Goal: Task Accomplishment & Management: Use online tool/utility

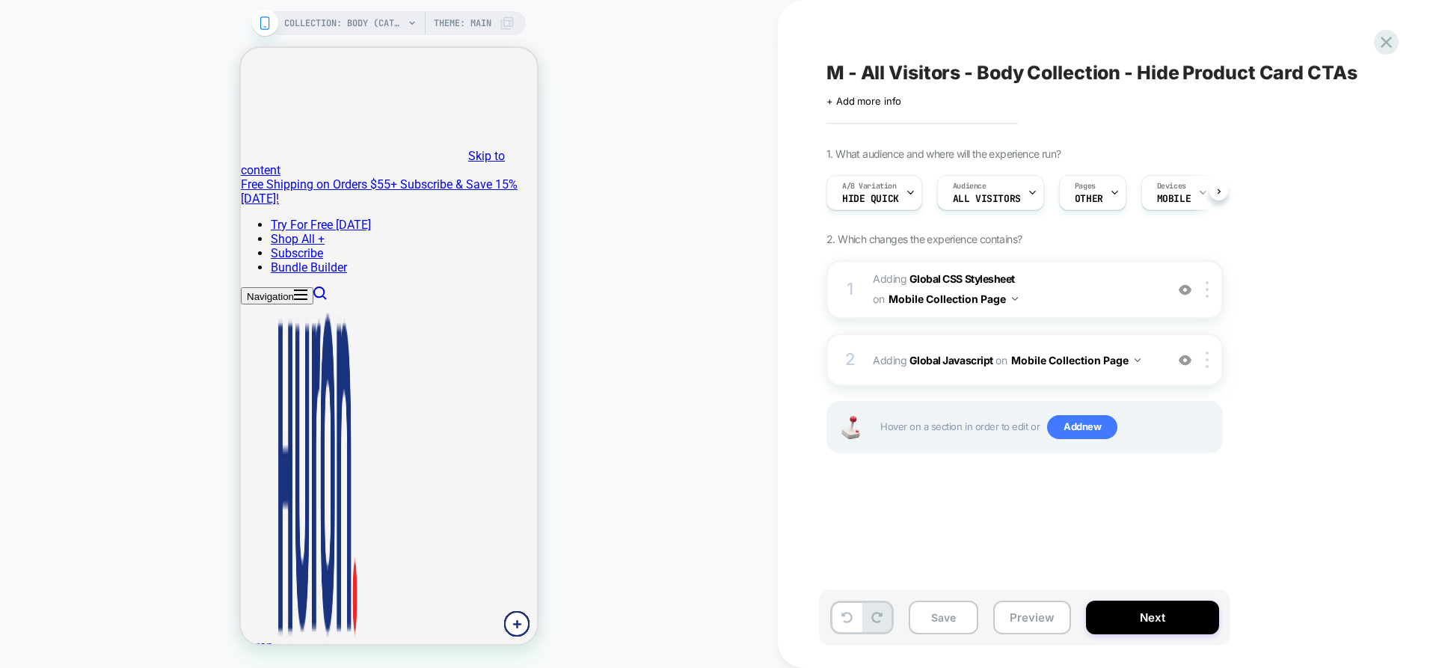
scroll to position [0, 1]
click at [883, 200] on span "Hide Quick" at bounding box center [870, 199] width 57 height 10
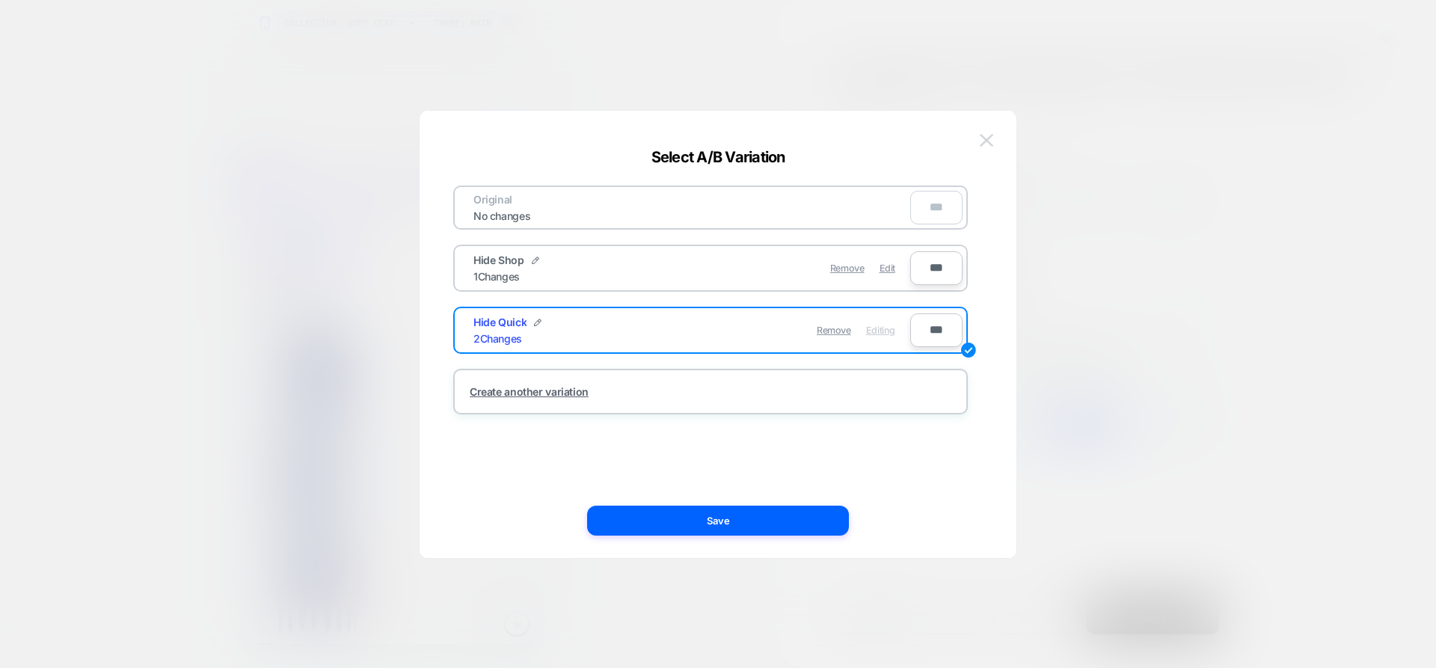
click at [984, 138] on img at bounding box center [986, 140] width 13 height 13
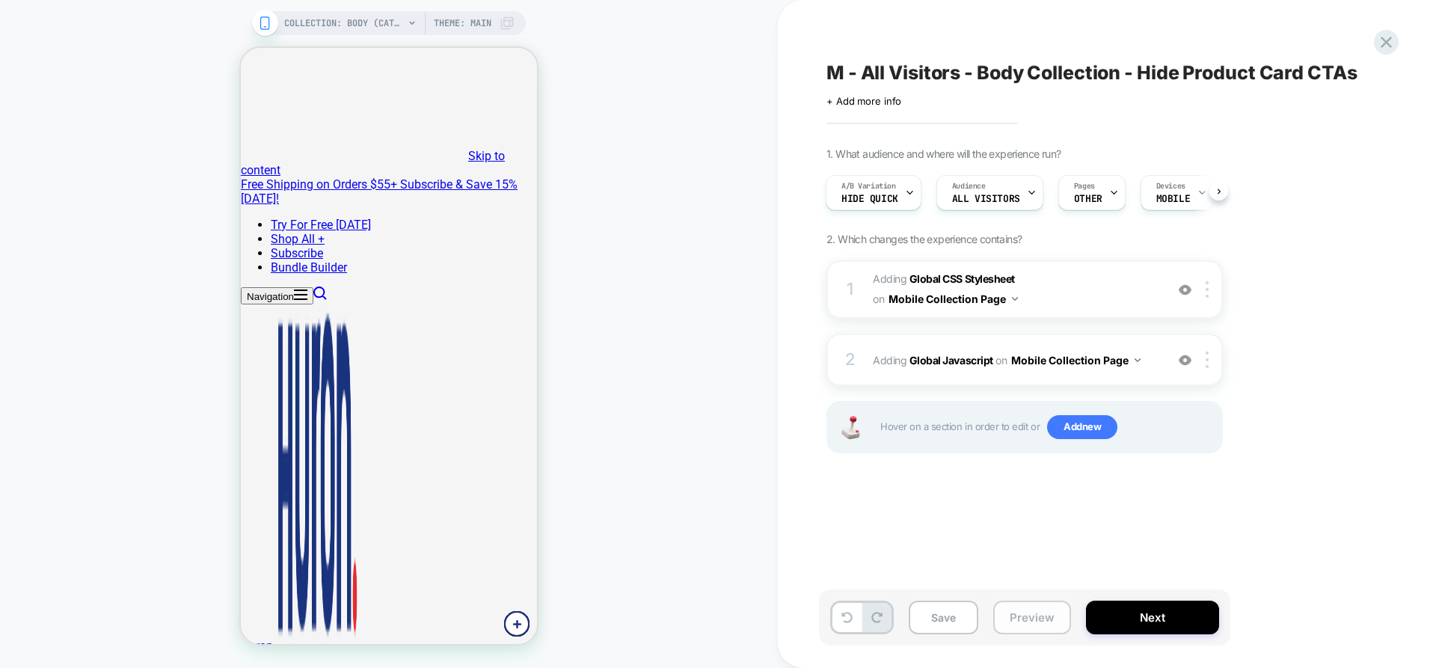
click at [1020, 625] on button "Preview" at bounding box center [1033, 618] width 78 height 34
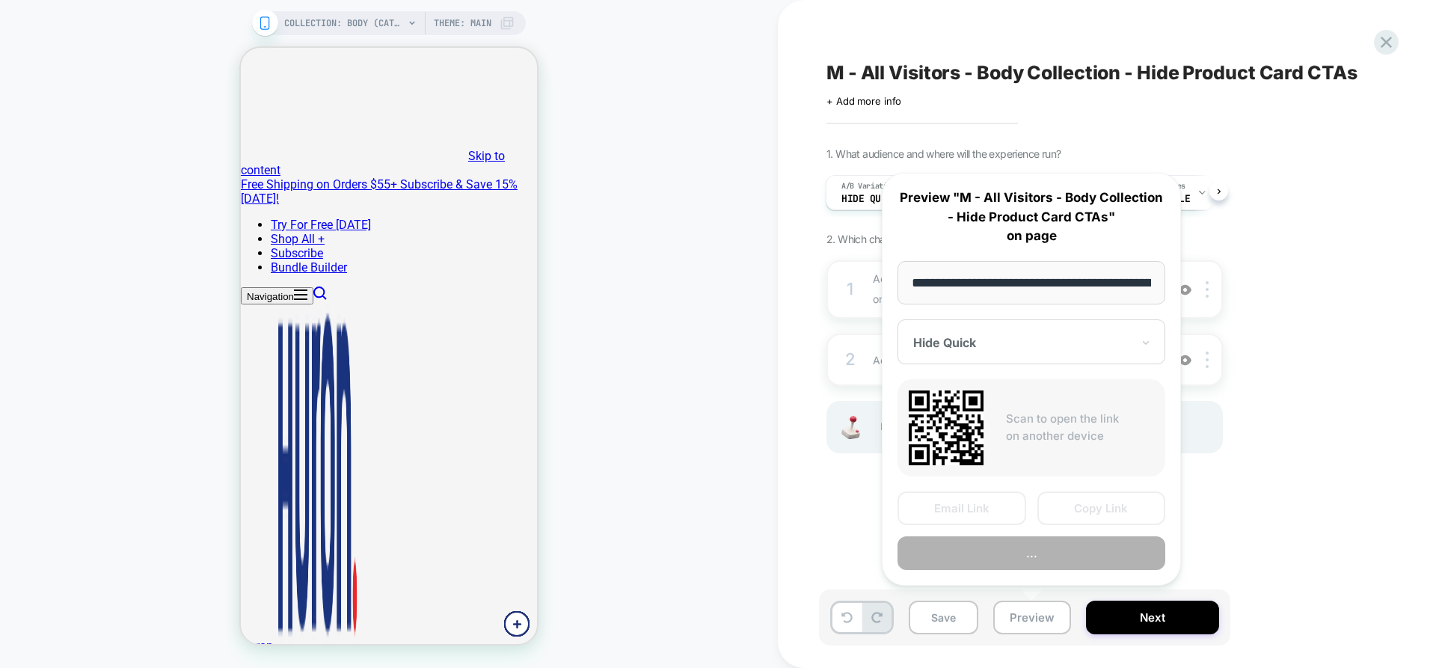
scroll to position [0, 111]
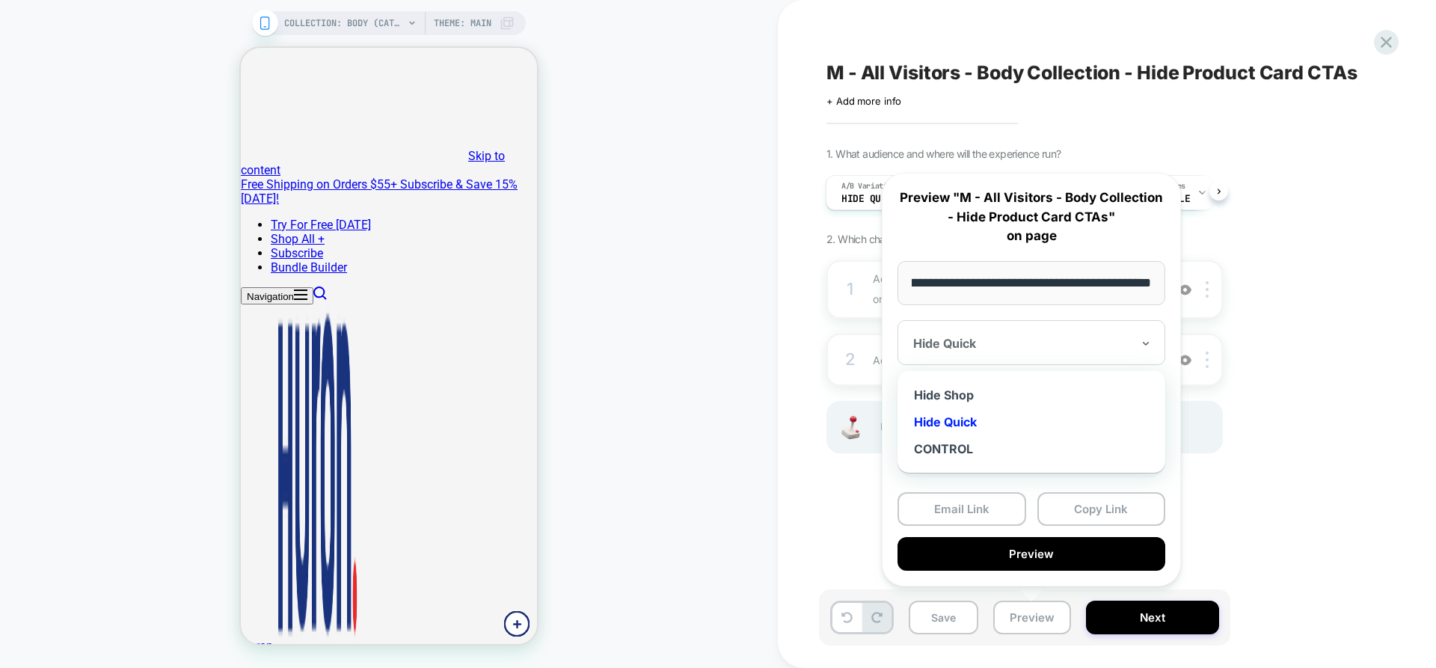
click at [1048, 354] on div "Hide Quick" at bounding box center [1032, 342] width 268 height 45
click at [963, 395] on div "Hide Shop" at bounding box center [1031, 395] width 253 height 27
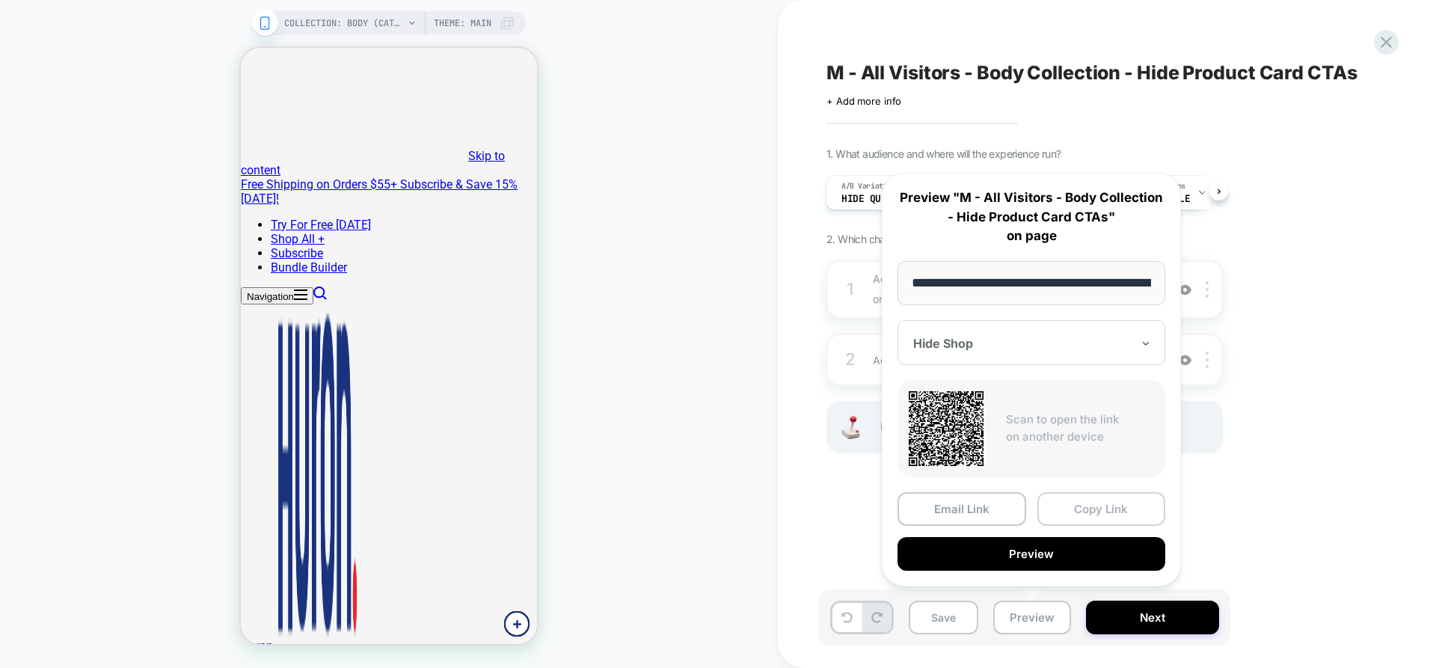
click at [1077, 515] on button "Copy Link" at bounding box center [1102, 509] width 129 height 34
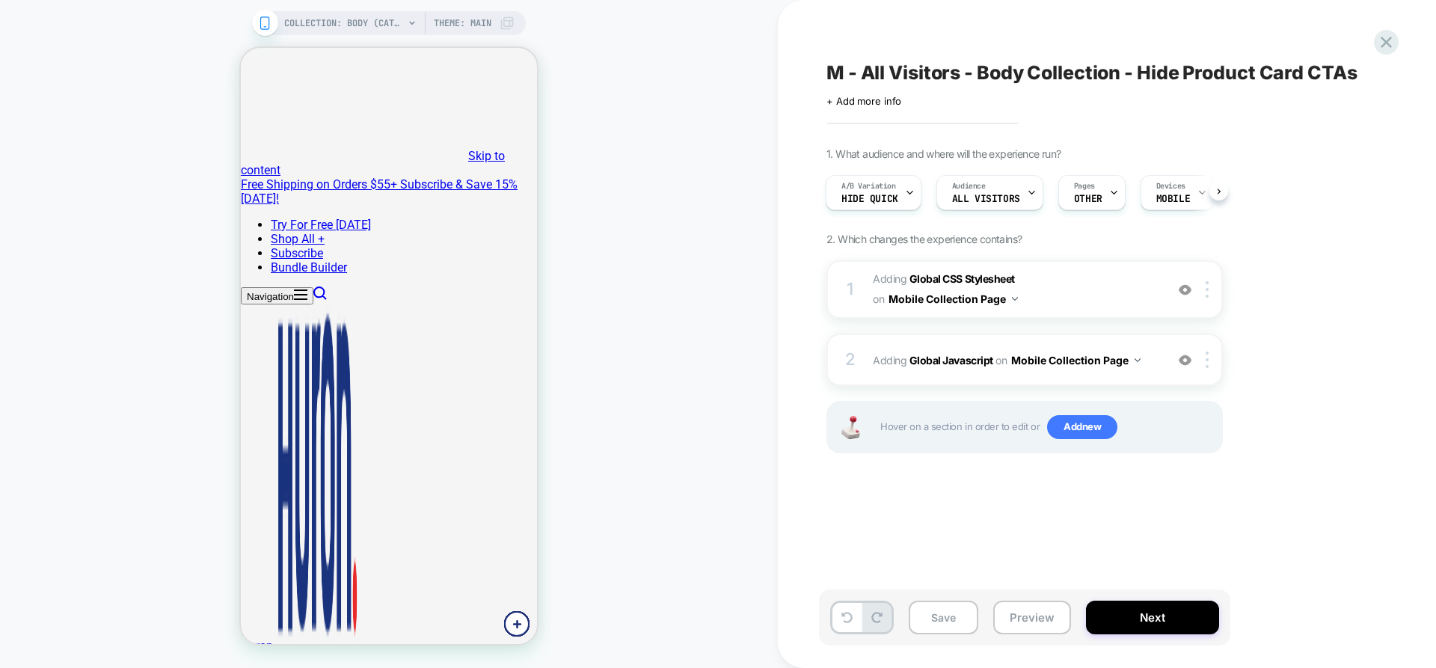
click at [878, 542] on div "M - All Visitors - Body Collection - Hide Product Card CTAs Click to edit exper…" at bounding box center [1099, 334] width 561 height 638
click at [878, 201] on span "Hide Quick" at bounding box center [870, 199] width 57 height 10
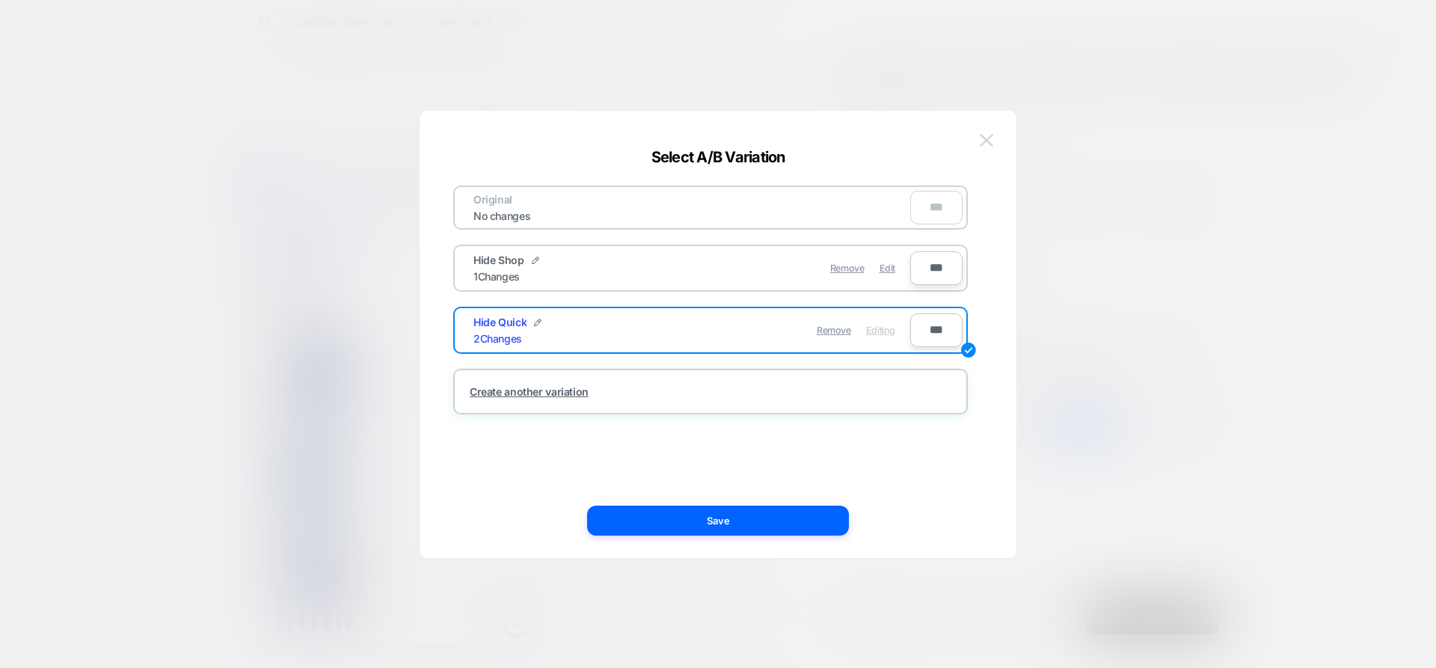
click at [985, 138] on img at bounding box center [986, 140] width 13 height 13
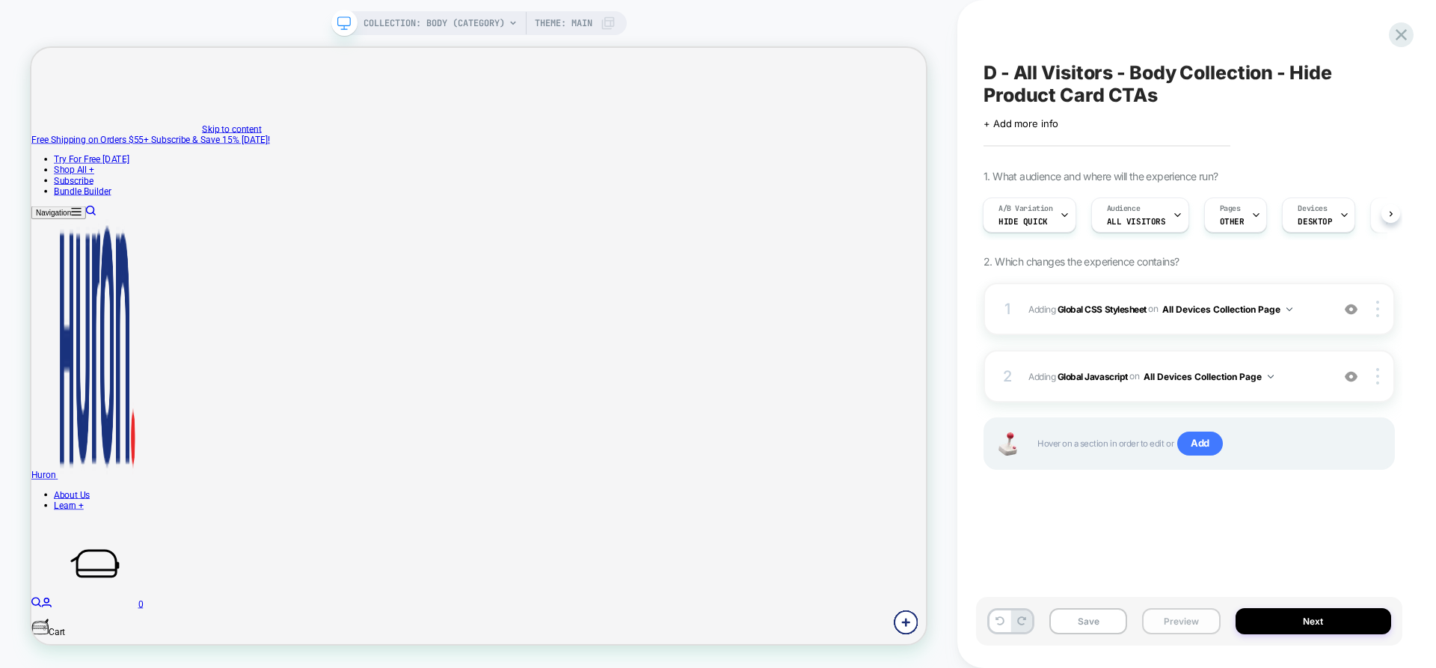
click at [1184, 631] on button "Preview" at bounding box center [1181, 621] width 78 height 26
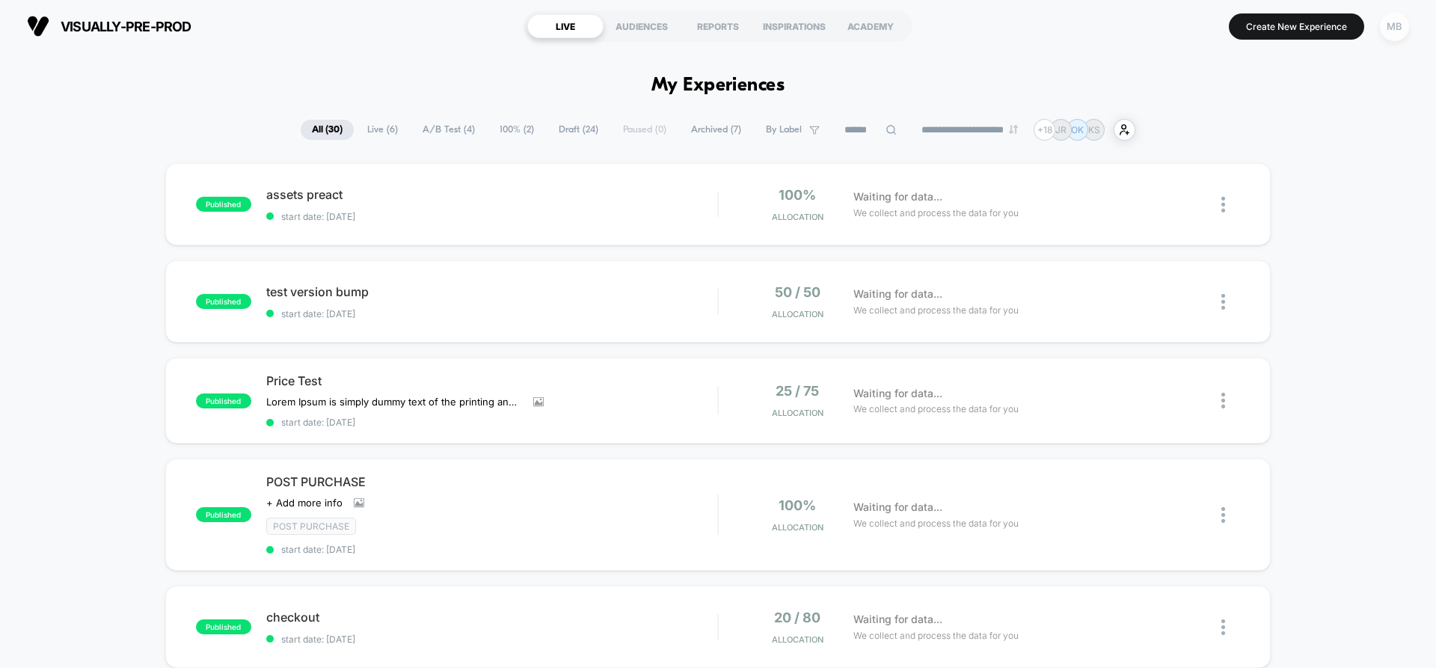
click at [1393, 25] on div "MB" at bounding box center [1394, 26] width 29 height 29
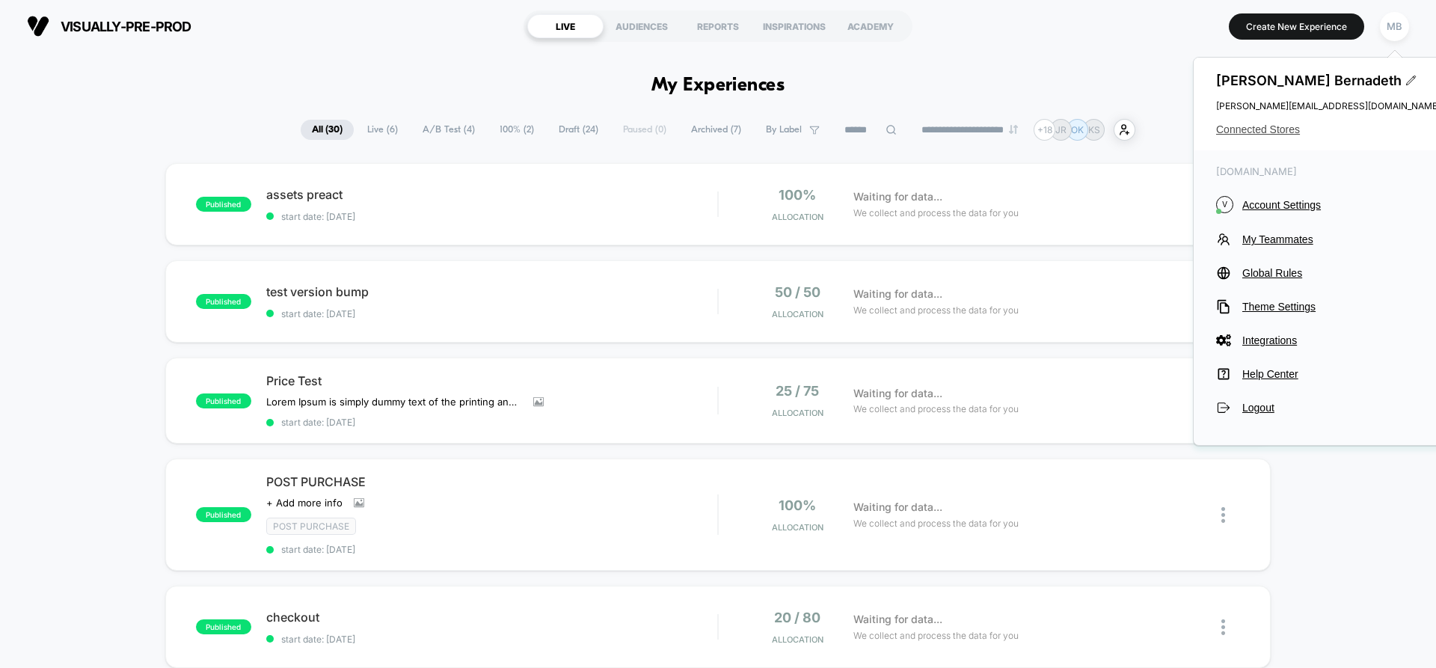
click at [1265, 127] on span "Connected Stores" at bounding box center [1329, 129] width 224 height 12
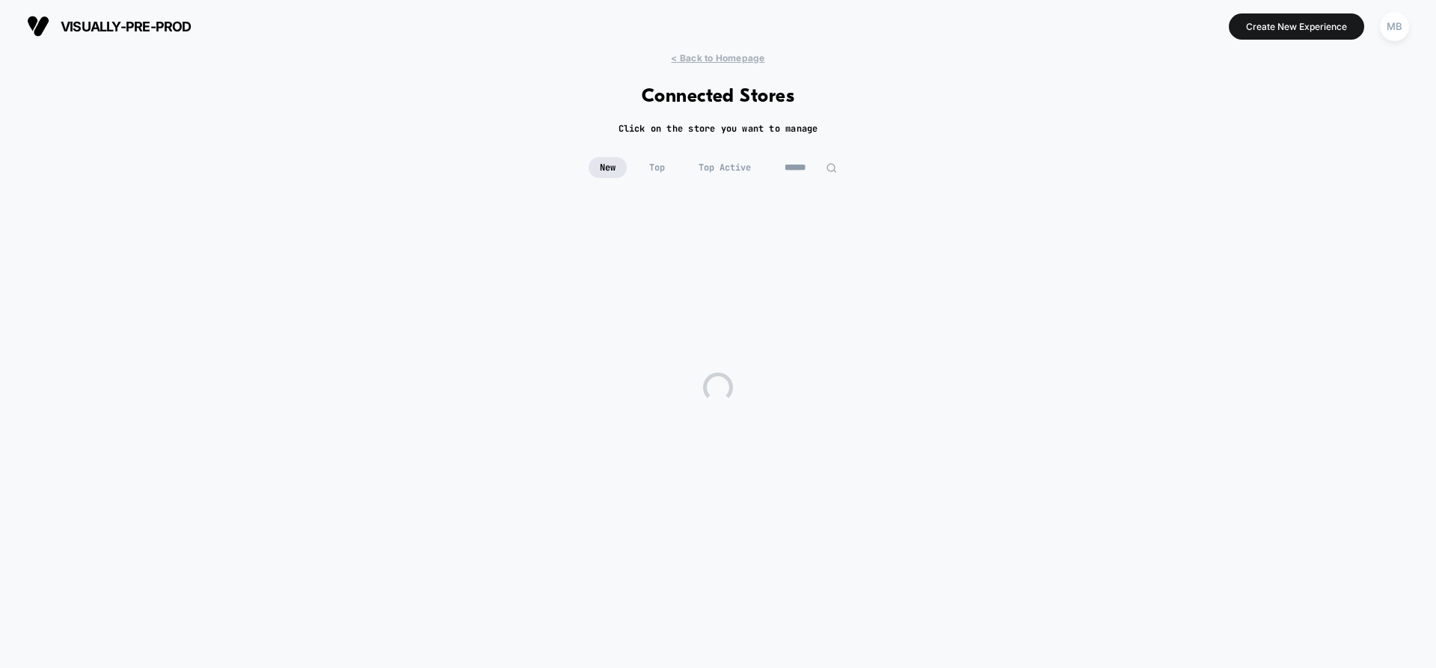
click at [792, 163] on input at bounding box center [811, 167] width 75 height 21
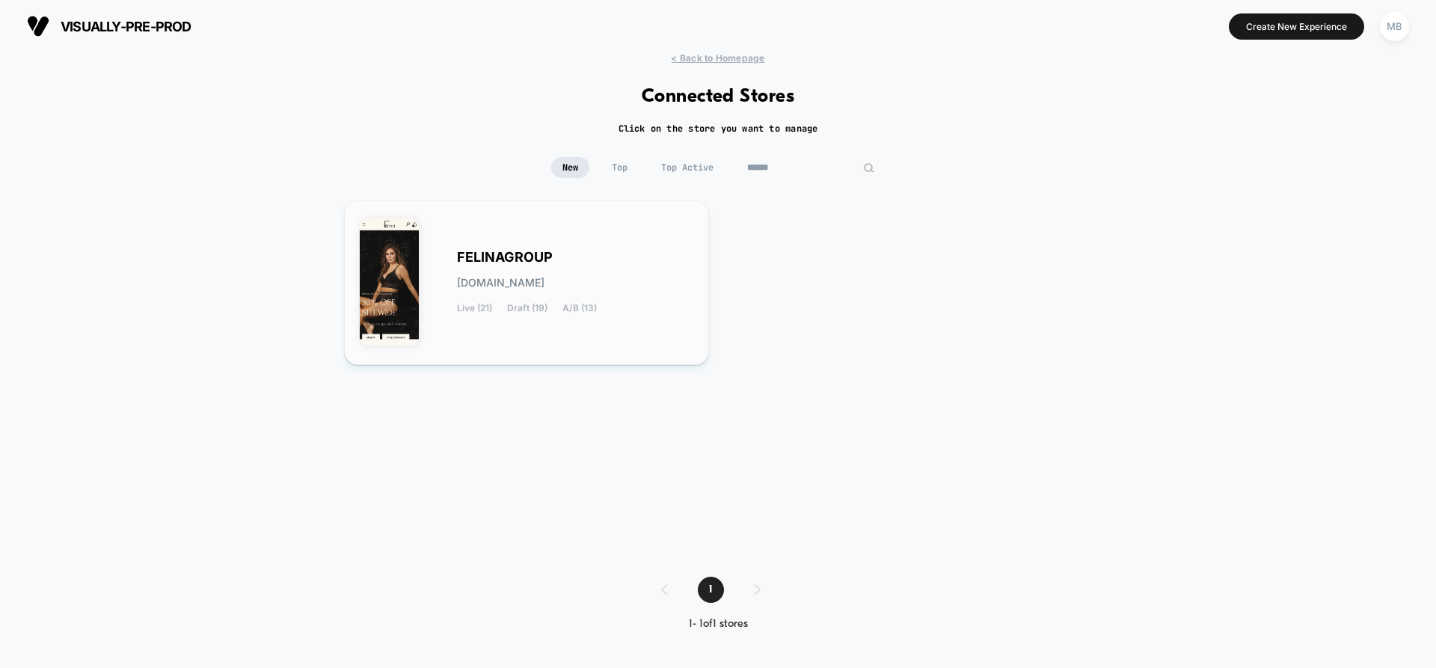
type input "******"
click at [674, 322] on div "FELINAGROUP felinagroup.myshopify.com Live (21) Draft (19) A/B (13)" at bounding box center [527, 282] width 334 height 133
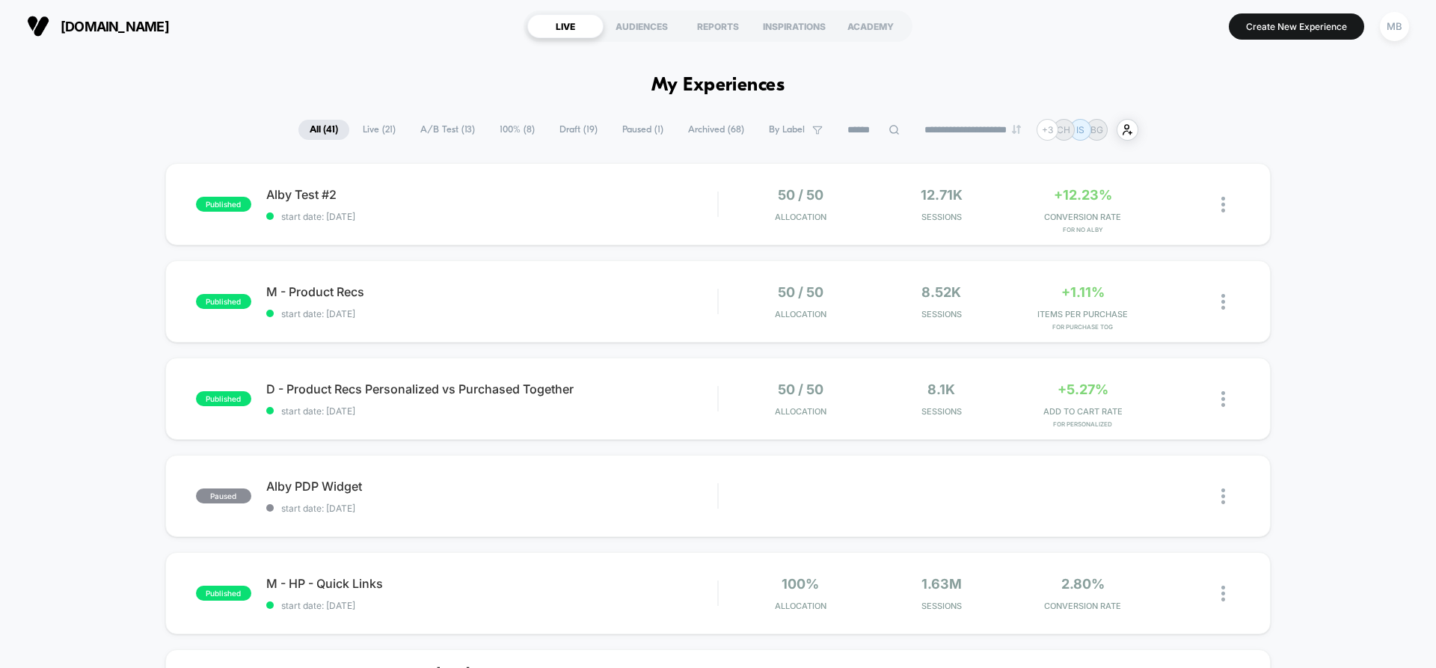
click at [867, 131] on input at bounding box center [873, 130] width 75 height 18
type input "****"
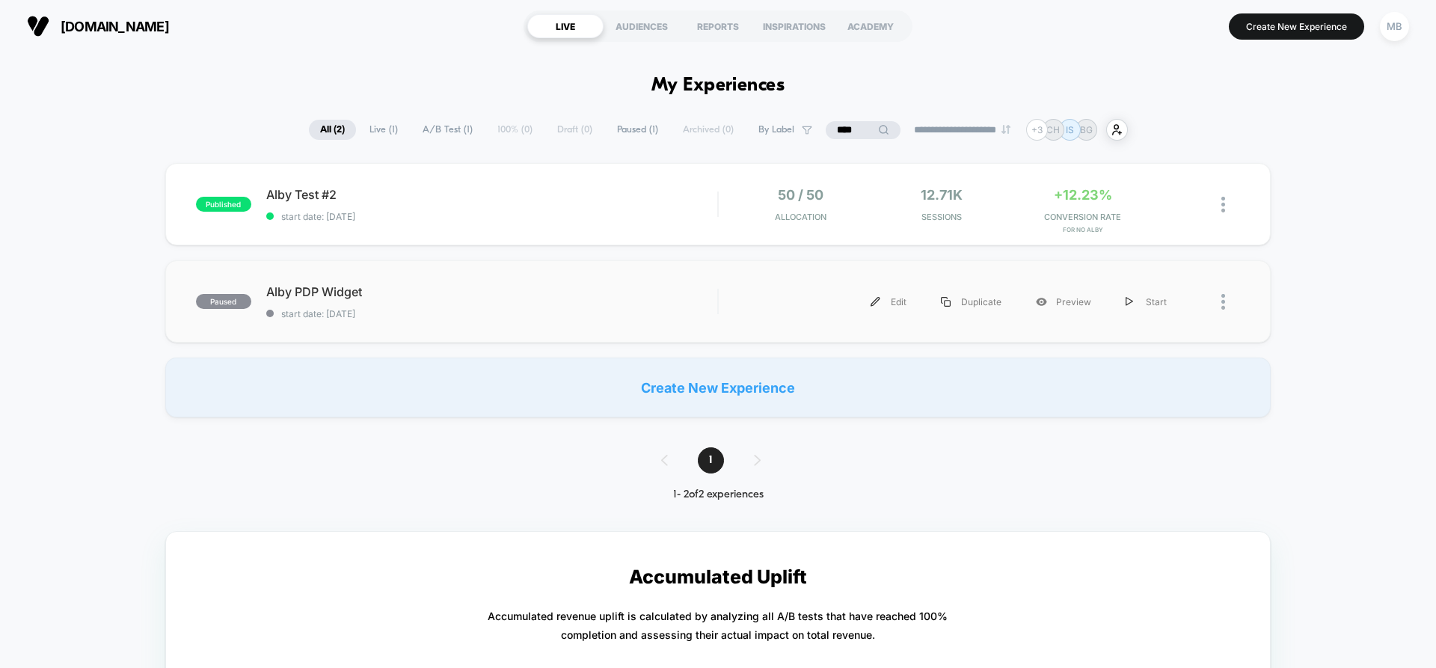
click at [648, 328] on div "paused Alby PDP Widget start date: 9/11/2025 Edit Duplicate Preview Start" at bounding box center [718, 301] width 1106 height 82
click at [705, 218] on span "start date: 10/10/2025" at bounding box center [491, 216] width 451 height 11
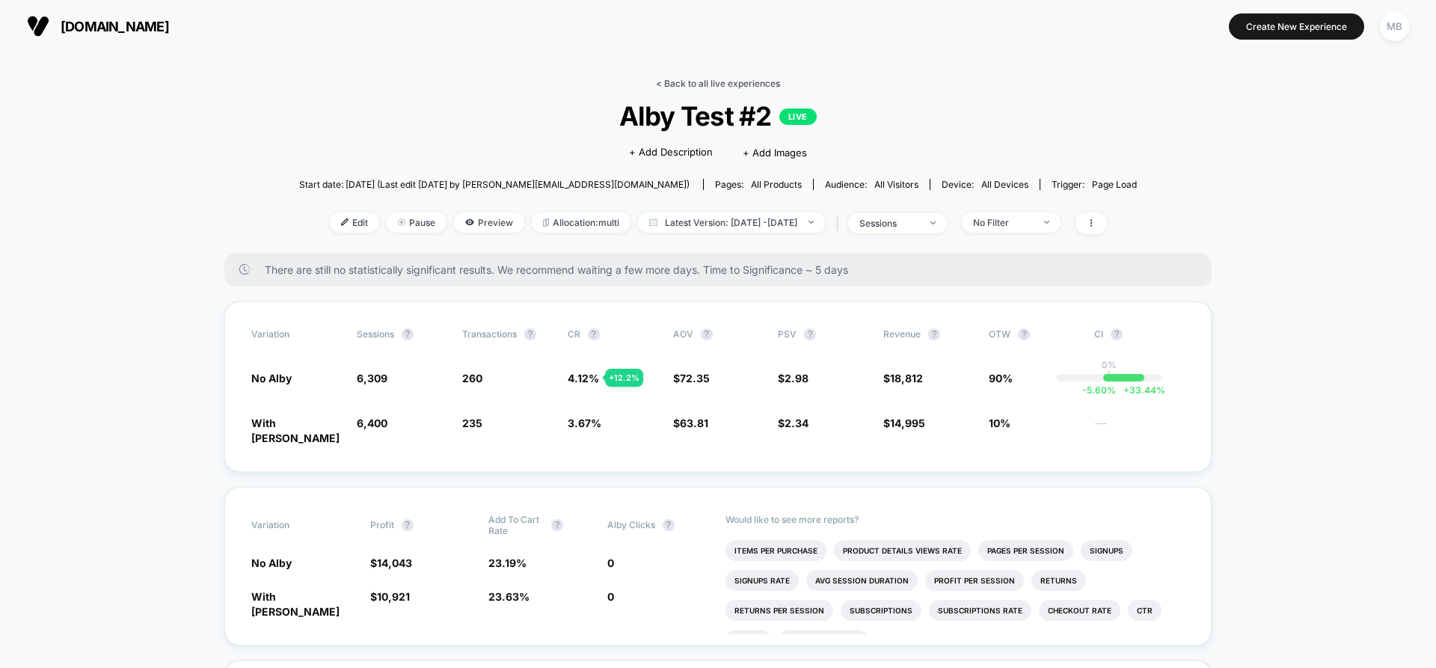
click at [661, 85] on link "< Back to all live experiences" at bounding box center [718, 83] width 124 height 11
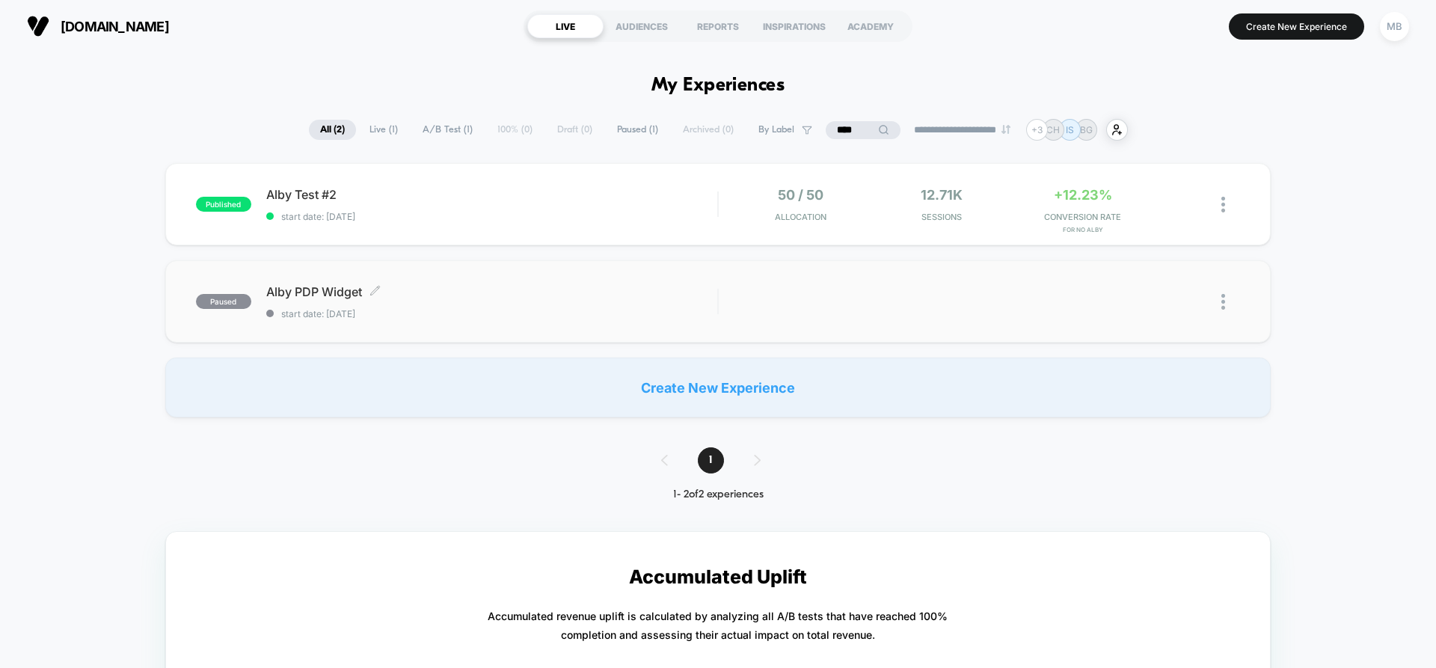
click at [579, 309] on span "start date: 9/11/2025" at bounding box center [491, 313] width 451 height 11
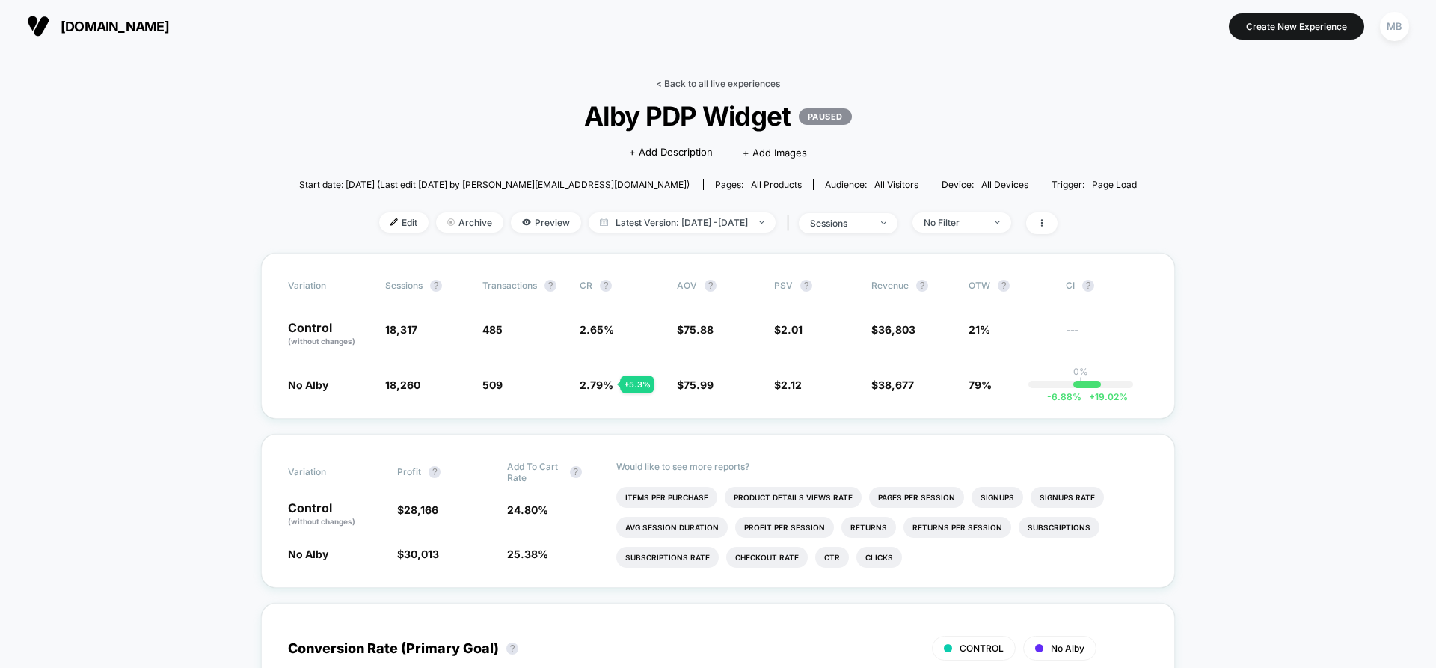
click at [677, 83] on link "< Back to all live experiences" at bounding box center [718, 83] width 124 height 11
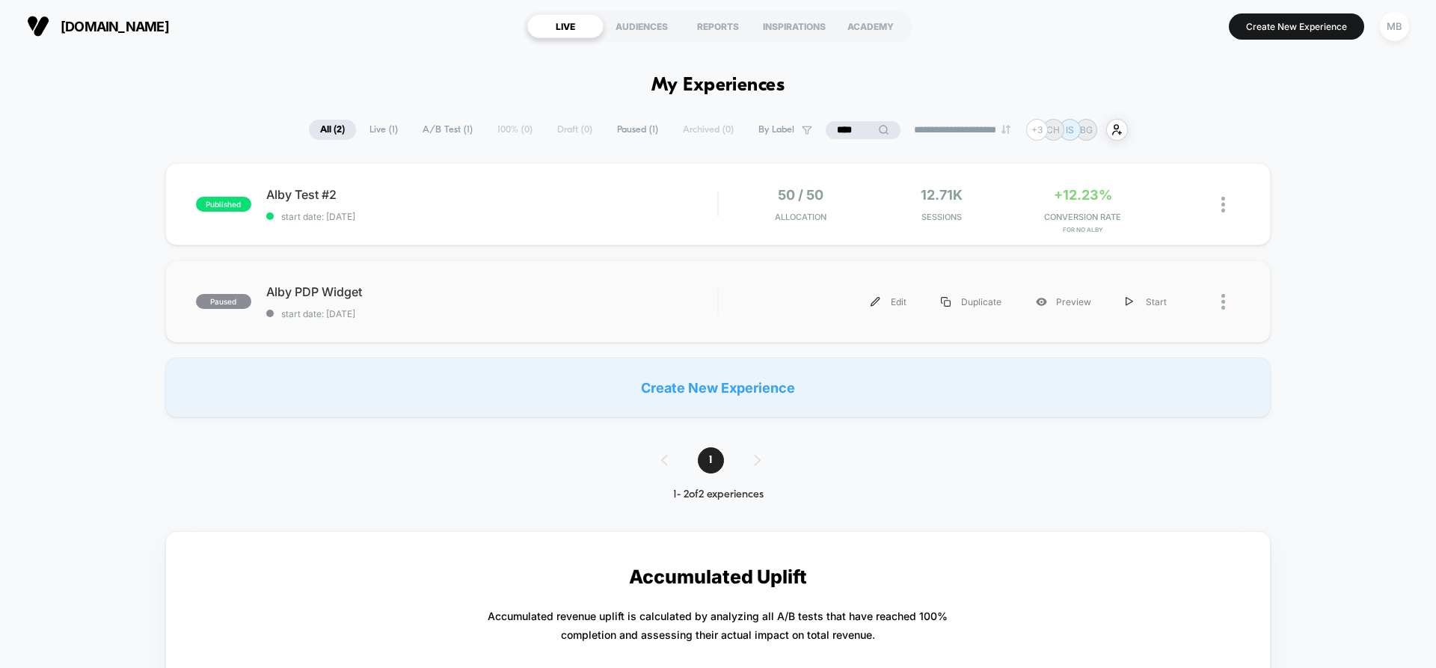
click at [542, 325] on div "paused Alby PDP Widget start date: 9/11/2025 Edit Duplicate Preview Start" at bounding box center [718, 301] width 1106 height 82
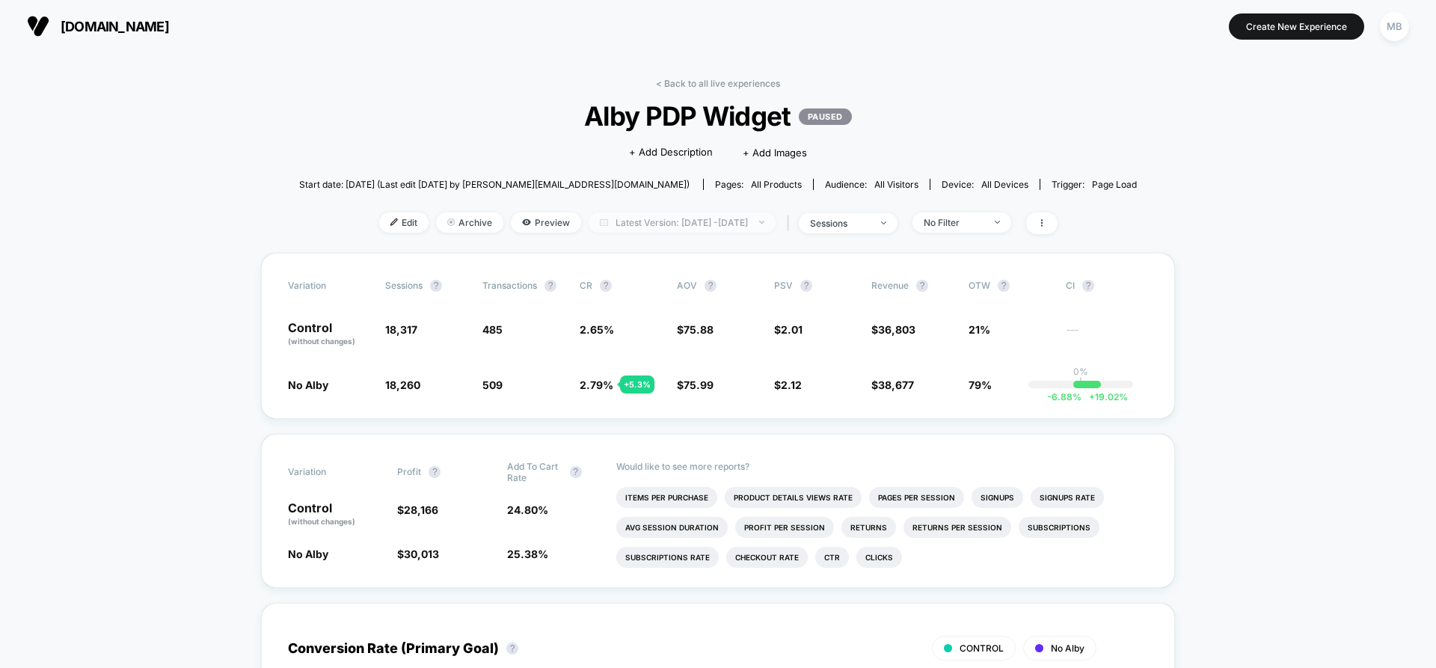
click at [718, 231] on span "Latest Version: Sep 12, 2025 - Oct 12, 2025" at bounding box center [682, 222] width 187 height 20
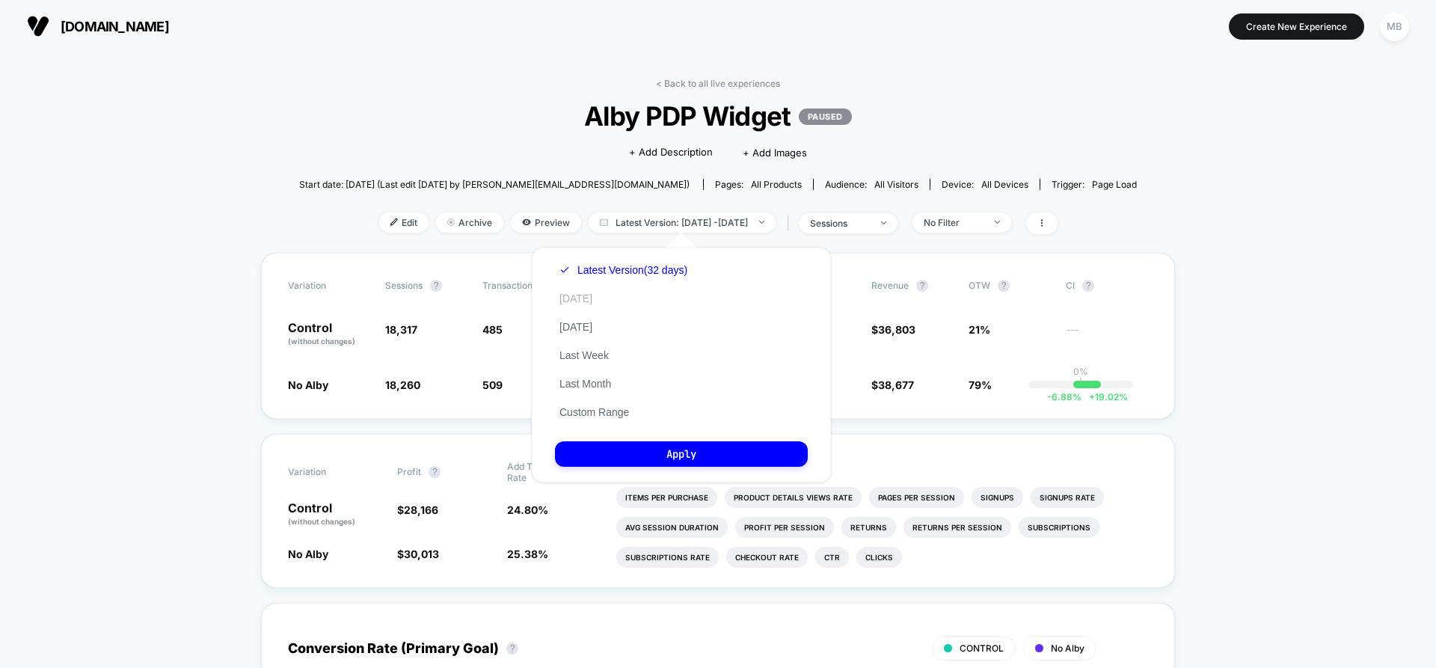
click at [587, 300] on button "Today" at bounding box center [576, 298] width 42 height 13
click at [597, 321] on button "Yesterday" at bounding box center [576, 326] width 42 height 13
click at [600, 355] on button "Last Week" at bounding box center [584, 355] width 58 height 13
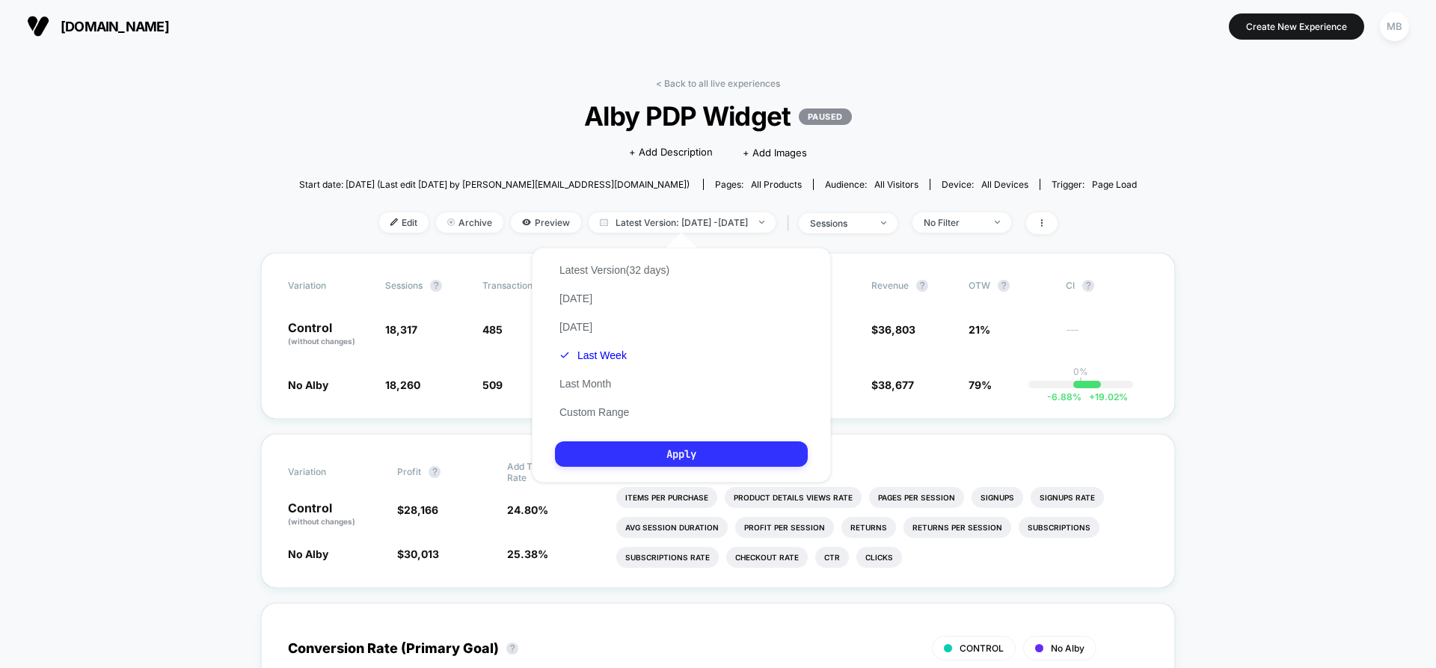
click at [673, 441] on button "Apply" at bounding box center [681, 453] width 253 height 25
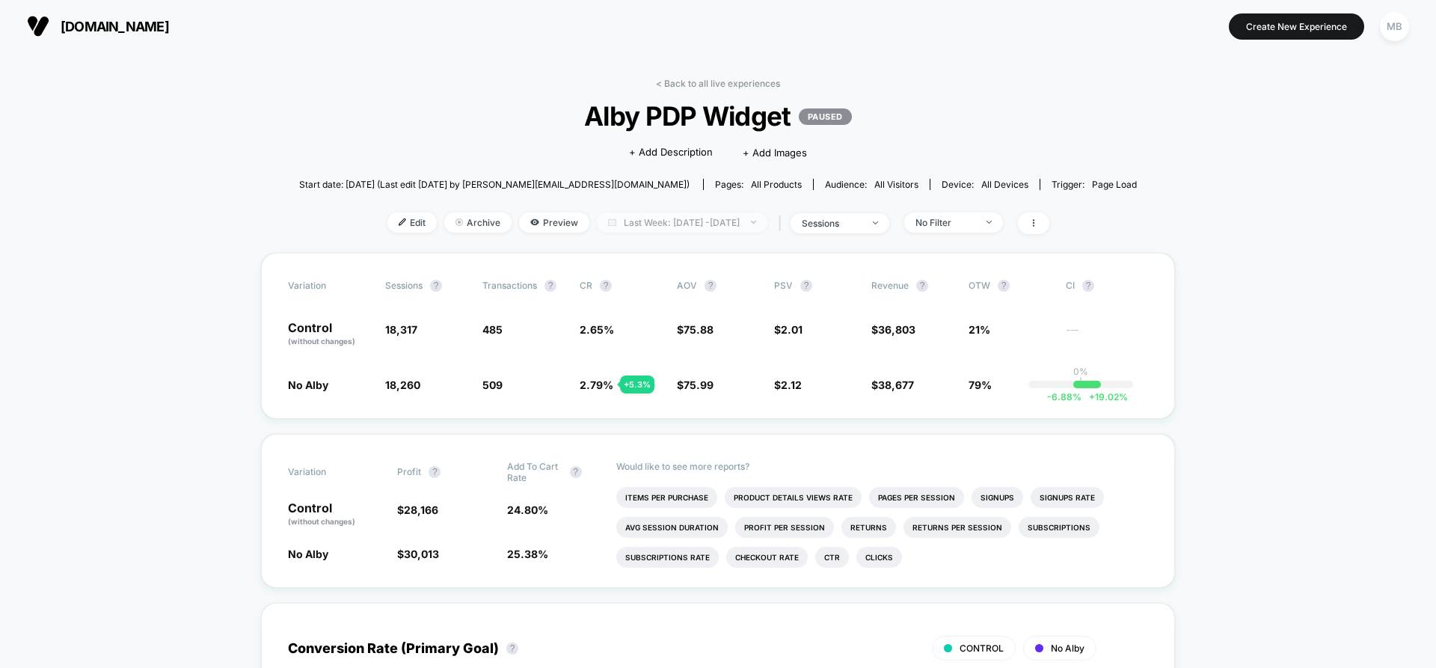
click at [737, 217] on span "Last Week: Sep 11, 2025 - Oct 12, 2025" at bounding box center [682, 222] width 171 height 20
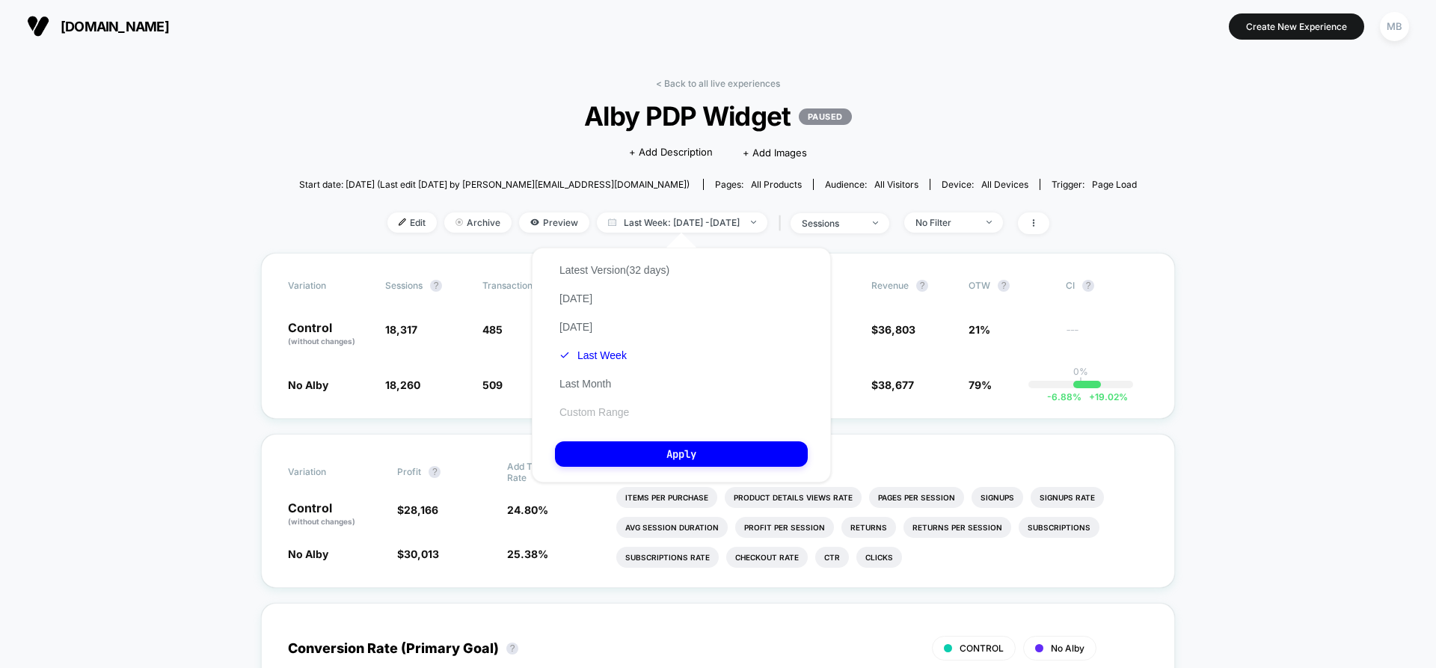
click at [606, 406] on button "Custom Range" at bounding box center [594, 412] width 79 height 13
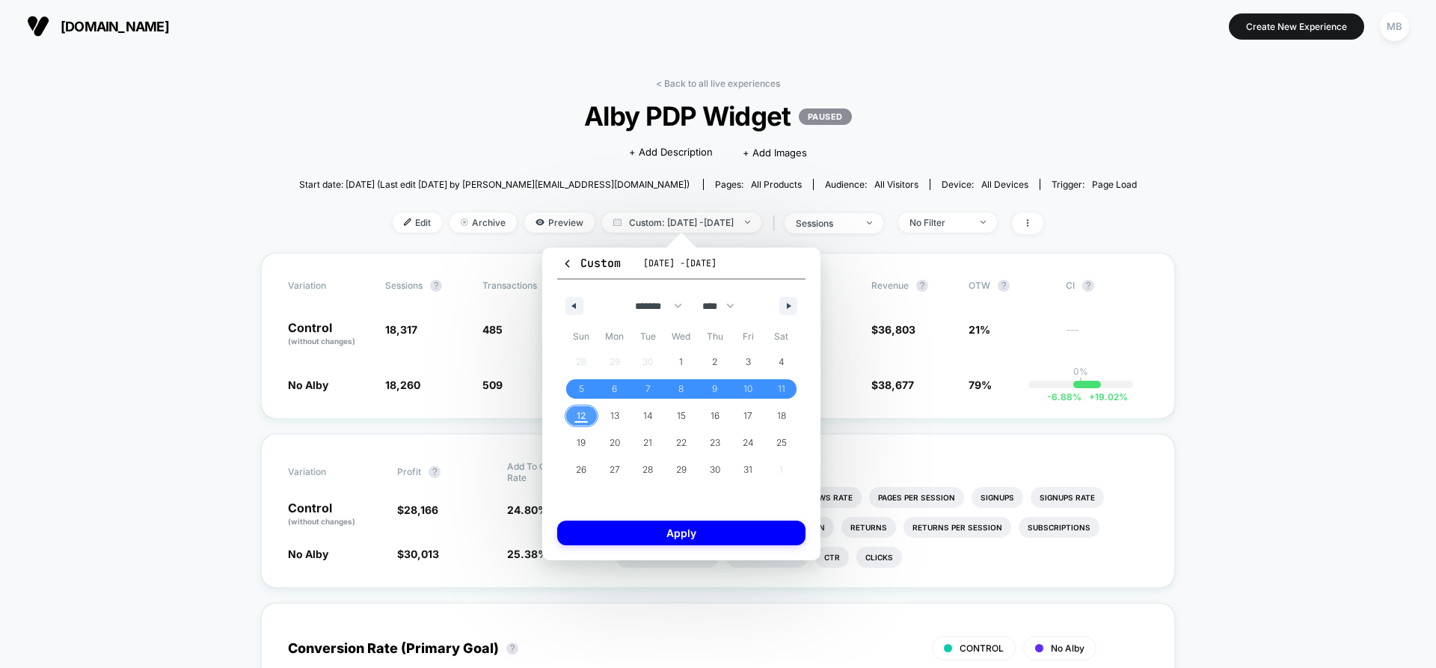
click at [580, 415] on span "12" at bounding box center [581, 416] width 9 height 27
drag, startPoint x: 777, startPoint y: 391, endPoint x: 697, endPoint y: 415, distance: 83.8
click at [778, 391] on span "11" at bounding box center [781, 389] width 7 height 27
click at [584, 417] on span "12" at bounding box center [581, 416] width 9 height 27
click at [700, 551] on div "Custom Oct 5, 2025 - Oct 12, 2025 ******* ******** ***** ***** *** **** **** **…" at bounding box center [681, 404] width 278 height 313
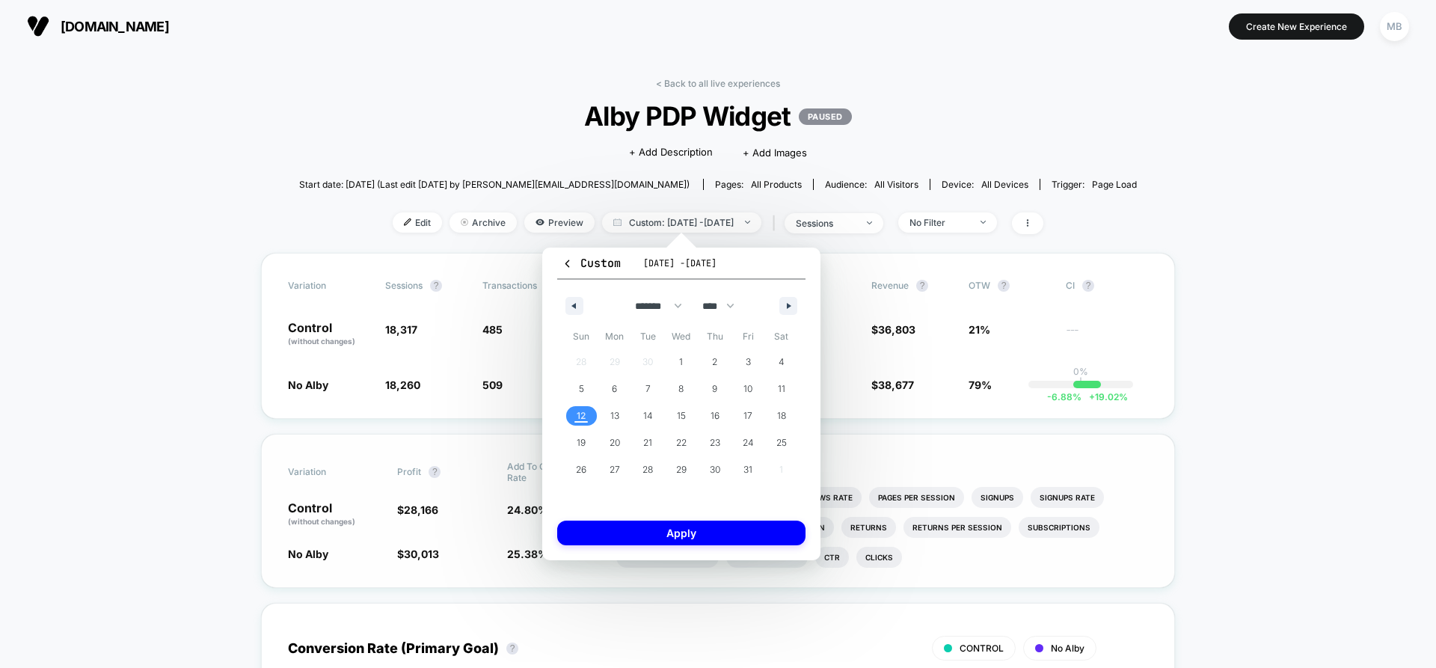
click at [699, 535] on button "Apply" at bounding box center [681, 533] width 248 height 25
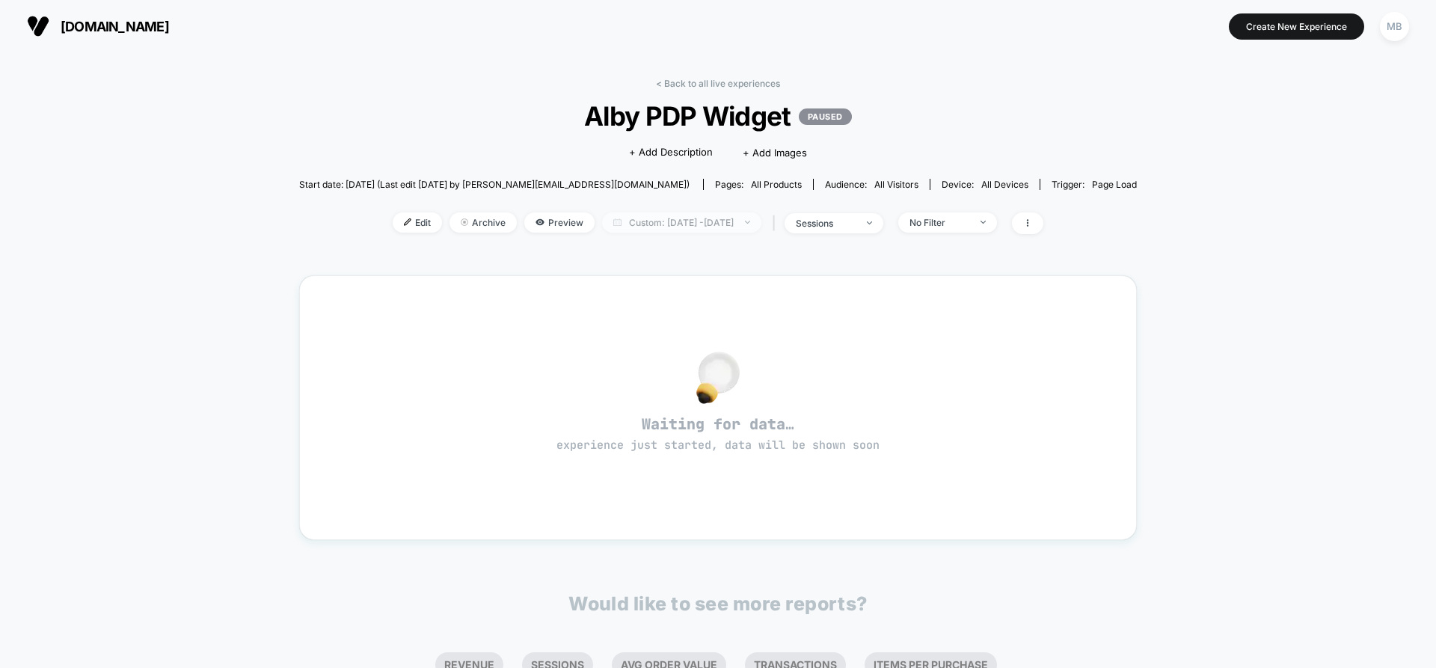
click at [701, 224] on span "Custom: Oct 12, 2025 - Oct 12, 2025" at bounding box center [681, 222] width 159 height 20
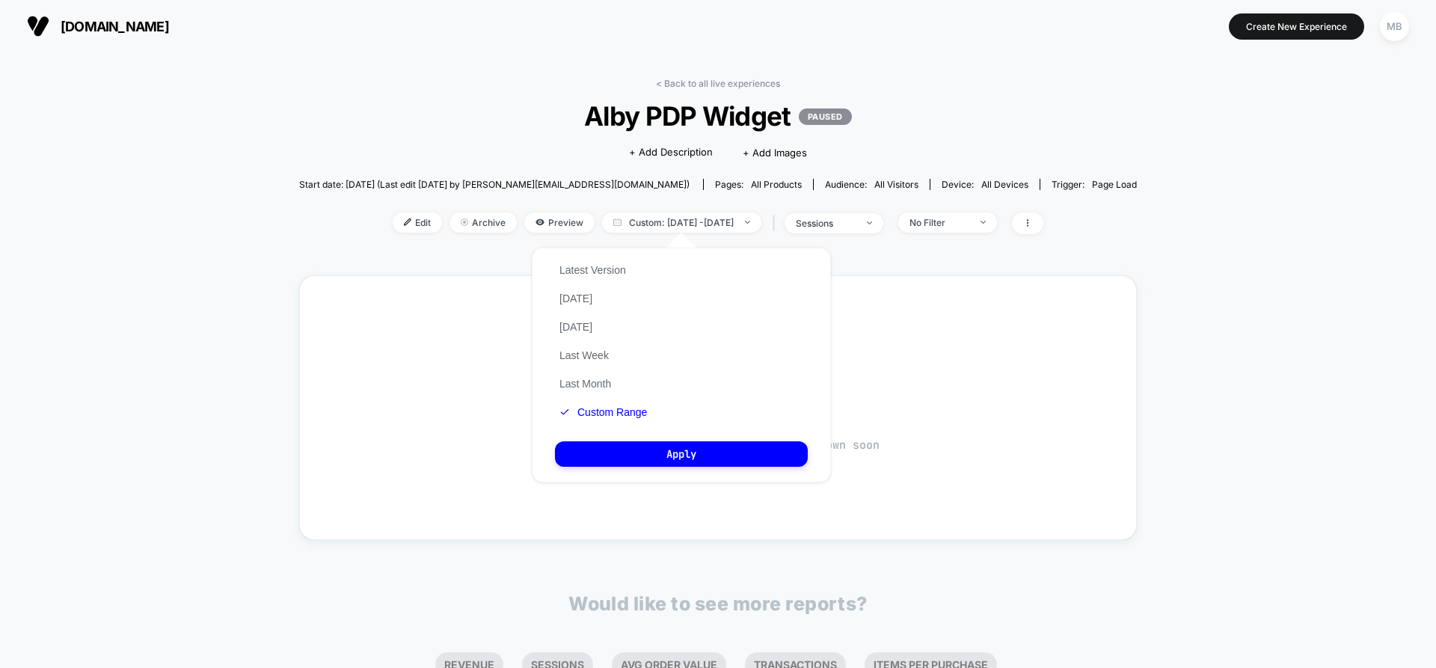
click at [599, 401] on div "Latest Version Today Yesterday Last Week Last Month Custom Range" at bounding box center [603, 341] width 97 height 171
click at [620, 411] on button "Custom Range" at bounding box center [603, 412] width 97 height 13
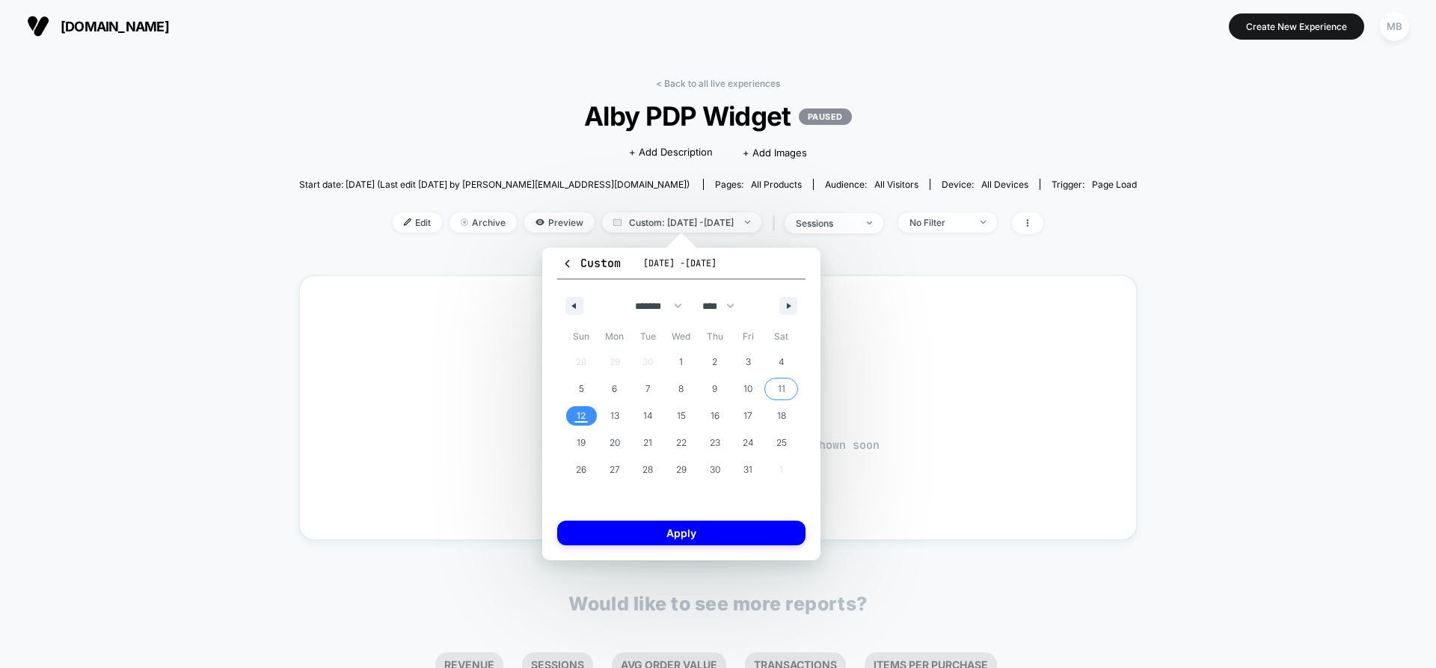
drag, startPoint x: 783, startPoint y: 394, endPoint x: 771, endPoint y: 468, distance: 74.3
click at [783, 394] on span "11" at bounding box center [781, 389] width 7 height 27
click at [715, 534] on button "Apply" at bounding box center [681, 533] width 248 height 25
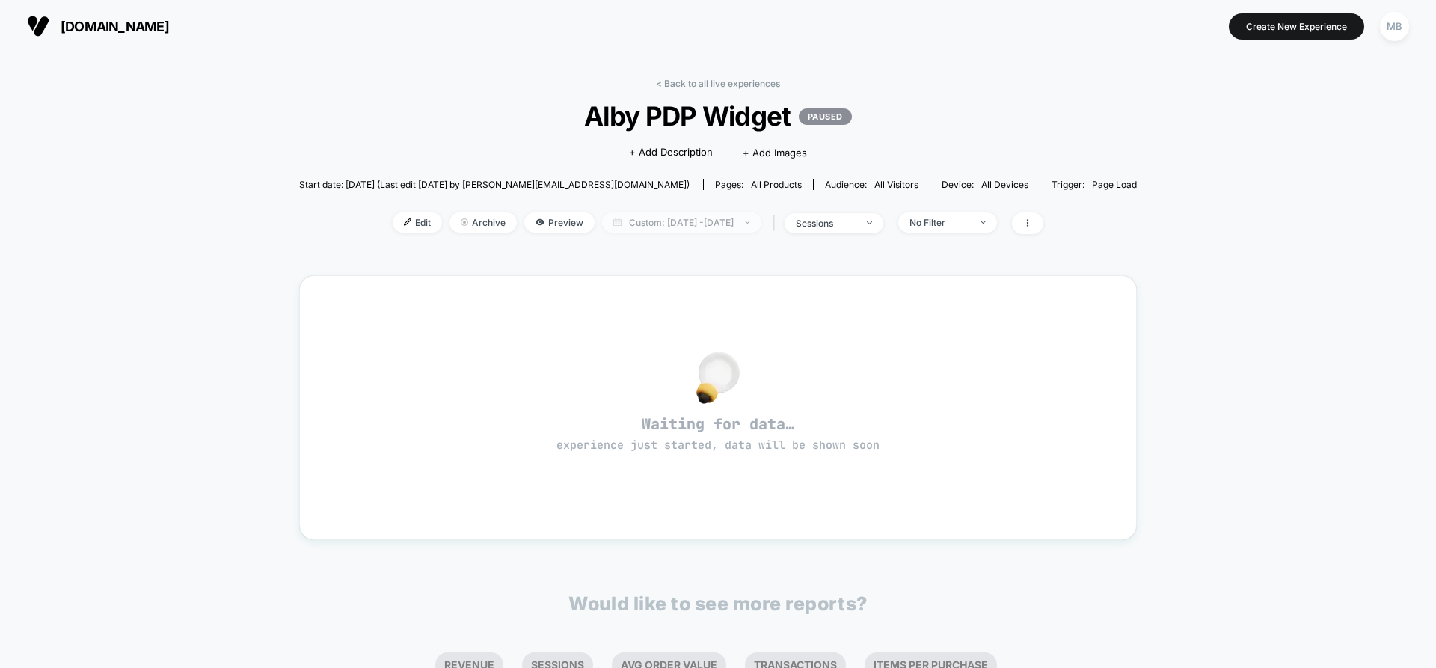
click at [697, 218] on span "Custom: Oct 11, 2025 - Oct 11, 2025" at bounding box center [681, 222] width 159 height 20
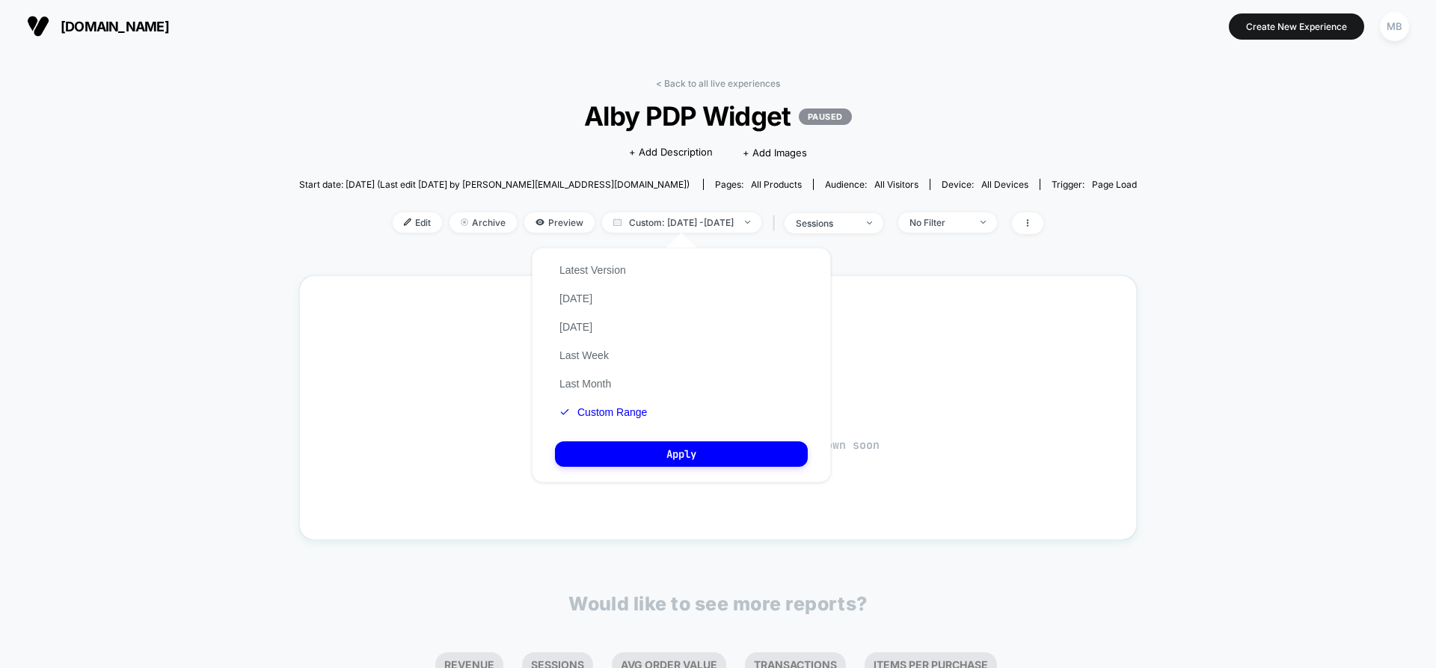
click at [637, 417] on button "Custom Range" at bounding box center [603, 412] width 97 height 13
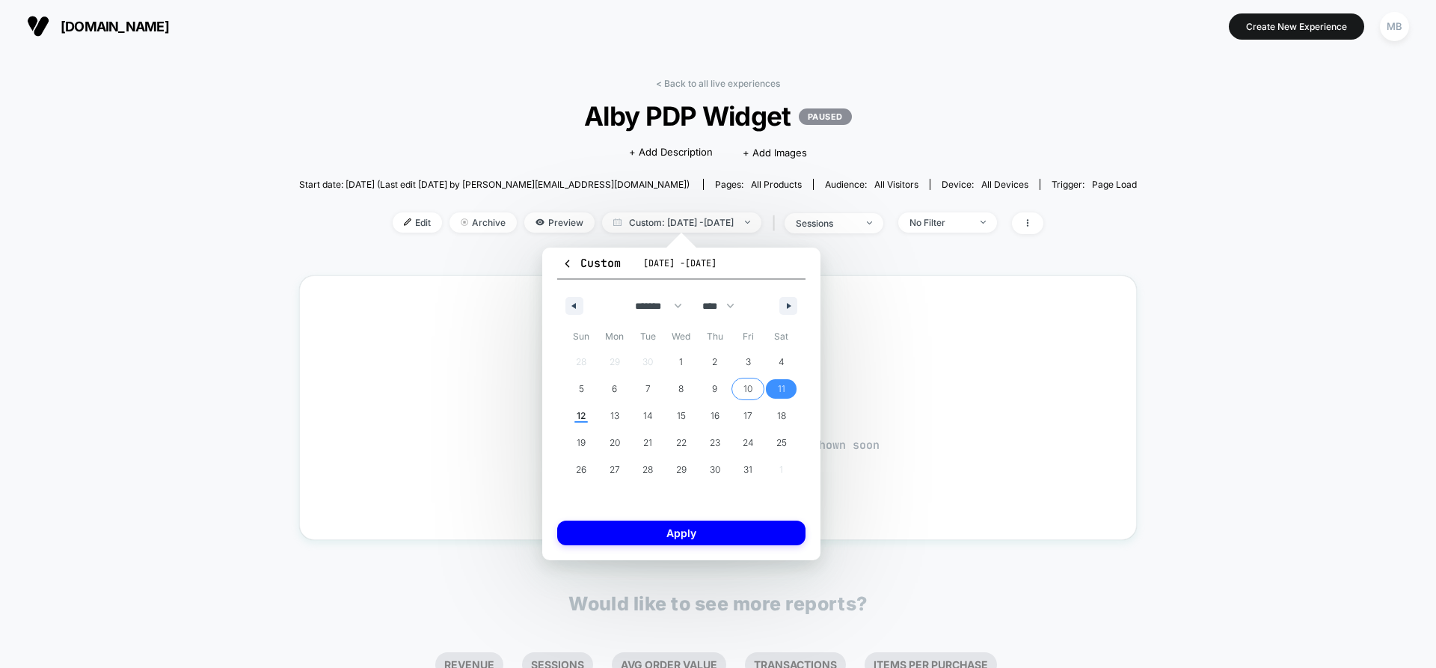
click at [754, 385] on span "10" at bounding box center [749, 388] width 34 height 19
click at [723, 526] on button "Apply" at bounding box center [681, 533] width 248 height 25
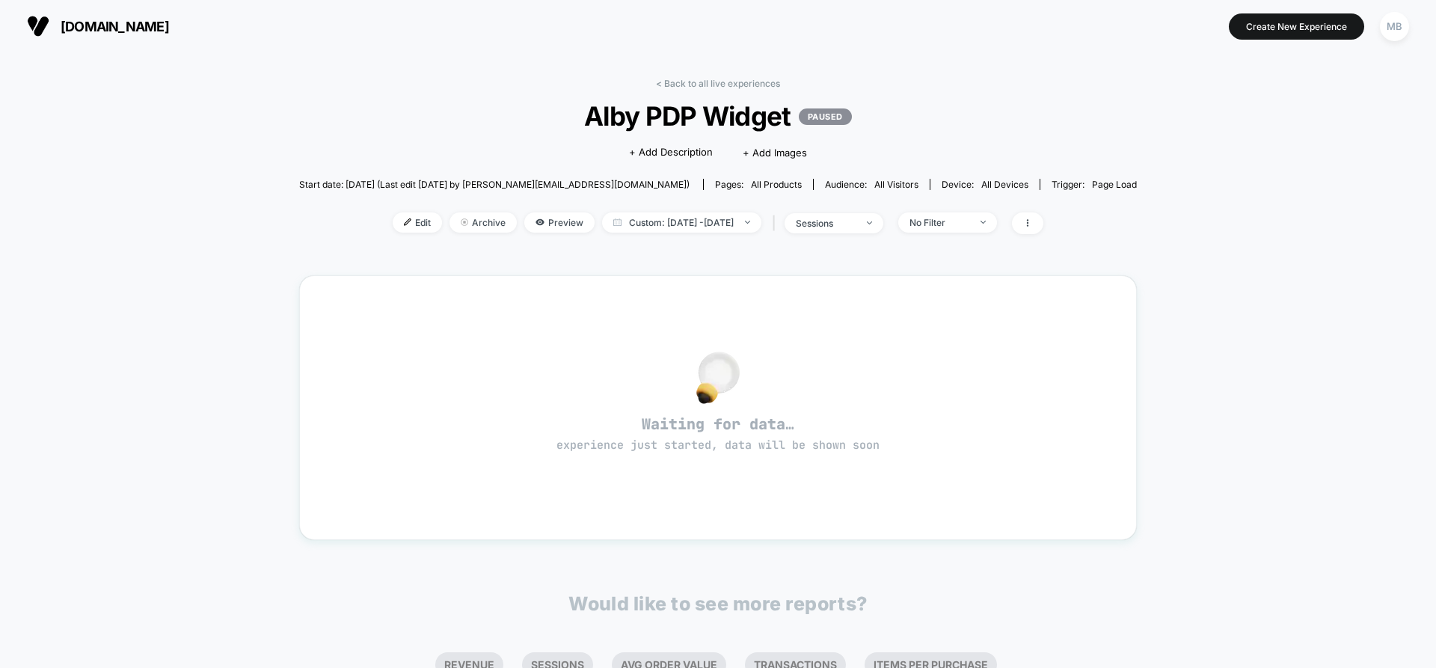
click at [692, 209] on div "< Back to all live experiences Alby PDP Widget PAUSED Click to edit experience …" at bounding box center [718, 165] width 838 height 175
click at [694, 215] on span "Custom: Oct 10, 2025 - Oct 10, 2025" at bounding box center [681, 222] width 159 height 20
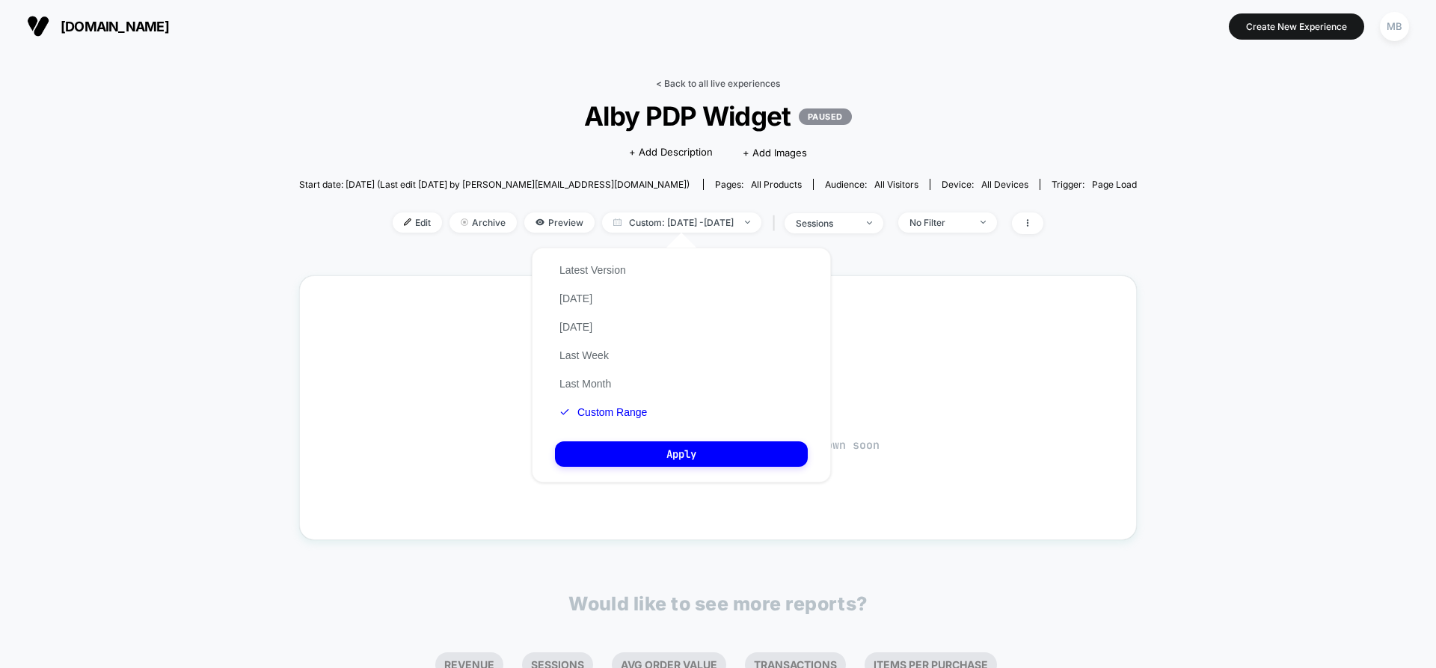
click at [709, 85] on link "< Back to all live experiences" at bounding box center [718, 83] width 124 height 11
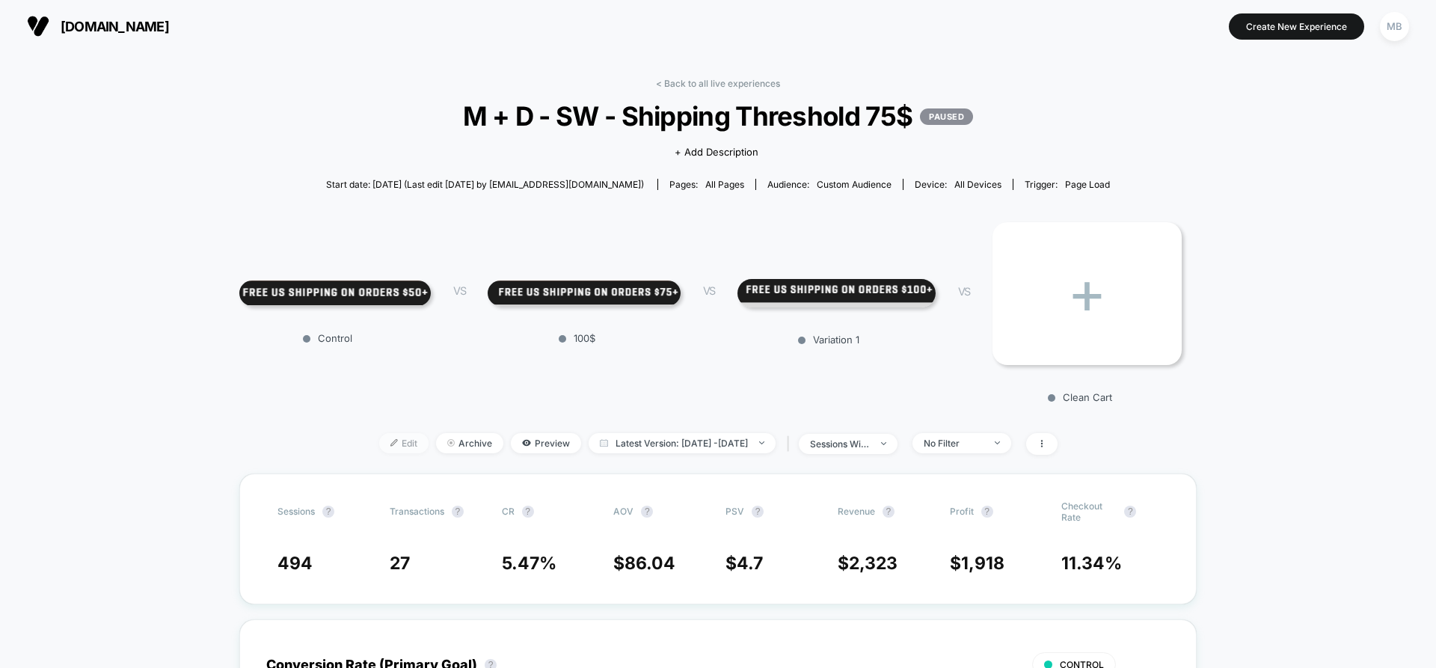
click at [382, 451] on span "Edit" at bounding box center [403, 443] width 49 height 20
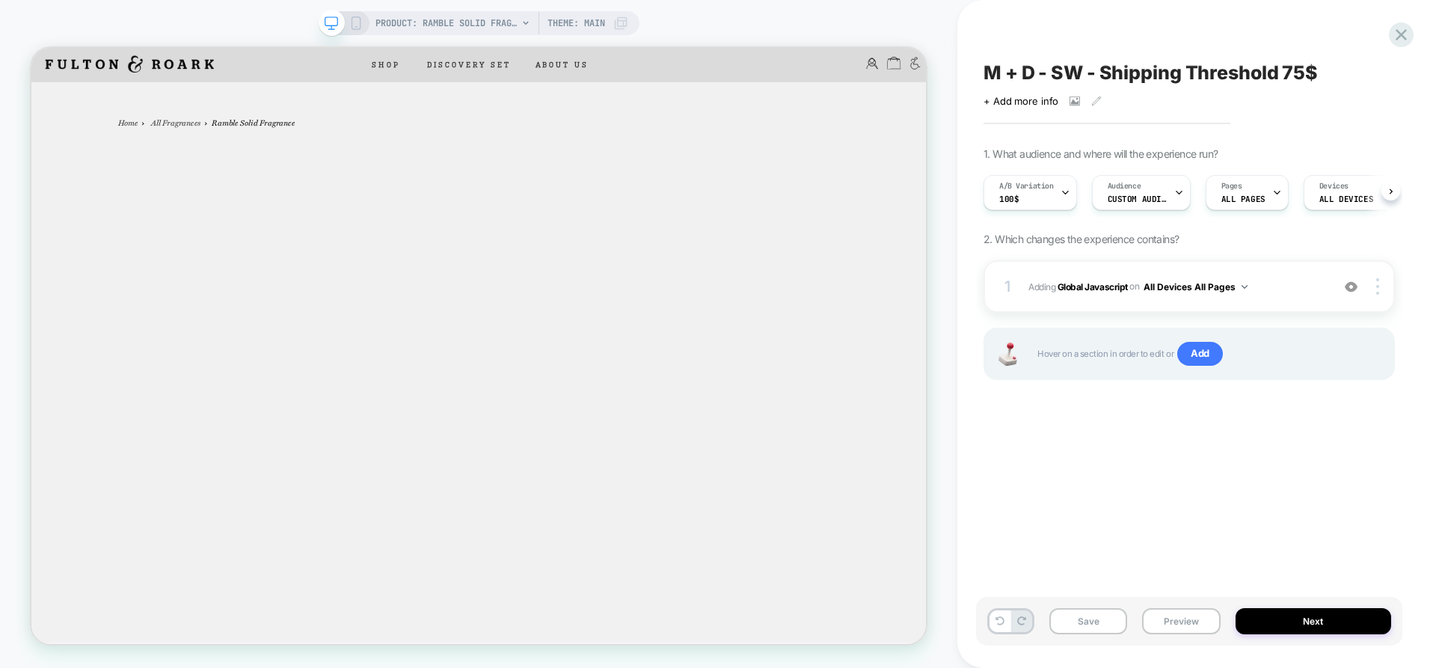
scroll to position [0, 1]
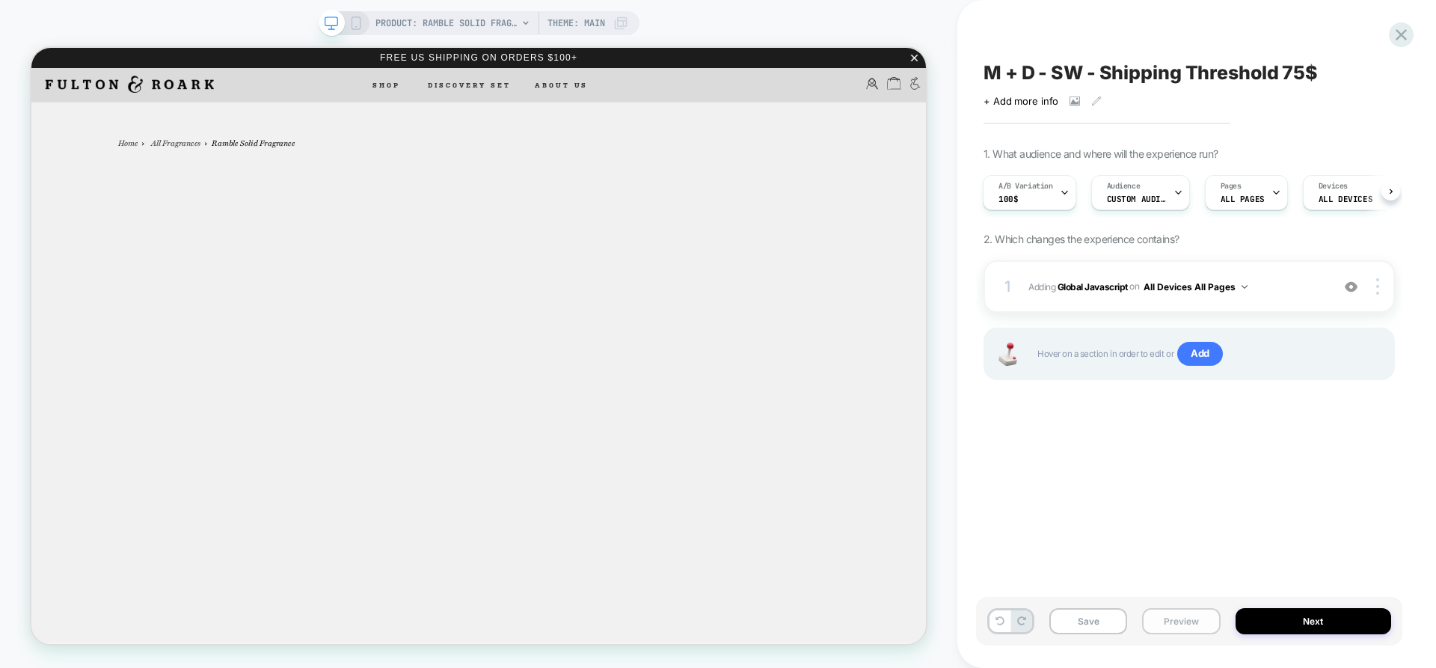
click at [1189, 625] on button "Preview" at bounding box center [1181, 621] width 78 height 26
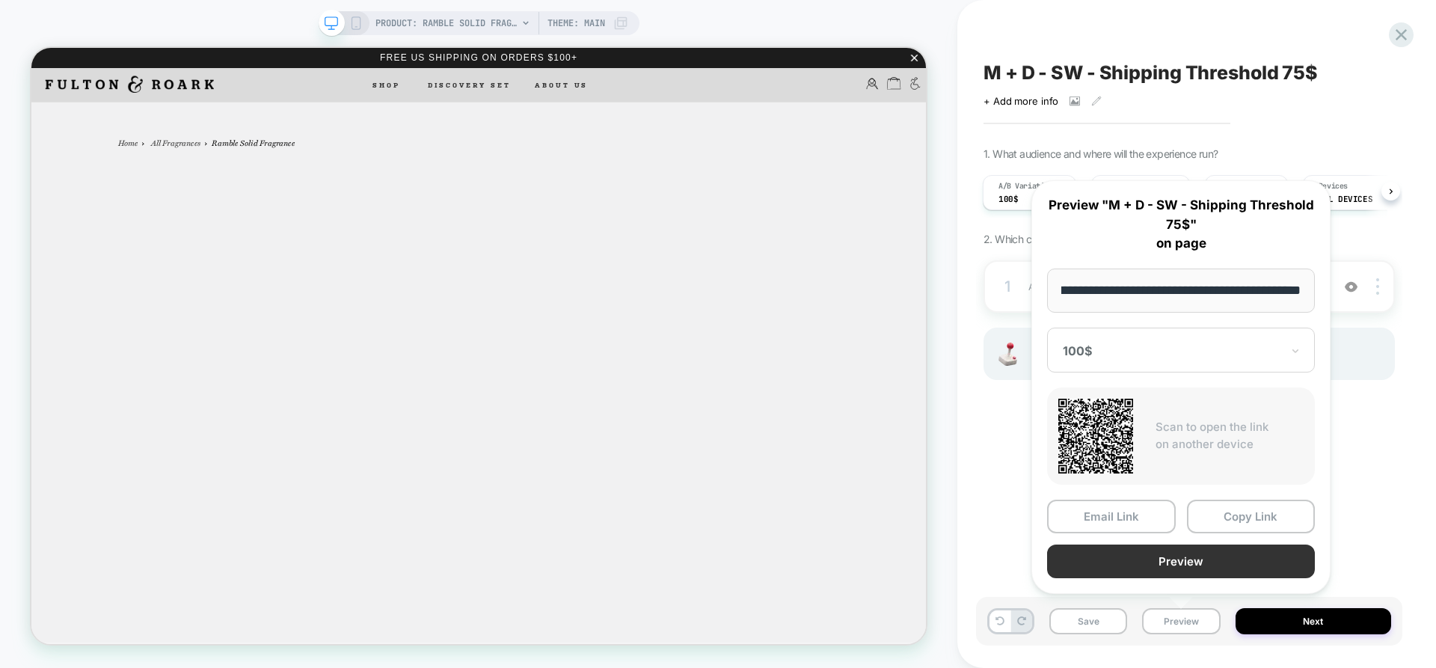
scroll to position [0, 0]
click at [1203, 565] on button "Preview" at bounding box center [1181, 562] width 268 height 34
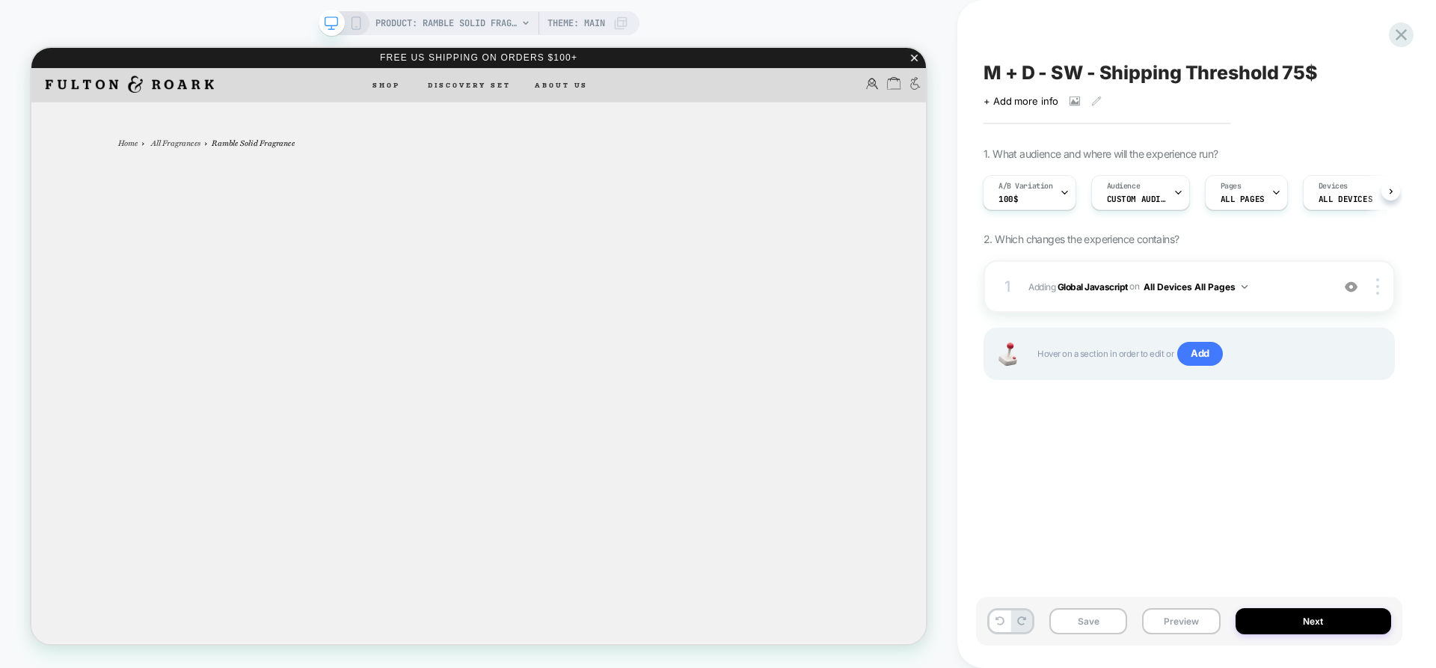
click at [1171, 637] on div "Save Preview Next" at bounding box center [1189, 621] width 426 height 49
click at [1178, 637] on div "Save Preview Next" at bounding box center [1189, 621] width 426 height 49
click at [1185, 623] on button "Preview" at bounding box center [1181, 621] width 78 height 26
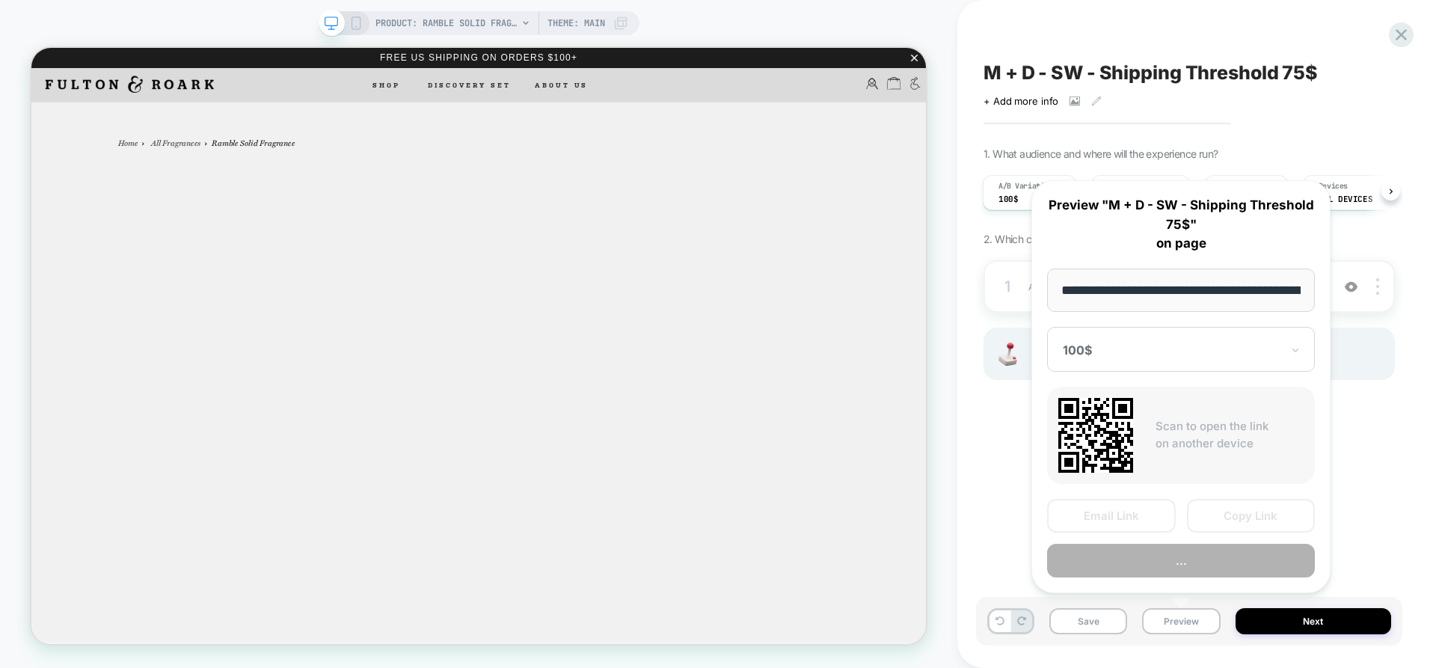
scroll to position [0, 141]
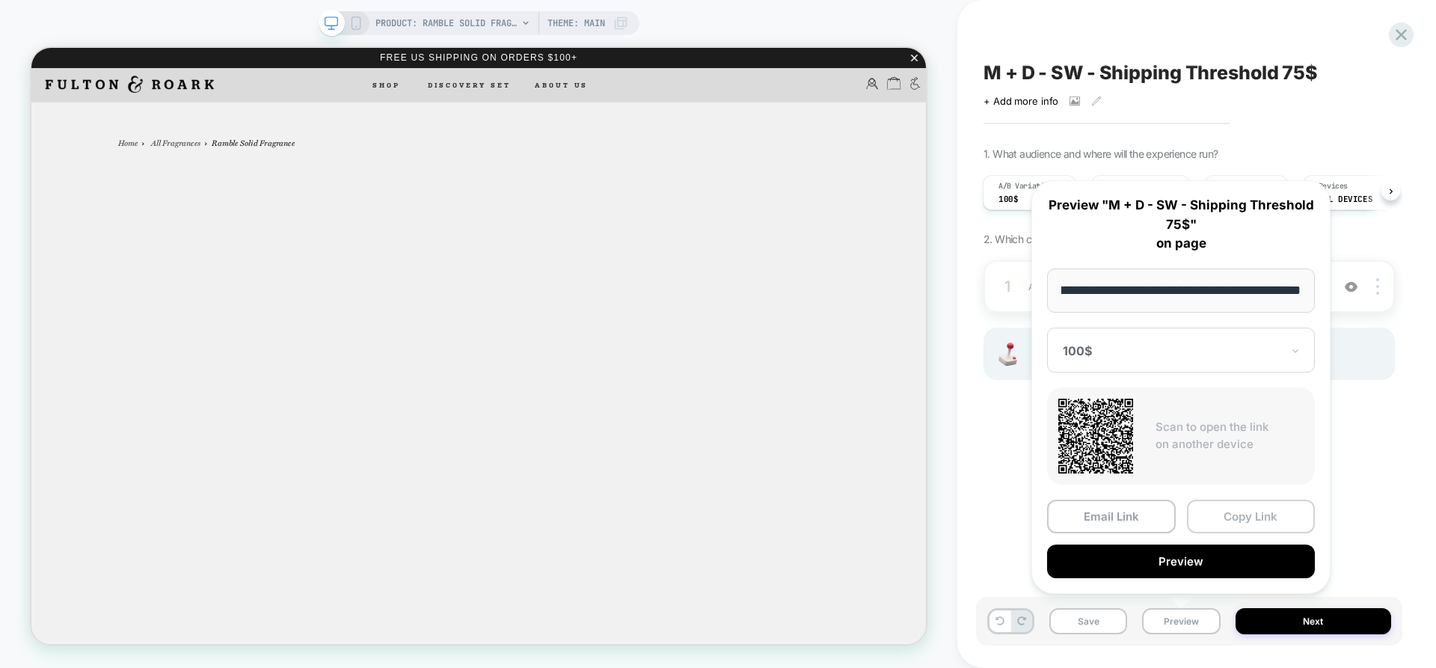
click at [1248, 525] on button "Copy Link" at bounding box center [1251, 517] width 129 height 34
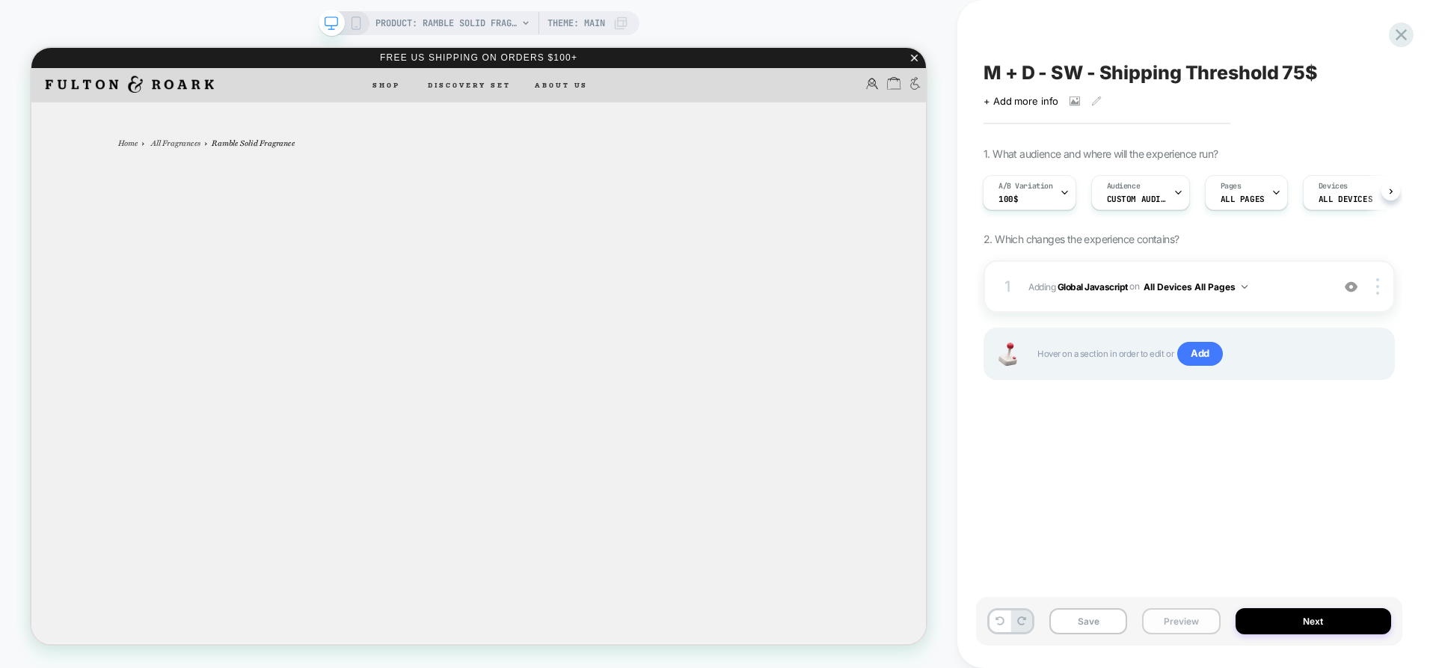
click at [1157, 631] on button "Preview" at bounding box center [1181, 621] width 78 height 26
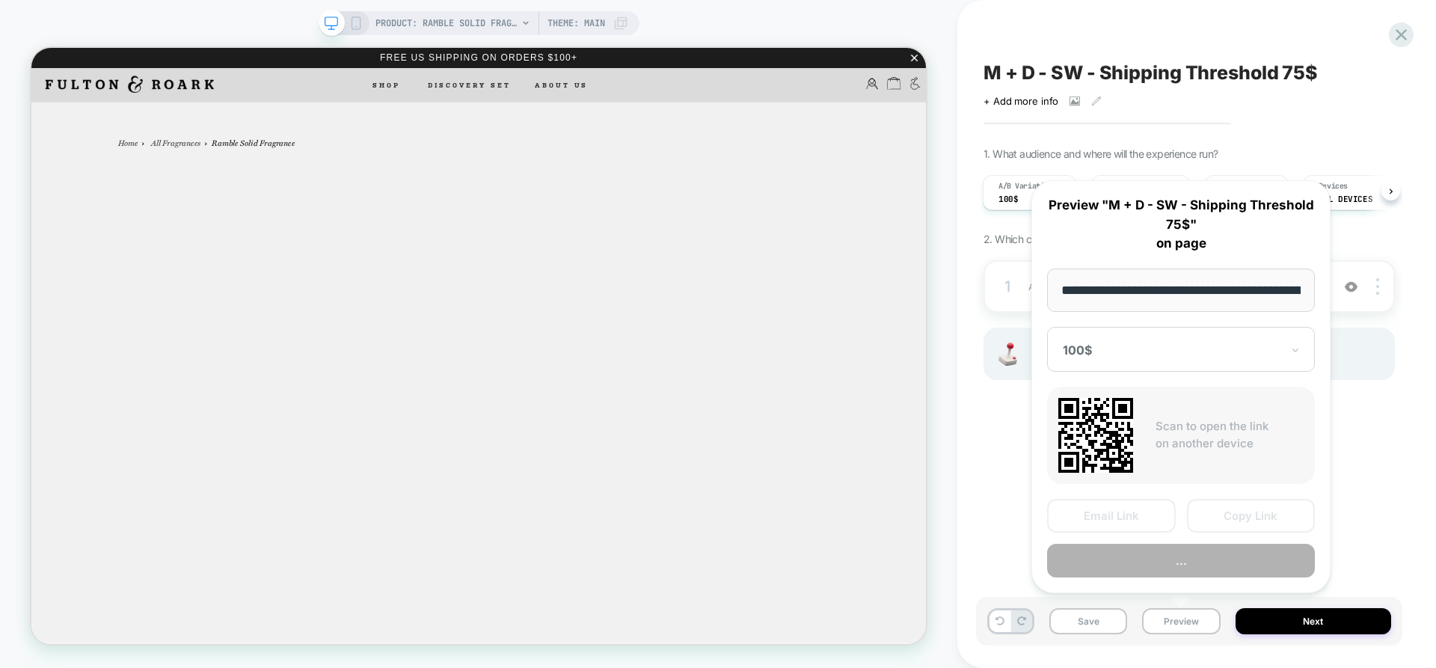
scroll to position [0, 141]
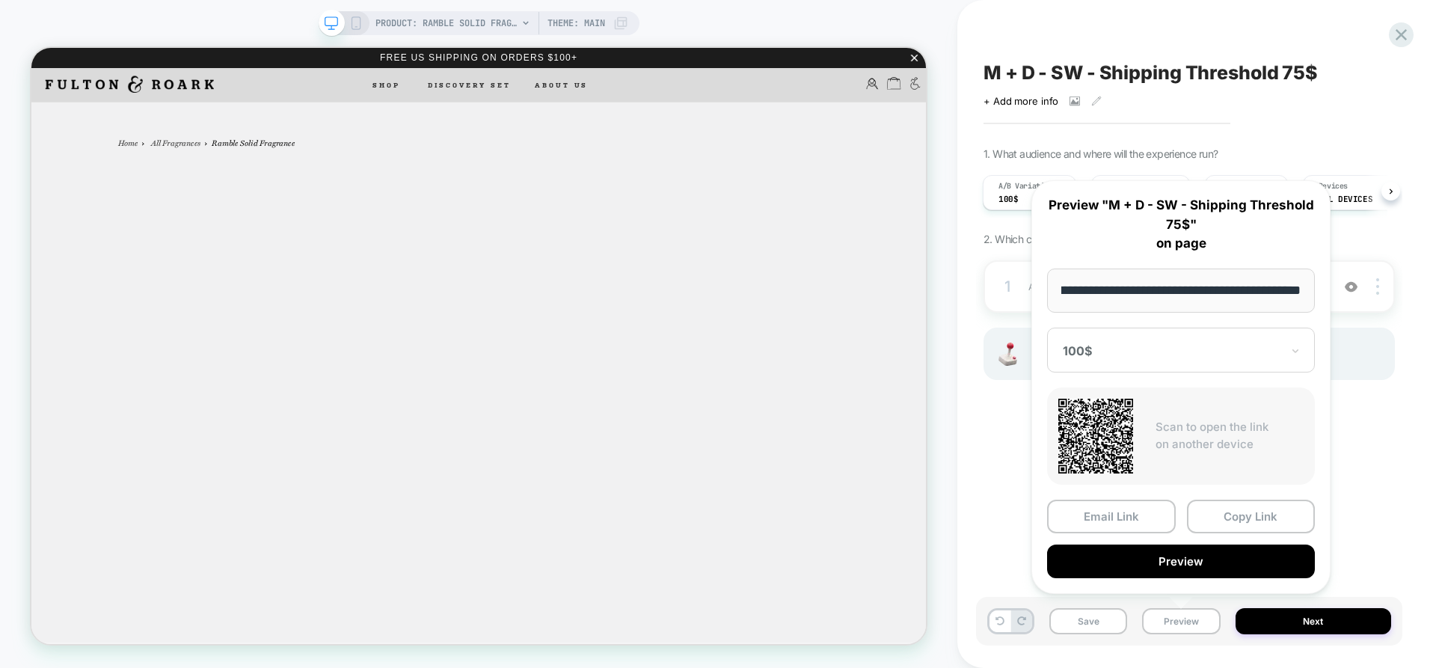
click at [1245, 329] on div "100$" at bounding box center [1181, 350] width 268 height 45
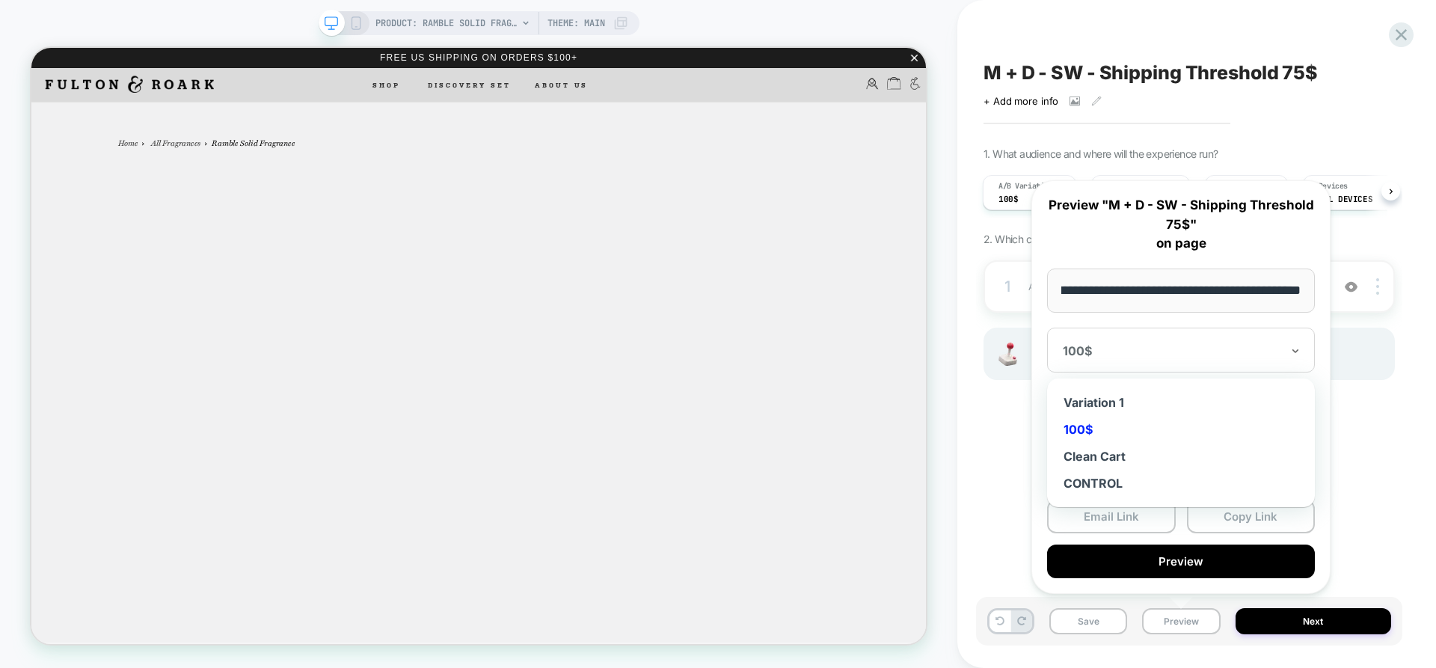
scroll to position [0, 0]
click at [1250, 339] on div "100$" at bounding box center [1181, 350] width 268 height 45
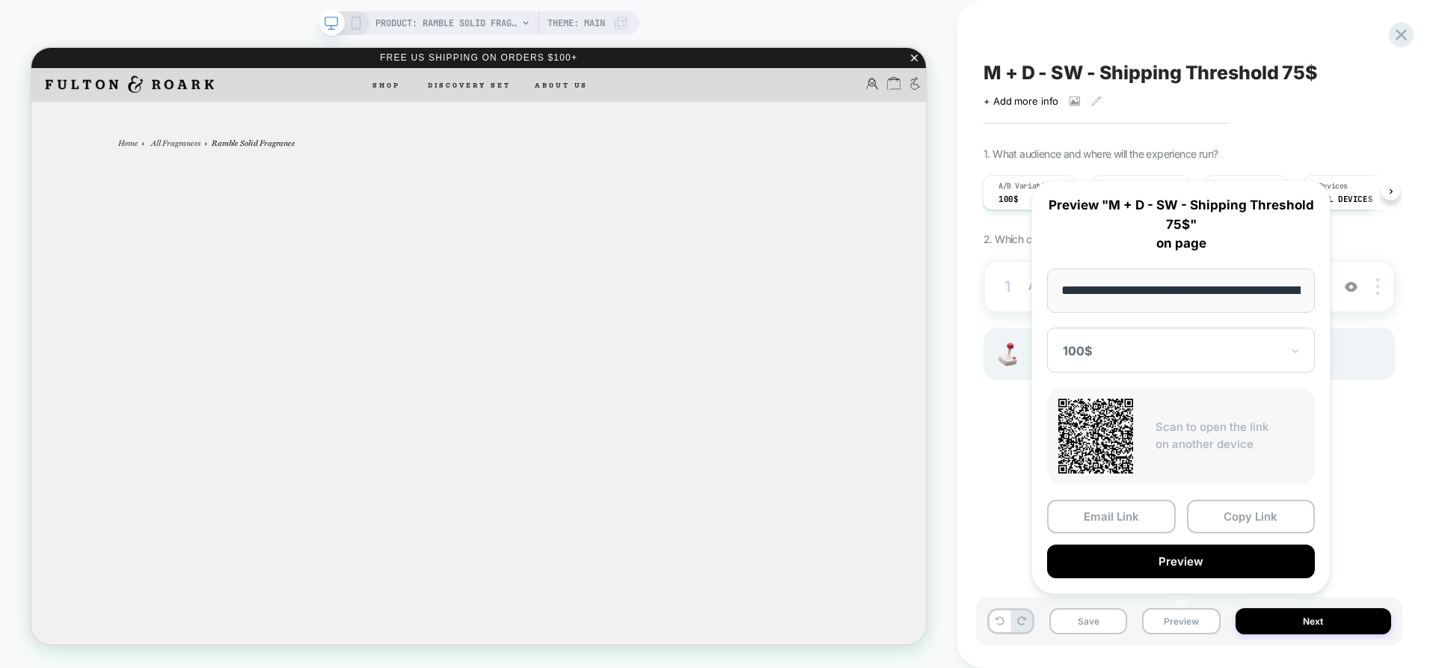
click at [1278, 507] on button "Copy Link" at bounding box center [1251, 517] width 129 height 34
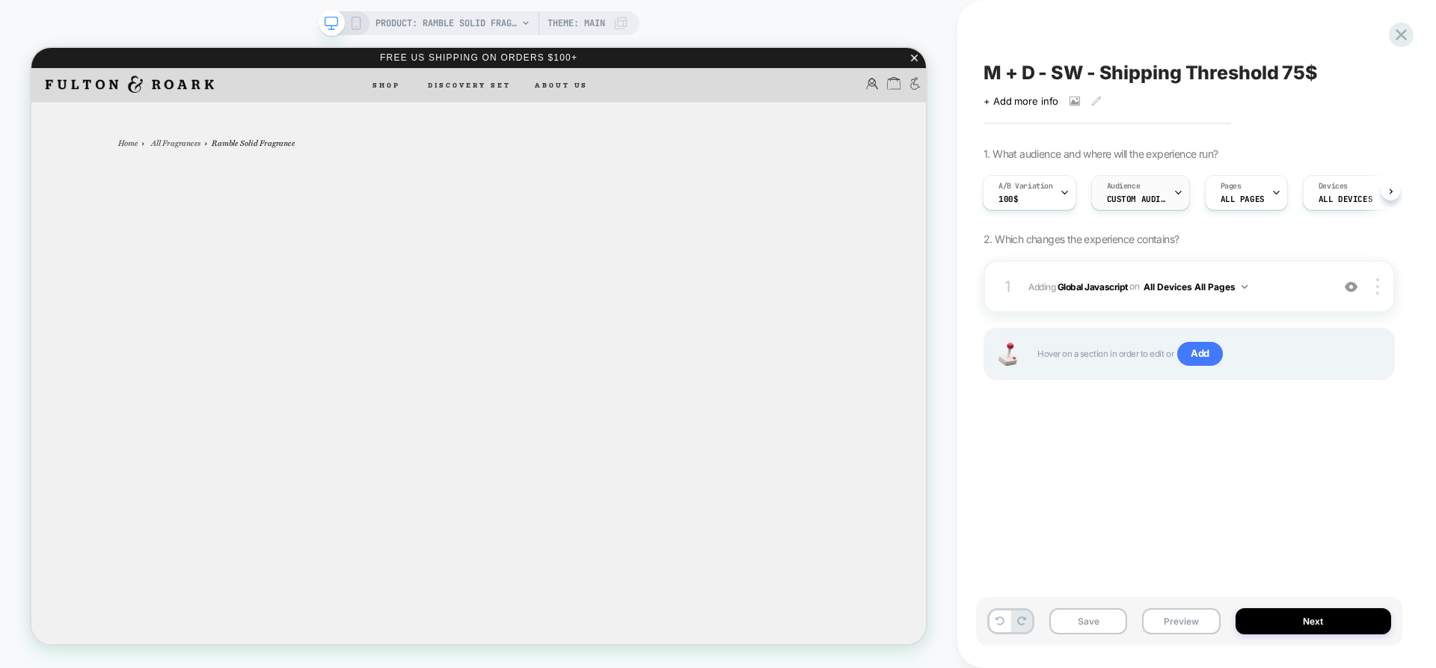
click at [1153, 206] on div "Audience Custom Audience" at bounding box center [1137, 193] width 90 height 34
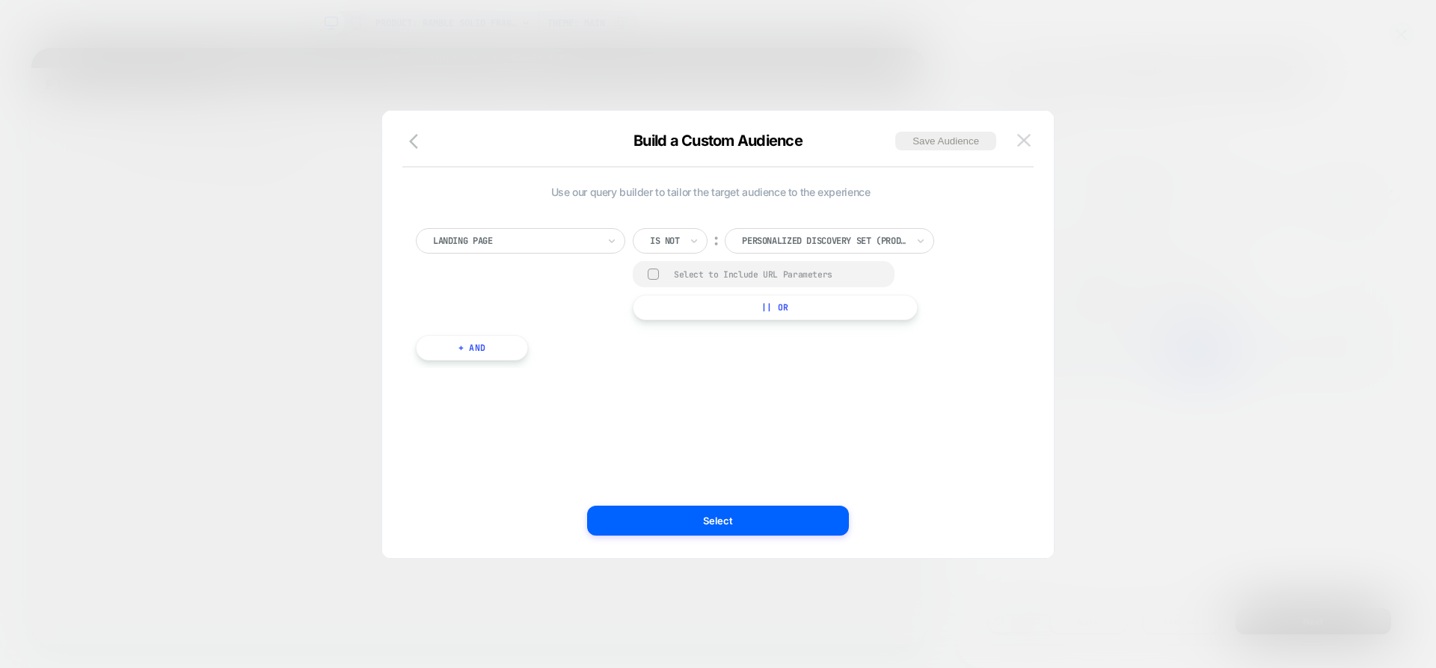
click at [1021, 141] on img at bounding box center [1024, 140] width 13 height 13
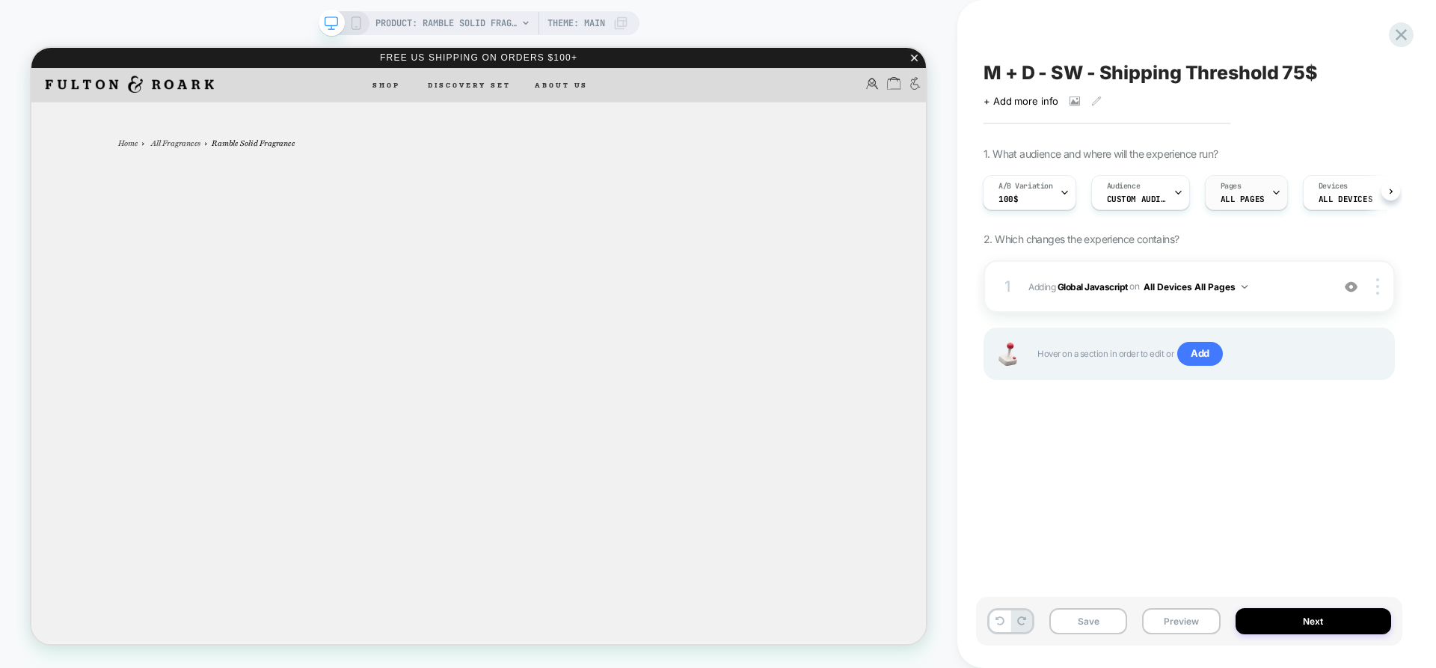
click at [1231, 203] on span "ALL PAGES" at bounding box center [1243, 199] width 44 height 10
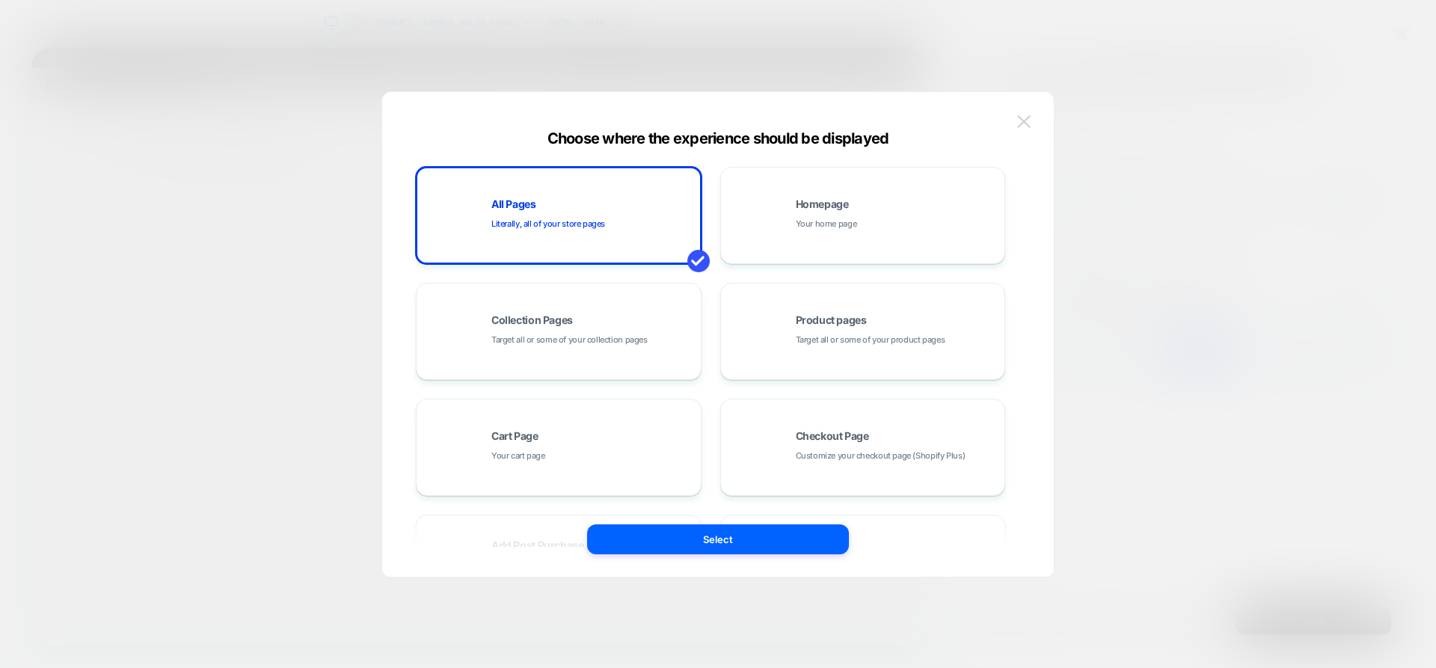
click at [1029, 112] on button at bounding box center [1024, 122] width 22 height 22
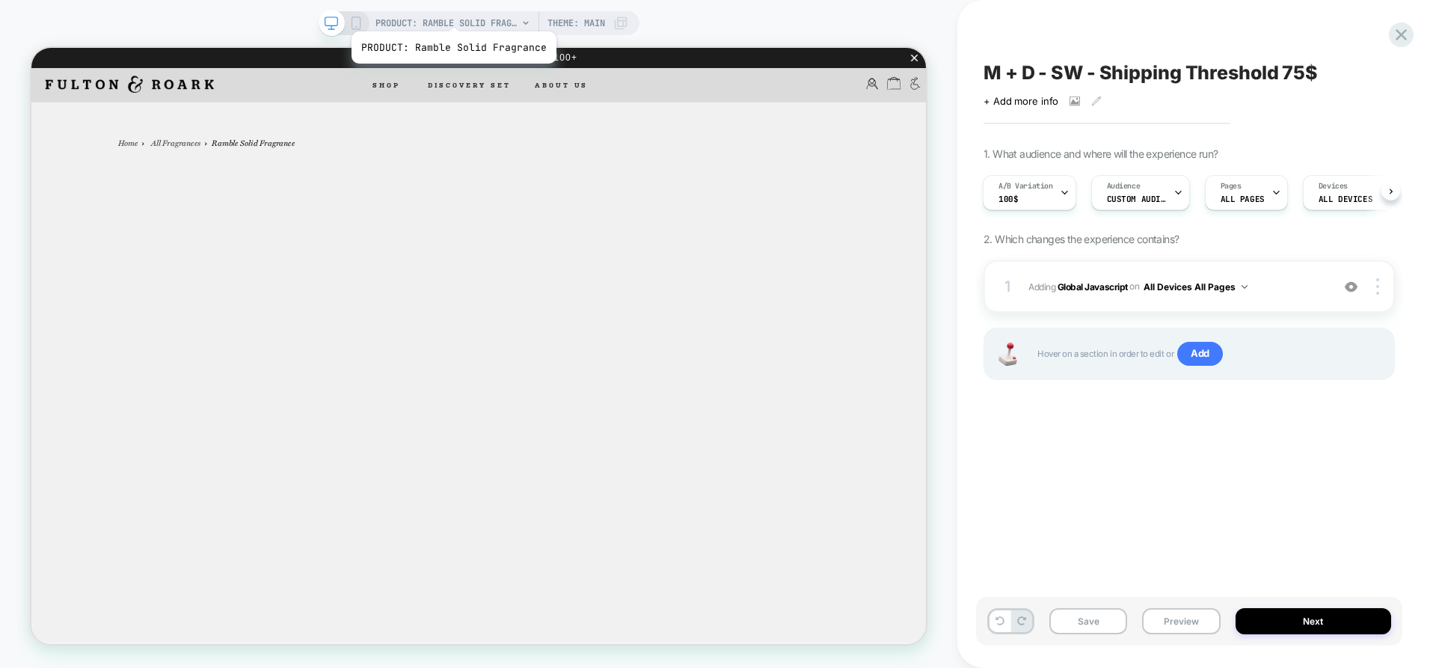
click at [450, 10] on div "PRODUCT: Ramble Solid Fragrance PRODUCT: Ramble Solid Fragrance Theme: MAIN" at bounding box center [479, 334] width 958 height 668
click at [456, 15] on span "PRODUCT: Ramble Solid Fragrance" at bounding box center [447, 23] width 142 height 24
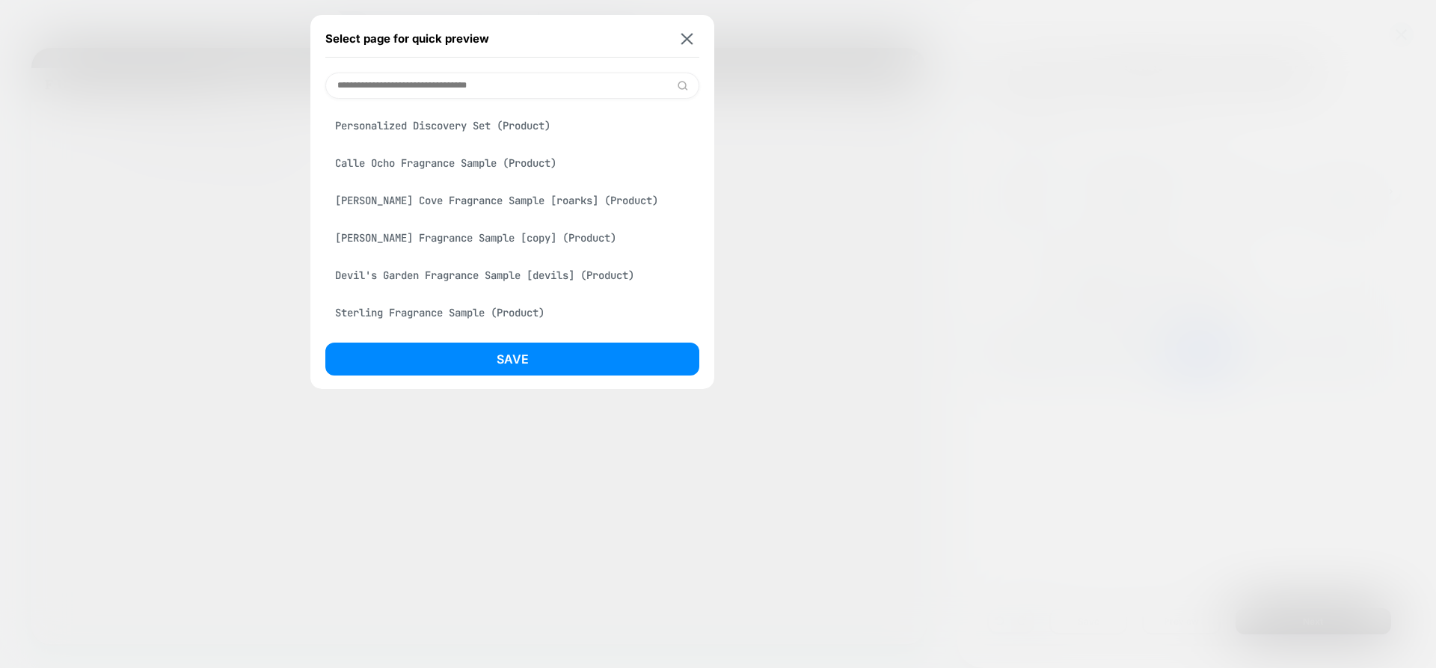
scroll to position [449, 0]
click at [462, 165] on div "[PERSON_NAME] Cove Fragrance Sample [roarks] (Product)" at bounding box center [512, 165] width 374 height 28
click at [534, 289] on div "Sterling Fragrance Sample (Product)" at bounding box center [512, 277] width 374 height 28
drag, startPoint x: 548, startPoint y: 352, endPoint x: 572, endPoint y: 361, distance: 25.8
click at [548, 352] on button "Save" at bounding box center [512, 359] width 374 height 33
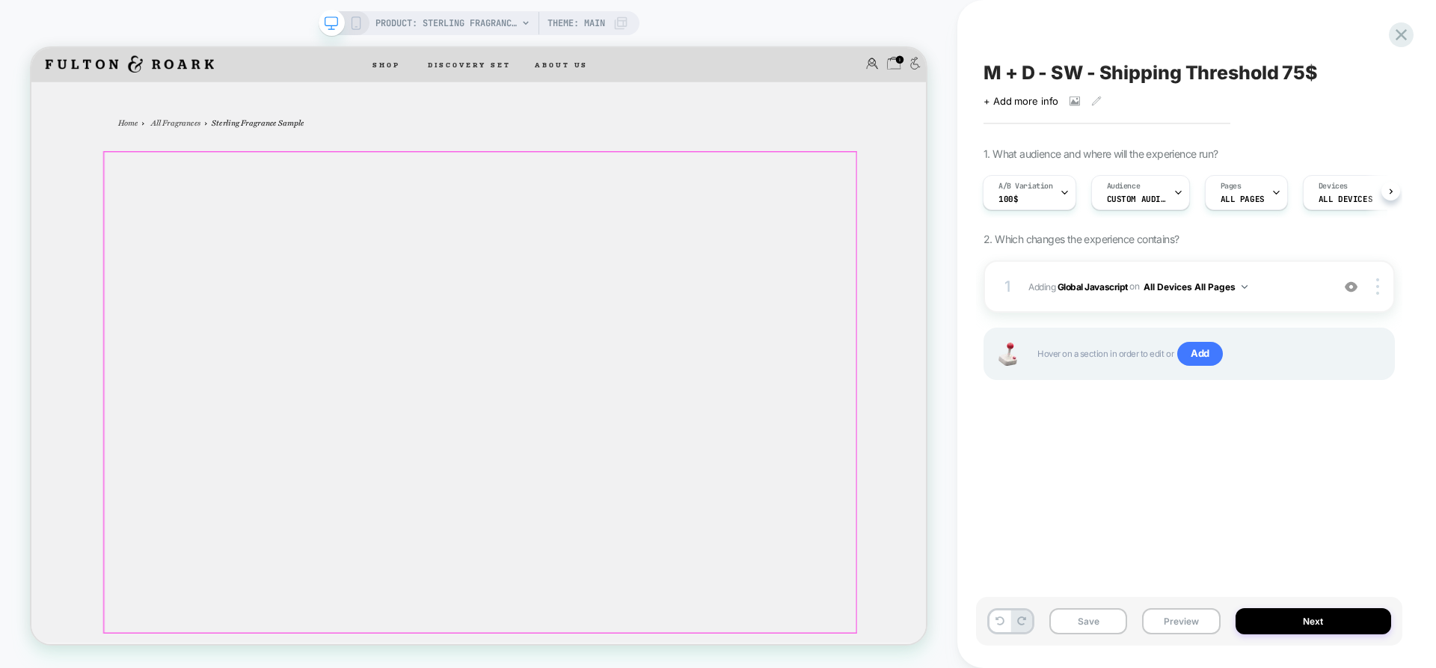
scroll to position [0, 1]
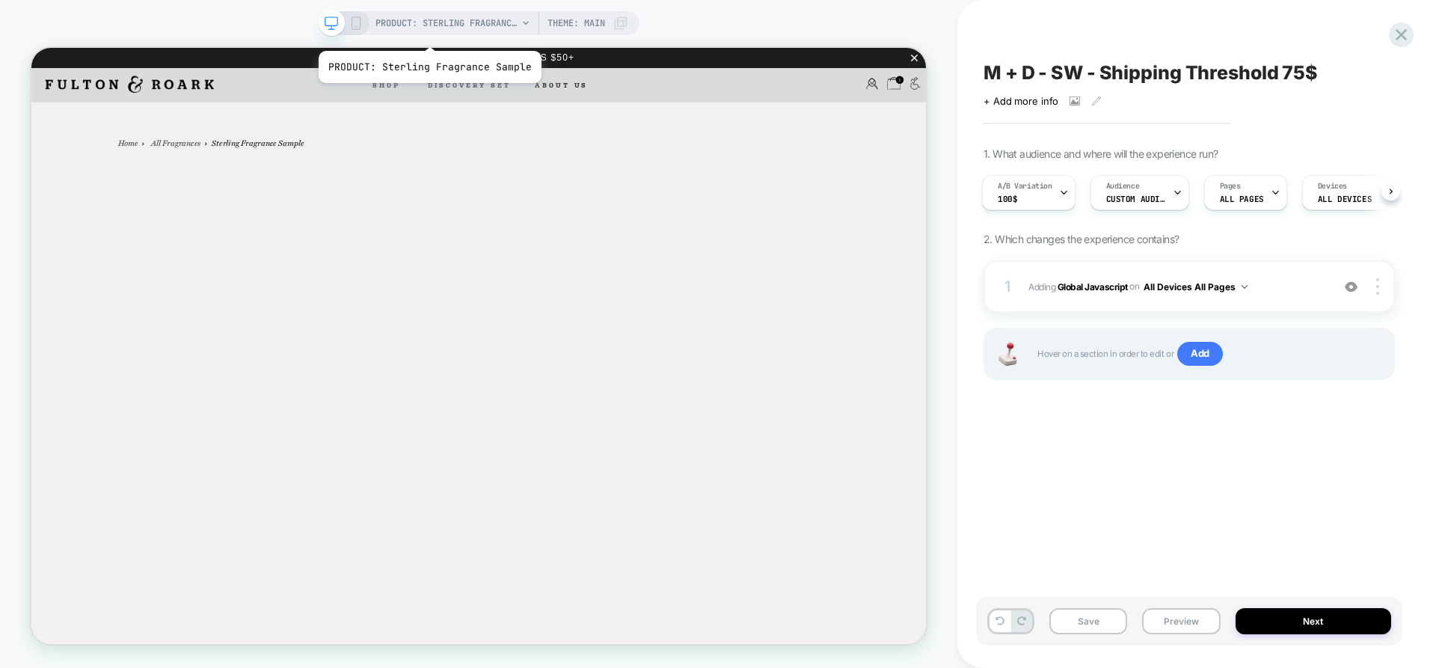
click at [420, 25] on span "PRODUCT: Sterling Fragrance Sample" at bounding box center [447, 23] width 142 height 24
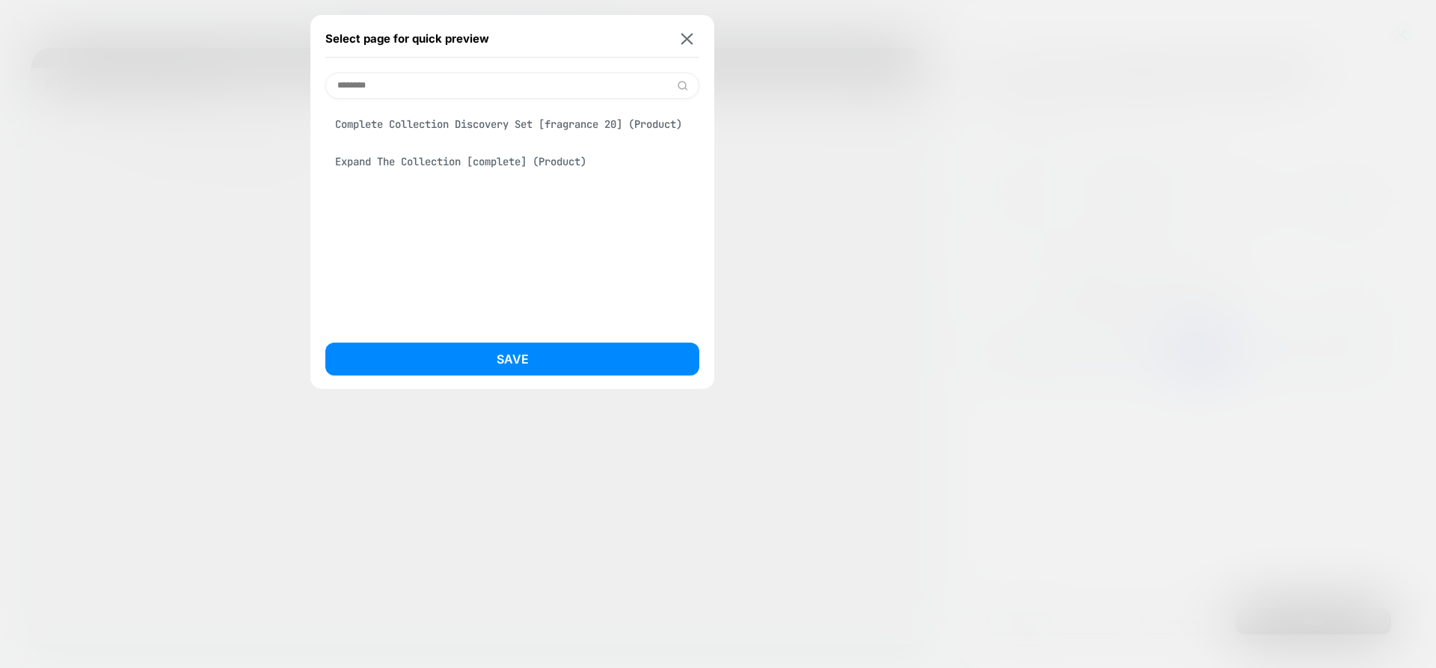
type input "********"
click at [444, 128] on div "Complete Collection Discovery Set [fragrance 20] (Product)" at bounding box center [512, 124] width 374 height 28
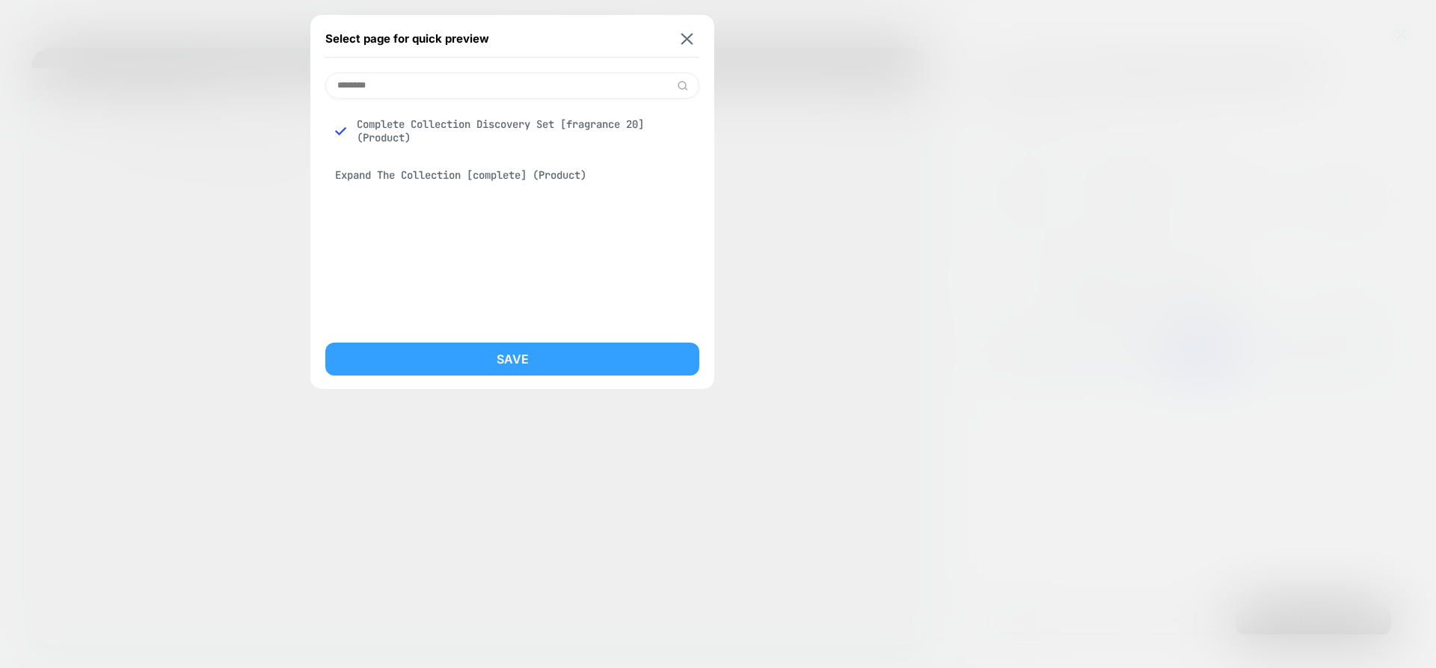
click at [536, 362] on button "Save" at bounding box center [512, 359] width 374 height 33
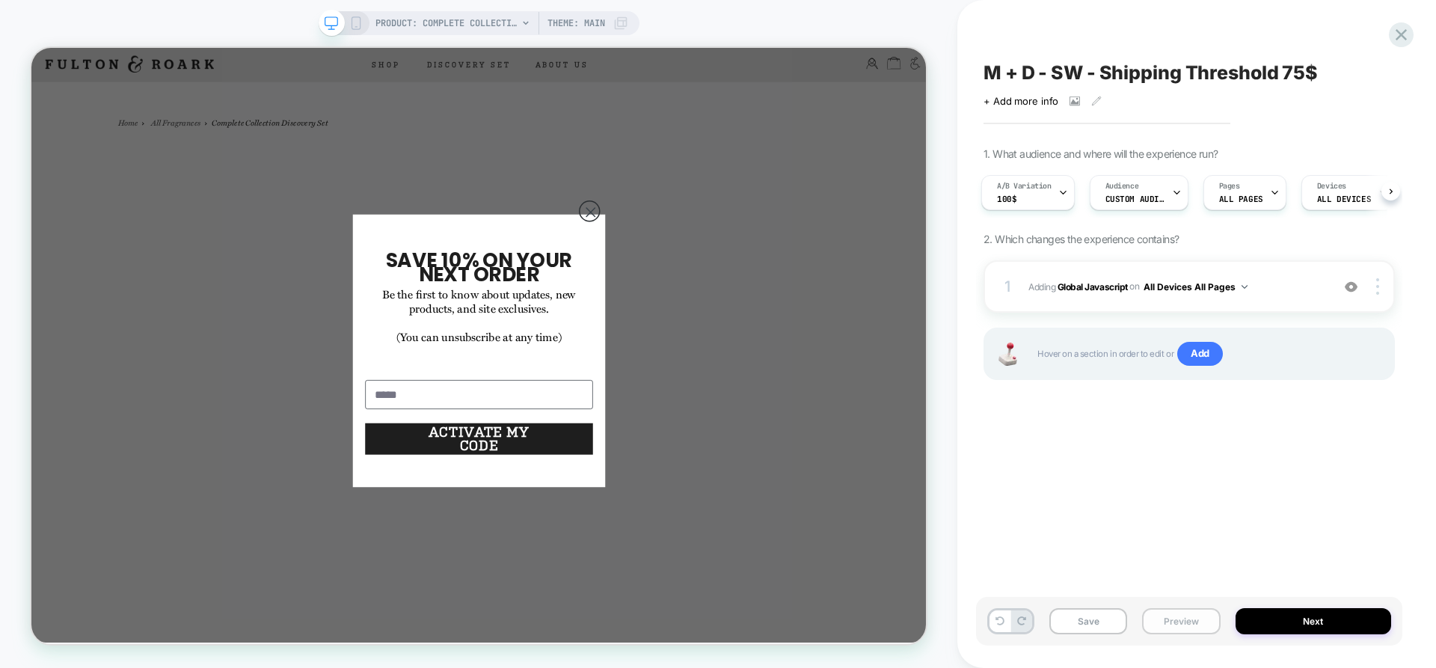
scroll to position [0, 0]
click at [1185, 631] on button "Preview" at bounding box center [1181, 621] width 78 height 26
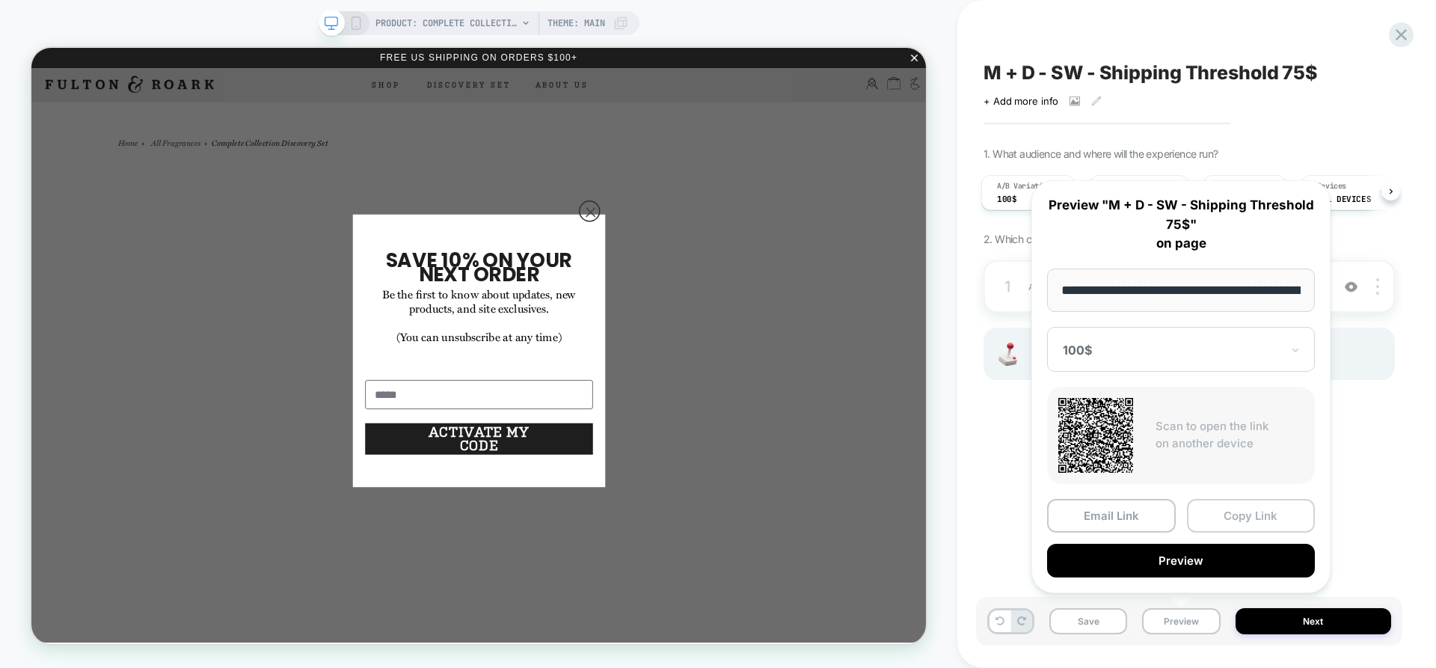
scroll to position [0, 380]
click at [1267, 521] on button "Copy Link" at bounding box center [1251, 517] width 129 height 34
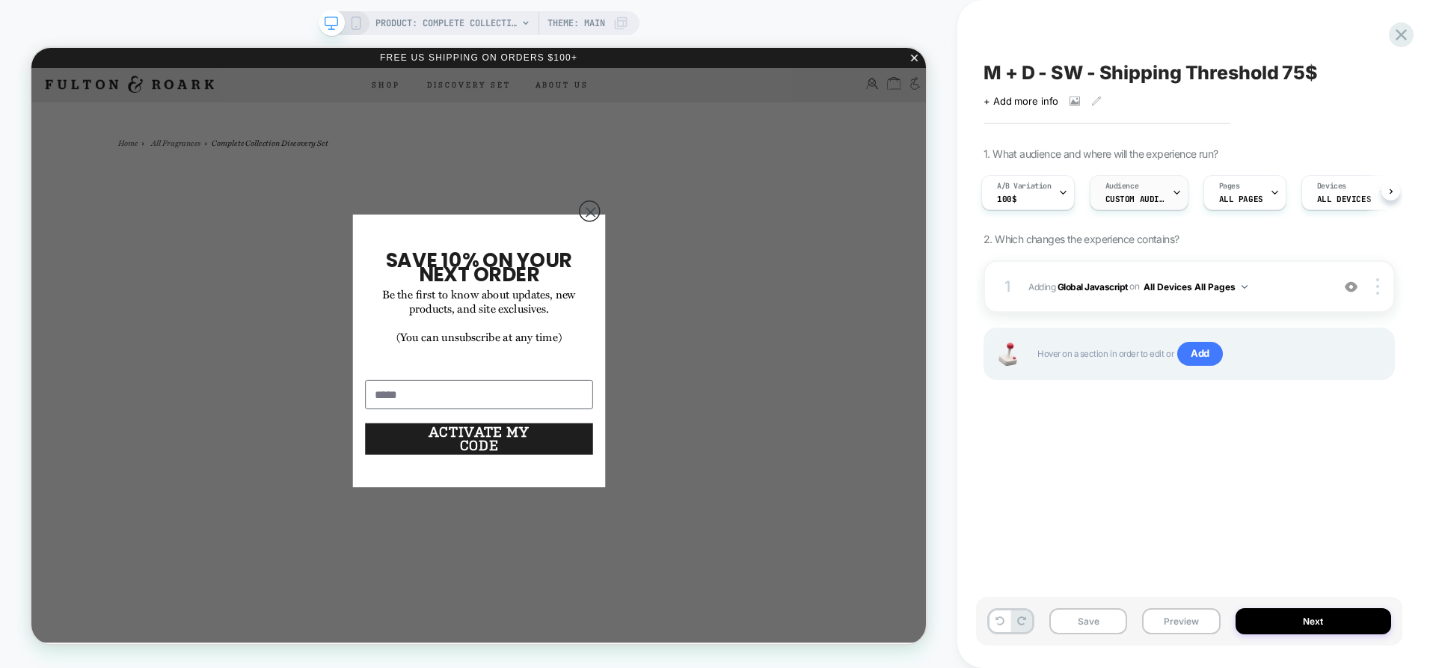
click at [1136, 179] on div "Audience Custom Audience" at bounding box center [1136, 193] width 90 height 34
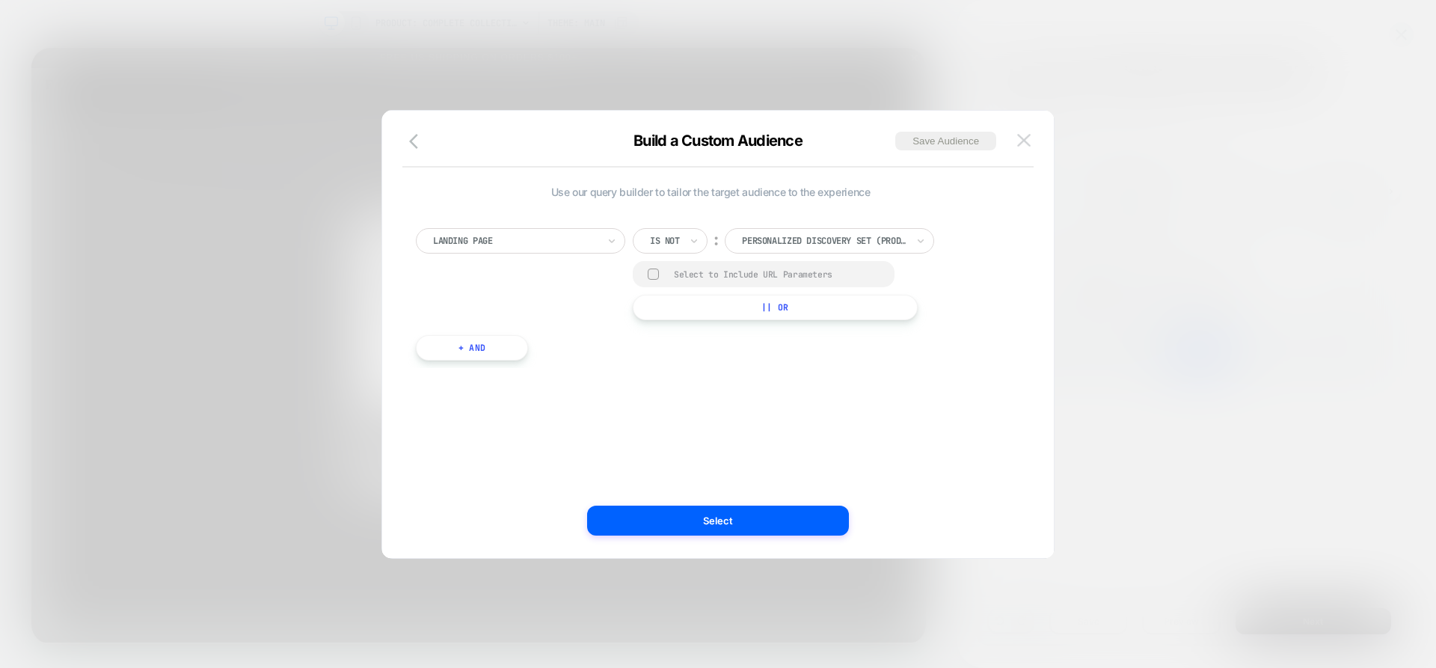
click at [1022, 147] on button at bounding box center [1024, 140] width 22 height 22
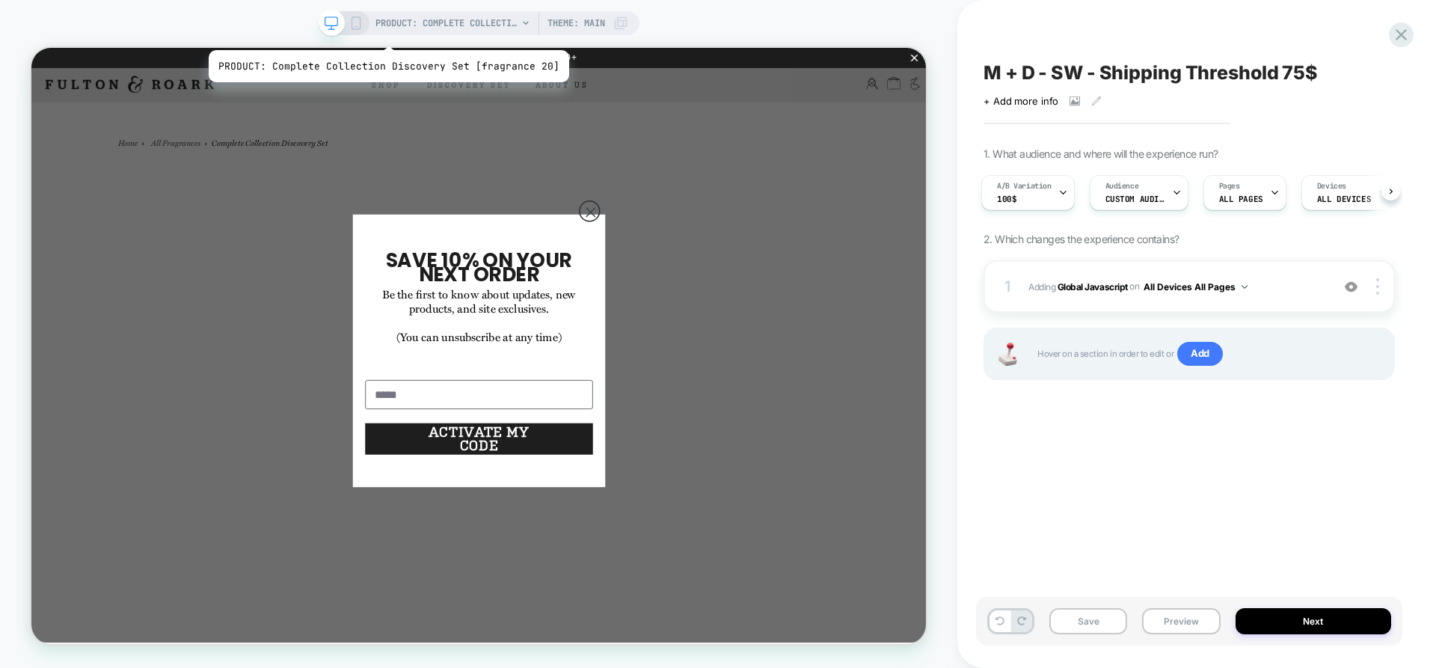
click at [433, 33] on span "PRODUCT: Complete Collection Discovery Set [fragrance 20]" at bounding box center [447, 23] width 142 height 24
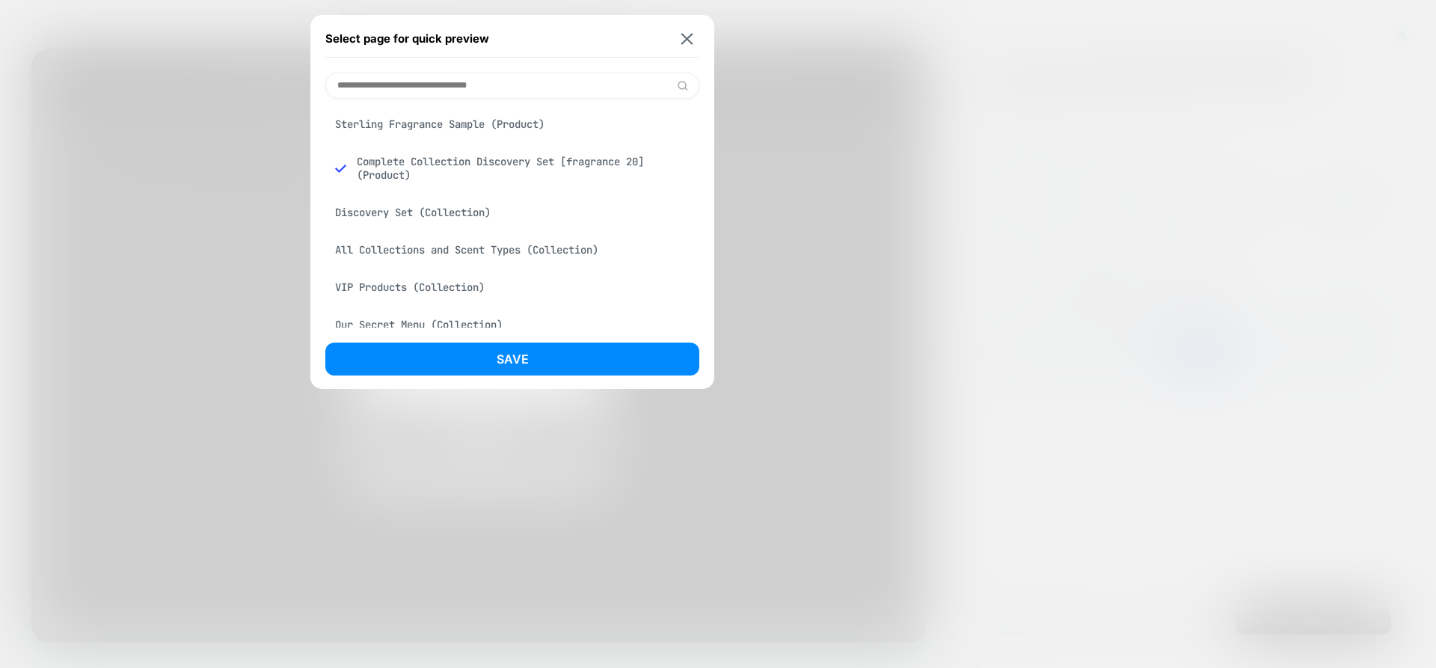
click at [429, 88] on input at bounding box center [512, 86] width 374 height 26
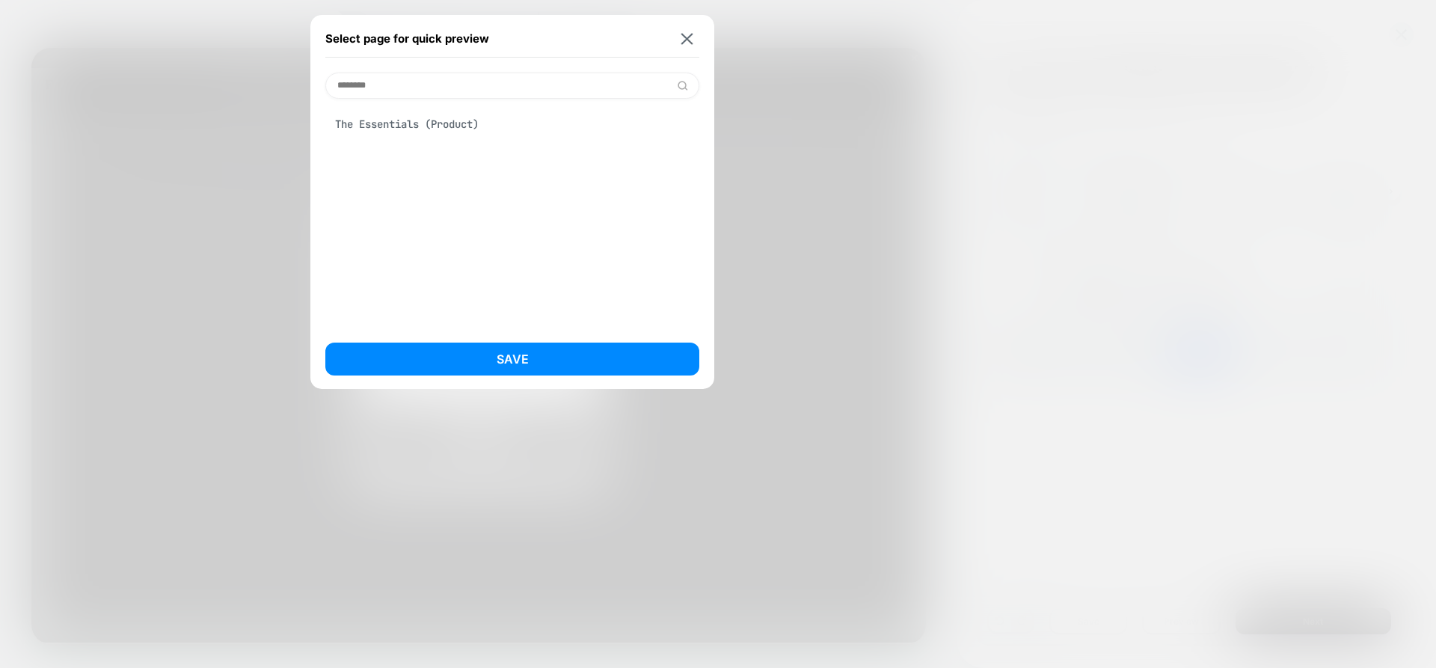
type input "********"
click at [432, 118] on div "The Essentials (Product)" at bounding box center [512, 124] width 374 height 28
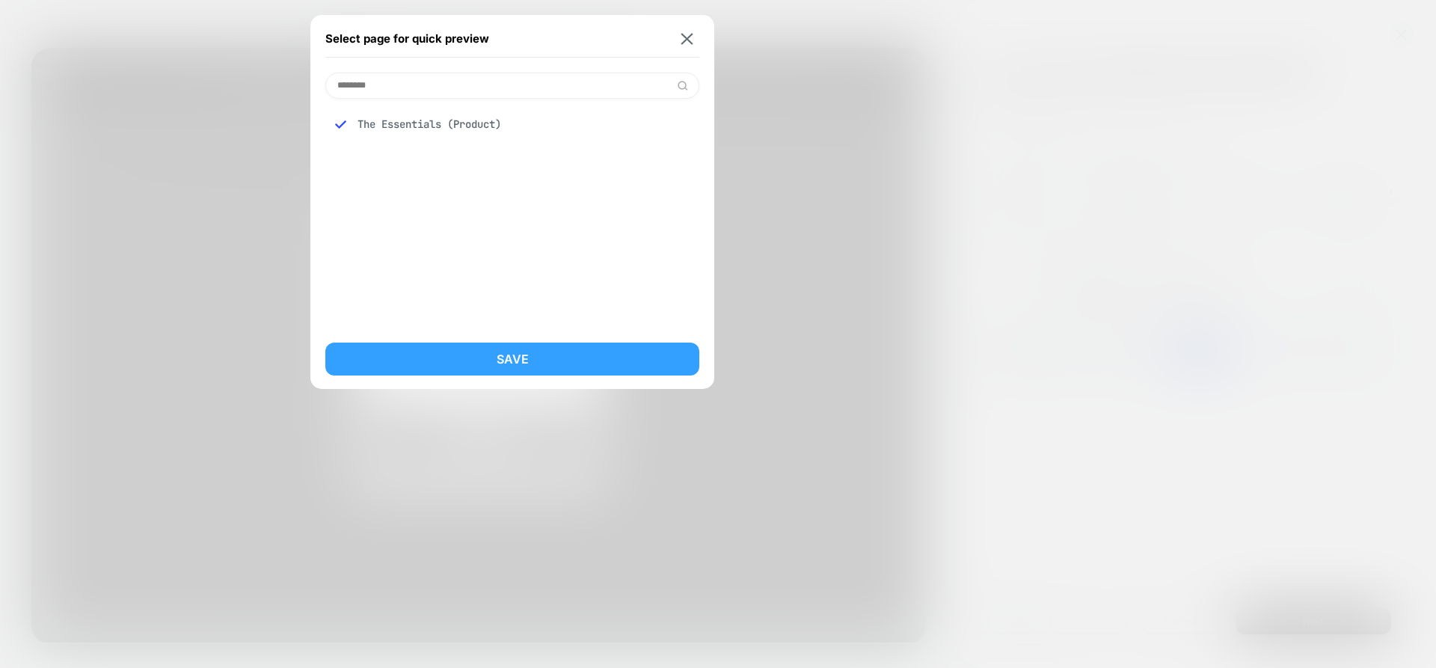
drag, startPoint x: 503, startPoint y: 354, endPoint x: 527, endPoint y: 358, distance: 25.1
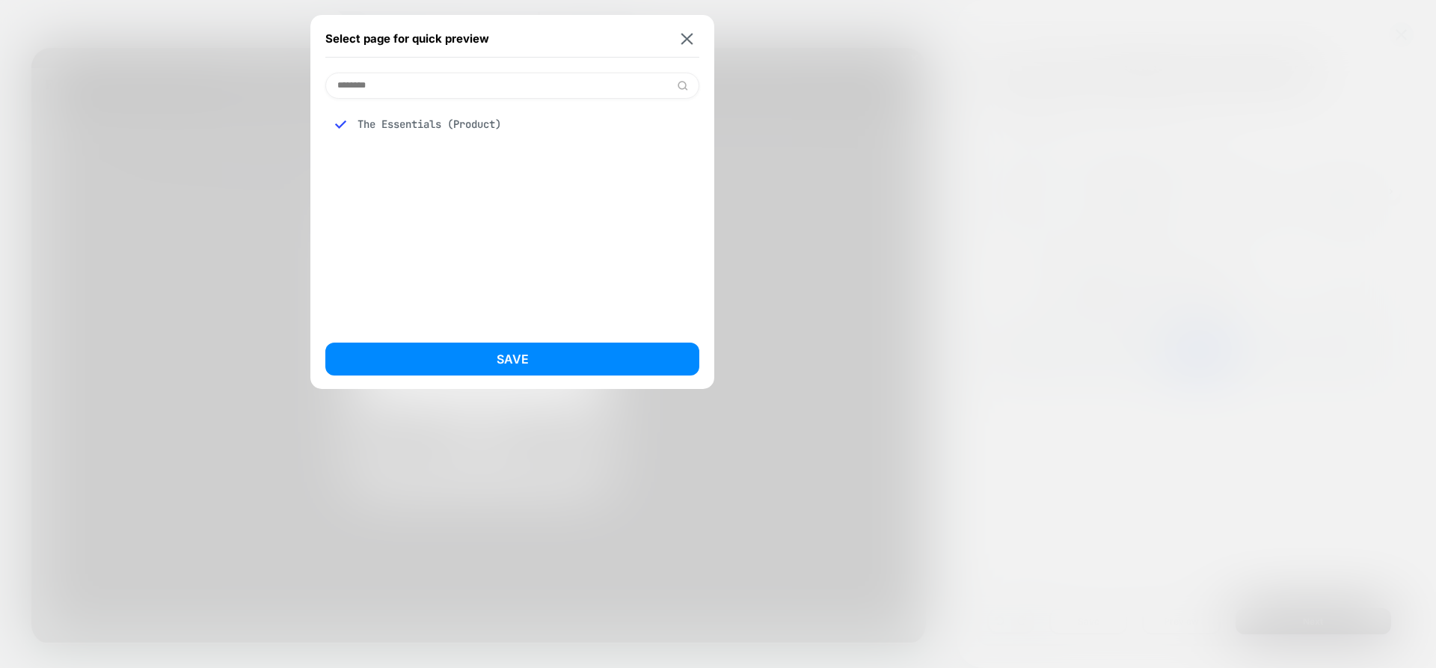
click at [504, 354] on button "Save" at bounding box center [512, 359] width 374 height 33
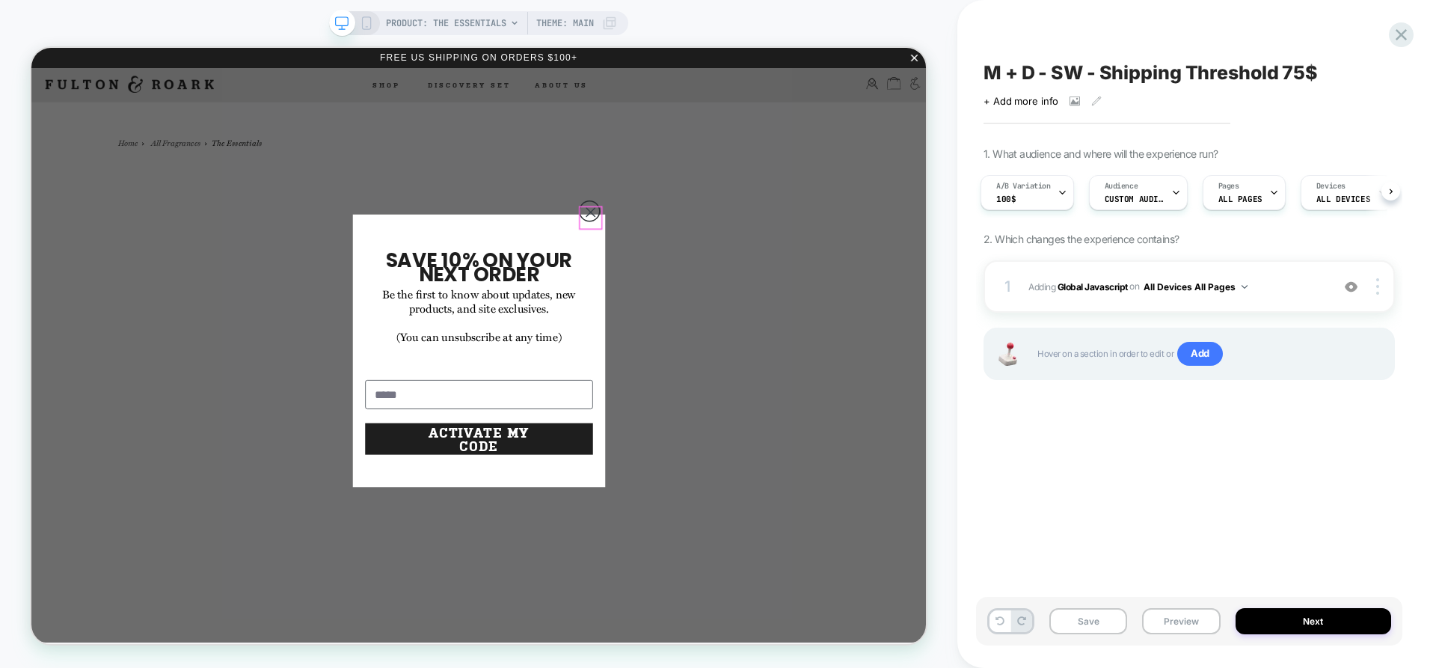
click at [775, 266] on circle "Close dialog" at bounding box center [776, 267] width 27 height 27
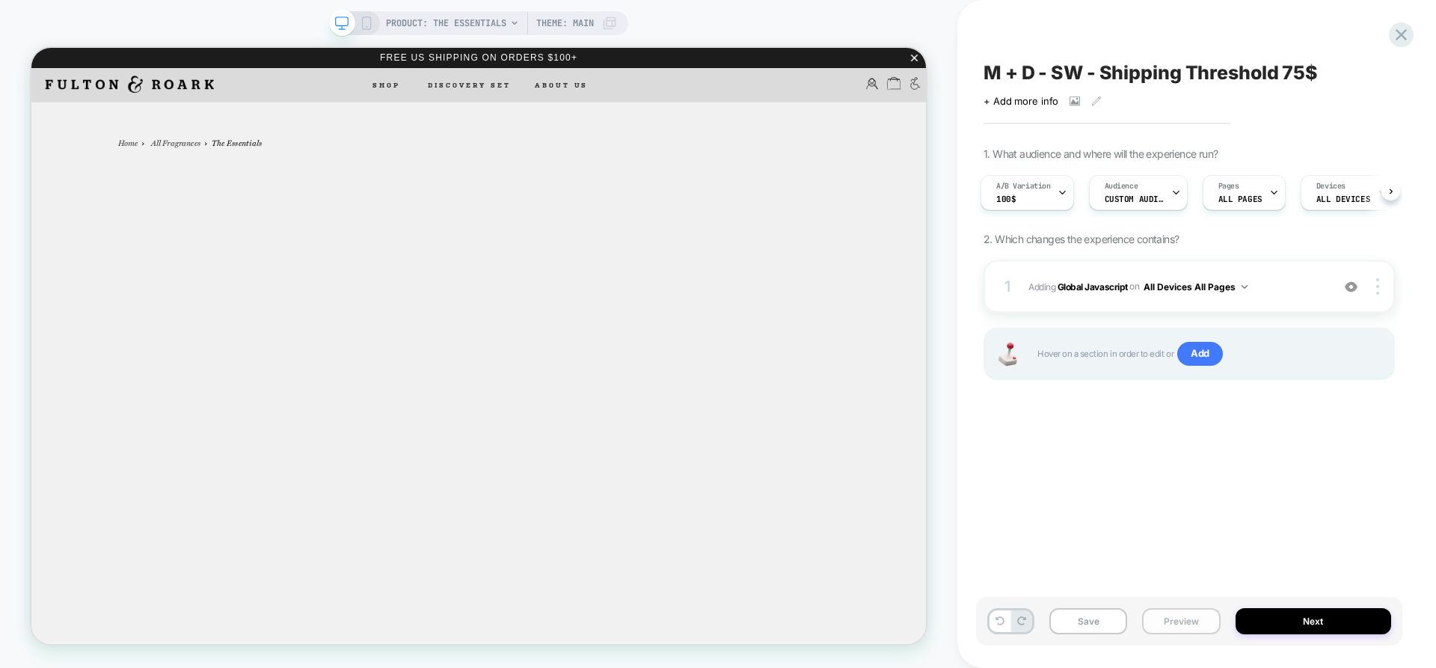
click at [1177, 609] on button "Preview" at bounding box center [1181, 621] width 78 height 26
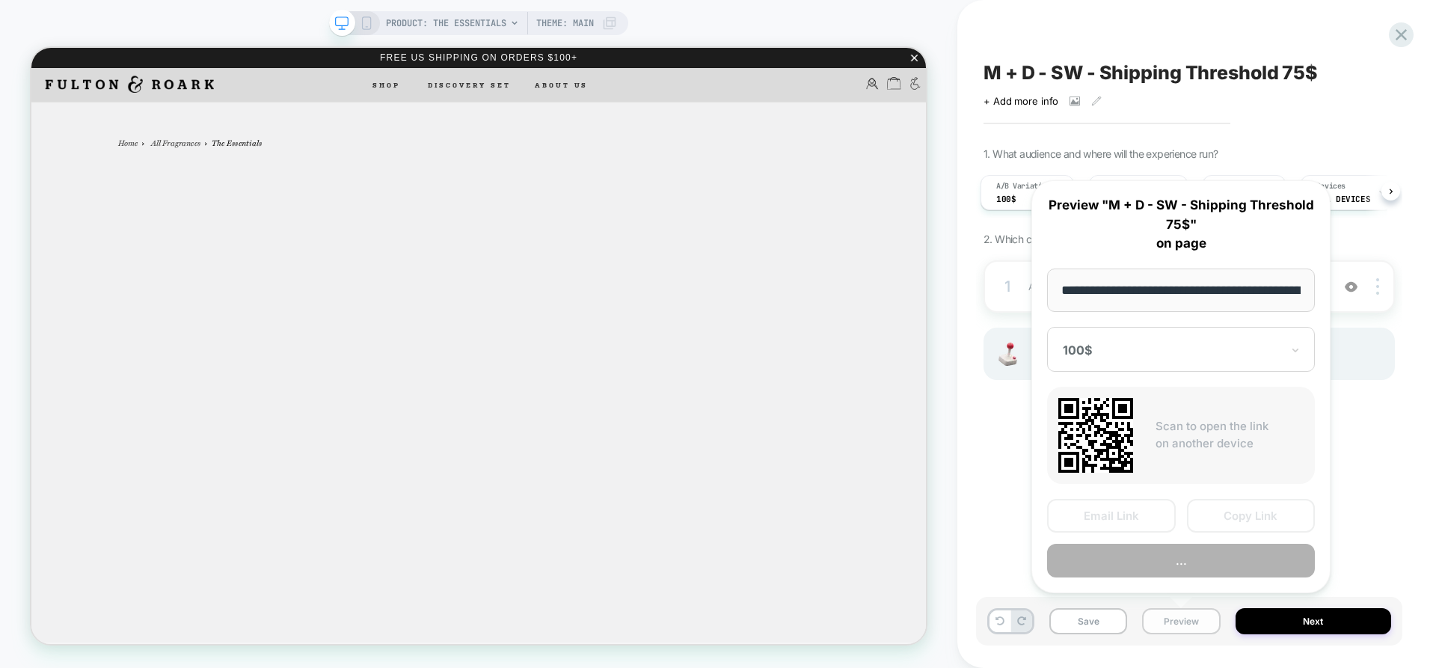
scroll to position [0, 160]
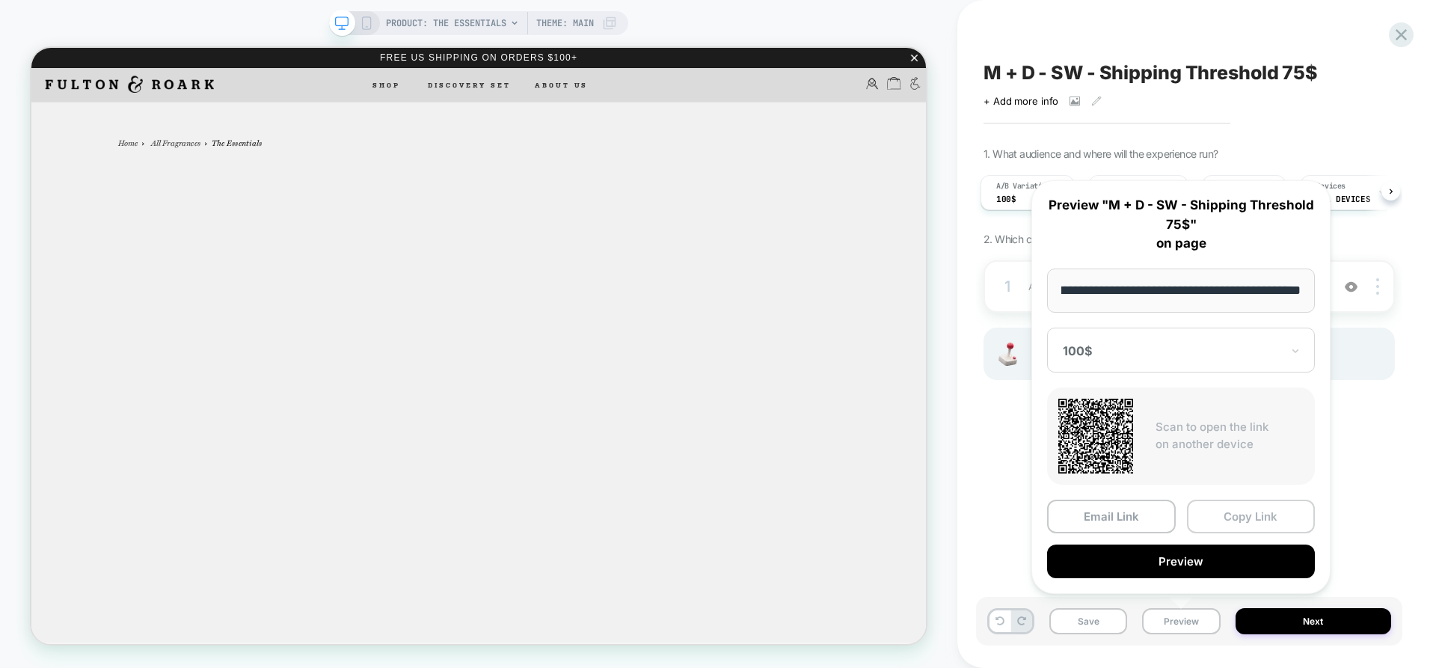
click at [1247, 510] on button "Copy Link" at bounding box center [1251, 517] width 129 height 34
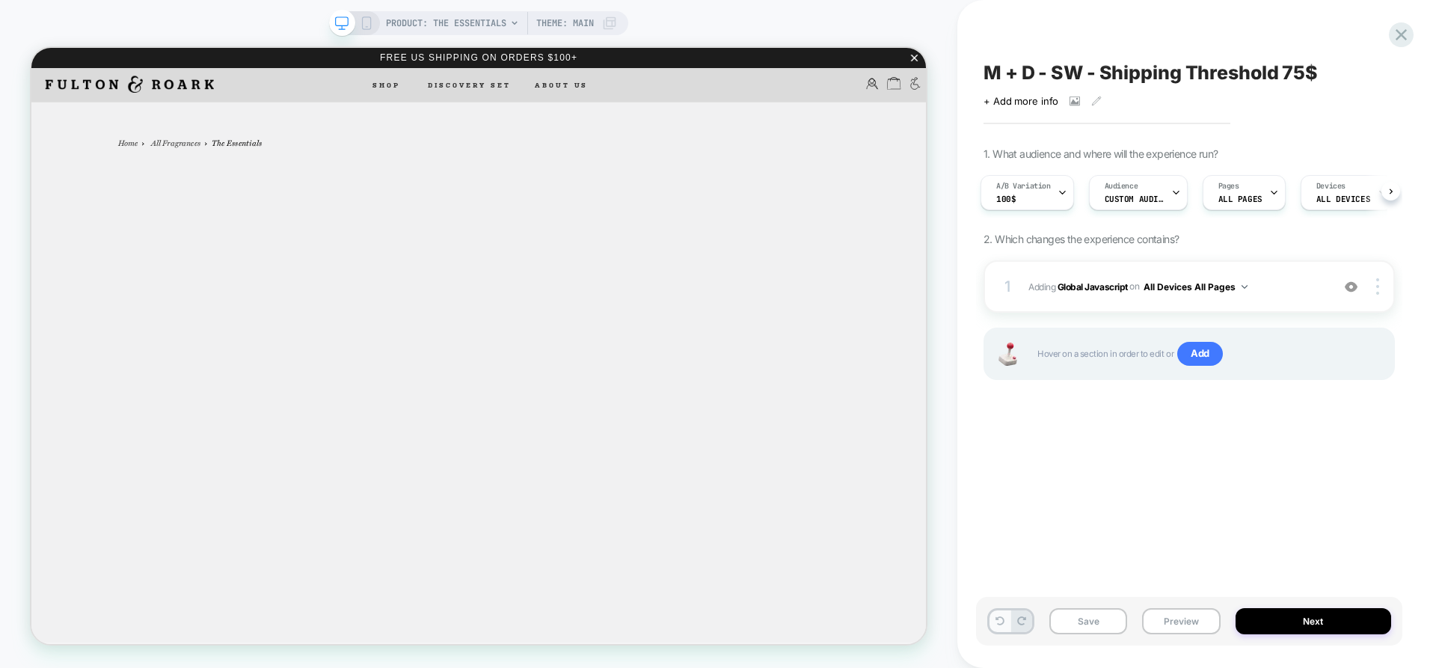
click at [1000, 619] on icon at bounding box center [1000, 620] width 9 height 9
click at [1397, 32] on icon at bounding box center [1402, 35] width 20 height 20
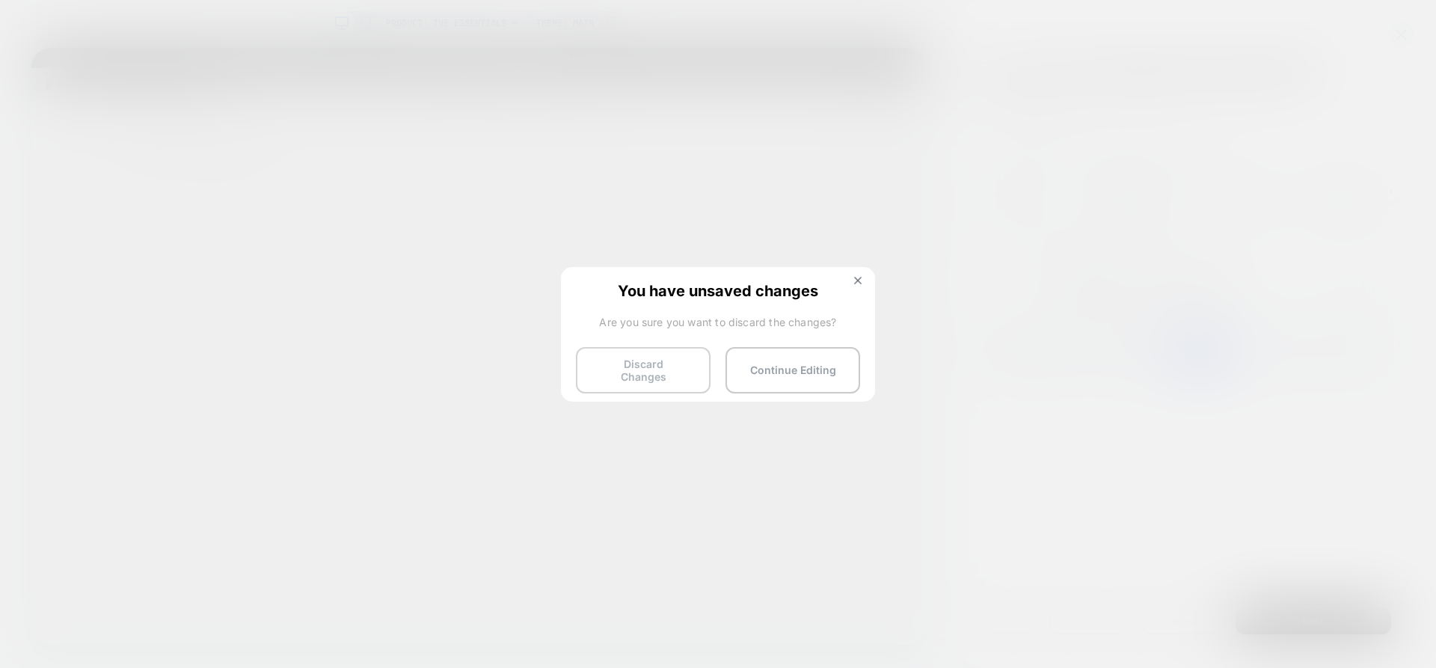
click at [655, 367] on button "Discard Changes" at bounding box center [643, 370] width 135 height 46
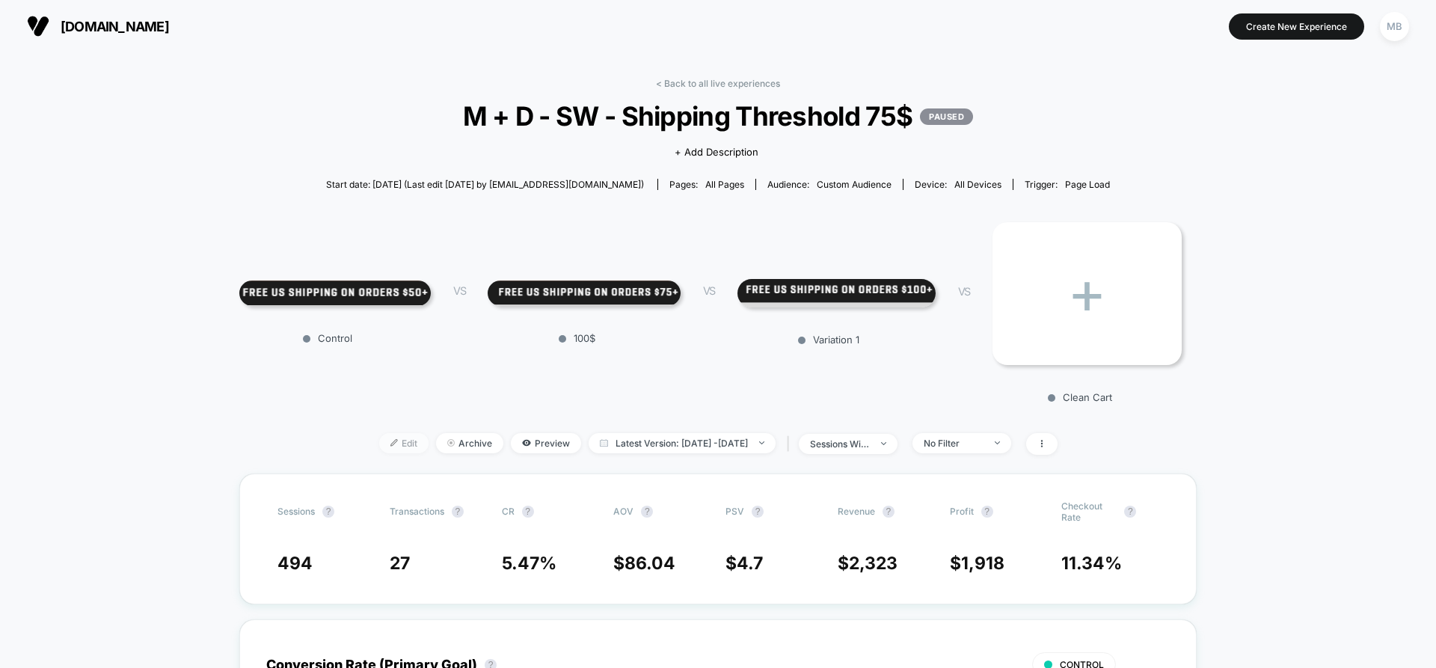
click at [383, 451] on span "Edit" at bounding box center [403, 443] width 49 height 20
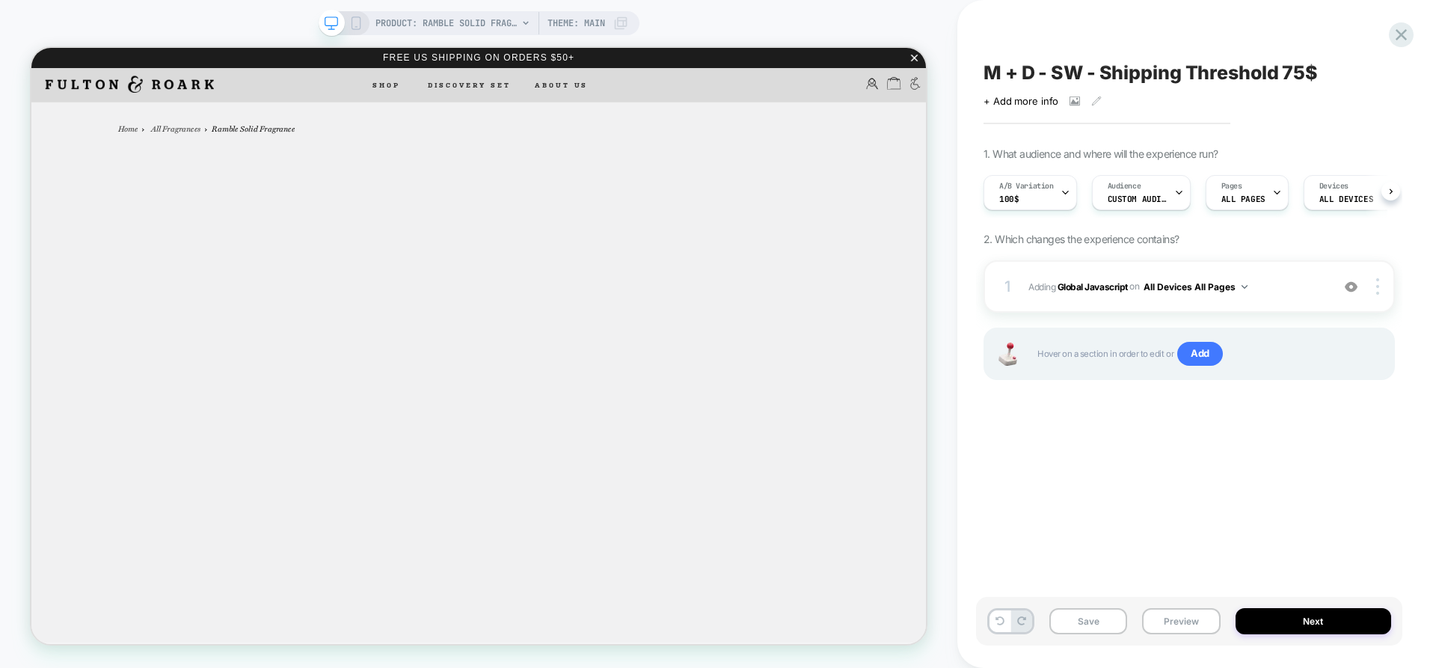
scroll to position [0, 1]
click at [1192, 625] on button "Preview" at bounding box center [1181, 621] width 78 height 26
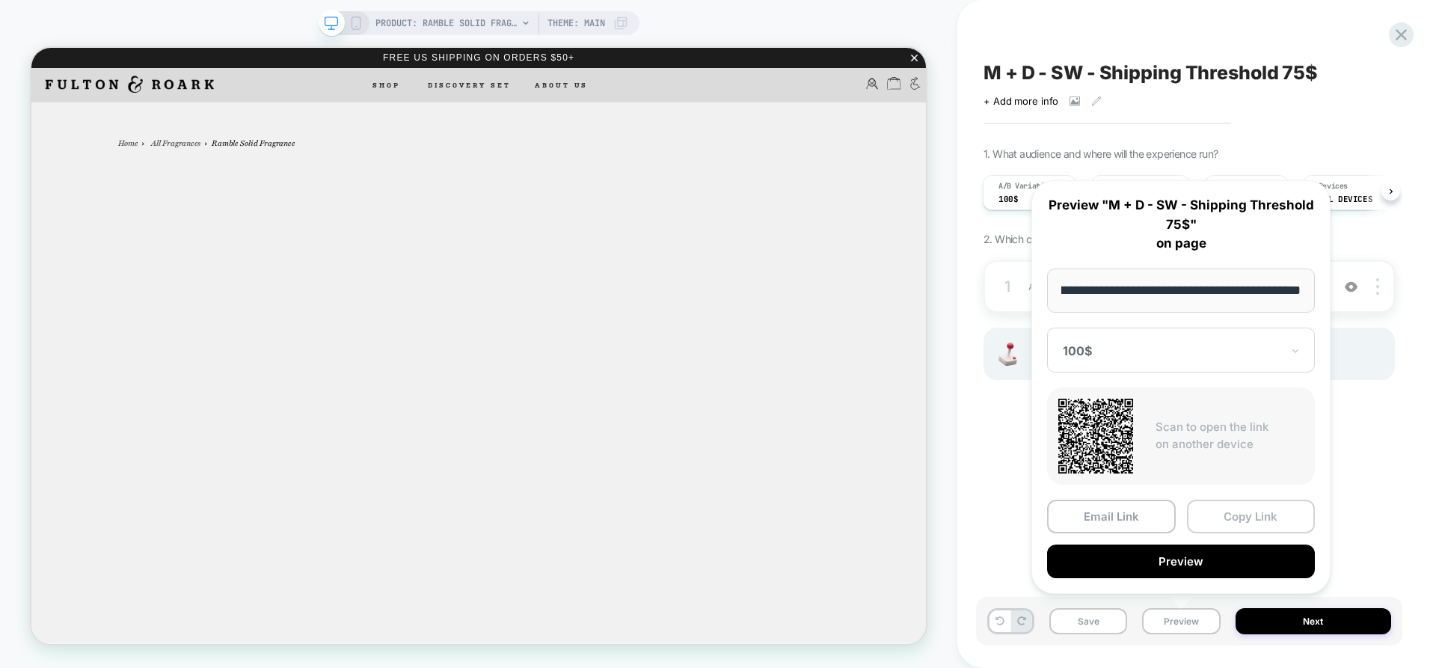
scroll to position [0, 0]
click at [1243, 512] on button "Copy Link" at bounding box center [1251, 517] width 129 height 34
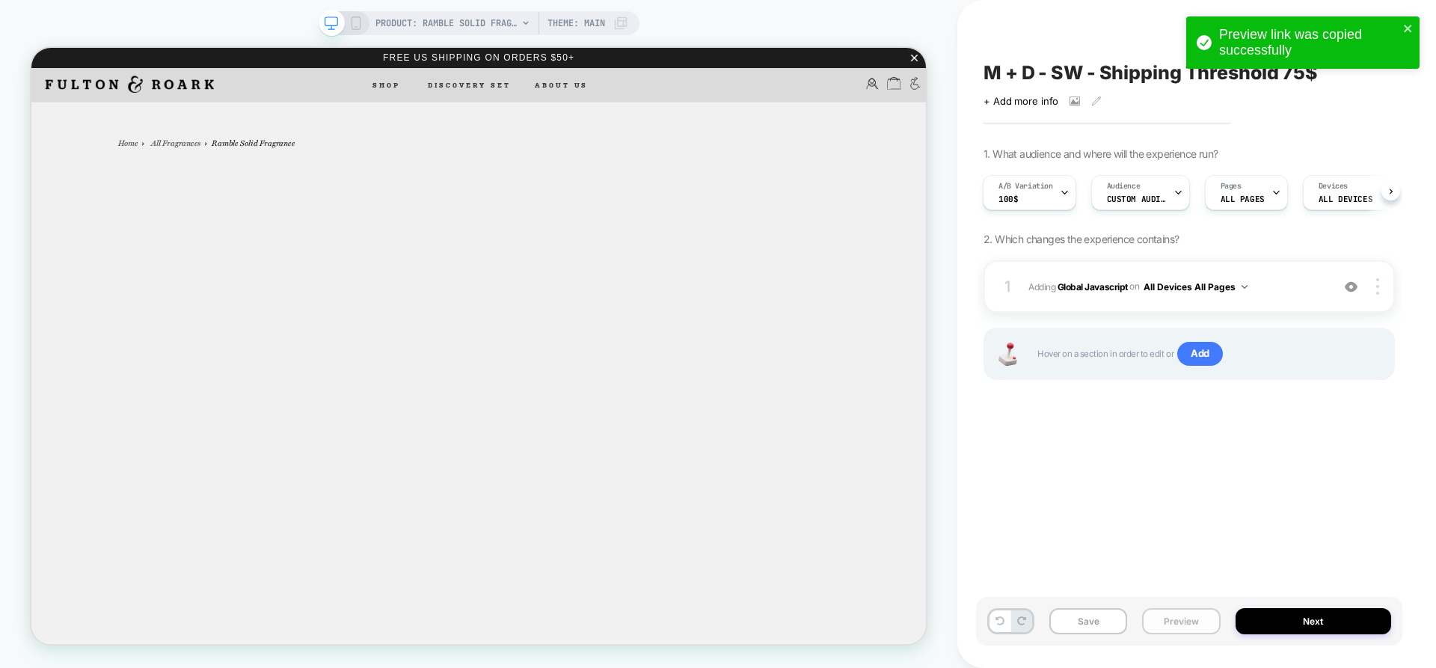
click at [1166, 620] on button "Preview" at bounding box center [1181, 621] width 78 height 26
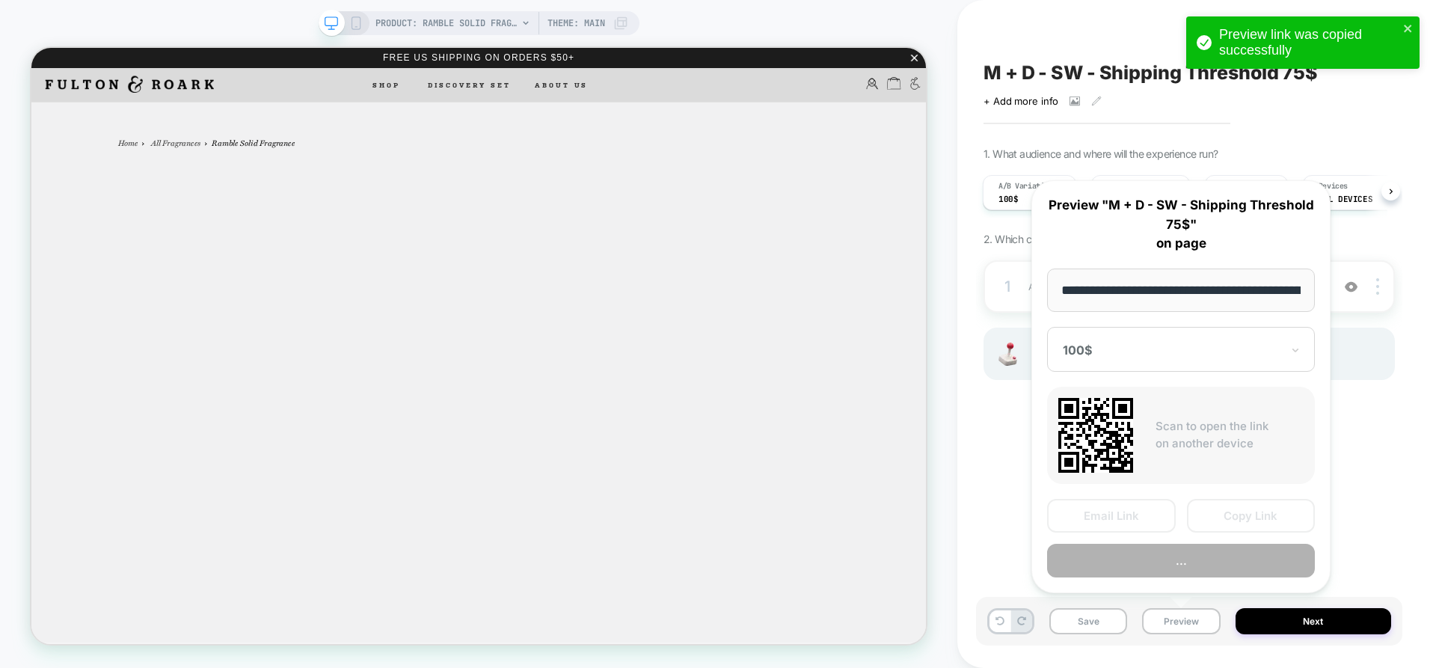
scroll to position [0, 141]
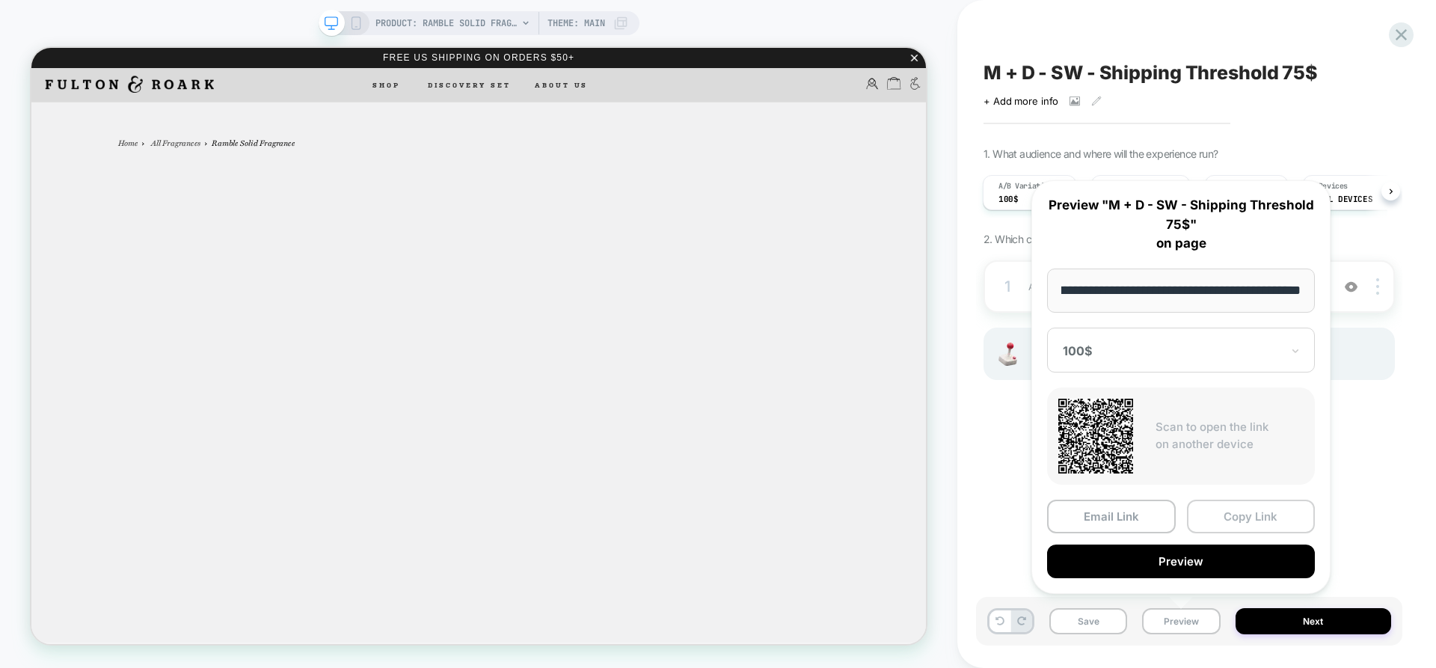
click at [1259, 511] on button "Copy Link" at bounding box center [1251, 517] width 129 height 34
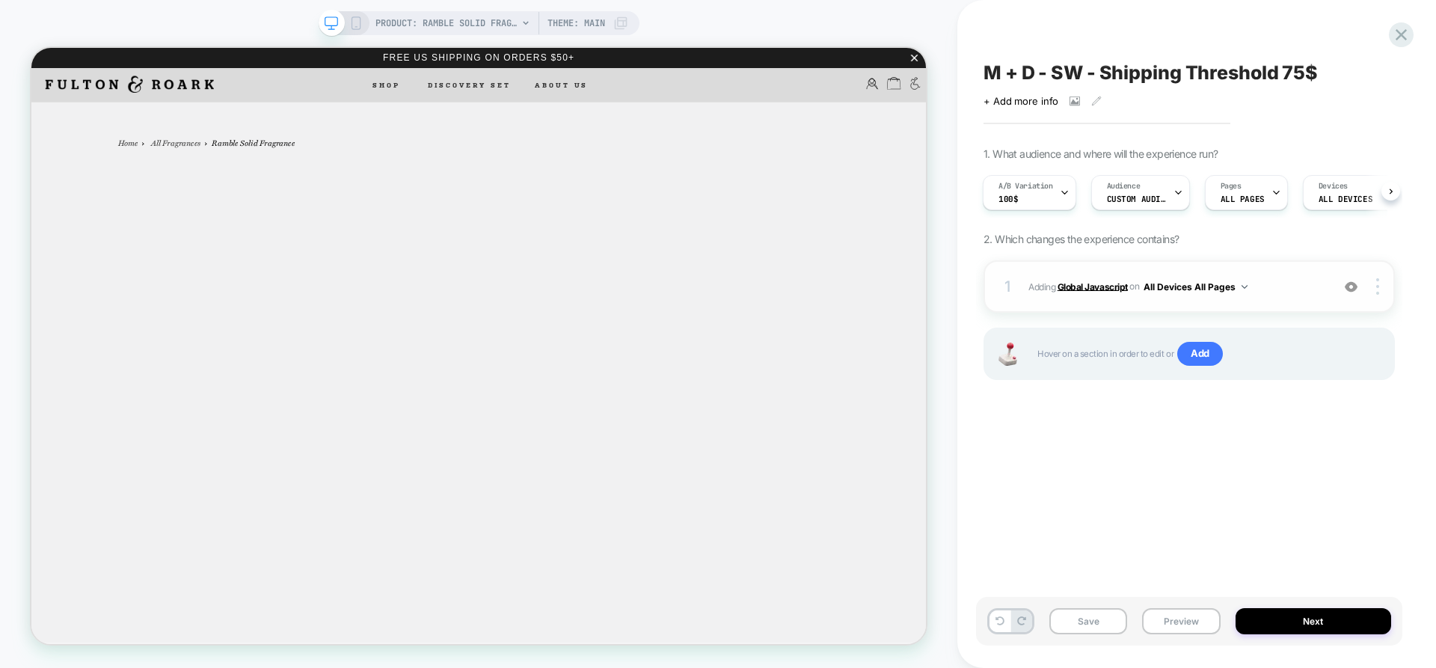
click at [1089, 286] on b "Global Javascript" at bounding box center [1093, 286] width 70 height 11
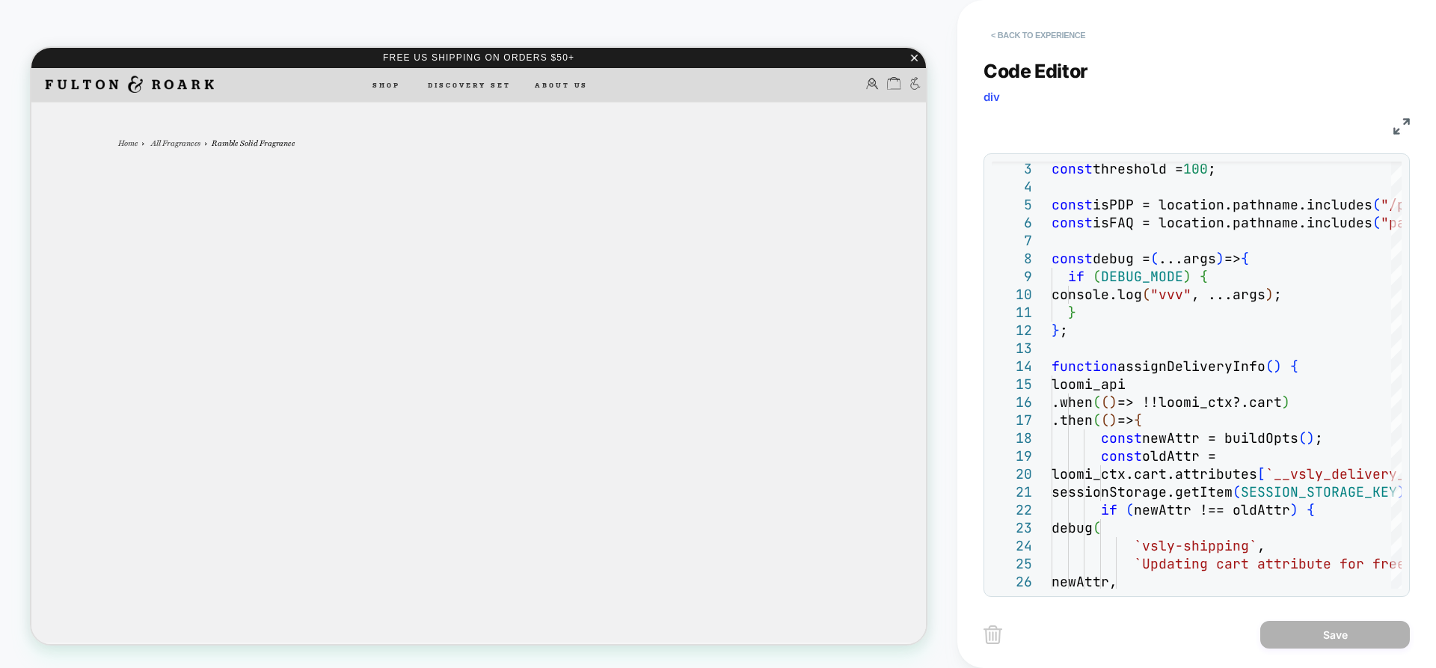
click at [1028, 34] on button "< Back to experience" at bounding box center [1038, 35] width 109 height 24
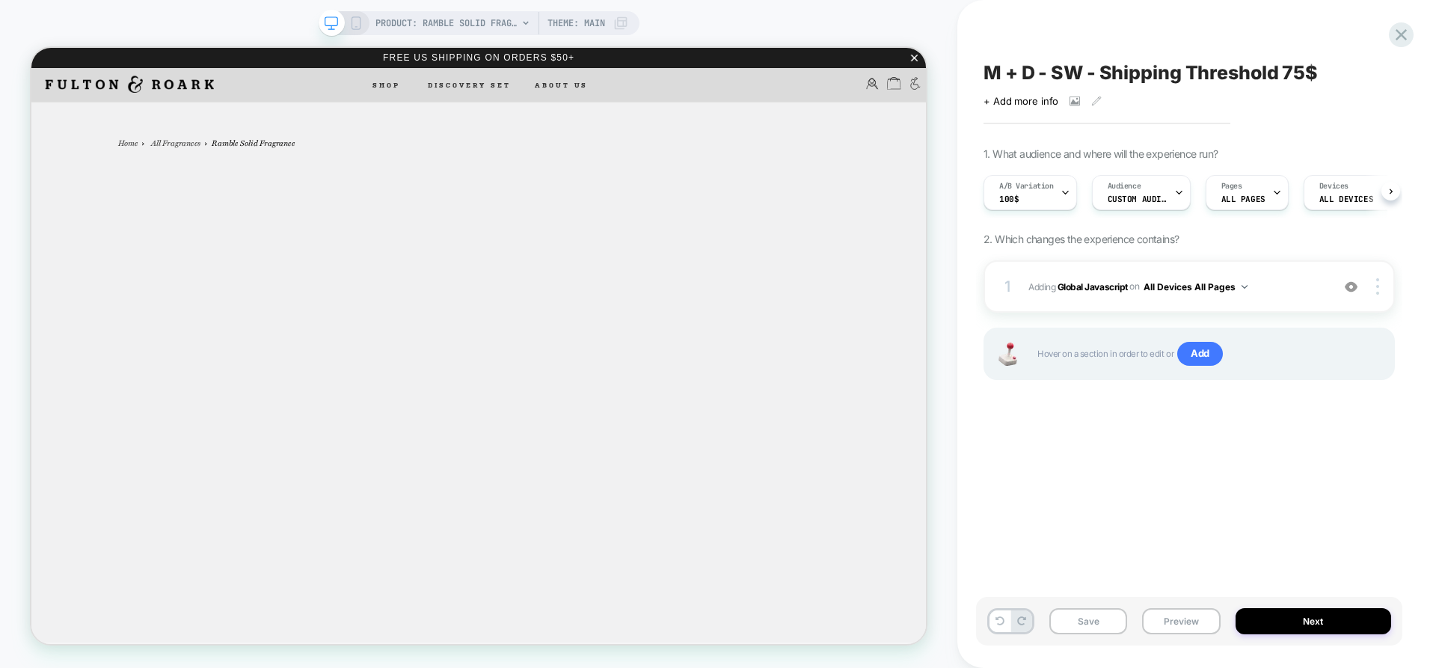
scroll to position [0, 1]
click at [1176, 619] on button "Preview" at bounding box center [1181, 621] width 78 height 26
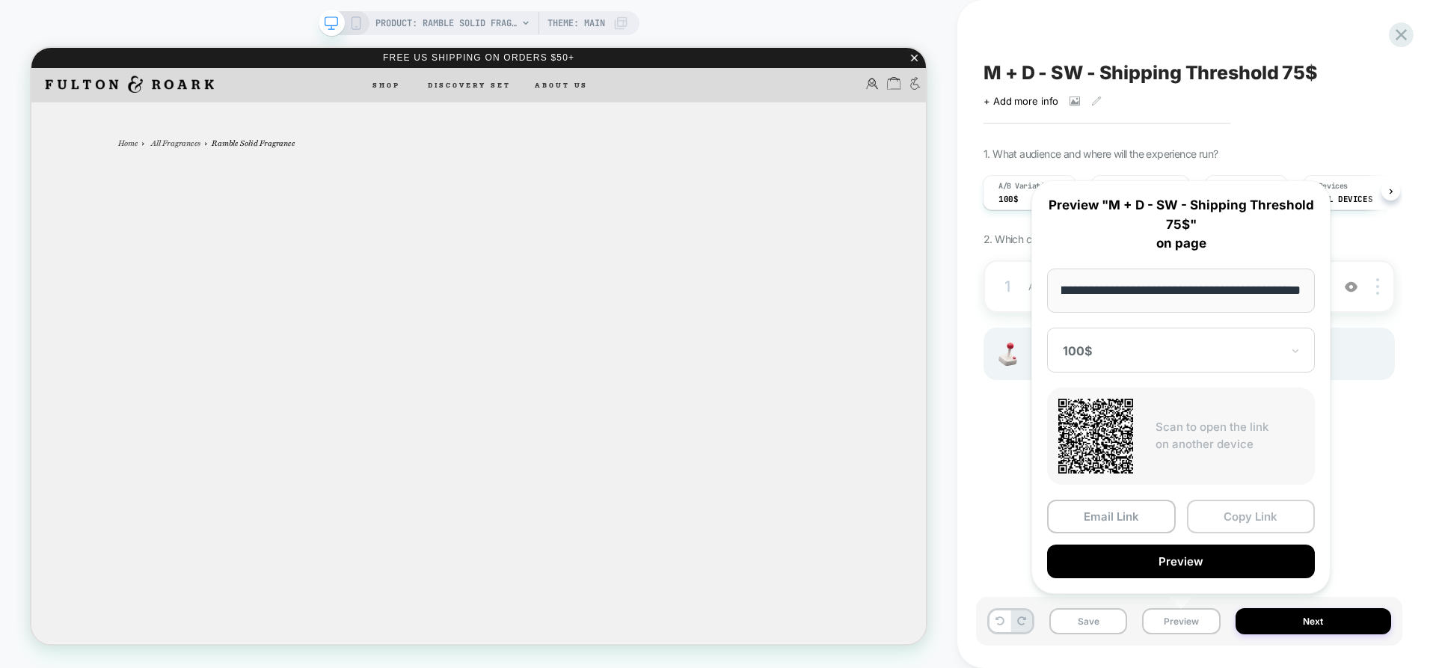
scroll to position [0, 0]
click at [1267, 510] on button "Copy Link" at bounding box center [1251, 517] width 129 height 34
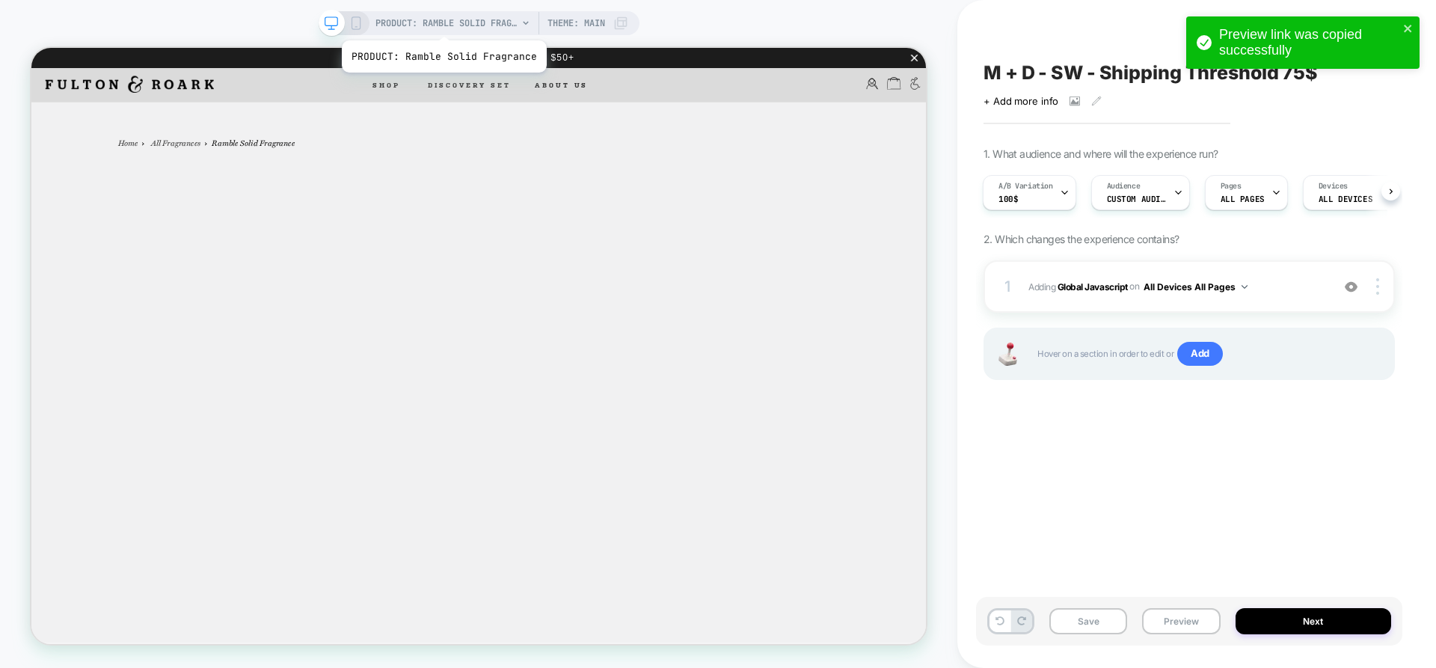
click at [450, 25] on span "PRODUCT: Ramble Solid Fragrance" at bounding box center [447, 23] width 142 height 24
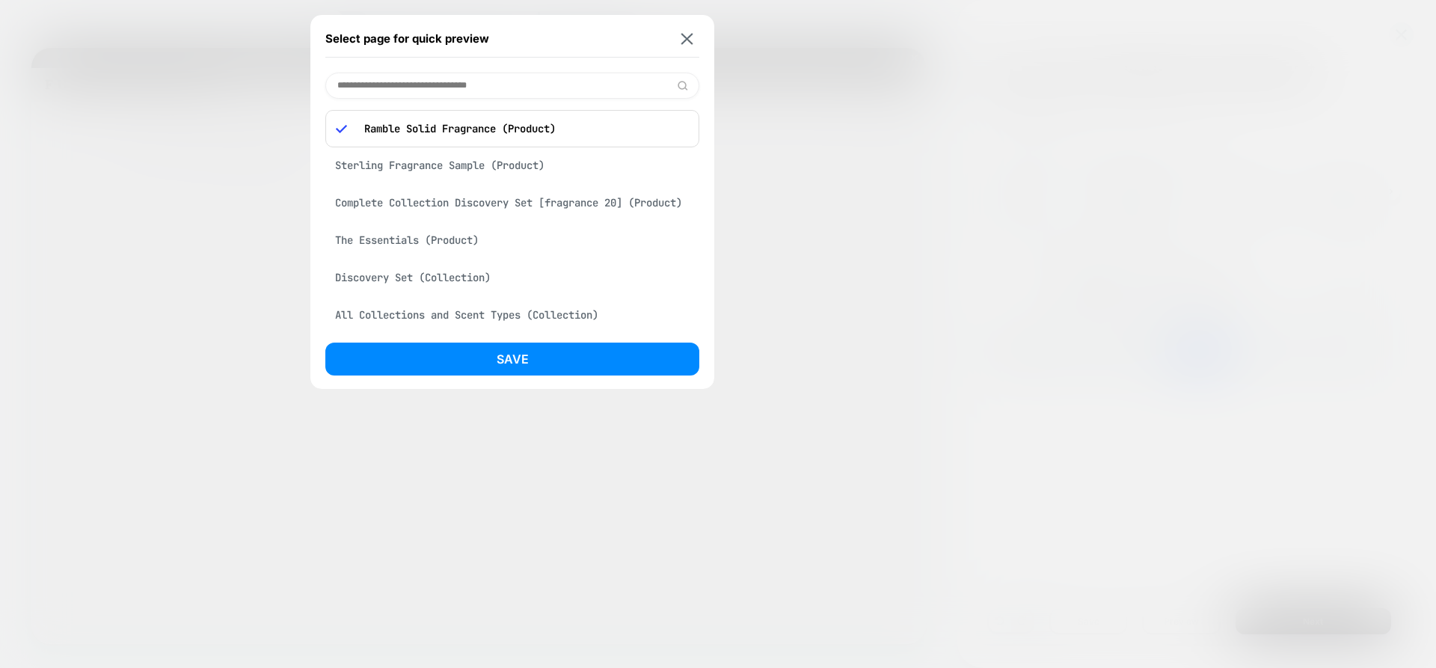
click at [444, 168] on div "Sterling Fragrance Sample (Product)" at bounding box center [512, 165] width 374 height 28
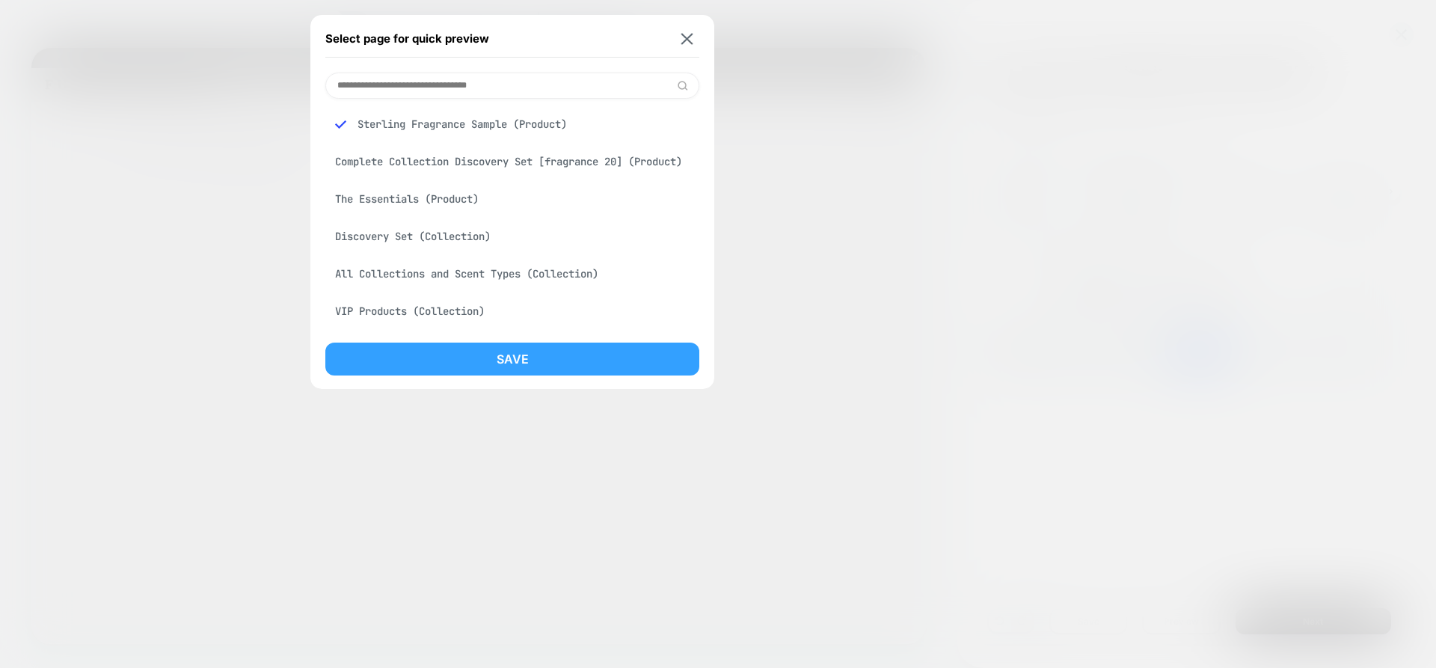
click at [562, 367] on button "Save" at bounding box center [512, 359] width 374 height 33
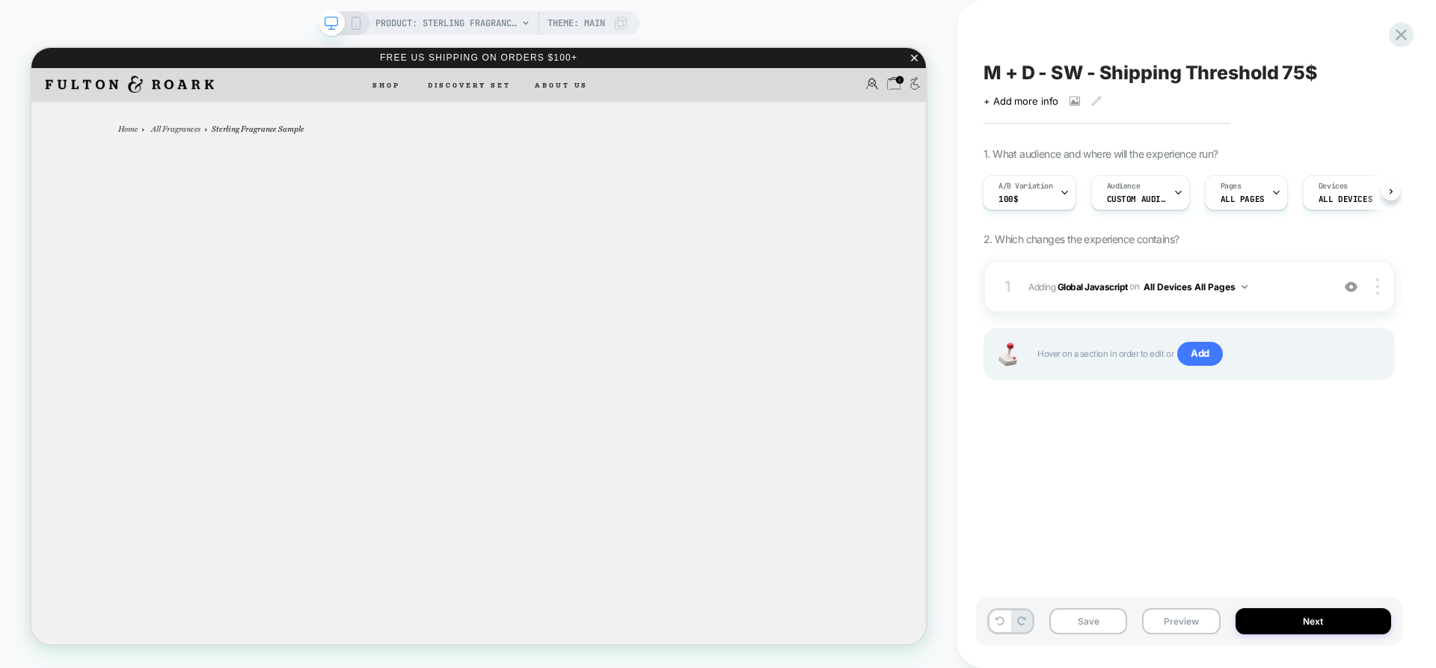
scroll to position [0, 1]
click at [446, 21] on span "PRODUCT: Sterling Fragrance Sample" at bounding box center [447, 23] width 142 height 24
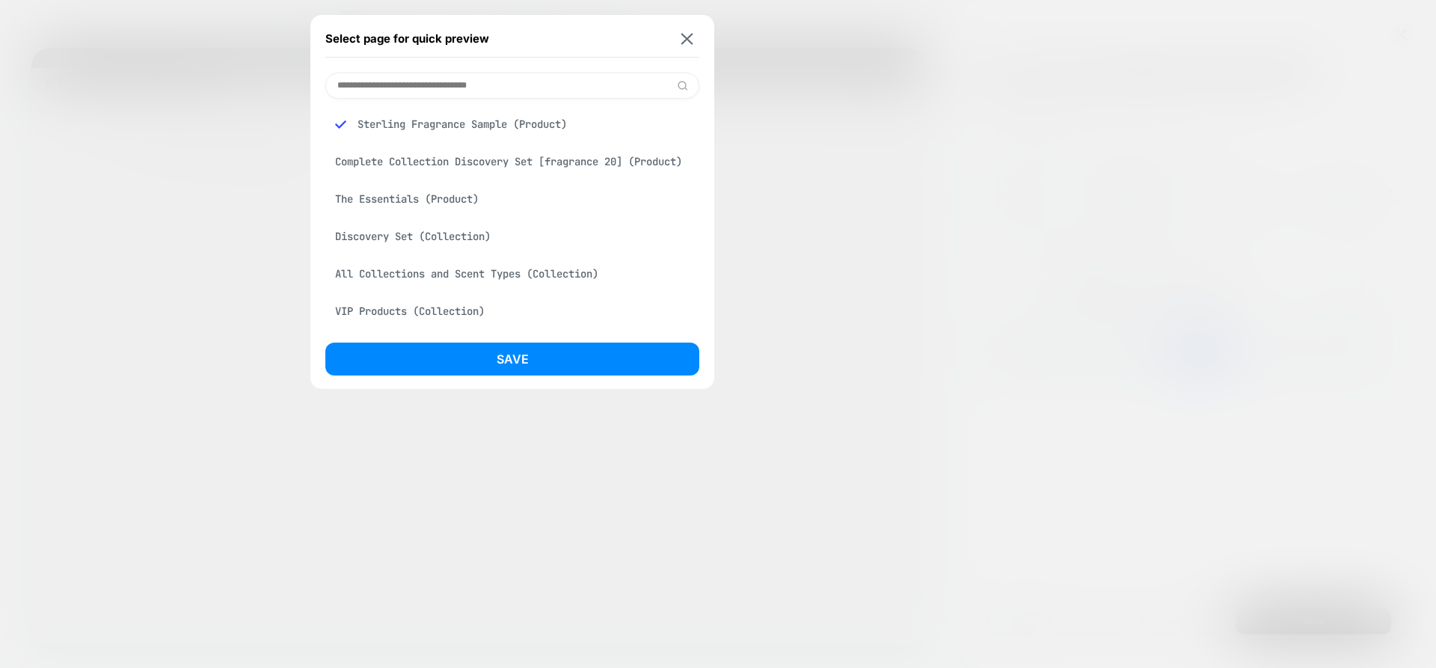
click at [456, 284] on div "All Collections and Scent Types (Collection)" at bounding box center [512, 274] width 374 height 28
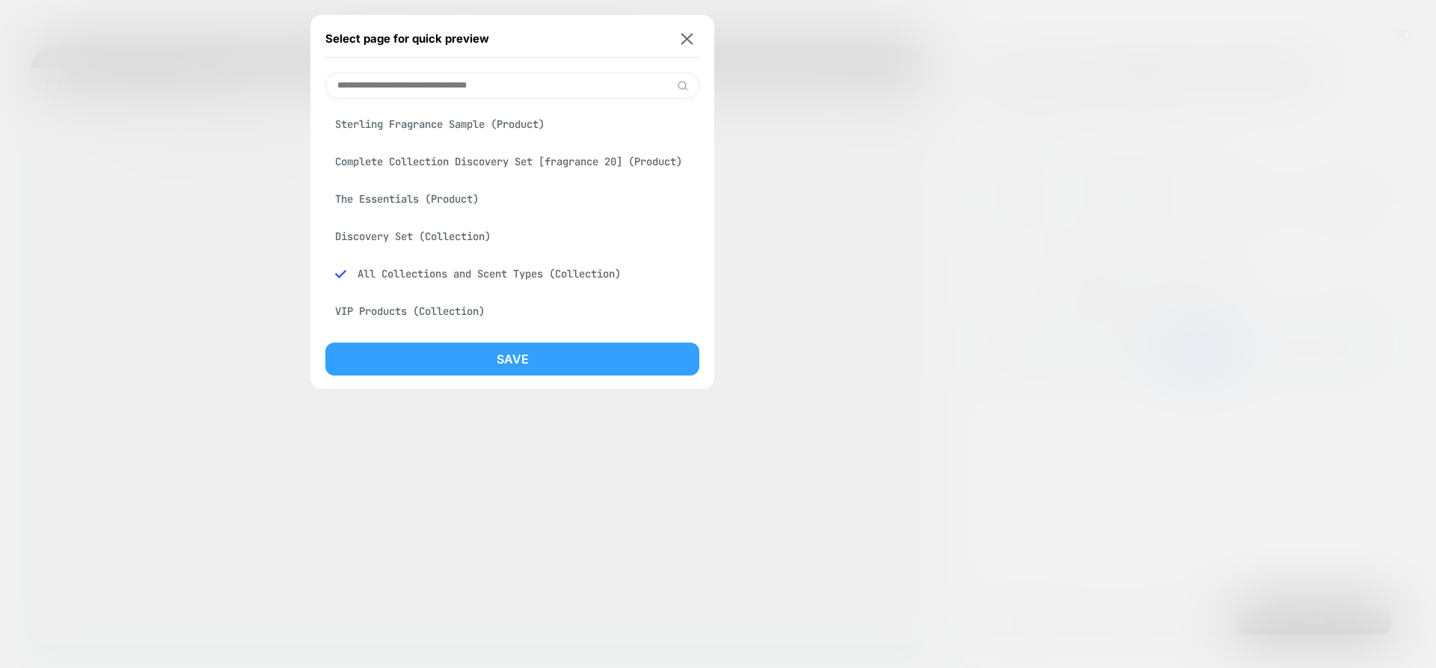
click at [513, 349] on button "Save" at bounding box center [512, 359] width 374 height 33
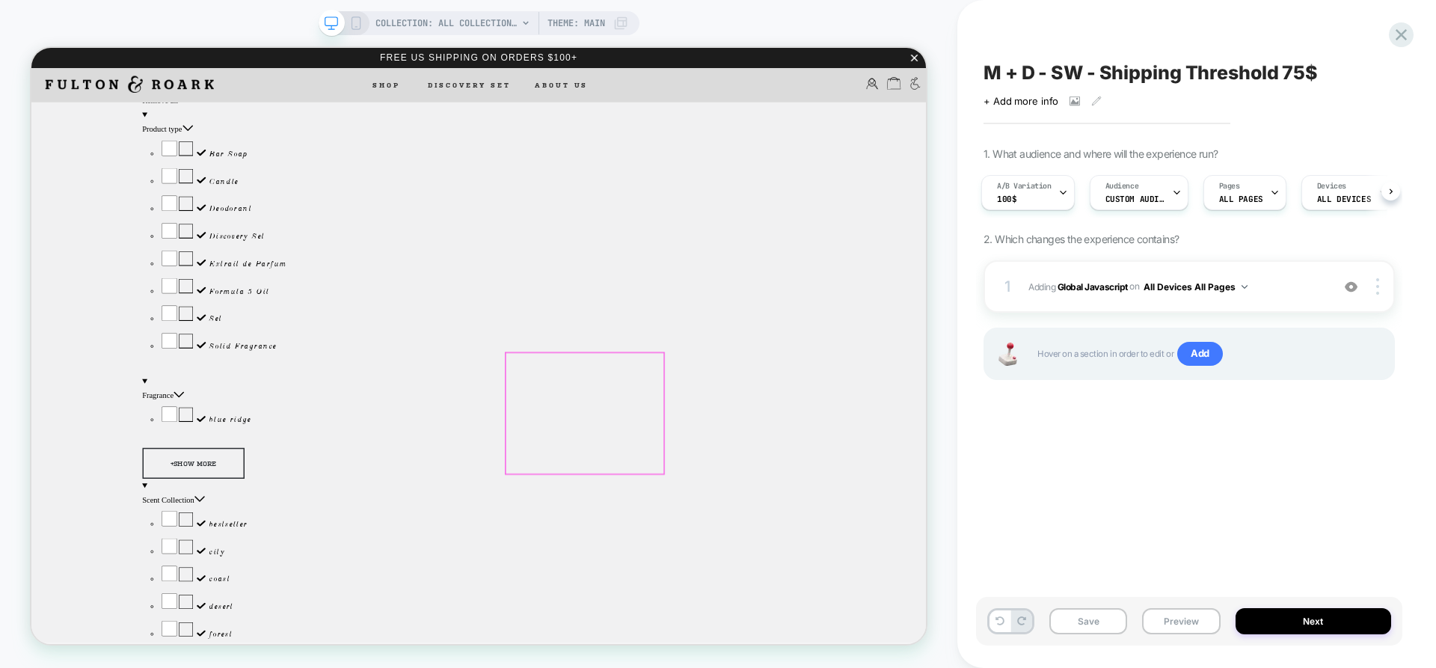
scroll to position [224, 0]
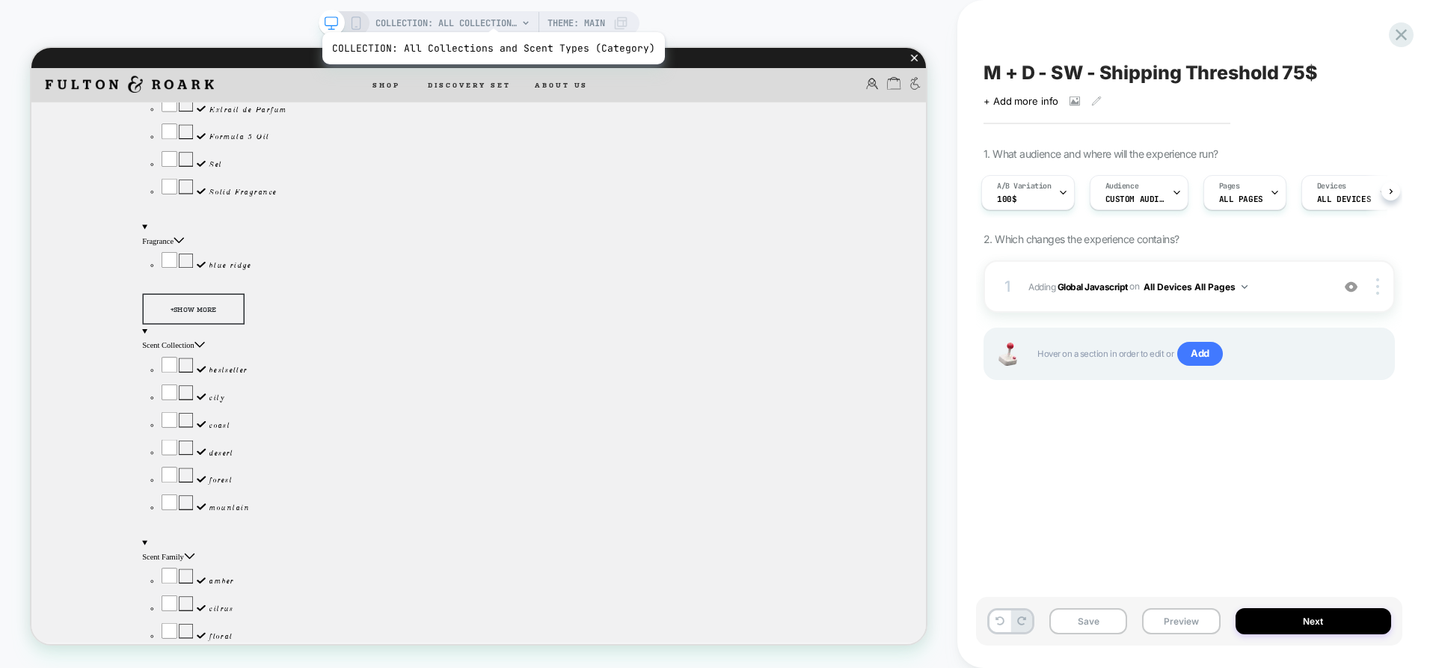
click at [490, 13] on span "COLLECTION: All Collections and Scent Types (Category)" at bounding box center [447, 23] width 142 height 24
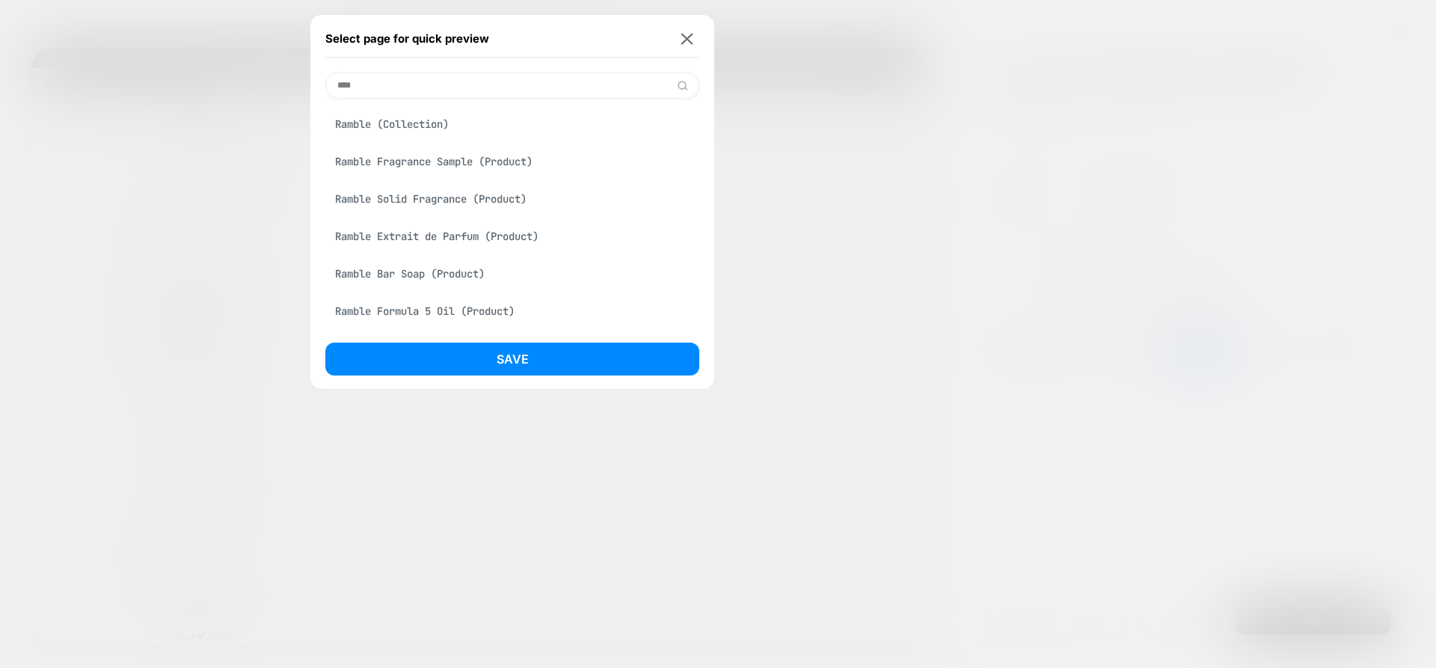
type input "****"
click at [443, 166] on div "Ramble Fragrance Sample (Product)" at bounding box center [512, 161] width 374 height 28
click at [480, 201] on div "Ramble Solid Fragrance (Product)" at bounding box center [512, 199] width 374 height 28
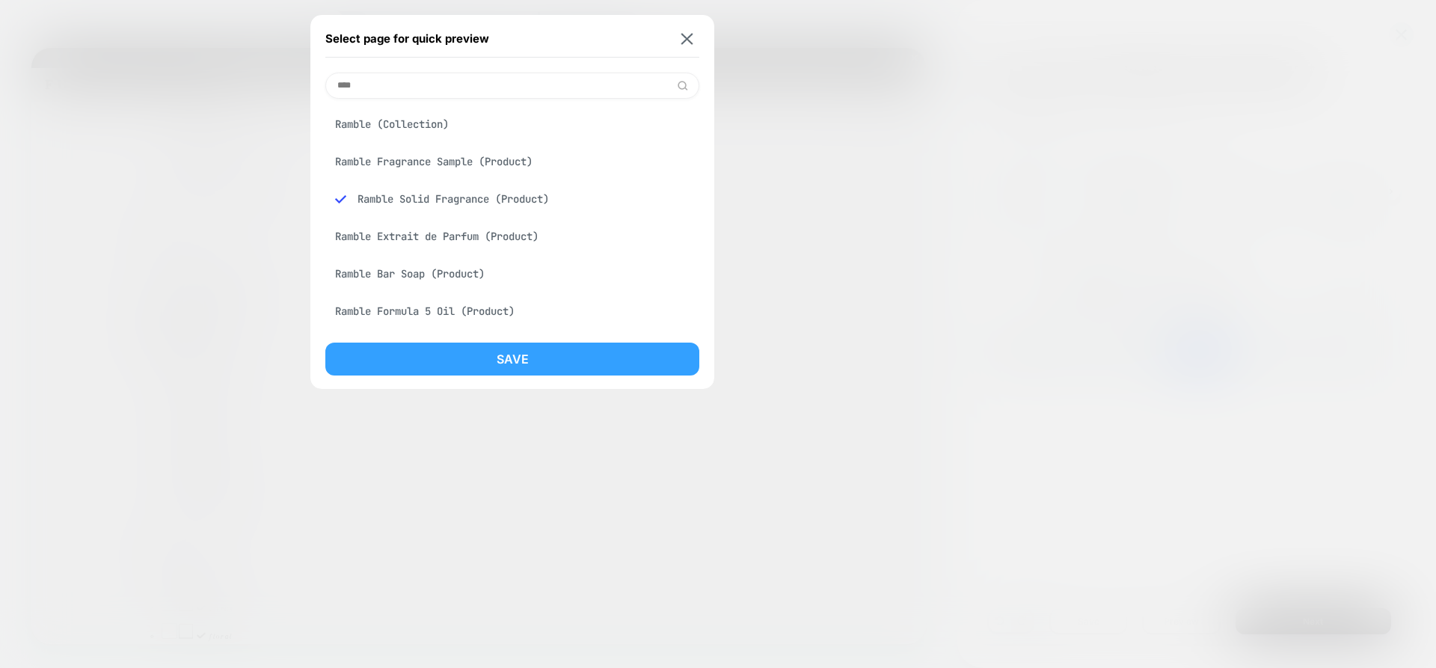
click at [560, 369] on button "Save" at bounding box center [512, 359] width 374 height 33
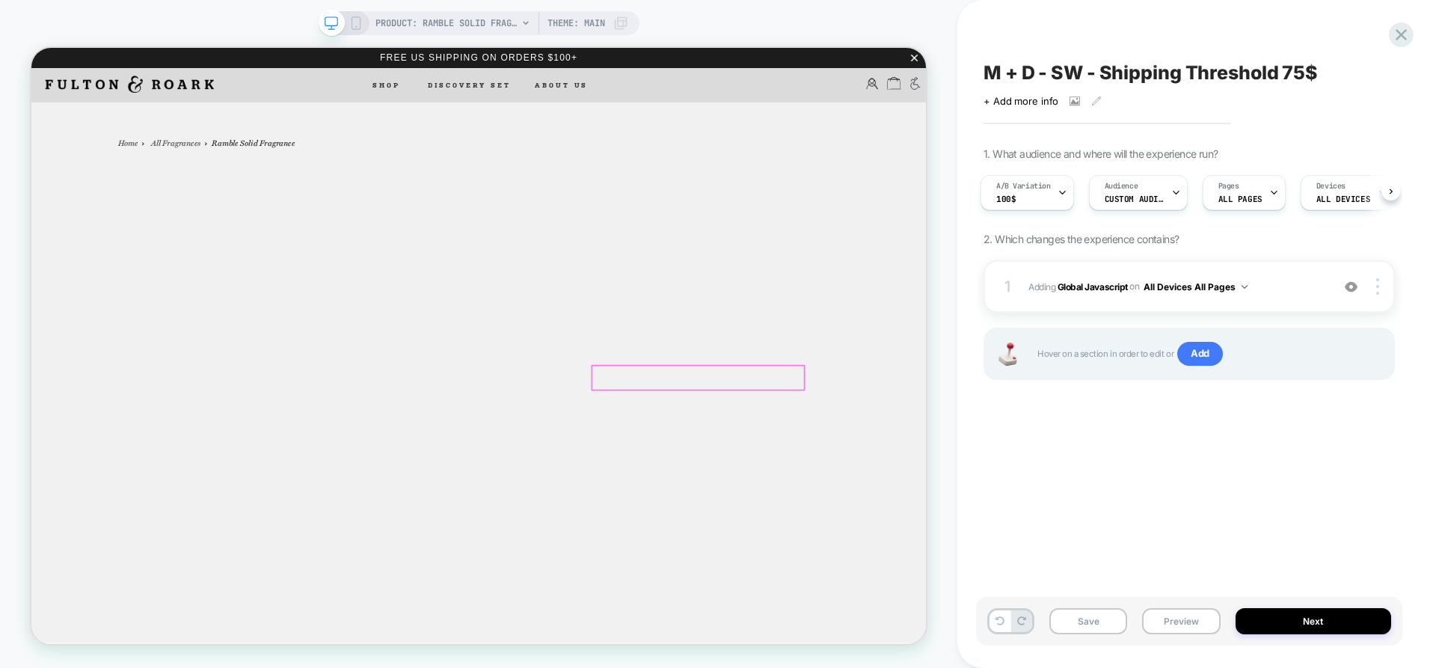
scroll to position [0, 0]
click at [1177, 637] on div "Save Preview Next" at bounding box center [1189, 621] width 426 height 49
click at [1184, 614] on button "Preview" at bounding box center [1181, 621] width 78 height 26
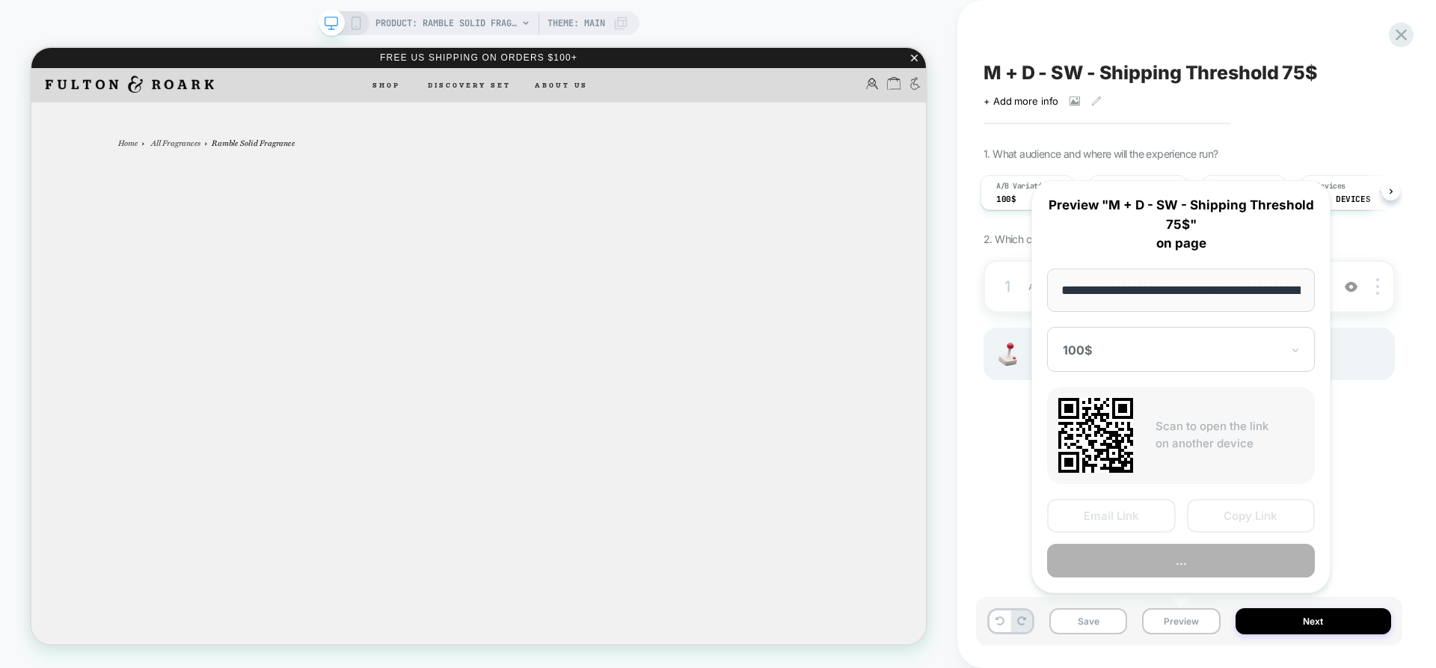
scroll to position [0, 141]
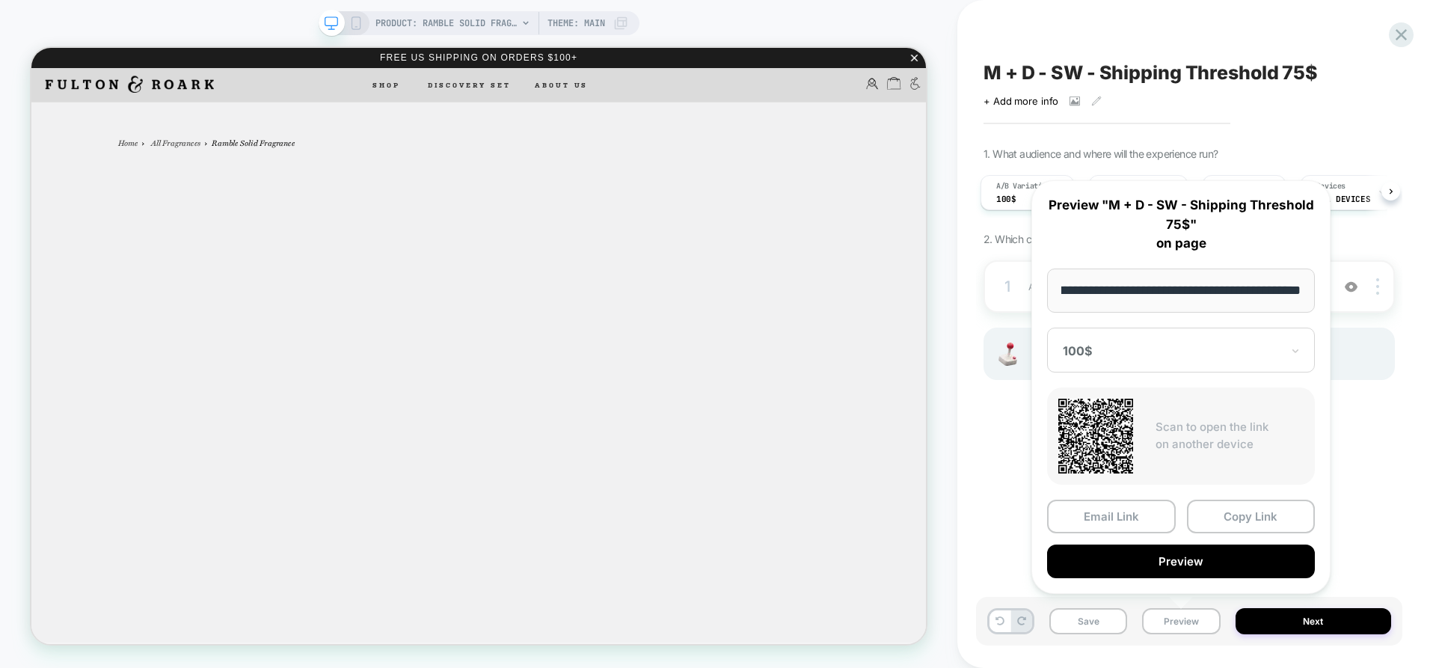
drag, startPoint x: 1268, startPoint y: 516, endPoint x: 1059, endPoint y: 494, distance: 210.7
click at [1269, 515] on button "Copy Link" at bounding box center [1251, 517] width 129 height 34
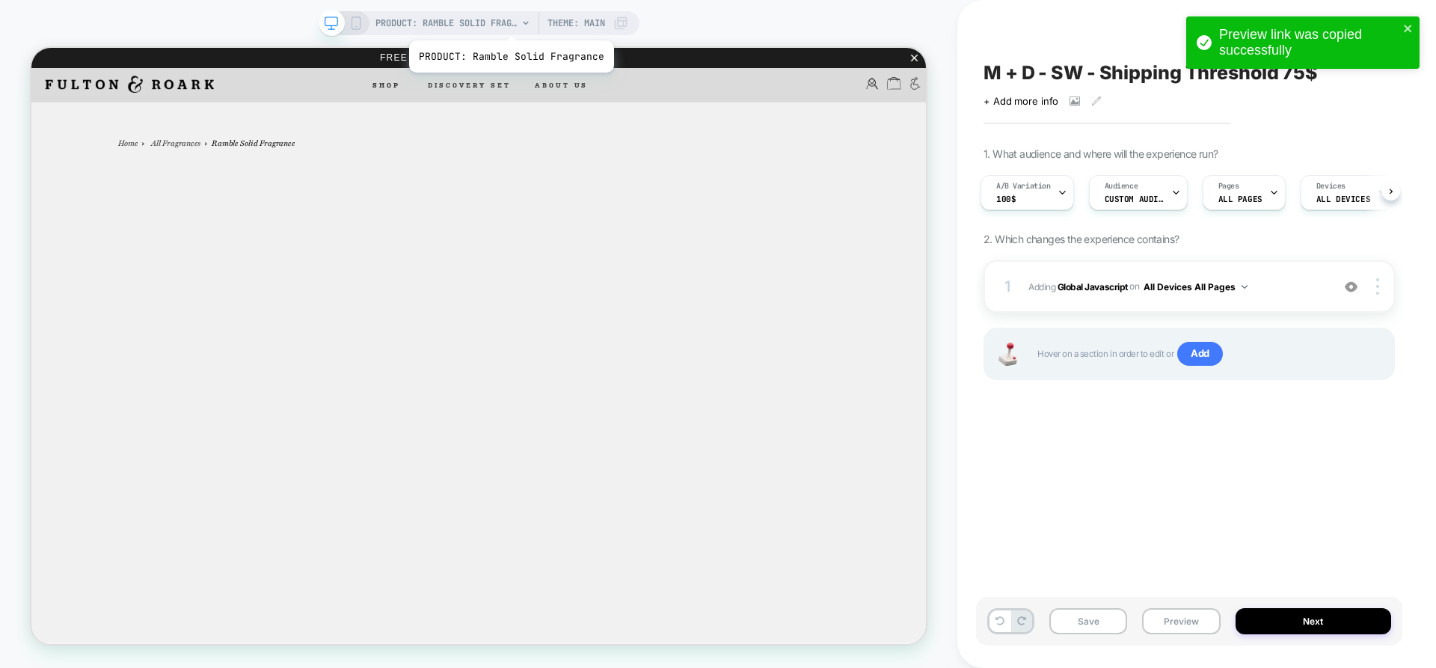
click at [510, 22] on span "PRODUCT: Ramble Solid Fragrance" at bounding box center [447, 23] width 142 height 24
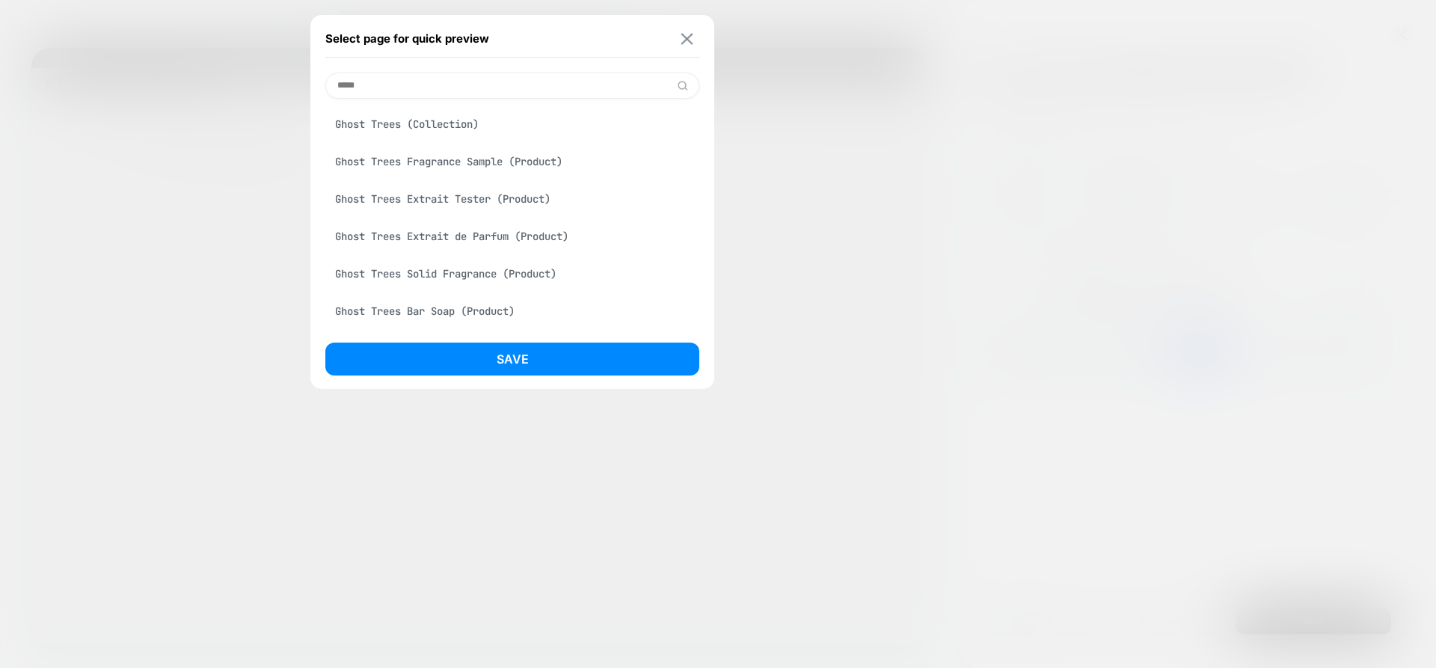
type input "*****"
click at [688, 42] on img at bounding box center [688, 38] width 12 height 11
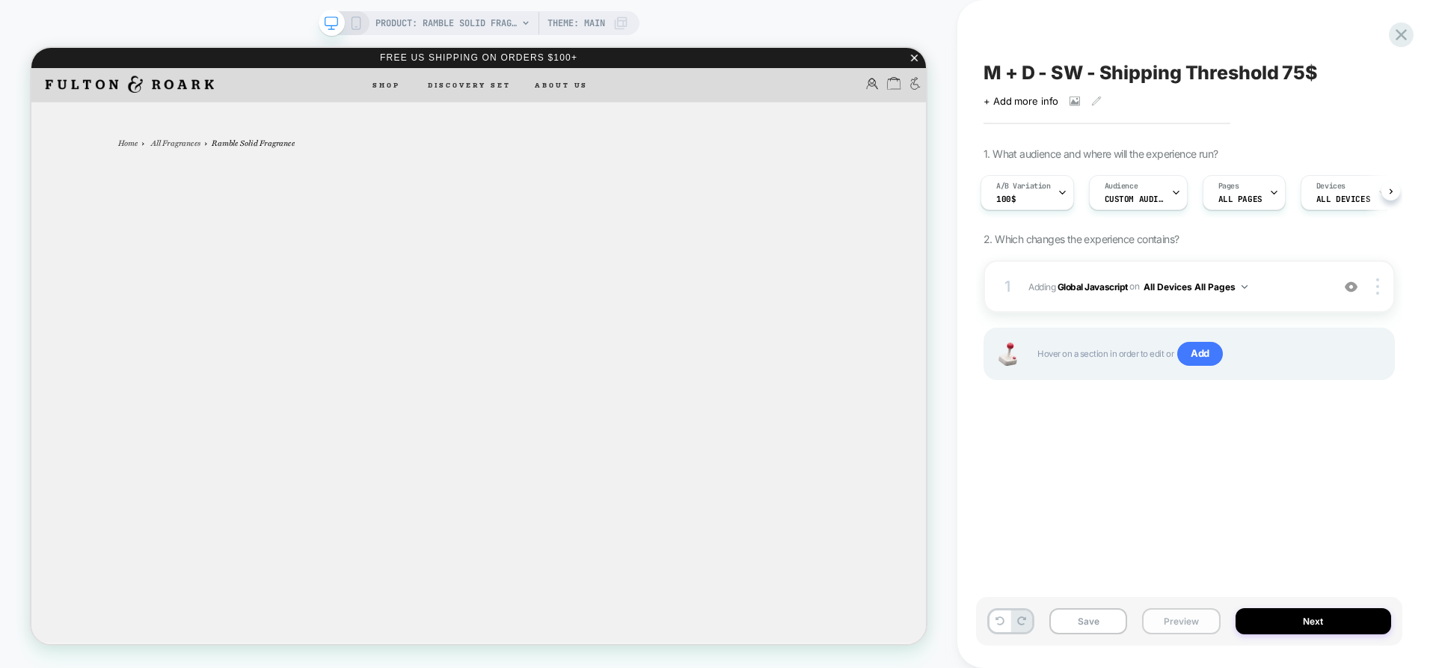
click at [1180, 628] on button "Preview" at bounding box center [1181, 621] width 78 height 26
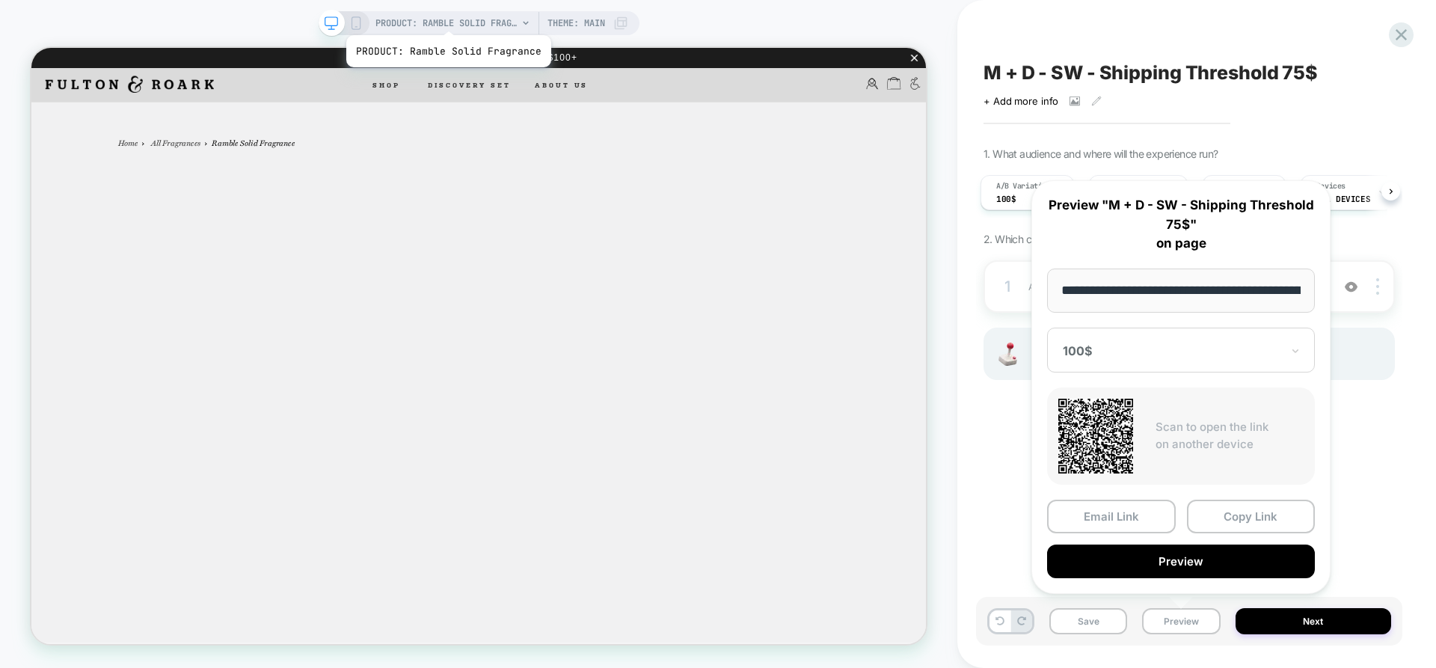
click at [446, 17] on span "PRODUCT: Ramble Solid Fragrance" at bounding box center [447, 23] width 142 height 24
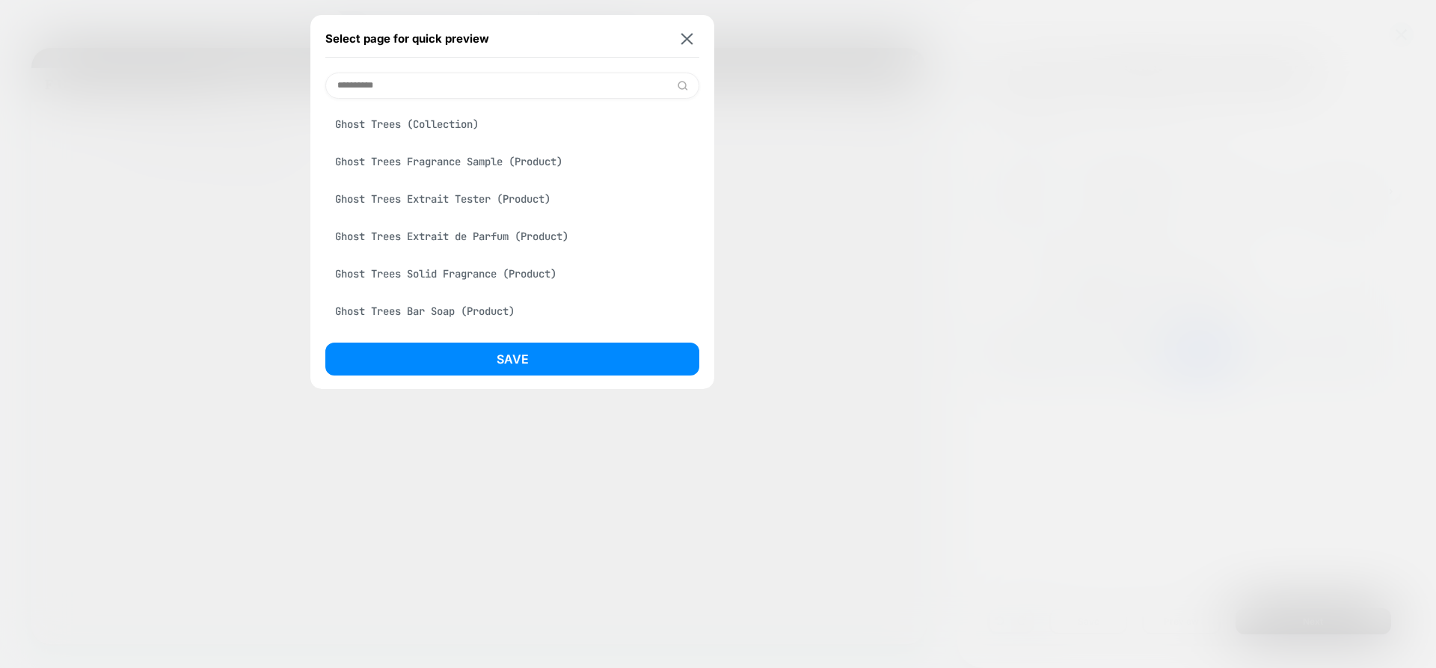
type input "**********"
click at [493, 201] on div "Ghost Trees Extrait Tester (Product)" at bounding box center [512, 199] width 374 height 28
click at [508, 231] on div "Ghost Trees Extrait de Parfum (Product)" at bounding box center [512, 236] width 374 height 28
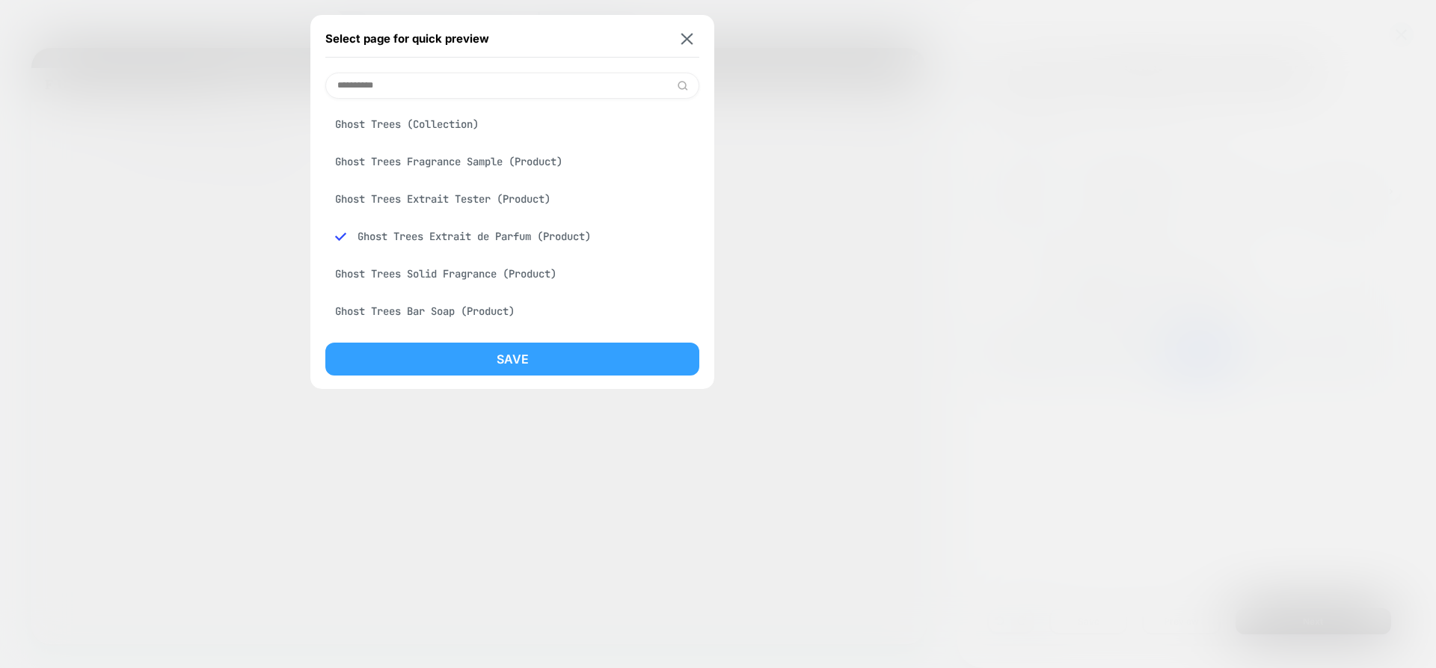
click at [508, 362] on button "Save" at bounding box center [512, 359] width 374 height 33
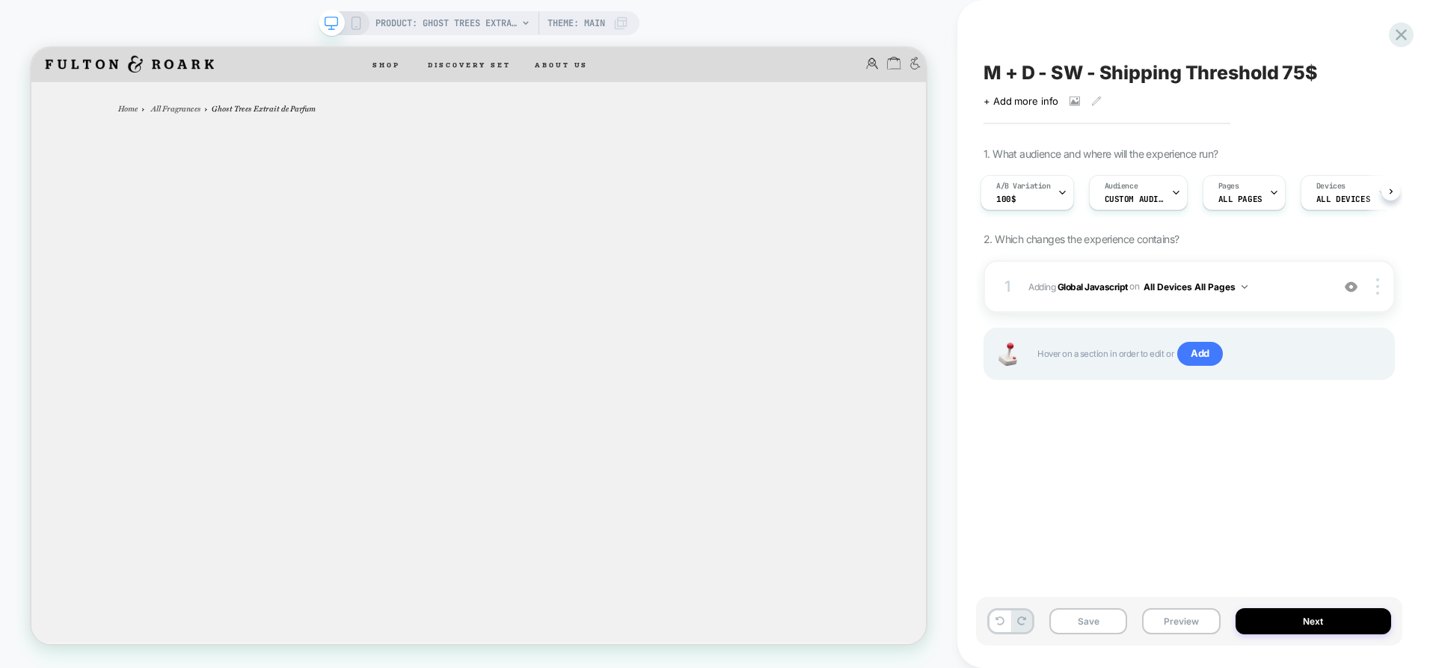
scroll to position [0, 4]
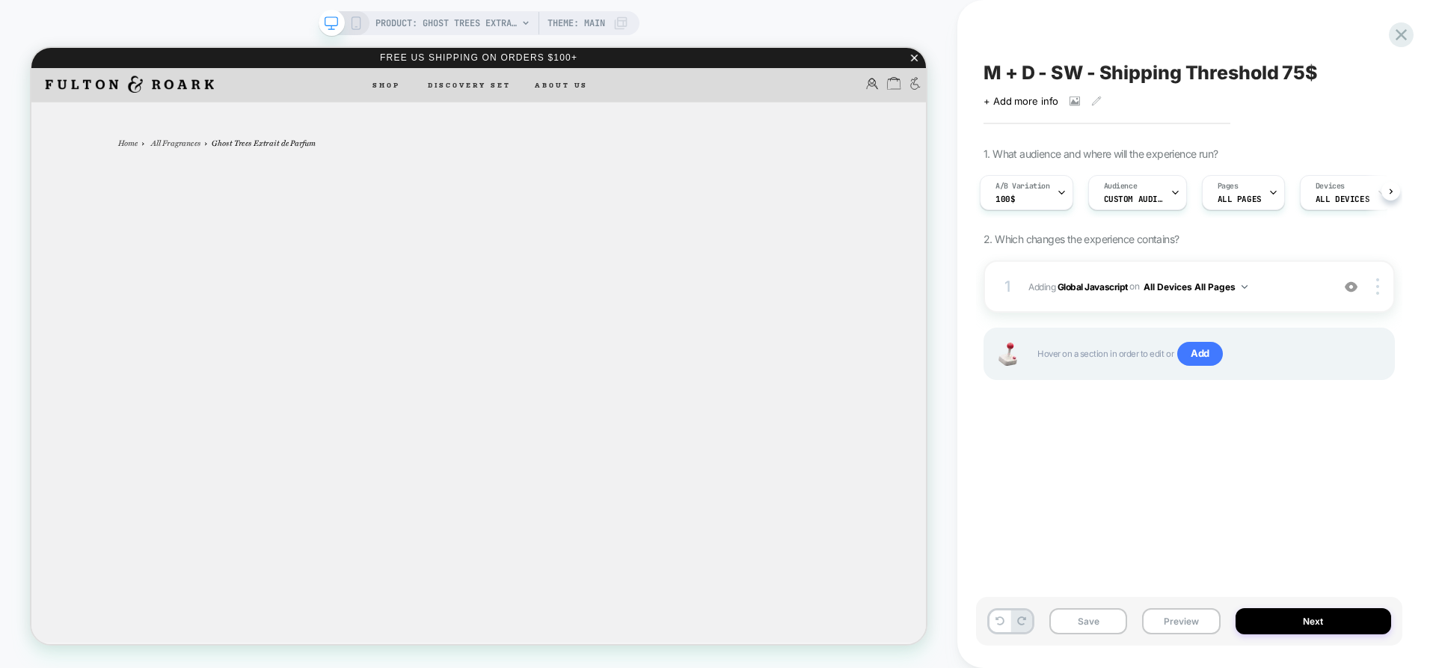
drag, startPoint x: 354, startPoint y: 23, endPoint x: 715, endPoint y: 308, distance: 459.7
click at [354, 23] on icon at bounding box center [355, 22] width 13 height 13
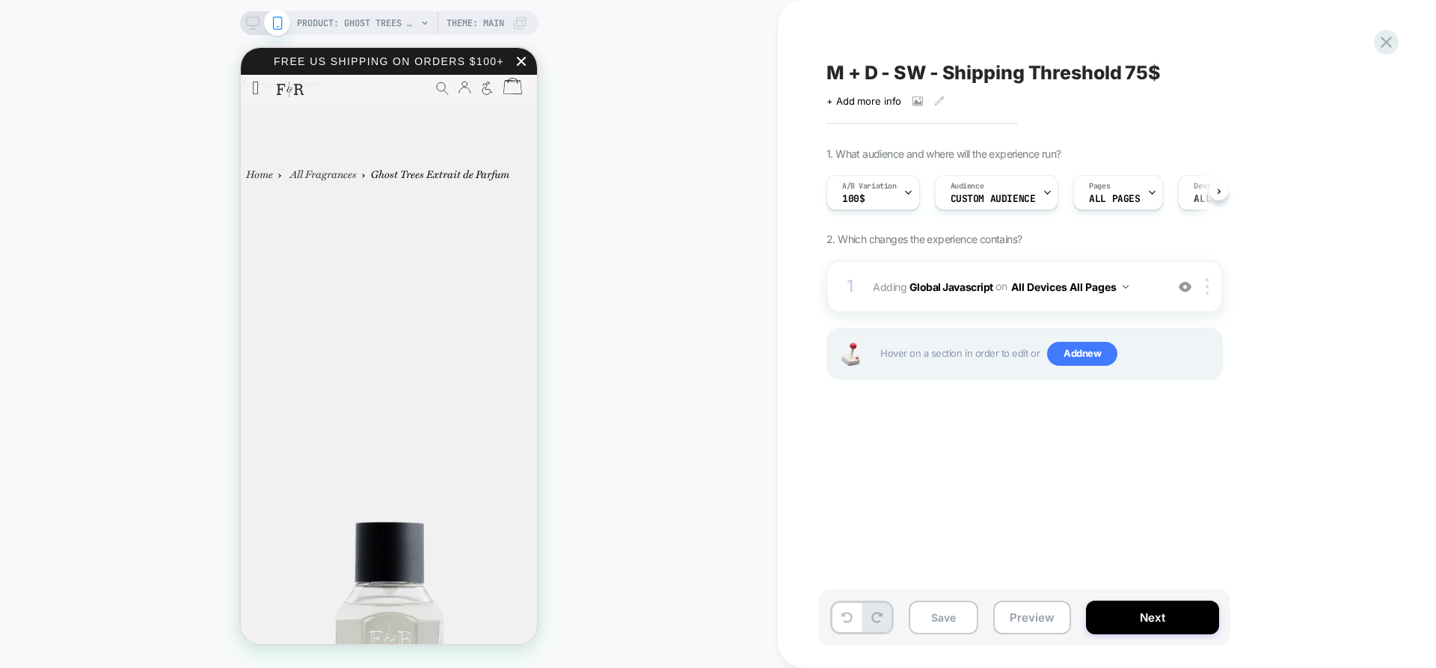
scroll to position [0, 1]
click at [1026, 609] on button "Preview" at bounding box center [1033, 618] width 78 height 34
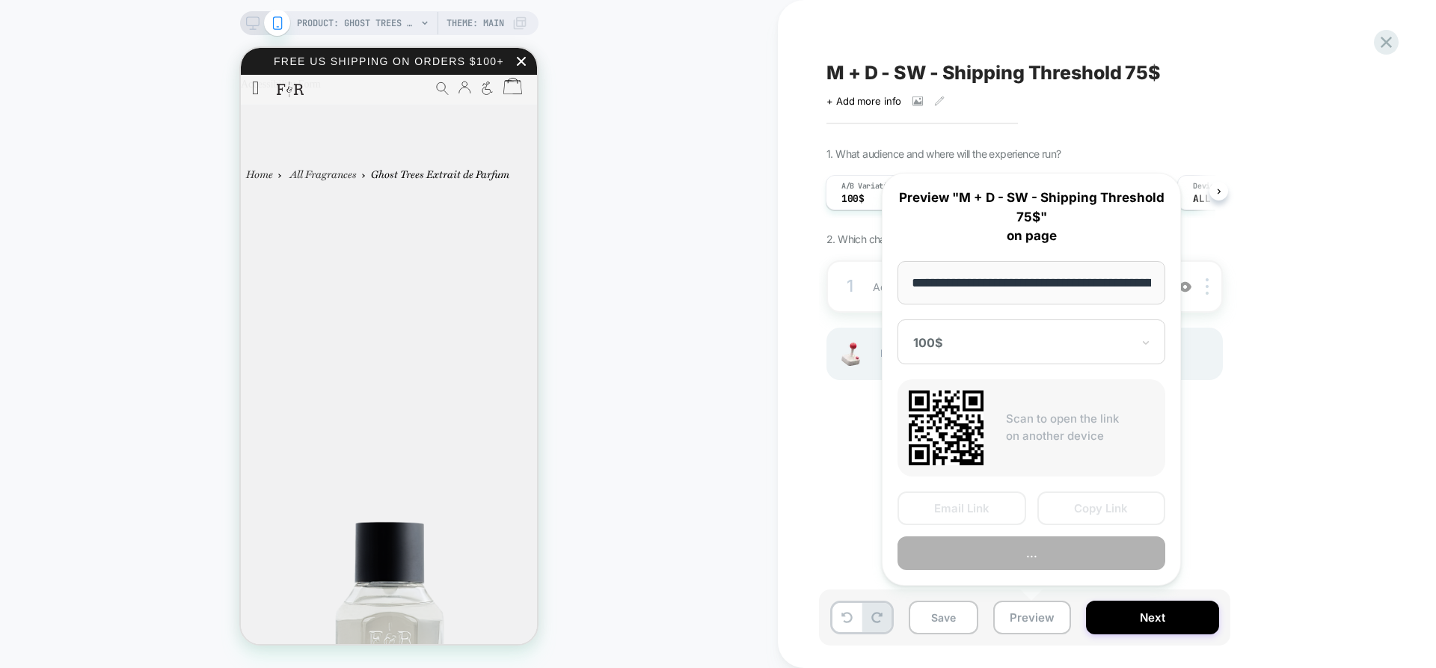
scroll to position [0, 275]
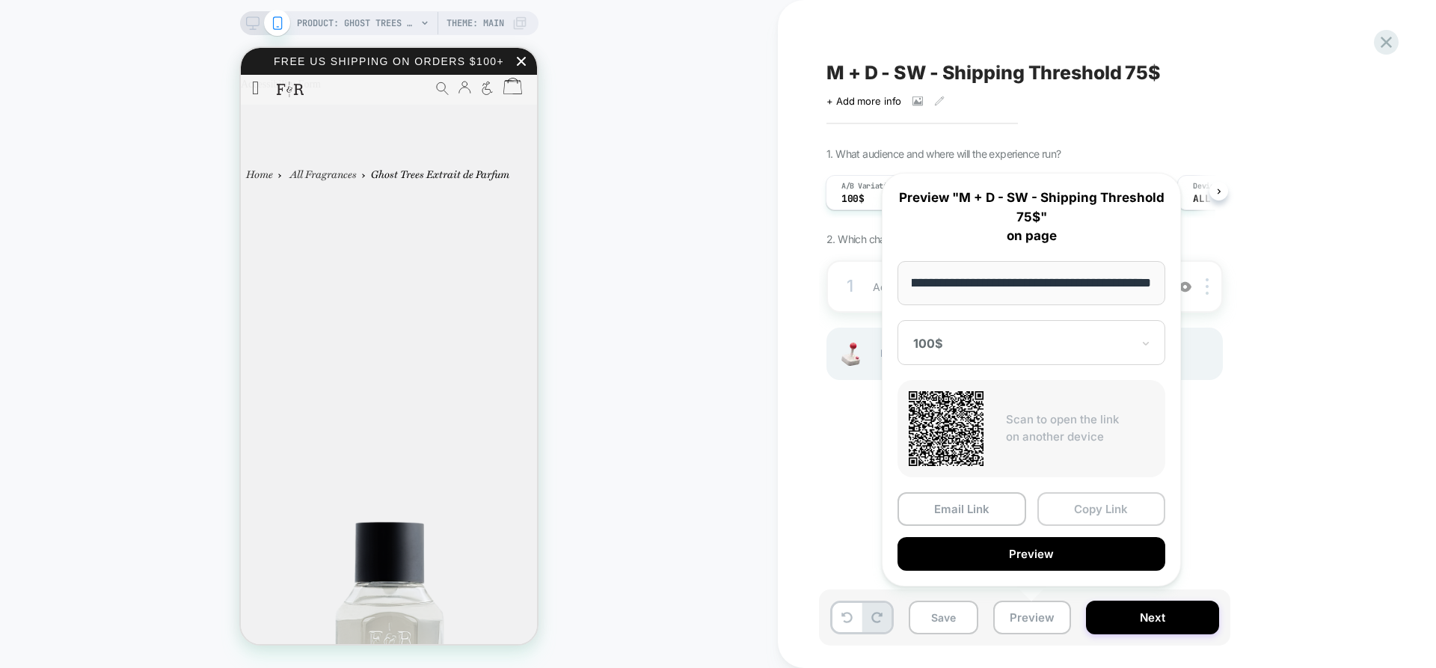
click at [1105, 498] on button "Copy Link" at bounding box center [1102, 509] width 129 height 34
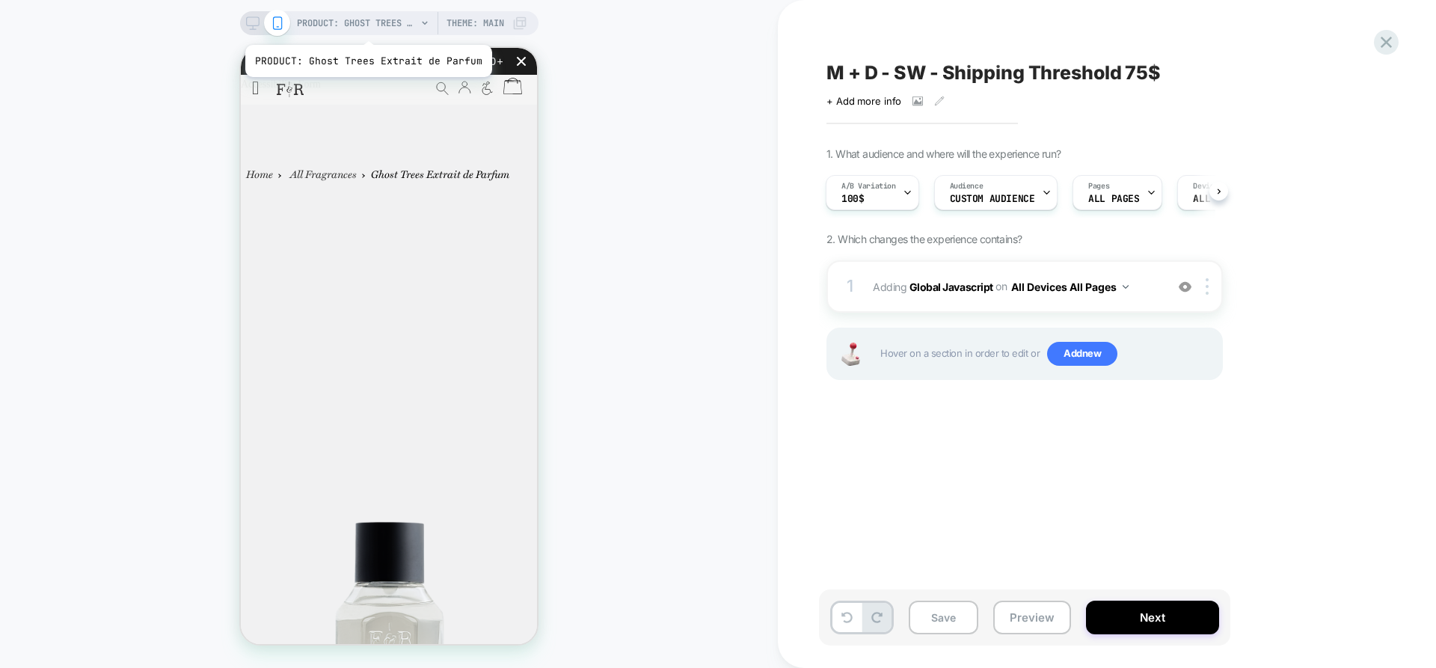
click at [366, 26] on span "PRODUCT: Ghost Trees Extrait de Parfum" at bounding box center [357, 23] width 120 height 24
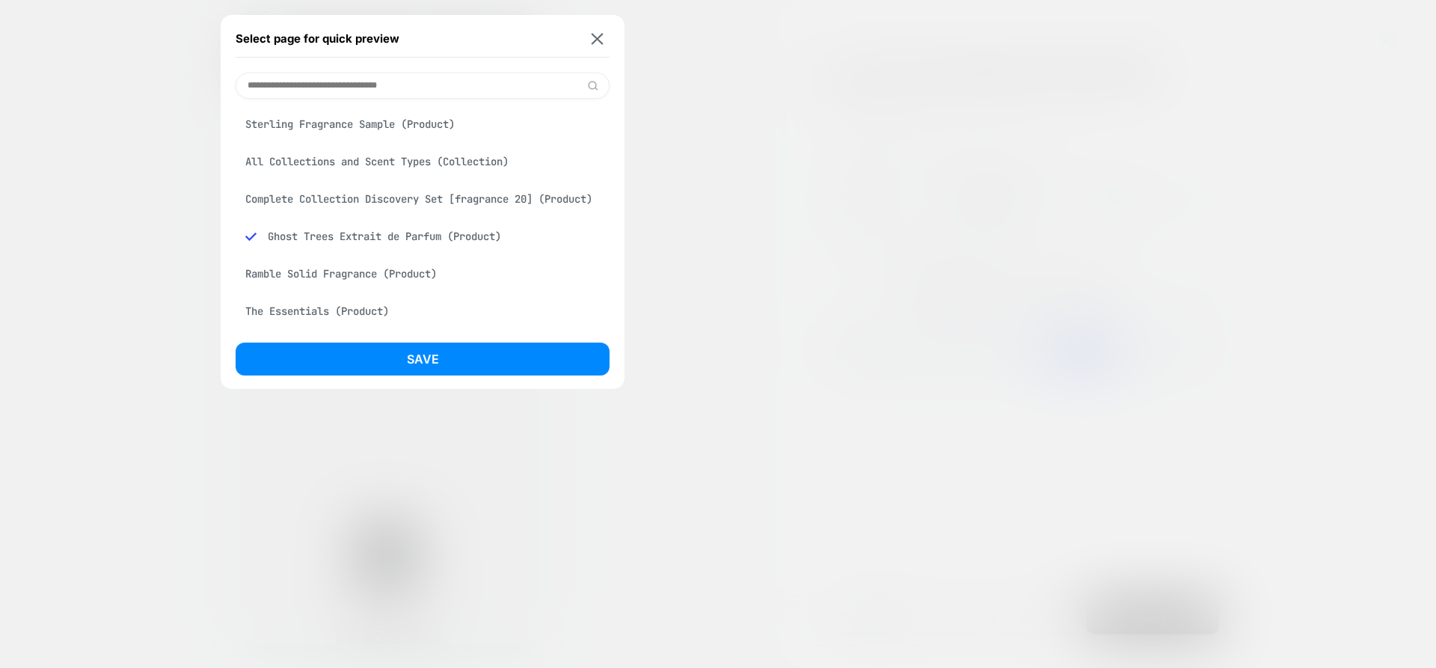
click at [425, 284] on div "Ramble Solid Fragrance (Product)" at bounding box center [423, 274] width 374 height 28
drag, startPoint x: 492, startPoint y: 364, endPoint x: 503, endPoint y: 367, distance: 10.9
click at [493, 364] on button "Save" at bounding box center [423, 359] width 374 height 33
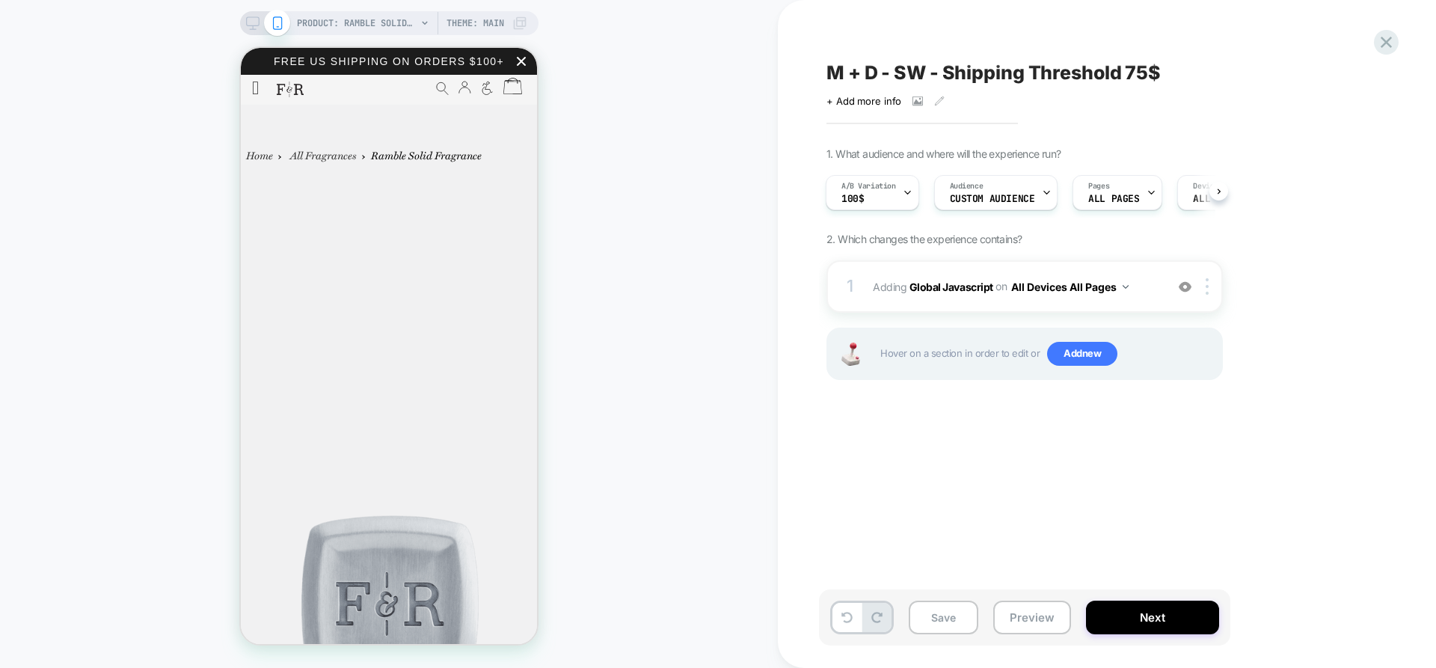
scroll to position [0, 1]
click at [1047, 622] on button "Preview" at bounding box center [1033, 618] width 78 height 34
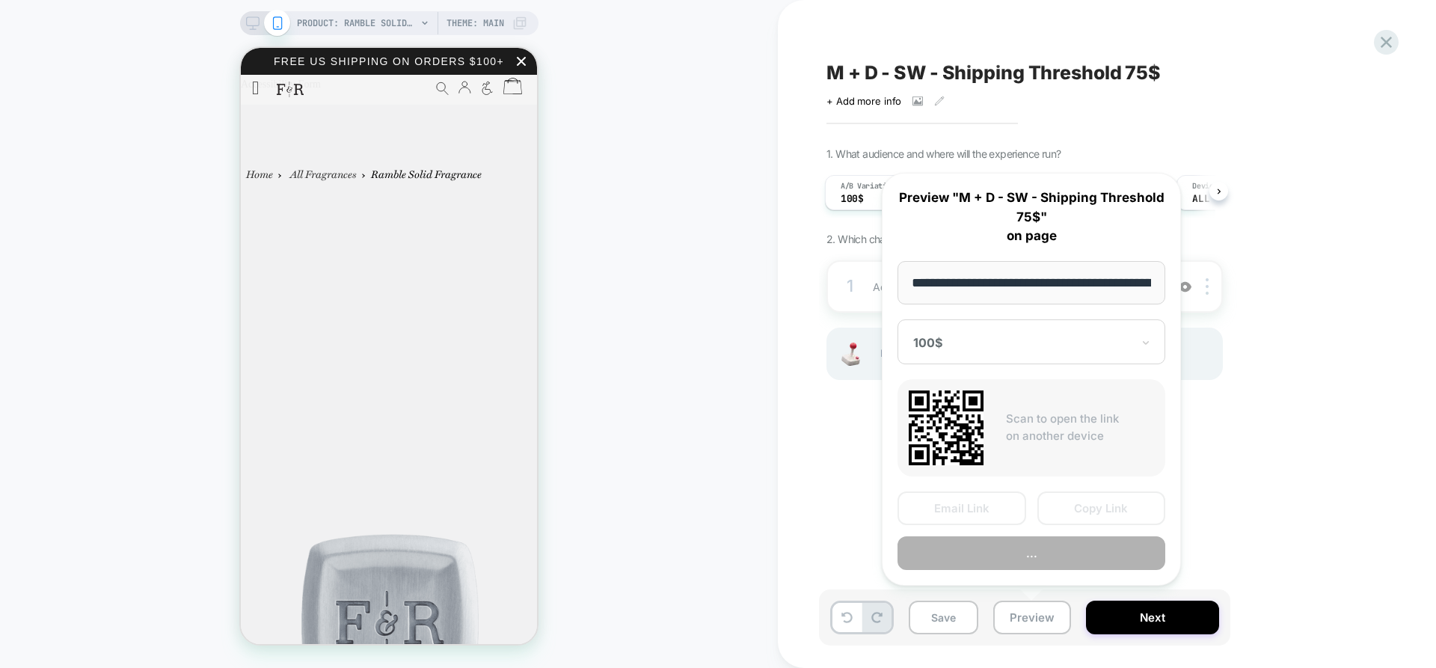
scroll to position [0, 141]
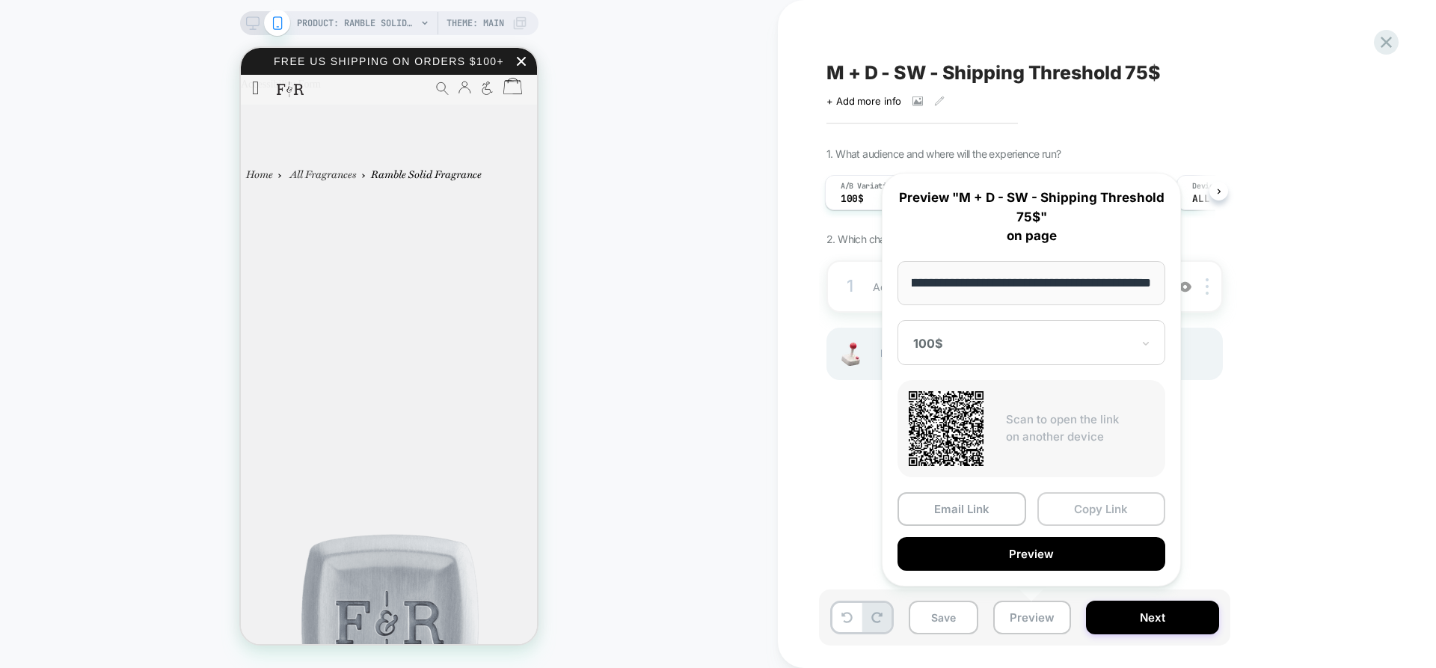
click at [1122, 504] on button "Copy Link" at bounding box center [1102, 509] width 129 height 34
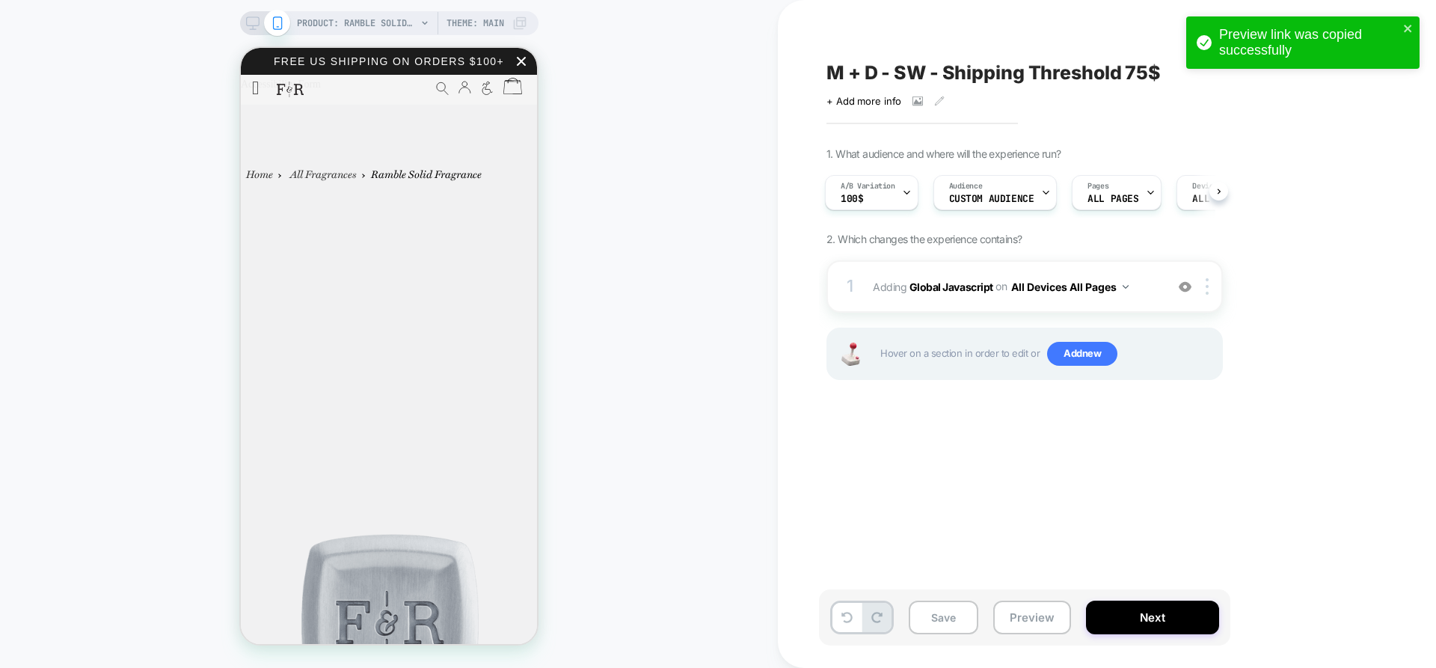
click at [254, 25] on icon at bounding box center [252, 22] width 13 height 13
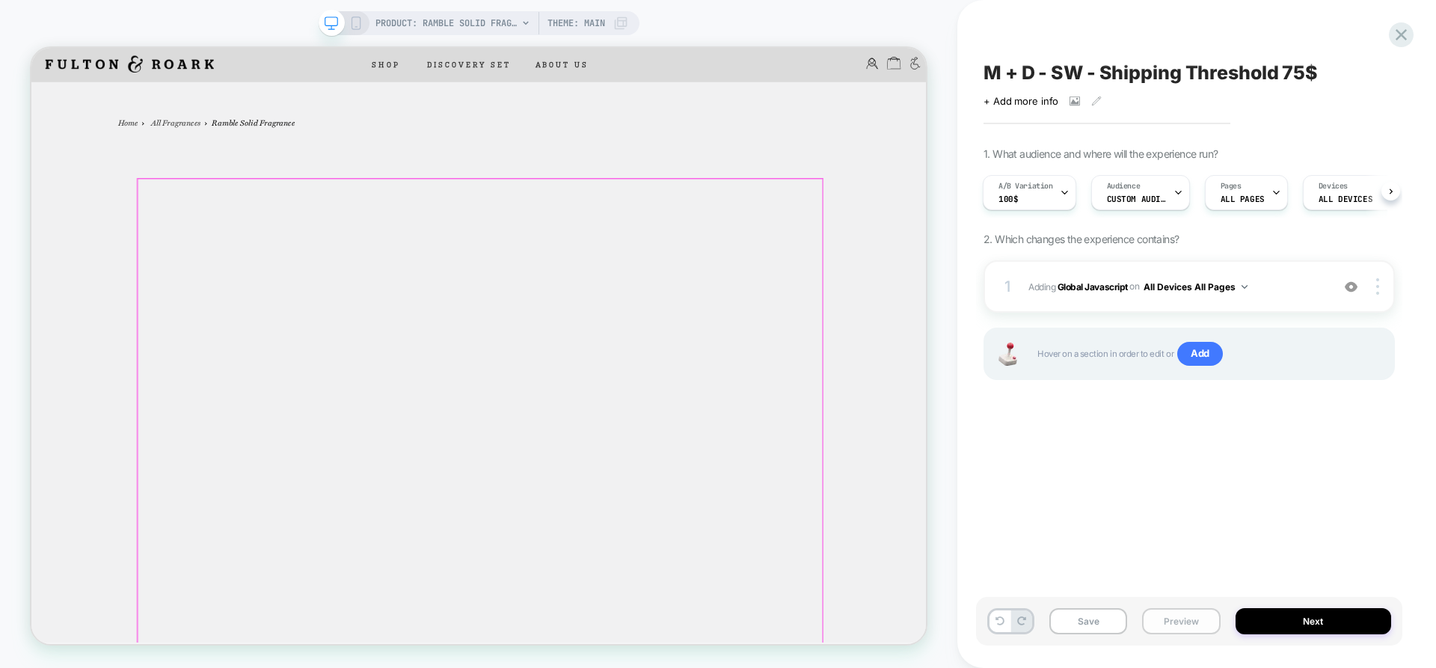
click at [1175, 614] on button "Preview" at bounding box center [1181, 621] width 78 height 26
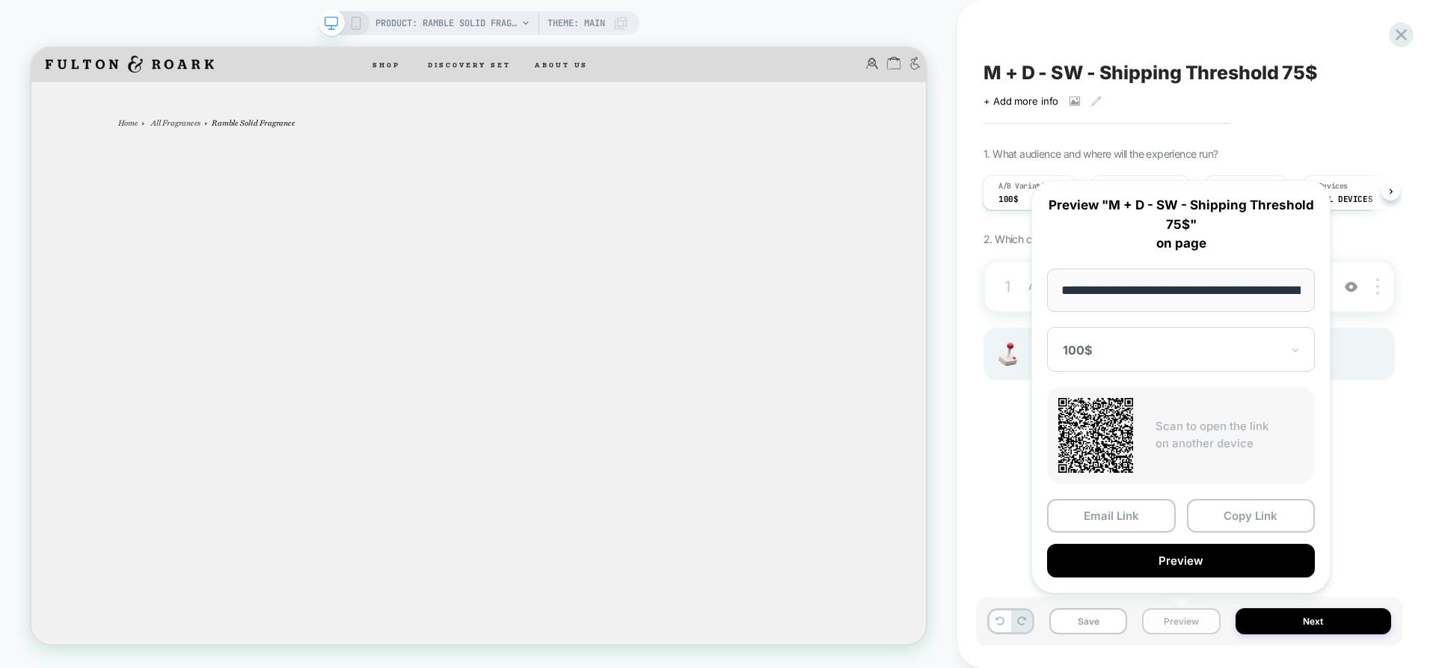
scroll to position [0, 141]
drag, startPoint x: 1234, startPoint y: 518, endPoint x: 1195, endPoint y: 513, distance: 39.2
click at [1234, 517] on button "Copy Link" at bounding box center [1251, 517] width 129 height 34
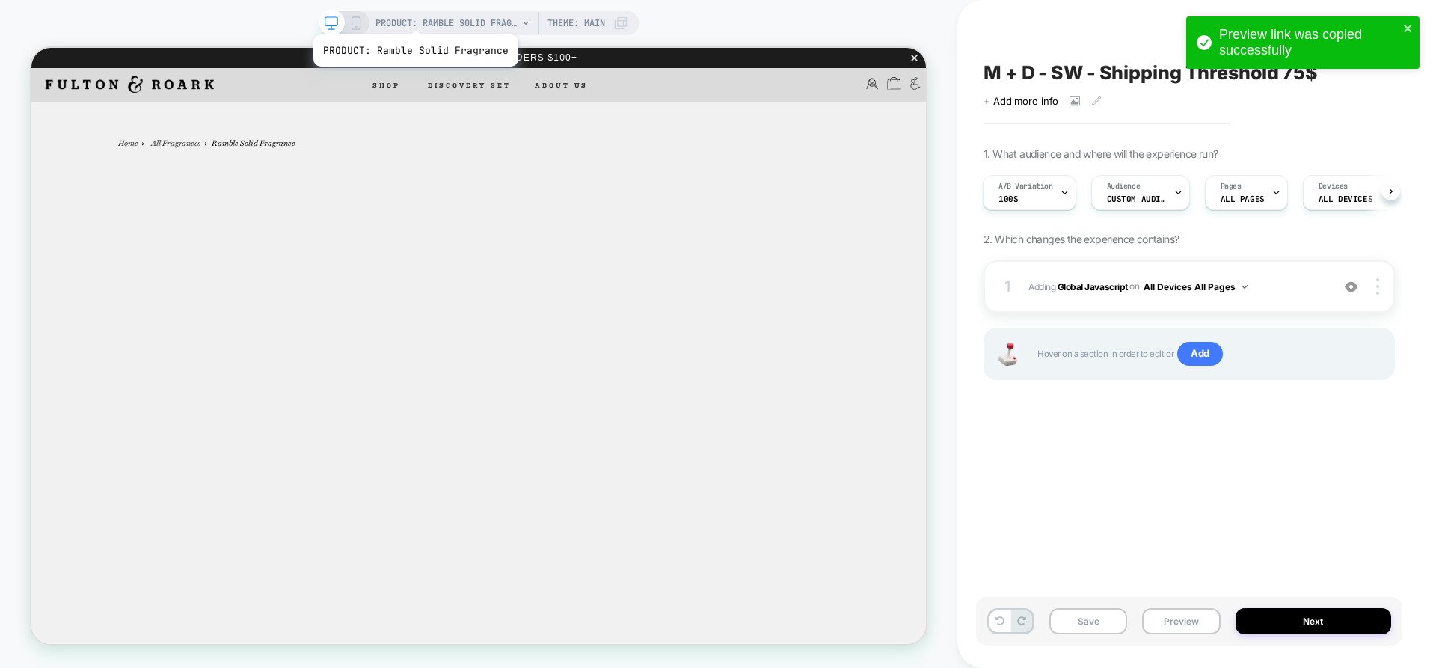
click at [414, 16] on span "PRODUCT: Ramble Solid Fragrance" at bounding box center [447, 23] width 142 height 24
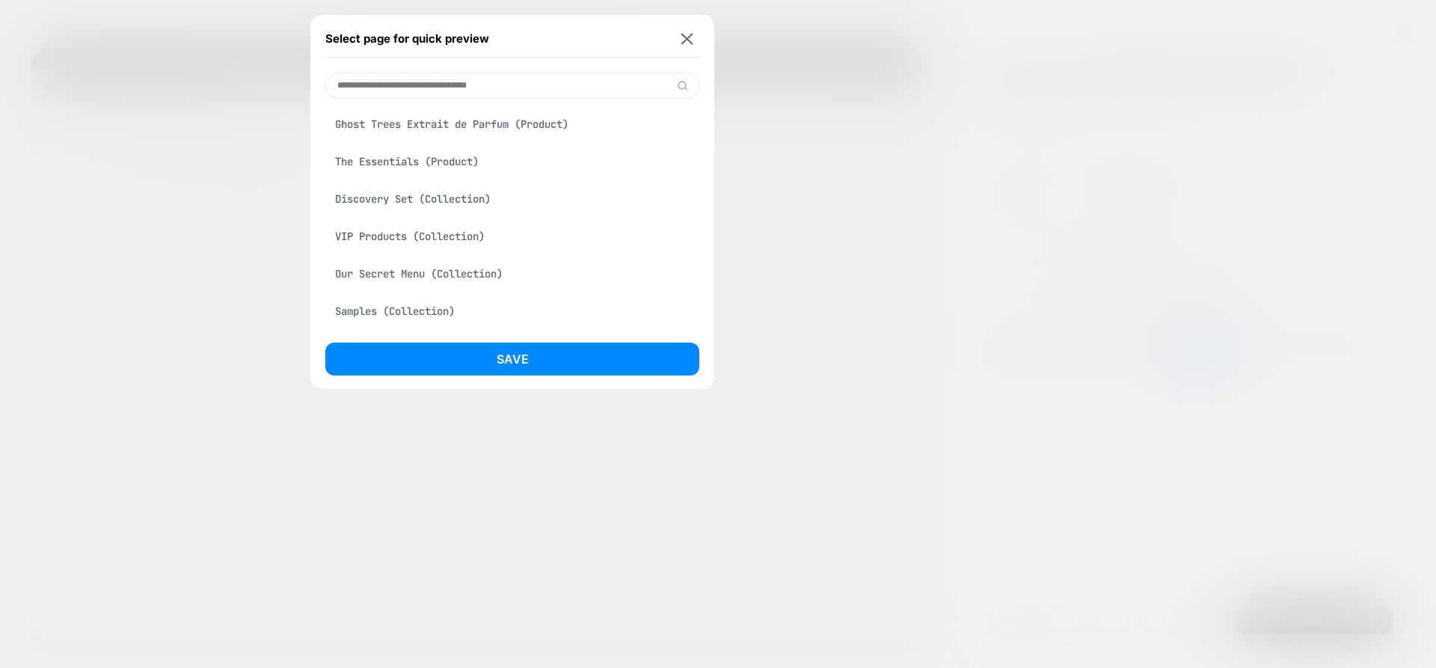
scroll to position [75, 0]
click at [483, 176] on div "Complete Collection Discovery Set [fragrance 20] (Product)" at bounding box center [512, 161] width 374 height 28
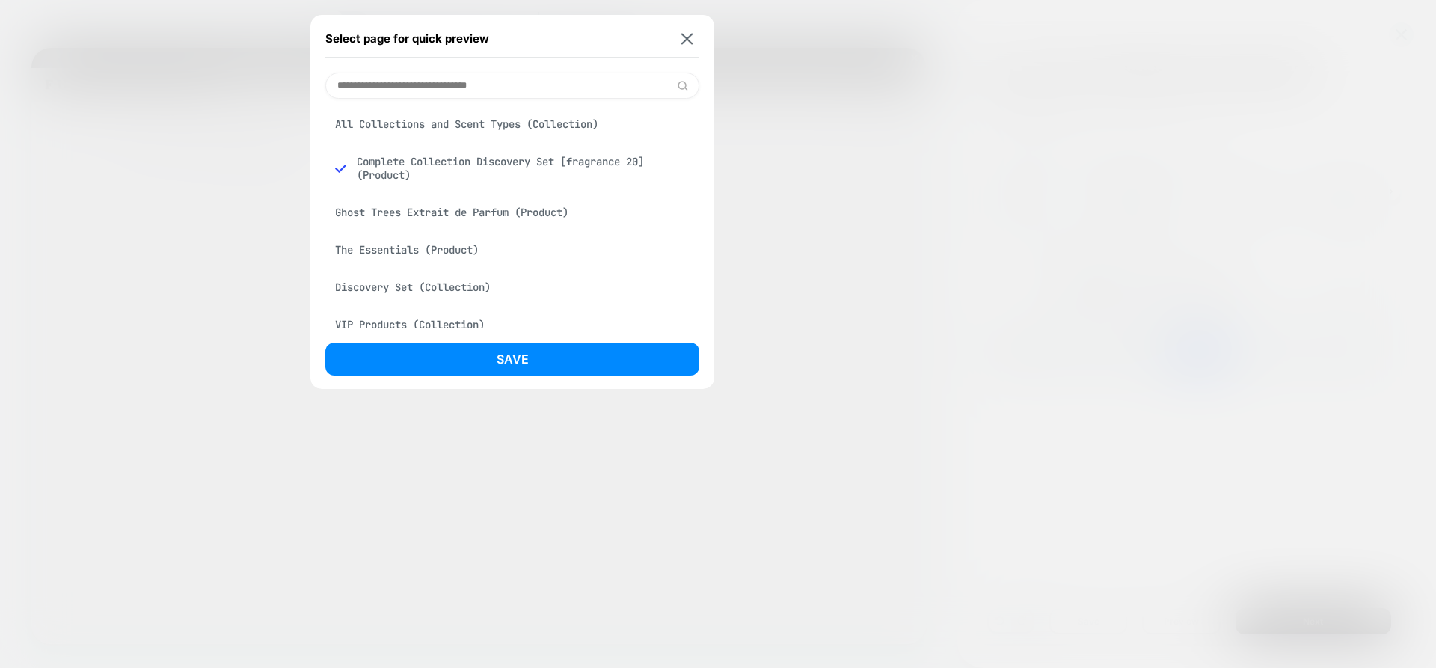
click at [551, 367] on button "Save" at bounding box center [512, 359] width 374 height 33
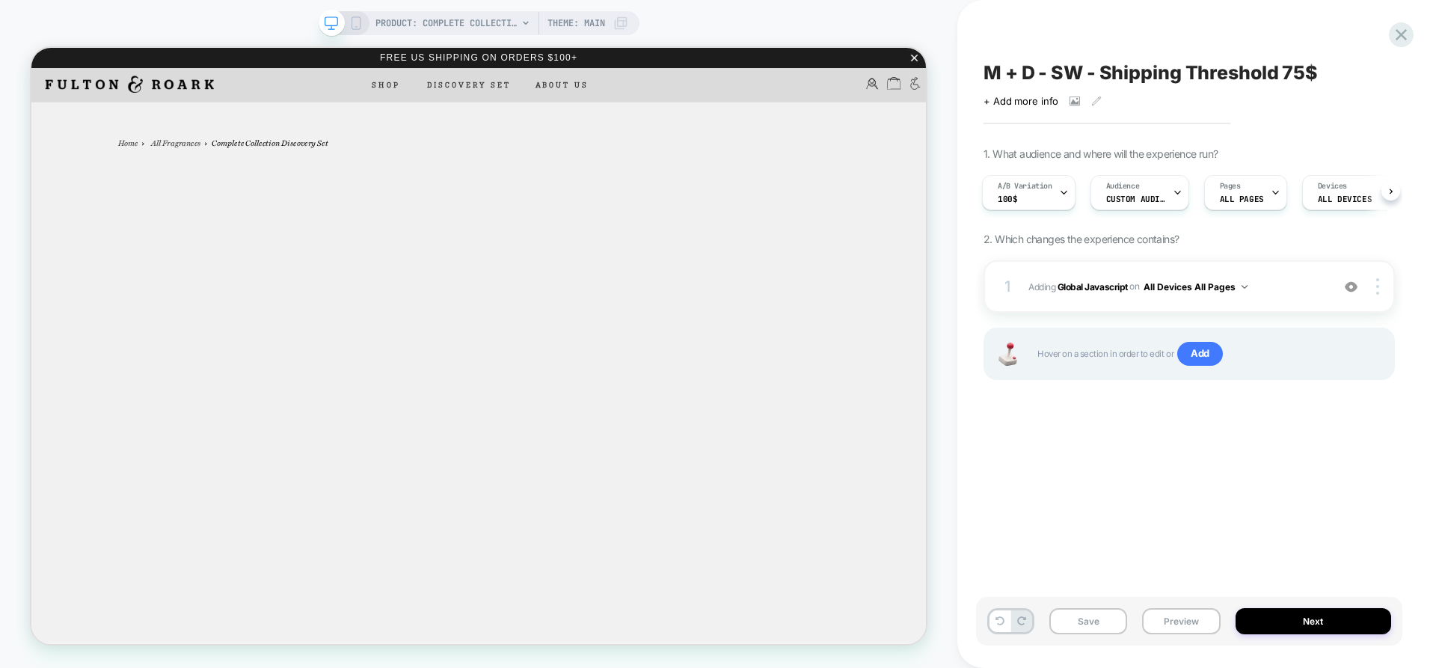
scroll to position [0, 0]
click at [1179, 628] on button "Preview" at bounding box center [1181, 621] width 78 height 26
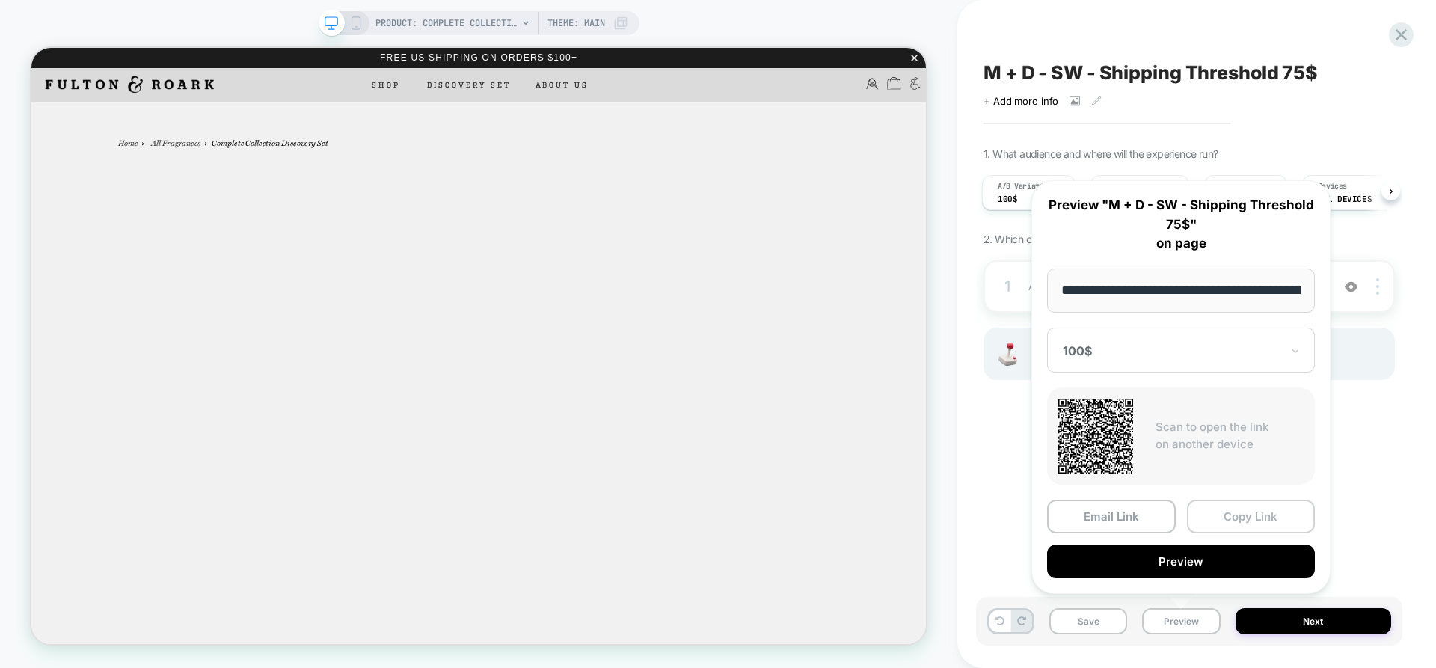
click at [1211, 510] on button "Copy Link" at bounding box center [1251, 517] width 129 height 34
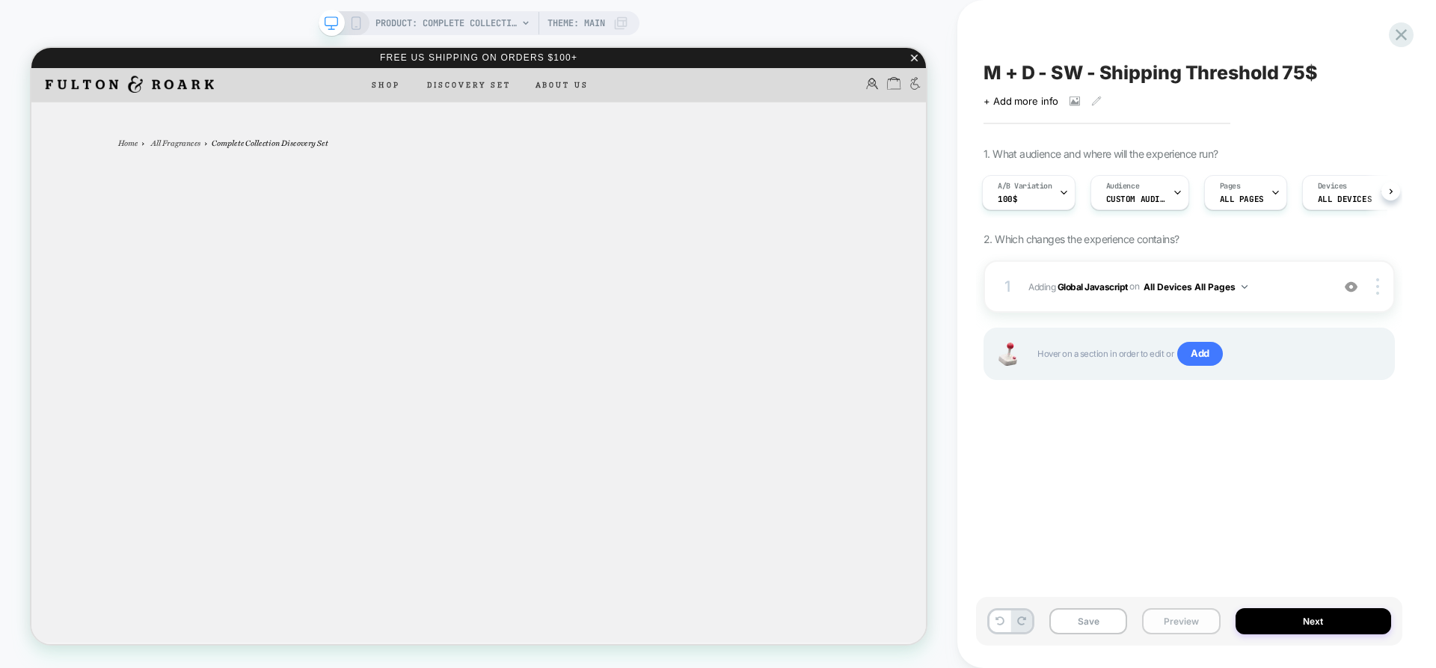
click at [1173, 619] on button "Preview" at bounding box center [1181, 621] width 78 height 26
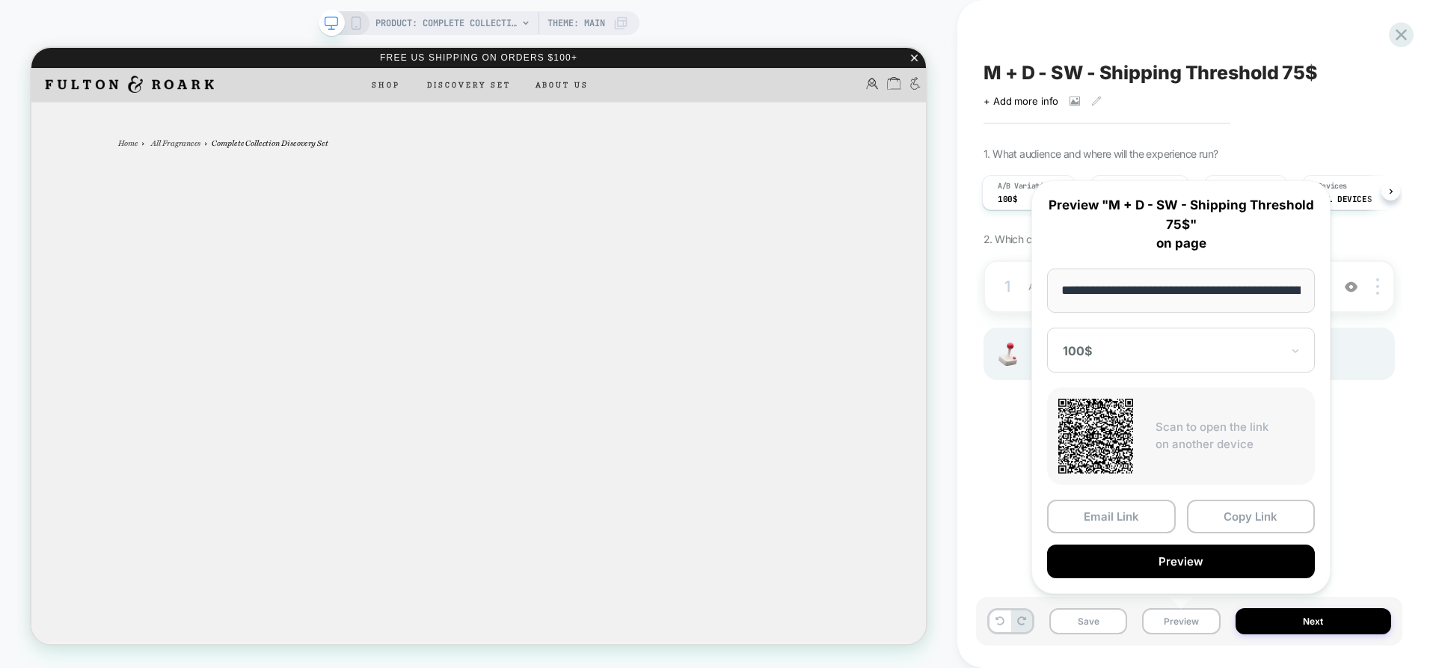
click at [350, 23] on icon at bounding box center [355, 22] width 13 height 13
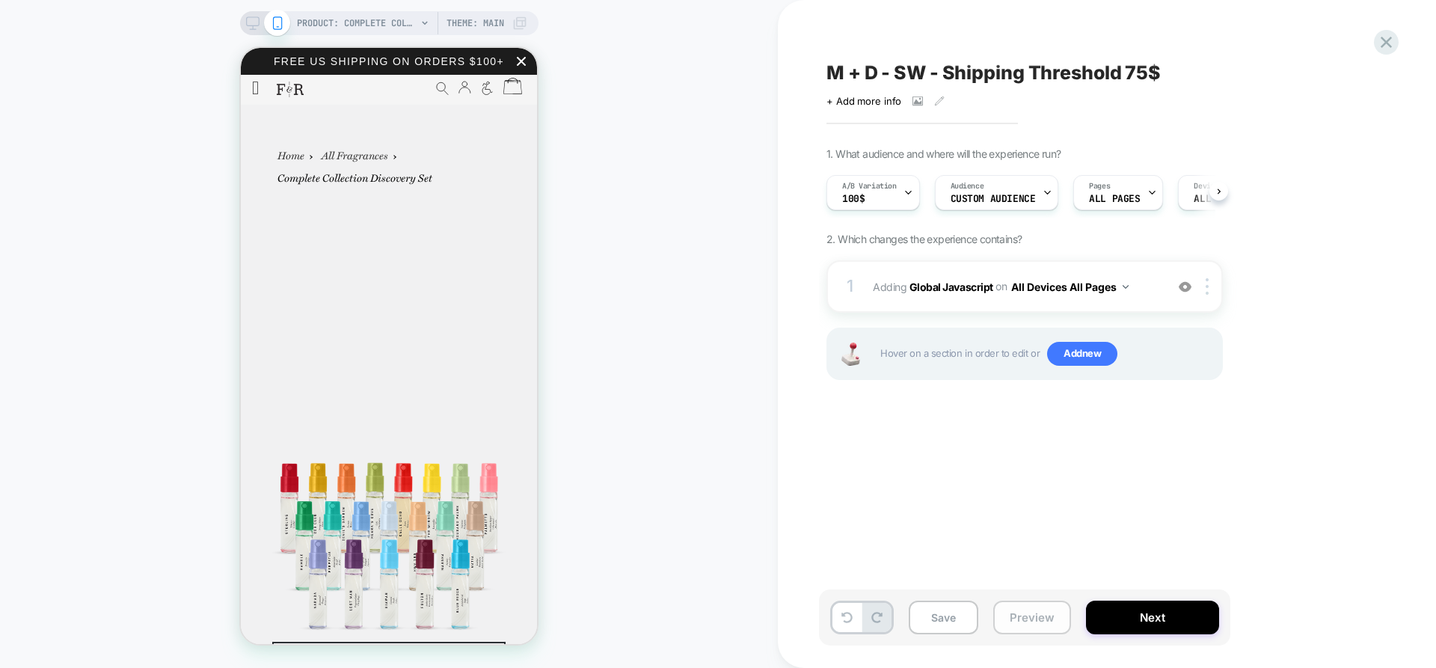
scroll to position [0, 1]
click at [1023, 619] on button "Preview" at bounding box center [1033, 618] width 78 height 34
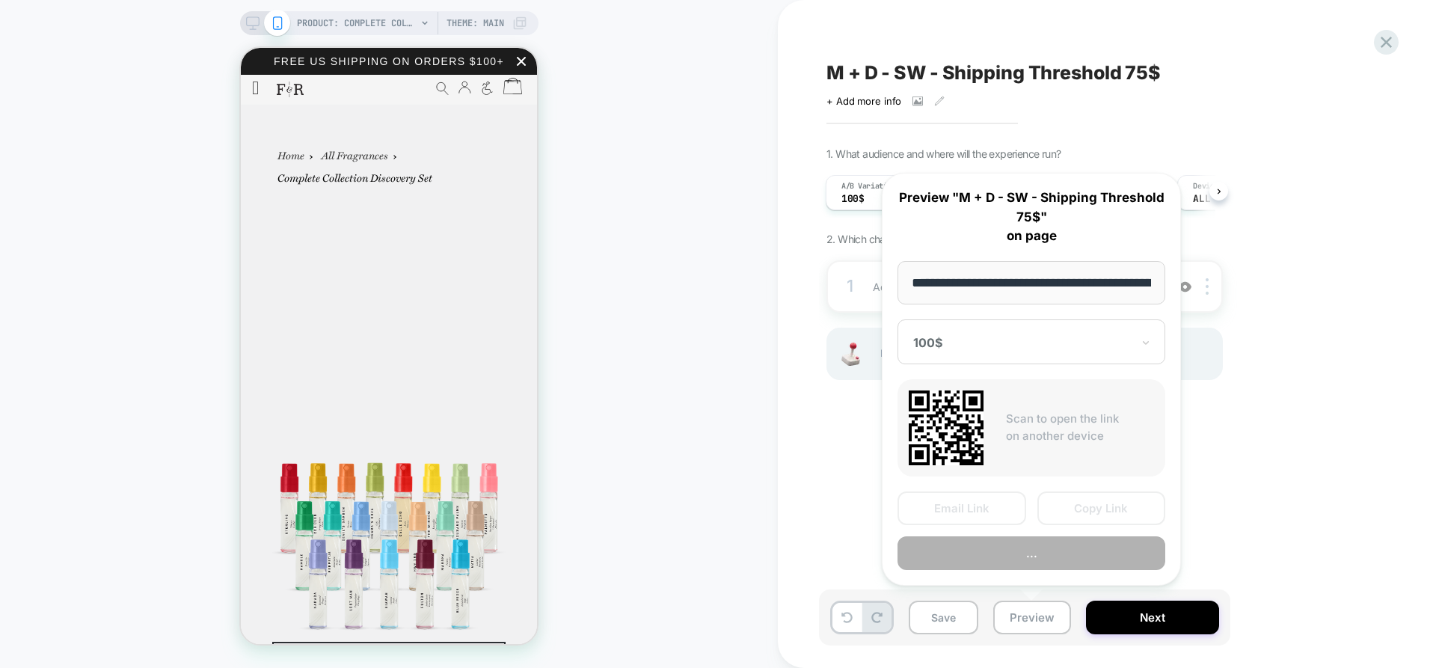
scroll to position [0, 380]
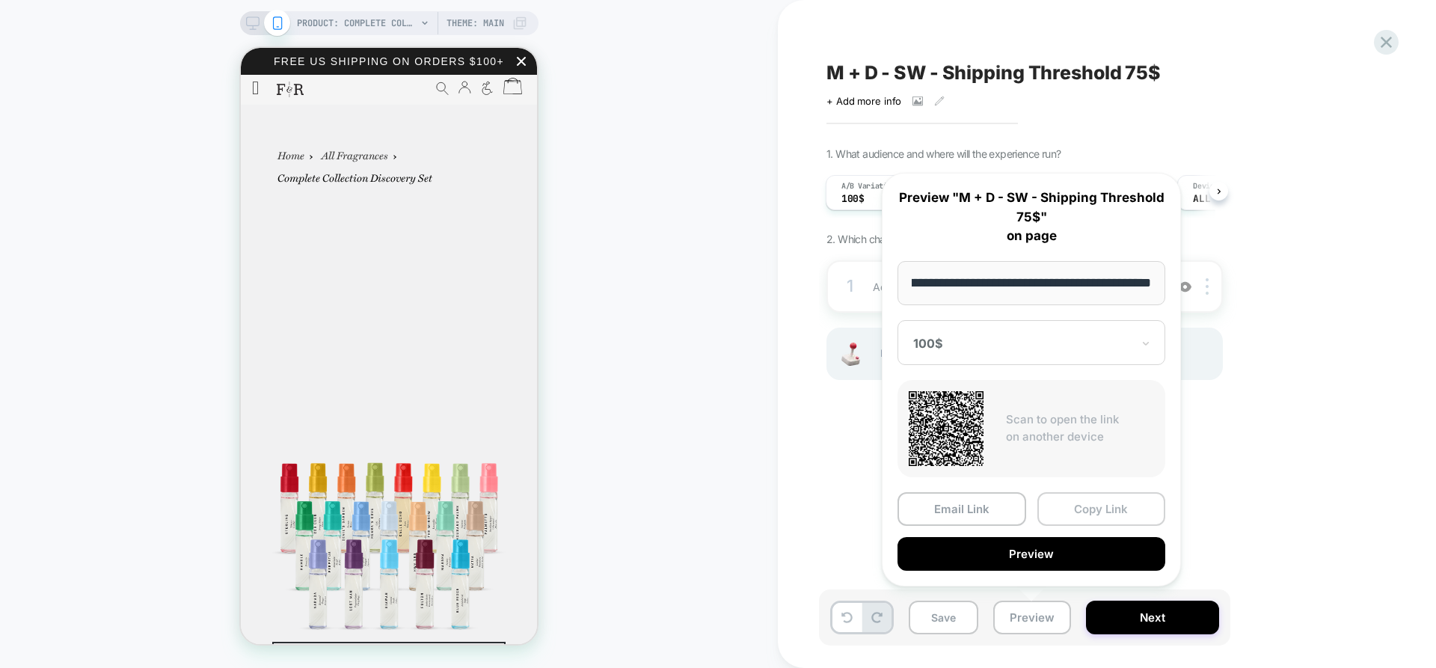
click at [1109, 505] on button "Copy Link" at bounding box center [1102, 509] width 129 height 34
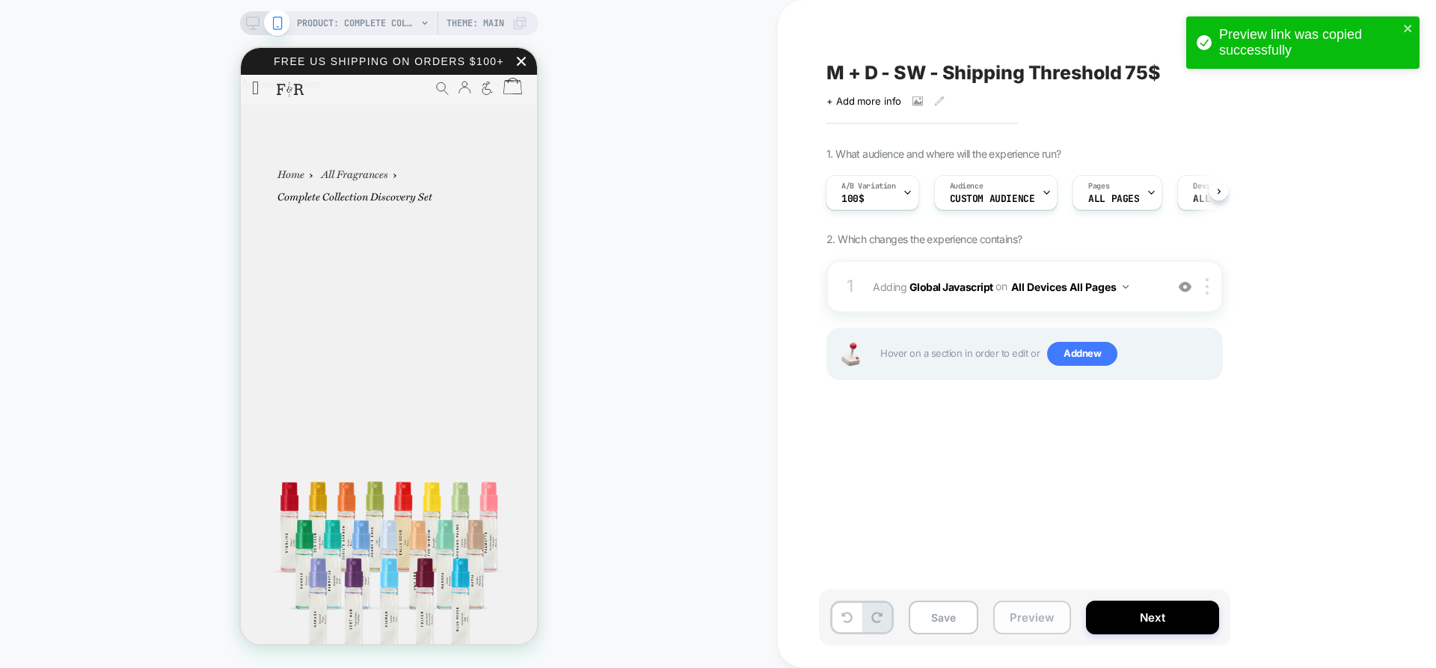
click at [1028, 622] on button "Preview" at bounding box center [1033, 618] width 78 height 34
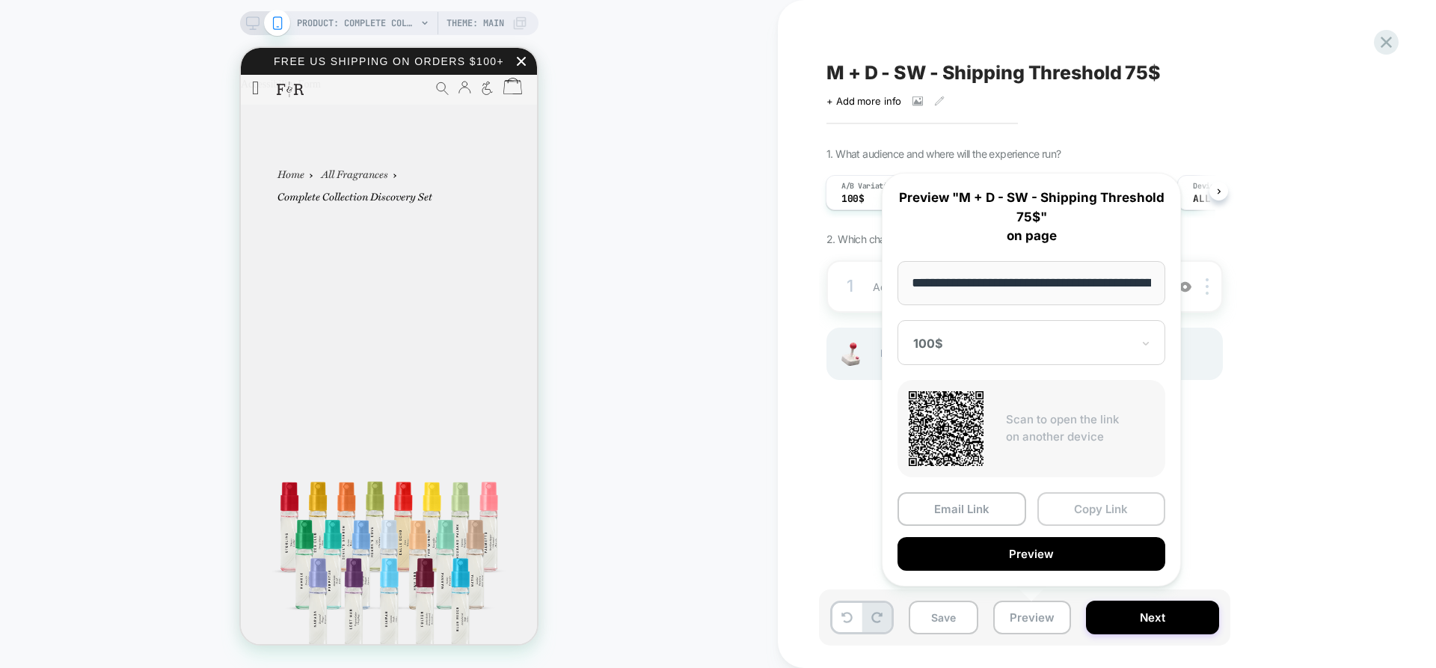
click at [1098, 511] on button "Copy Link" at bounding box center [1102, 509] width 129 height 34
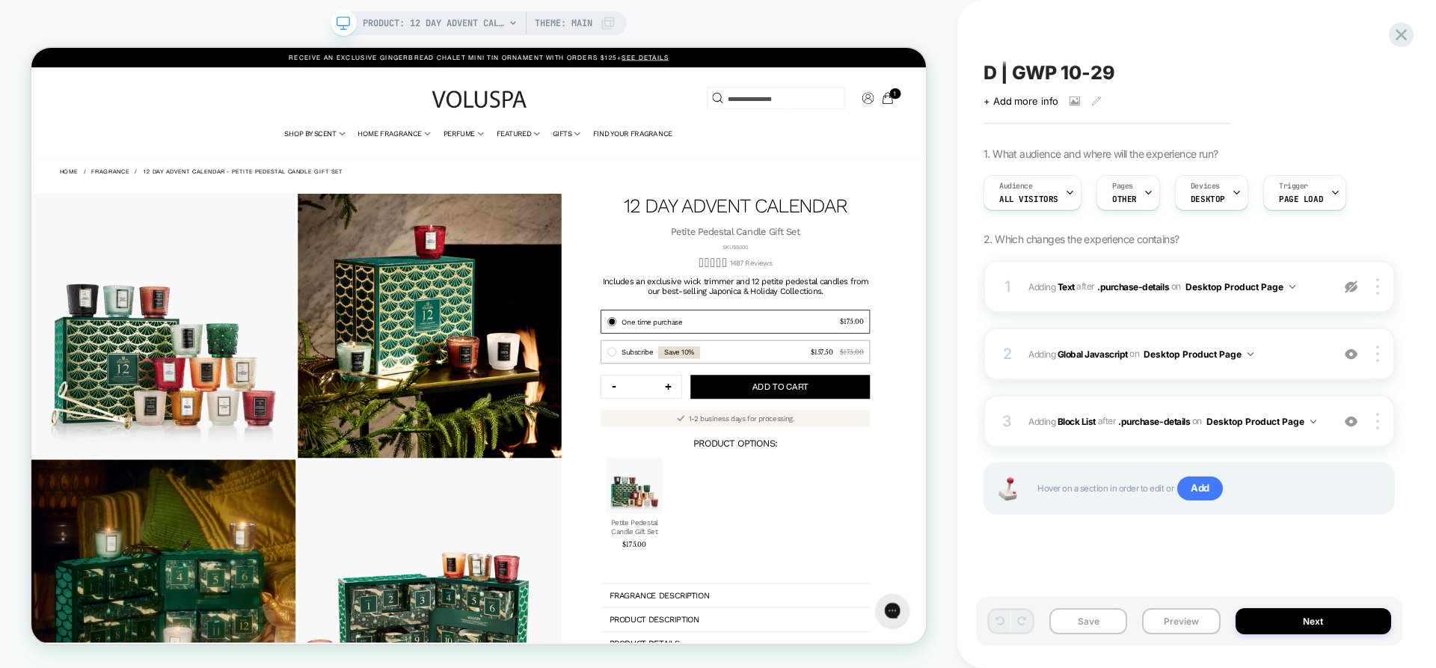
scroll to position [0, 1]
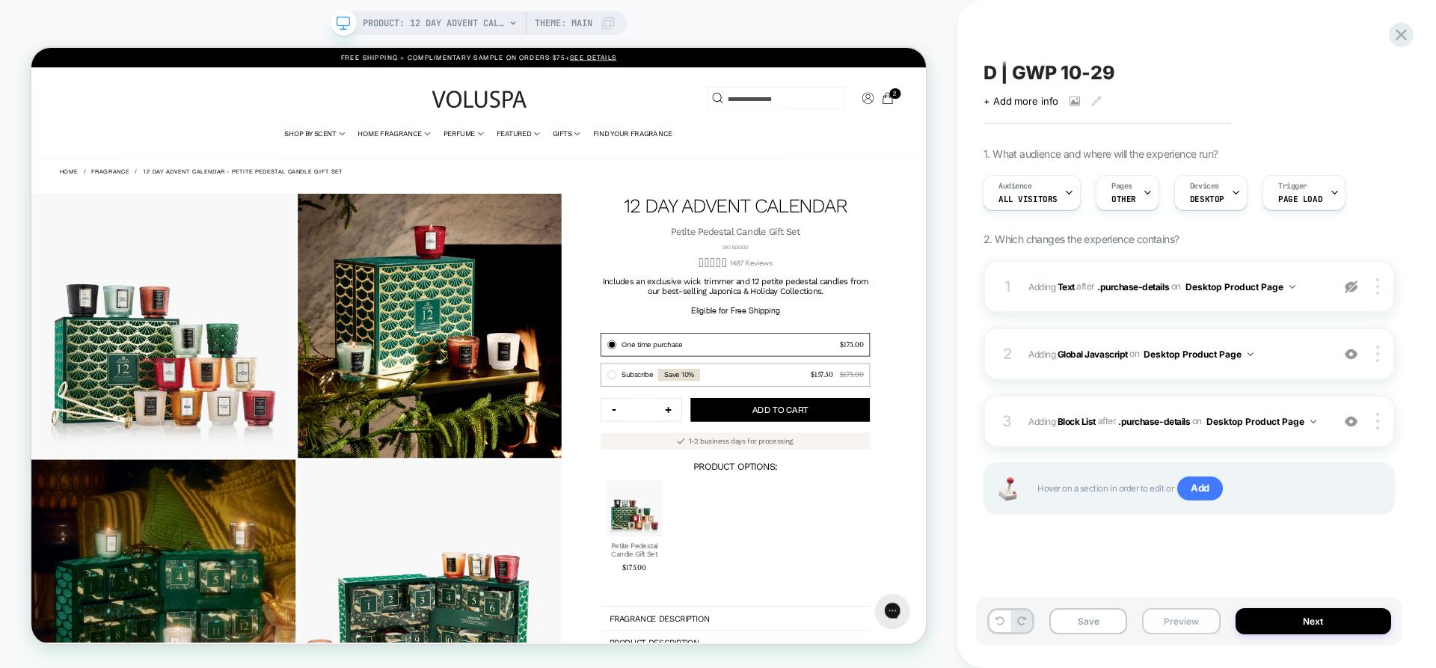
click at [1198, 617] on button "Preview" at bounding box center [1181, 621] width 78 height 26
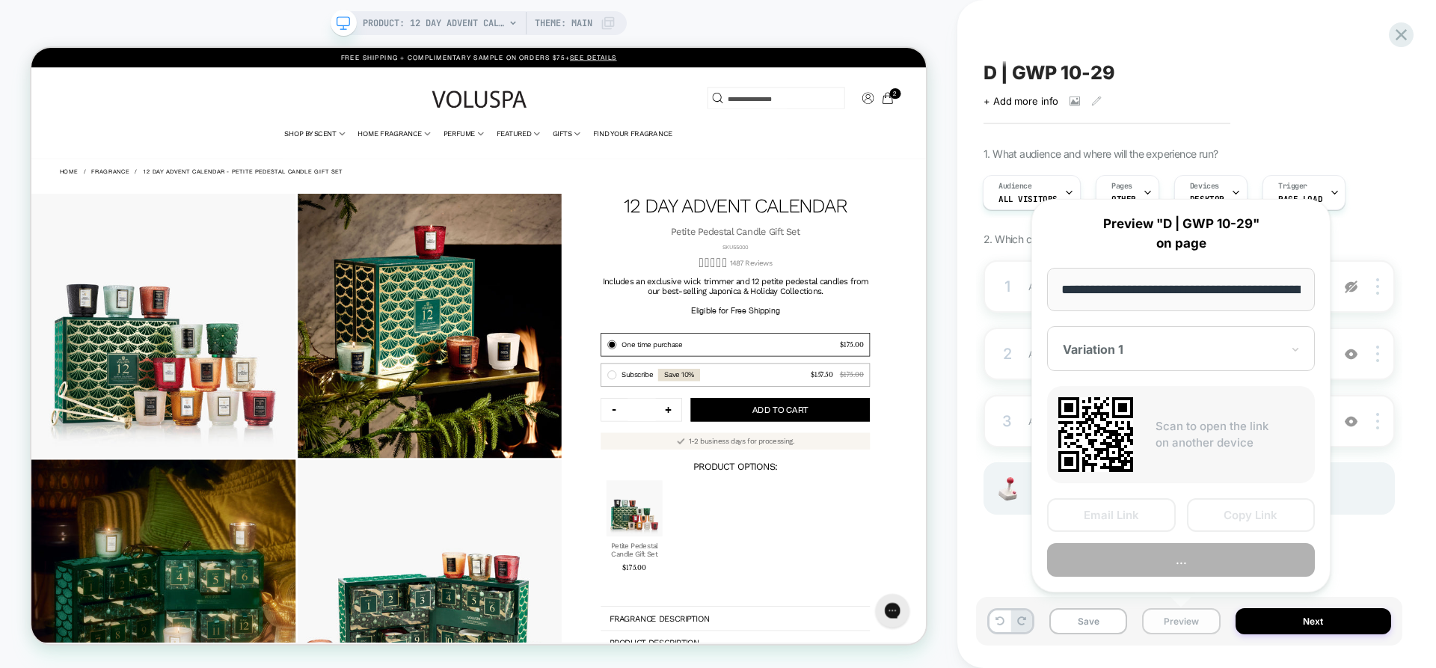
scroll to position [0, 385]
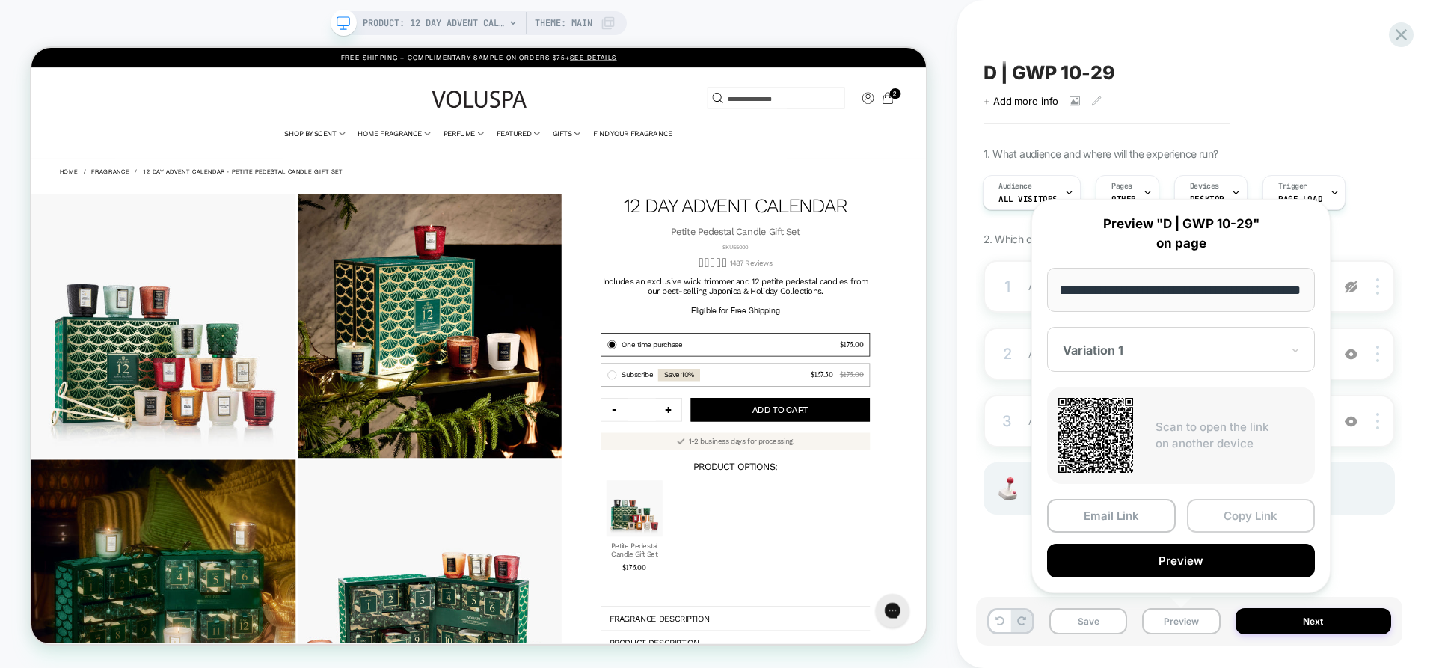
click at [1264, 518] on button "Copy Link" at bounding box center [1251, 516] width 129 height 34
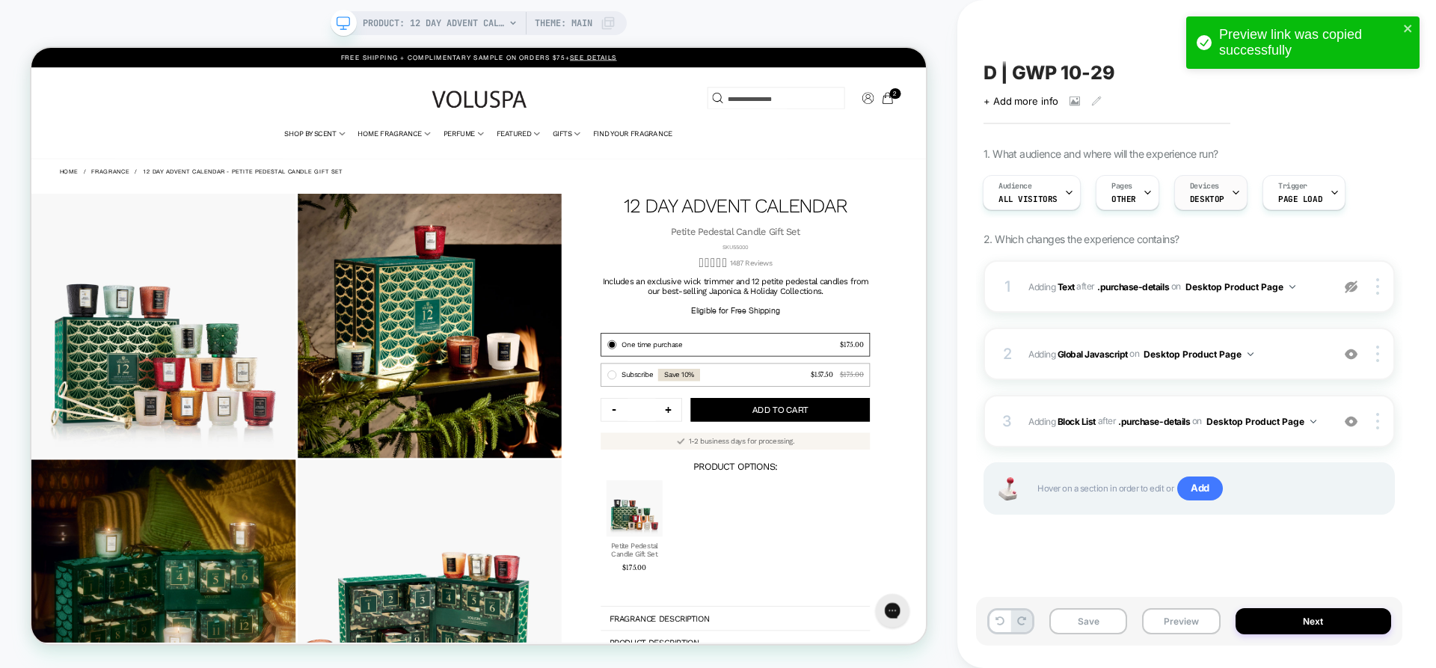
click at [1205, 198] on span "DESKTOP" at bounding box center [1207, 199] width 34 height 10
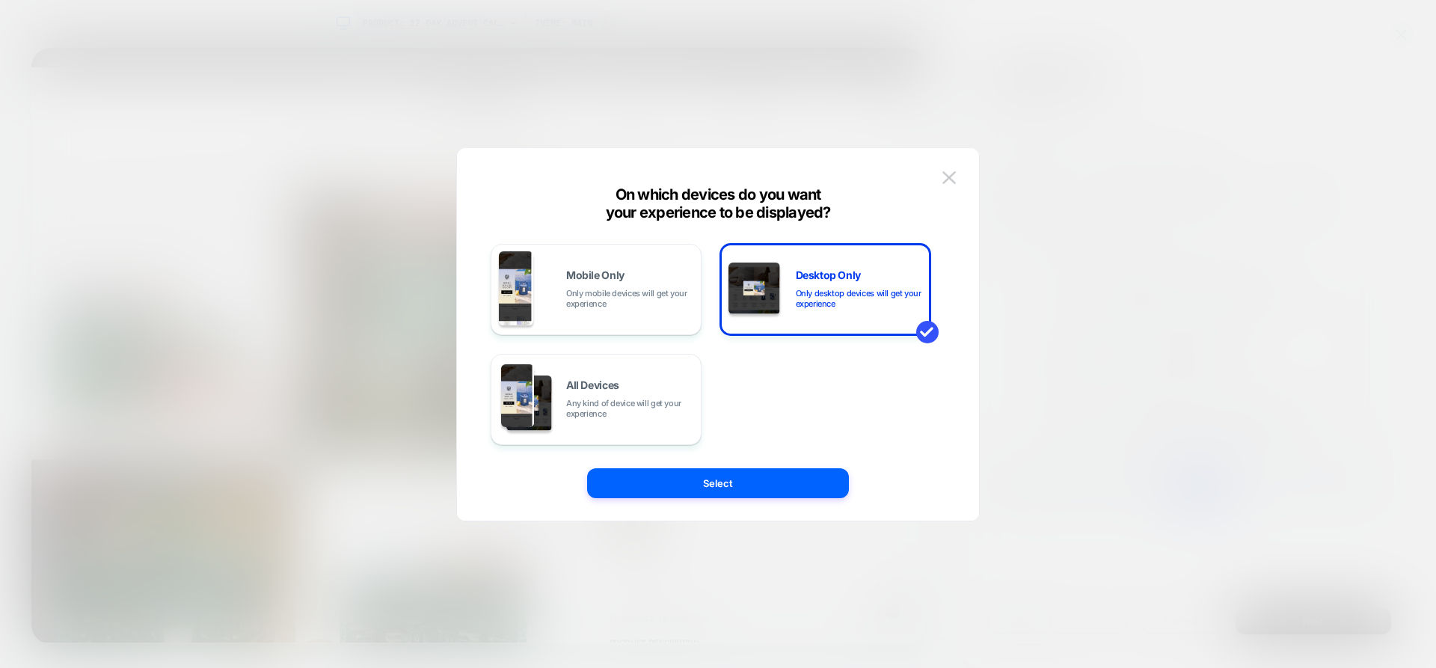
click at [1205, 198] on div at bounding box center [718, 334] width 1436 height 668
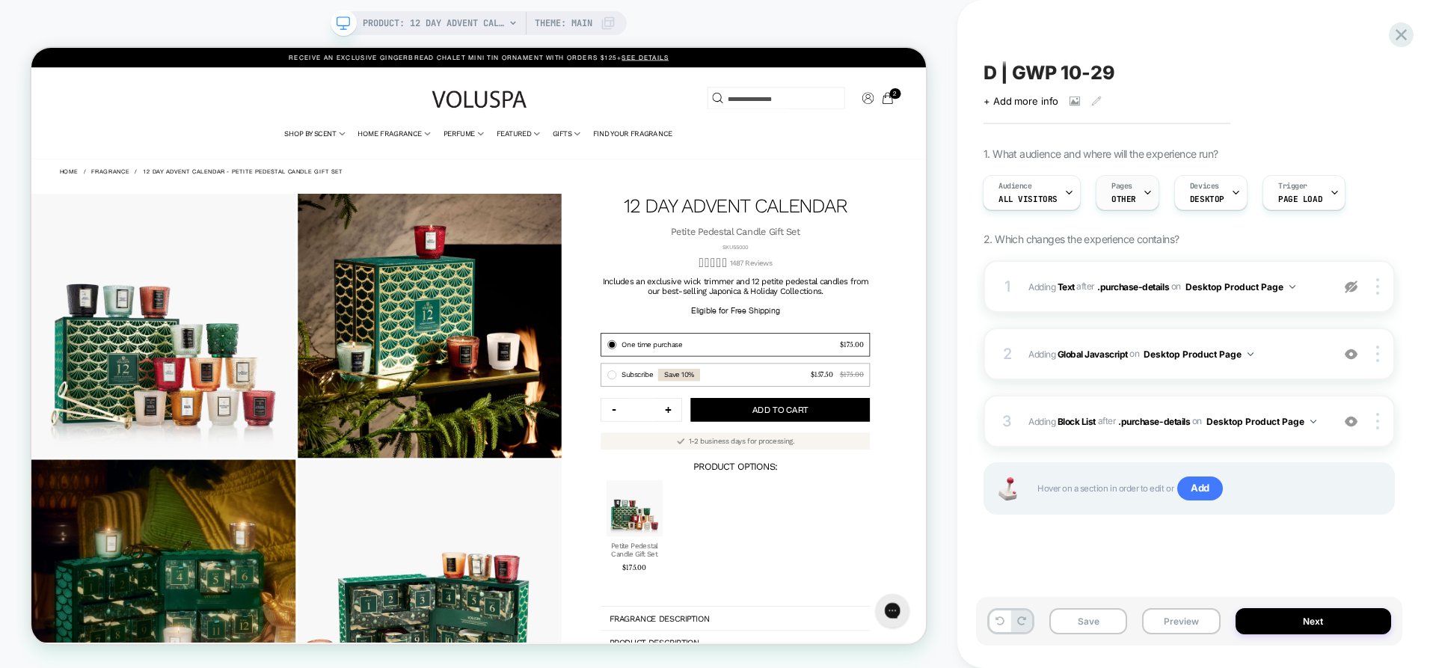
click at [1151, 190] on div "Pages OTHER" at bounding box center [1128, 192] width 64 height 35
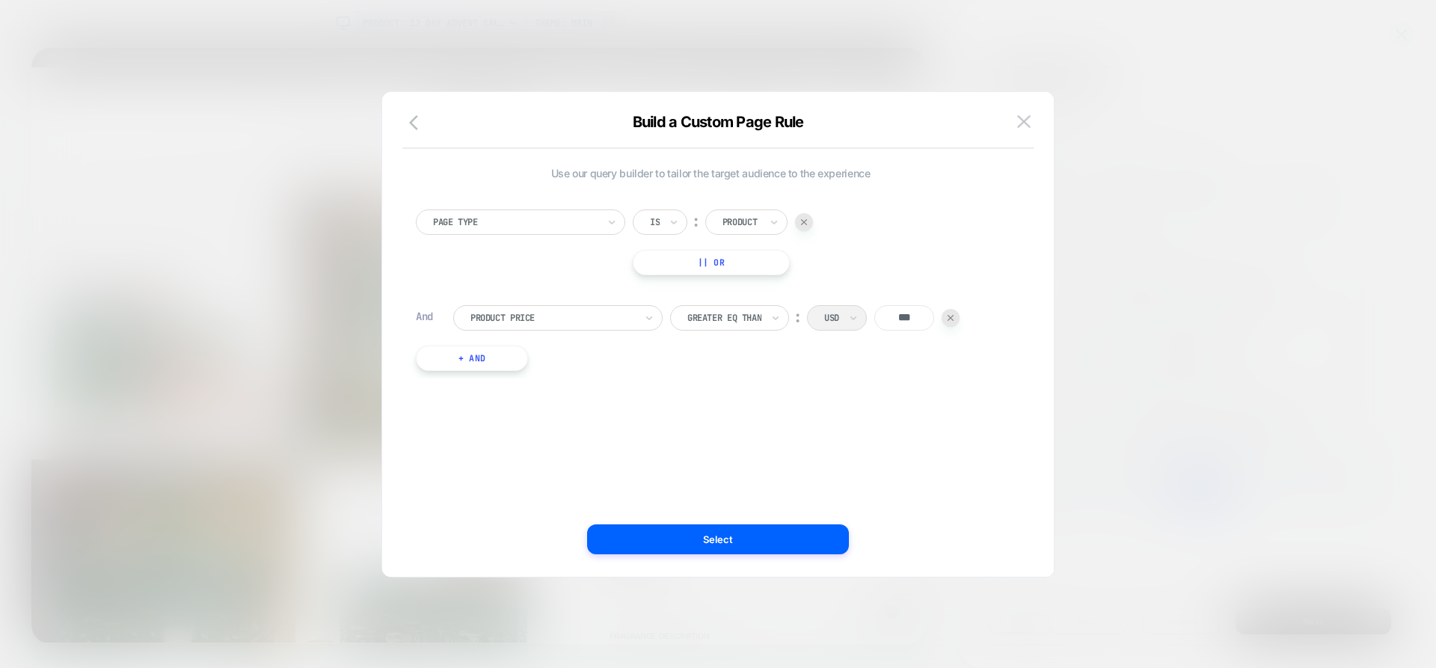
click at [1202, 122] on div at bounding box center [718, 334] width 1436 height 668
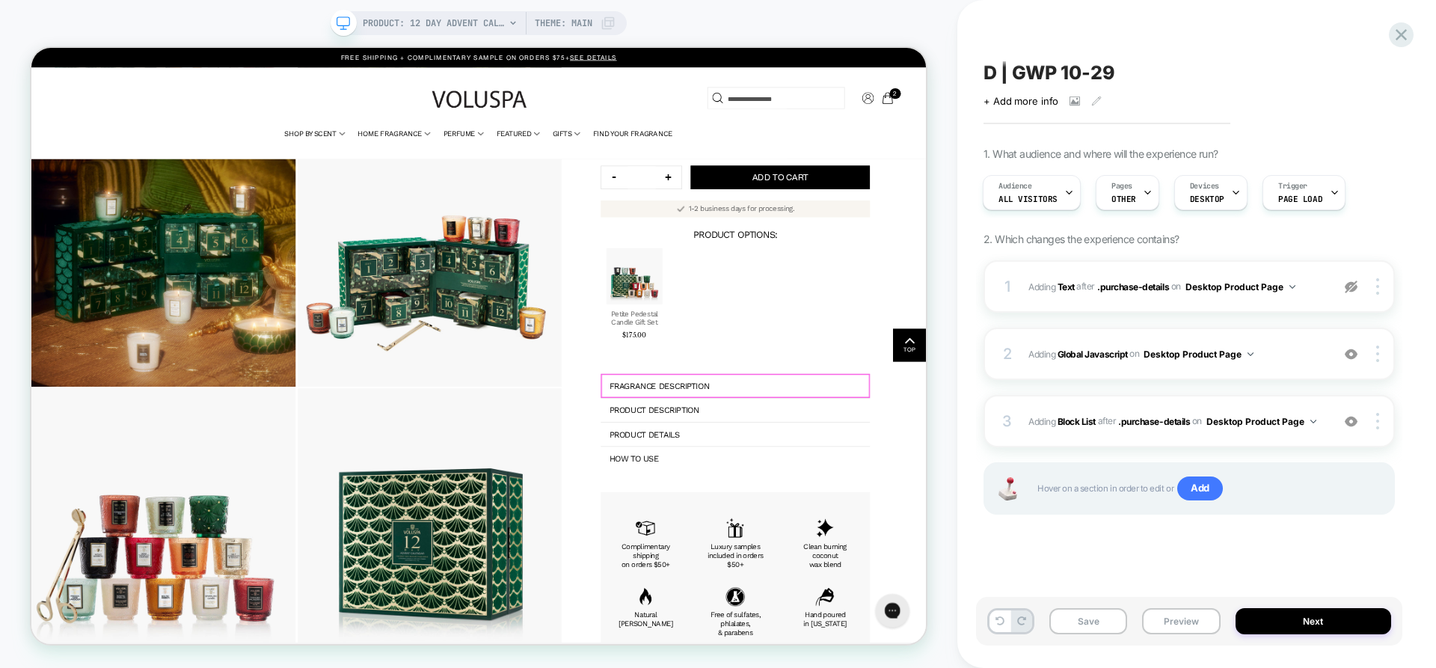
scroll to position [75, 0]
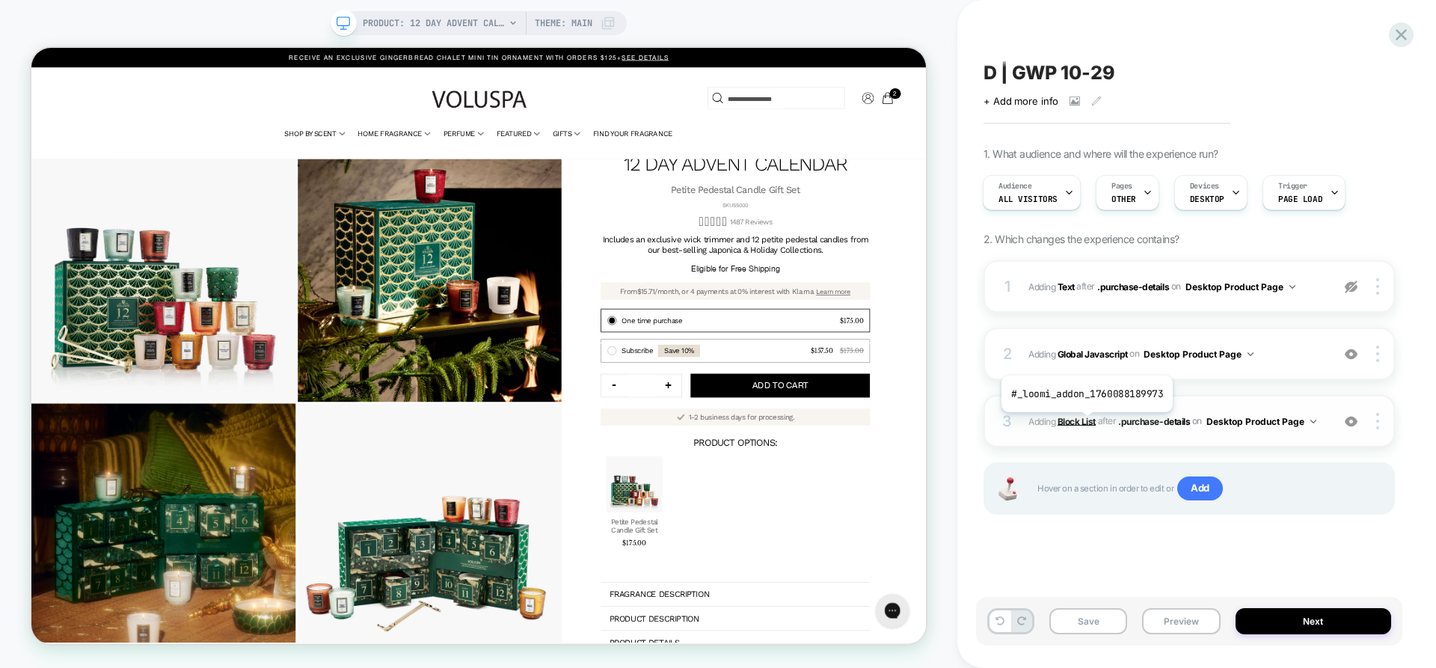
click at [1086, 423] on b "Block List" at bounding box center [1077, 420] width 38 height 11
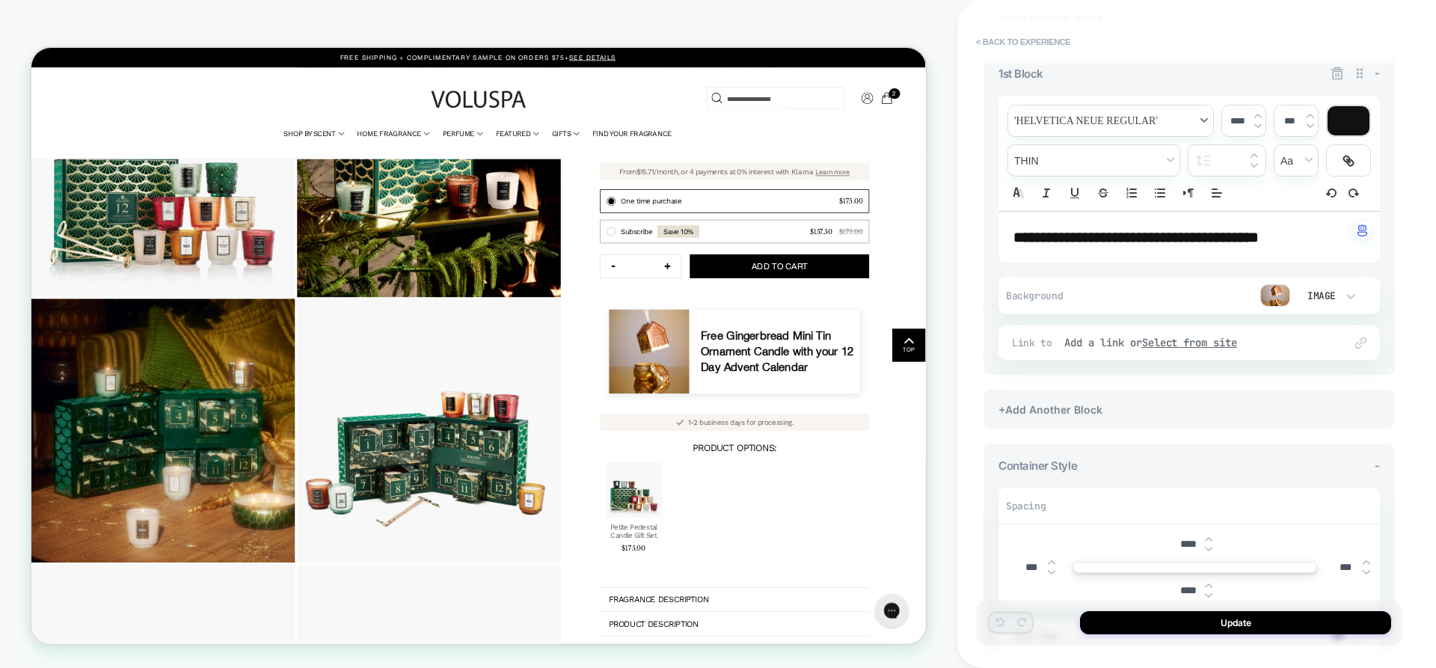
scroll to position [223, 0]
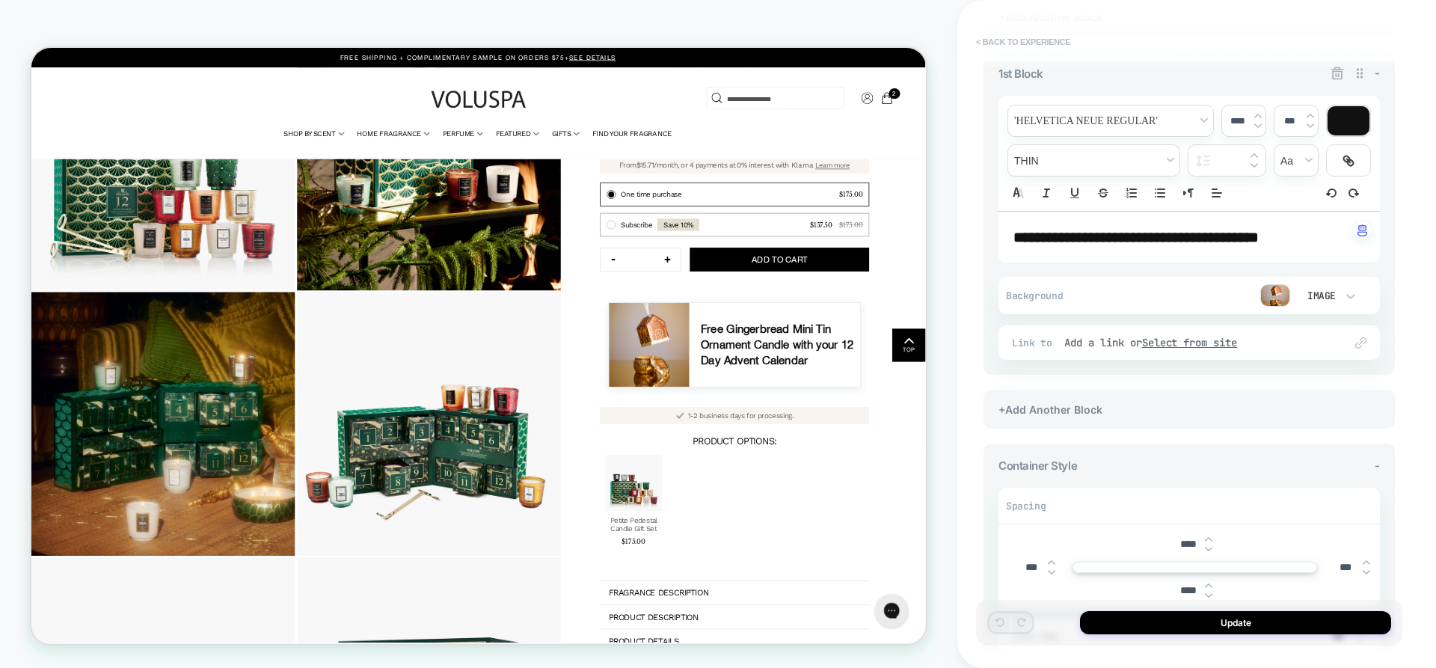
click at [992, 38] on button "< Back to experience" at bounding box center [1023, 42] width 109 height 24
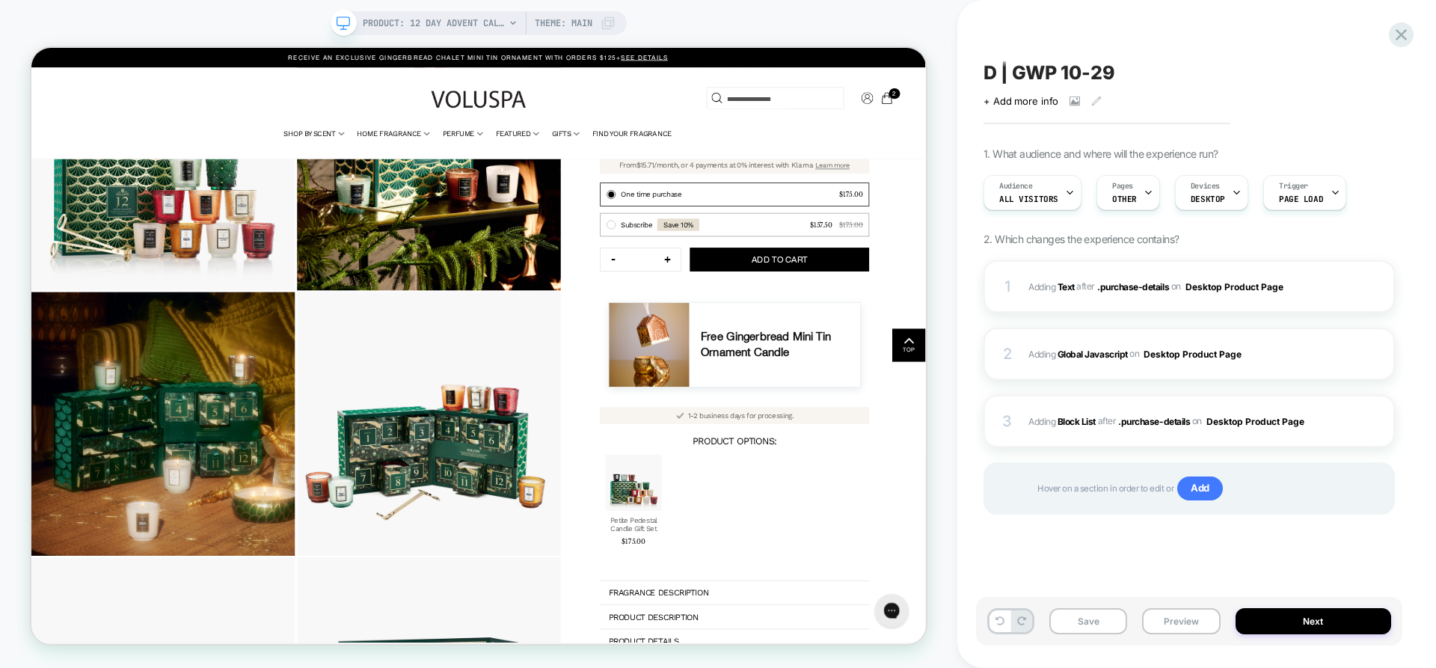
scroll to position [0, 1]
click at [1413, 367] on div "D | GWP 10-29 Click to view images Click to edit experience details + Add more …" at bounding box center [1197, 334] width 479 height 668
click at [1378, 423] on img at bounding box center [1378, 421] width 3 height 16
click at [1380, 423] on div at bounding box center [1380, 421] width 28 height 16
click at [964, 442] on div "D | GWP 10-29 Click to view images Click to edit experience details + Add more …" at bounding box center [1197, 334] width 479 height 668
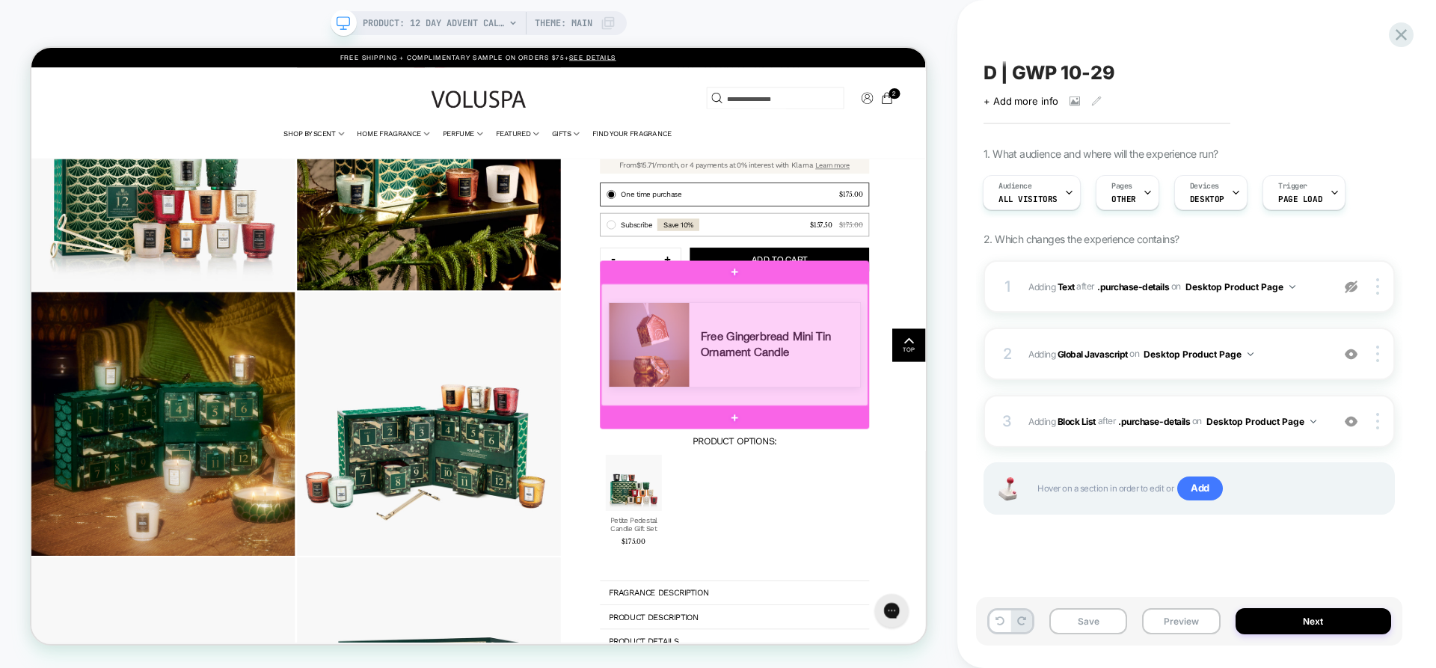
click at [1066, 402] on div at bounding box center [970, 444] width 356 height 163
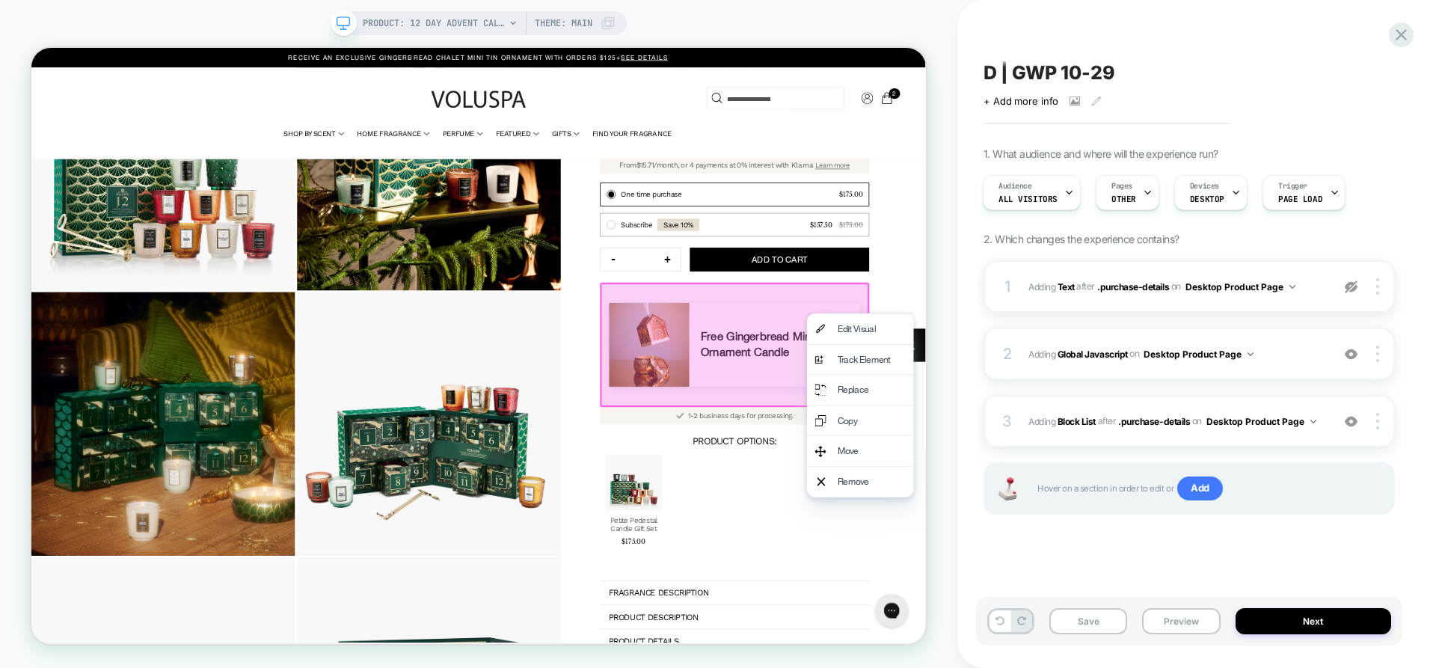
click at [985, 565] on div "D | GWP 10-29 Click to view images Click to edit experience details + Add more …" at bounding box center [1189, 334] width 426 height 638
click at [1067, 554] on div "D | GWP 10-29 Click to view images Click to edit experience details + Add more …" at bounding box center [1189, 334] width 426 height 638
click at [1127, 574] on div "D | GWP 10-29 Click to view images Click to edit experience details + Add more …" at bounding box center [1189, 334] width 426 height 638
click at [1183, 667] on section "Load Next Product Load previous product Load Previous Product Load next product…" at bounding box center [627, 587] width 1193 height 1166
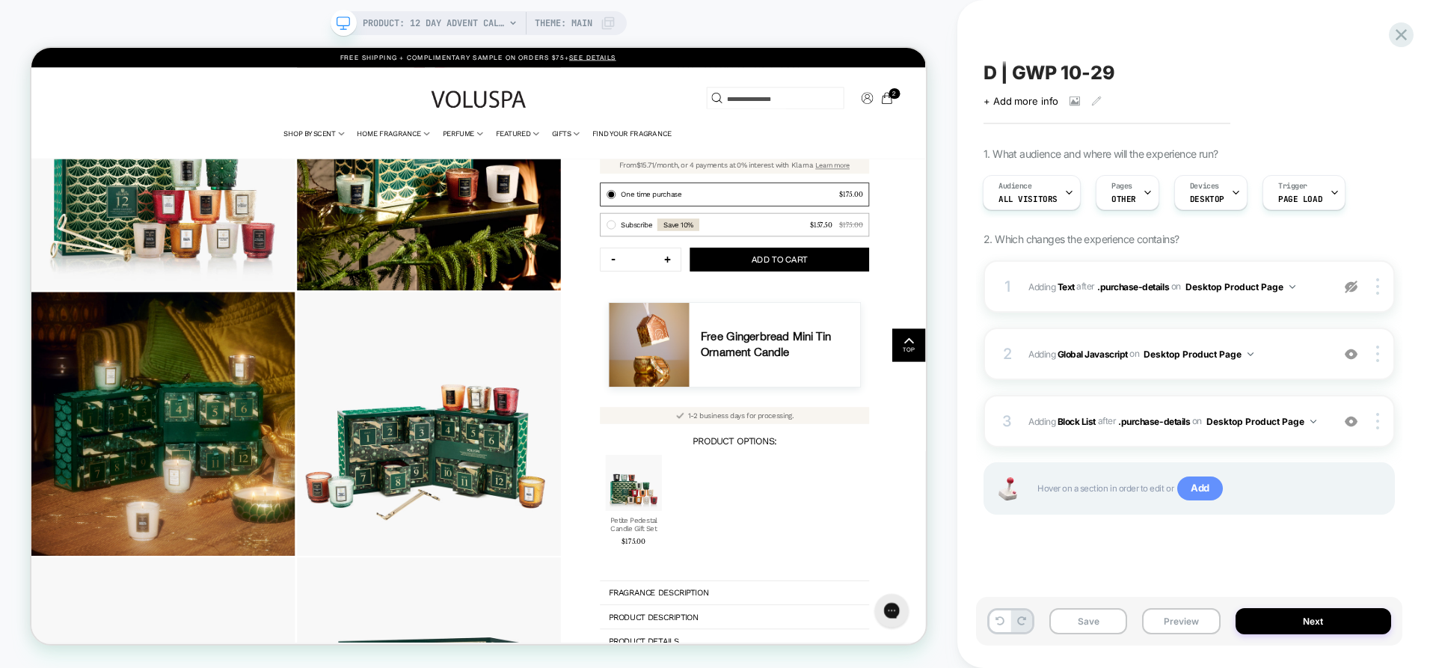
click at [1191, 489] on span "Add" at bounding box center [1201, 489] width 46 height 24
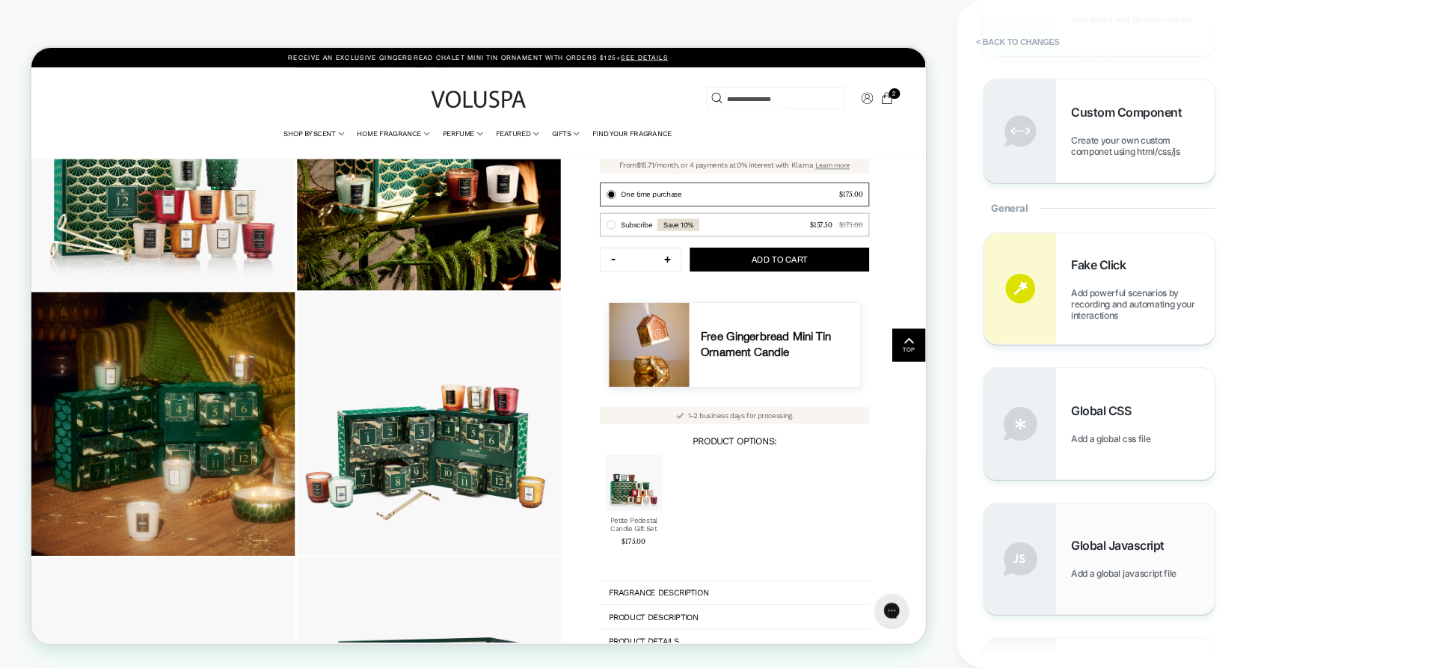
scroll to position [449, 0]
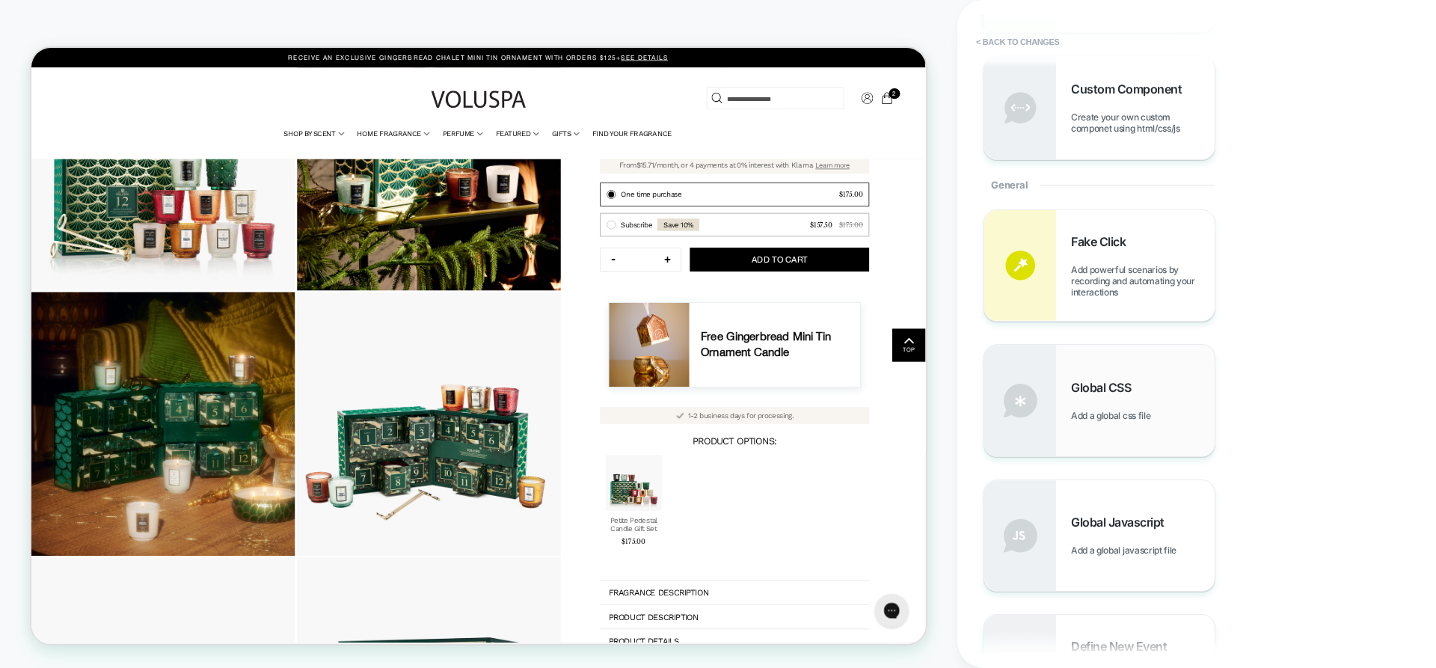
click at [1100, 407] on div "Global CSS Add a global css file" at bounding box center [1143, 400] width 144 height 41
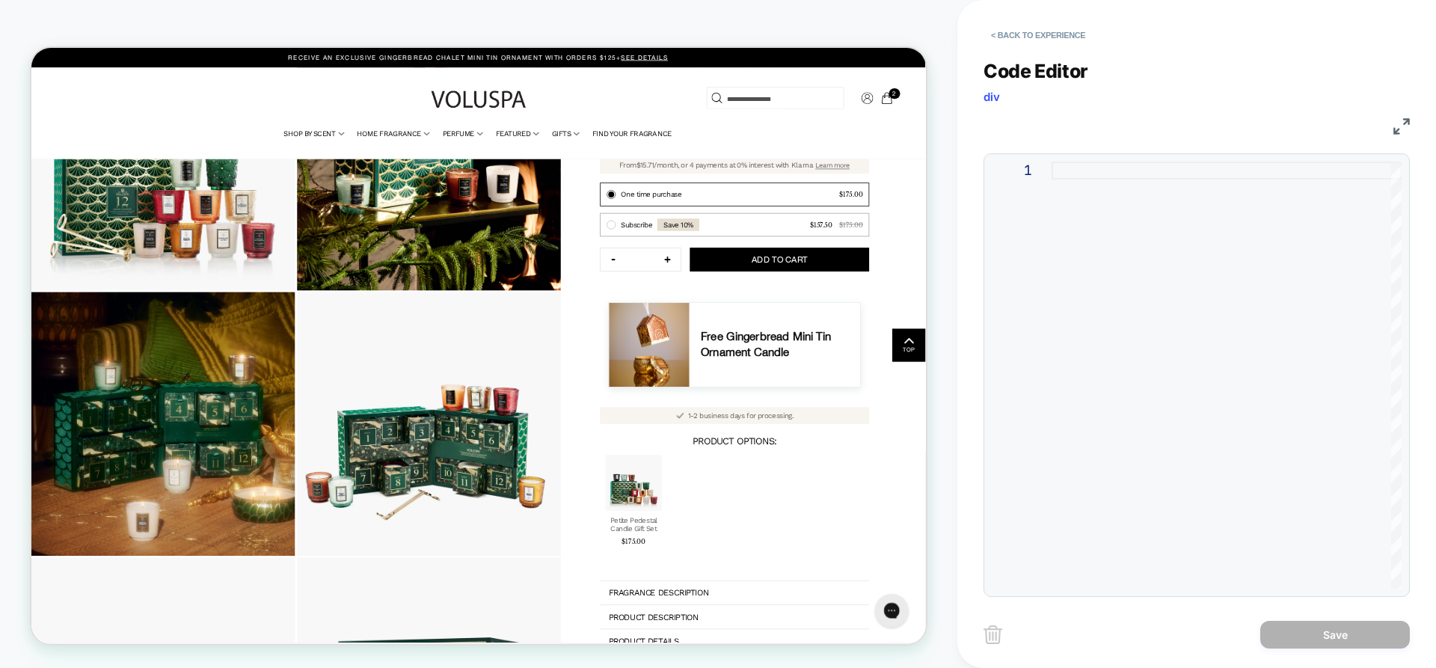
click at [1056, 230] on div at bounding box center [1227, 375] width 350 height 427
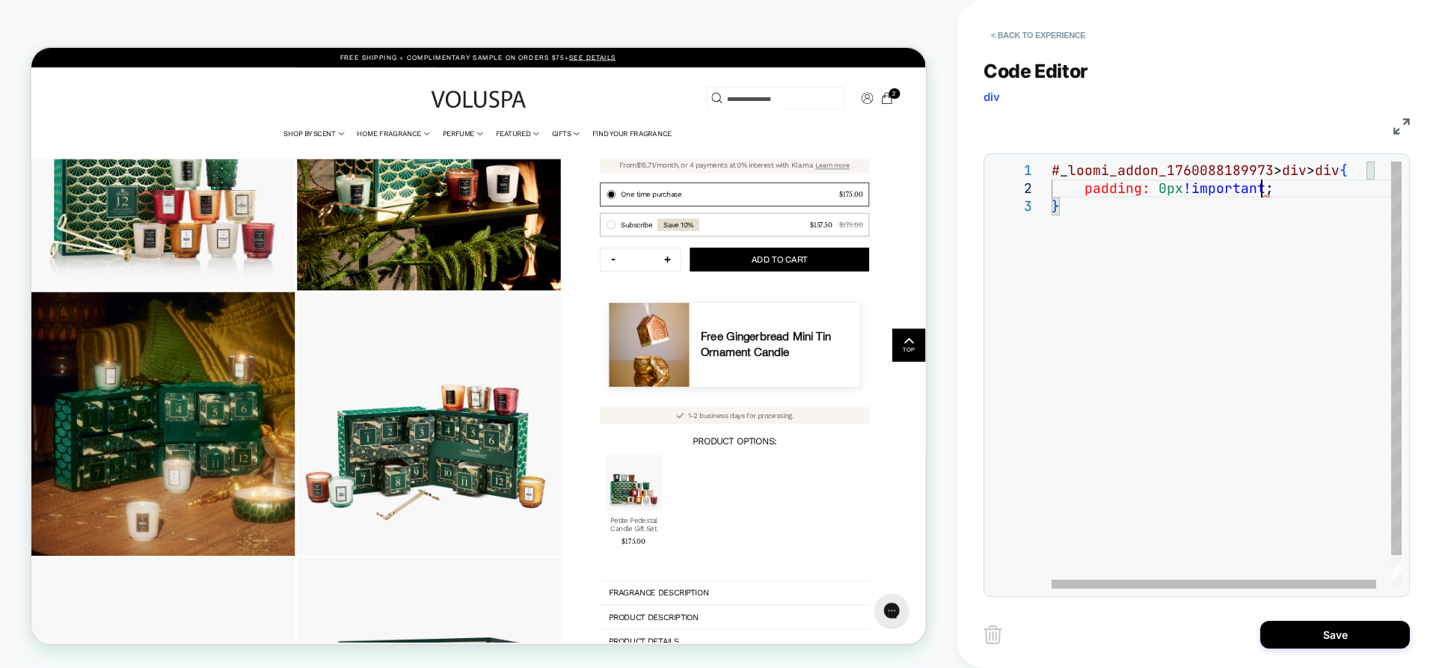
scroll to position [18, 209]
click at [1172, 452] on div "# _ loomi_addon_1760088189973 > div > div { padding: 0px !important ; }" at bounding box center [1235, 393] width 366 height 463
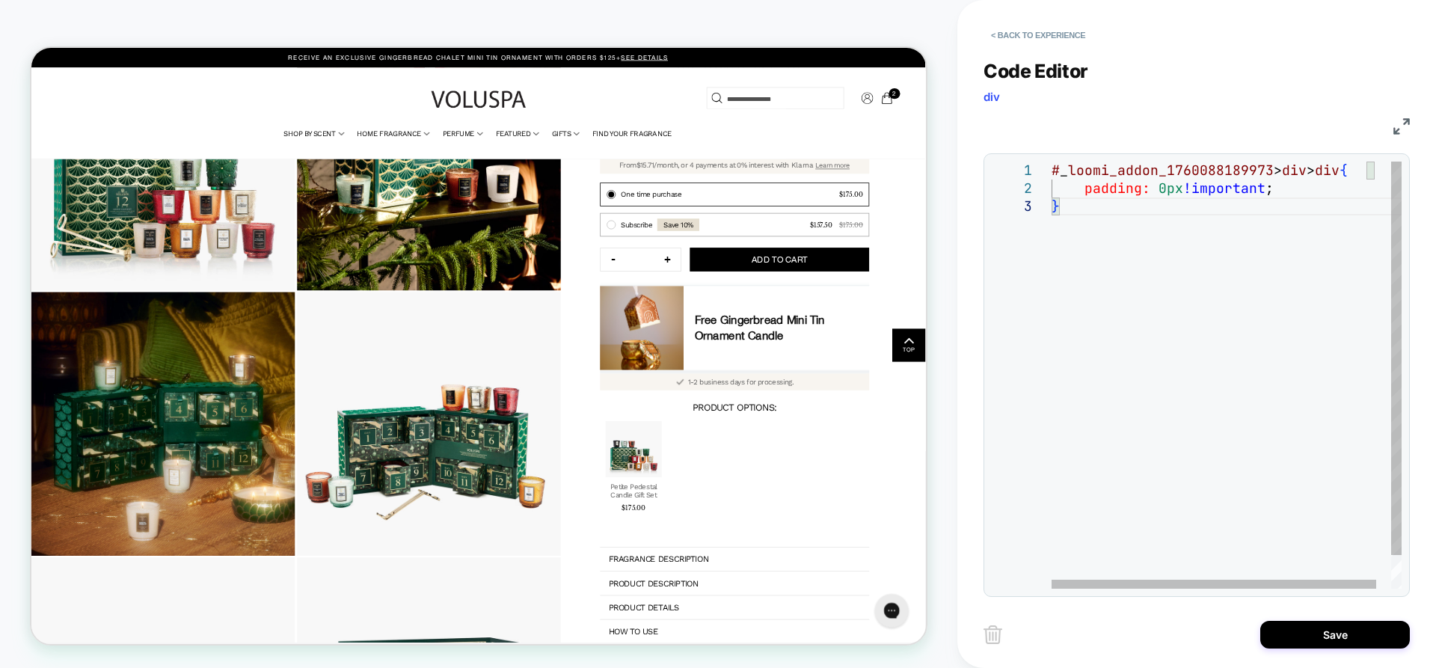
click at [1158, 188] on div "# _ loomi_addon_1760088189973 > div > div { padding: 0px !important ; }" at bounding box center [1235, 393] width 366 height 463
click at [1166, 188] on div "# _ loomi_addon_1760088189973 > div > div { padding: 0px !important ; }" at bounding box center [1235, 393] width 366 height 463
click at [1160, 191] on div "# _ loomi_addon_1760088189973 > div > div { padding: 0px !important ; }" at bounding box center [1235, 393] width 366 height 463
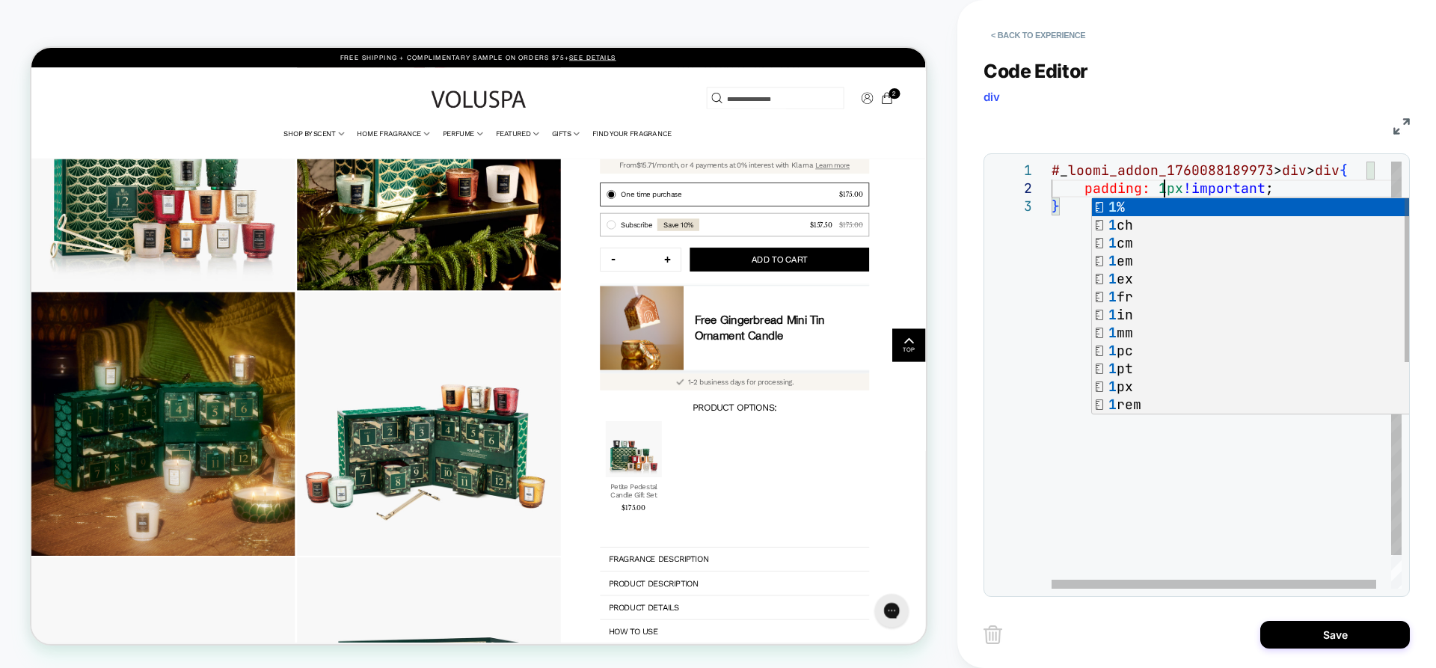
scroll to position [18, 121]
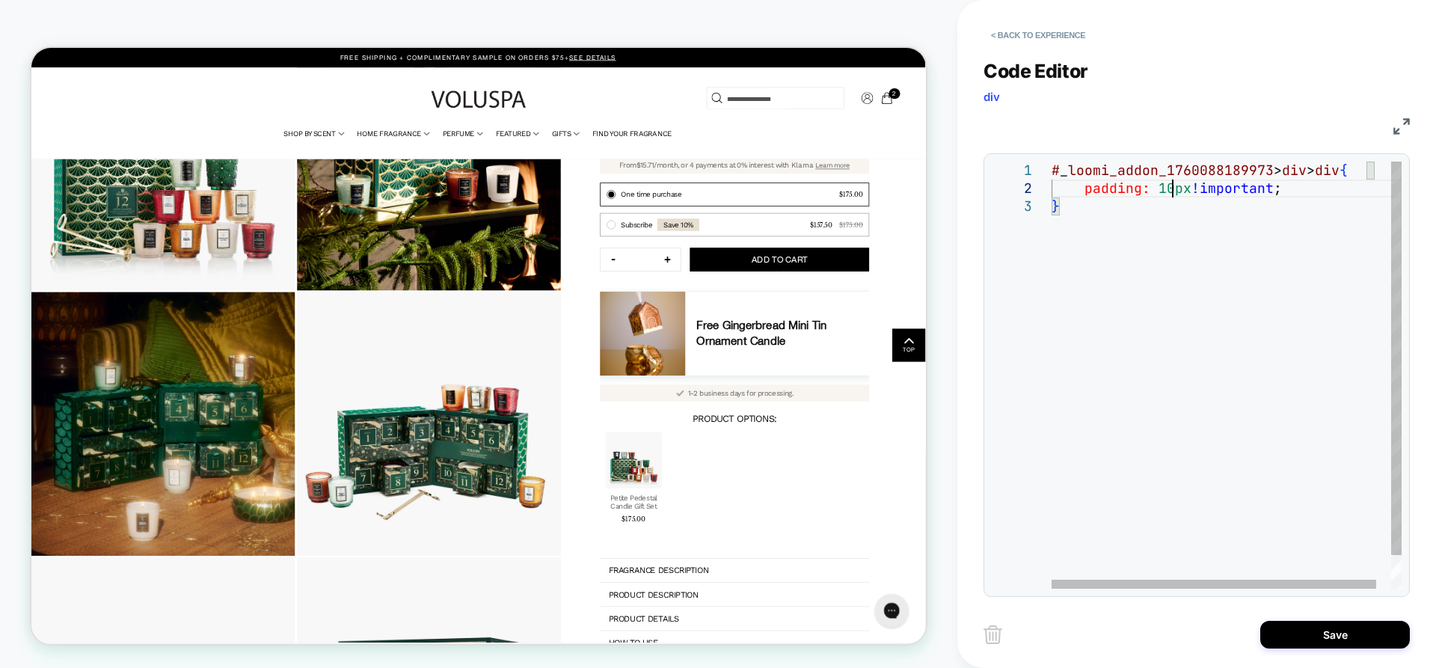
click at [1175, 189] on div "# _ loomi_addon_1760088189973 > div > div { padding: 10px !important ; }" at bounding box center [1235, 393] width 366 height 463
click at [1174, 189] on div "# _ loomi_addon_1760088189973 > div > div { padding: 10px !important ; }" at bounding box center [1235, 393] width 366 height 463
drag, startPoint x: 1174, startPoint y: 189, endPoint x: 1158, endPoint y: 190, distance: 15.7
click at [1158, 190] on div "# _ loomi_addon_1760088189973 > div > div { padding: 10px !important ; }" at bounding box center [1235, 393] width 366 height 463
click at [1226, 370] on div "# _ loomi_addon_1760088189973 > div > div { padding: 30px !important ; }" at bounding box center [1235, 393] width 366 height 463
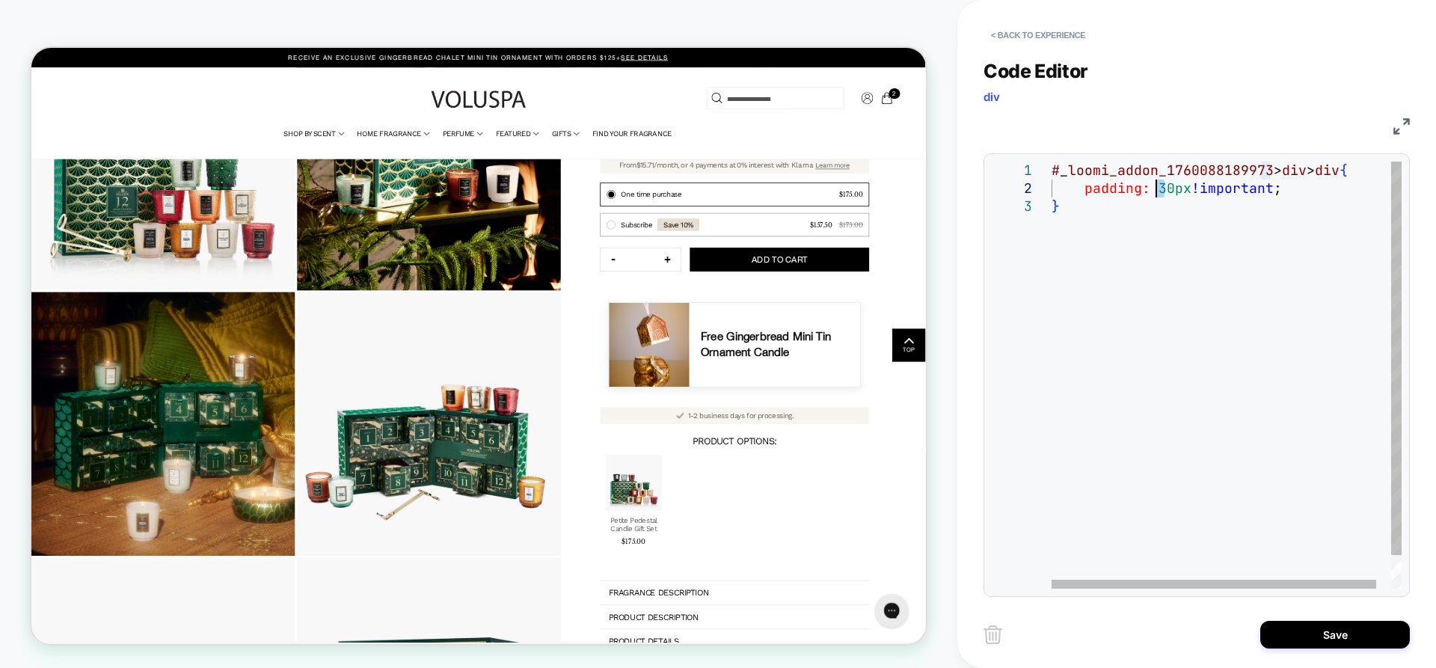
drag, startPoint x: 1167, startPoint y: 186, endPoint x: 1154, endPoint y: 186, distance: 12.7
click at [1154, 186] on div "# _ loomi_addon_1760088189973 > div > div { padding: 30px !important ; }" at bounding box center [1235, 393] width 366 height 463
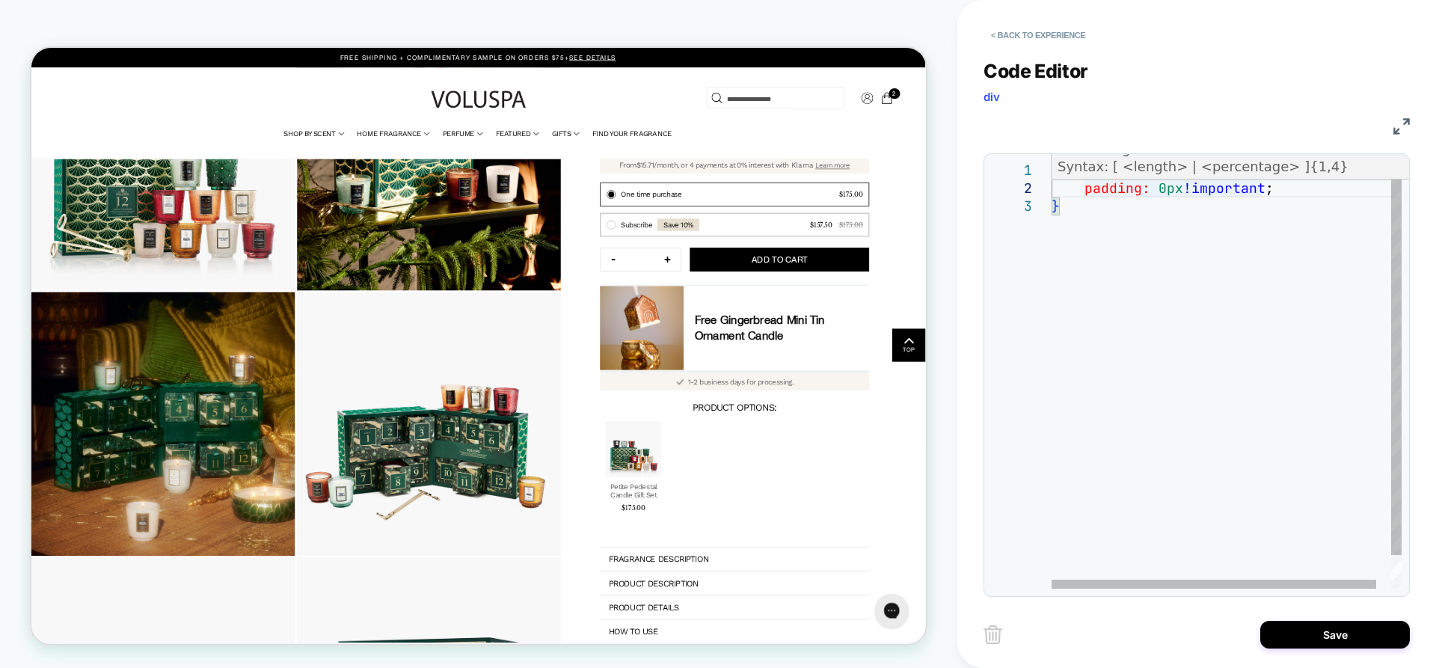
click at [1164, 188] on div "# _ loomi_addon_1760088189973 > div > div { padding: 0px !important ; }" at bounding box center [1235, 393] width 366 height 463
click at [1175, 192] on div "# _ loomi_addon_1760088189973 > div > div { padding: 0px !important ; }" at bounding box center [1235, 393] width 366 height 463
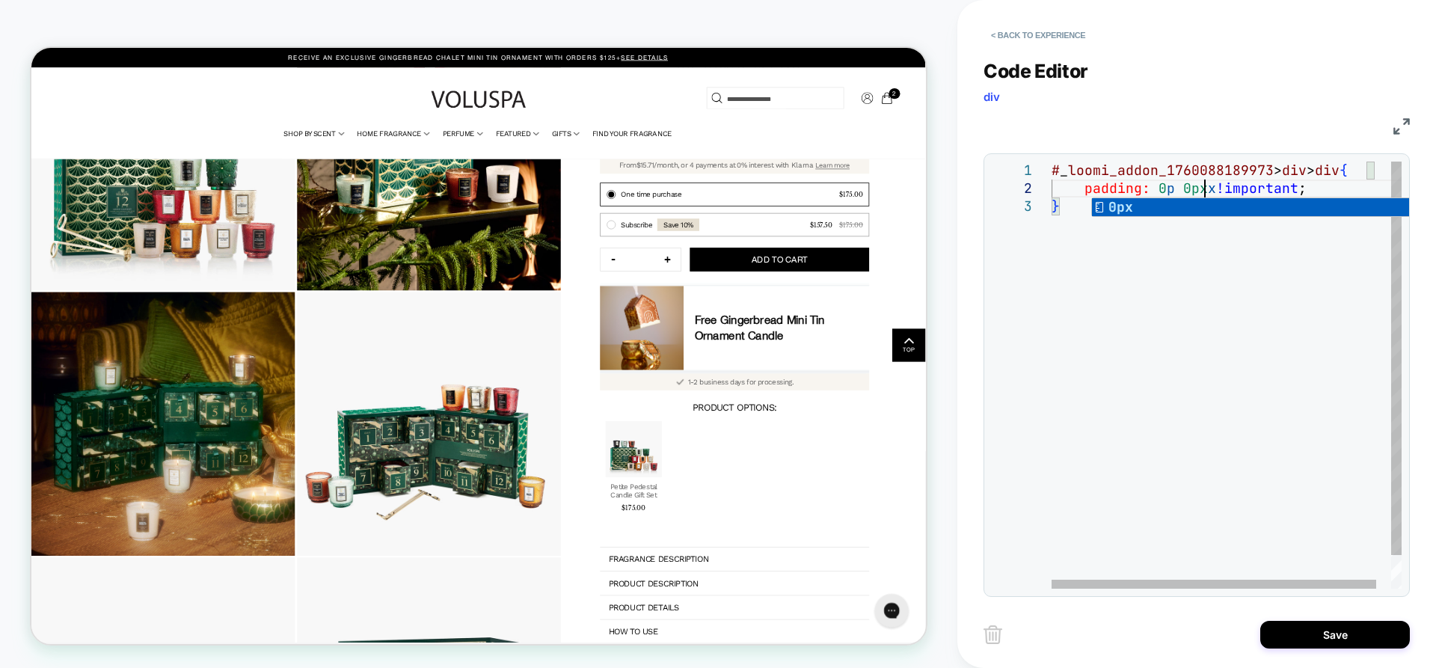
scroll to position [18, 153]
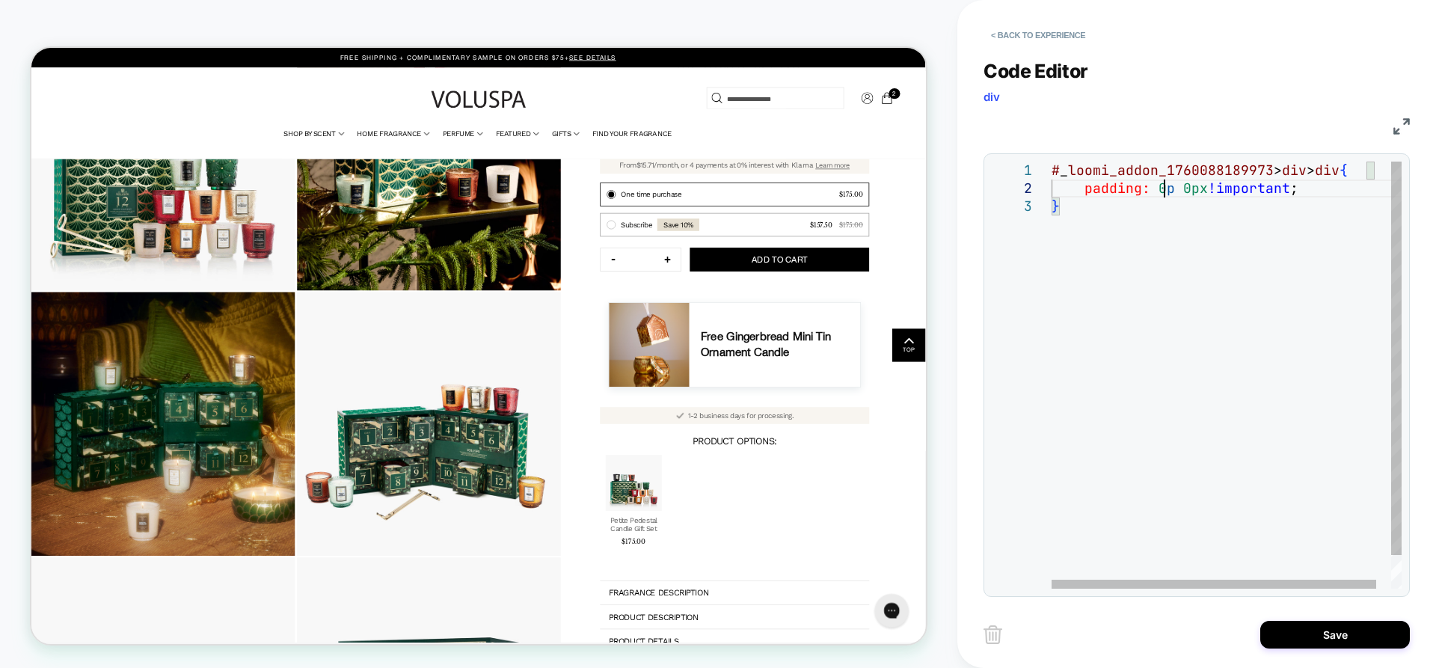
click at [1168, 192] on div "# _ loomi_addon_1760088189973 > div > div { padding: 0 p 0px !important ; }" at bounding box center [1235, 393] width 366 height 463
click at [1171, 191] on div "# _ loomi_addon_1760088189973 > div > div { padding: 0 p 0px !important ; }" at bounding box center [1235, 393] width 366 height 463
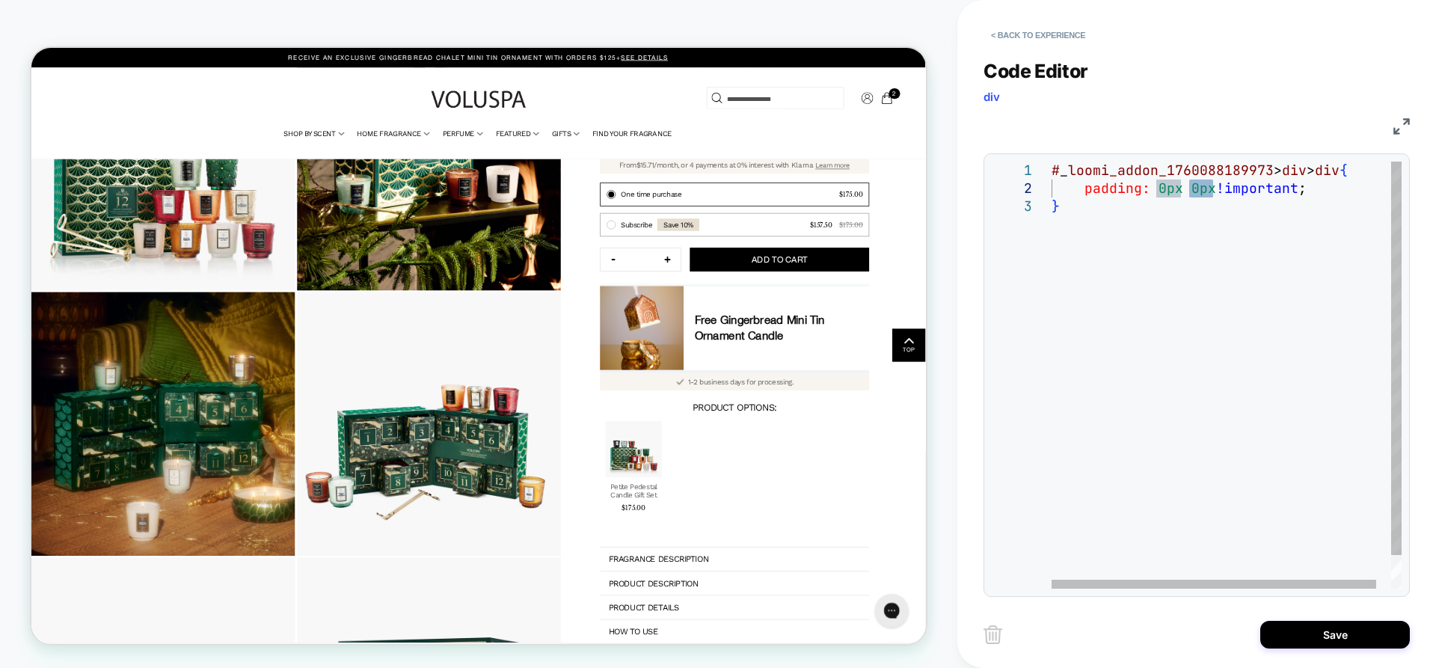
click at [1192, 189] on div "# _ loomi_addon_1760088189973 > div > div { padding: 0px 0px !important ; }" at bounding box center [1235, 393] width 366 height 463
click at [1215, 189] on div "# _ loomi_addon_1760088189973 > div > div { padding: 0px 0px !important ; }" at bounding box center [1235, 393] width 366 height 463
click at [1228, 189] on div "# _ loomi_addon_1760088189973 > div > div { padding: 0px 0px 0px 0px !important…" at bounding box center [1235, 393] width 366 height 463
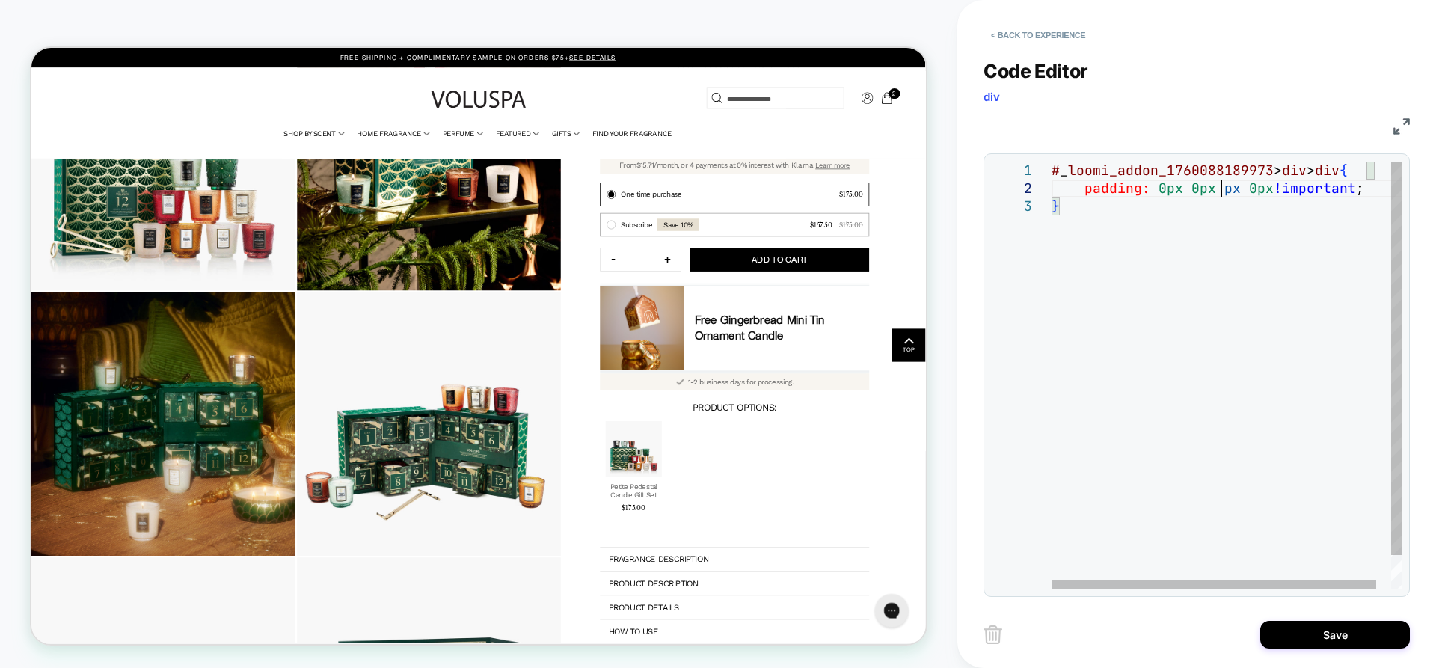
scroll to position [18, 186]
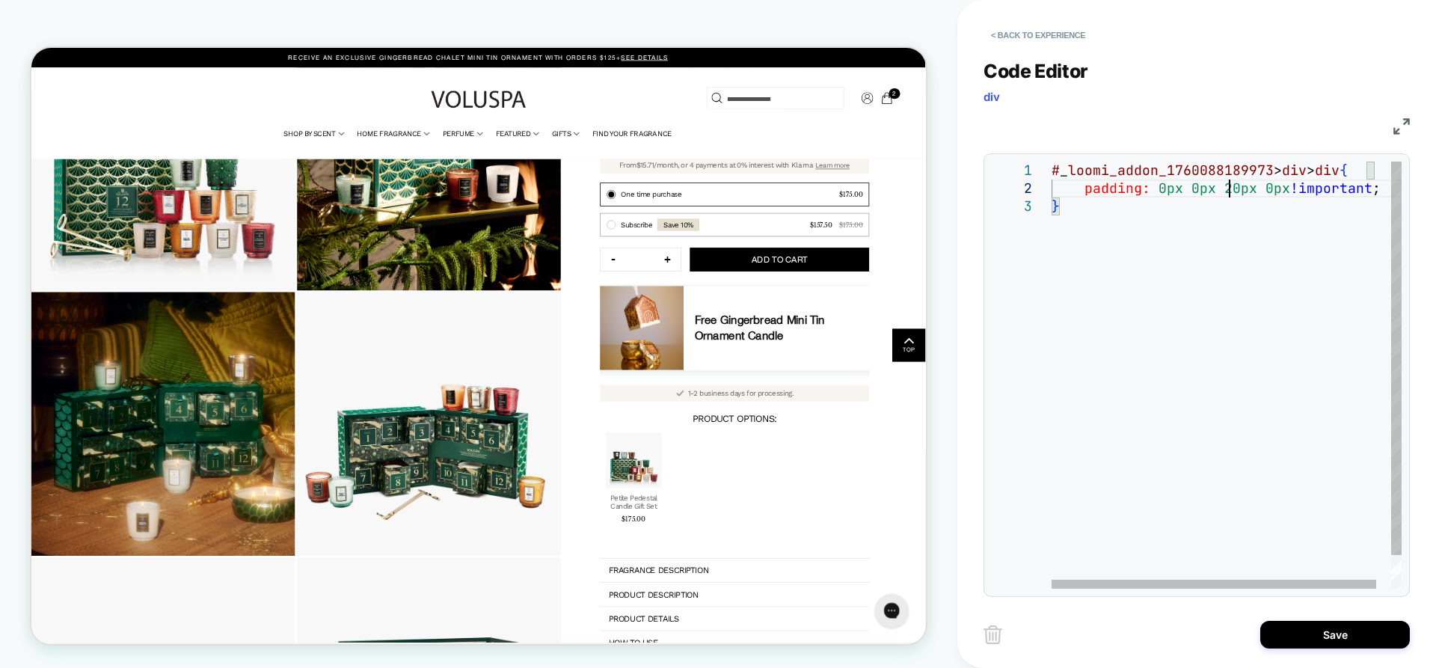
click at [1229, 187] on div "# _ loomi_addon_1760088189973 > div > div { padding: 0px 0px 20px 0px !importan…" at bounding box center [1235, 393] width 366 height 463
click at [1194, 192] on div "# _ loomi_addon_1760088189973 > div > div { padding: 0px 0px 0px 0px !important…" at bounding box center [1235, 393] width 366 height 463
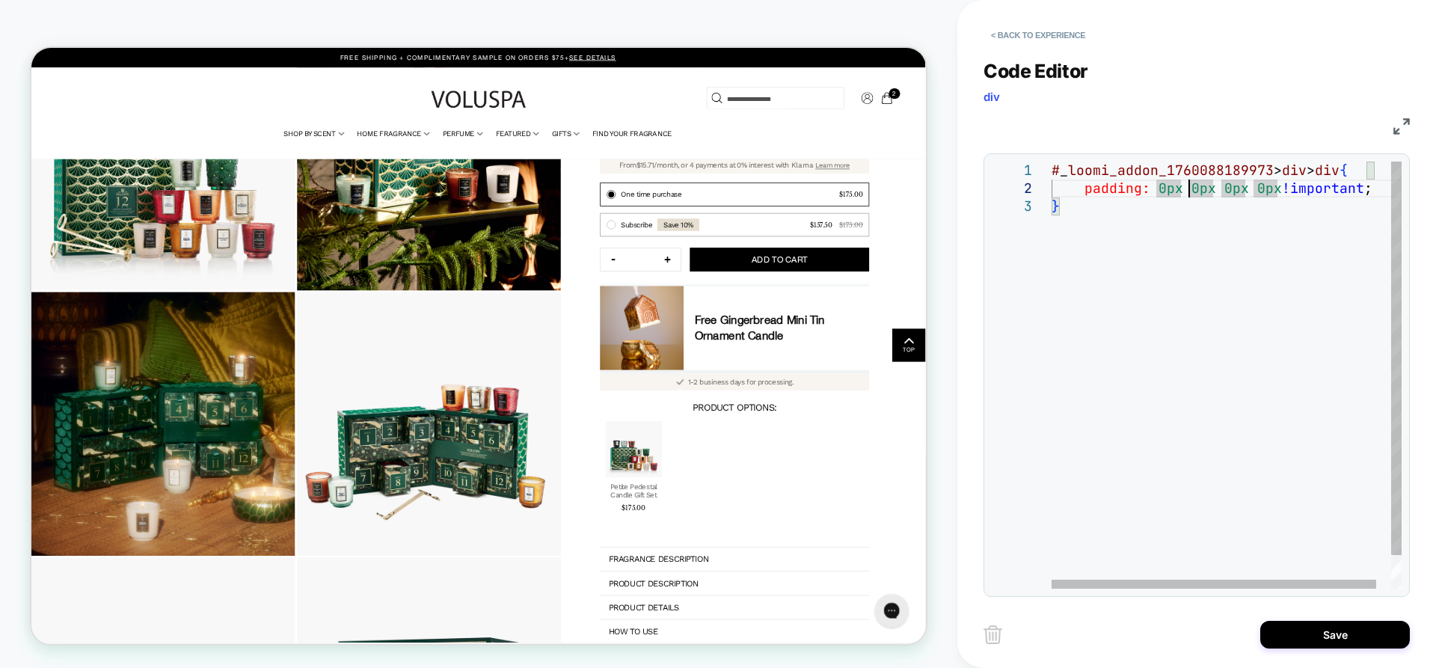
click at [1192, 190] on div "# _ loomi_addon_1760088189973 > div > div { padding: 0px 0px 0px 0px !important…" at bounding box center [1235, 393] width 366 height 463
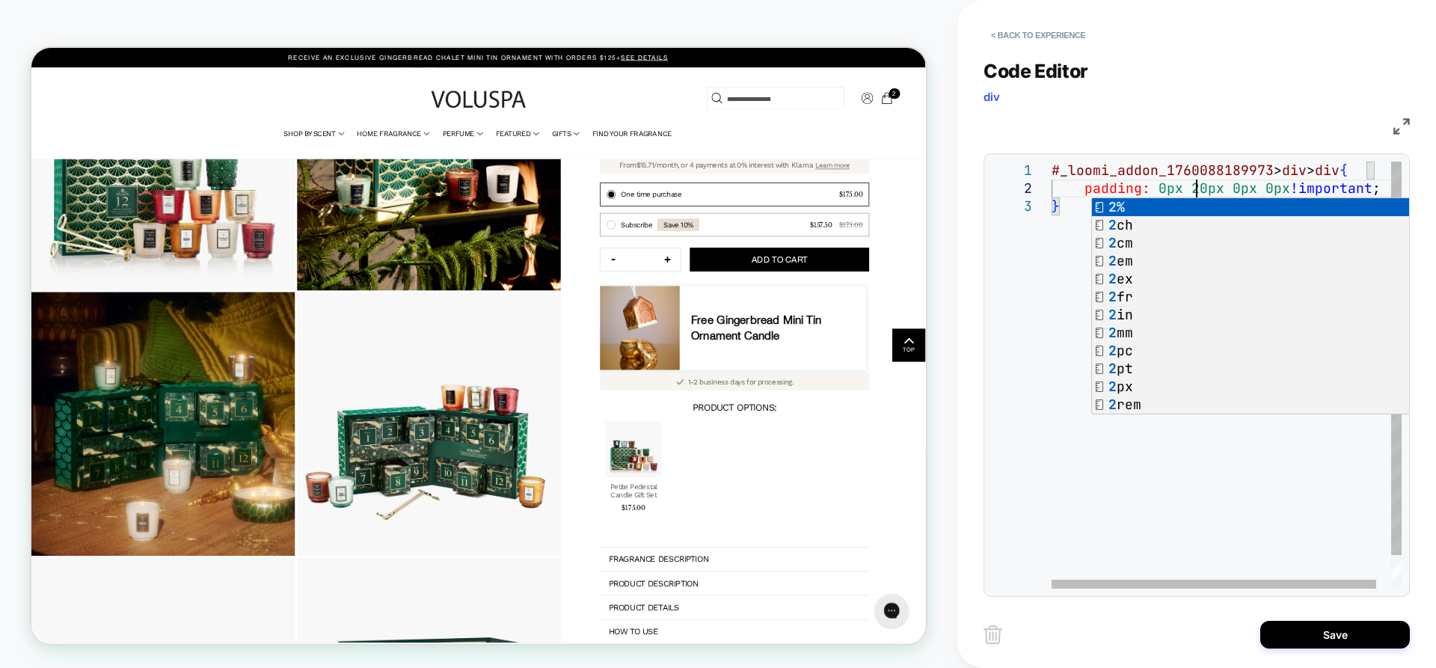
click at [1056, 299] on div "# _ loomi_addon_1760088189973 > div > div { padding: 0px 20px 0px 0px !importan…" at bounding box center [1235, 393] width 366 height 463
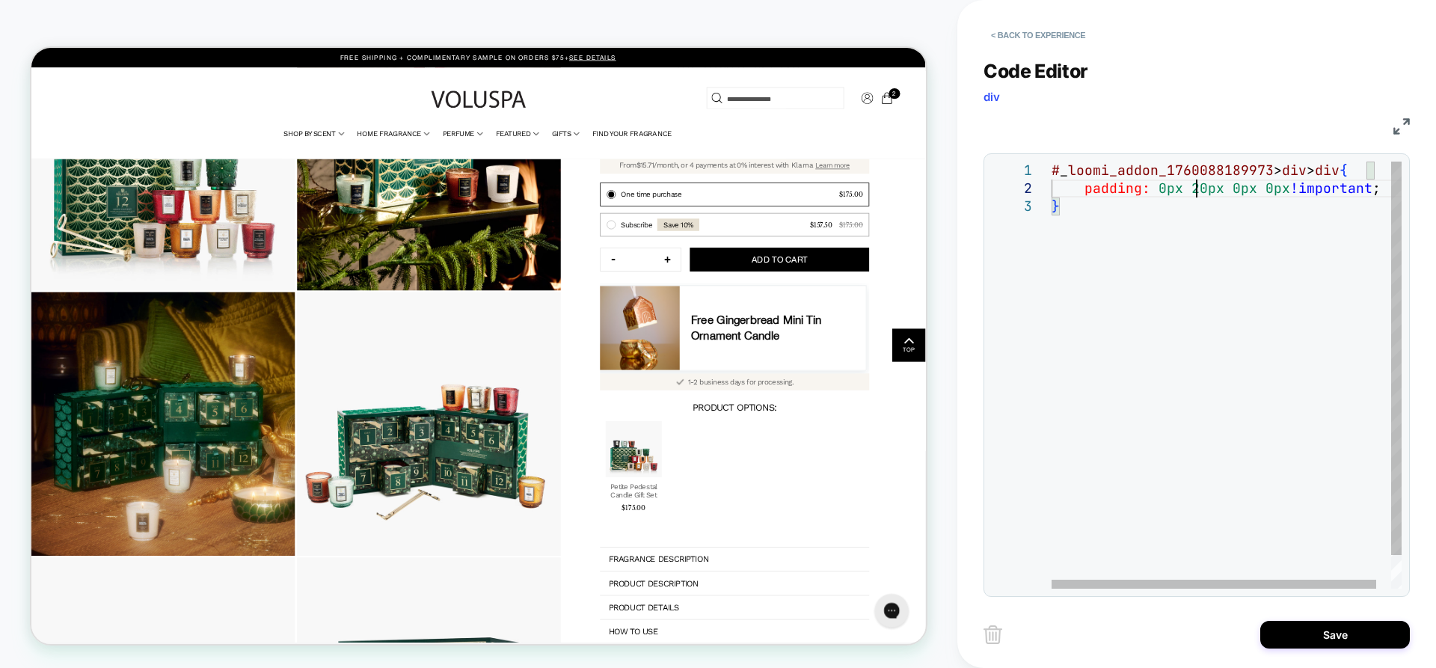
click at [1198, 189] on div "# _ loomi_addon_1760088189973 > div > div { padding: 0px 20px 0px 0px !importan…" at bounding box center [1235, 393] width 366 height 463
click at [1205, 188] on div "# _ loomi_addon_1760088189973 > div > div { padding: 0px 20px 0px 0px !importan…" at bounding box center [1235, 393] width 366 height 463
click at [1138, 433] on div "# _ loomi_addon_1760088189973 > div > div { padding: 0px 15px 0px 0px !importan…" at bounding box center [1235, 393] width 366 height 463
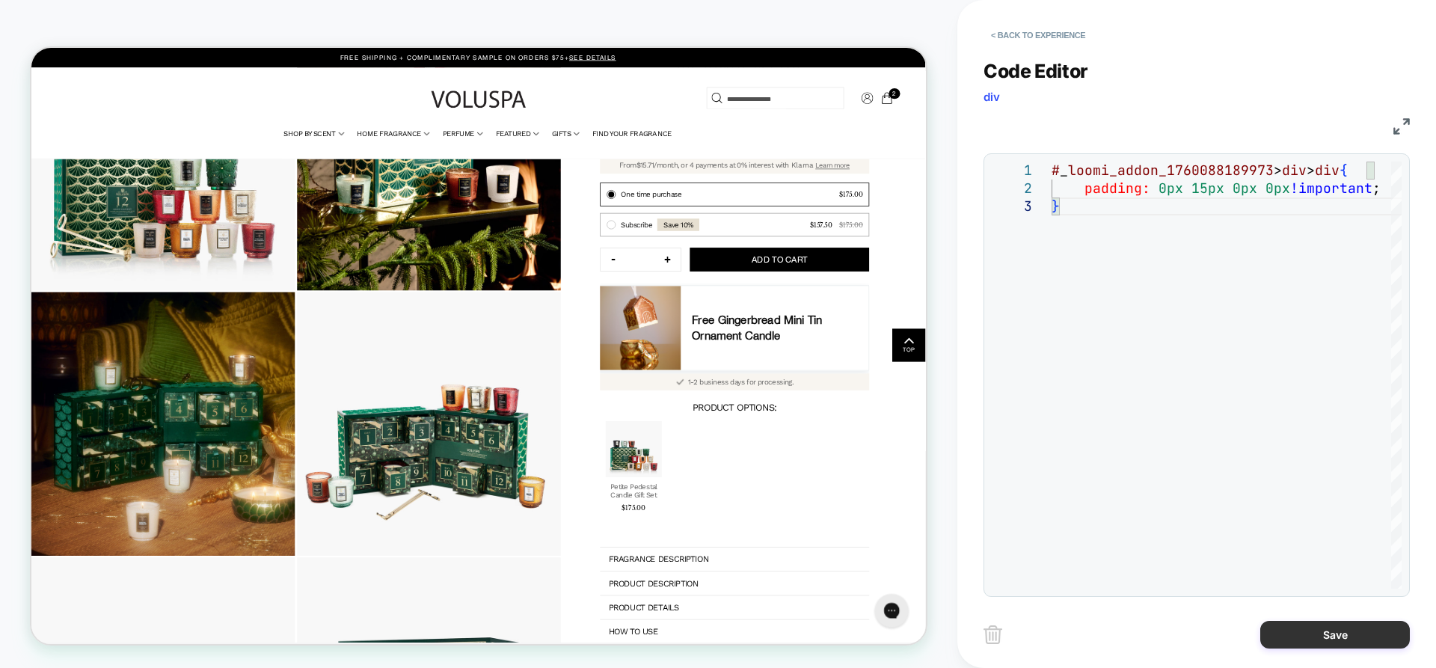
type textarea "**********"
click at [1315, 635] on button "Save" at bounding box center [1336, 635] width 150 height 28
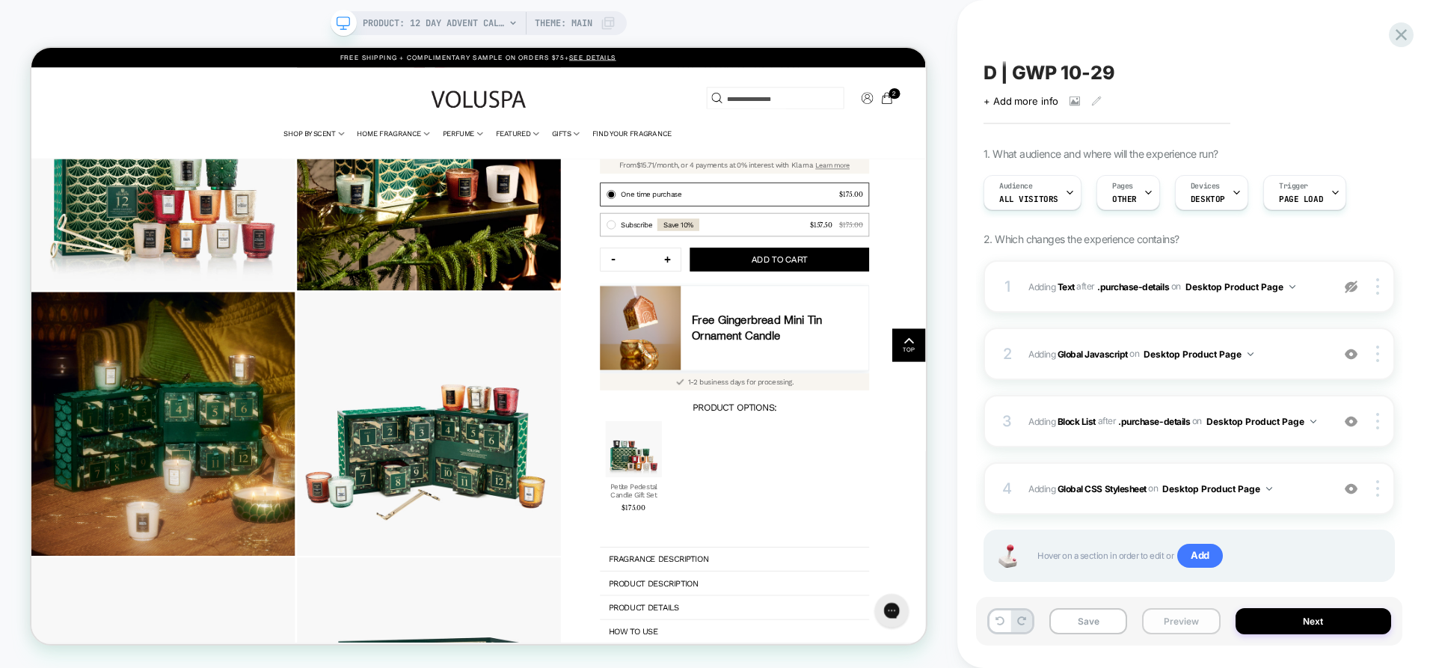
scroll to position [0, 1]
click at [1162, 631] on button "Preview" at bounding box center [1181, 621] width 78 height 26
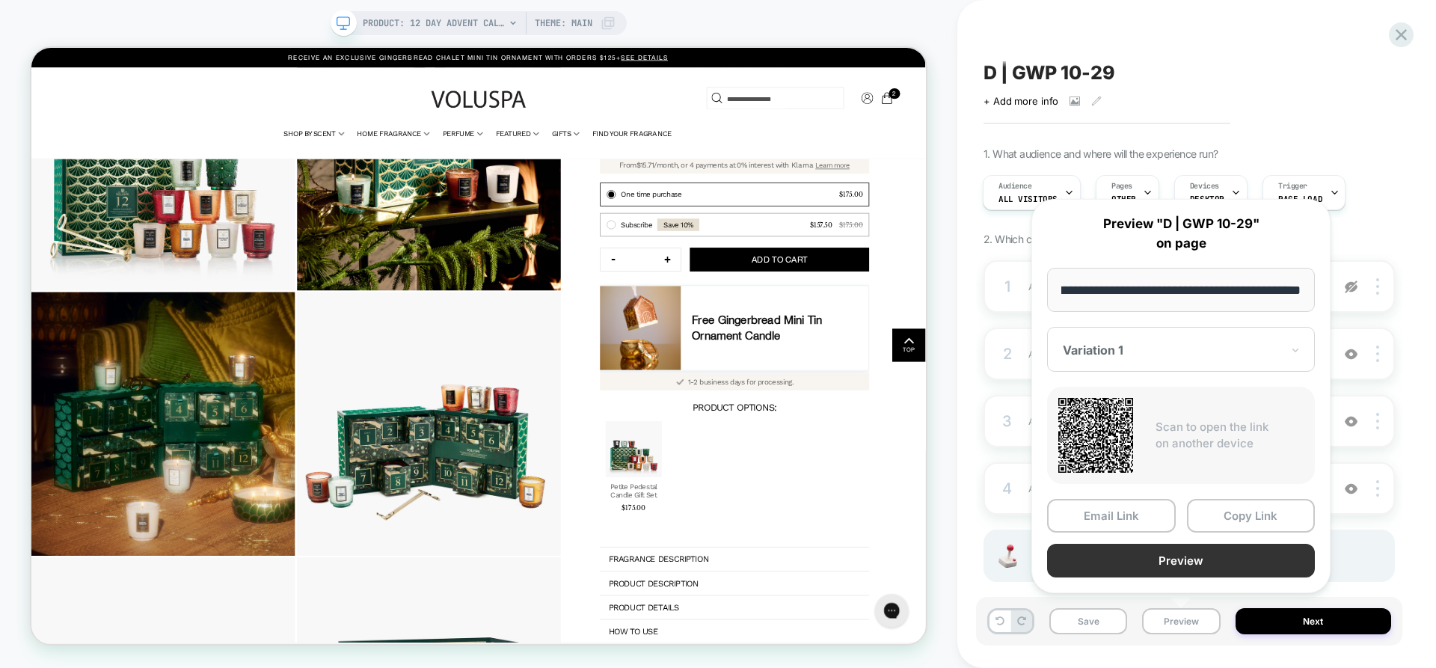
scroll to position [0, 0]
click at [1178, 575] on button "Preview" at bounding box center [1181, 561] width 268 height 34
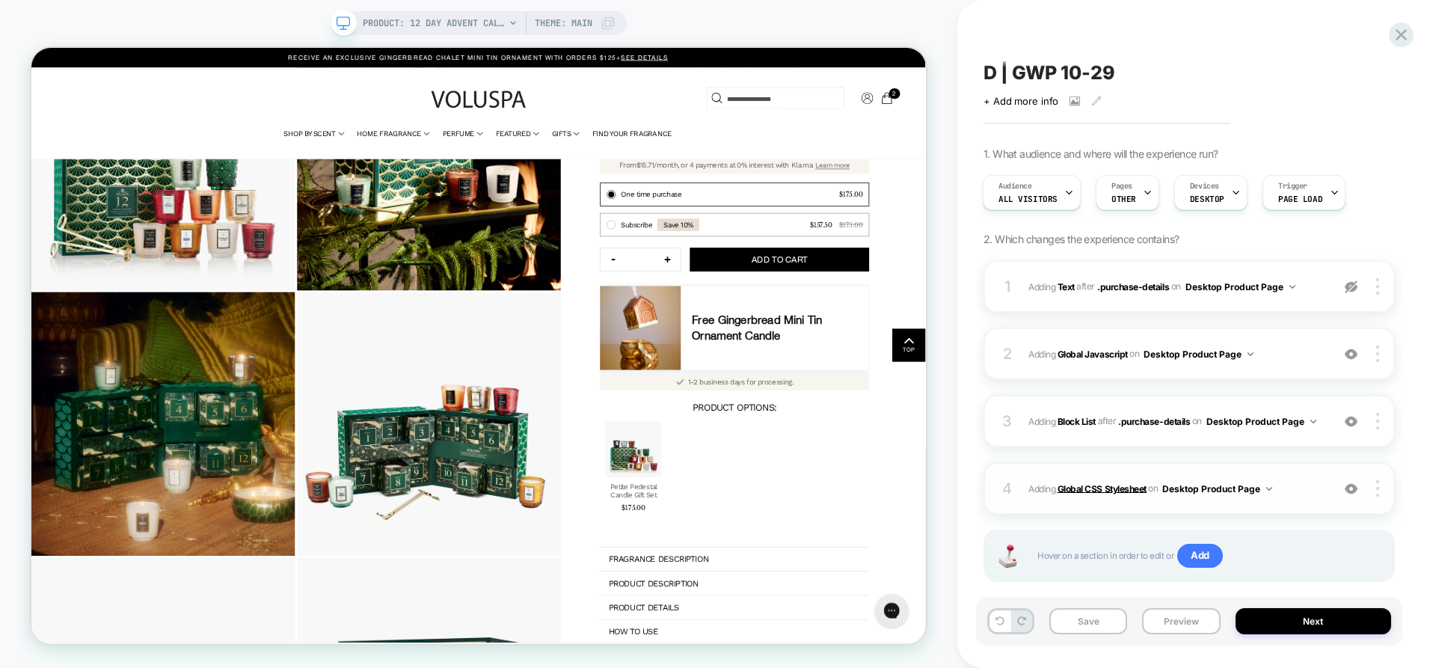
click at [1109, 483] on b "Global CSS Stylesheet" at bounding box center [1102, 488] width 89 height 11
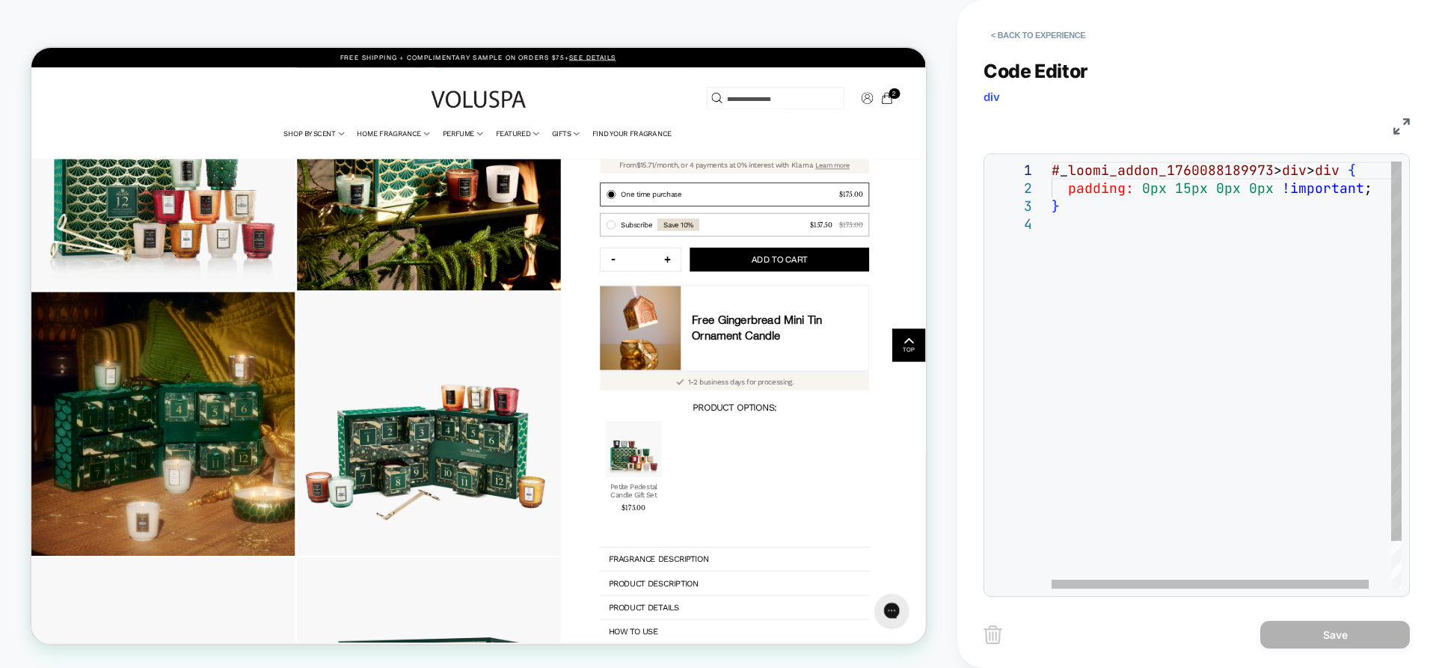
click at [1221, 190] on div "# _ loomi_addon_1760088189973 > div > div { padding: 0px 15px 0px 0px !importan…" at bounding box center [1239, 402] width 374 height 481
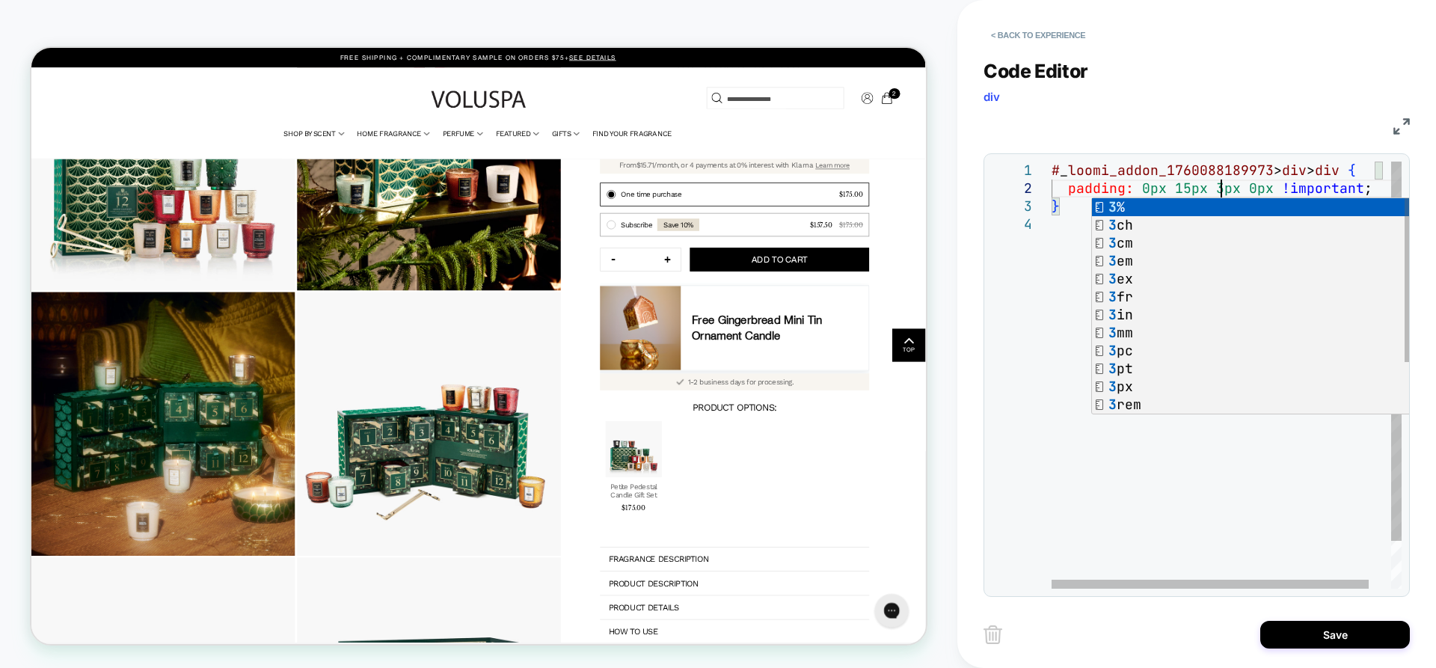
scroll to position [18, 177]
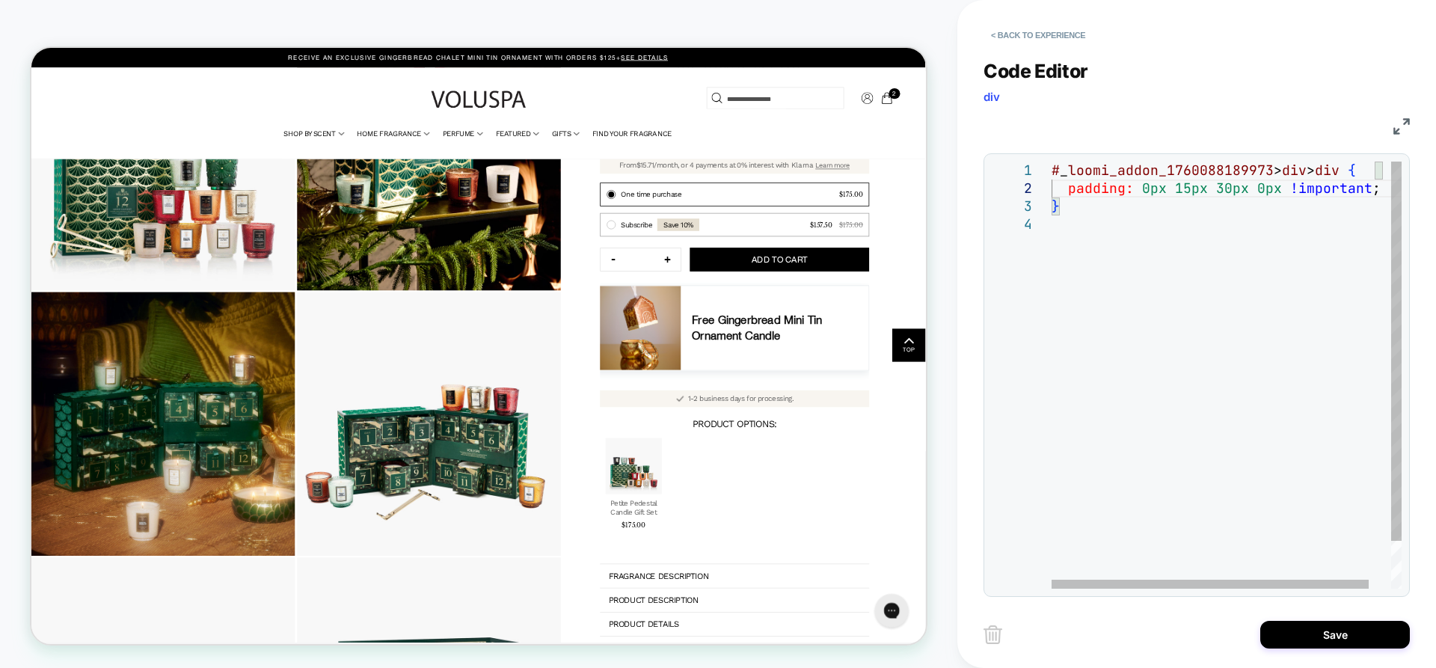
click at [1229, 279] on div "# _ loomi_addon_1760088189973 > div > div { padding: 0px 15px 30px 0px !importa…" at bounding box center [1239, 402] width 374 height 481
click at [1152, 219] on div "# _ loomi_addon_1760088189973 > div > div { padding: 0px 15px 30px 0px !importa…" at bounding box center [1239, 402] width 374 height 481
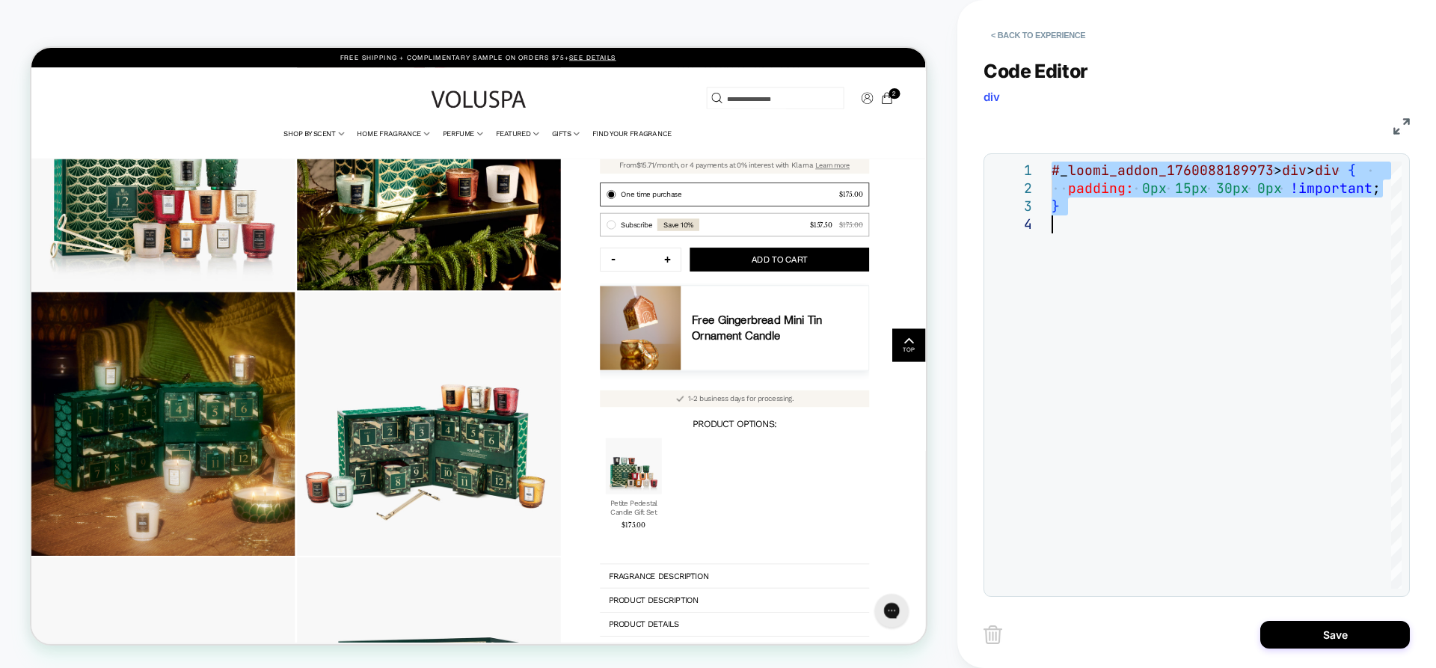
type textarea "**********"
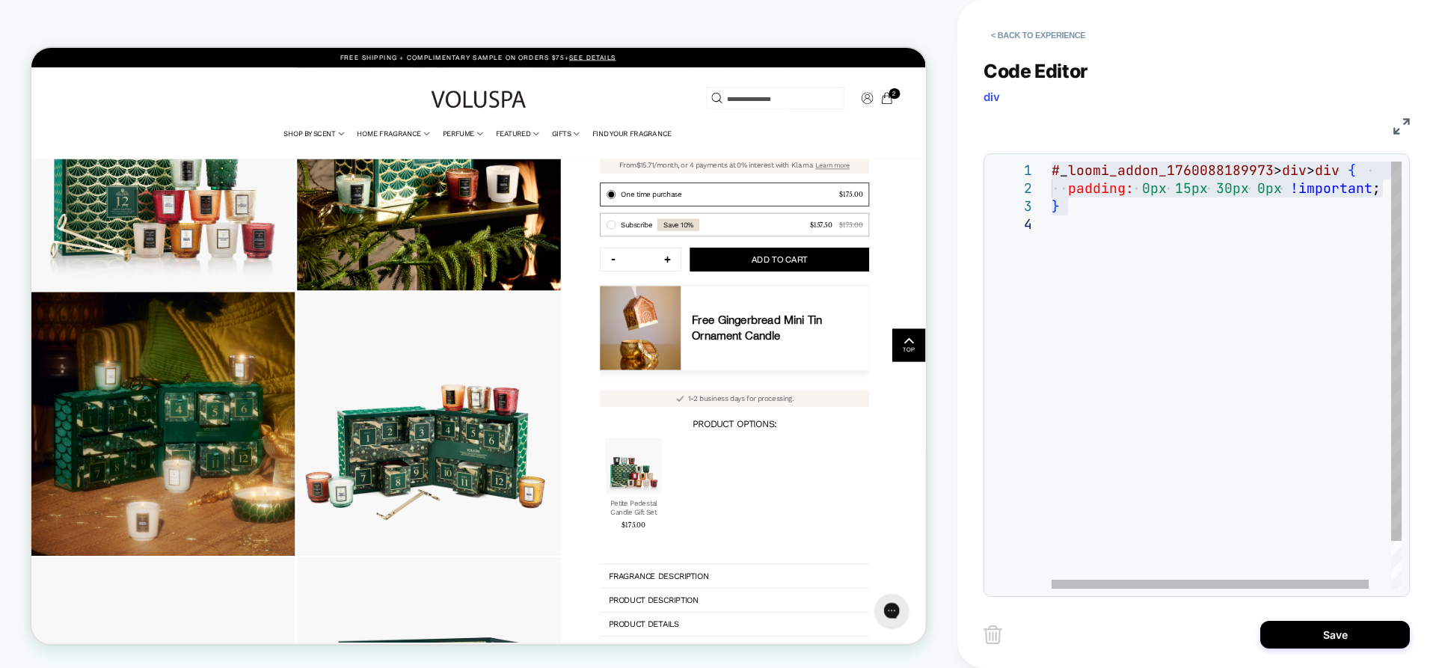
click at [1153, 536] on div "# _ loomi_addon_1760088189973 > div > div { padding: 0px 15px 30px 0px !importa…" at bounding box center [1239, 402] width 374 height 481
click at [1234, 512] on div "# _ loomi_addon_1760088189973 > div > div { padding: 0px 15px 30px 0px !importa…" at bounding box center [1239, 402] width 374 height 481
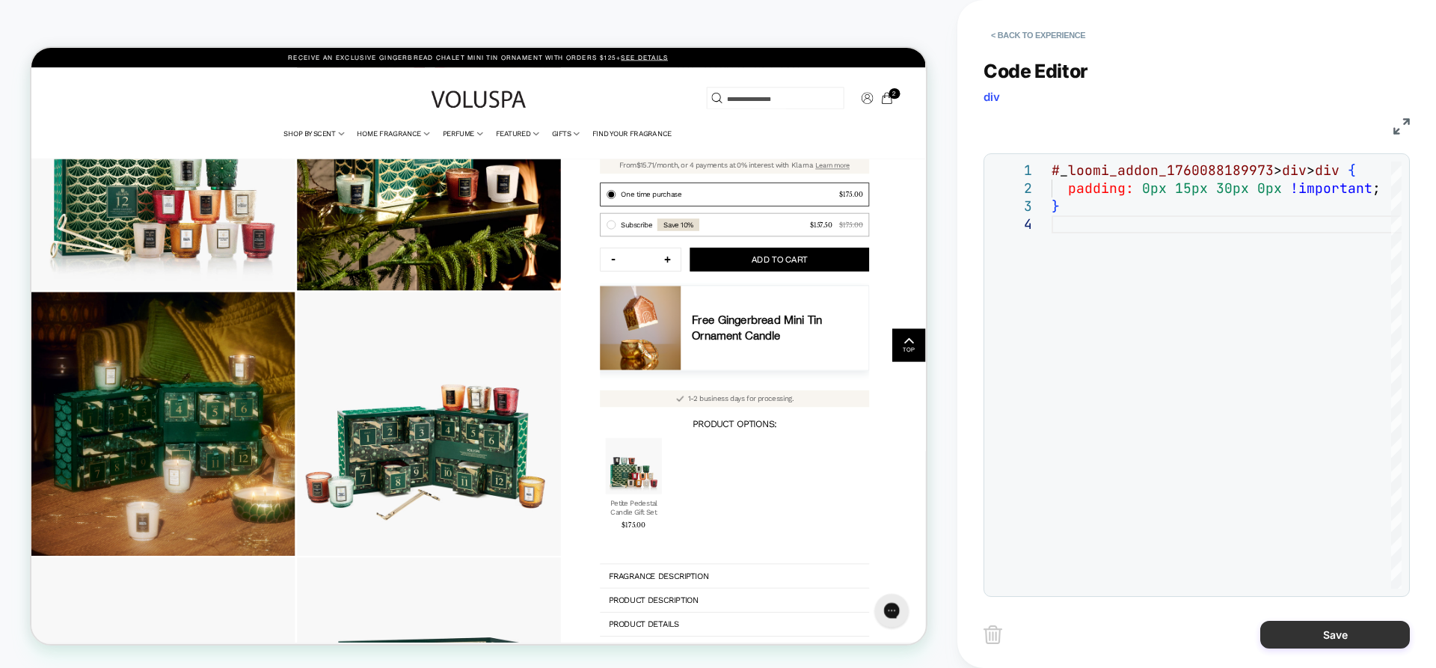
click at [1306, 642] on button "Save" at bounding box center [1336, 635] width 150 height 28
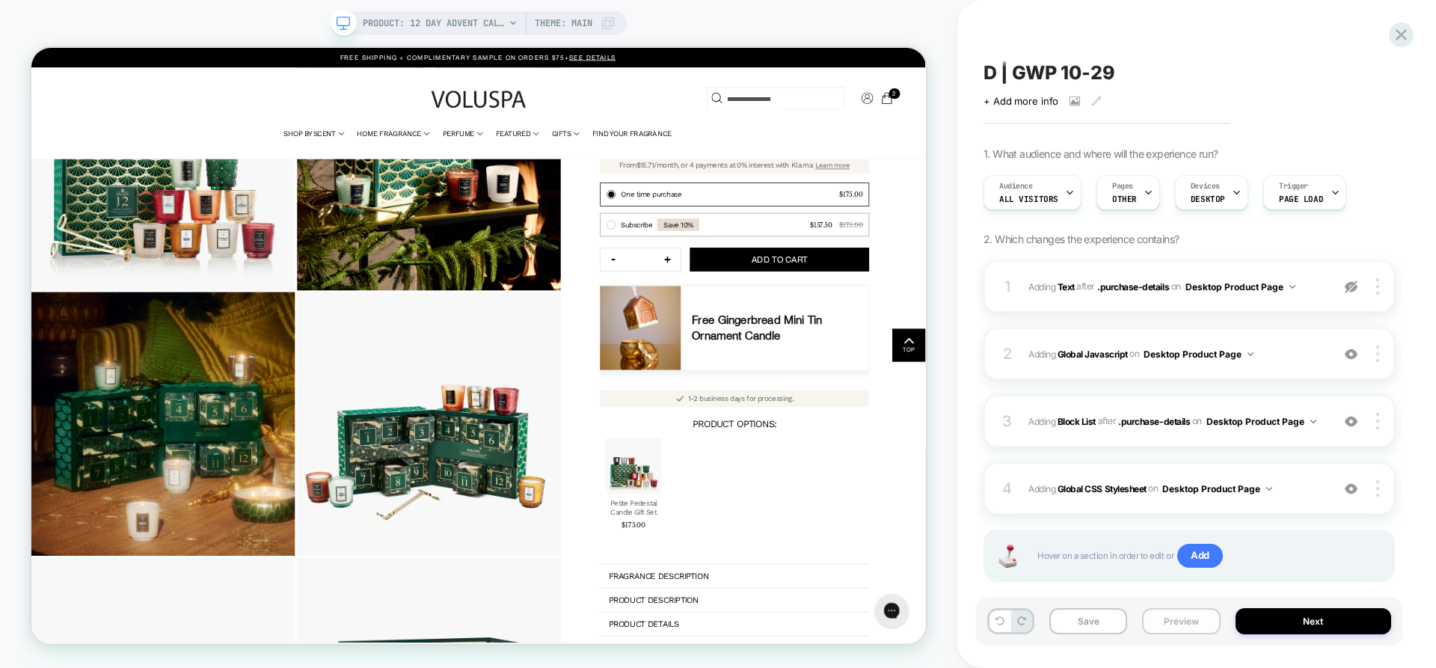
click at [1178, 619] on button "Preview" at bounding box center [1181, 621] width 78 height 26
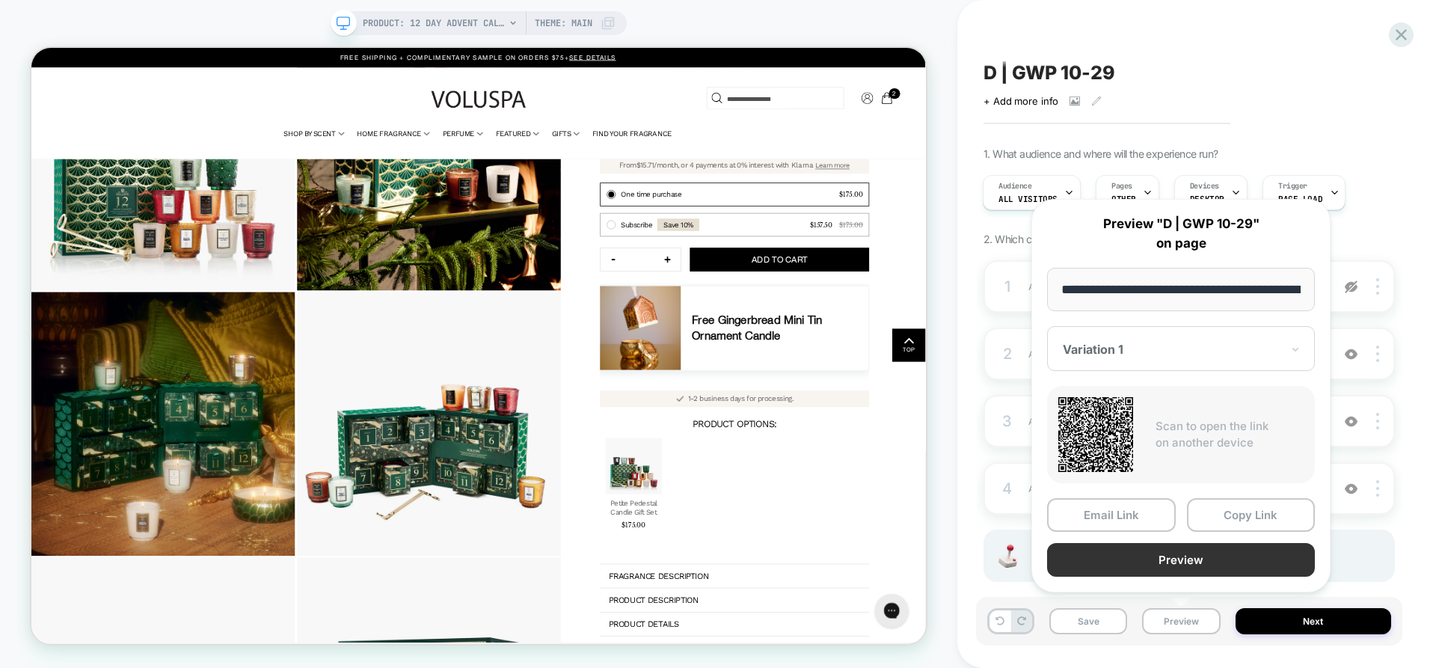
scroll to position [0, 385]
click at [1206, 566] on button "Preview" at bounding box center [1181, 561] width 268 height 34
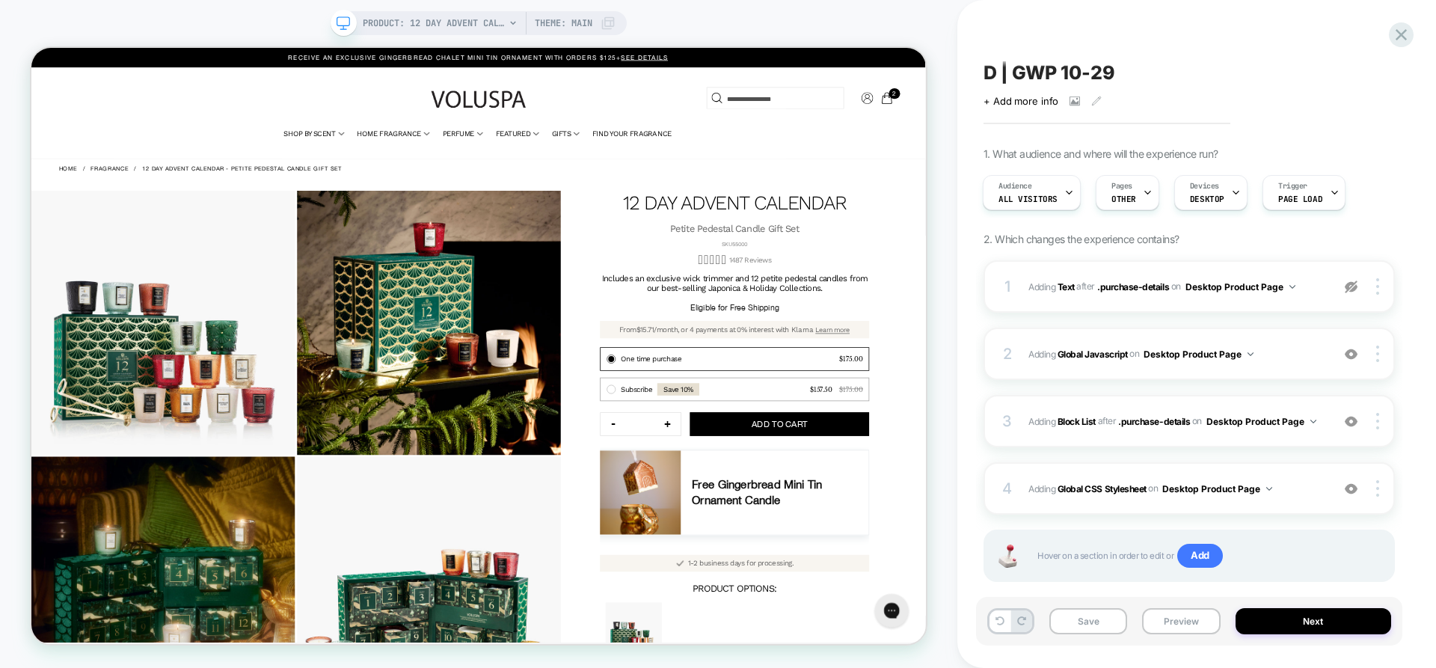
scroll to position [0, 0]
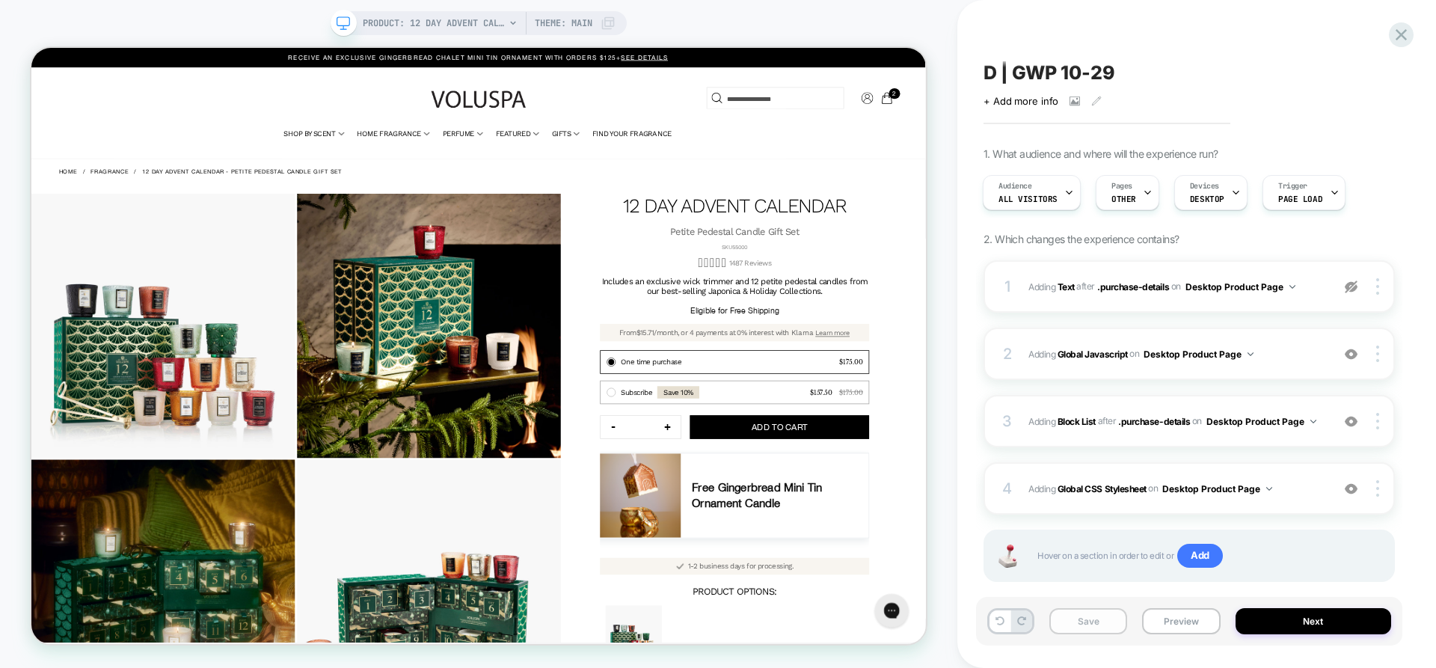
click at [1086, 622] on button "Save" at bounding box center [1089, 621] width 78 height 26
click at [1033, 61] on div "D | GWP 10-29 Click to view images Click to edit experience details + Add more …" at bounding box center [1189, 83] width 411 height 47
click at [1032, 68] on span "D | GWP 10-29" at bounding box center [1050, 72] width 132 height 22
click at [1184, 618] on button "Preview" at bounding box center [1181, 621] width 78 height 26
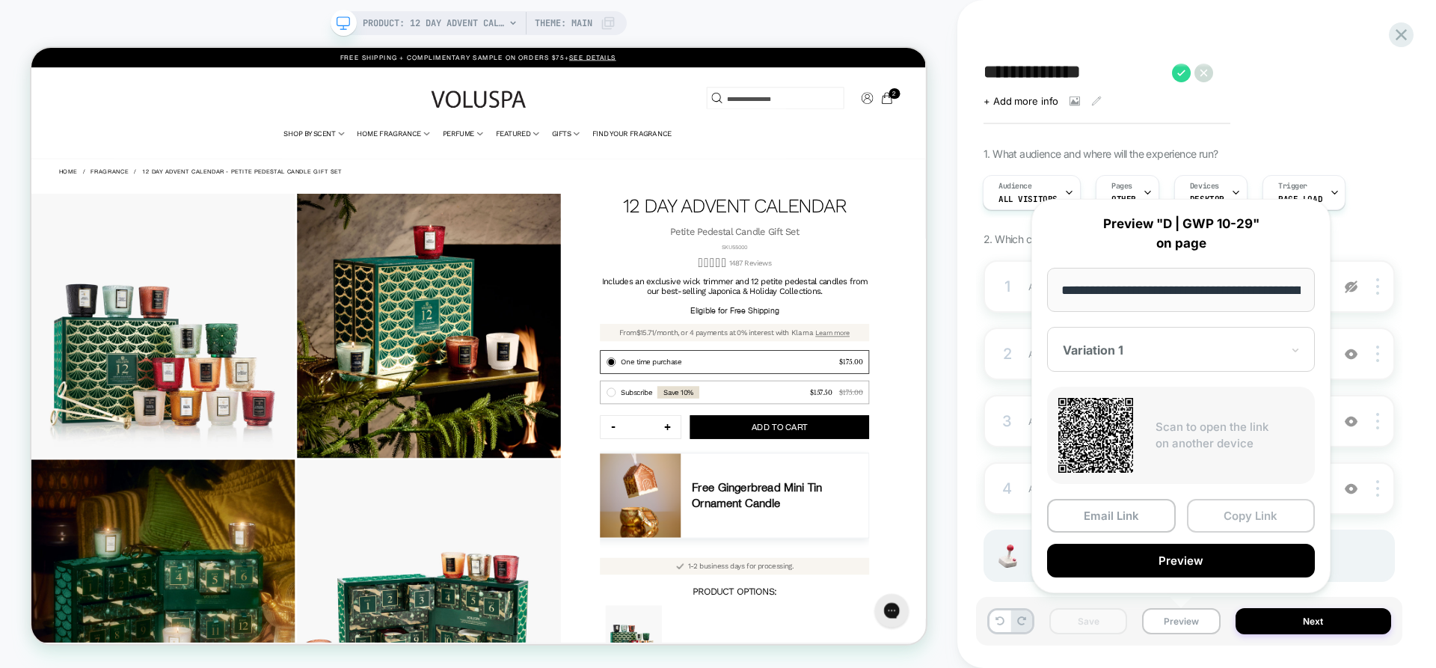
click at [1258, 515] on button "Copy Link" at bounding box center [1251, 516] width 129 height 34
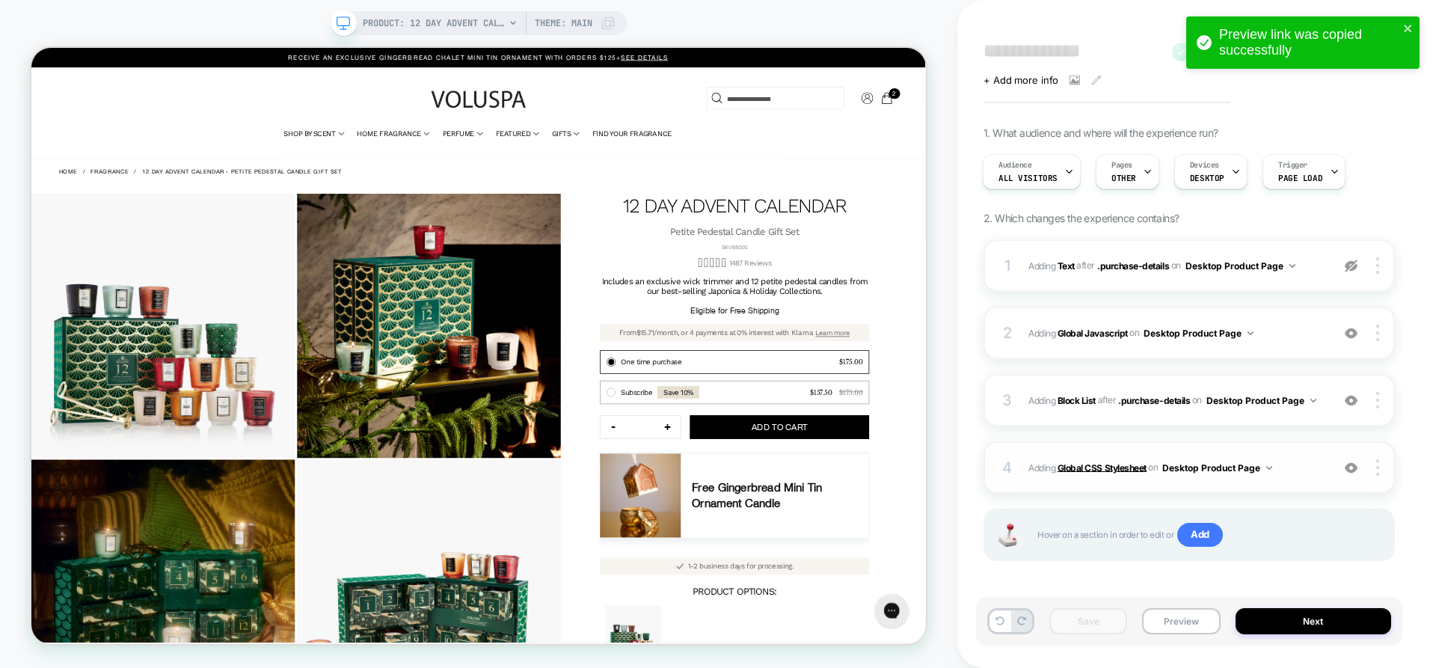
scroll to position [26, 0]
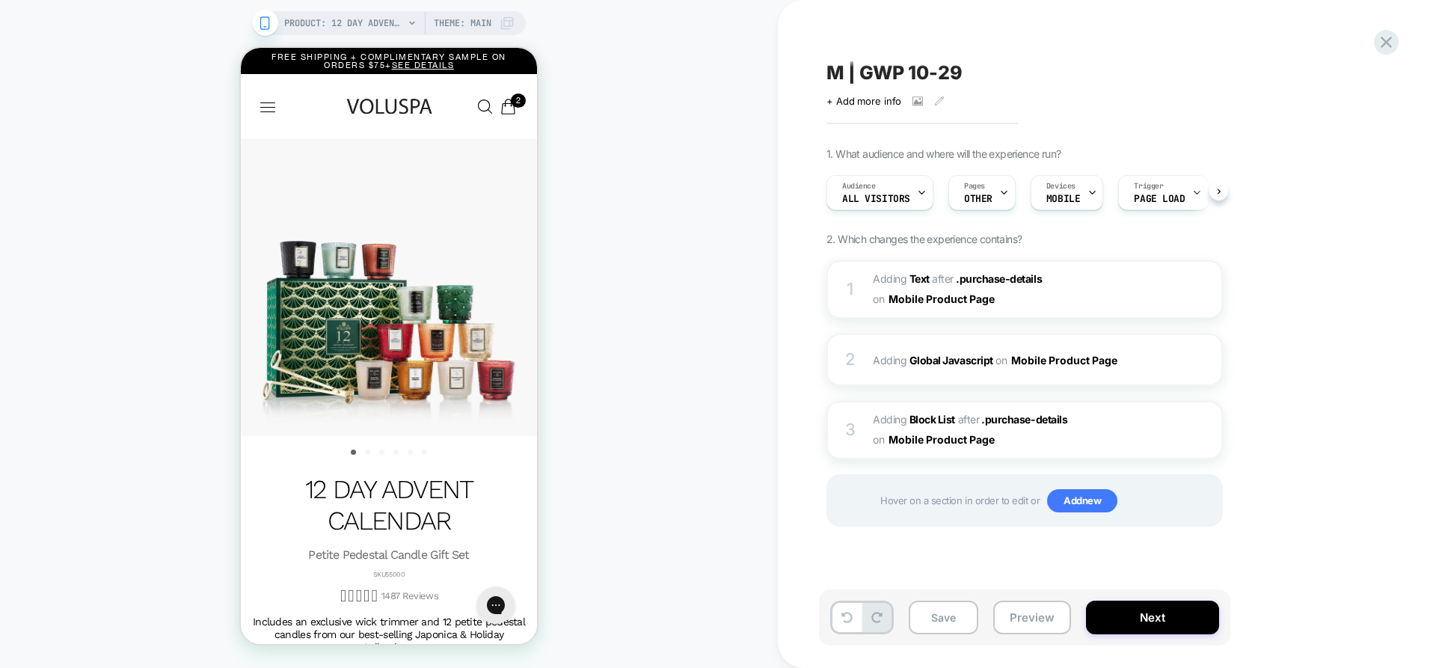
scroll to position [0, 1]
click at [902, 74] on span "M | GWP 10-29" at bounding box center [895, 72] width 136 height 22
click at [1009, 622] on button "Preview" at bounding box center [1033, 618] width 78 height 34
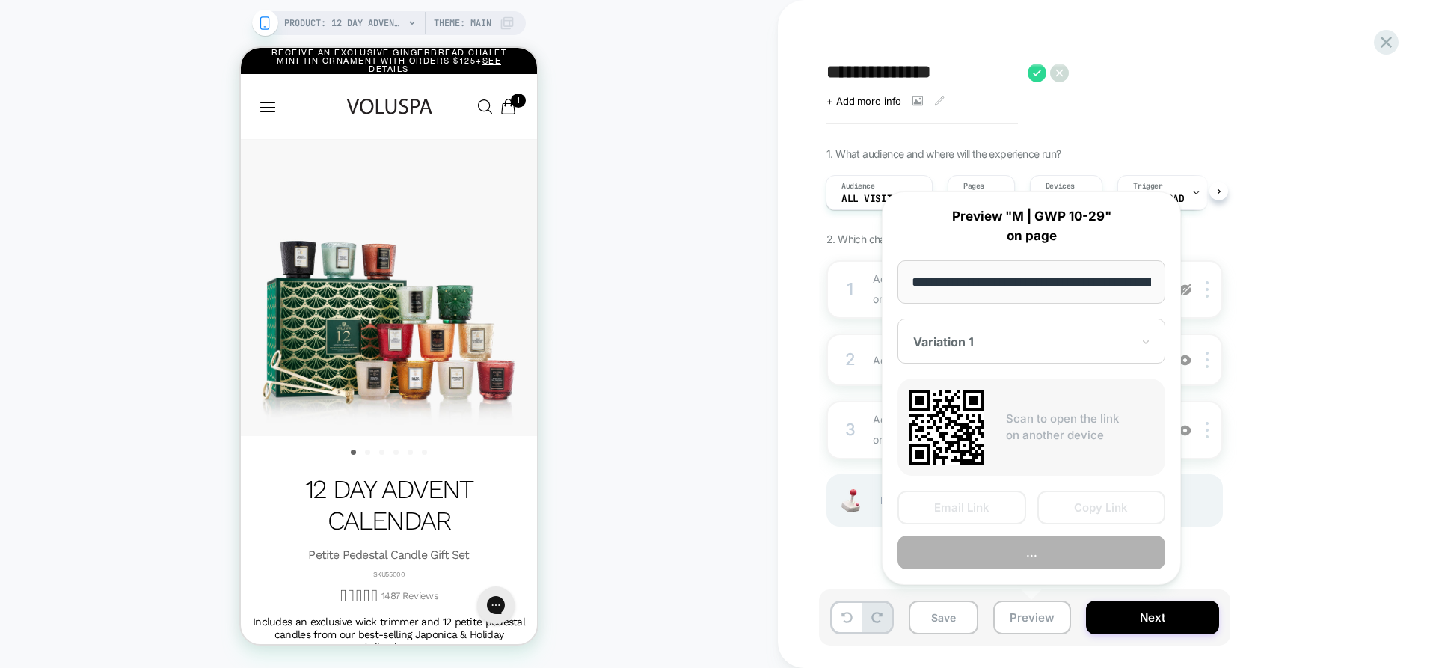
scroll to position [0, 385]
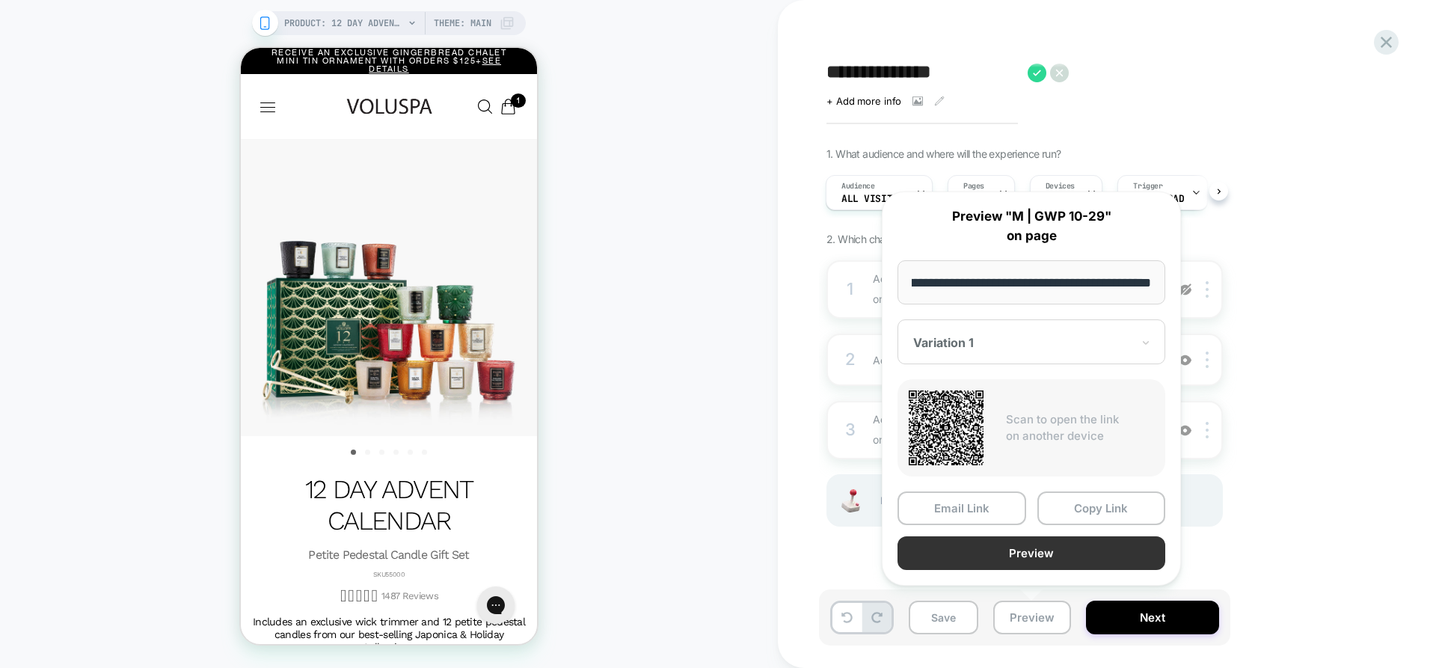
click at [1053, 569] on button "Preview" at bounding box center [1032, 553] width 268 height 34
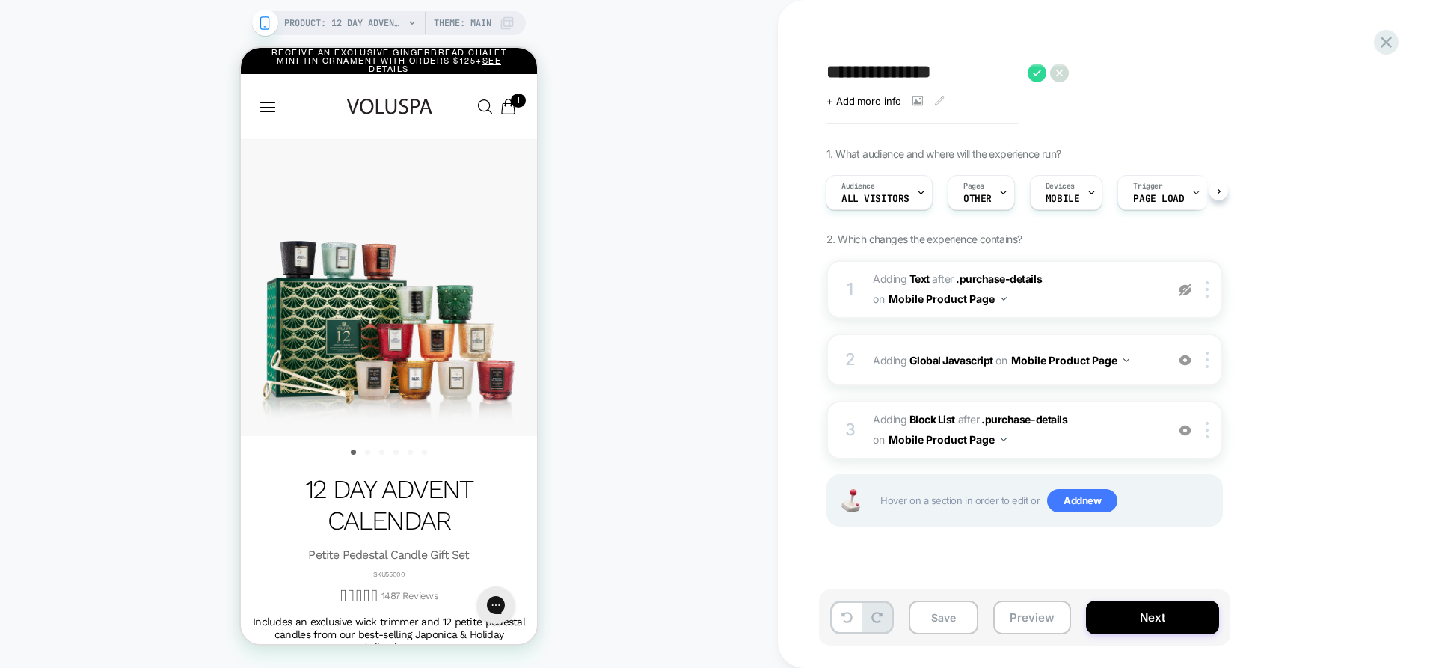
click at [724, 225] on div "PRODUCT: 12 Day Advent Calendar - Petite Pedestal Candle Gift Set PRODUCT: 12 D…" at bounding box center [389, 334] width 778 height 638
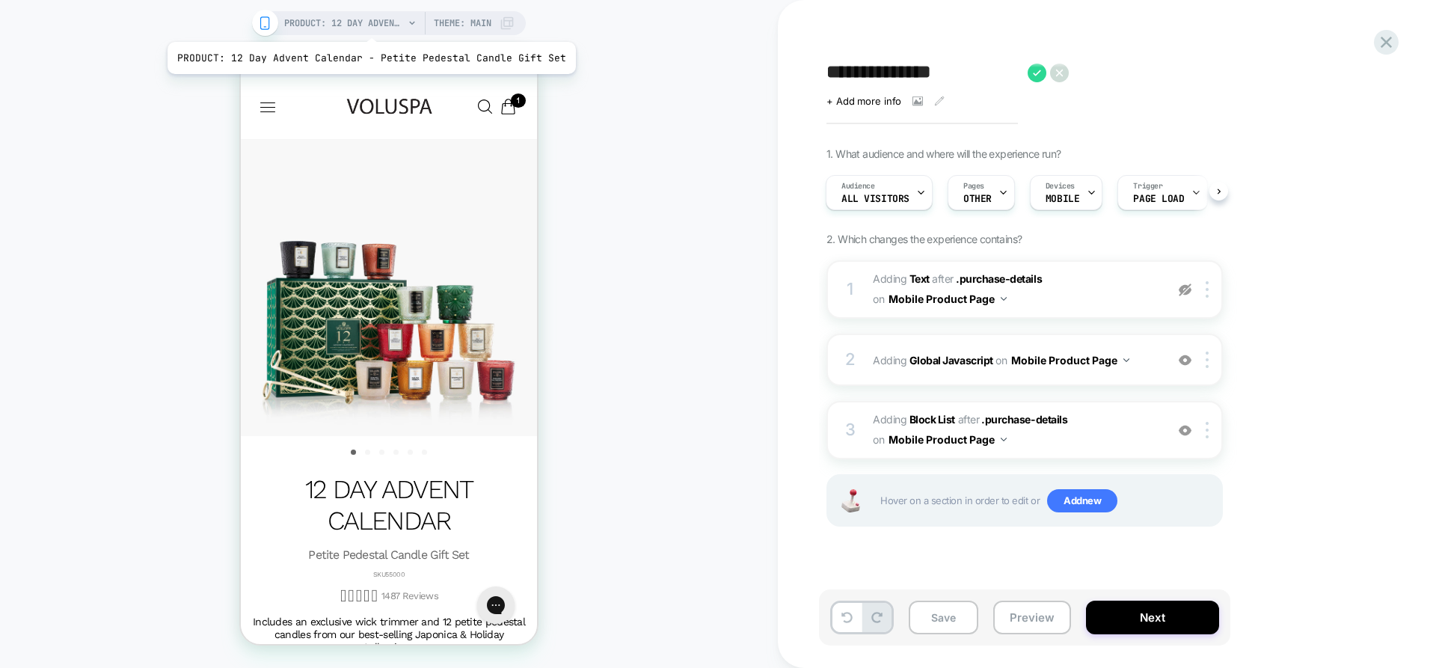
click at [367, 23] on span "PRODUCT: 12 Day Advent Calendar - Petite Pedestal Candle Gift Set" at bounding box center [344, 23] width 120 height 24
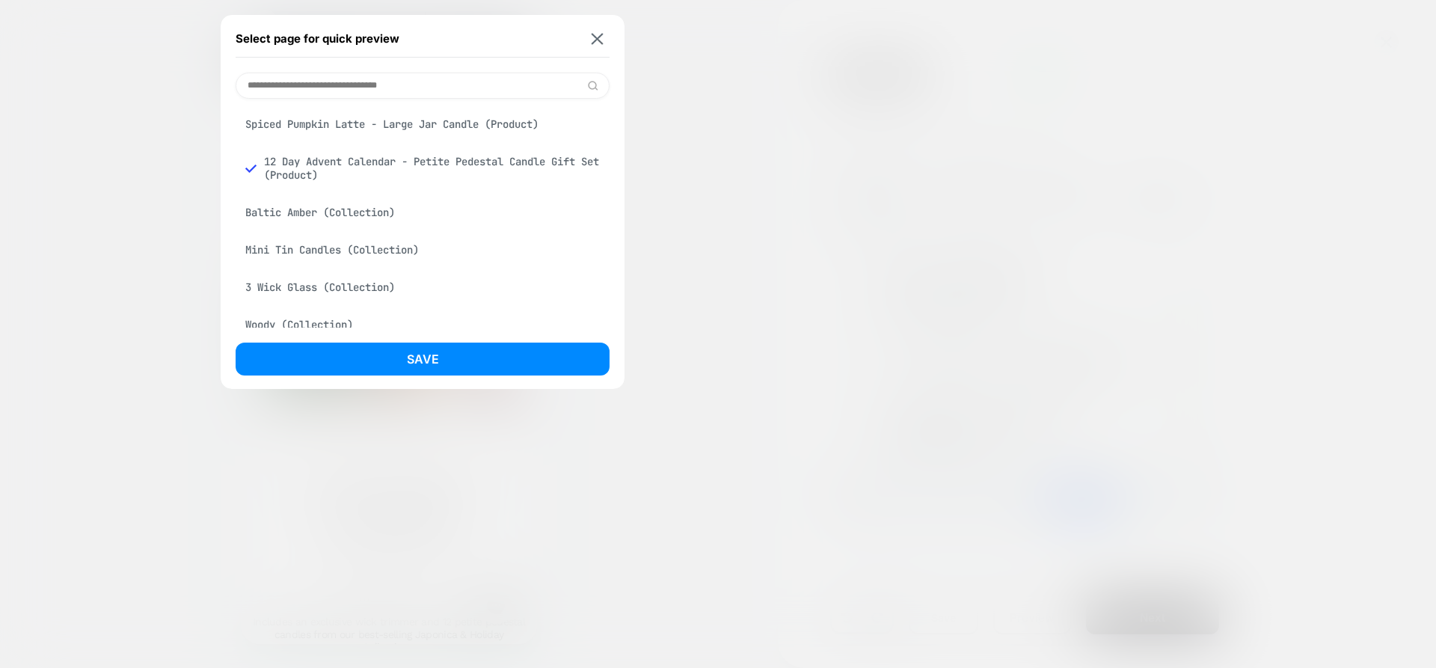
click at [363, 81] on input at bounding box center [423, 86] width 374 height 26
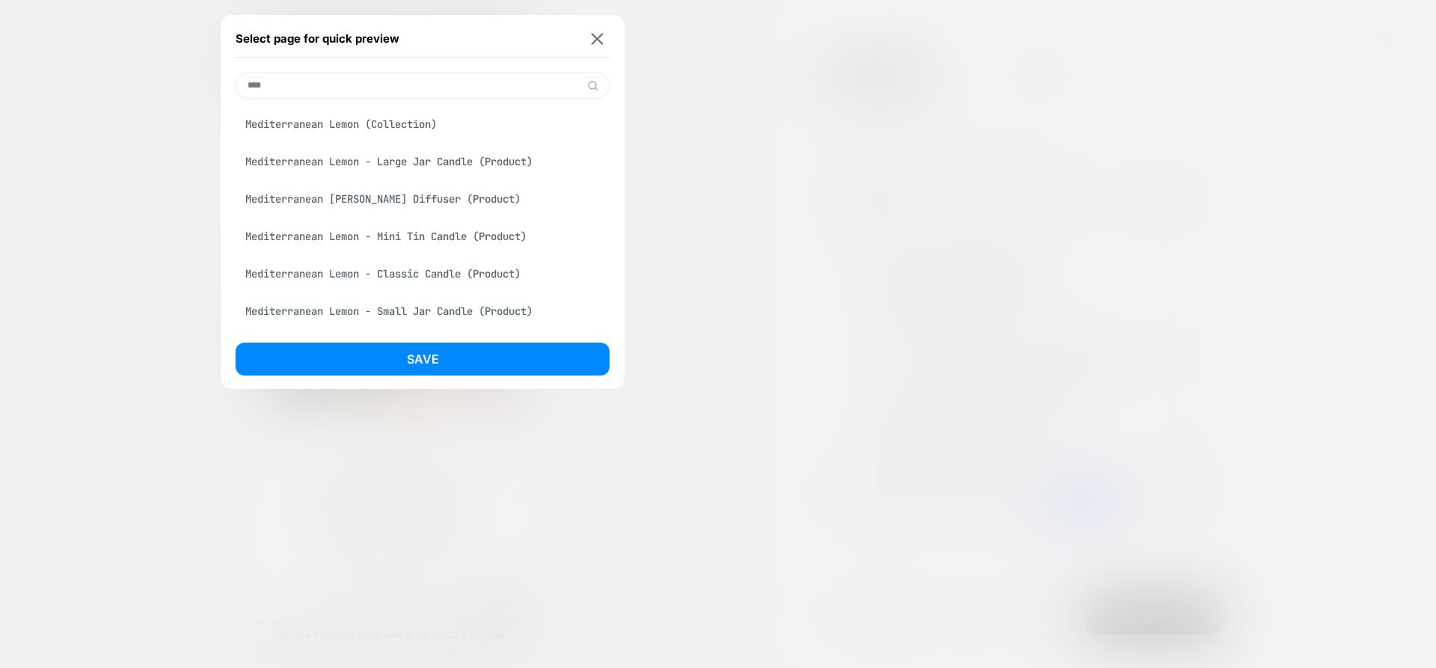
type input "****"
click at [404, 203] on div "Mediterranean [PERSON_NAME] Diffuser (Product)" at bounding box center [423, 199] width 374 height 28
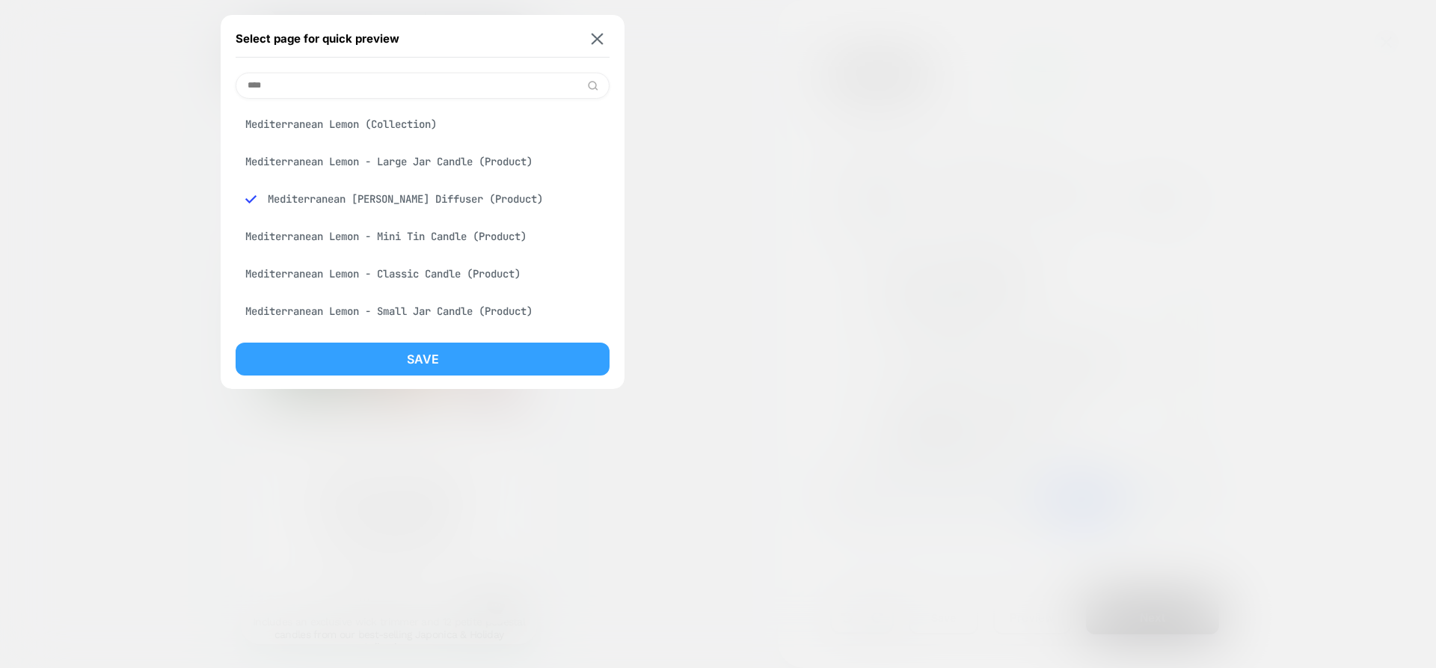
click at [465, 359] on button "Save" at bounding box center [423, 359] width 374 height 33
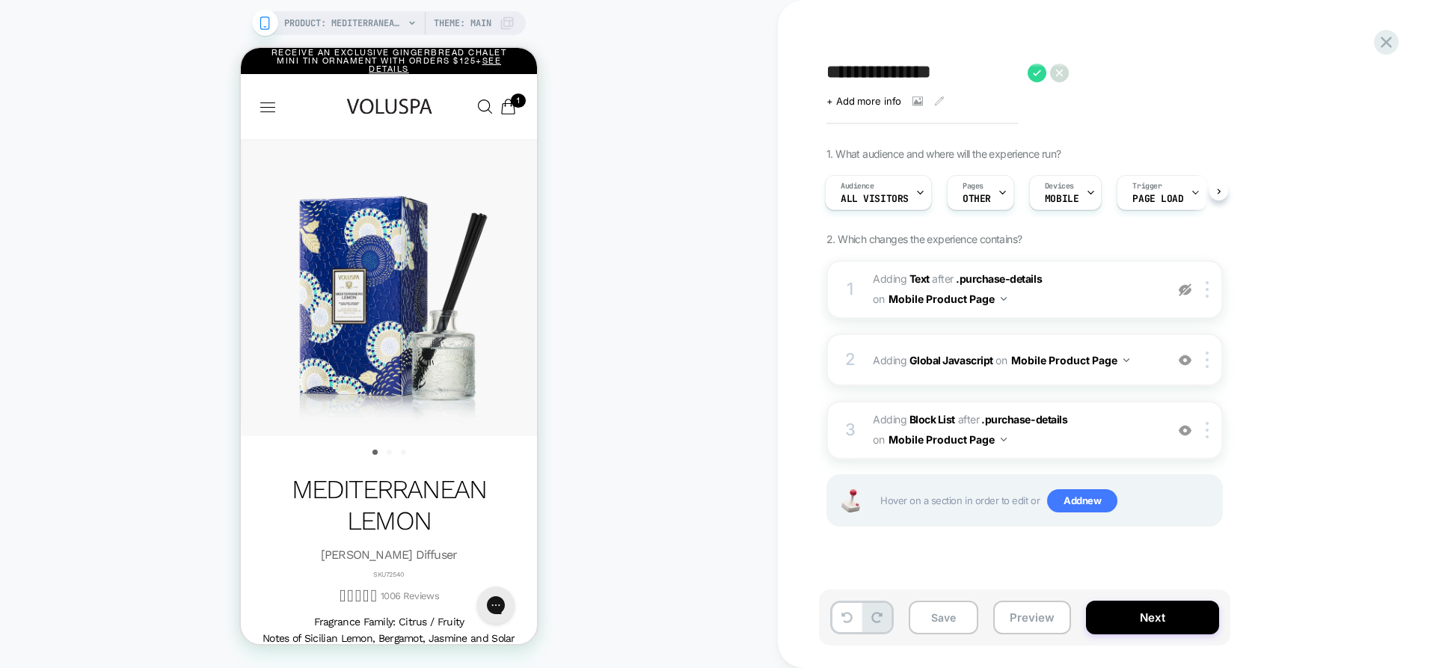
scroll to position [0, 0]
drag, startPoint x: 1013, startPoint y: 616, endPoint x: 1021, endPoint y: 617, distance: 8.4
click at [1015, 616] on button "Preview" at bounding box center [1033, 618] width 78 height 34
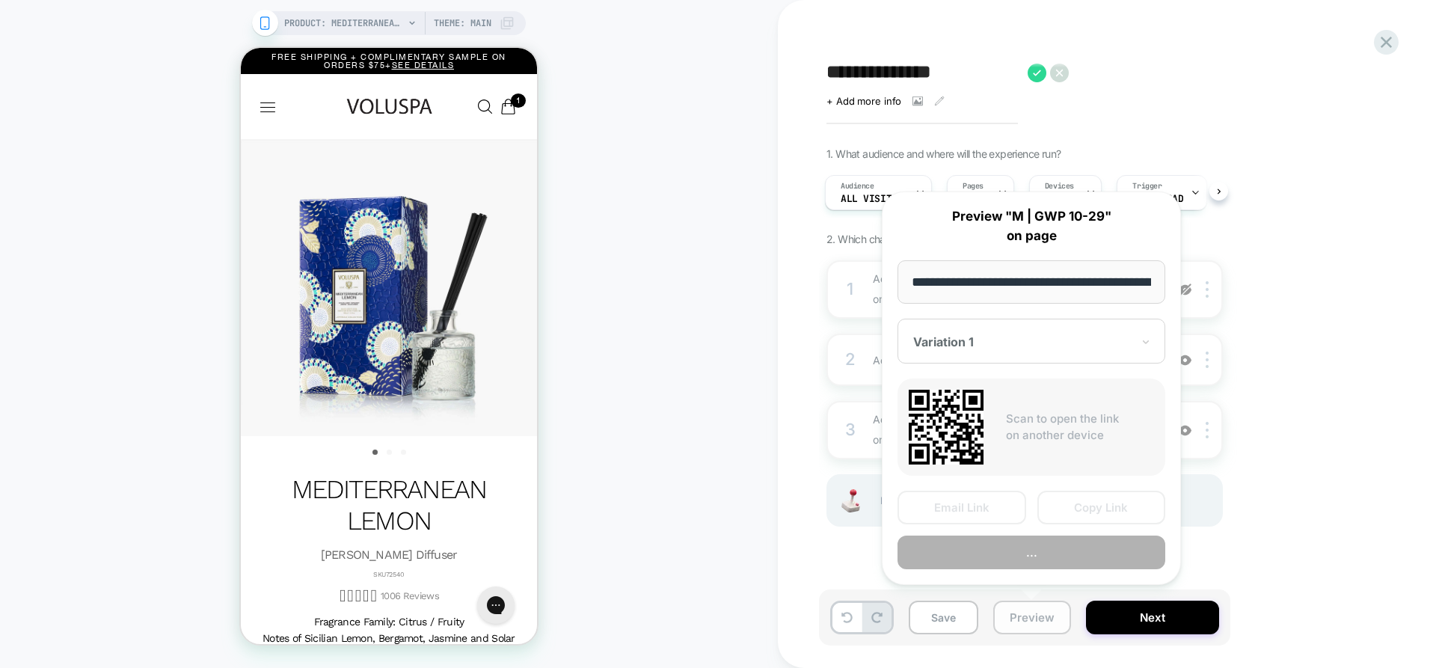
scroll to position [0, 269]
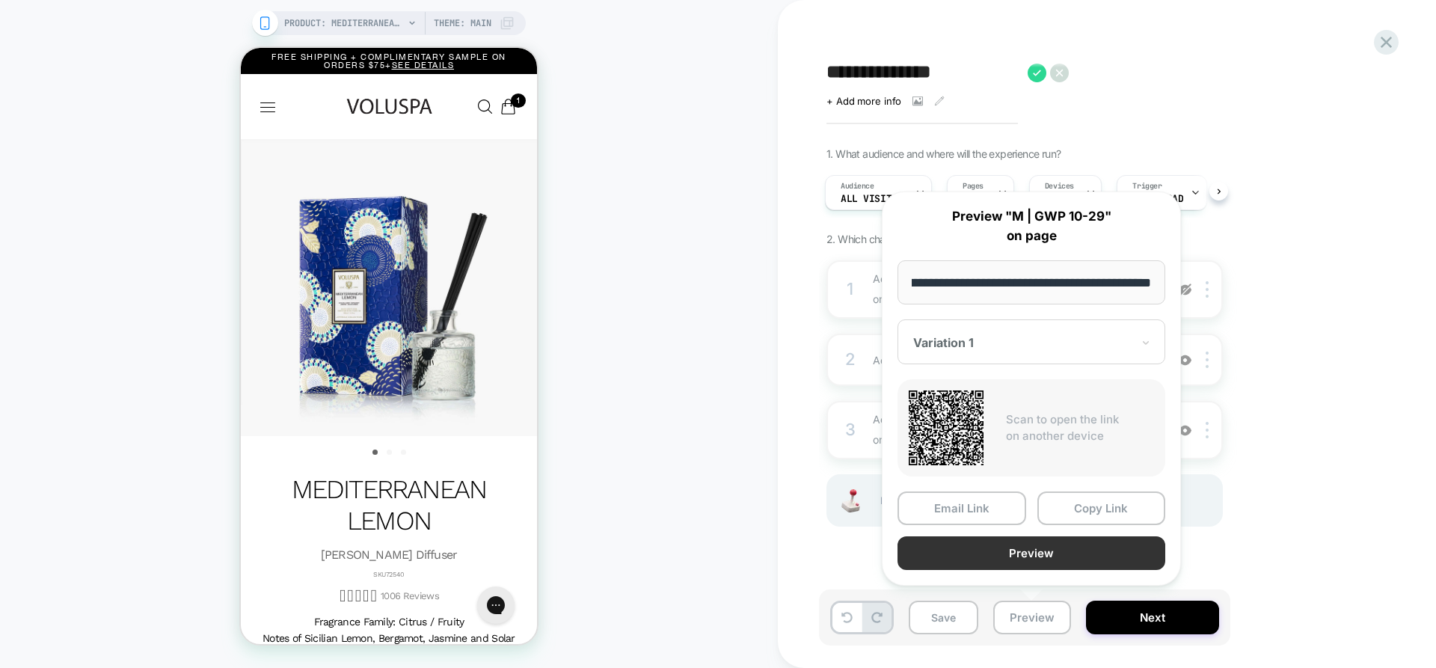
click at [1032, 554] on button "Preview" at bounding box center [1032, 553] width 268 height 34
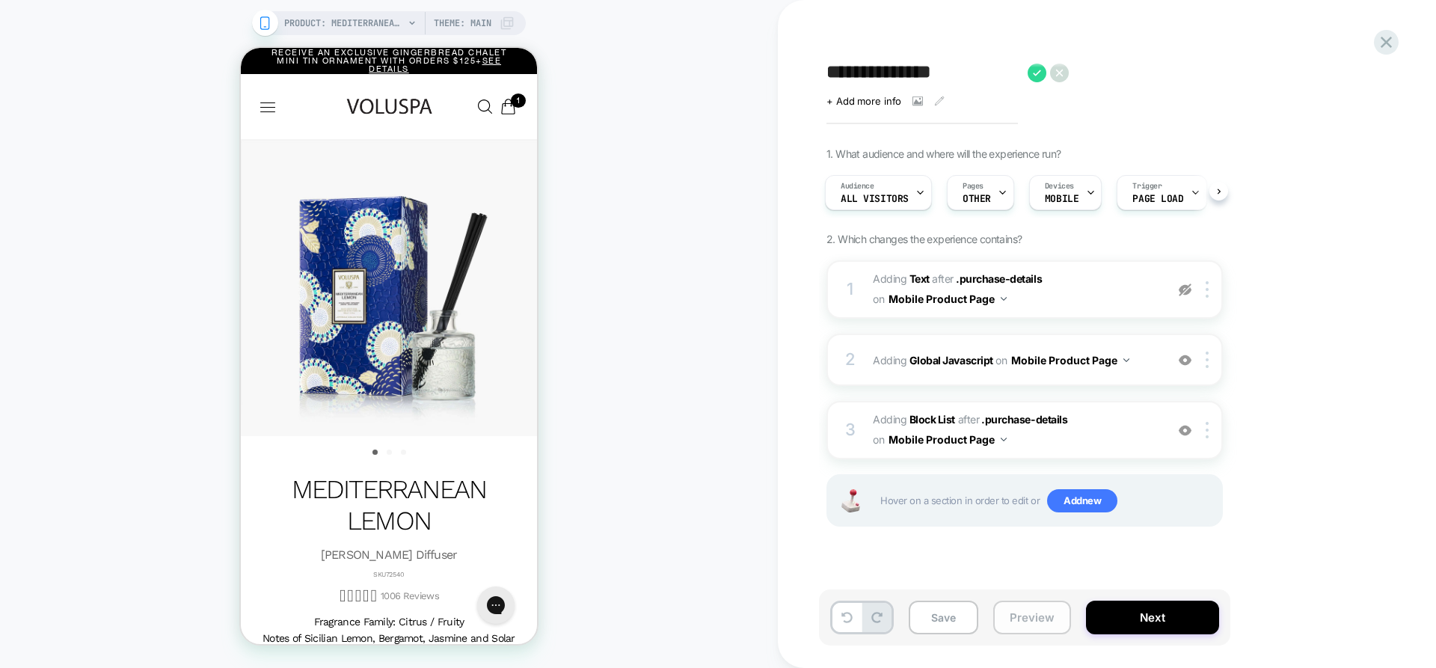
click at [1023, 631] on button "Preview" at bounding box center [1033, 618] width 78 height 34
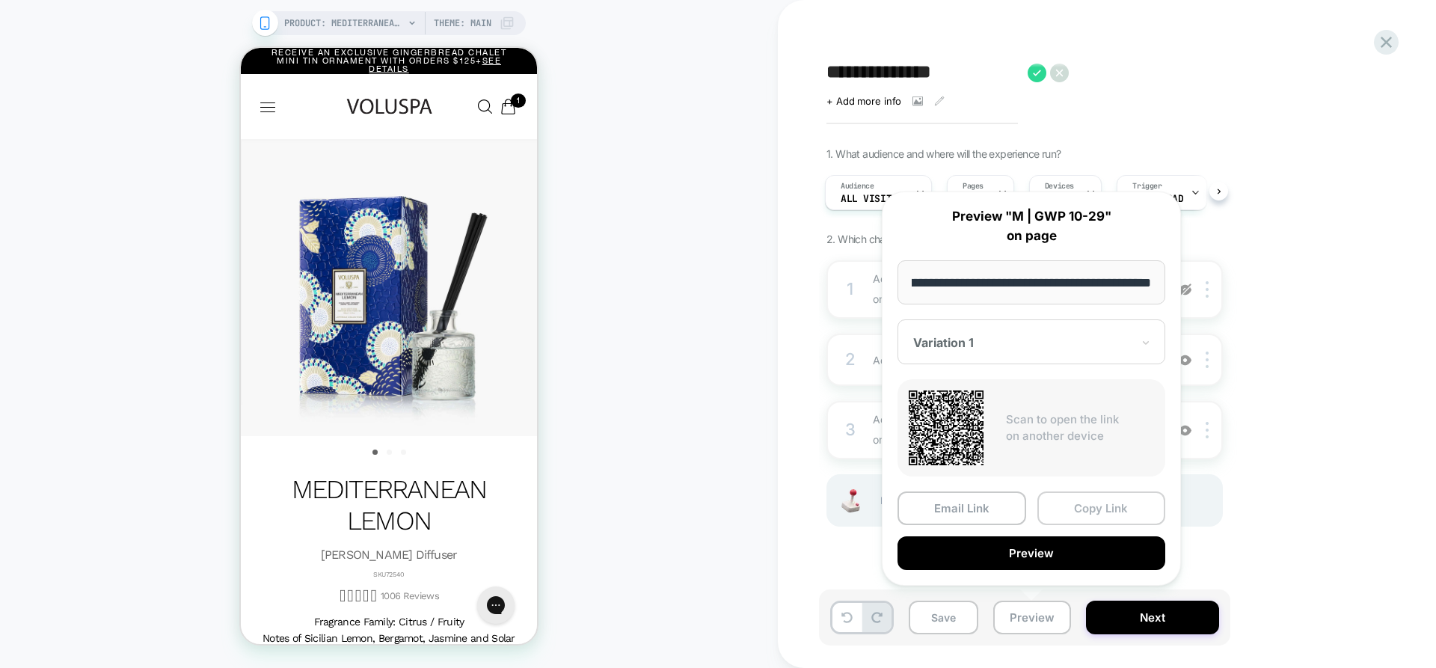
scroll to position [0, 0]
click at [1108, 510] on button "Copy Link" at bounding box center [1102, 509] width 129 height 34
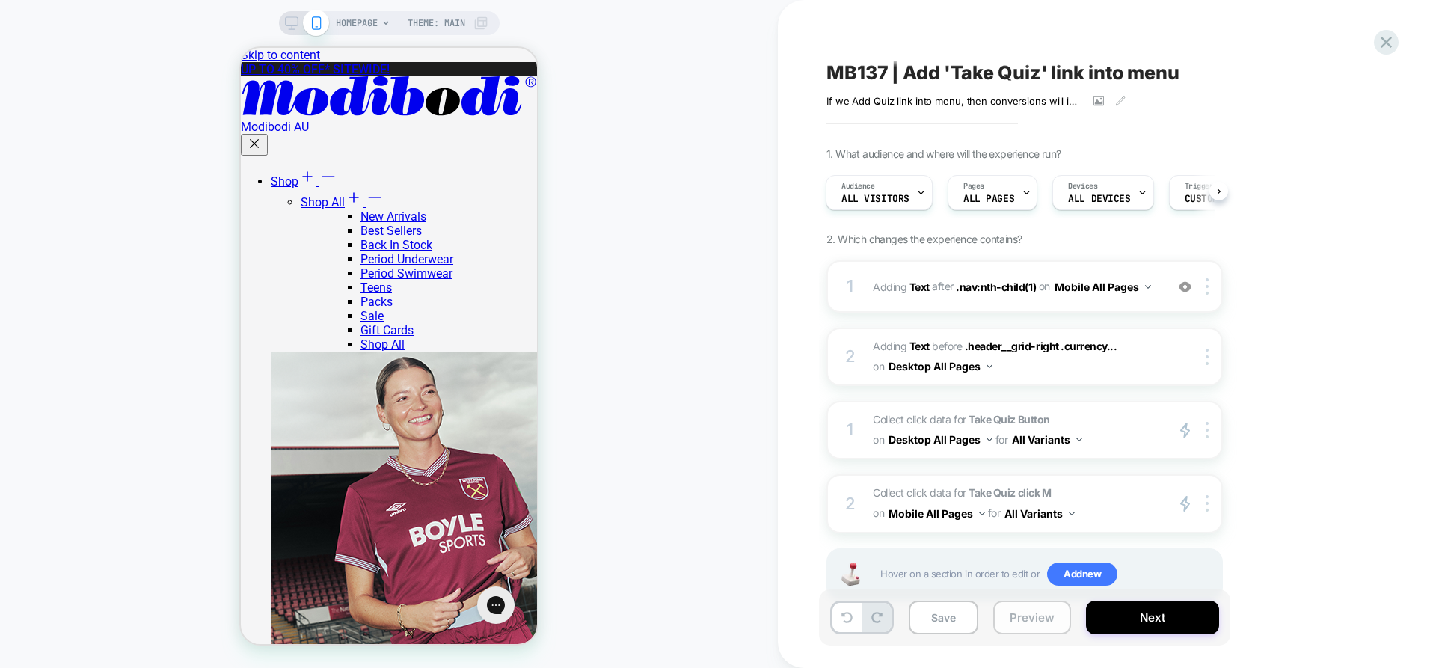
click at [1033, 614] on button "Preview" at bounding box center [1033, 618] width 78 height 34
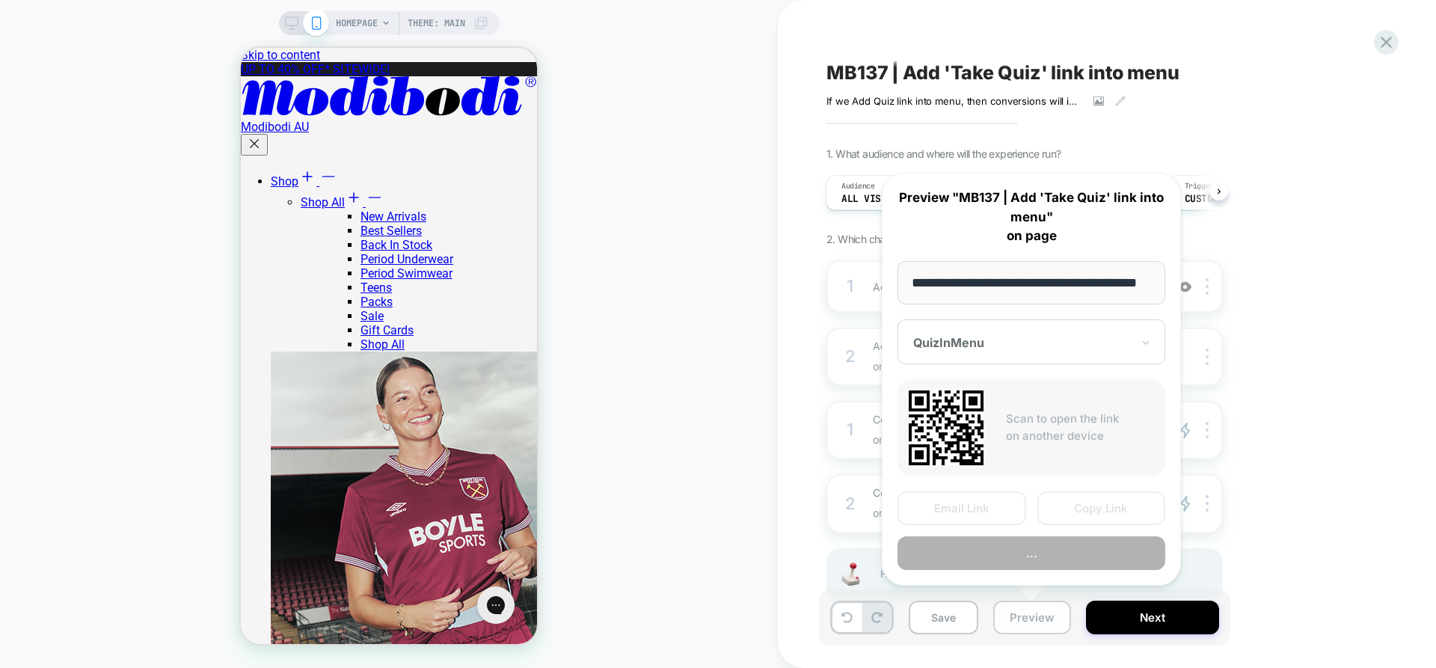
scroll to position [0, 46]
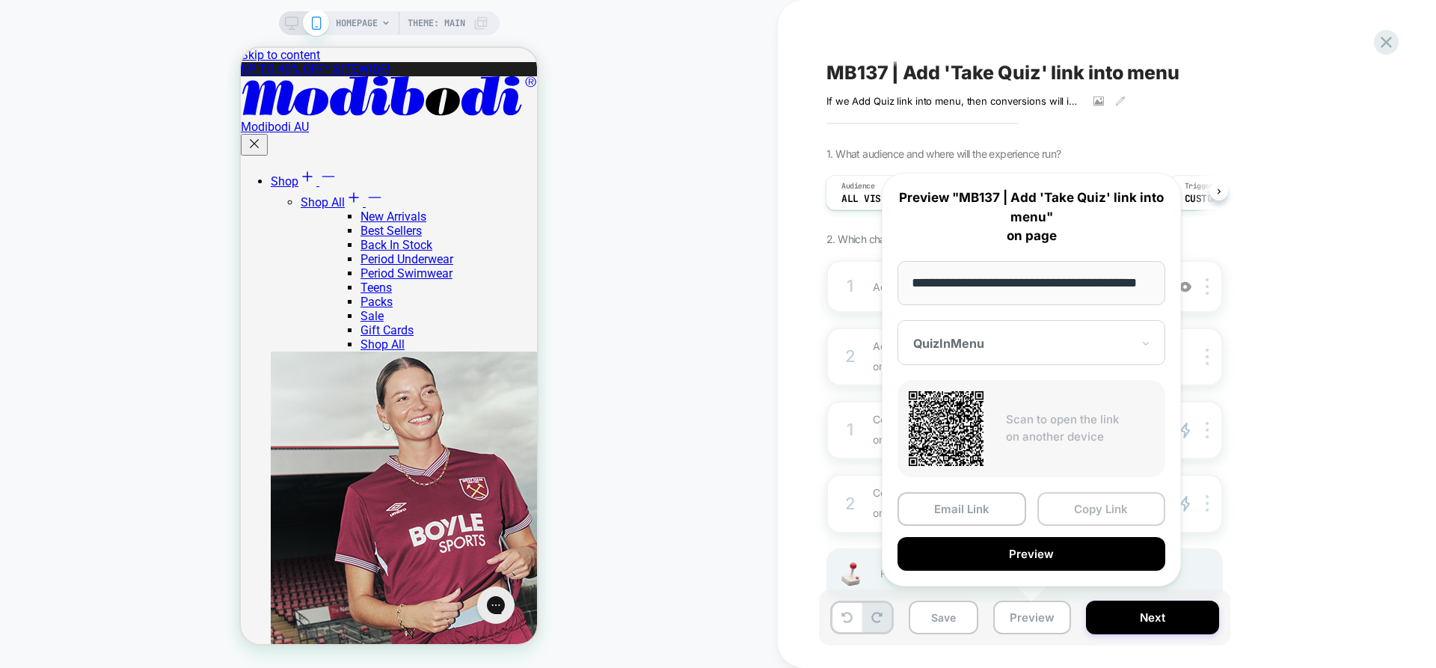
click at [1100, 506] on button "Copy Link" at bounding box center [1102, 509] width 129 height 34
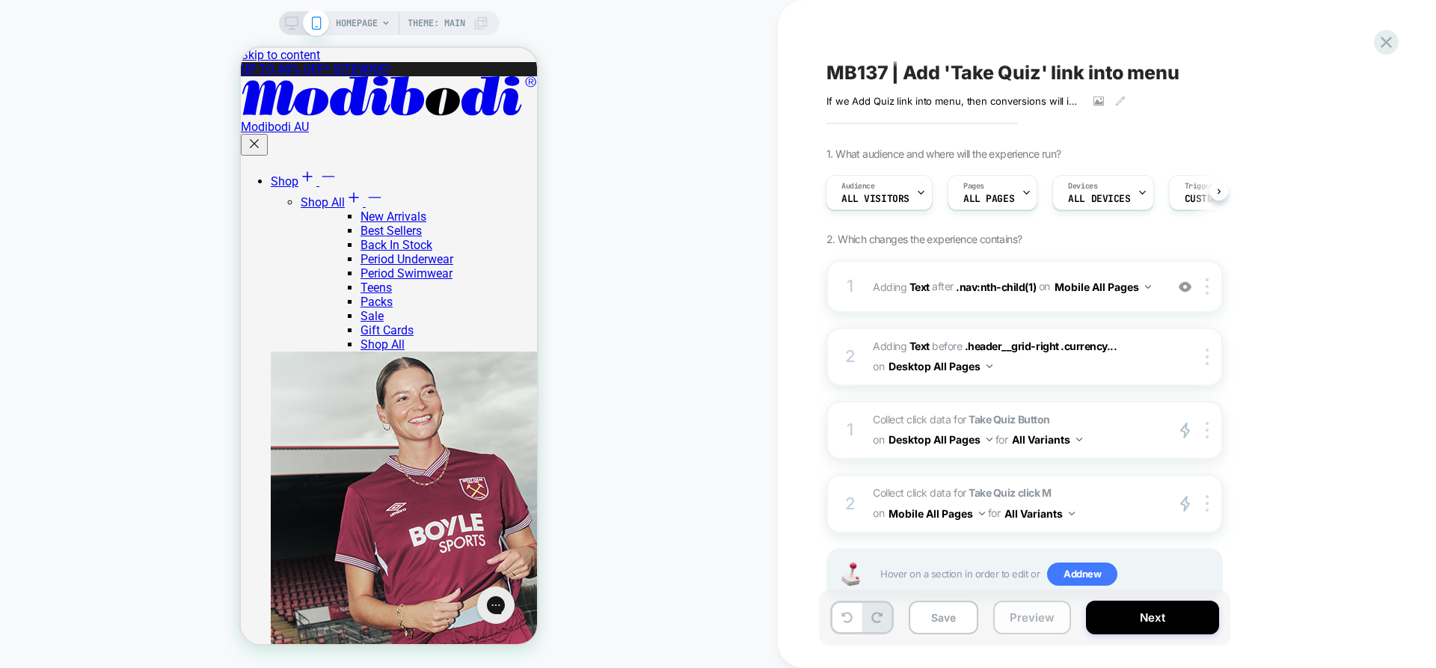
click at [1027, 614] on button "Preview" at bounding box center [1033, 618] width 78 height 34
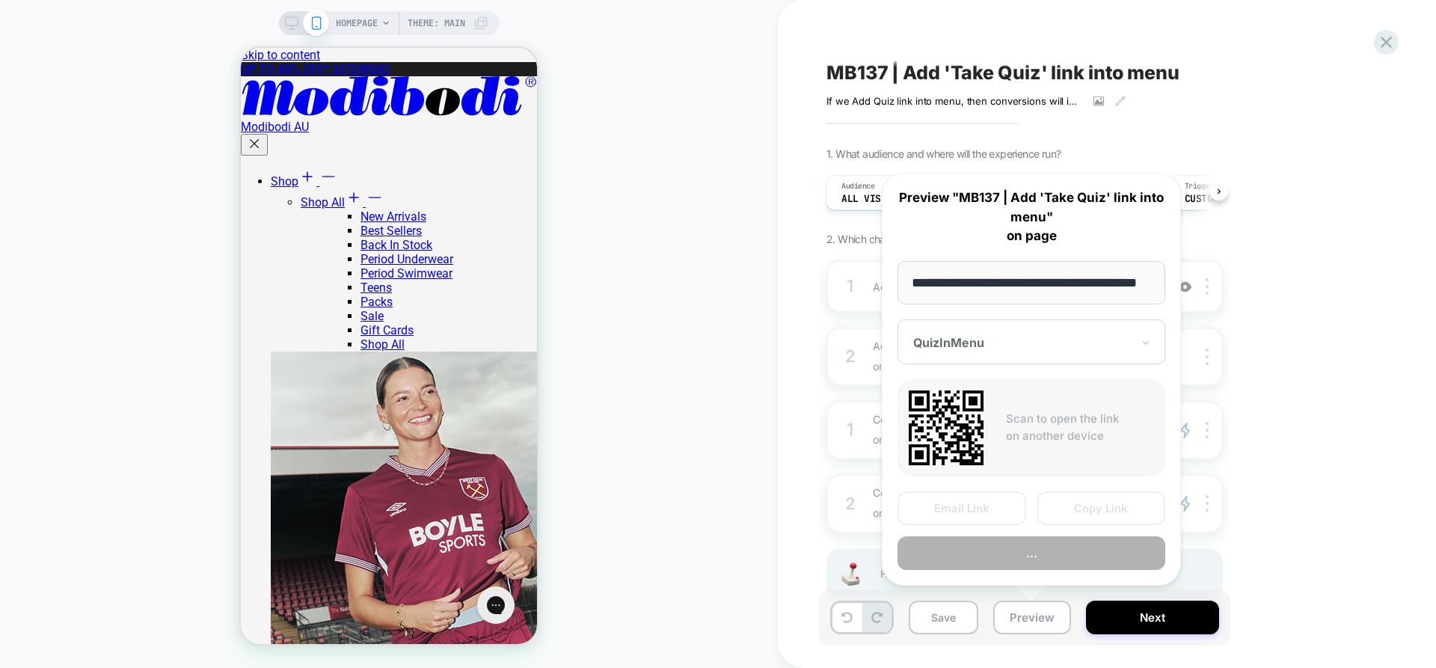
scroll to position [0, 46]
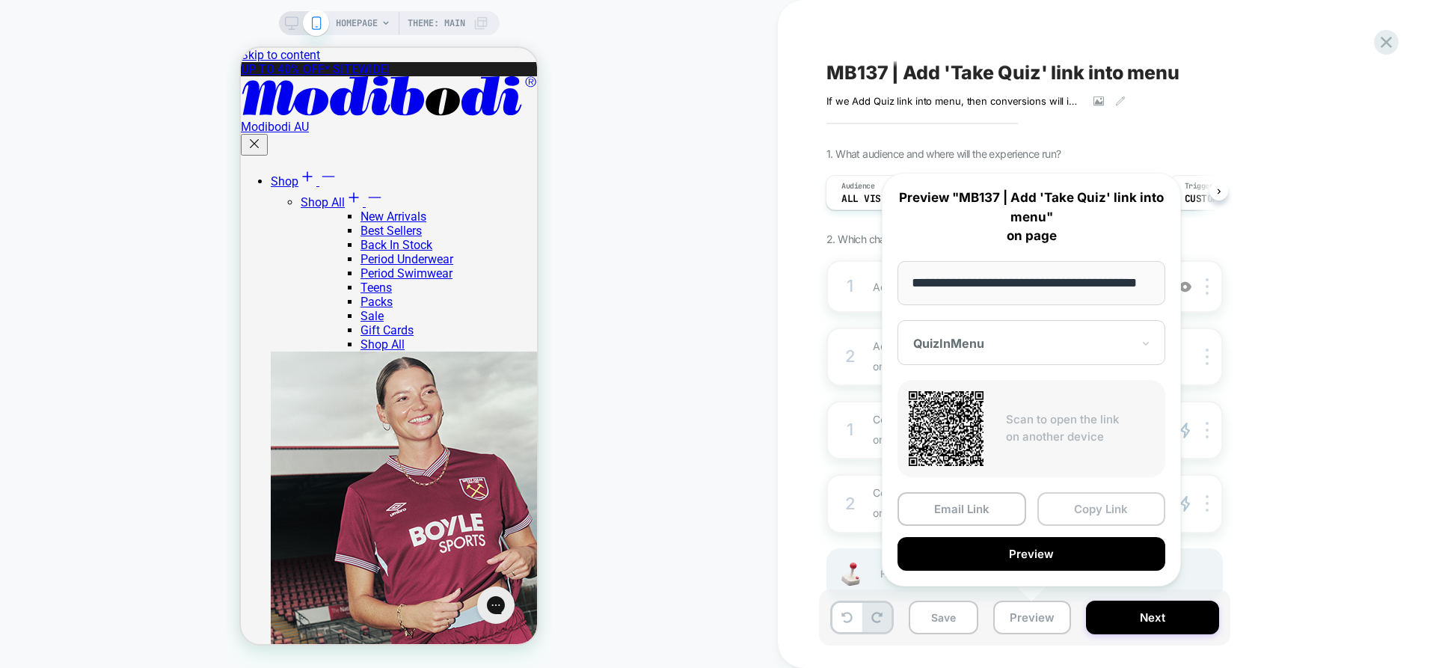
click at [1103, 512] on button "Copy Link" at bounding box center [1102, 509] width 129 height 34
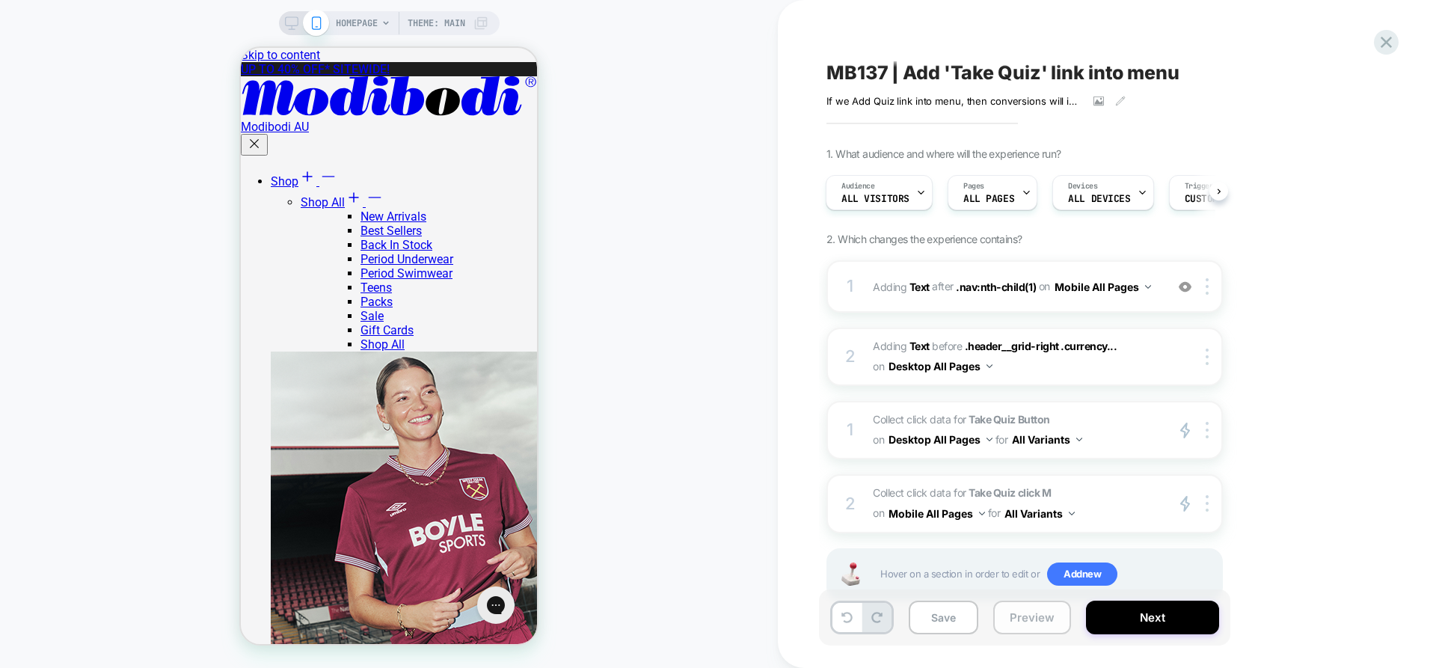
click at [1024, 624] on button "Preview" at bounding box center [1033, 618] width 78 height 34
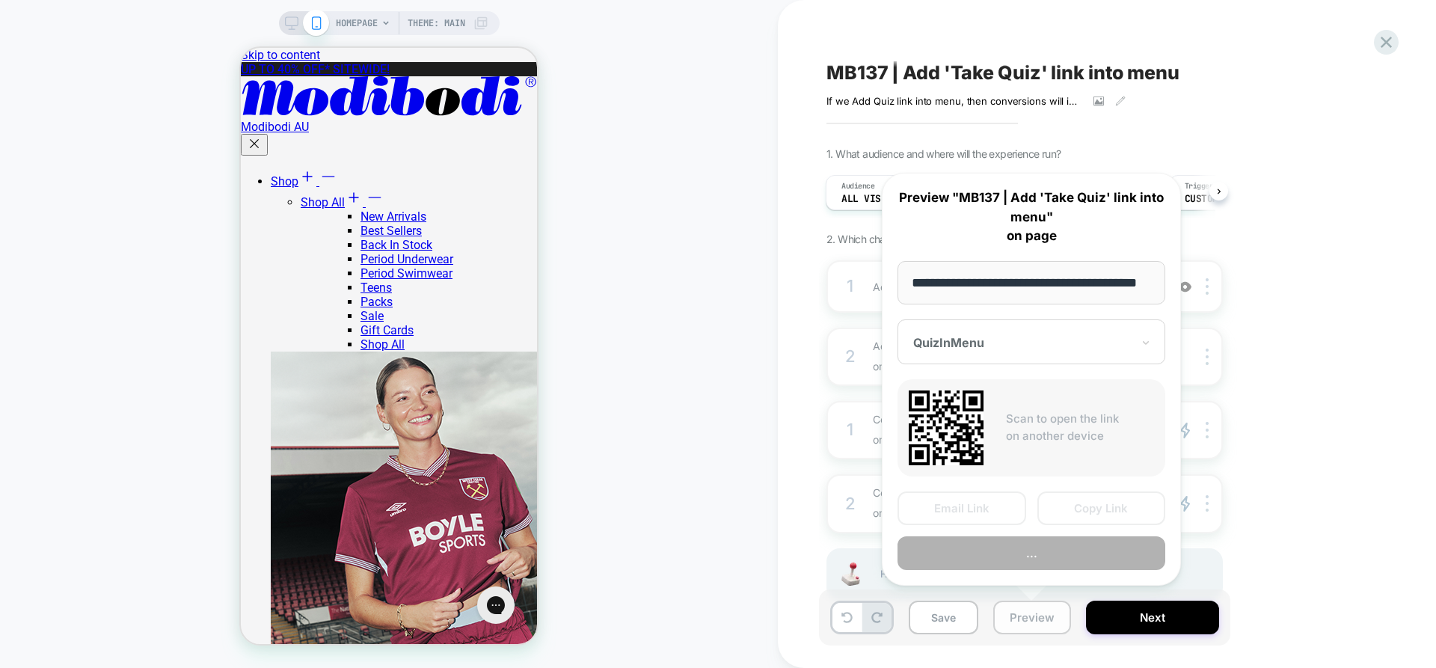
scroll to position [0, 46]
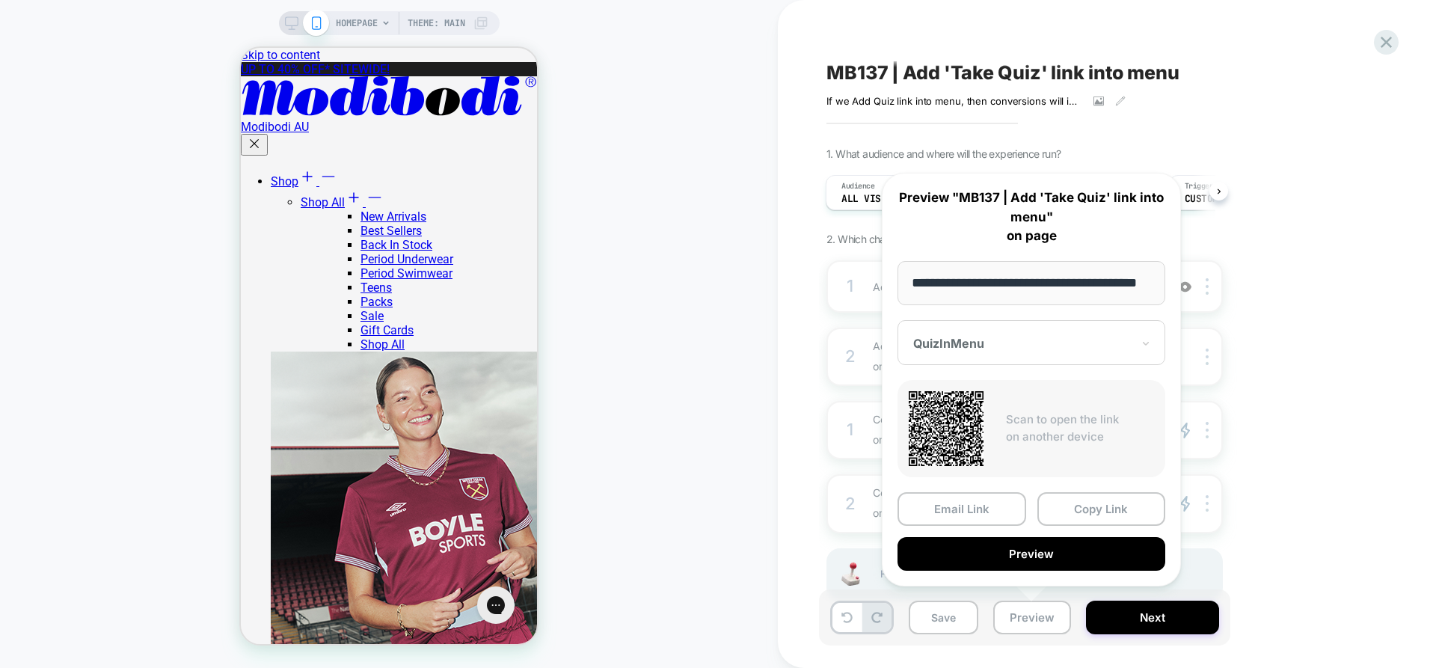
click at [287, 22] on icon at bounding box center [291, 22] width 13 height 13
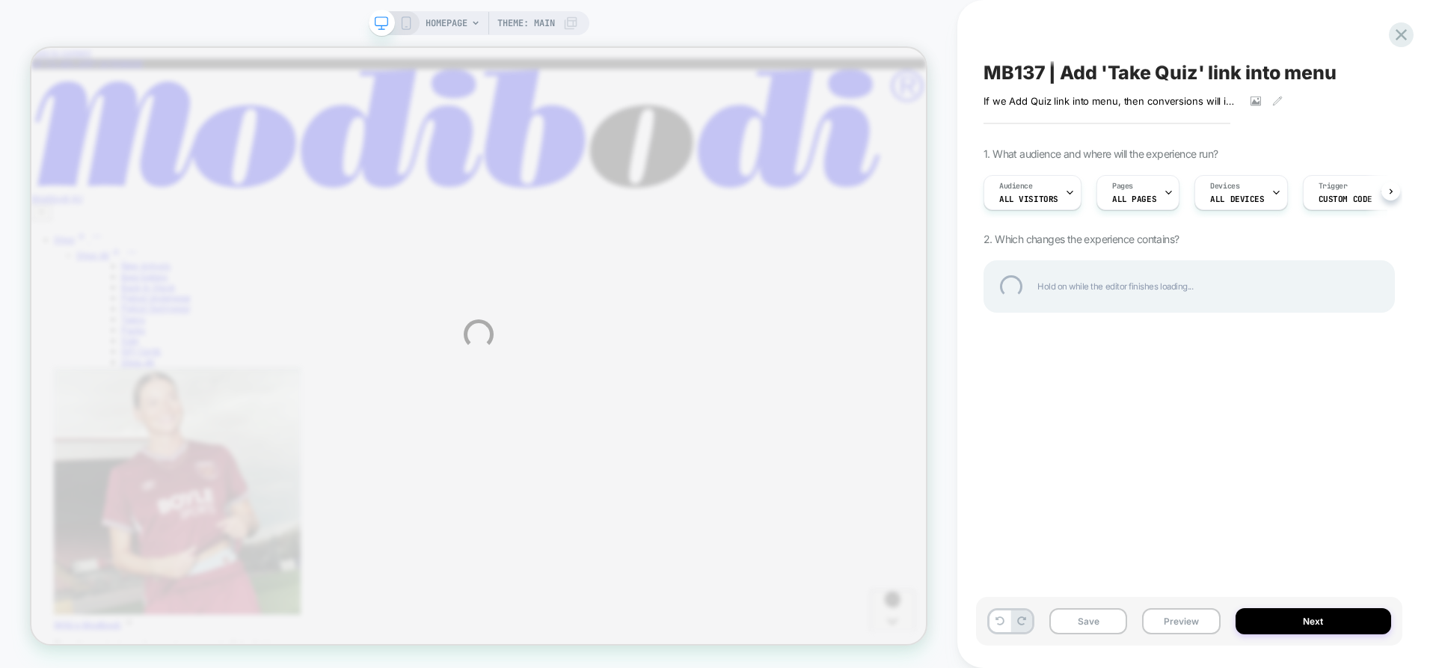
click at [1185, 632] on div "HOMEPAGE Theme: MAIN MB137 | Add 'Take Quiz' link into menu If we Add Quiz link…" at bounding box center [718, 334] width 1436 height 668
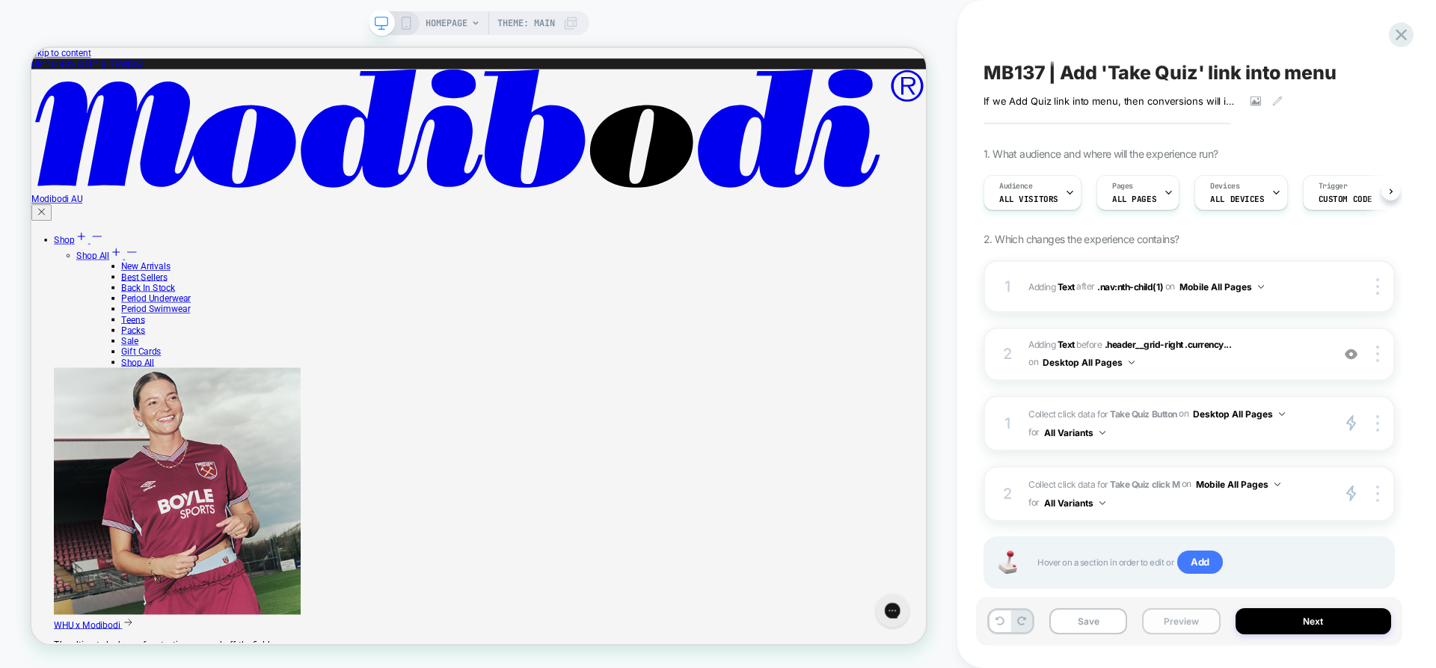
scroll to position [0, 1]
click at [1181, 616] on button "Preview" at bounding box center [1181, 621] width 78 height 26
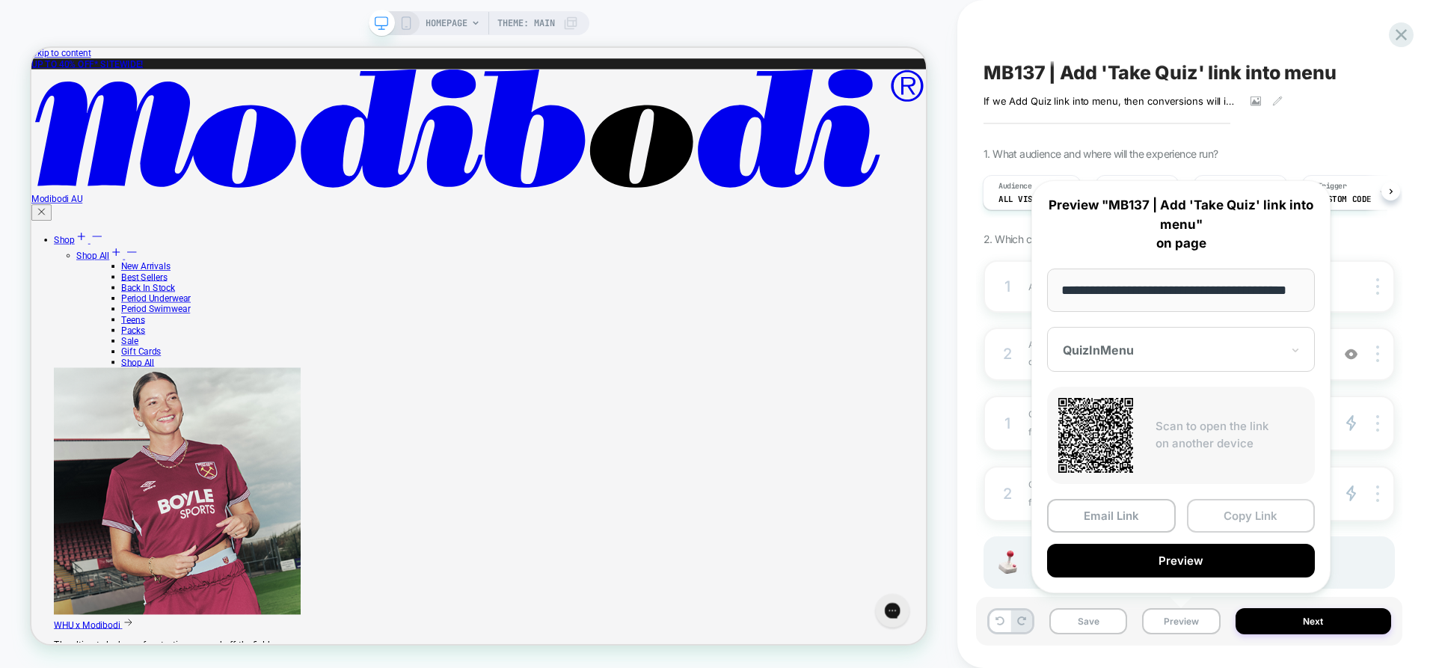
scroll to position [0, 46]
click at [1250, 514] on button "Copy Link" at bounding box center [1251, 517] width 129 height 34
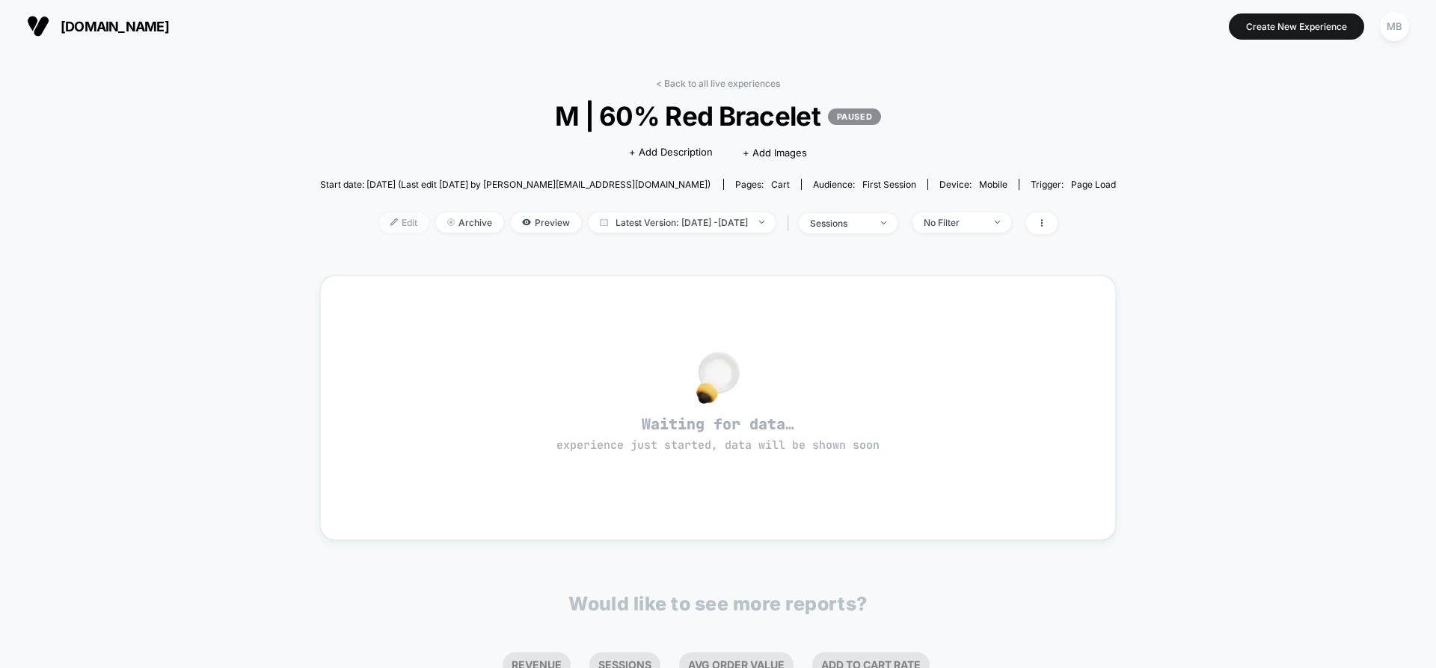
click at [379, 227] on span "Edit" at bounding box center [403, 222] width 49 height 20
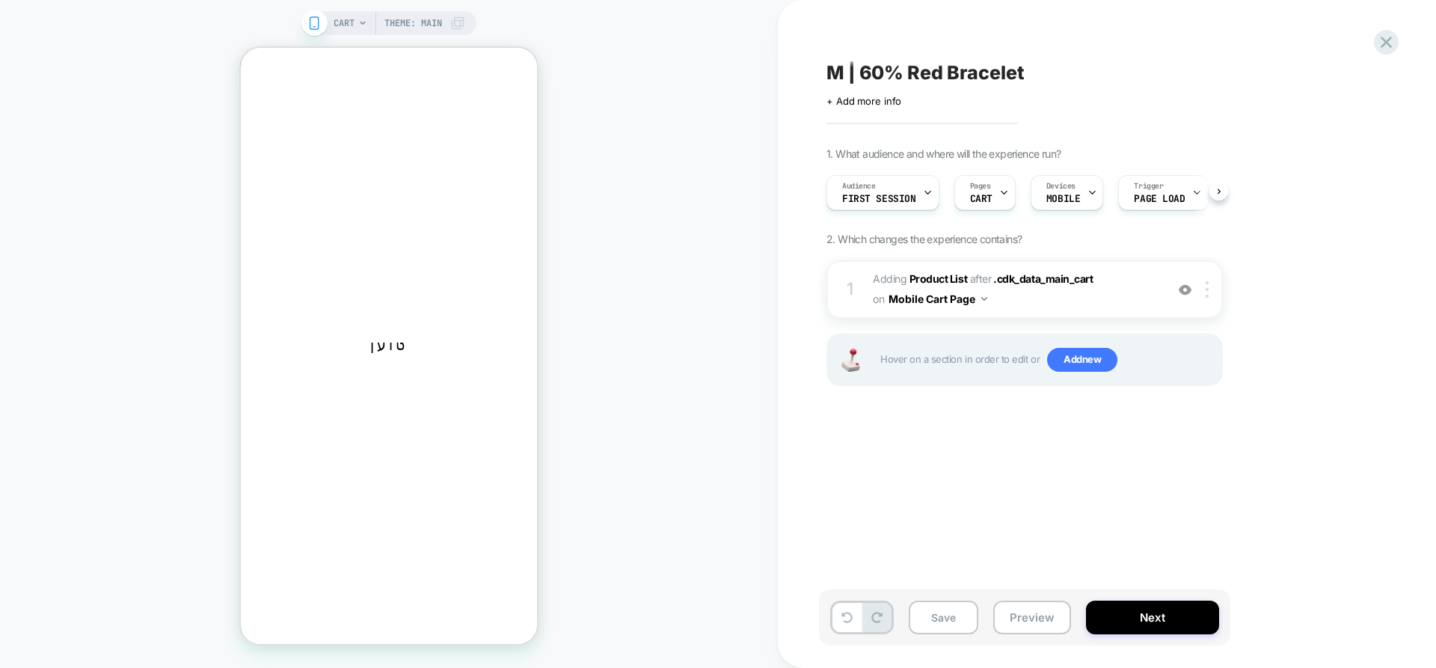
scroll to position [0, 1]
click at [982, 198] on span "CART" at bounding box center [981, 199] width 22 height 10
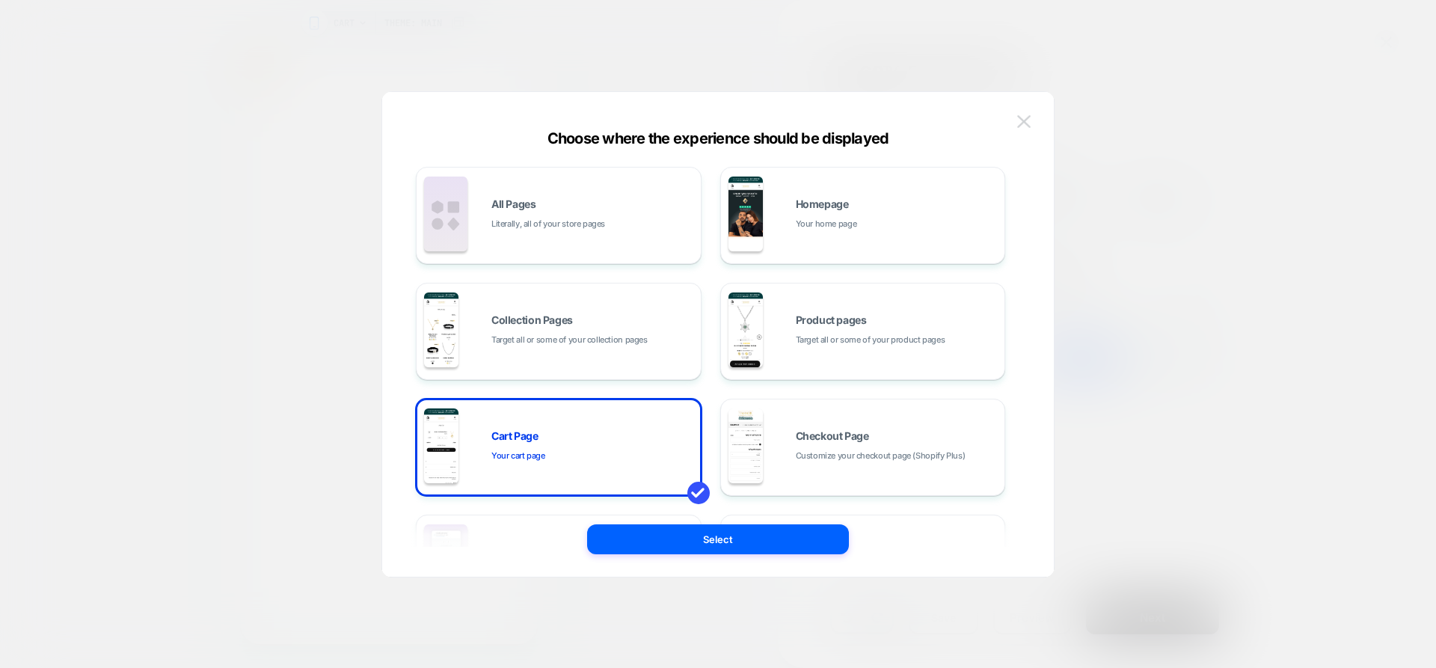
click at [1023, 117] on img at bounding box center [1024, 121] width 13 height 13
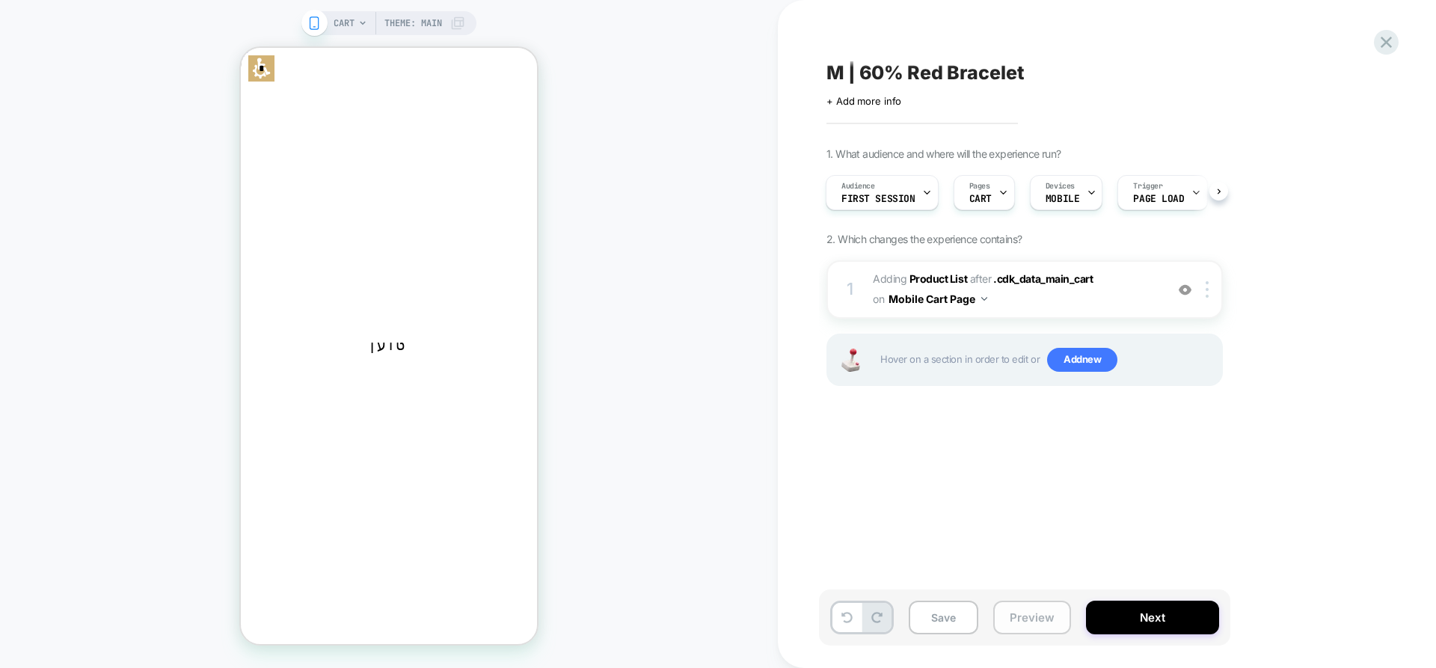
click at [1033, 608] on button "Preview" at bounding box center [1033, 618] width 78 height 34
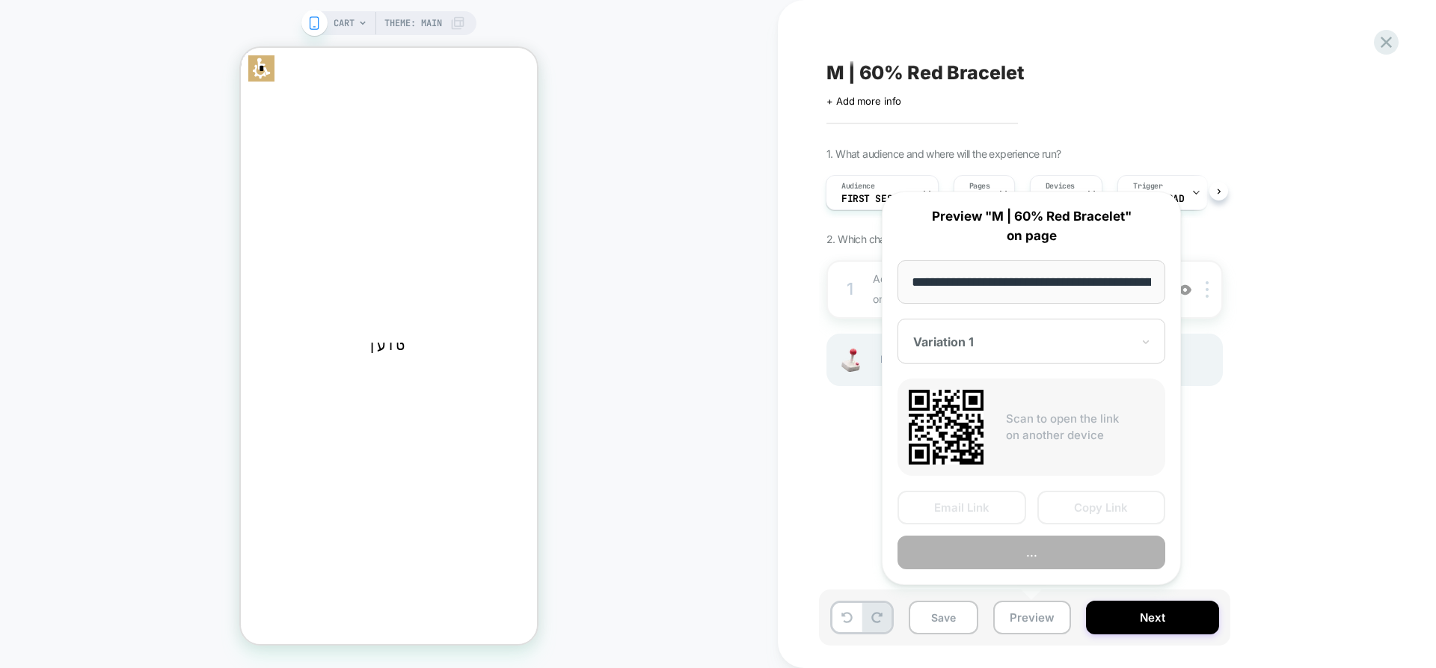
scroll to position [0, 58]
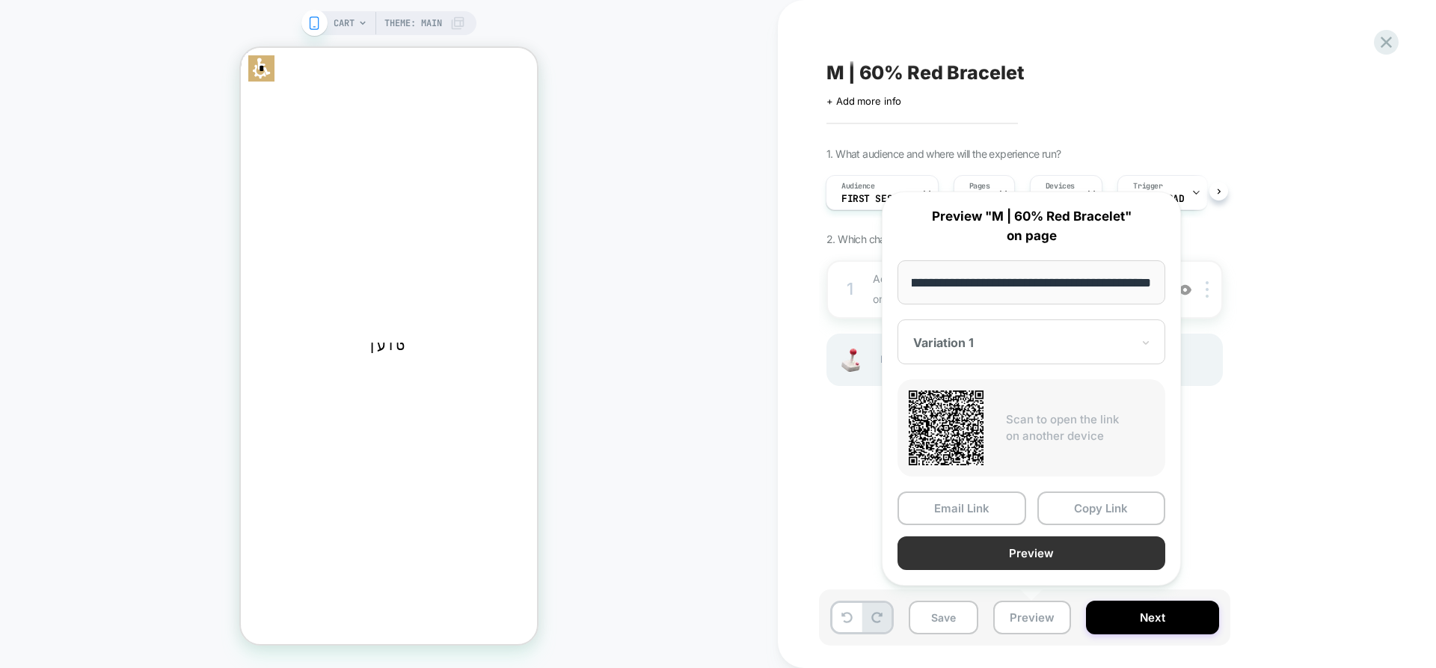
click at [992, 566] on button "Preview" at bounding box center [1032, 553] width 268 height 34
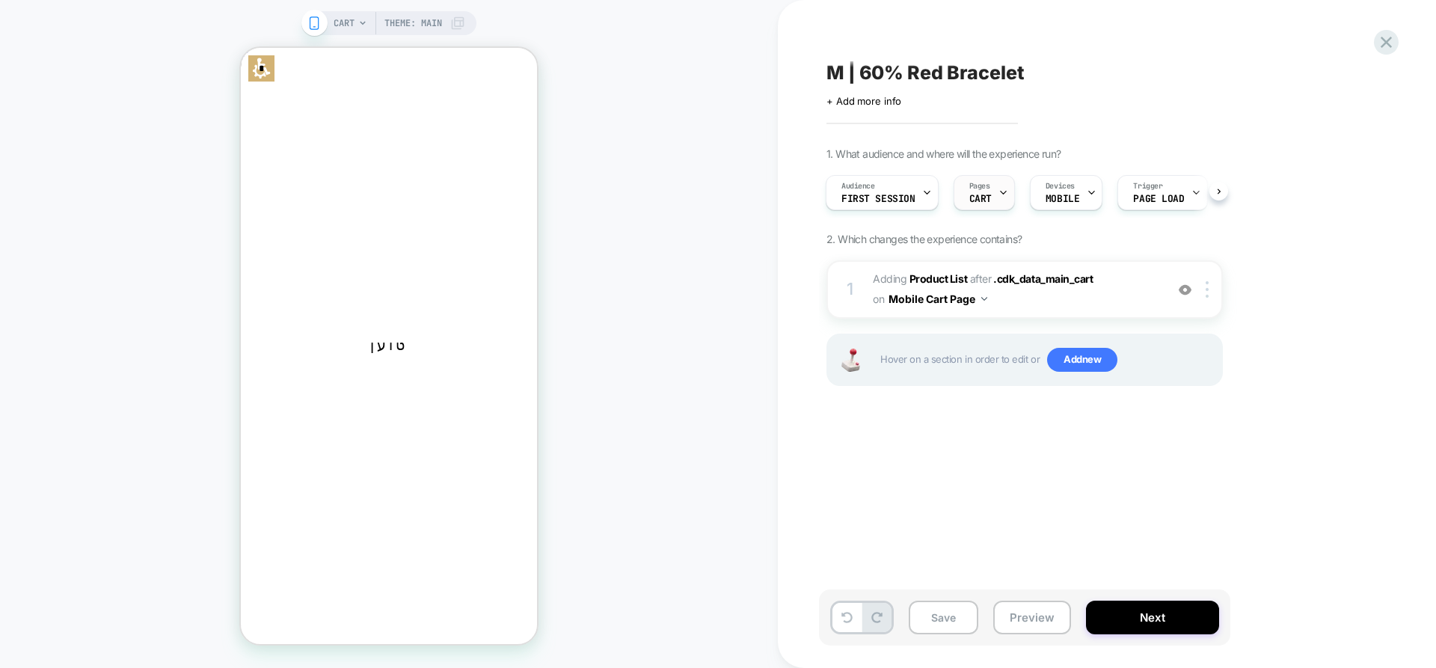
click at [1002, 198] on div at bounding box center [1004, 193] width 10 height 34
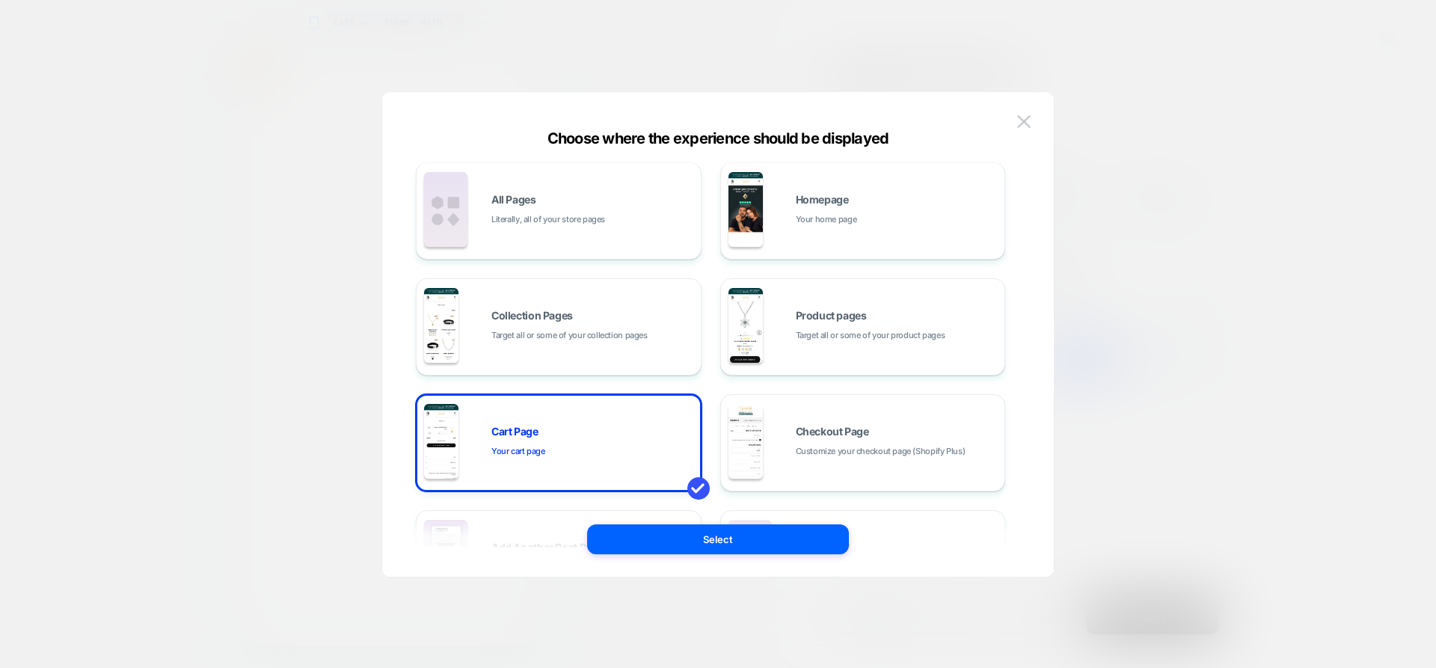
scroll to position [0, 0]
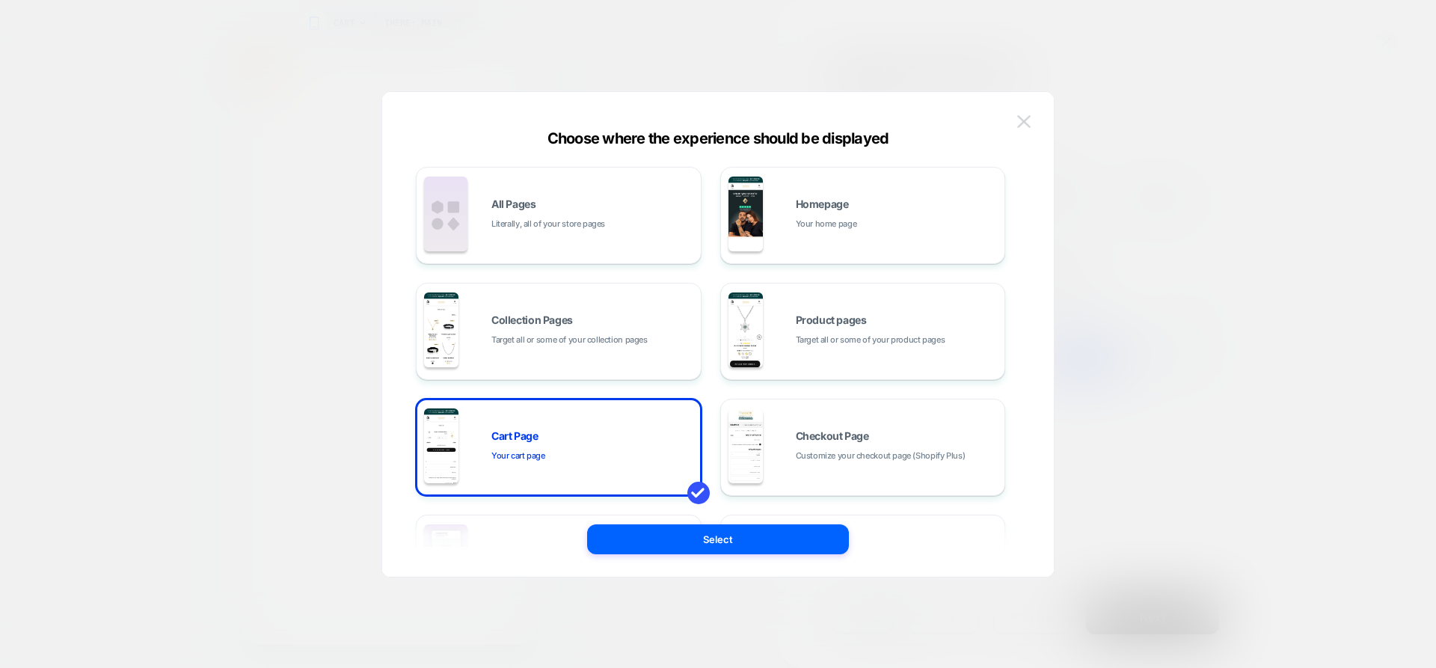
click at [1027, 123] on img at bounding box center [1024, 121] width 13 height 13
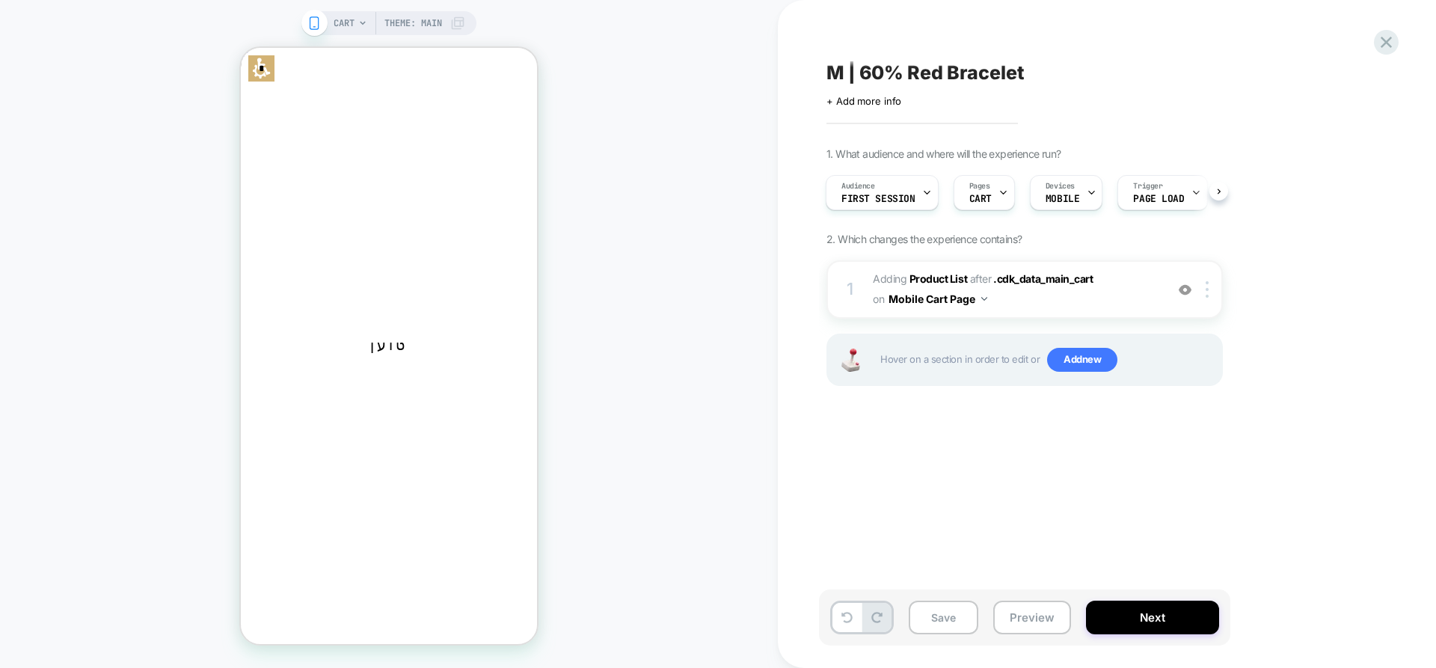
click at [353, 21] on span "CART" at bounding box center [344, 23] width 21 height 24
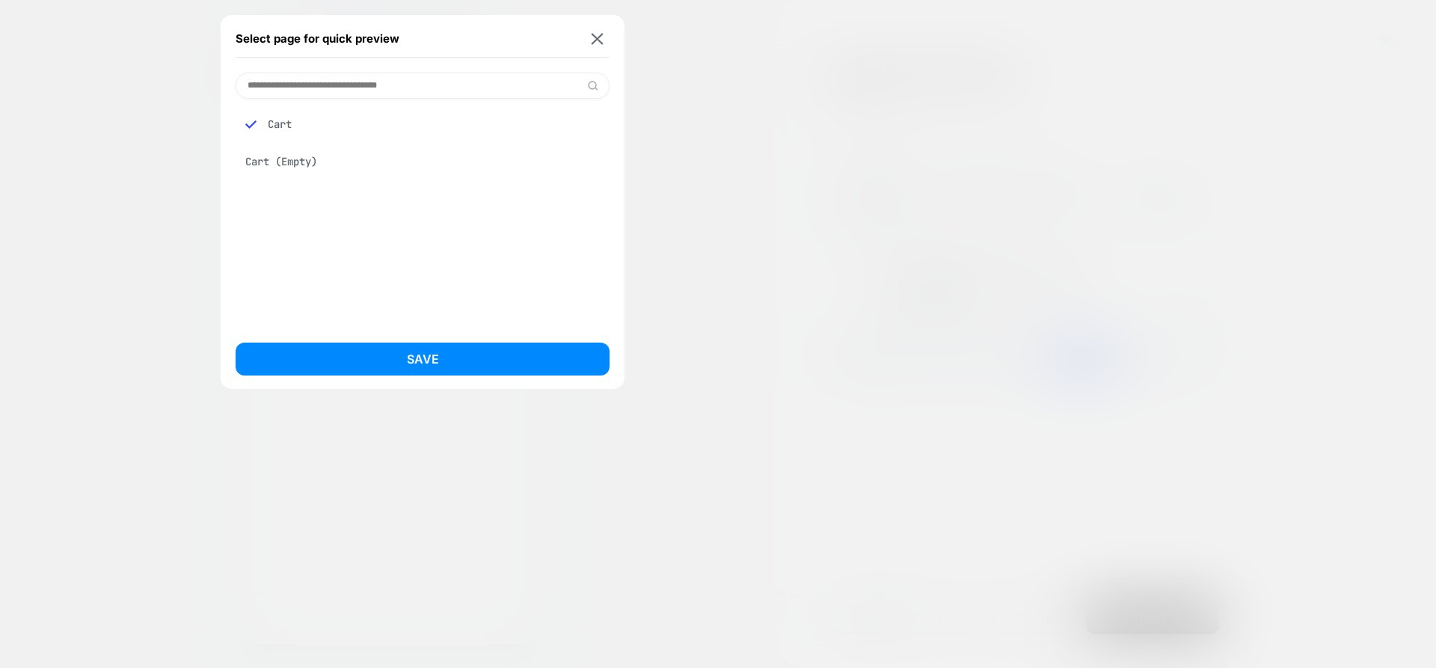
click at [478, 73] on input at bounding box center [423, 86] width 374 height 26
type input "****"
drag, startPoint x: 595, startPoint y: 37, endPoint x: 553, endPoint y: 45, distance: 42.6
click at [596, 37] on img at bounding box center [598, 38] width 12 height 11
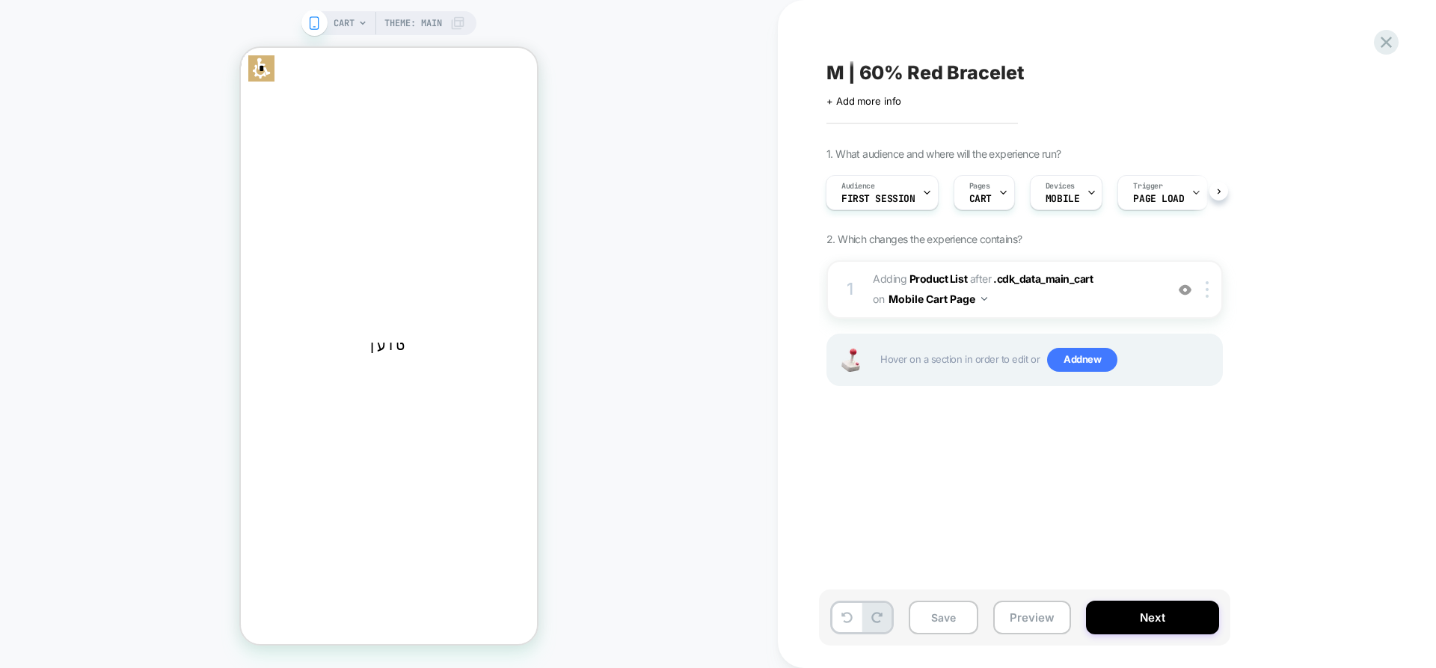
click at [355, 20] on div "CART Theme: MAIN" at bounding box center [400, 23] width 132 height 24
click at [358, 22] on icon at bounding box center [362, 23] width 9 height 9
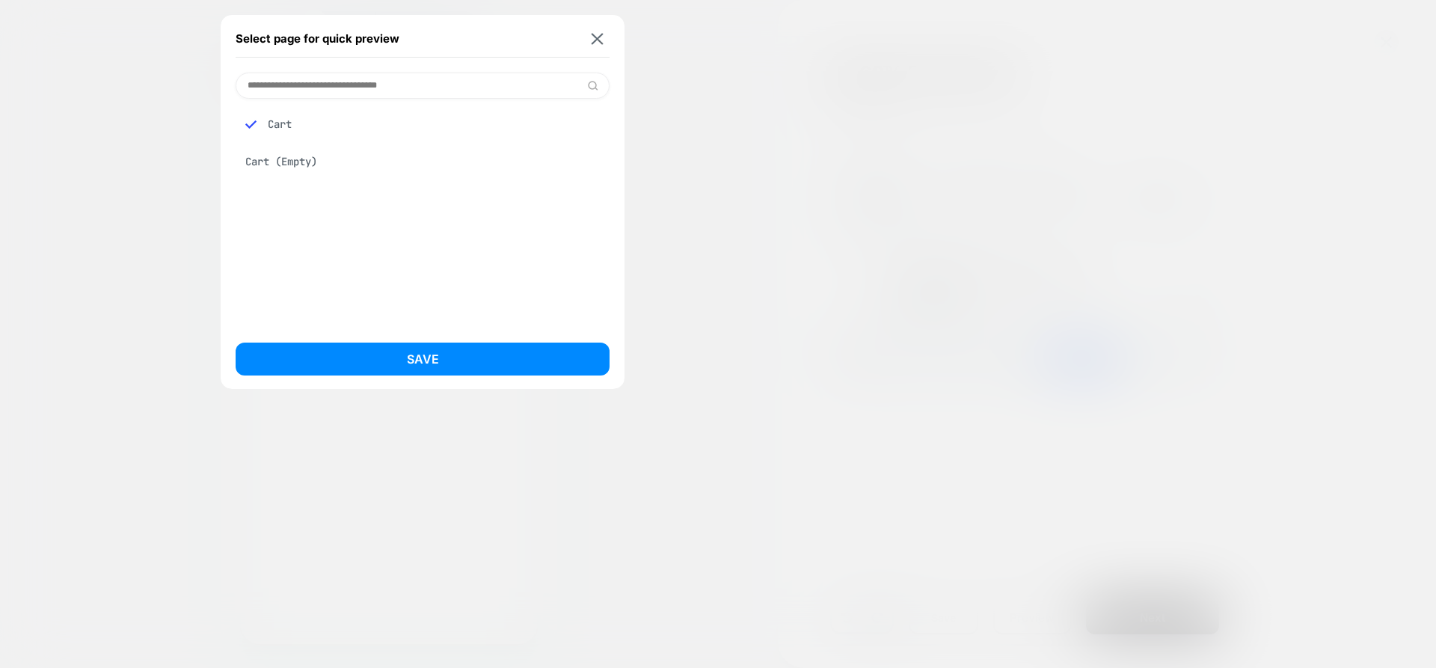
click at [378, 91] on input at bounding box center [423, 86] width 374 height 26
type input "*"
type input "****"
click at [607, 39] on div "Select page for quick preview" at bounding box center [423, 38] width 374 height 37
click at [603, 45] on button at bounding box center [597, 38] width 19 height 13
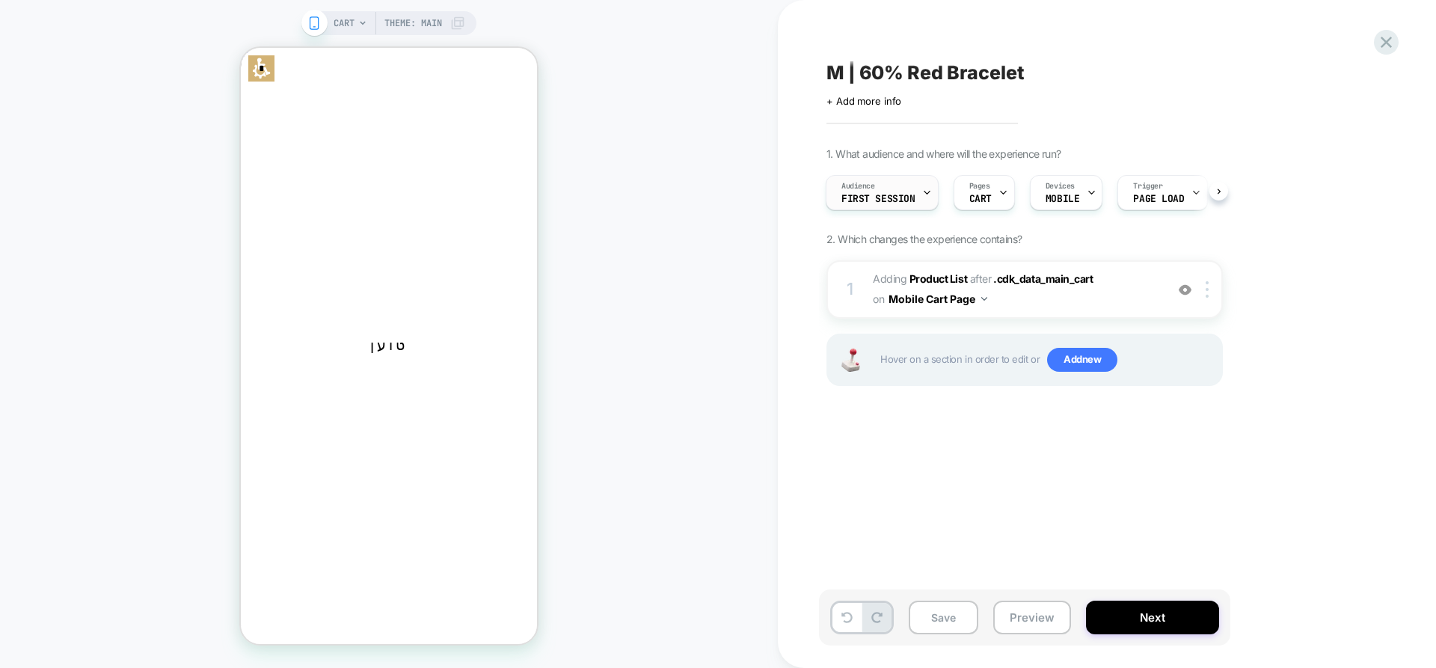
click at [885, 203] on span "First Session" at bounding box center [879, 199] width 74 height 10
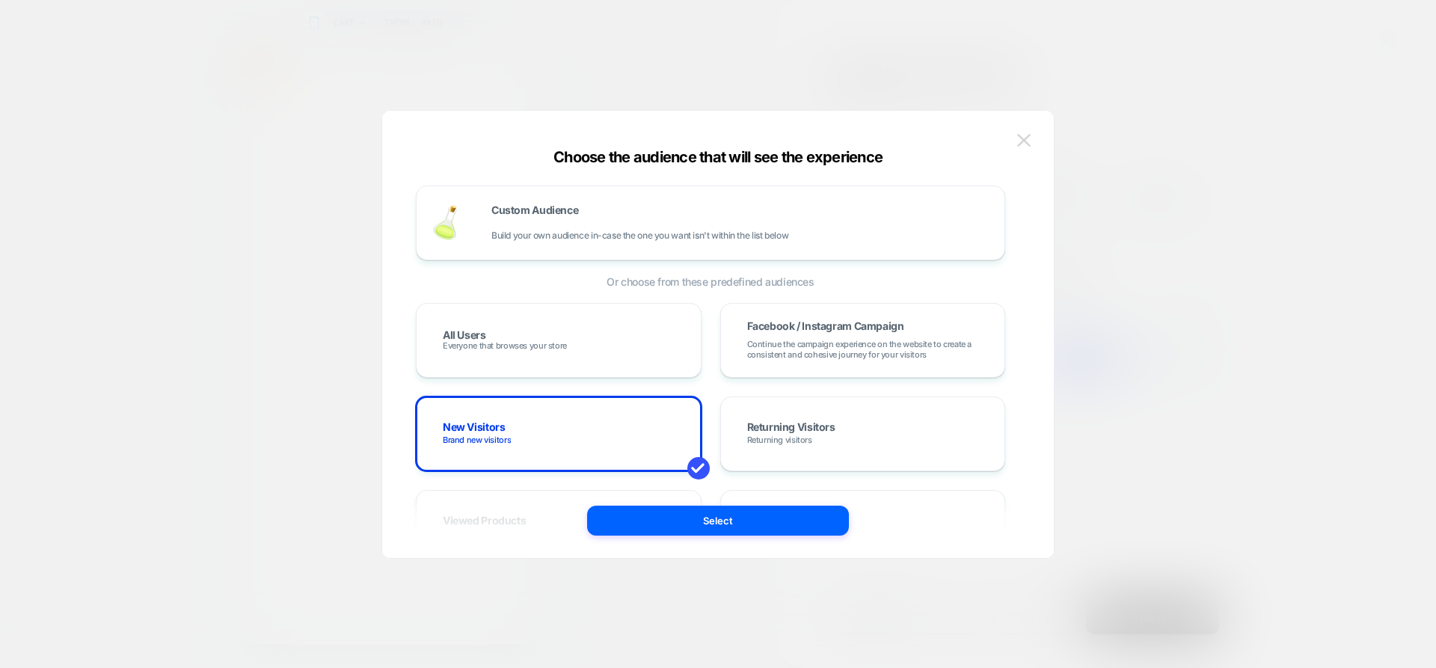
click at [1028, 143] on img at bounding box center [1024, 140] width 13 height 13
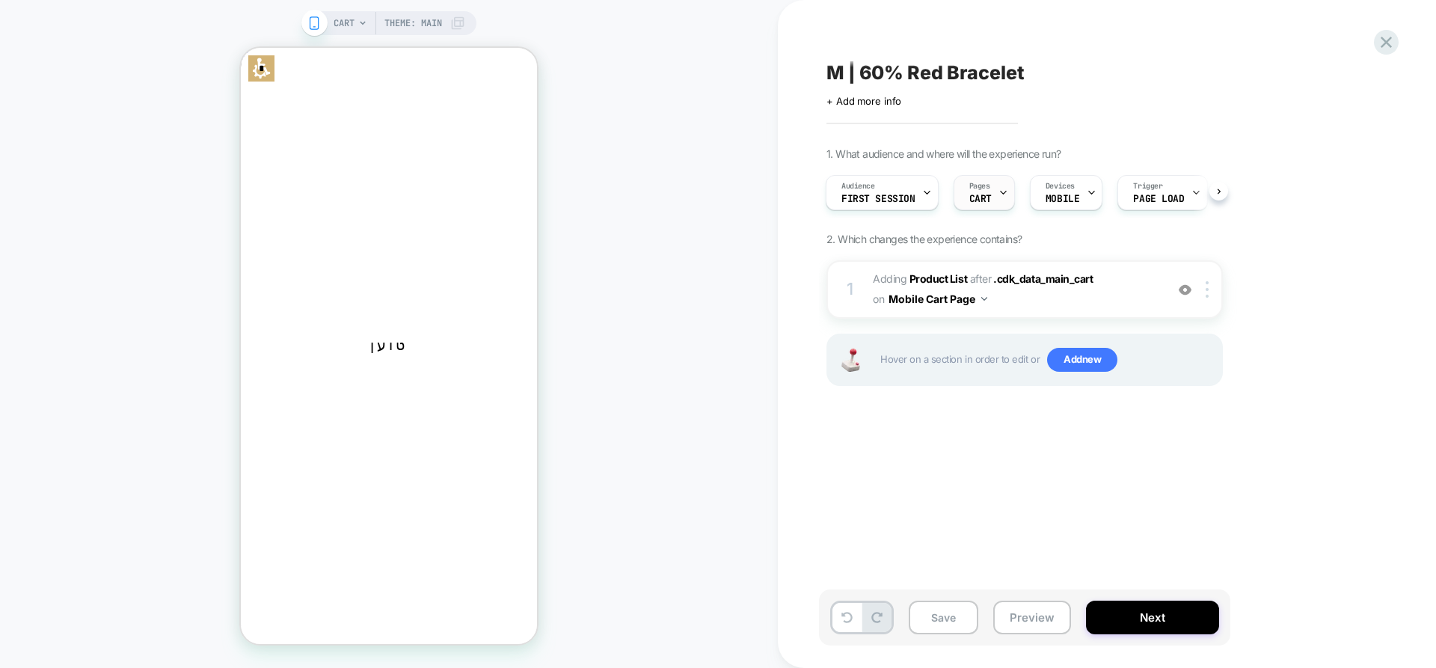
click at [993, 192] on div "Pages CART" at bounding box center [981, 193] width 52 height 34
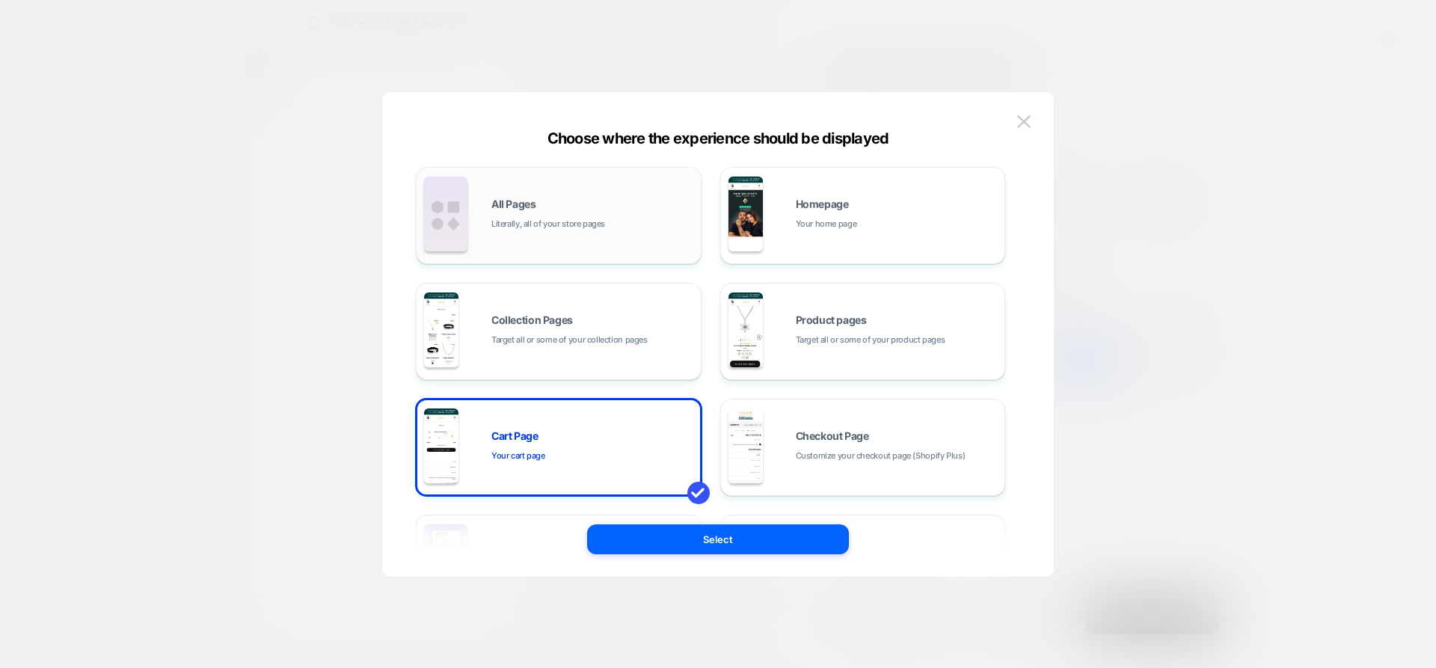
click at [550, 198] on div "All Pages Literally, all of your store pages" at bounding box center [558, 215] width 269 height 82
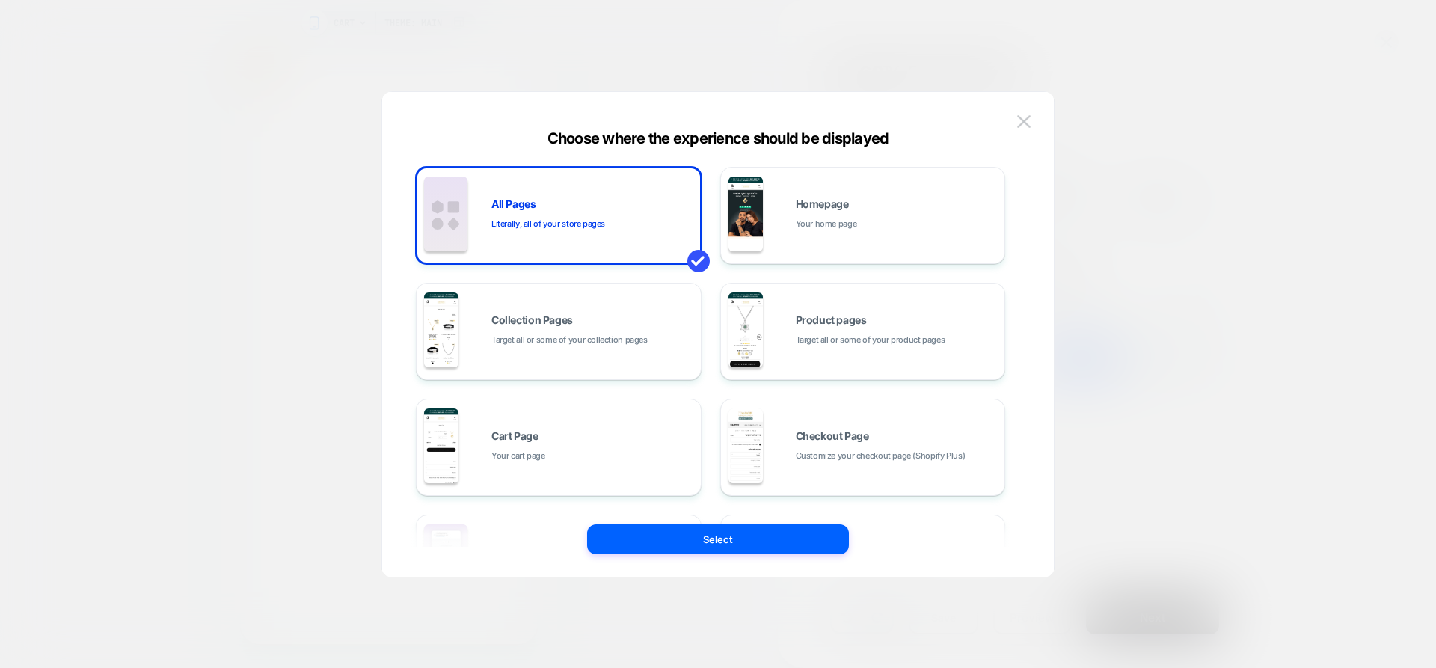
click at [753, 539] on button "Select" at bounding box center [718, 539] width 262 height 30
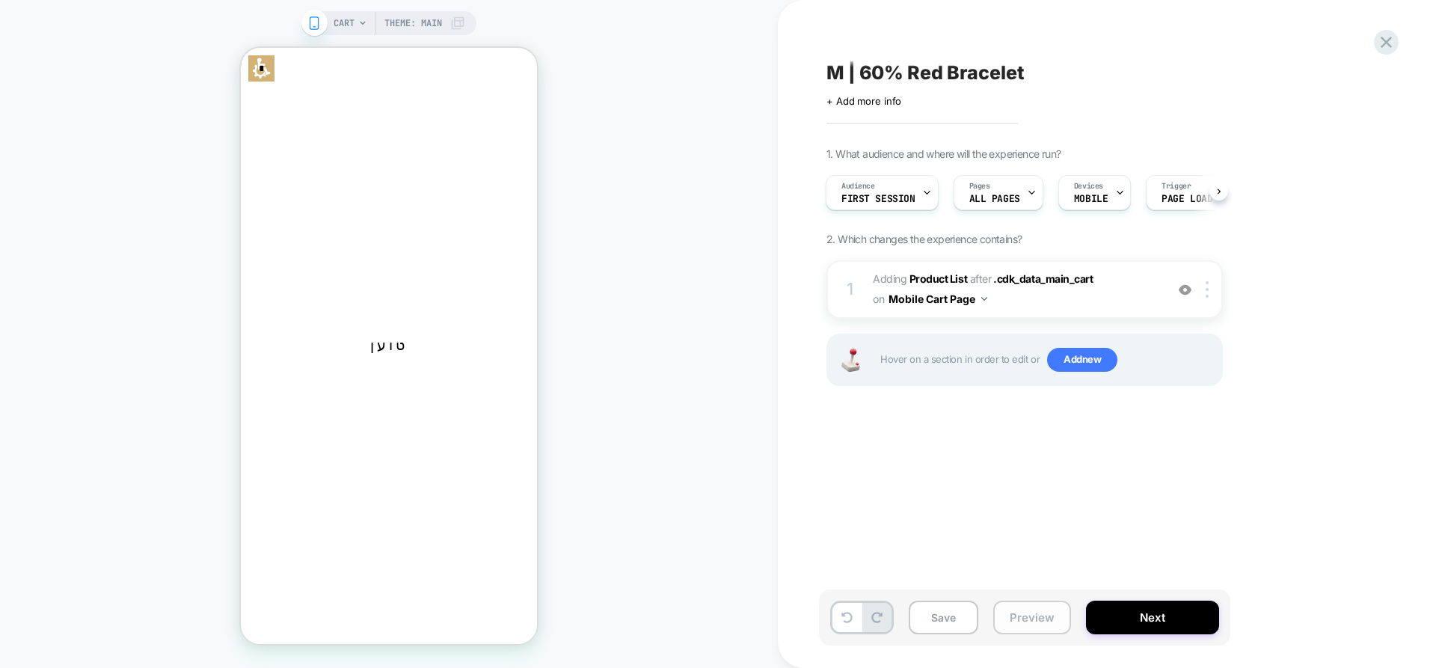
click at [1041, 622] on button "Preview" at bounding box center [1033, 618] width 78 height 34
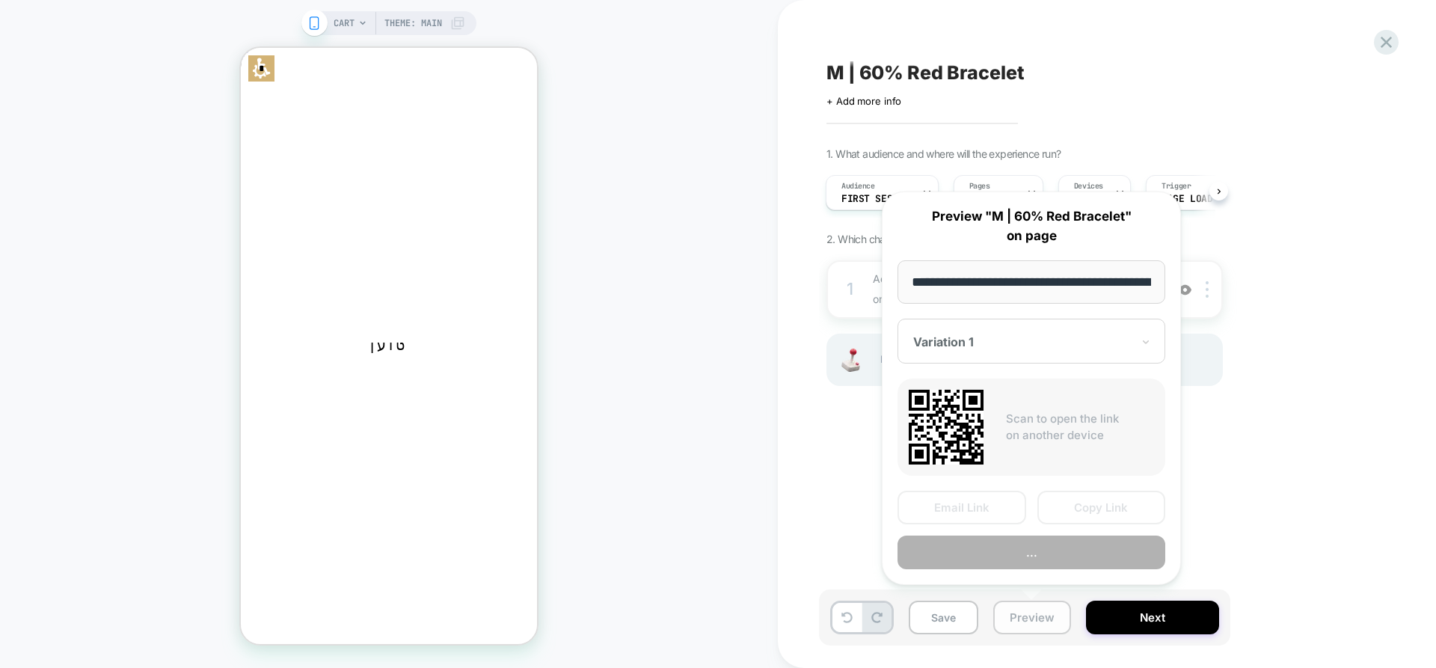
scroll to position [0, 58]
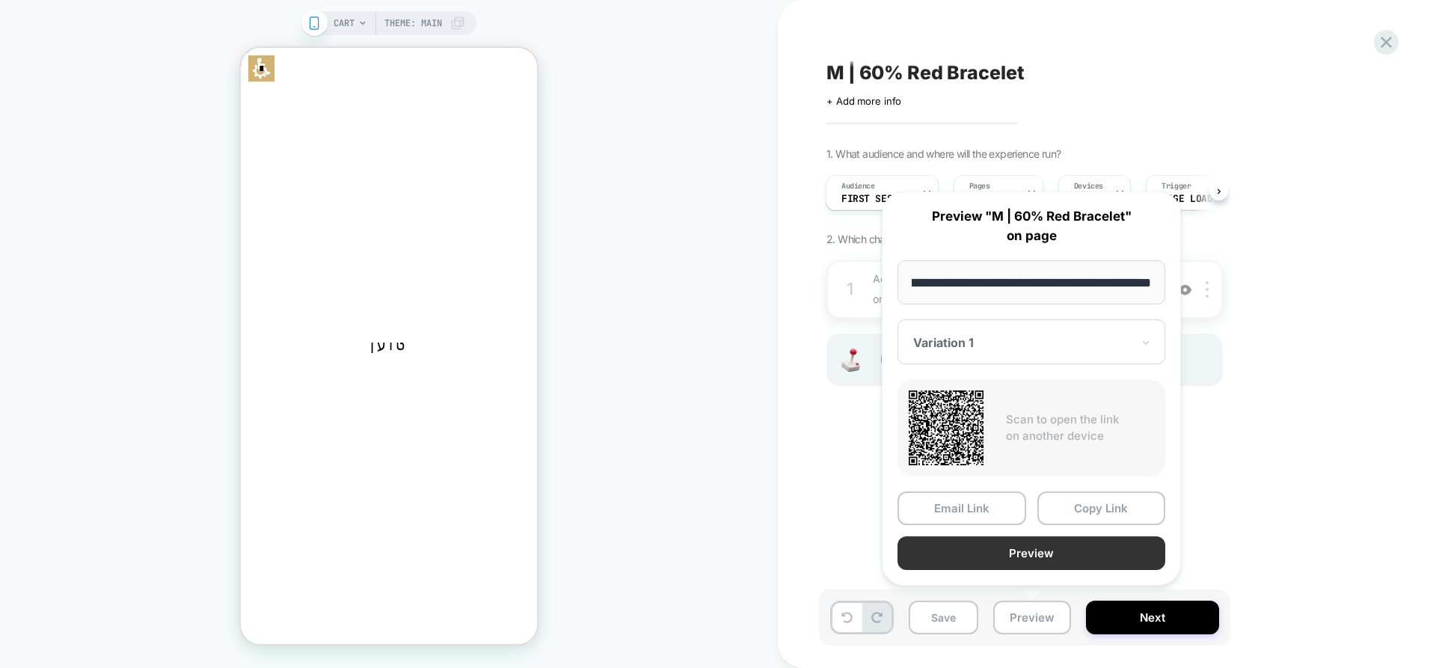
click at [1043, 545] on button "Preview" at bounding box center [1032, 553] width 268 height 34
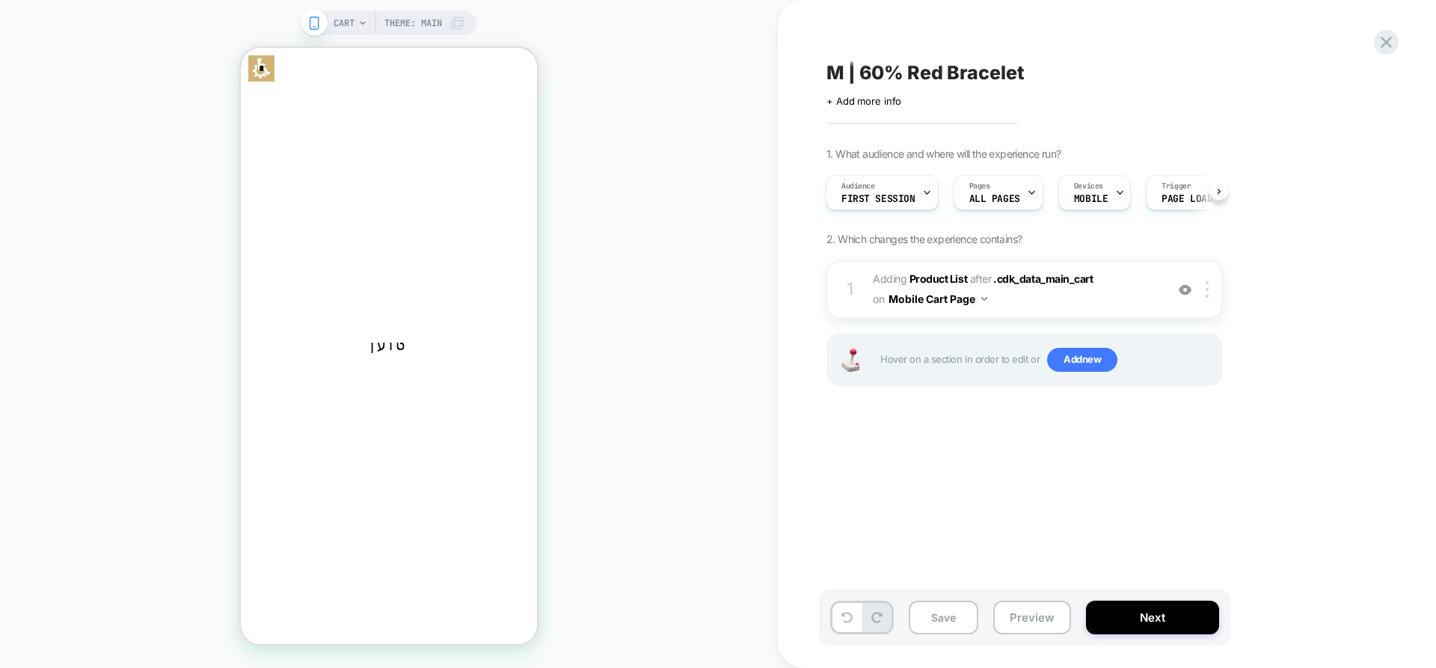
click at [346, 15] on span "CART" at bounding box center [344, 23] width 21 height 24
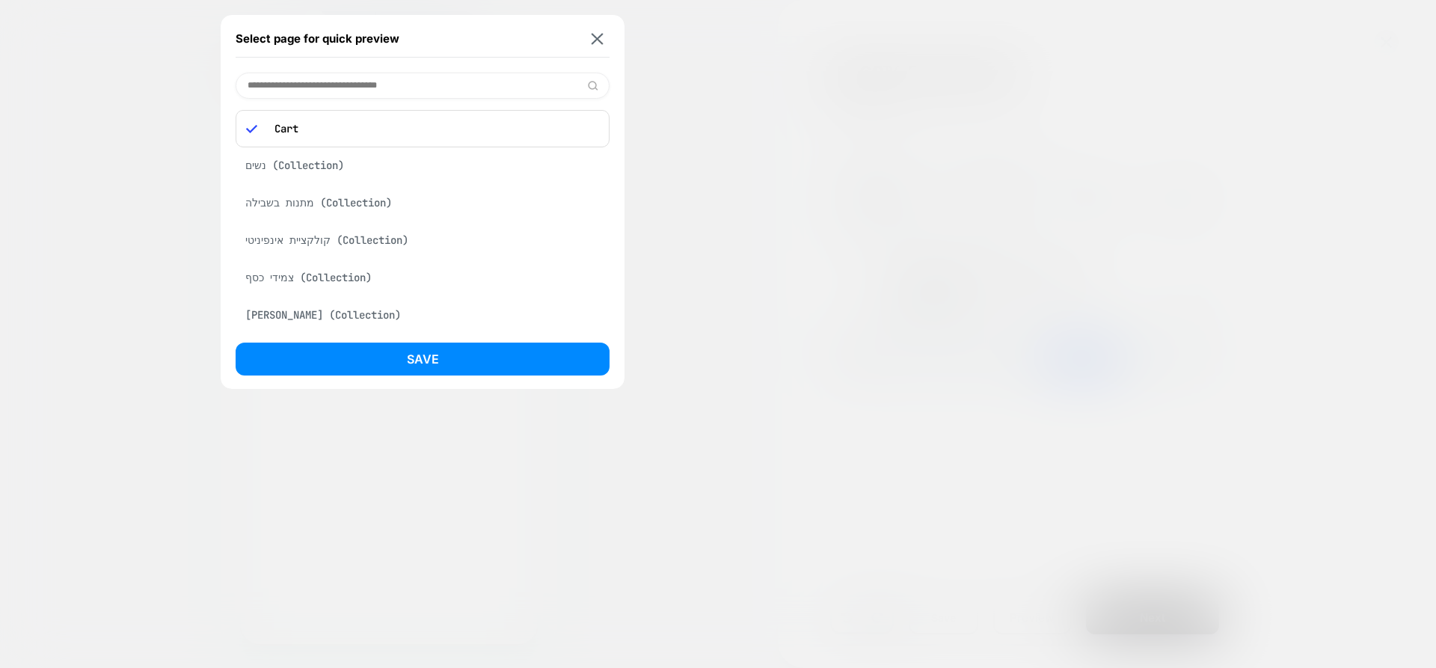
click at [595, 31] on div "Select page for quick preview" at bounding box center [423, 38] width 374 height 37
click at [599, 29] on div "Select page for quick preview" at bounding box center [423, 38] width 374 height 37
click at [597, 34] on img at bounding box center [598, 38] width 12 height 11
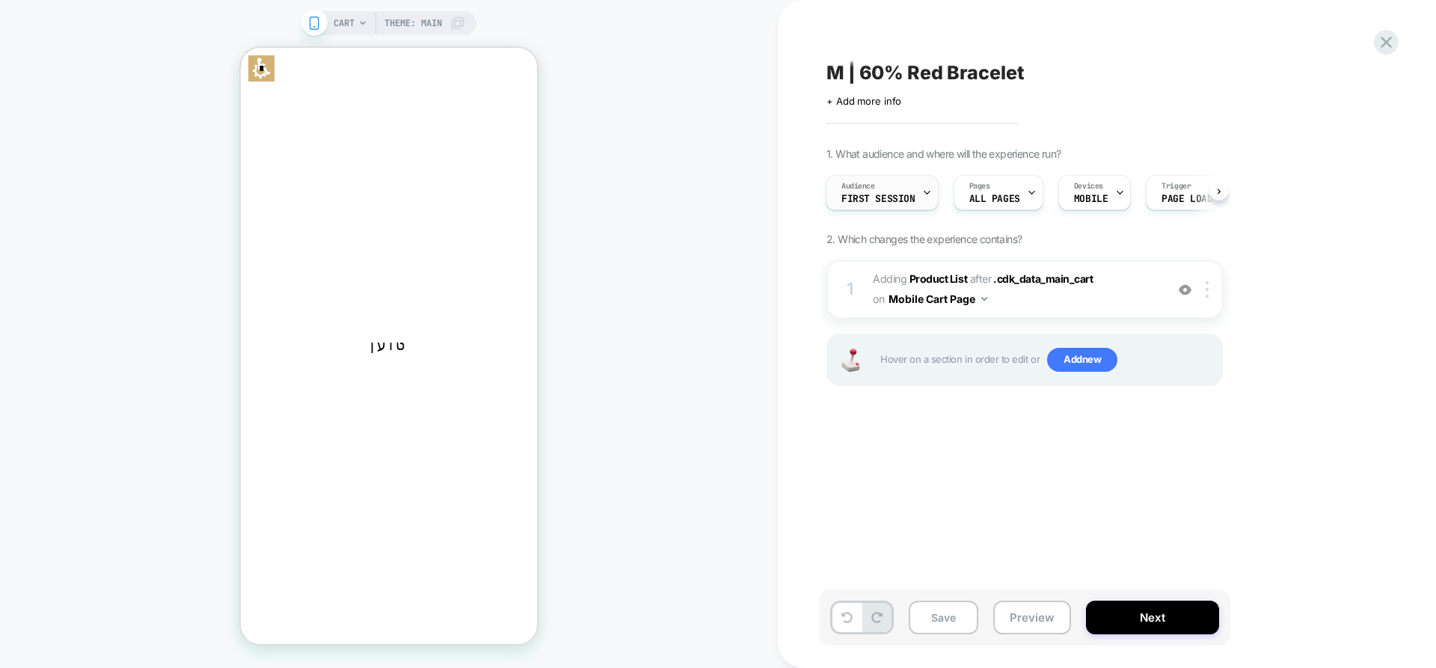
click at [905, 201] on span "First Session" at bounding box center [879, 199] width 74 height 10
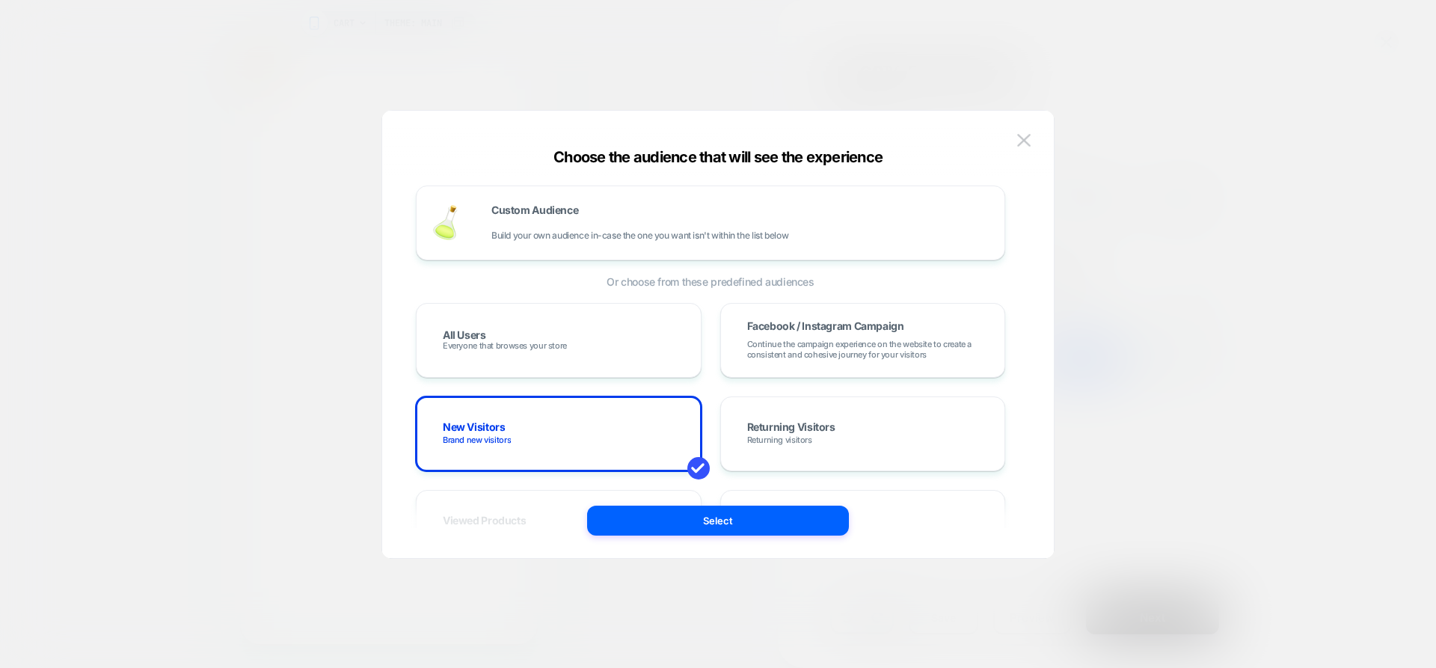
click at [1030, 139] on img at bounding box center [1024, 140] width 13 height 13
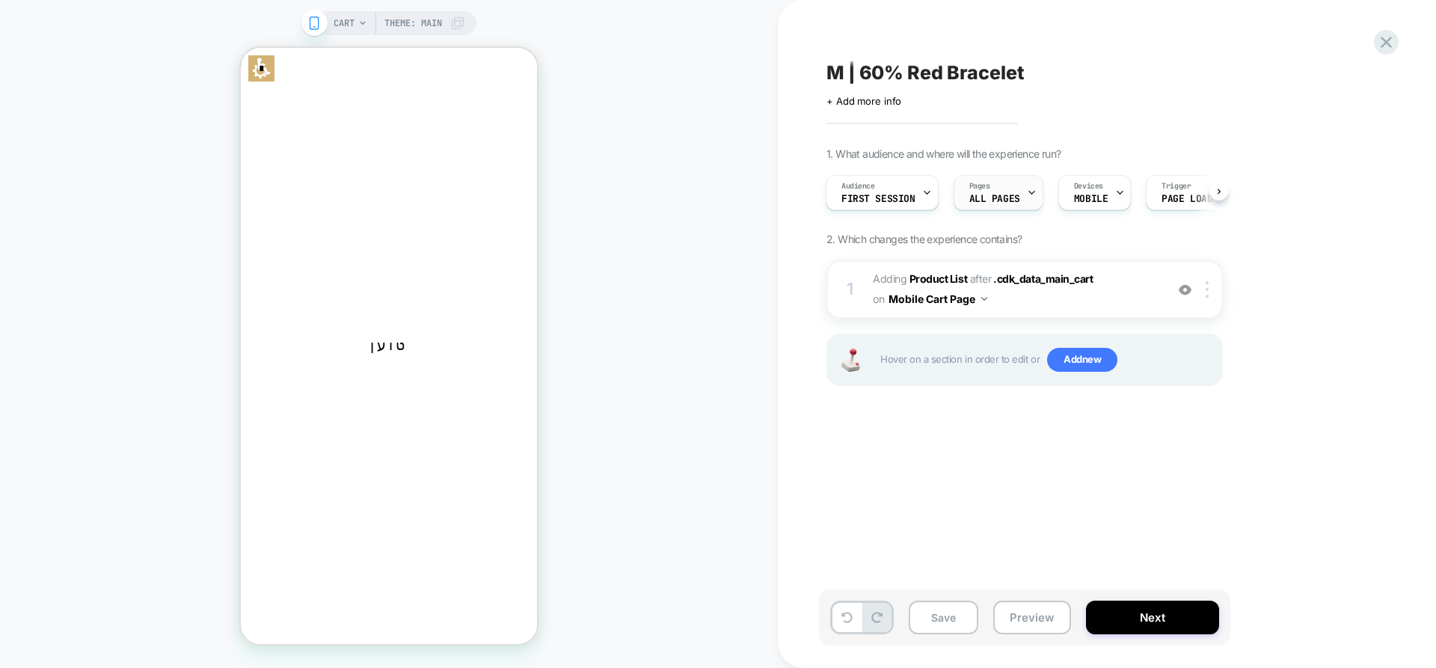
click at [1015, 201] on span "ALL PAGES" at bounding box center [995, 199] width 51 height 10
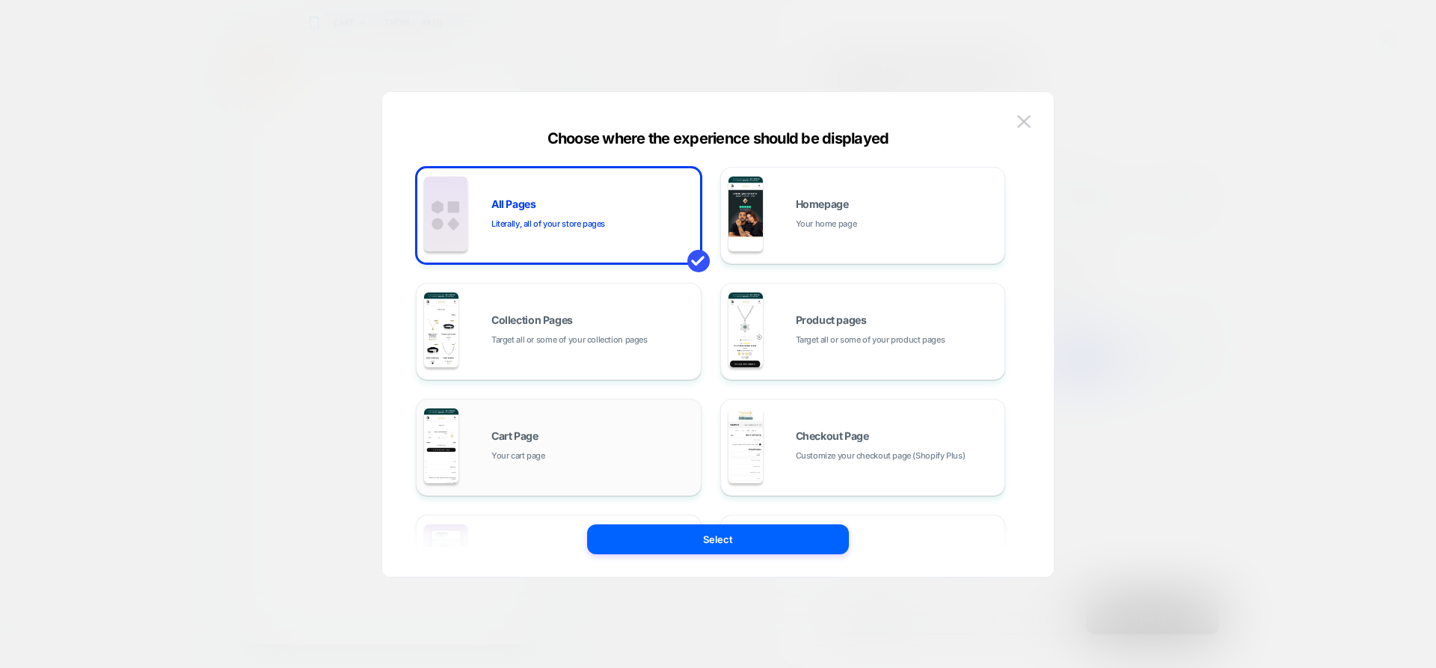
click at [558, 459] on div "Cart Page Your cart page" at bounding box center [593, 447] width 202 height 32
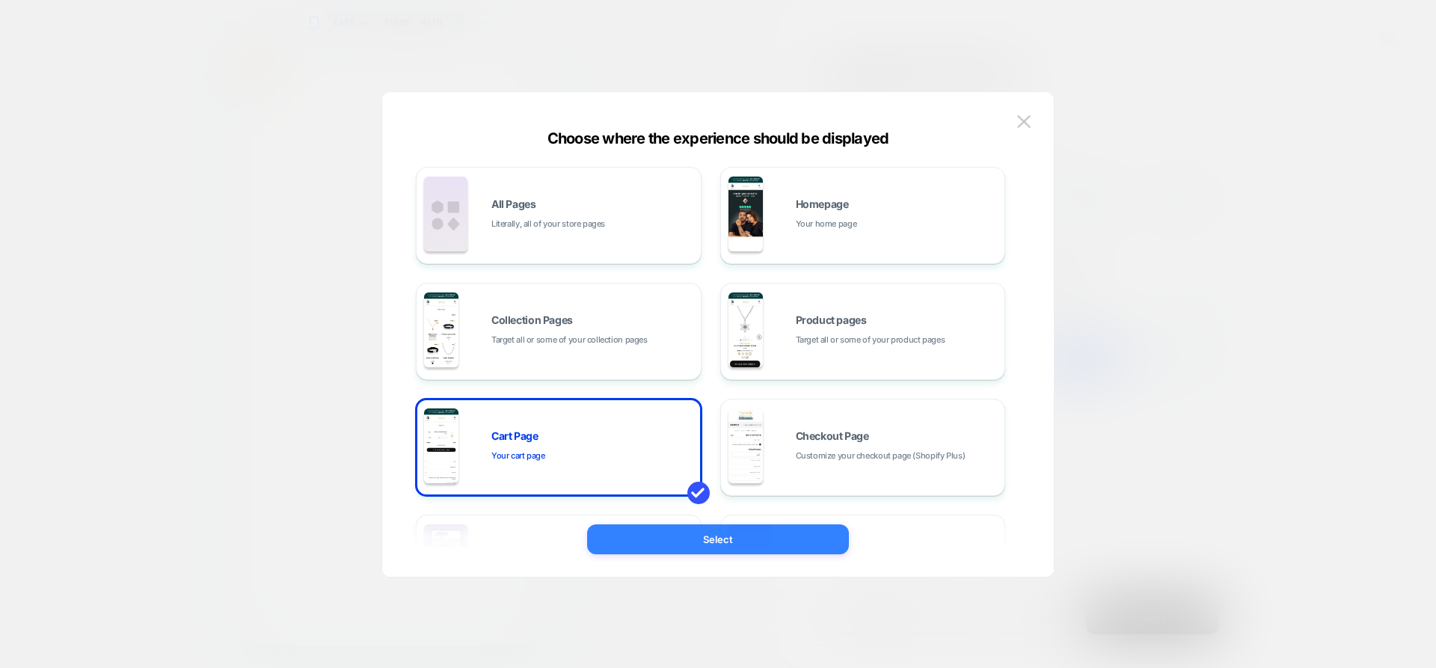
click at [728, 546] on button "Select" at bounding box center [718, 539] width 262 height 30
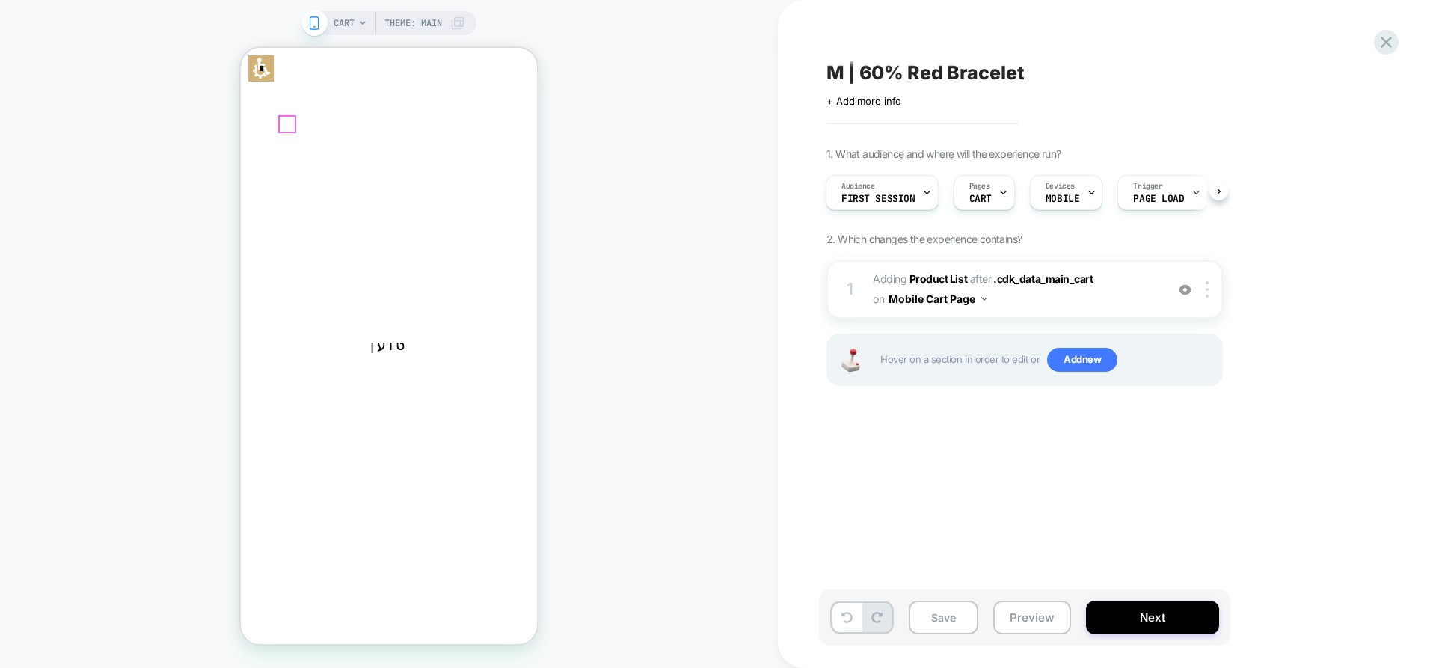
click at [241, 48] on div "תפריט" at bounding box center [241, 48] width 0 height 0
click at [241, 48] on li "הנמכרים ביותר" at bounding box center [241, 48] width 0 height 0
click at [241, 48] on li "SALE" at bounding box center [241, 48] width 0 height 0
click at [241, 48] on link "SALE" at bounding box center [241, 48] width 0 height 0
click at [182, 212] on div "CART Theme: MAIN" at bounding box center [389, 334] width 778 height 638
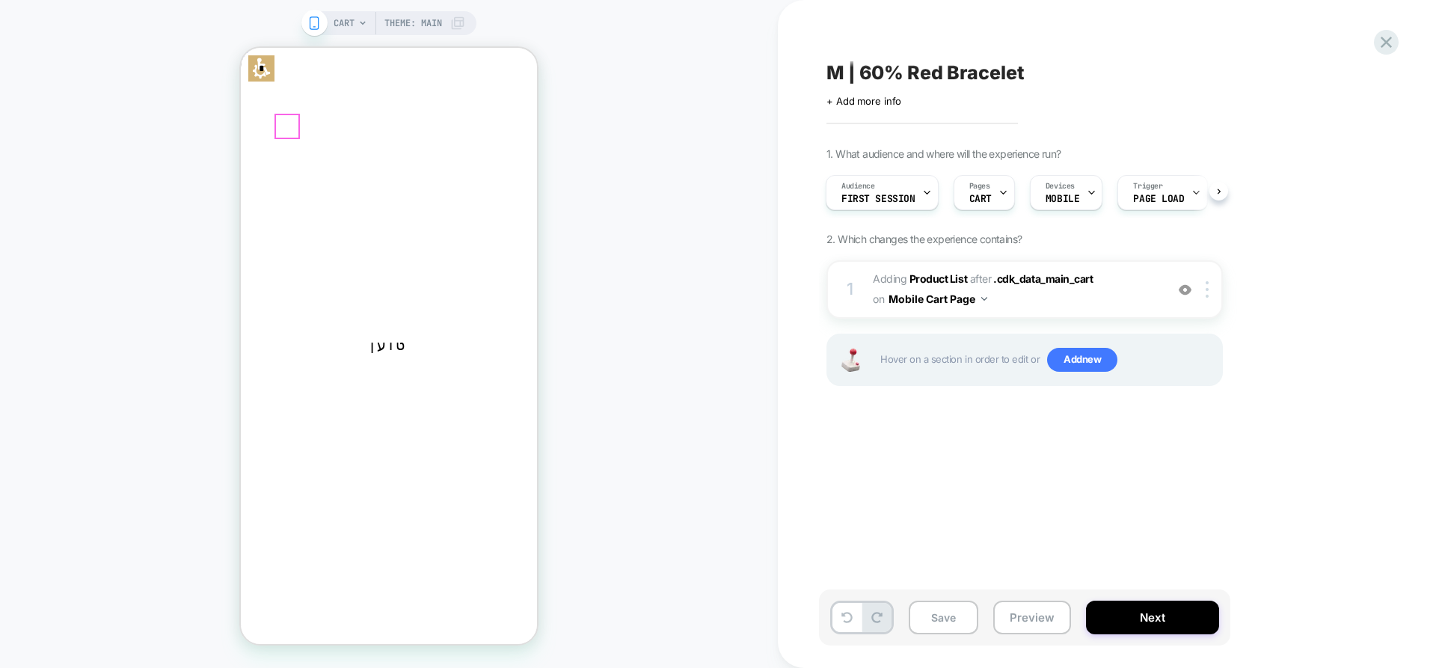
click at [241, 48] on icon at bounding box center [241, 48] width 0 height 0
click at [985, 195] on span "CART" at bounding box center [981, 199] width 22 height 10
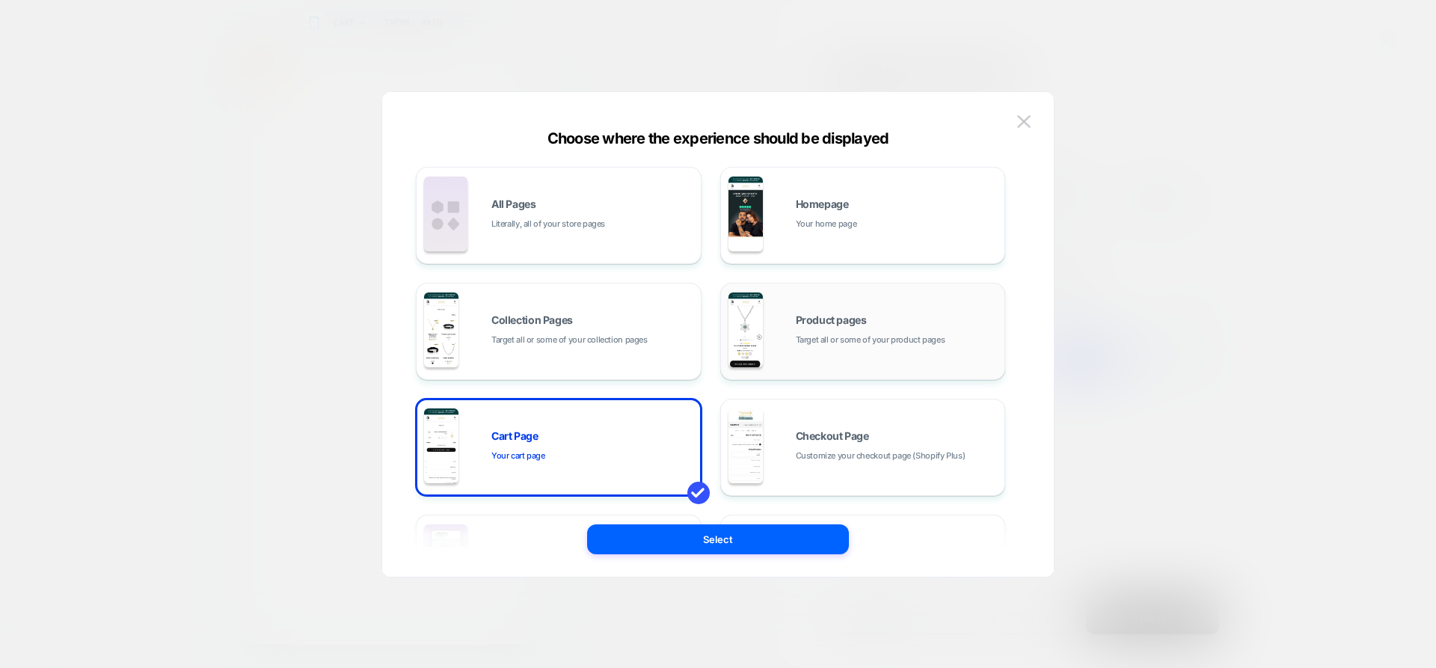
click at [866, 351] on div "Product pages Target all or some of your product pages" at bounding box center [863, 331] width 269 height 82
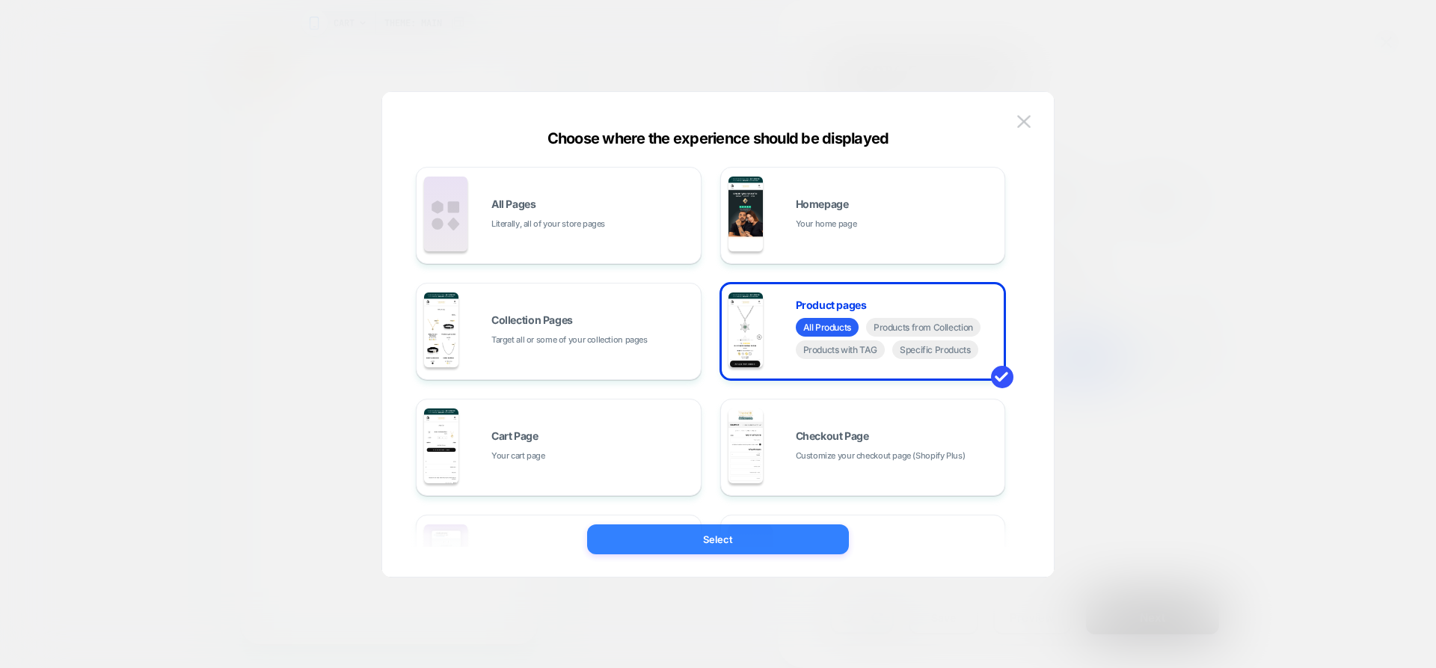
click at [817, 542] on button "Select" at bounding box center [718, 539] width 262 height 30
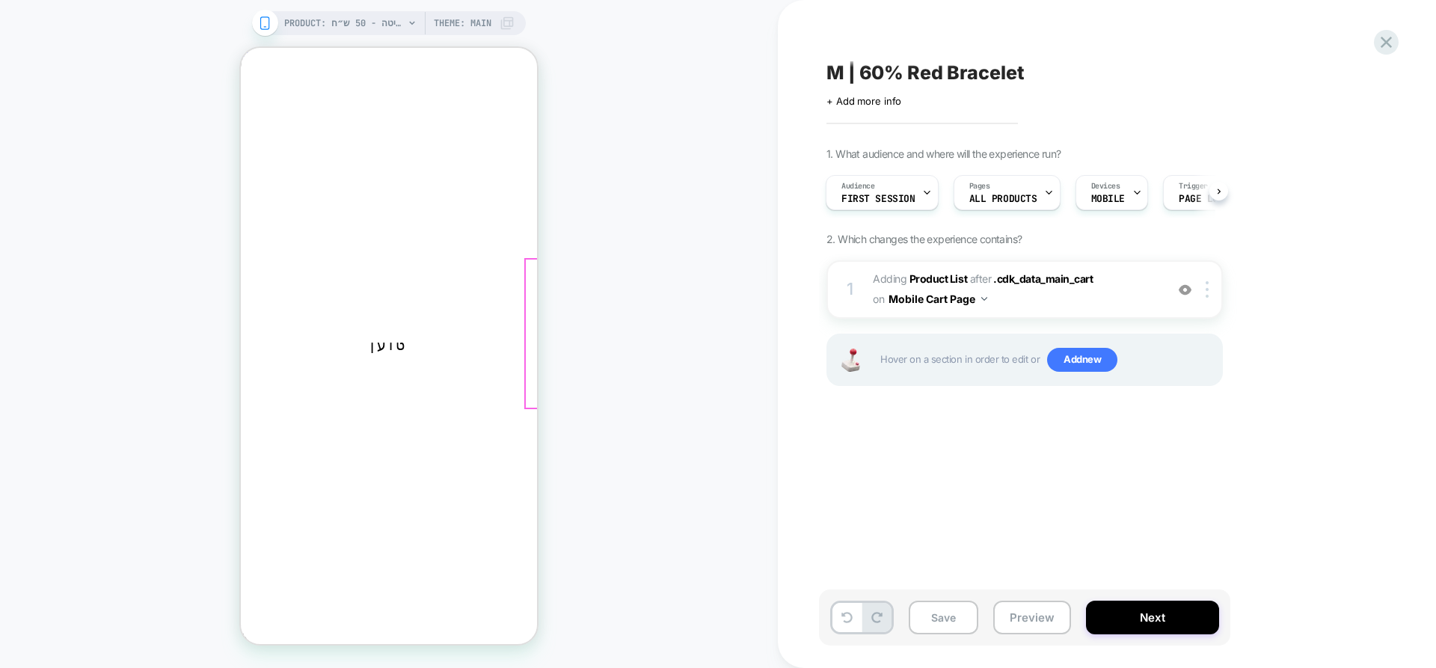
scroll to position [0, 1]
click at [241, 48] on span "הוספה לסל הקניות" at bounding box center [241, 48] width 0 height 0
click at [303, 169] on icon "button" at bounding box center [286, 185] width 33 height 33
click at [241, 48] on span "1" at bounding box center [241, 48] width 0 height 0
click at [346, 663] on span "המשך לתשלום מאובטח" at bounding box center [293, 670] width 105 height 14
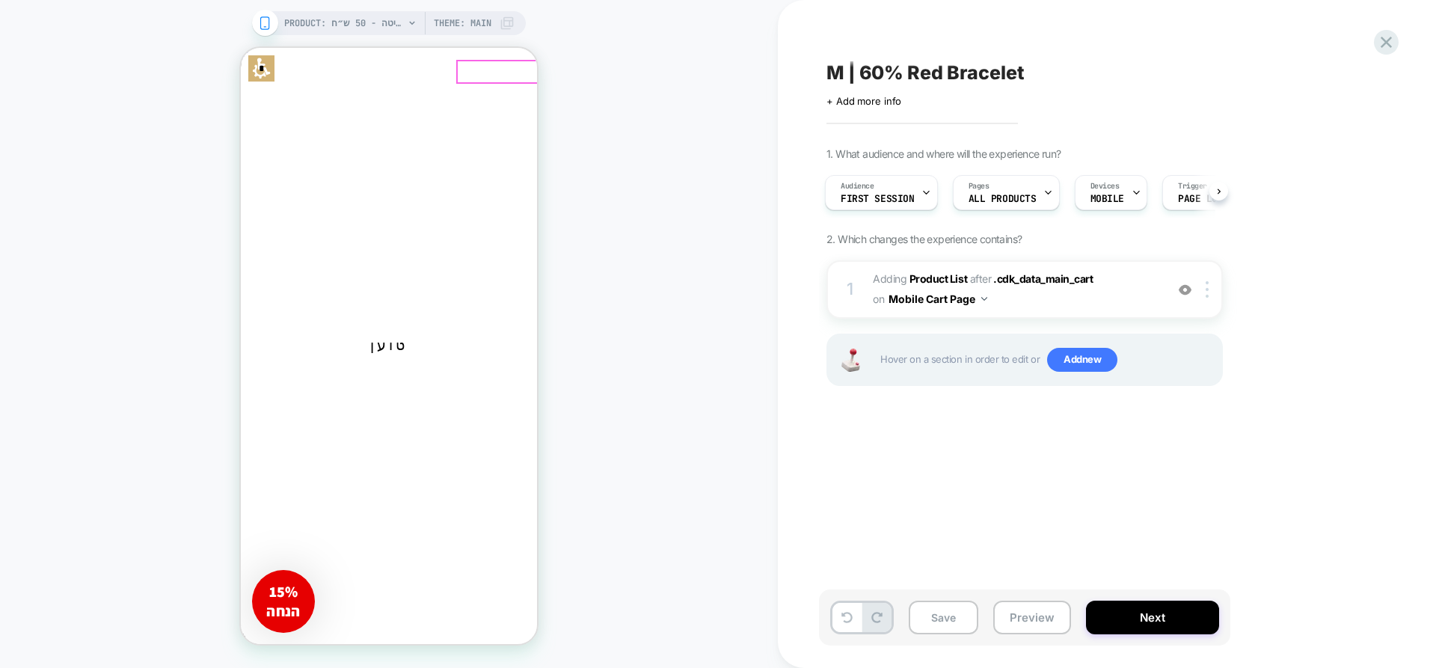
click at [324, 148] on icon "button" at bounding box center [285, 186] width 77 height 77
click at [408, 24] on icon at bounding box center [412, 23] width 9 height 9
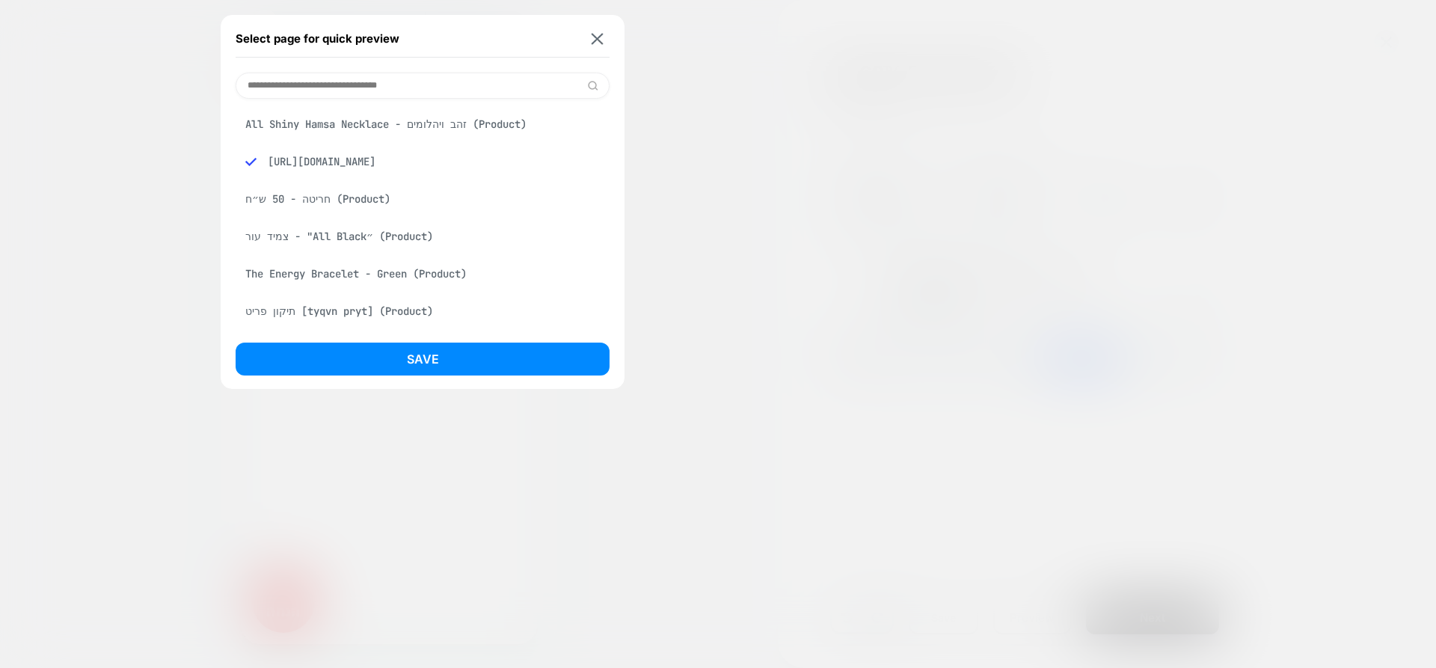
type input "*"
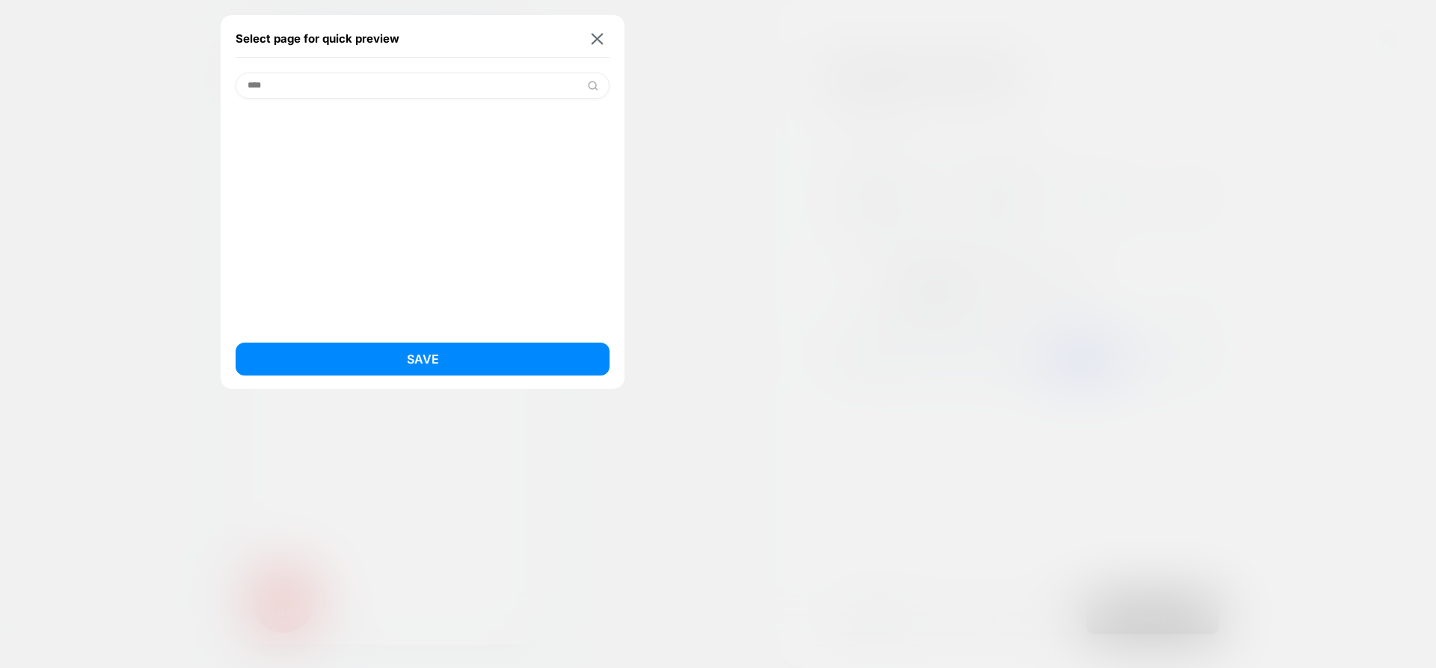
type input "****"
click at [606, 30] on div "Select page for quick preview" at bounding box center [423, 38] width 374 height 37
click at [590, 32] on button at bounding box center [597, 38] width 19 height 13
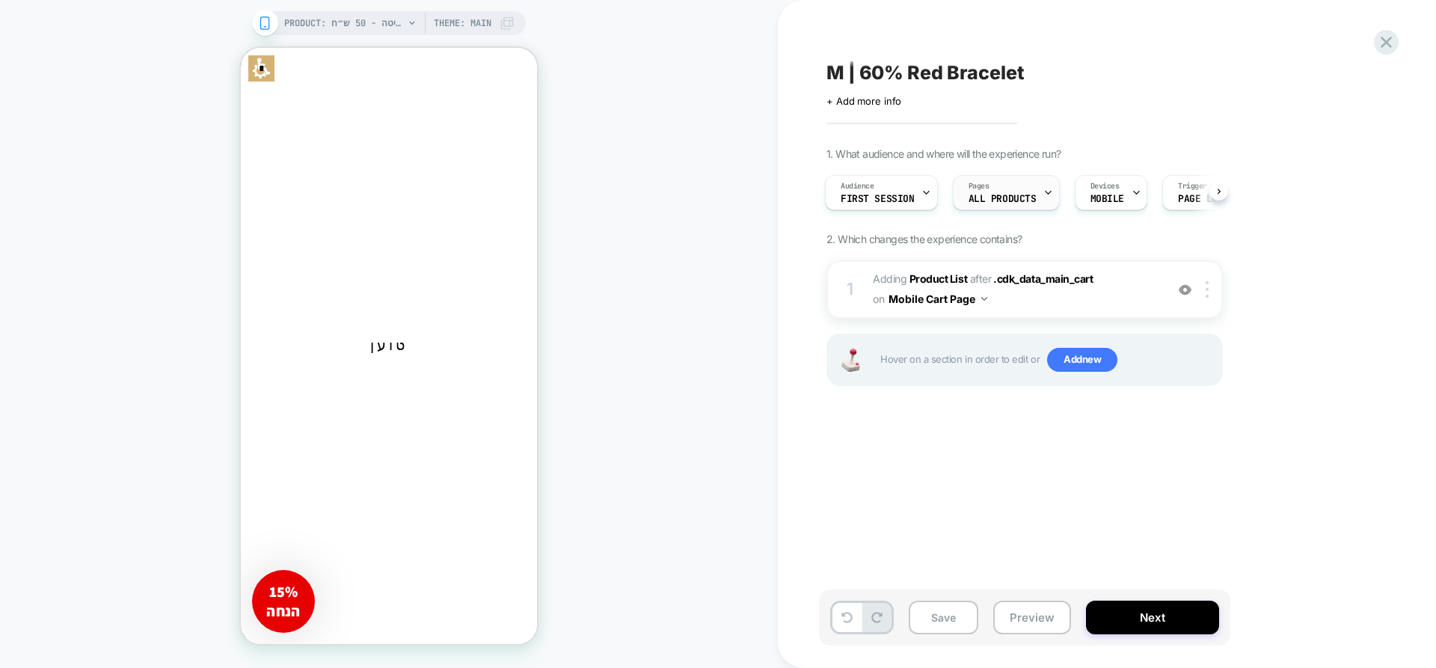
click at [1019, 195] on span "ALL PRODUCTS" at bounding box center [1003, 199] width 68 height 10
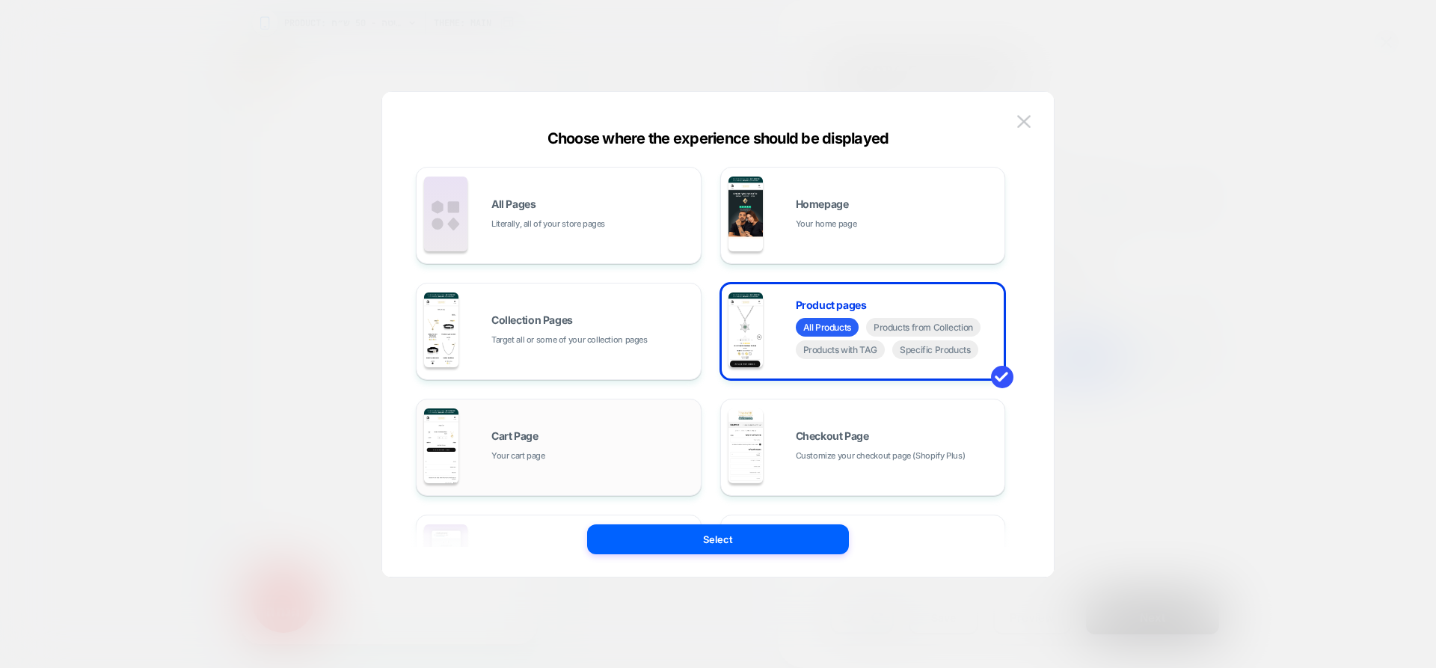
click at [601, 446] on div "Cart Page Your cart page" at bounding box center [593, 447] width 202 height 32
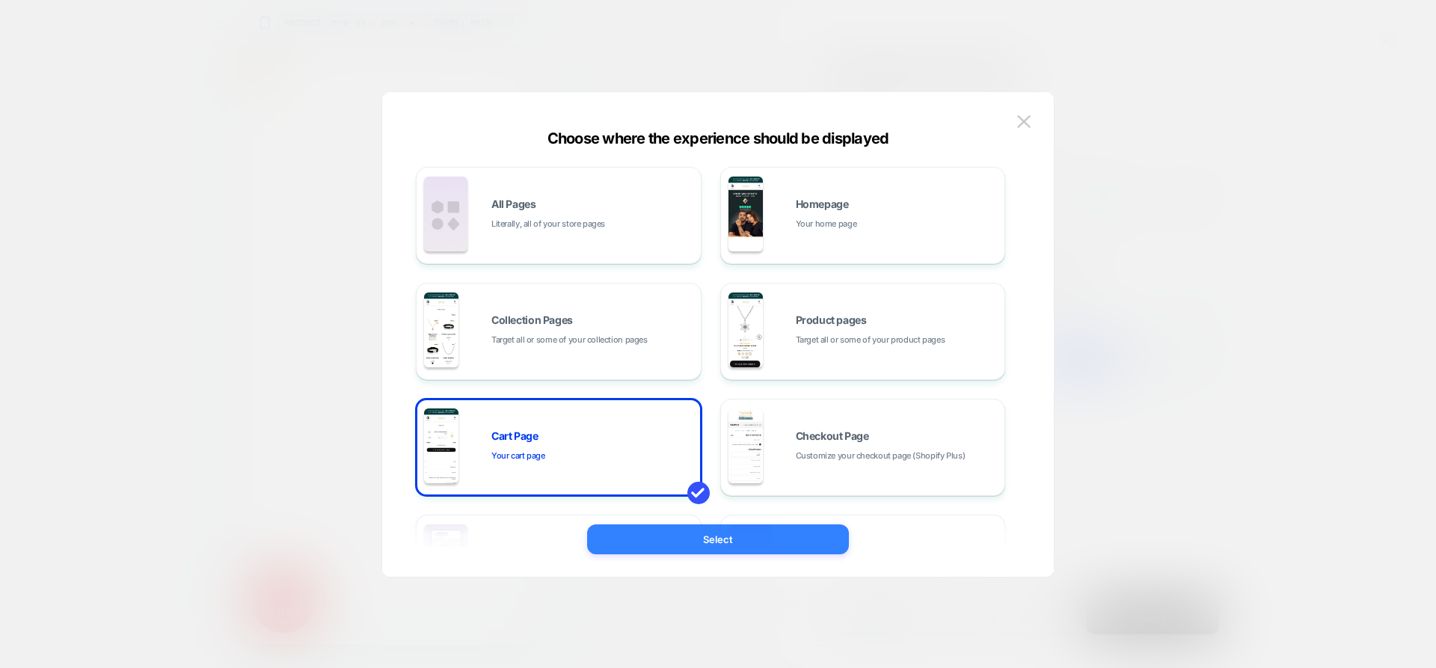
click at [676, 527] on button "Select" at bounding box center [718, 539] width 262 height 30
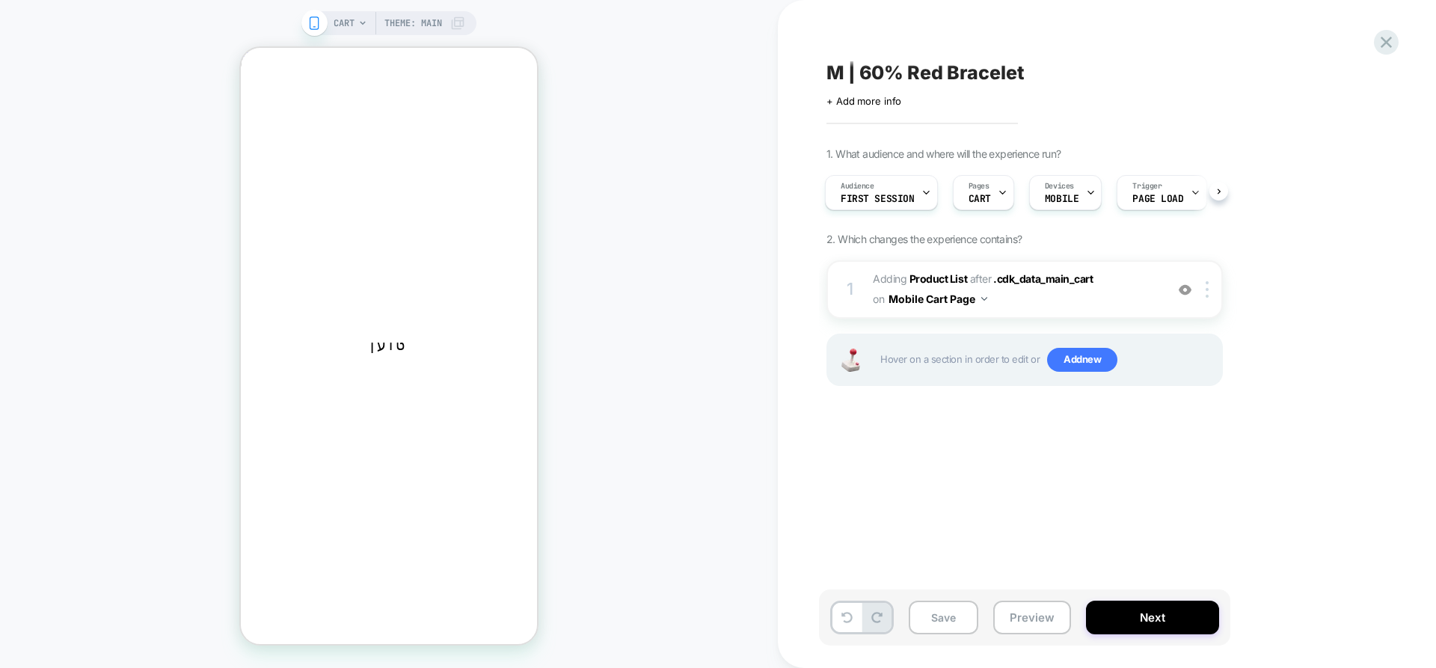
scroll to position [0, 2]
click at [355, 22] on div "CART Theme: MAIN" at bounding box center [400, 23] width 132 height 24
click at [358, 21] on icon at bounding box center [362, 23] width 9 height 9
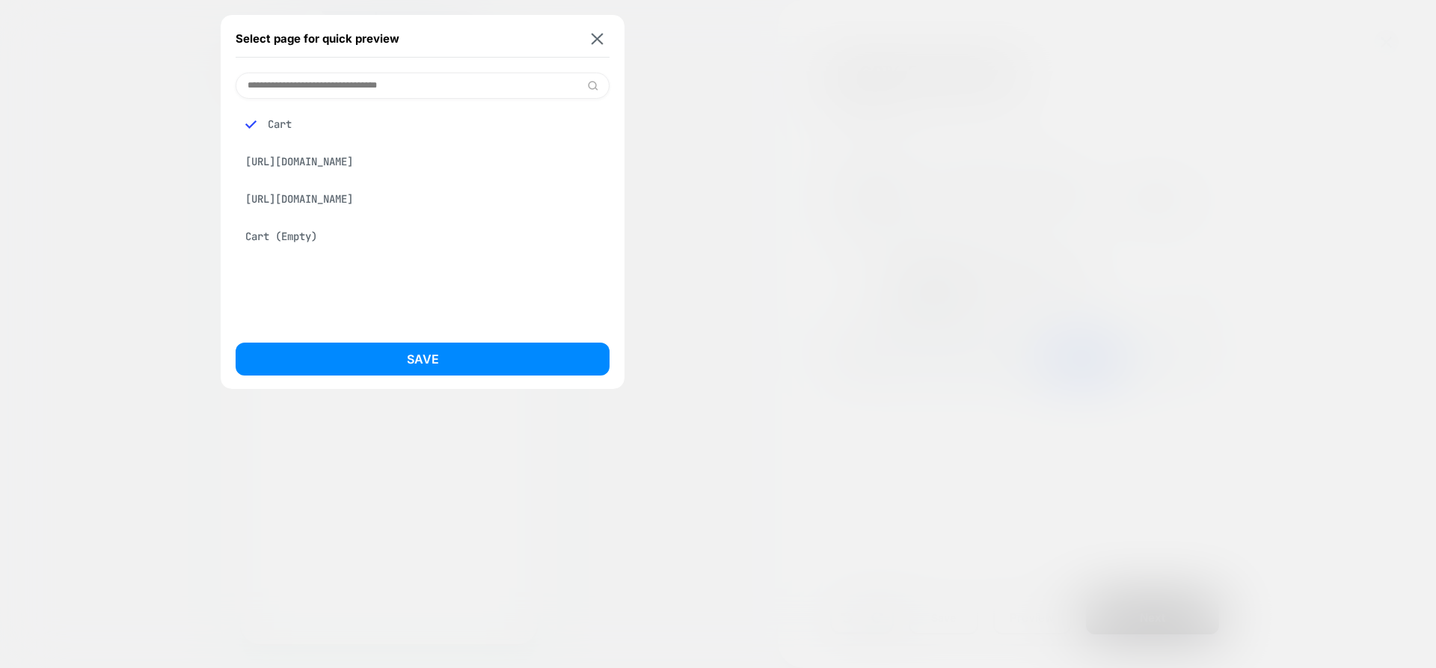
click at [598, 42] on img at bounding box center [598, 38] width 12 height 11
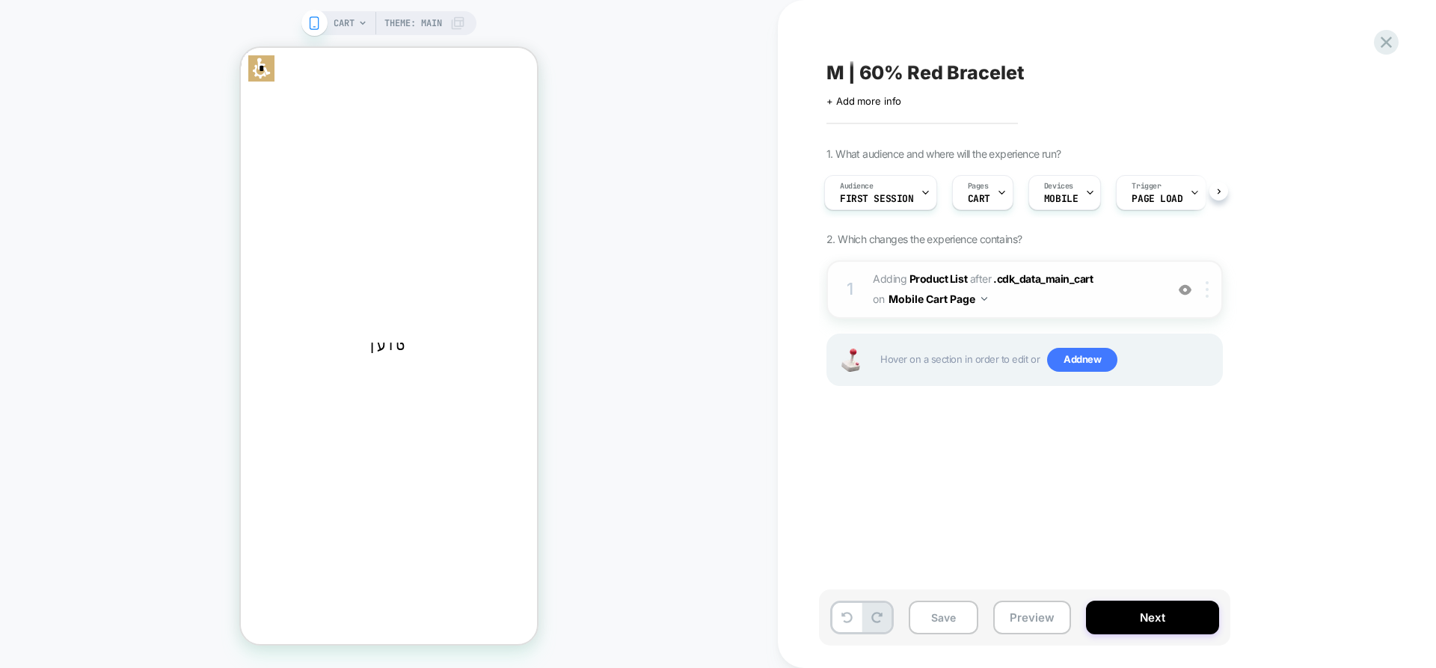
click at [1208, 293] on img at bounding box center [1207, 289] width 3 height 16
click at [1211, 289] on div at bounding box center [1210, 289] width 25 height 16
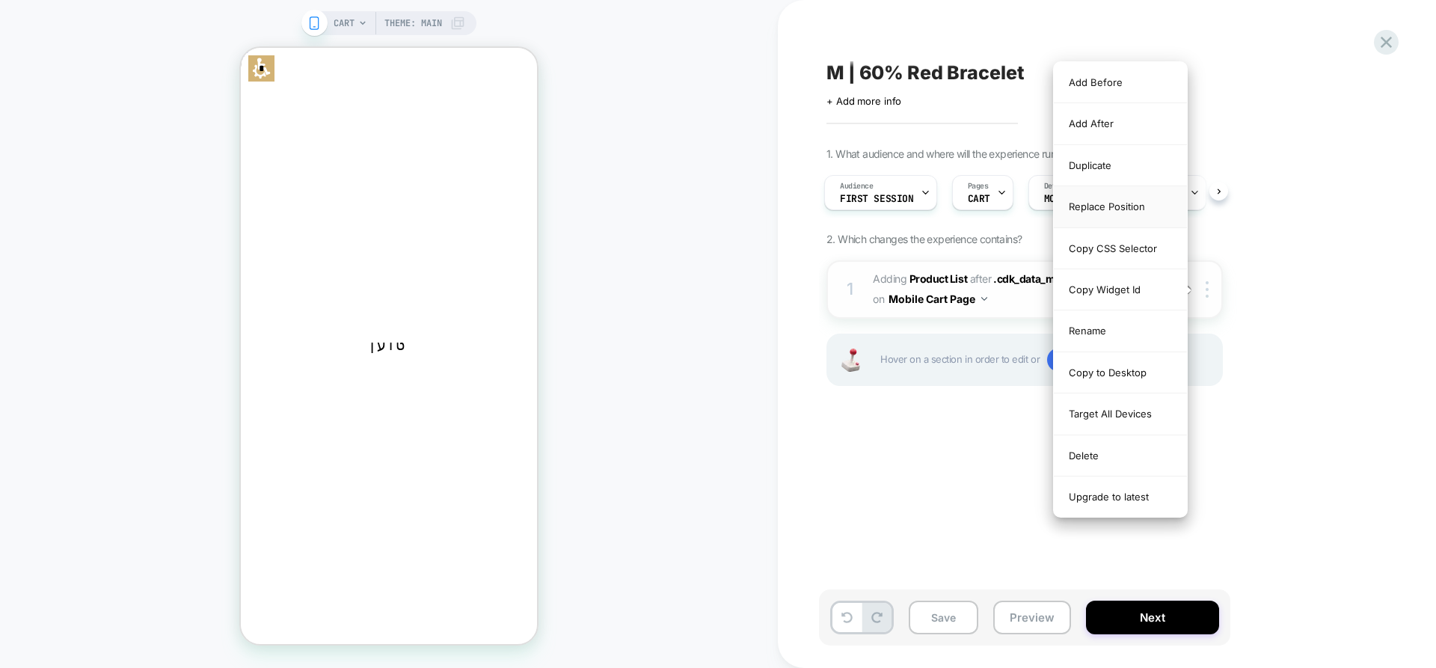
click at [1136, 204] on div "Replace Position" at bounding box center [1120, 206] width 133 height 41
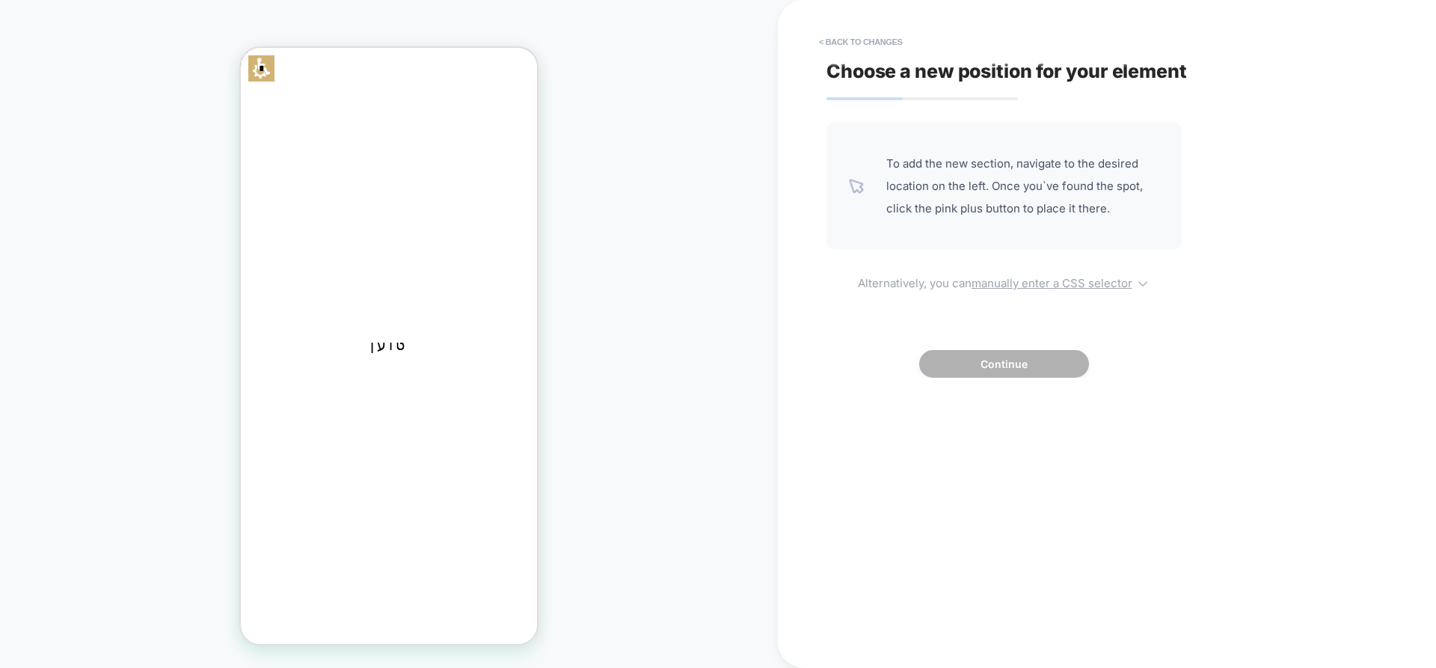
click at [1003, 279] on u "manually enter a CSS selector" at bounding box center [1052, 283] width 161 height 14
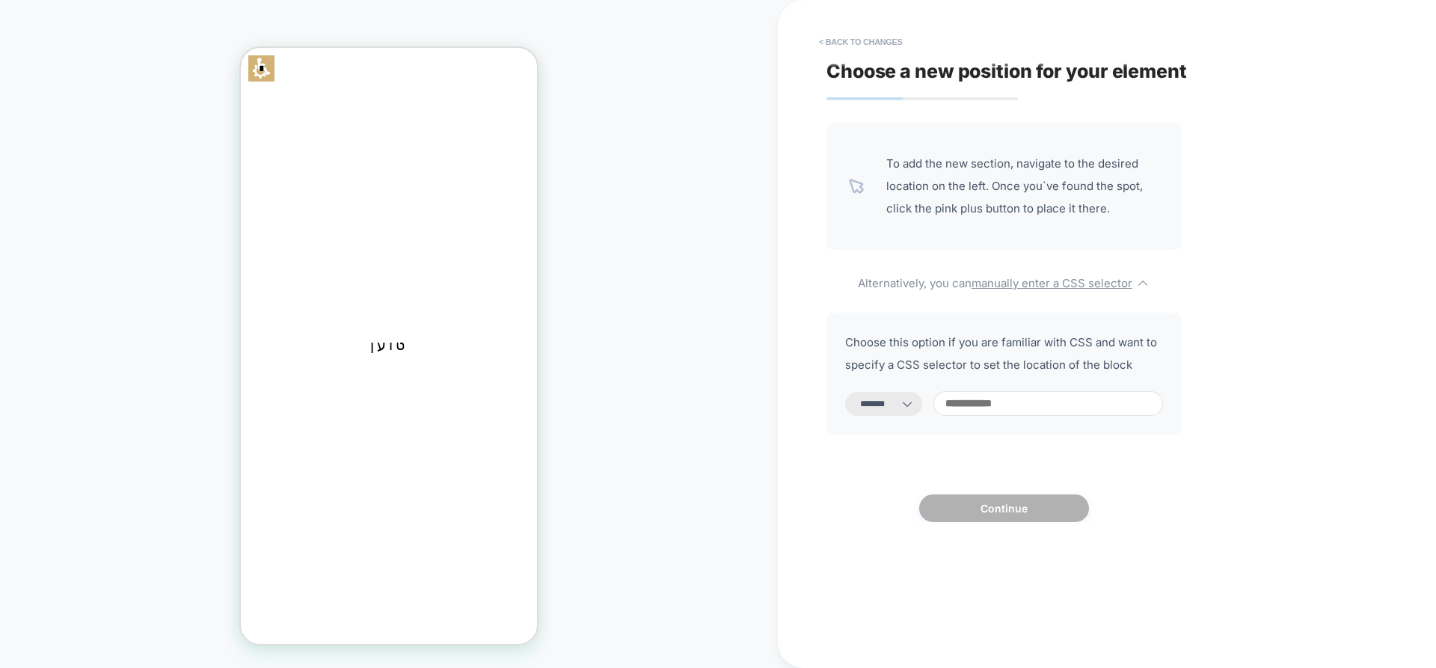
click at [922, 412] on select "**********" at bounding box center [883, 404] width 77 height 24
select select "**********"
click at [845, 392] on select "**********" at bounding box center [883, 404] width 77 height 24
click at [1023, 412] on input at bounding box center [1049, 403] width 230 height 25
paste input "**********"
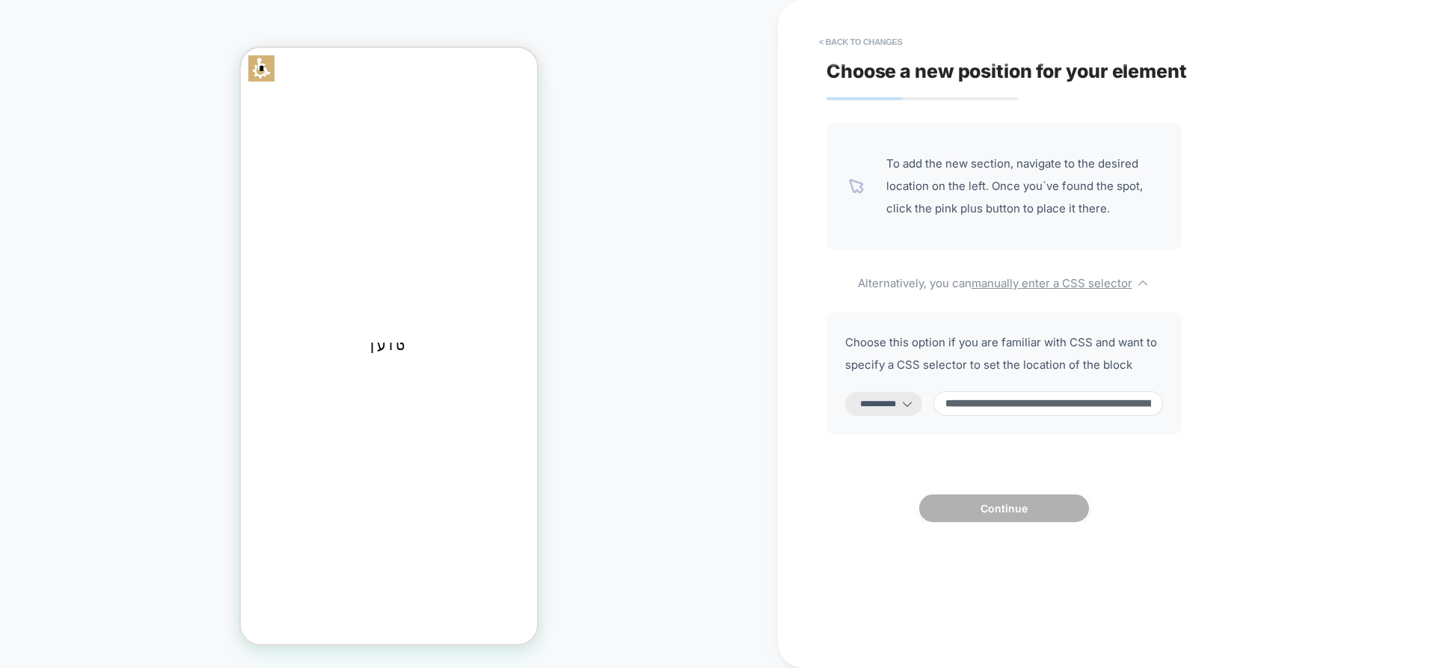
scroll to position [0, 723]
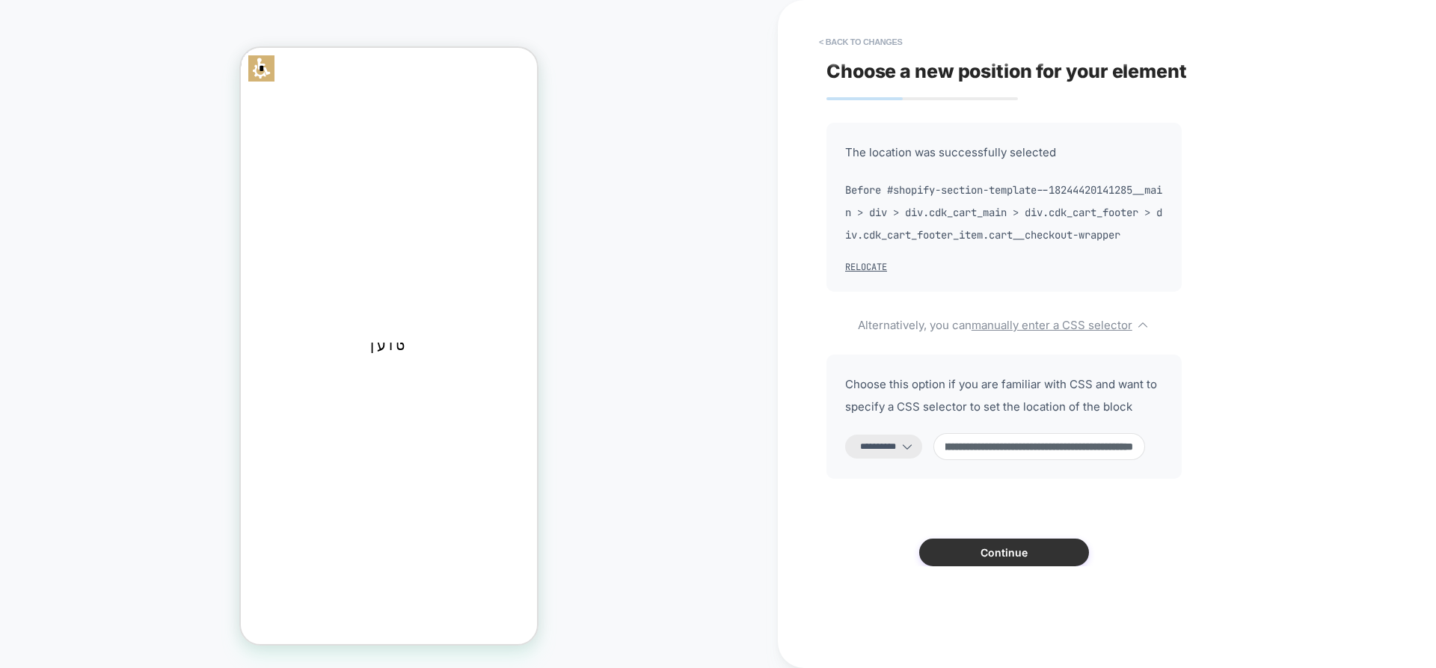
type input "**********"
click at [991, 566] on button "Continue" at bounding box center [1005, 553] width 170 height 28
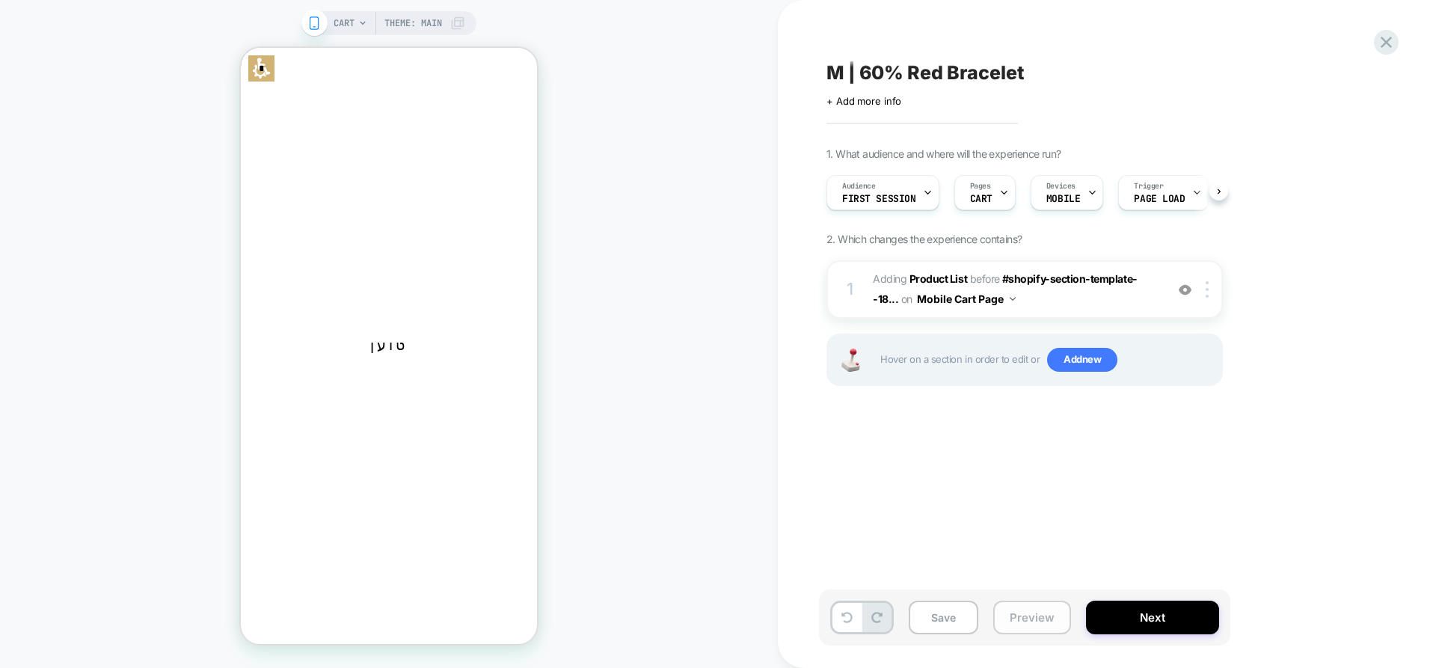
scroll to position [0, 1]
click at [1027, 614] on button "Preview" at bounding box center [1033, 618] width 78 height 34
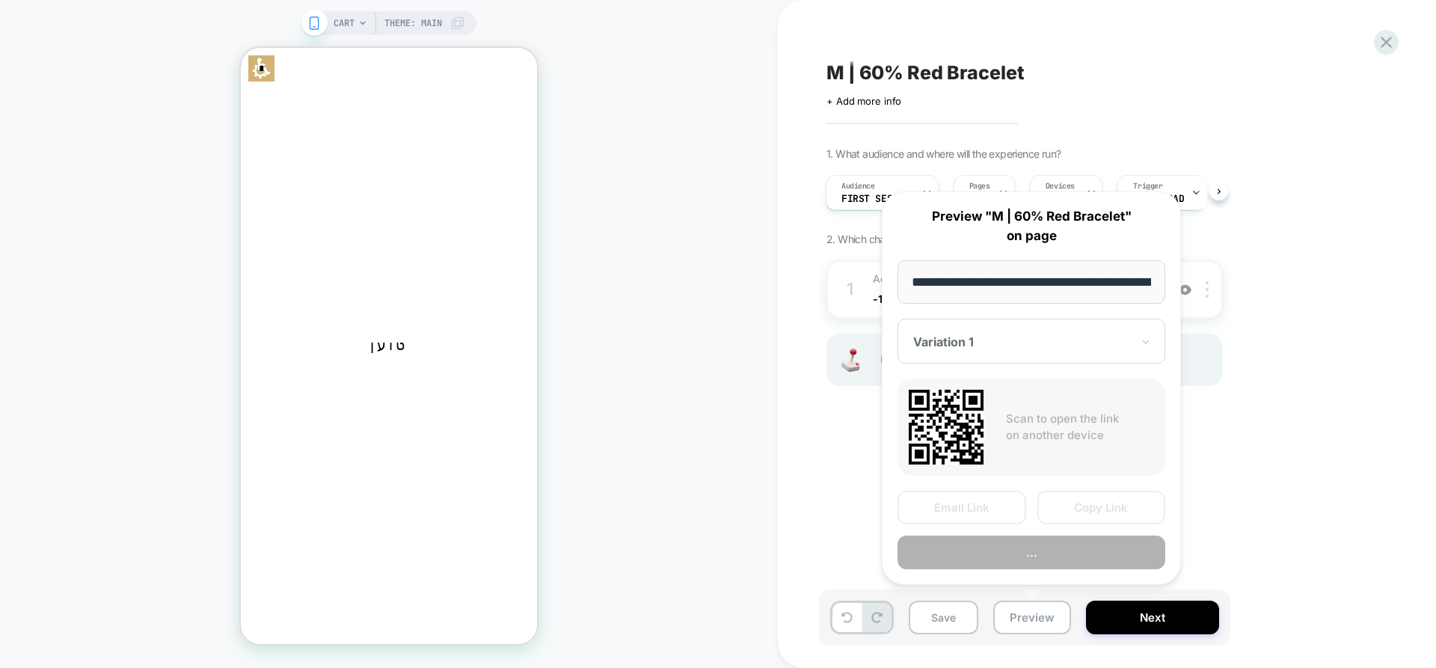
scroll to position [0, 58]
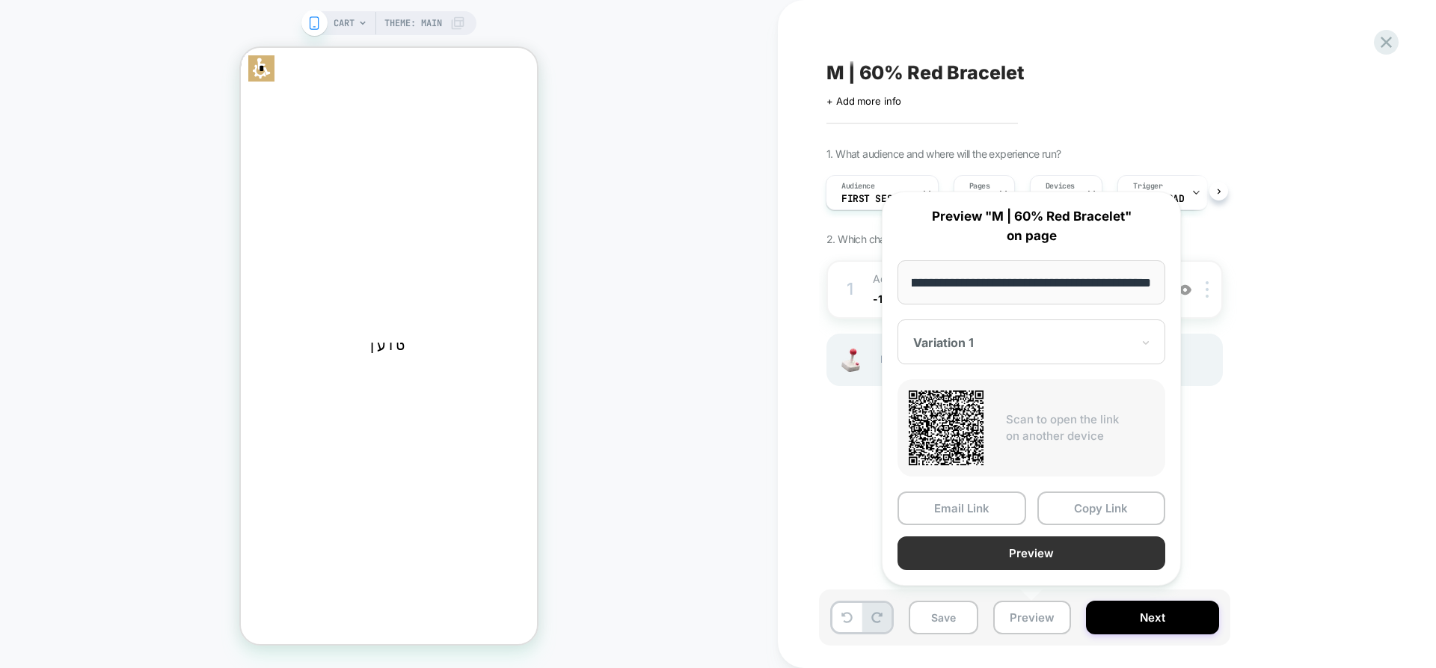
click at [1055, 559] on button "Preview" at bounding box center [1032, 553] width 268 height 34
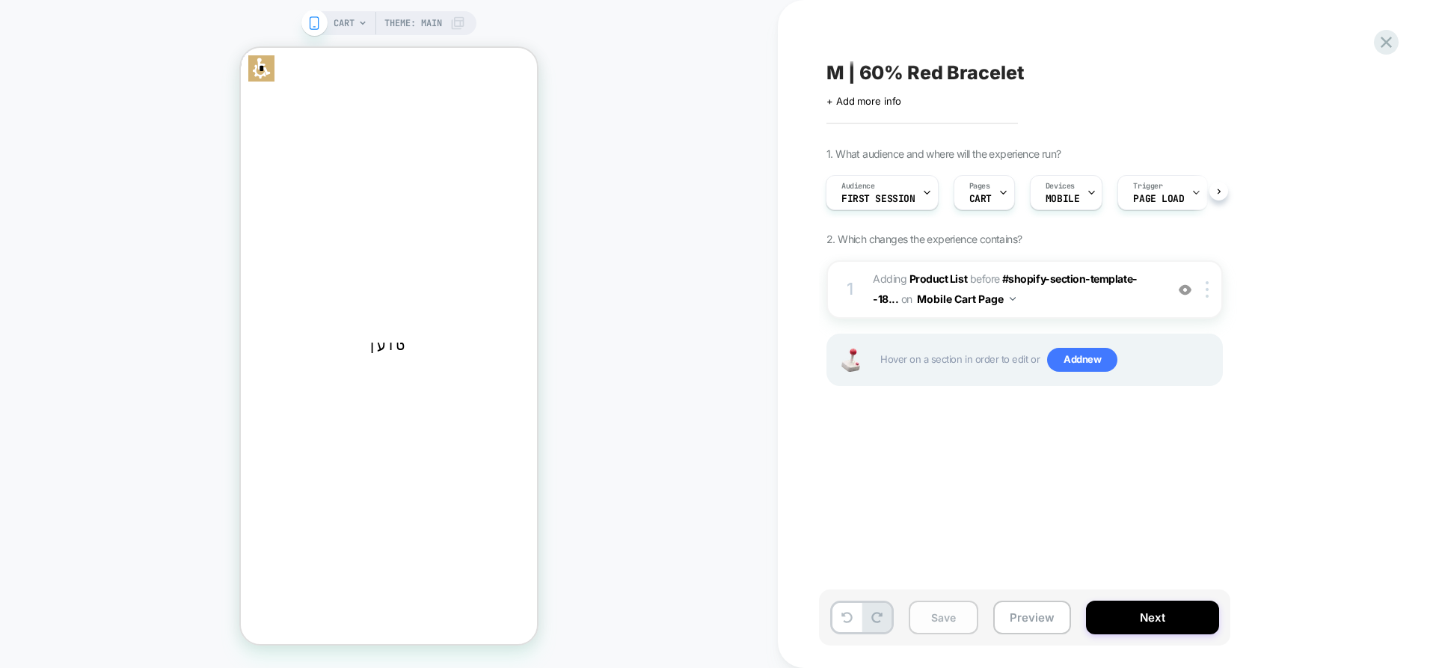
click at [934, 626] on button "Save" at bounding box center [944, 618] width 70 height 34
click at [241, 48] on div "תפריט חיפוש הנמכרים ביותר SALE זהב ויהלומים סטים(20% הנחה) עיצובים חדשים גברים …" at bounding box center [241, 48] width 0 height 0
click at [241, 48] on icon at bounding box center [241, 48] width 0 height 0
click at [241, 48] on link "הנמכרים ביותר" at bounding box center [241, 48] width 0 height 0
click at [241, 48] on link "SALE" at bounding box center [241, 48] width 0 height 0
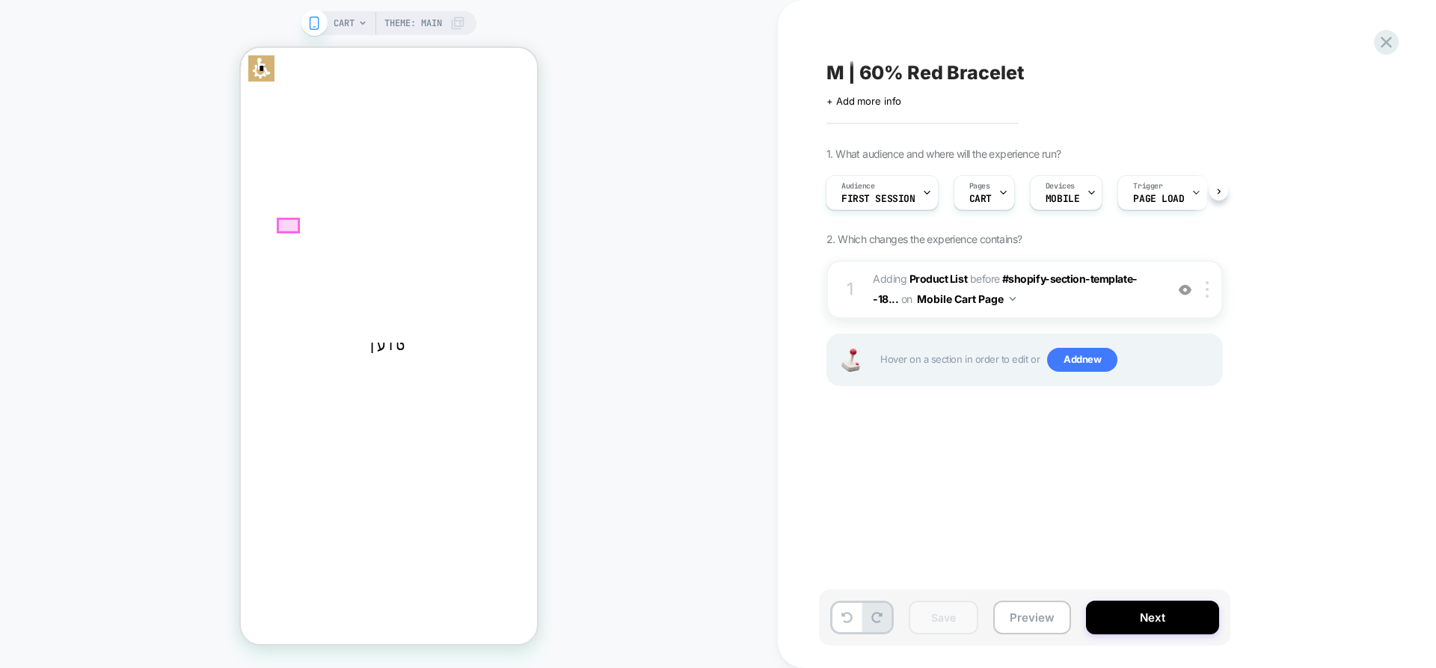
click at [241, 48] on link "SALE" at bounding box center [241, 48] width 0 height 0
click at [611, 337] on div "CART Theme: MAIN" at bounding box center [389, 334] width 778 height 638
click at [241, 48] on icon at bounding box center [241, 48] width 0 height 0
drag, startPoint x: 340, startPoint y: 77, endPoint x: 347, endPoint y: 80, distance: 8.1
click at [241, 48] on p "מבצע סוכות | 15% הנחה על כל האתר | קוד קופון: SUKKOT15 | משלוח חינם עד הבית!" at bounding box center [241, 48] width 0 height 0
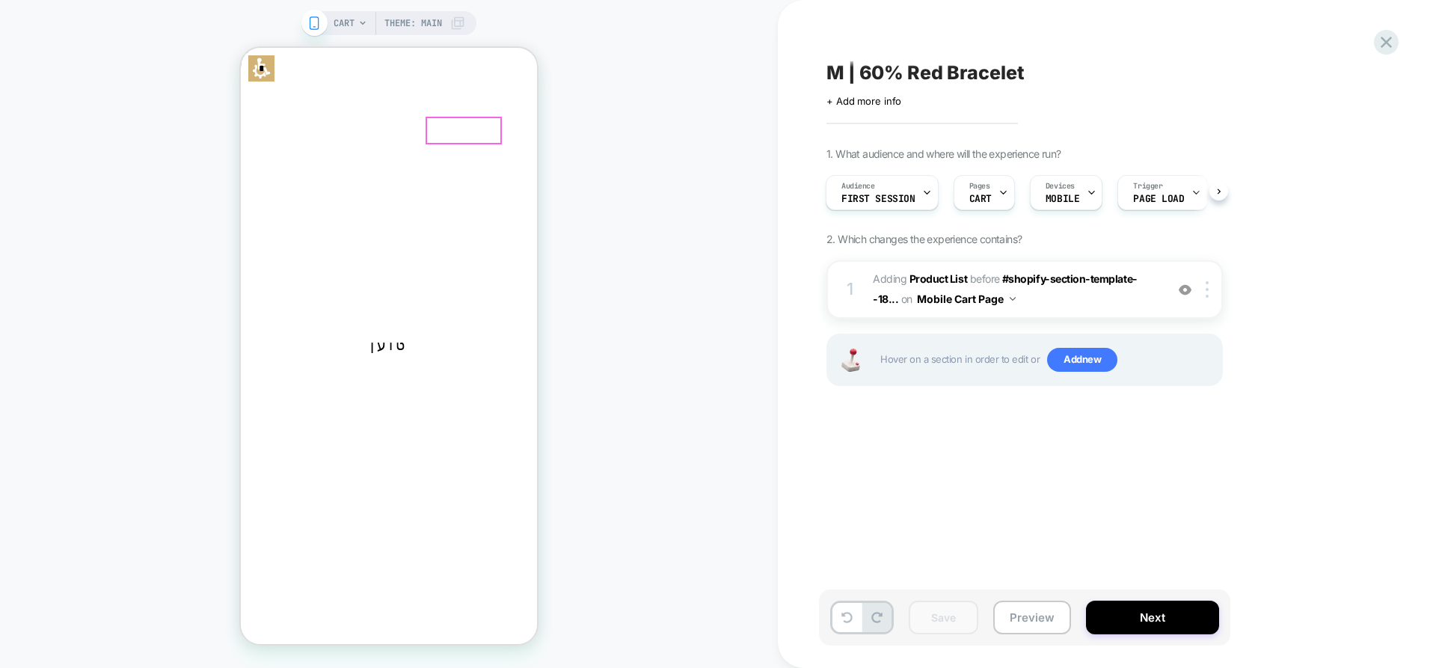
click at [241, 48] on img "Primary" at bounding box center [241, 48] width 0 height 0
click at [947, 278] on b "Product List" at bounding box center [939, 278] width 58 height 13
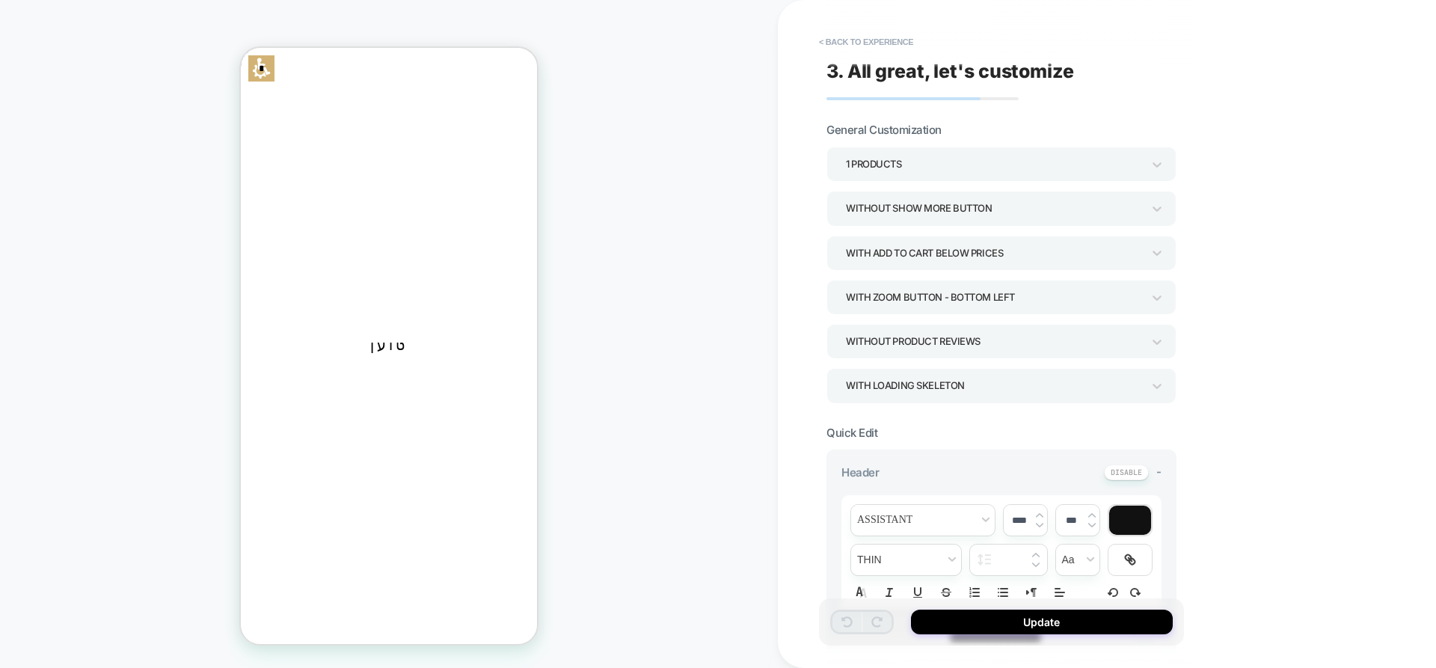
scroll to position [24, 0]
drag, startPoint x: 857, startPoint y: 43, endPoint x: 677, endPoint y: 100, distance: 188.1
click at [857, 43] on button "< Back to experience" at bounding box center [866, 42] width 109 height 24
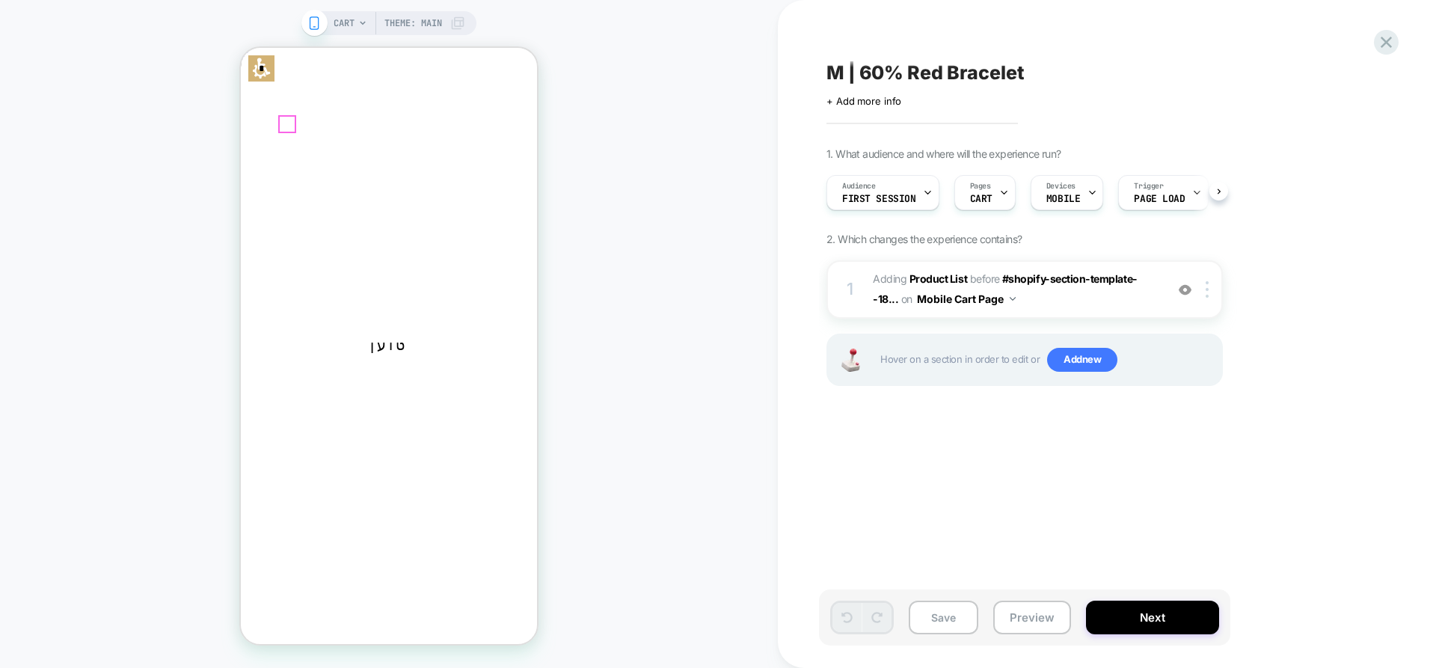
scroll to position [0, 1]
click at [241, 48] on icon at bounding box center [241, 48] width 0 height 0
click at [241, 48] on link "SALE" at bounding box center [241, 48] width 0 height 0
click at [241, 48] on icon at bounding box center [241, 48] width 0 height 0
click at [938, 619] on button "Save" at bounding box center [944, 618] width 70 height 34
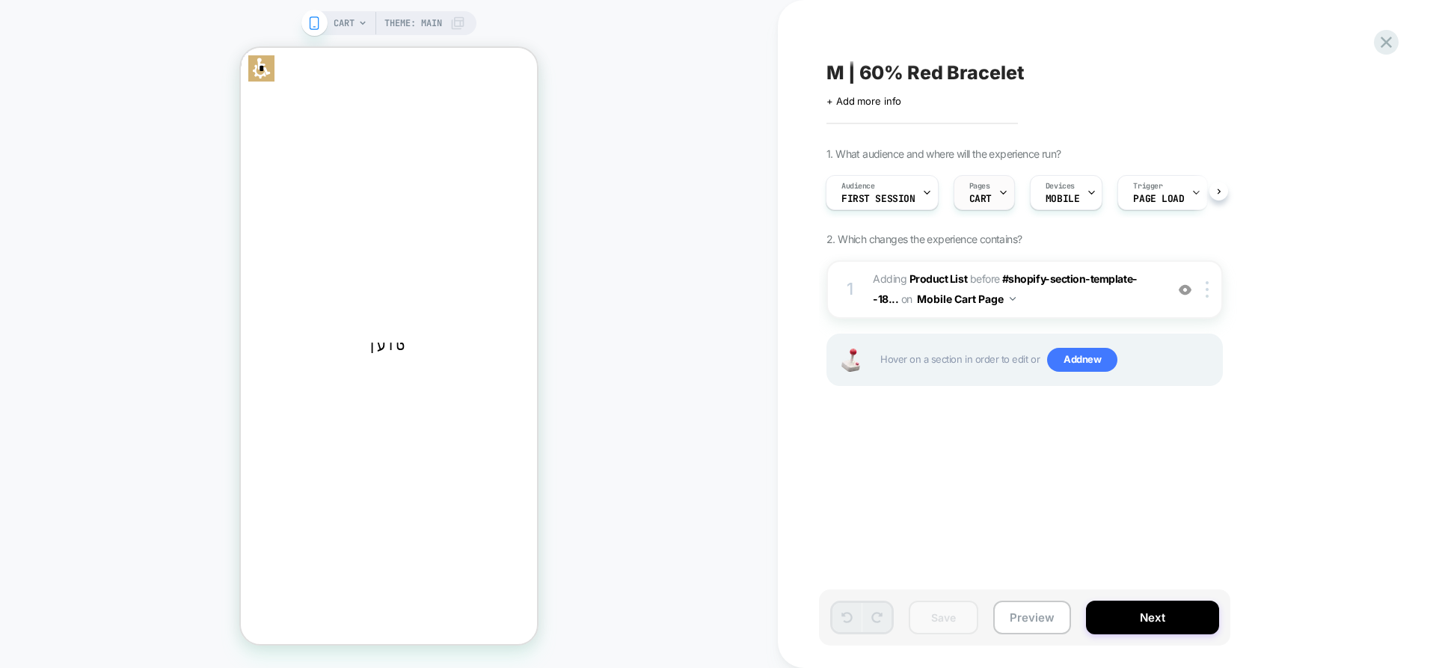
click at [974, 196] on span "CART" at bounding box center [981, 199] width 22 height 10
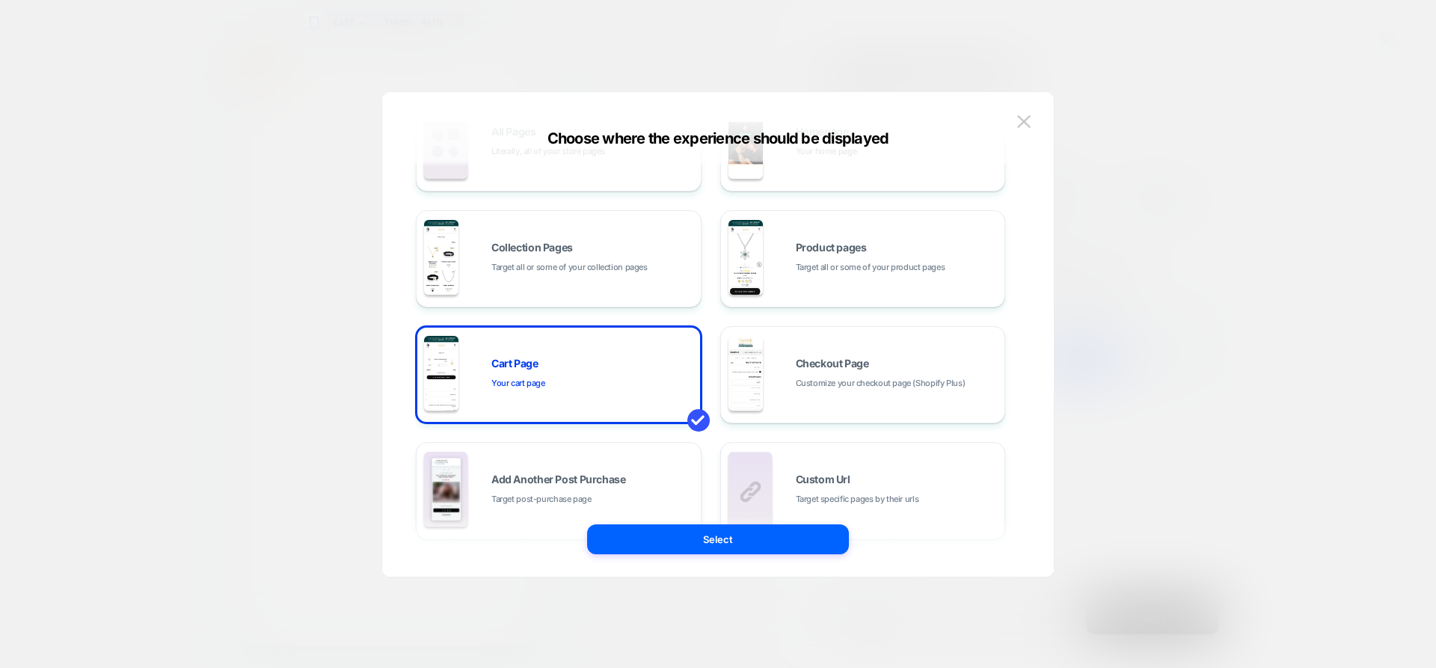
scroll to position [0, 0]
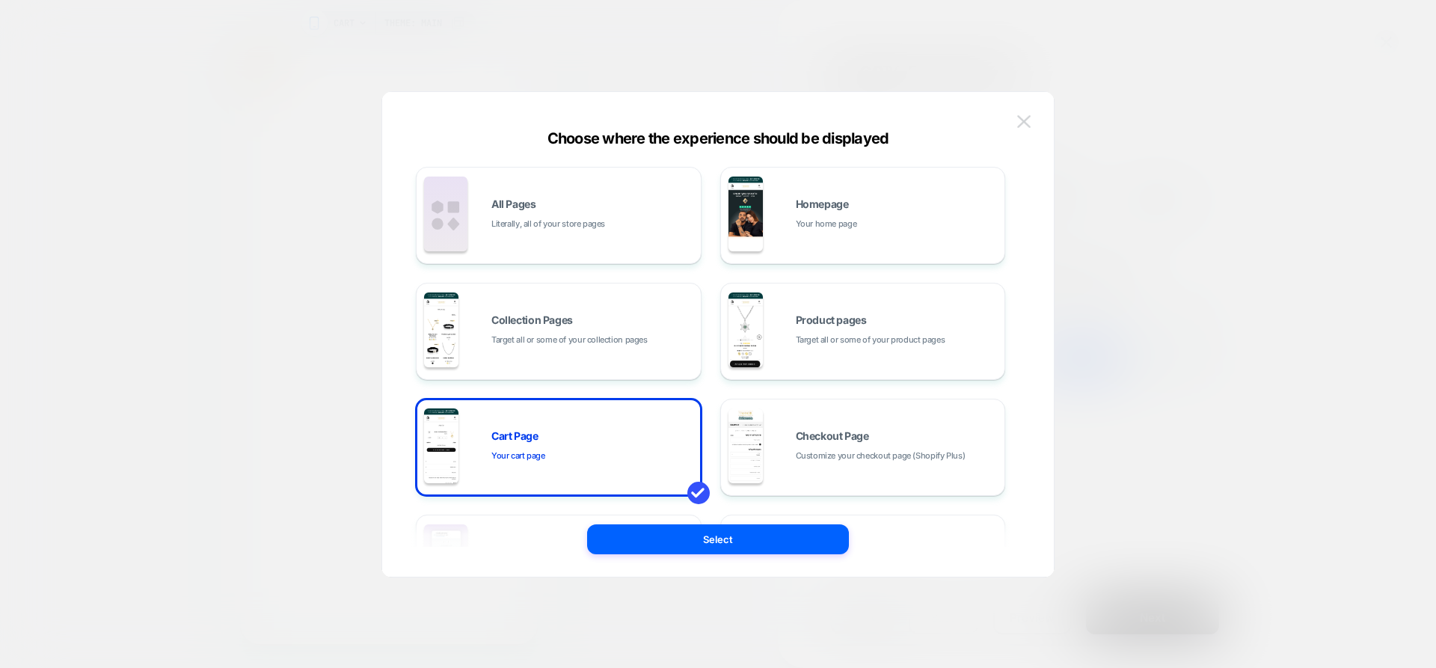
click at [1026, 112] on button at bounding box center [1024, 122] width 22 height 22
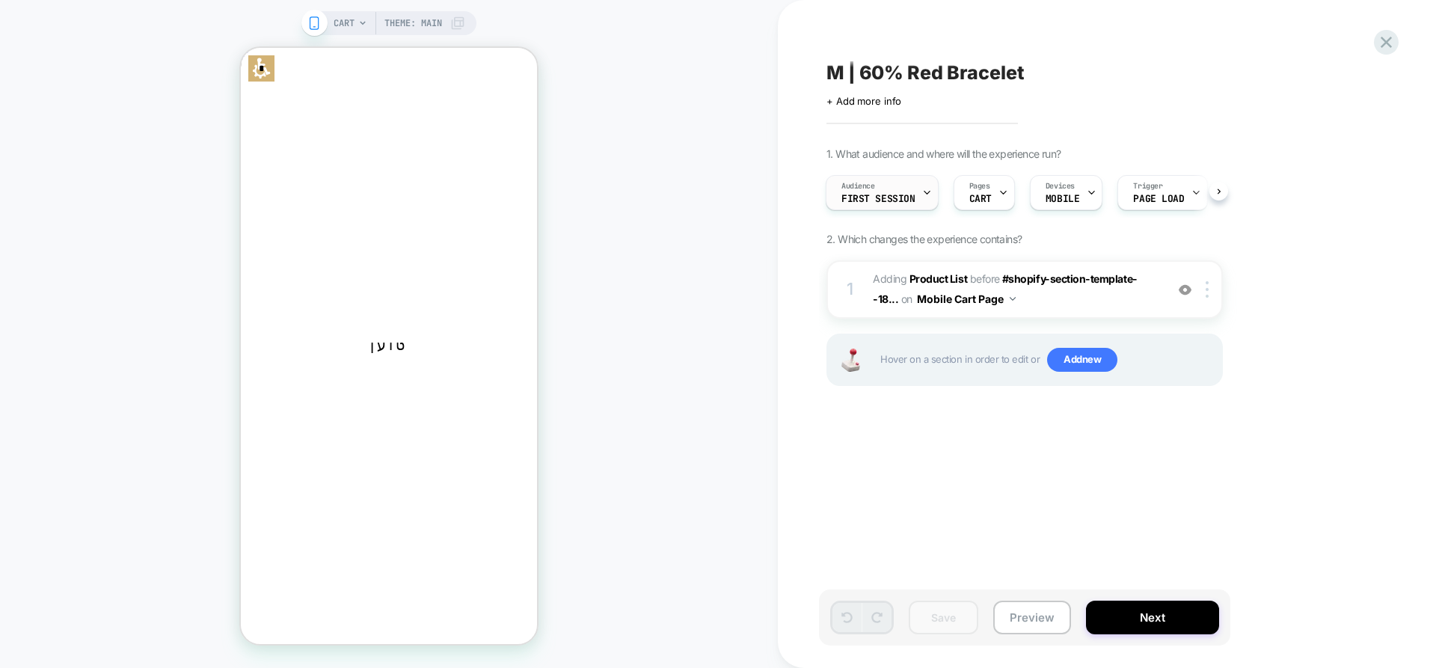
click at [908, 201] on span "First Session" at bounding box center [879, 199] width 74 height 10
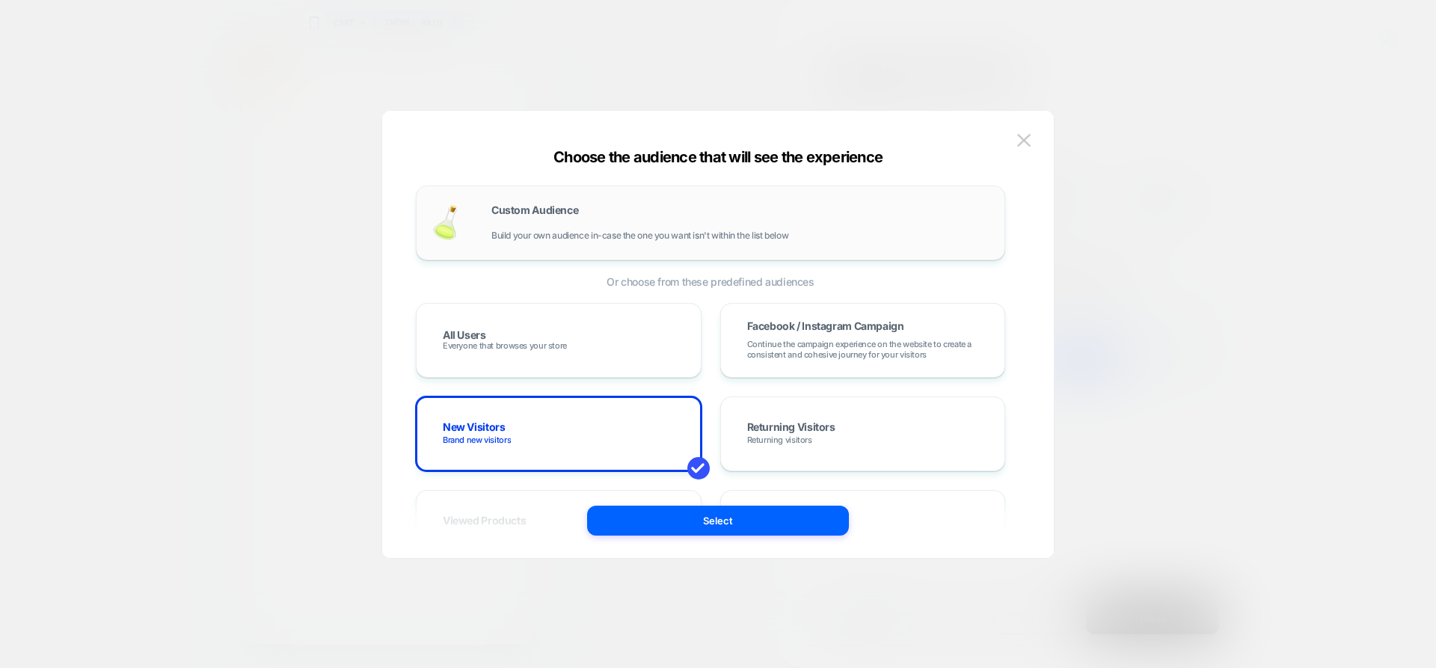
click at [703, 237] on span "Build your own audience in-case the one you want isn't within the list below" at bounding box center [640, 235] width 297 height 10
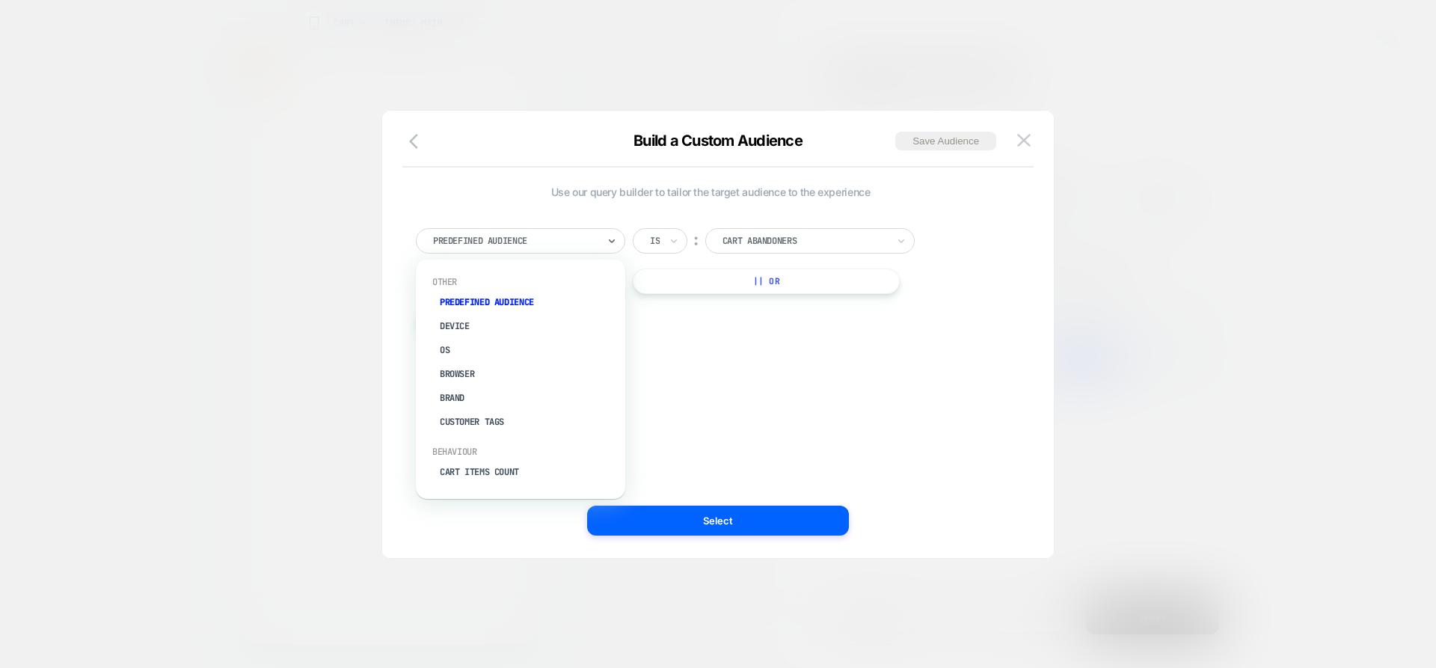
click at [601, 241] on div "Predefined Audience" at bounding box center [520, 240] width 209 height 25
click at [505, 469] on div "Cart Items Count" at bounding box center [528, 472] width 195 height 24
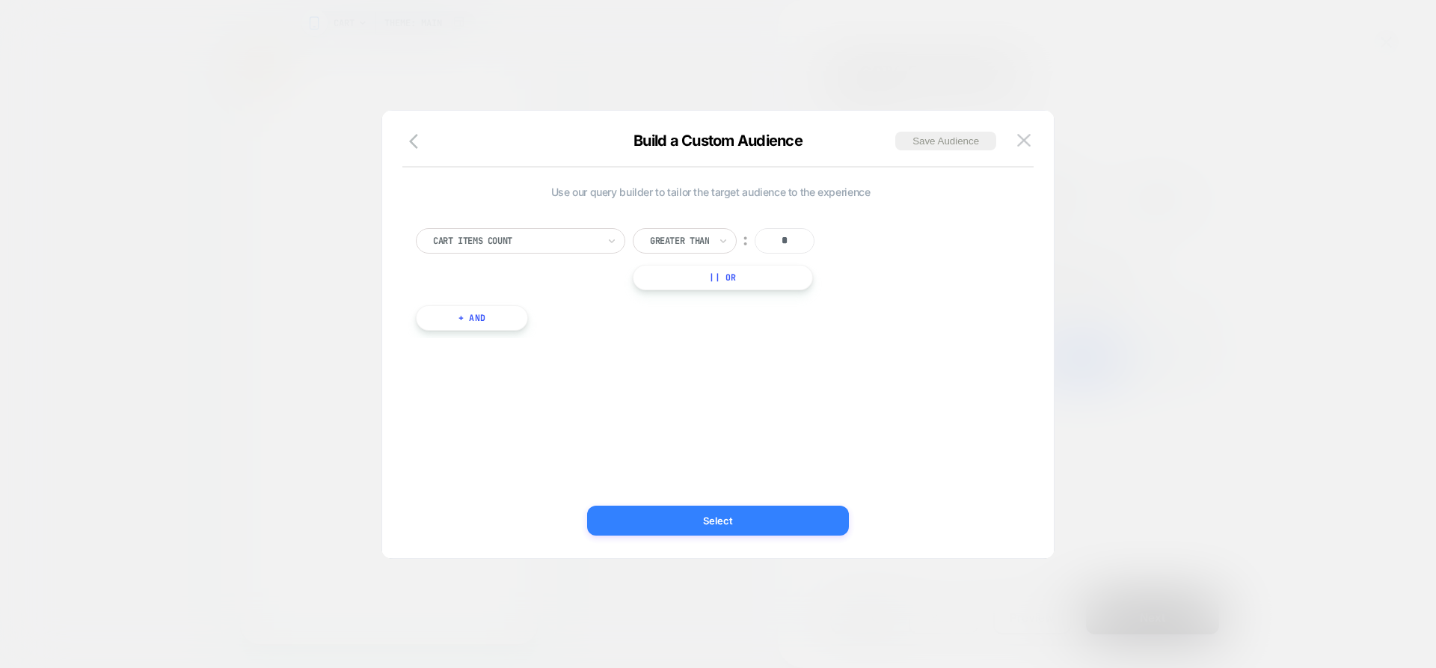
click at [749, 515] on button "Select" at bounding box center [718, 521] width 262 height 30
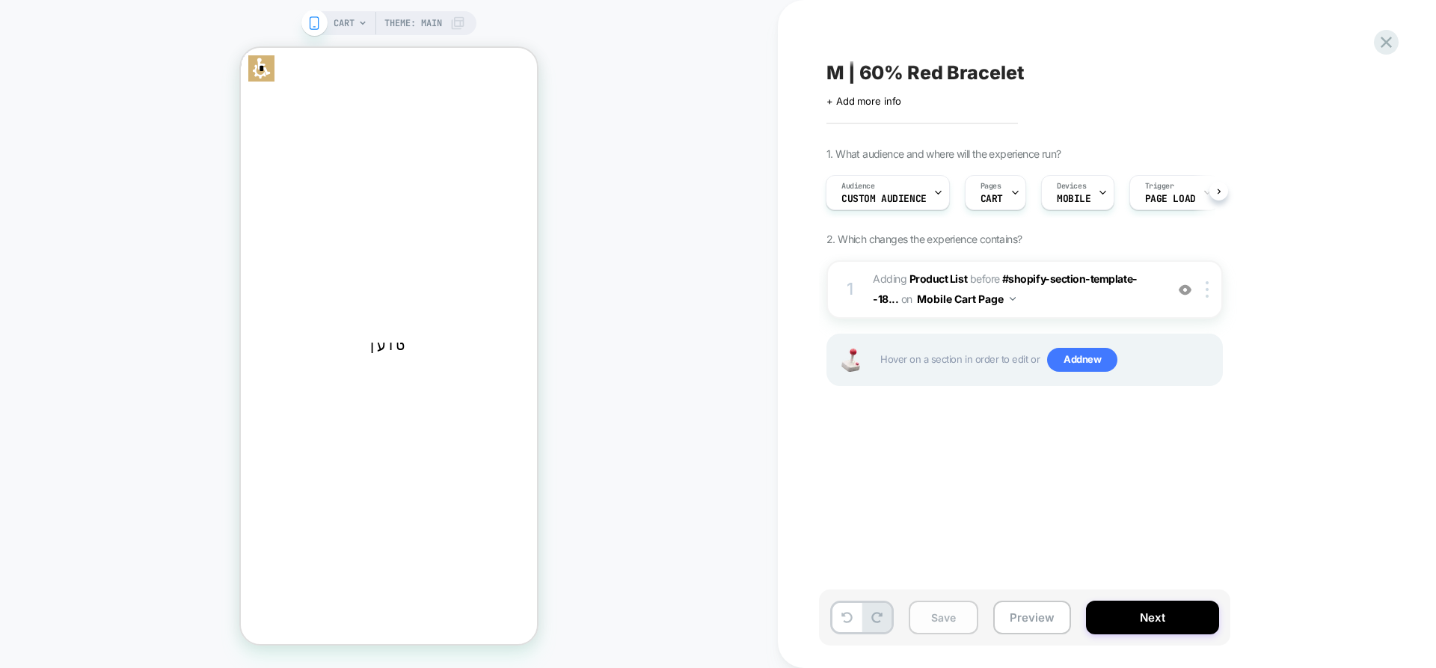
click at [947, 616] on button "Save" at bounding box center [944, 618] width 70 height 34
click at [1037, 607] on button "Preview" at bounding box center [1033, 618] width 78 height 34
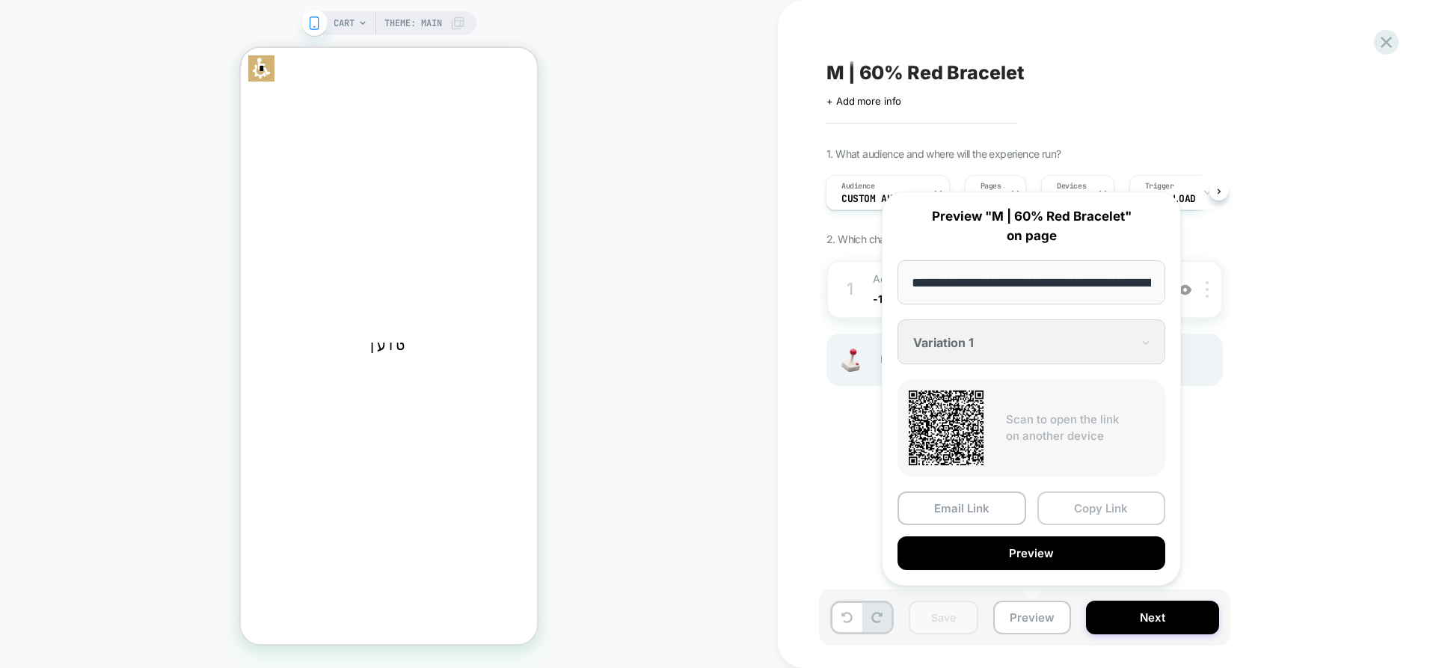
click at [1093, 512] on button "Copy Link" at bounding box center [1102, 509] width 129 height 34
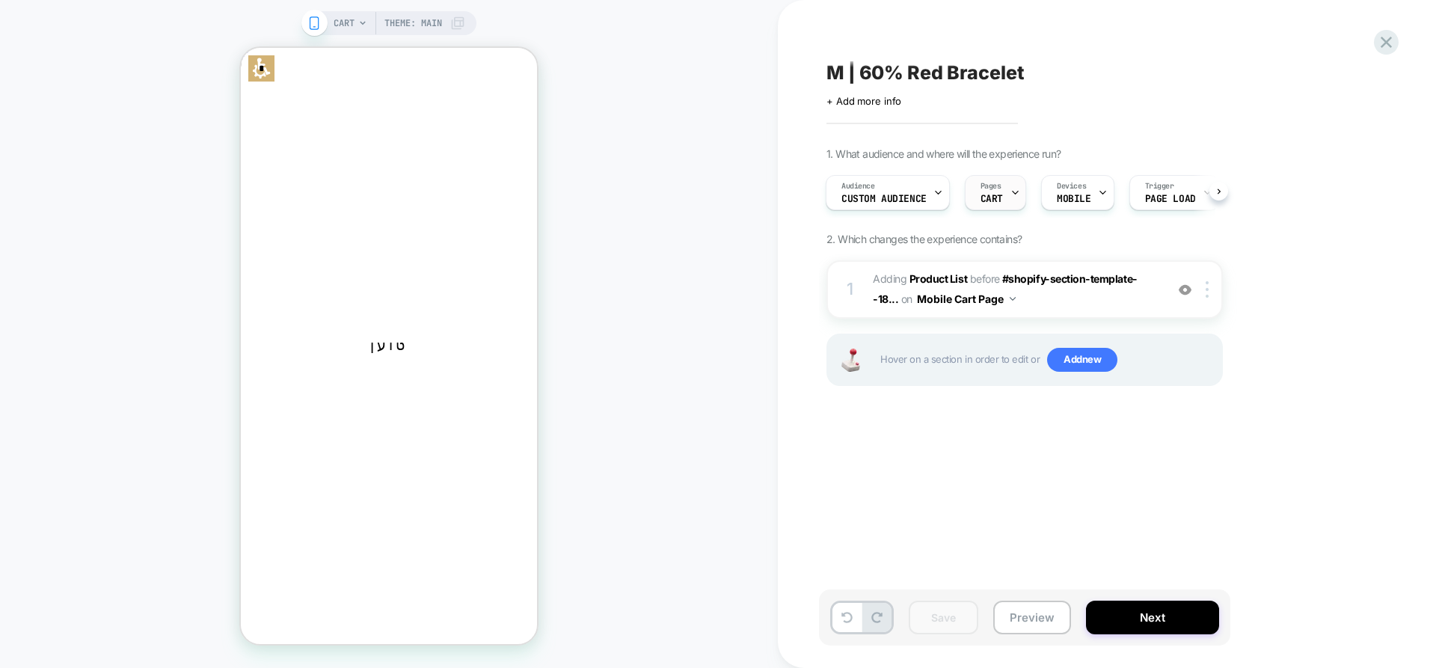
click at [1002, 196] on div "Pages CART" at bounding box center [992, 193] width 52 height 34
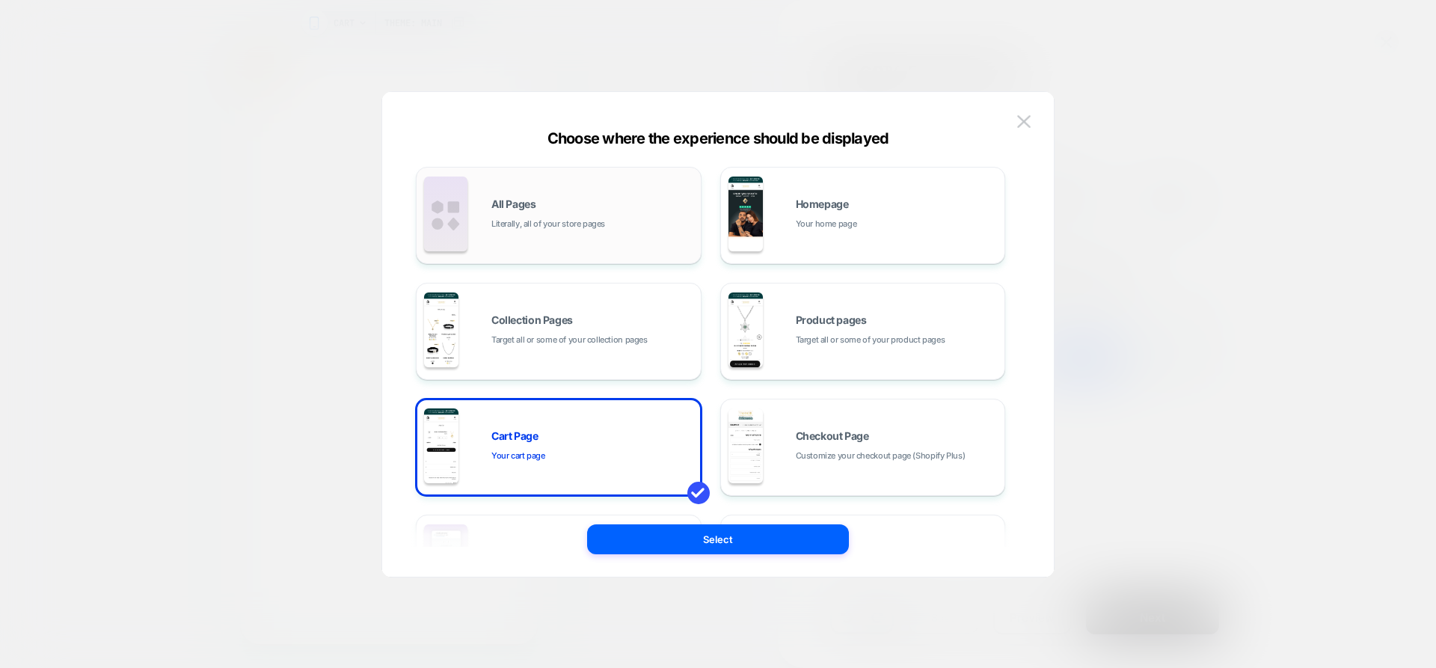
click at [625, 219] on div "All Pages Literally, all of your store pages" at bounding box center [593, 215] width 202 height 32
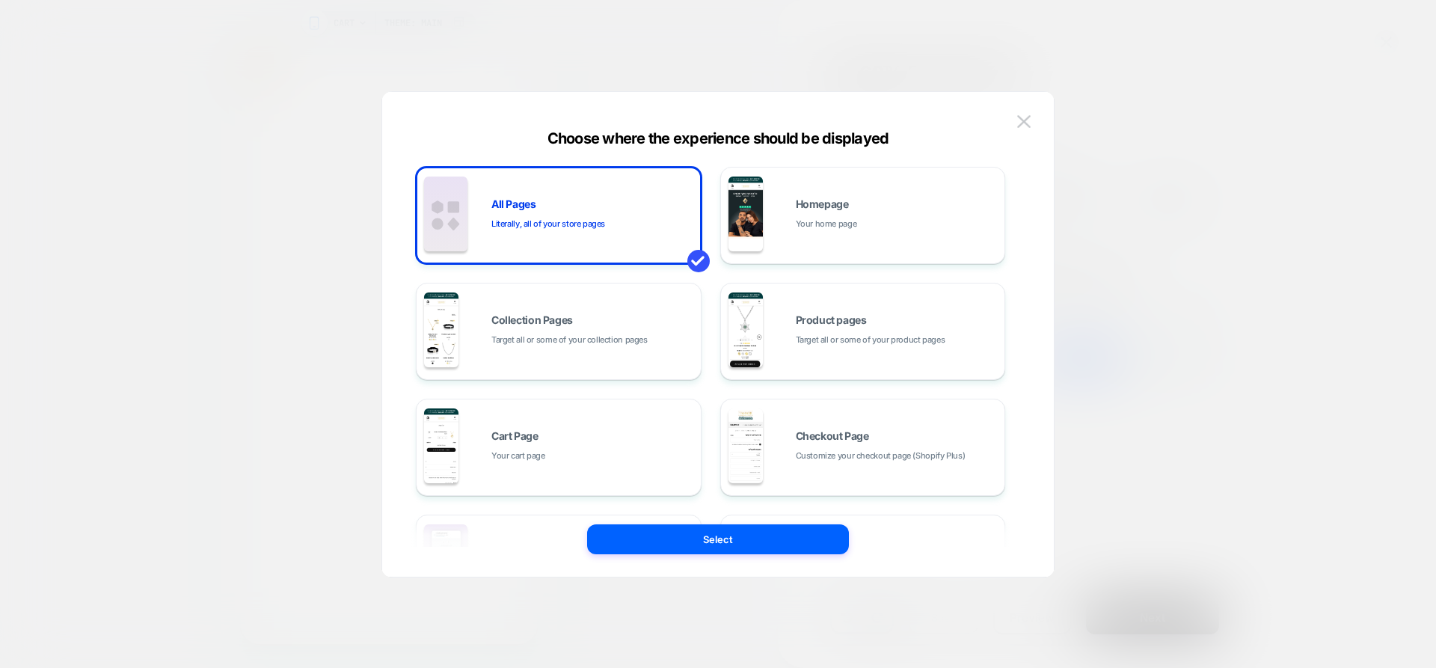
click at [768, 555] on div "All Pages Literally, all of your store pages Homepage Your home page Collection…" at bounding box center [718, 342] width 627 height 470
click at [770, 540] on button "Select" at bounding box center [718, 539] width 262 height 30
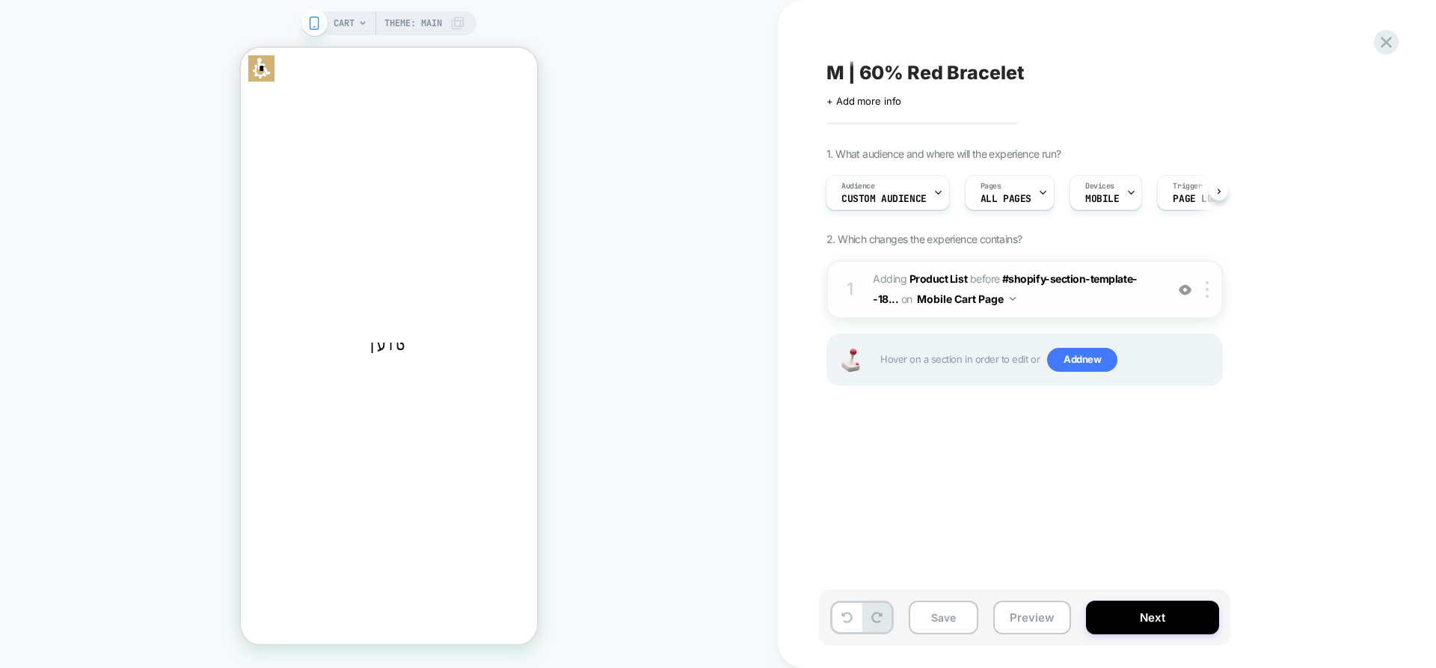
click at [1009, 310] on div "1 #_loomi_addon_1760267153041 Adding Product List BEFORE #shopify-section-templ…" at bounding box center [1025, 289] width 397 height 58
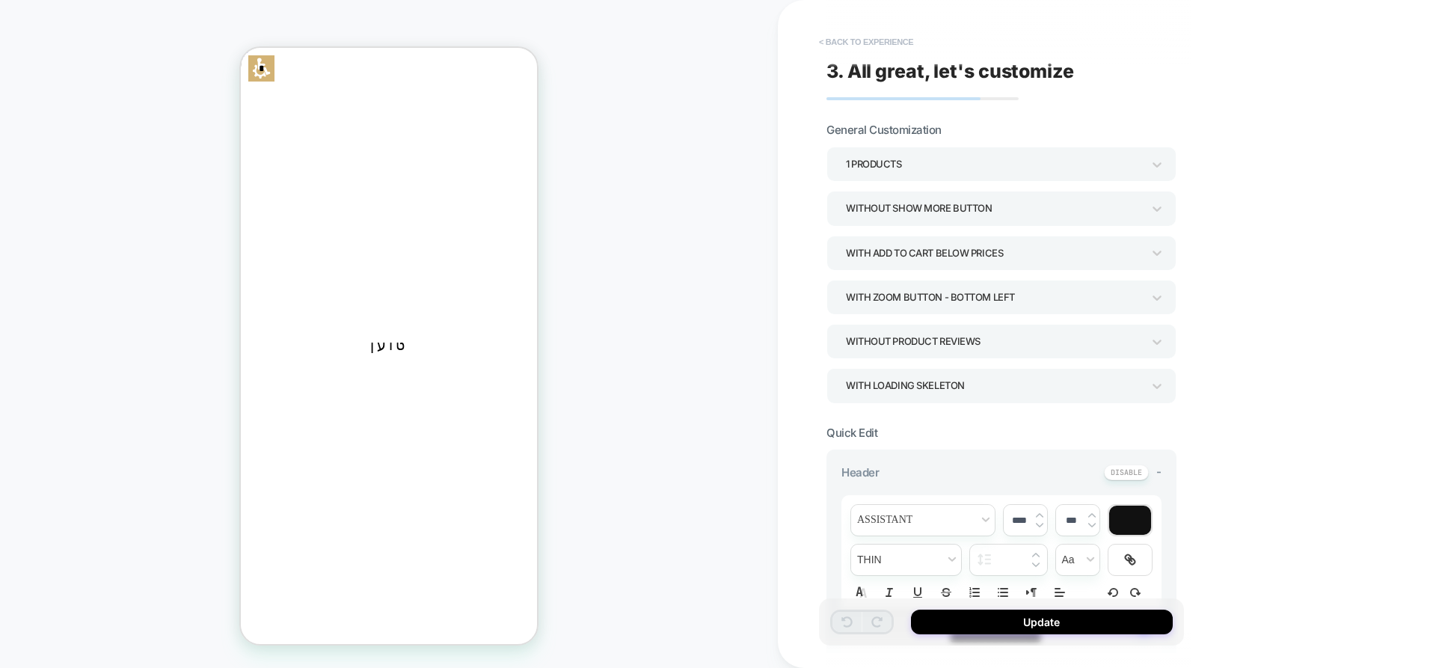
click at [857, 36] on button "< Back to experience" at bounding box center [866, 42] width 109 height 24
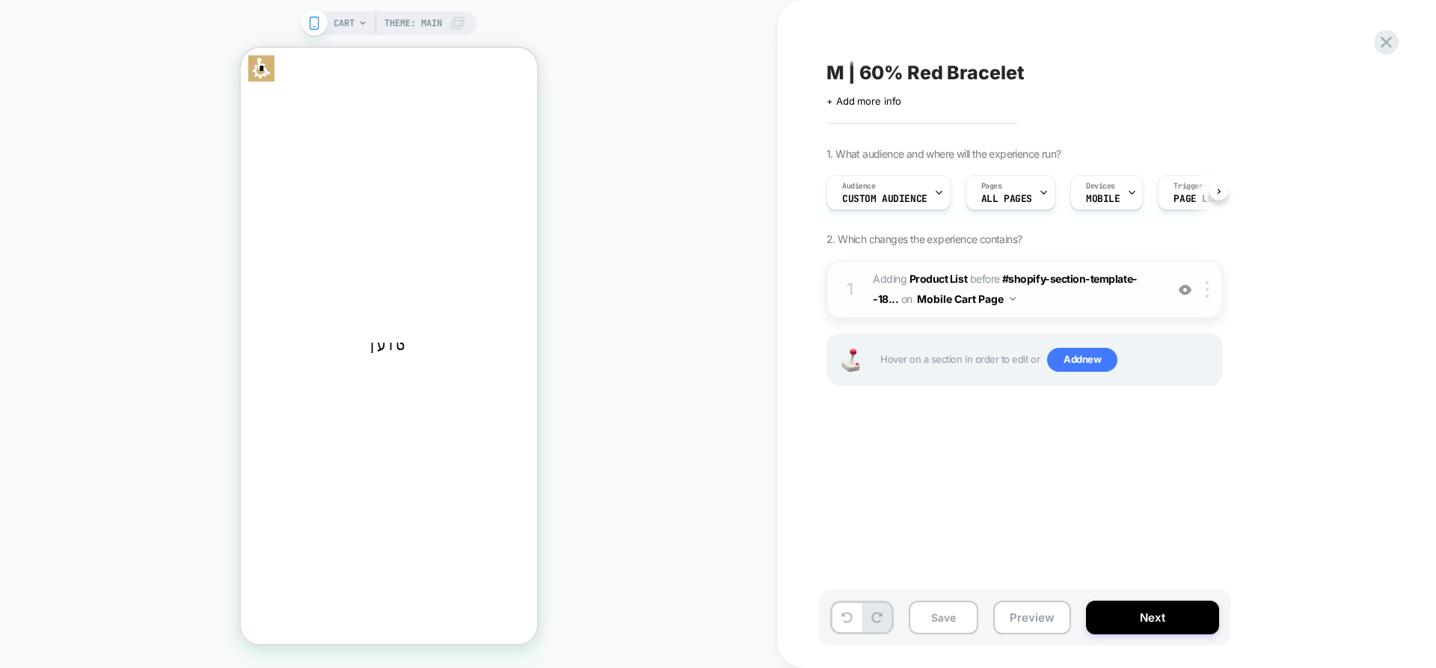
scroll to position [0, 1]
click at [990, 301] on button "Mobile Cart Page" at bounding box center [966, 299] width 99 height 22
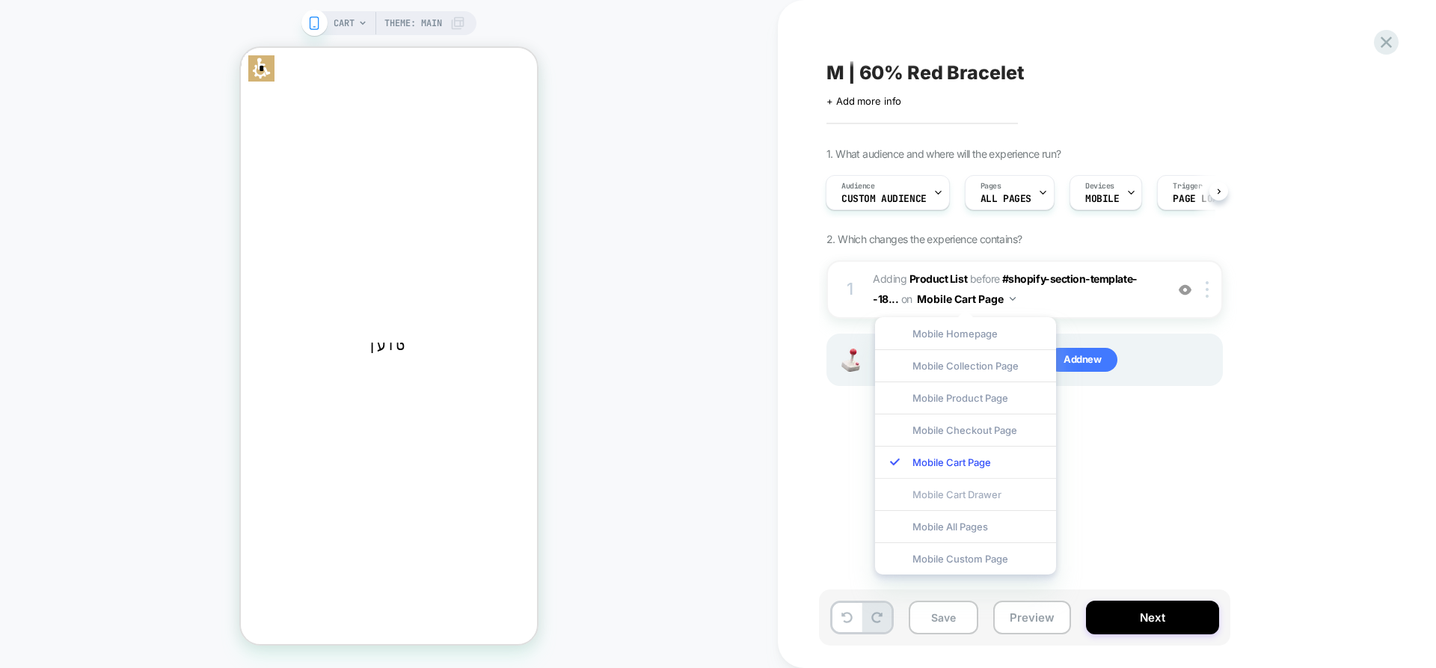
click at [976, 489] on div "Mobile Cart Drawer" at bounding box center [965, 494] width 181 height 32
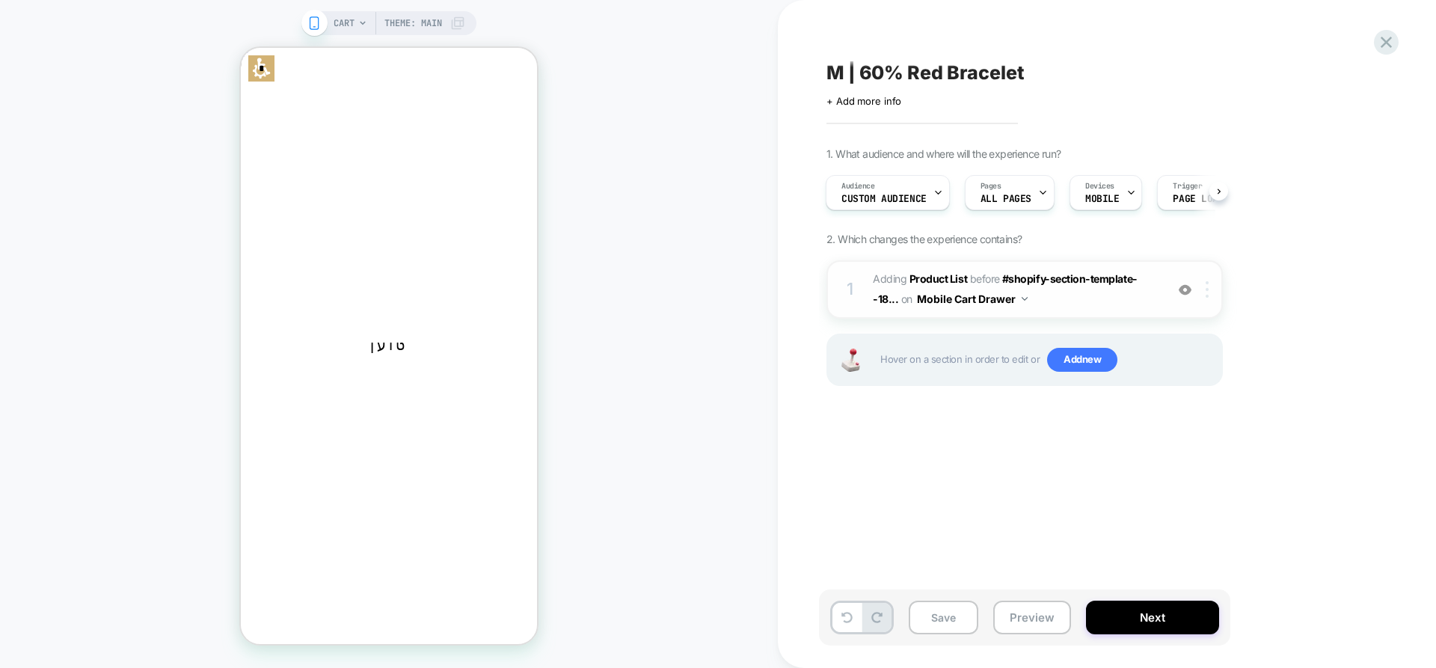
click at [1208, 290] on img at bounding box center [1207, 289] width 3 height 16
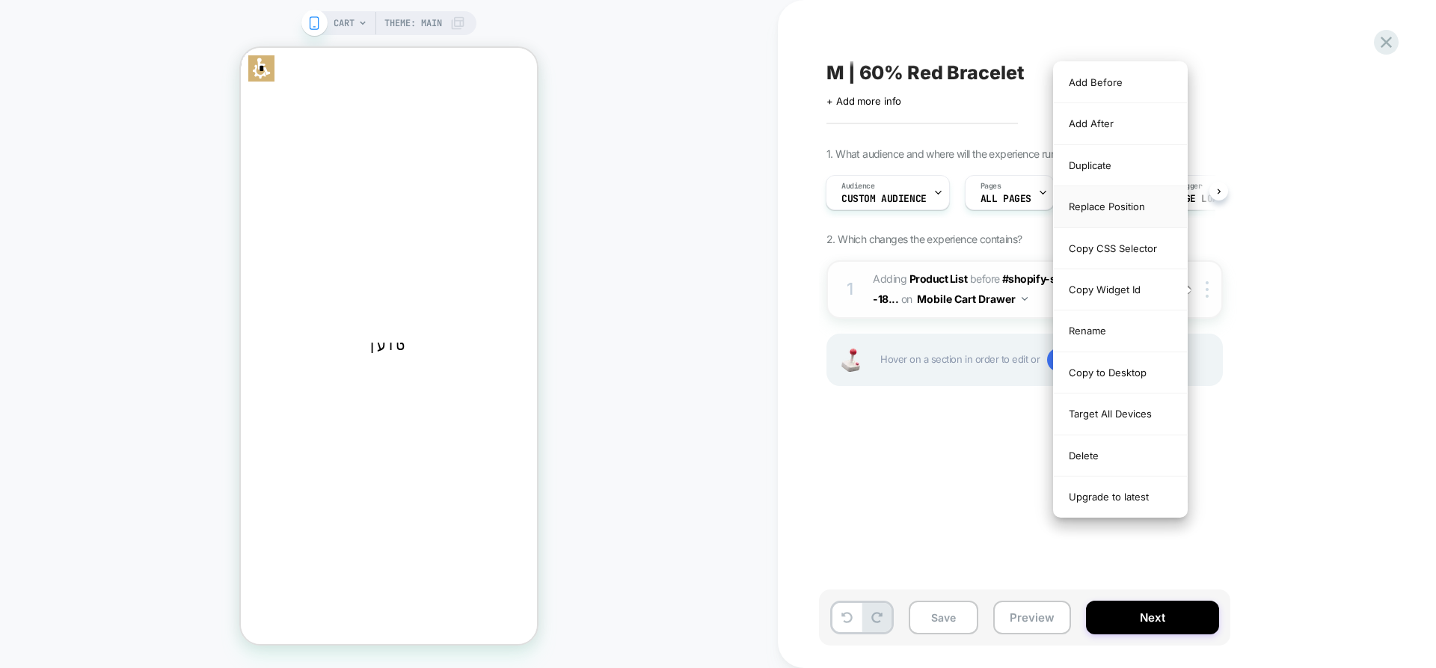
click at [1127, 208] on div "Replace Position" at bounding box center [1120, 206] width 133 height 41
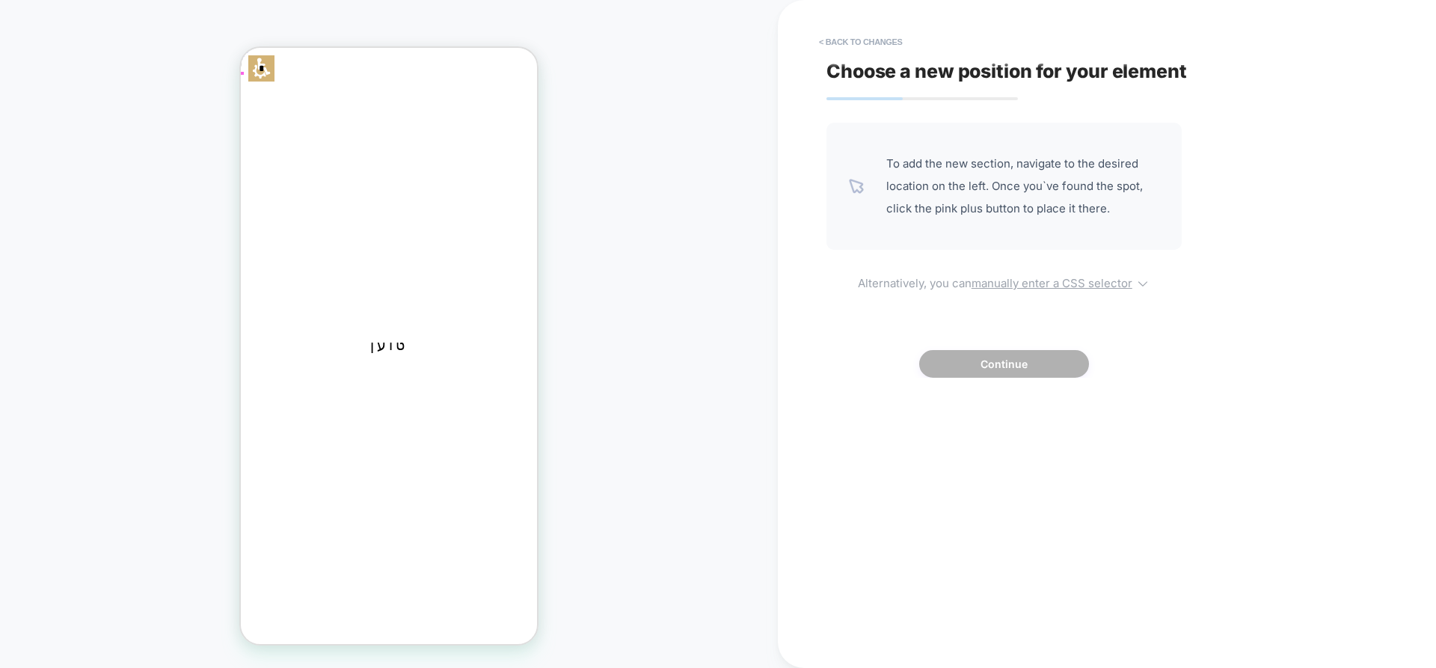
click at [1009, 276] on u "manually enter a CSS selector" at bounding box center [1052, 283] width 161 height 14
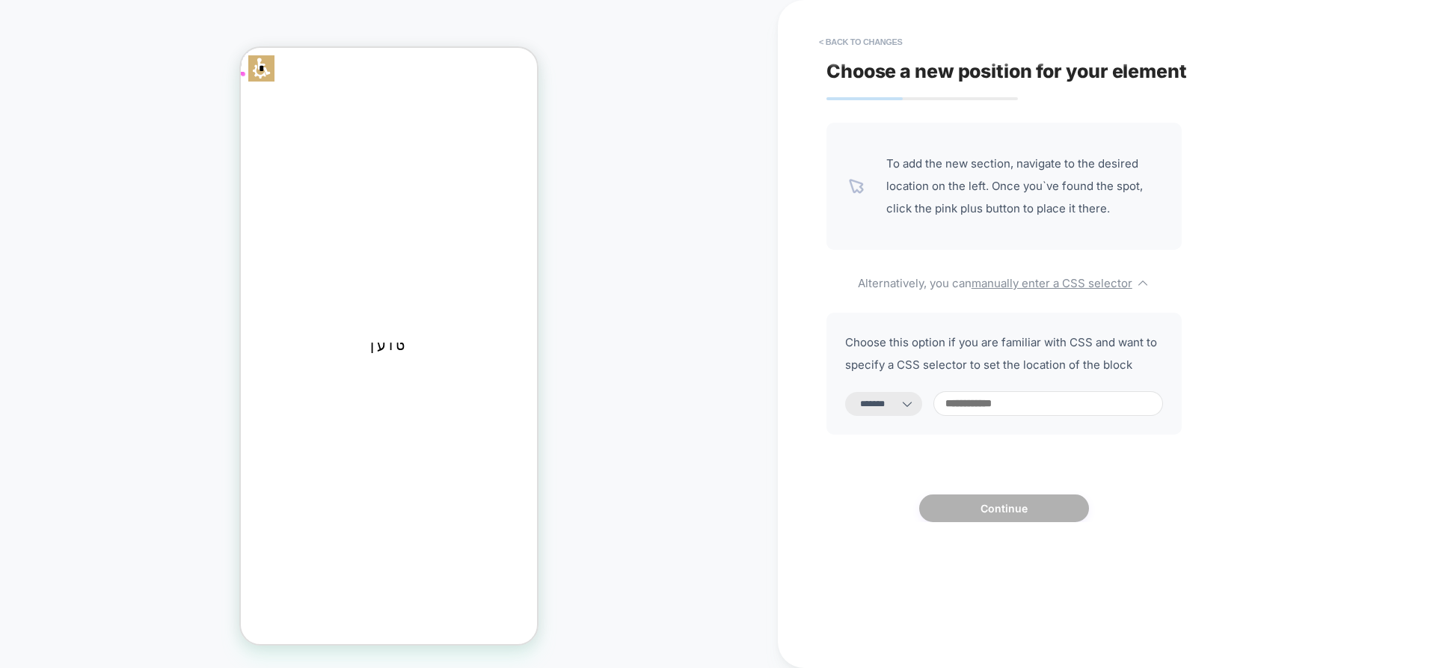
click at [905, 405] on select "**********" at bounding box center [883, 404] width 77 height 24
select select "**********"
click at [845, 392] on select "**********" at bounding box center [883, 404] width 77 height 24
click at [1021, 401] on input at bounding box center [1049, 403] width 230 height 25
paste input "**********"
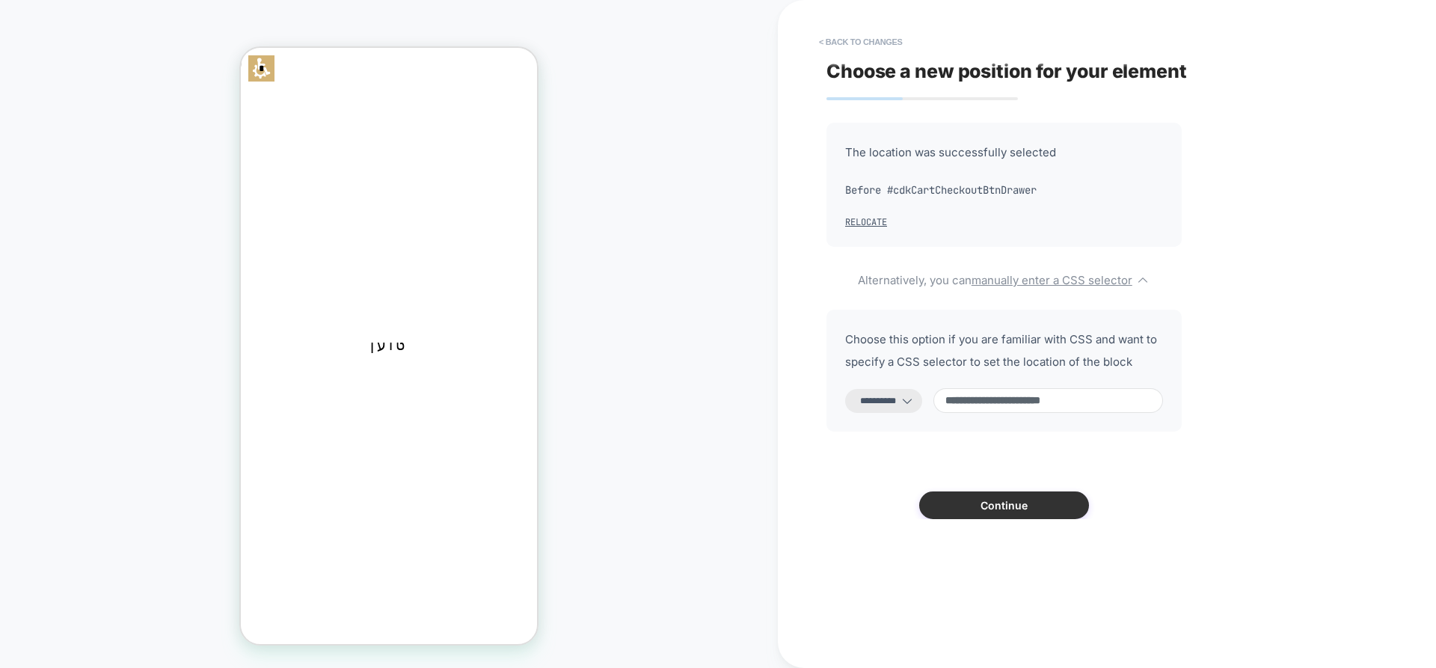
type input "**********"
click at [1002, 506] on button "Continue" at bounding box center [1005, 506] width 170 height 28
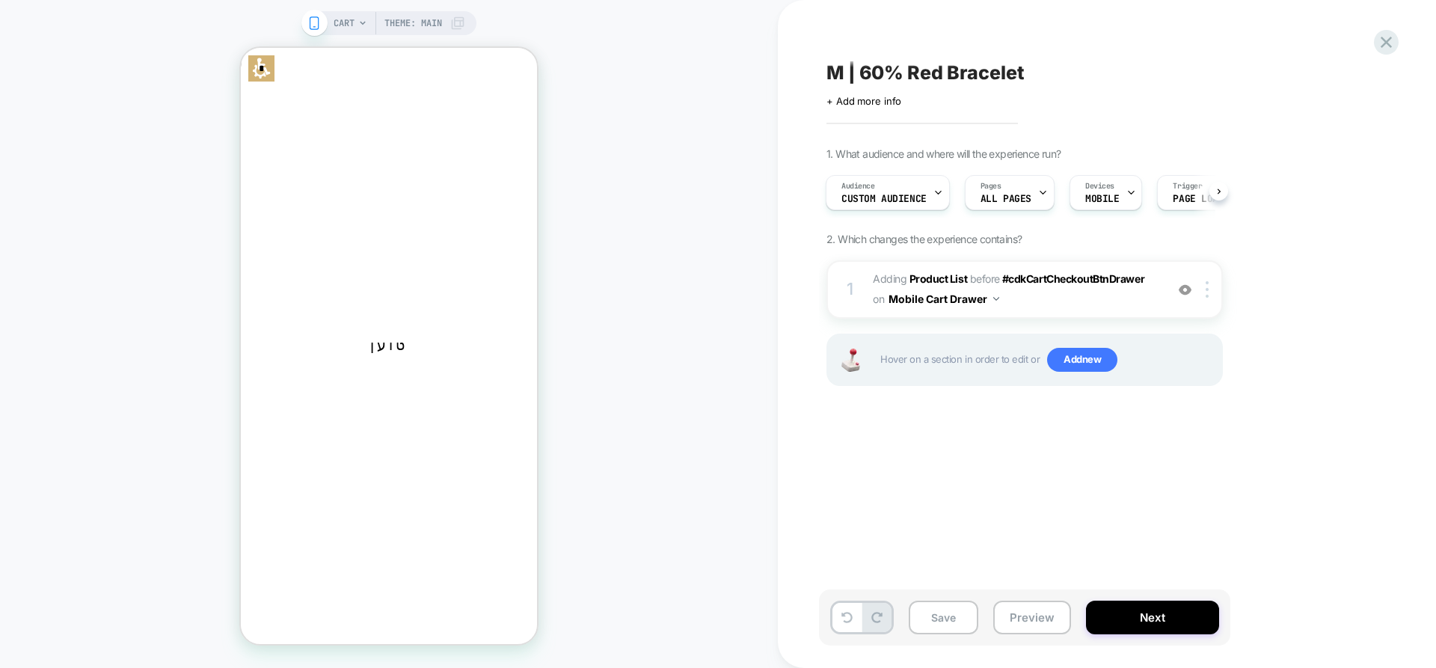
click at [1024, 636] on div "Save Preview Next" at bounding box center [1024, 618] width 411 height 56
click at [1025, 630] on button "Preview" at bounding box center [1033, 618] width 78 height 34
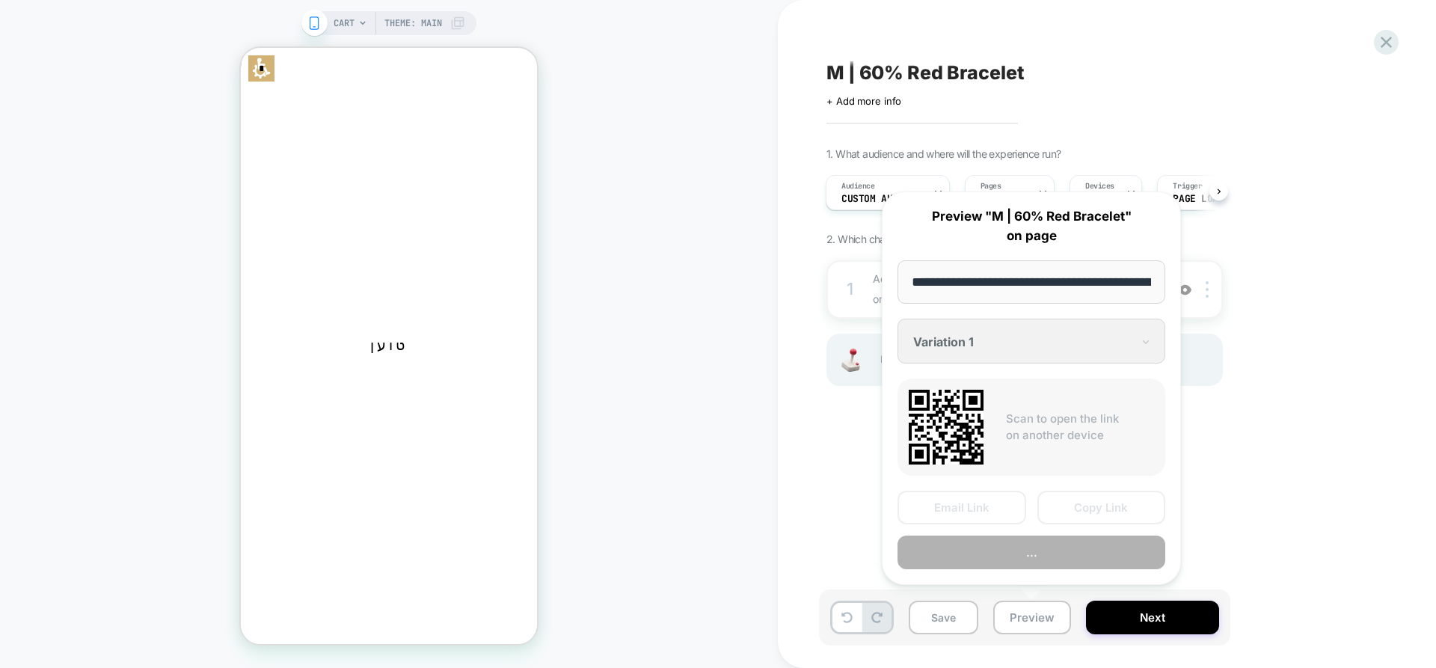
scroll to position [0, 58]
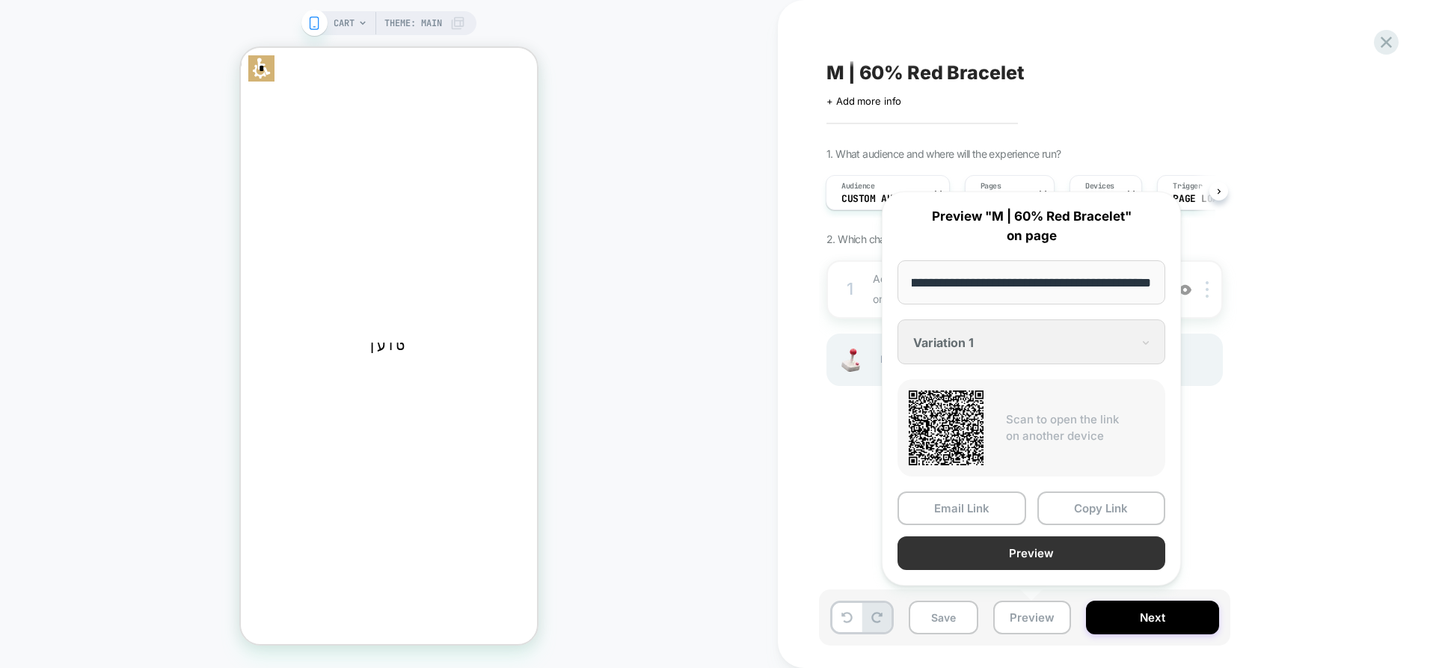
click at [1107, 546] on button "Preview" at bounding box center [1032, 553] width 268 height 34
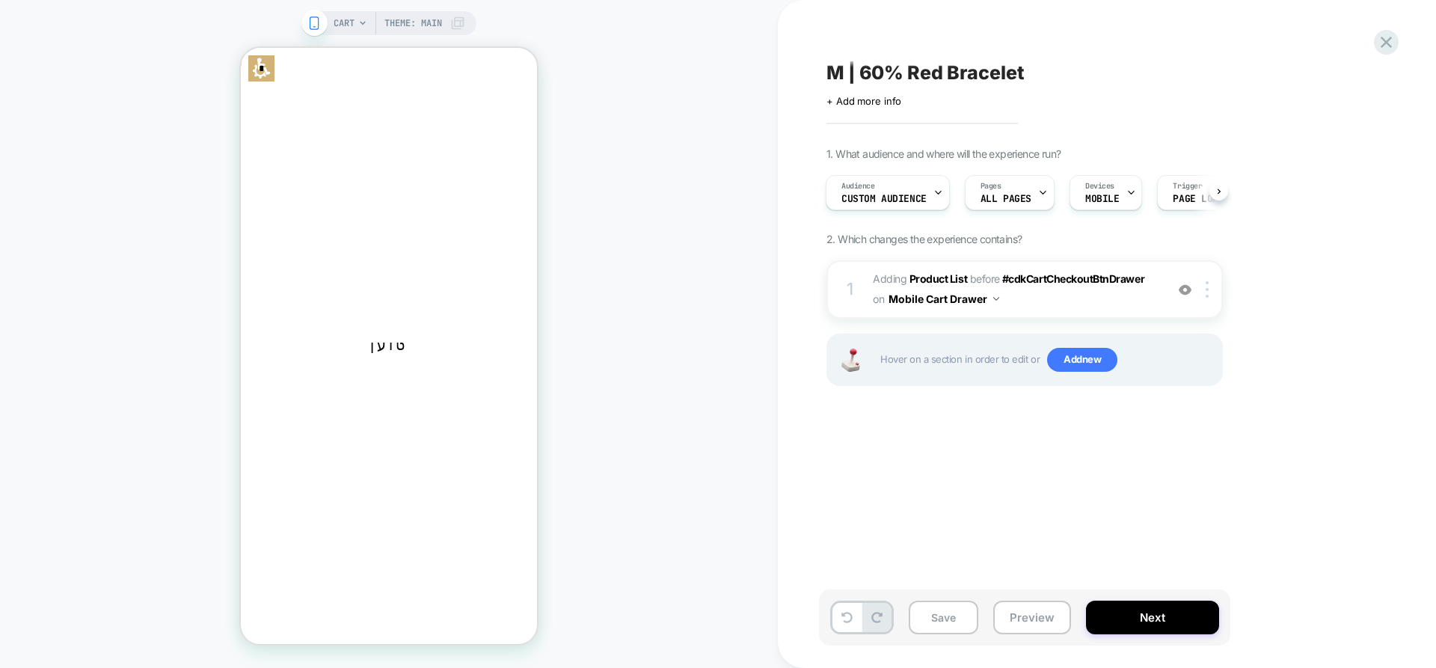
click at [359, 28] on div "CART Theme: MAIN" at bounding box center [400, 23] width 132 height 24
click at [362, 19] on icon at bounding box center [362, 23] width 9 height 9
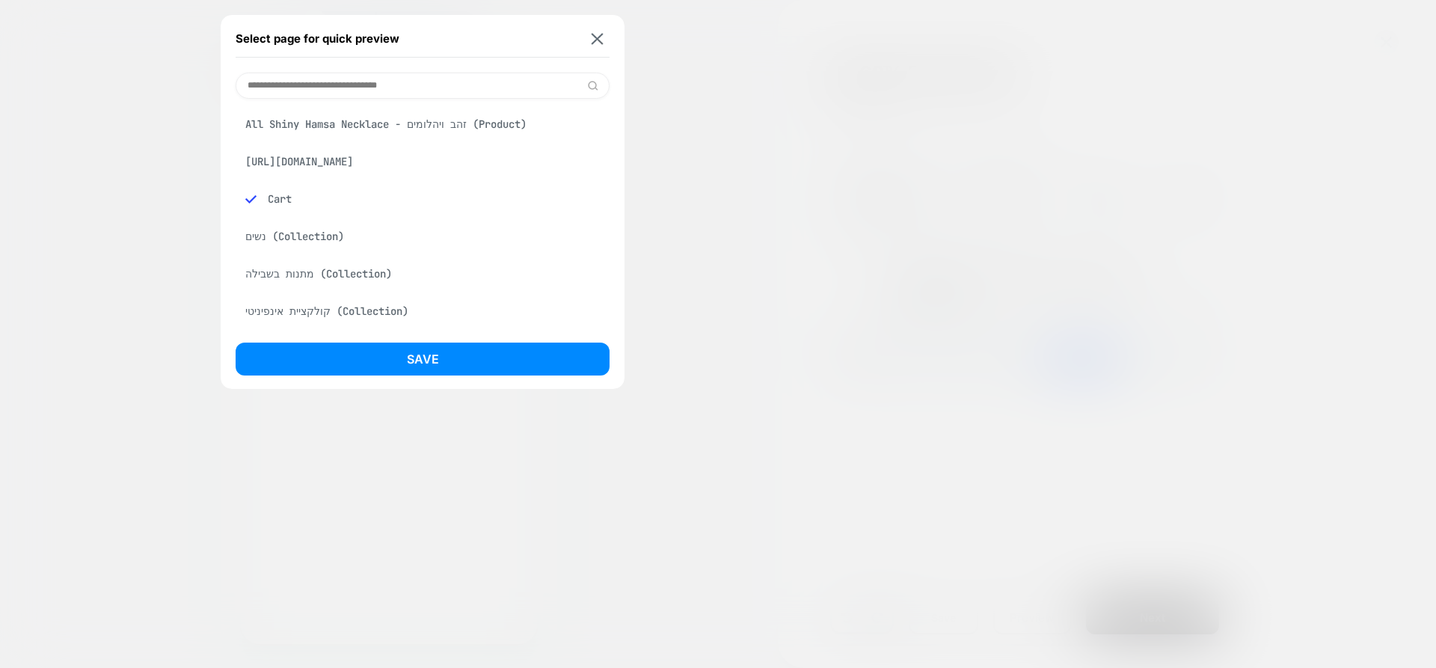
click at [347, 73] on input at bounding box center [423, 86] width 374 height 26
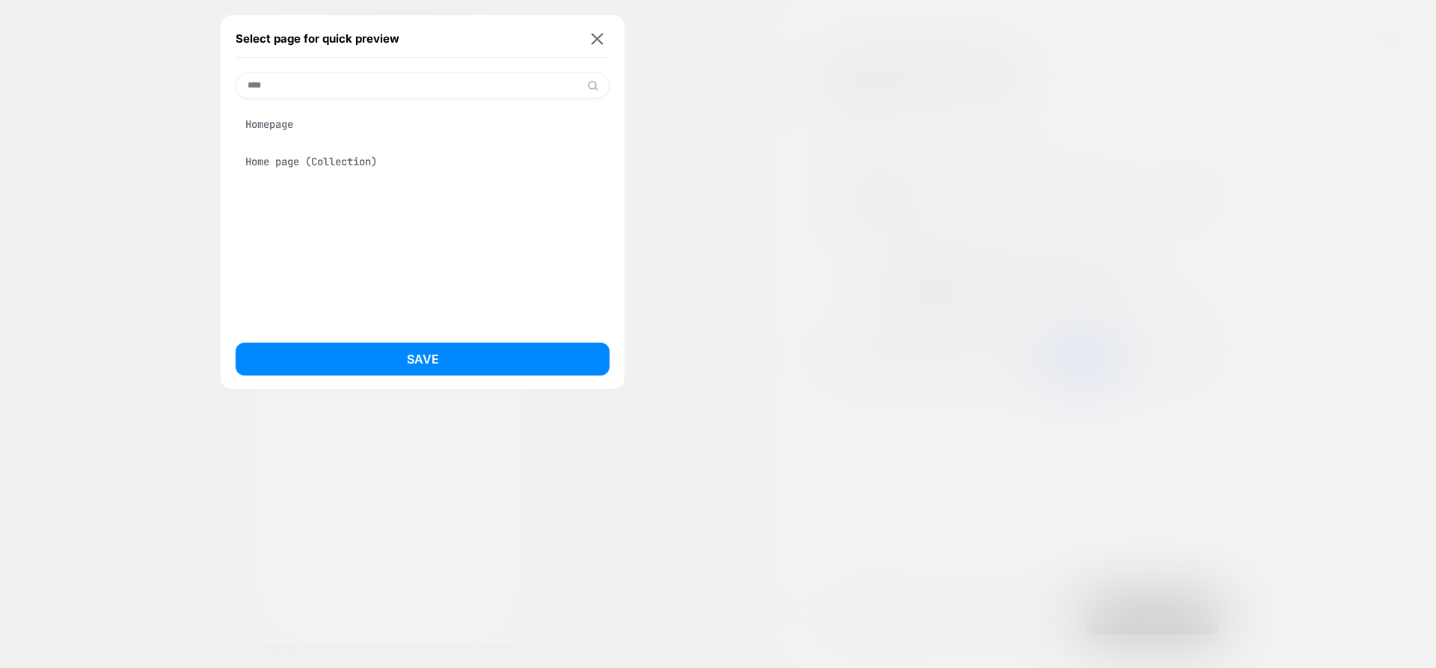
type input "****"
click at [310, 141] on div "Homepage Home page (Collection)" at bounding box center [423, 143] width 374 height 66
click at [315, 127] on div "Homepage" at bounding box center [423, 124] width 374 height 28
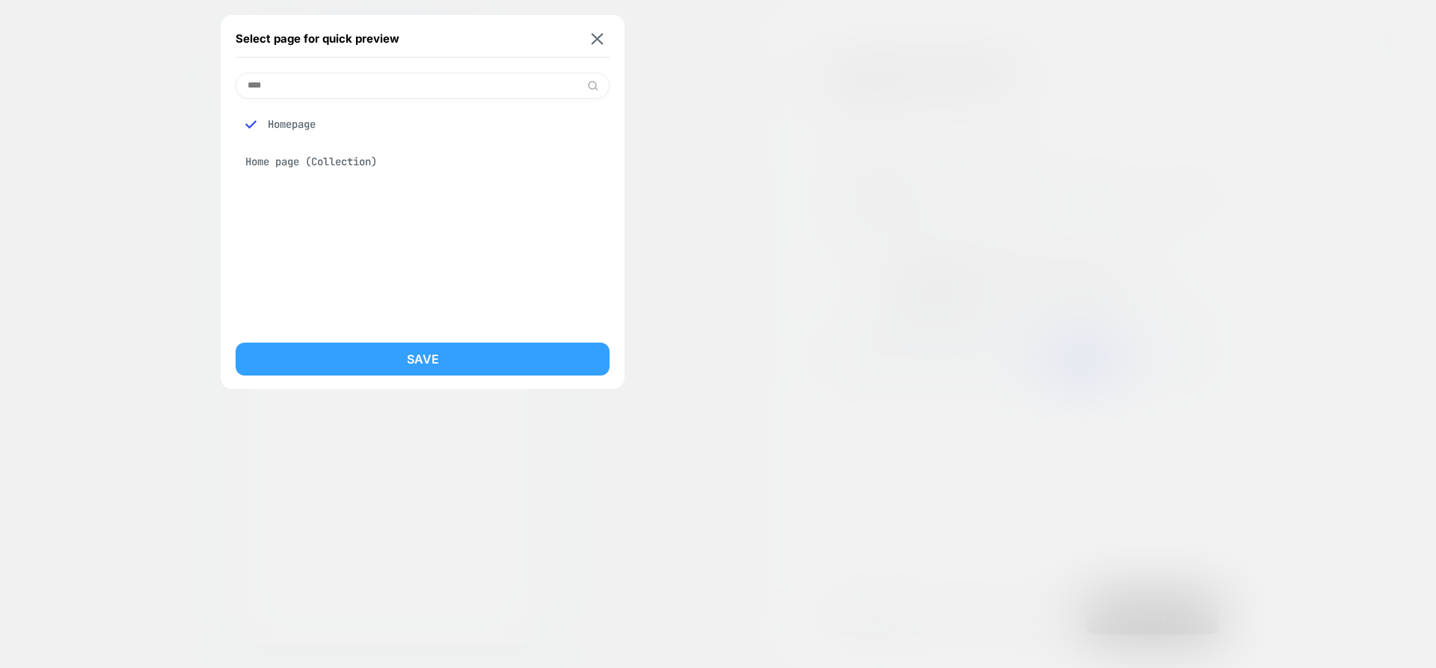
click at [394, 360] on button "Save" at bounding box center [423, 359] width 374 height 33
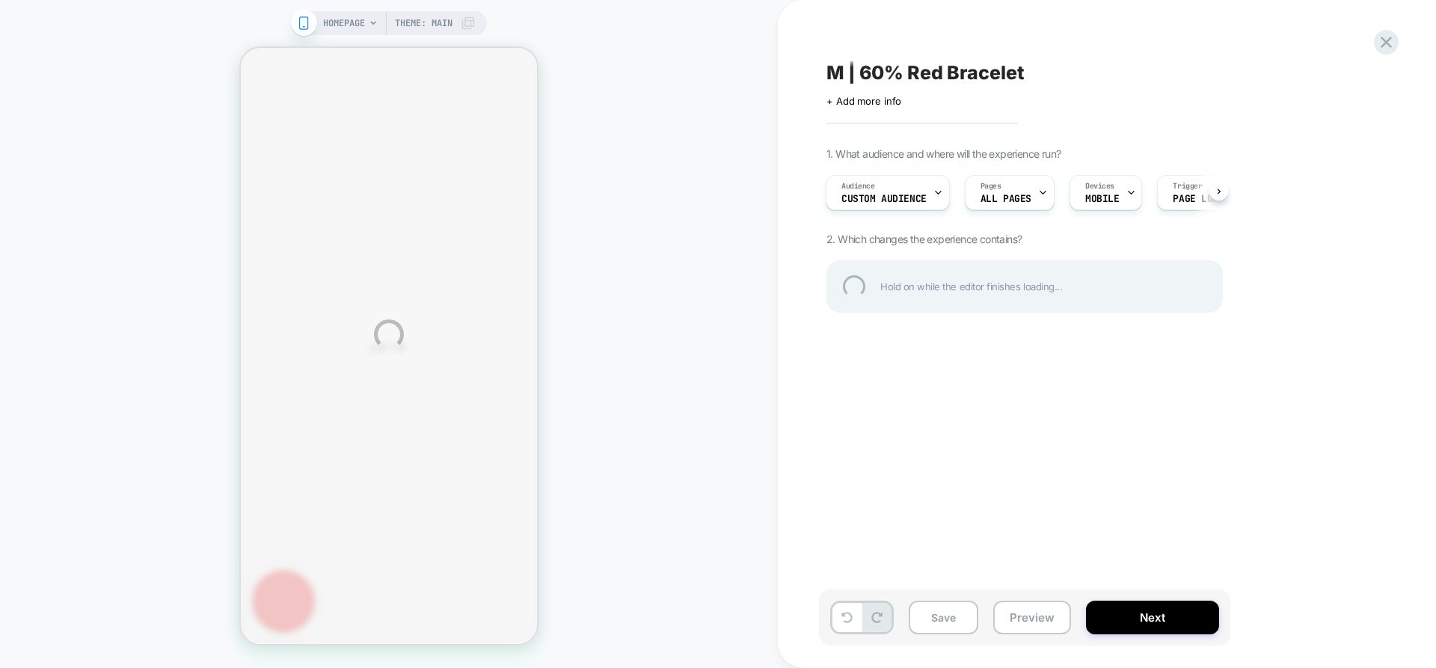
click at [940, 623] on div "HOMEPAGE Theme: MAIN M | 60% Red Bracelet Click to edit experience details + Ad…" at bounding box center [718, 334] width 1436 height 668
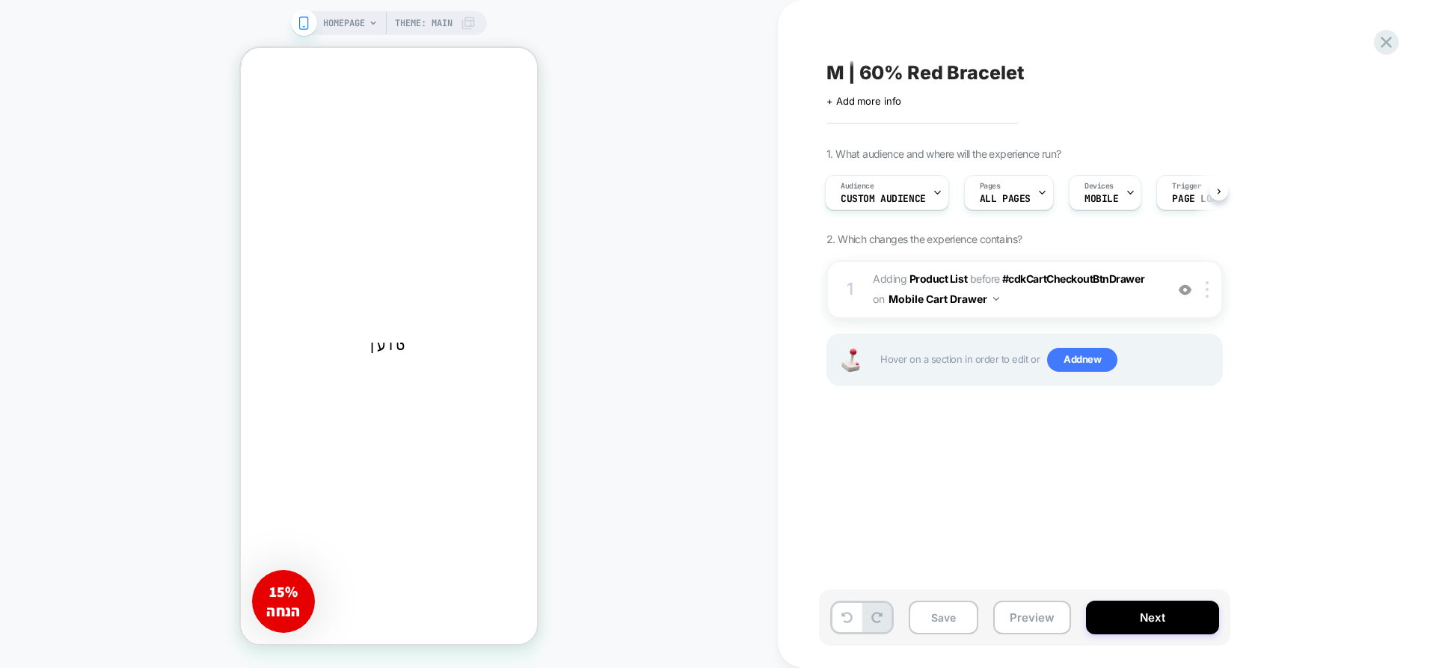
scroll to position [0, 0]
click at [940, 623] on button "Save" at bounding box center [944, 618] width 70 height 34
click at [1035, 628] on button "Preview" at bounding box center [1033, 618] width 78 height 34
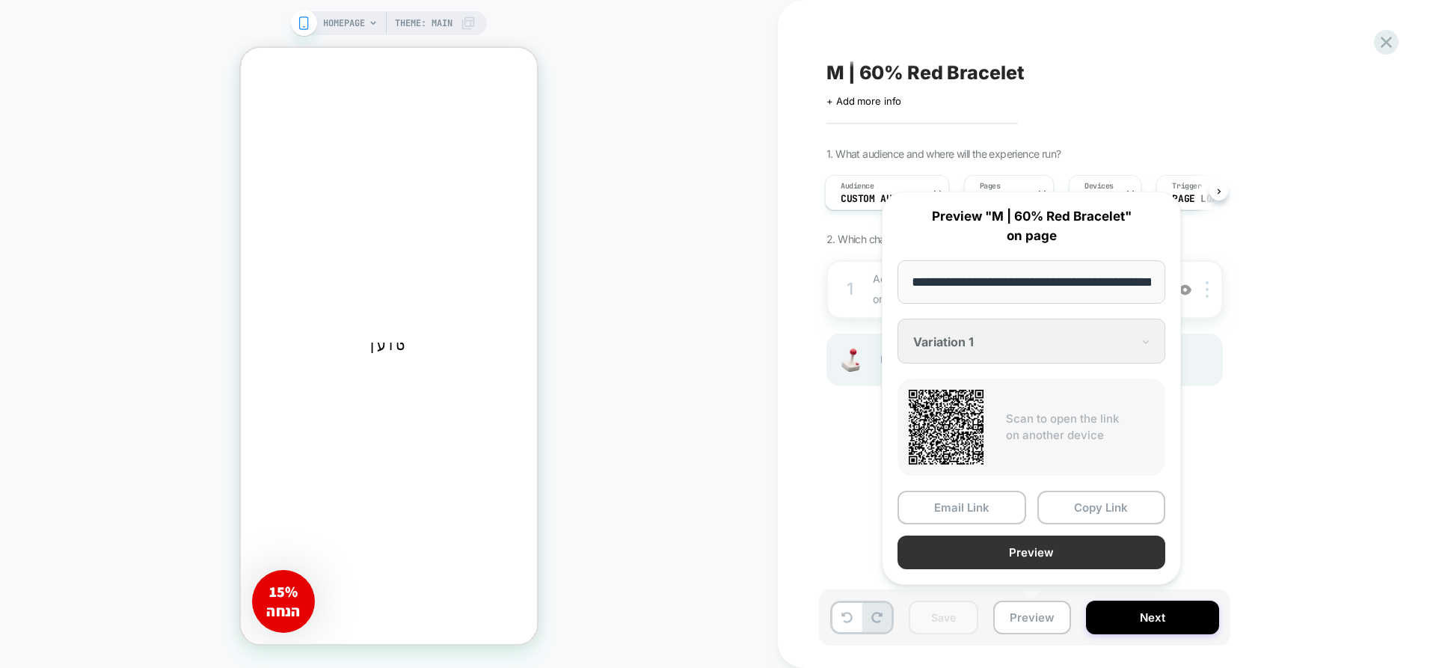
scroll to position [0, 36]
click at [1046, 558] on button "Preview" at bounding box center [1032, 553] width 268 height 34
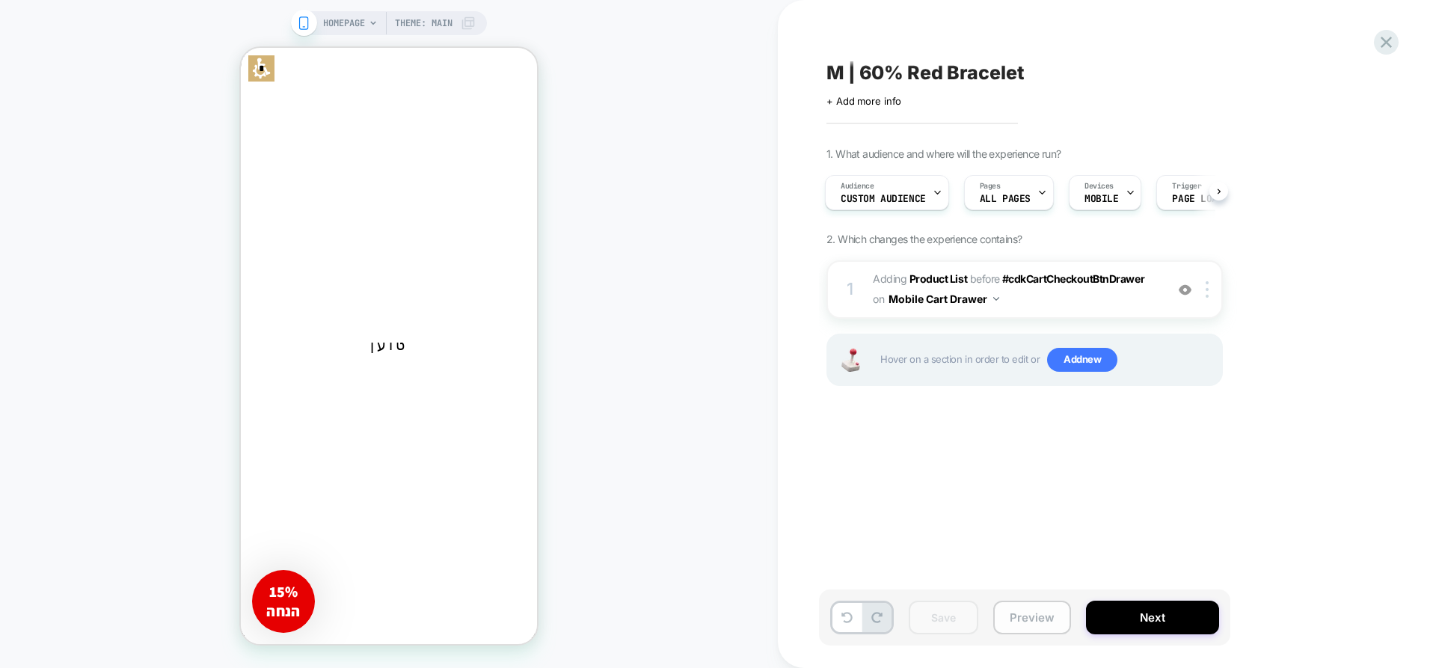
click at [1038, 614] on button "Preview" at bounding box center [1033, 618] width 78 height 34
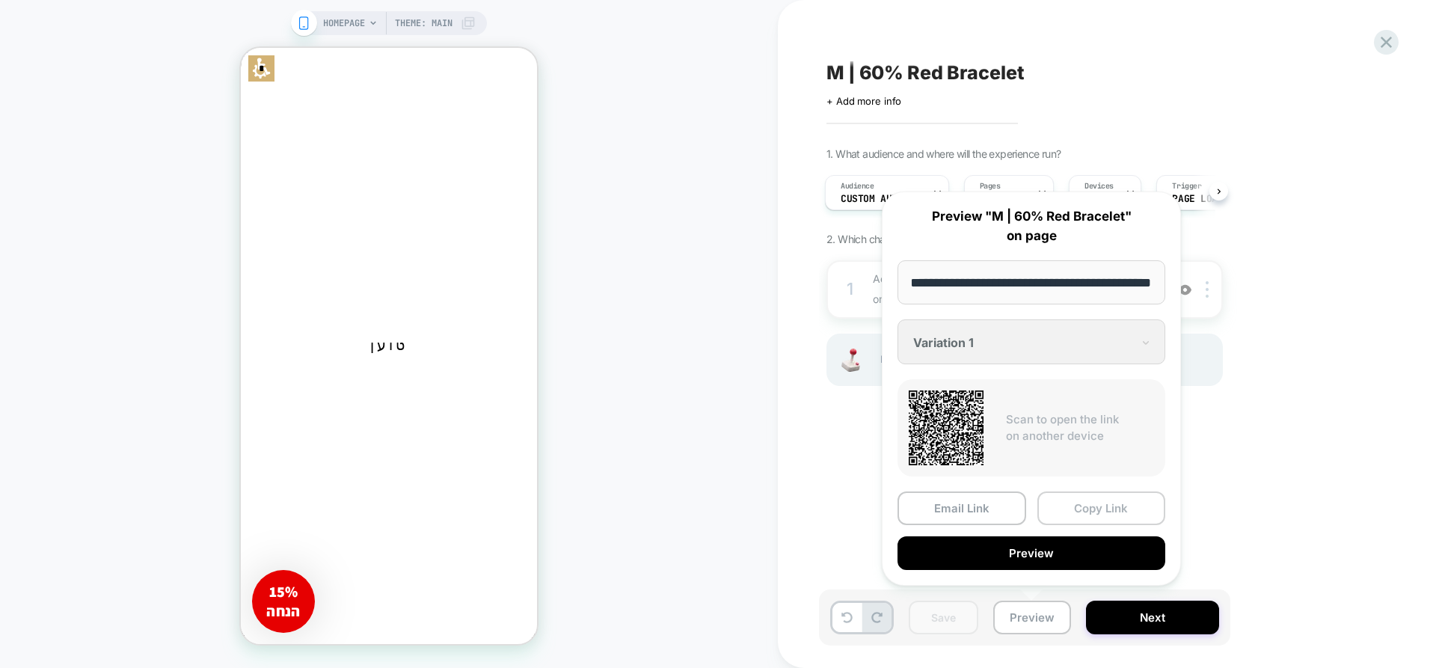
click at [1104, 503] on button "Copy Link" at bounding box center [1102, 509] width 129 height 34
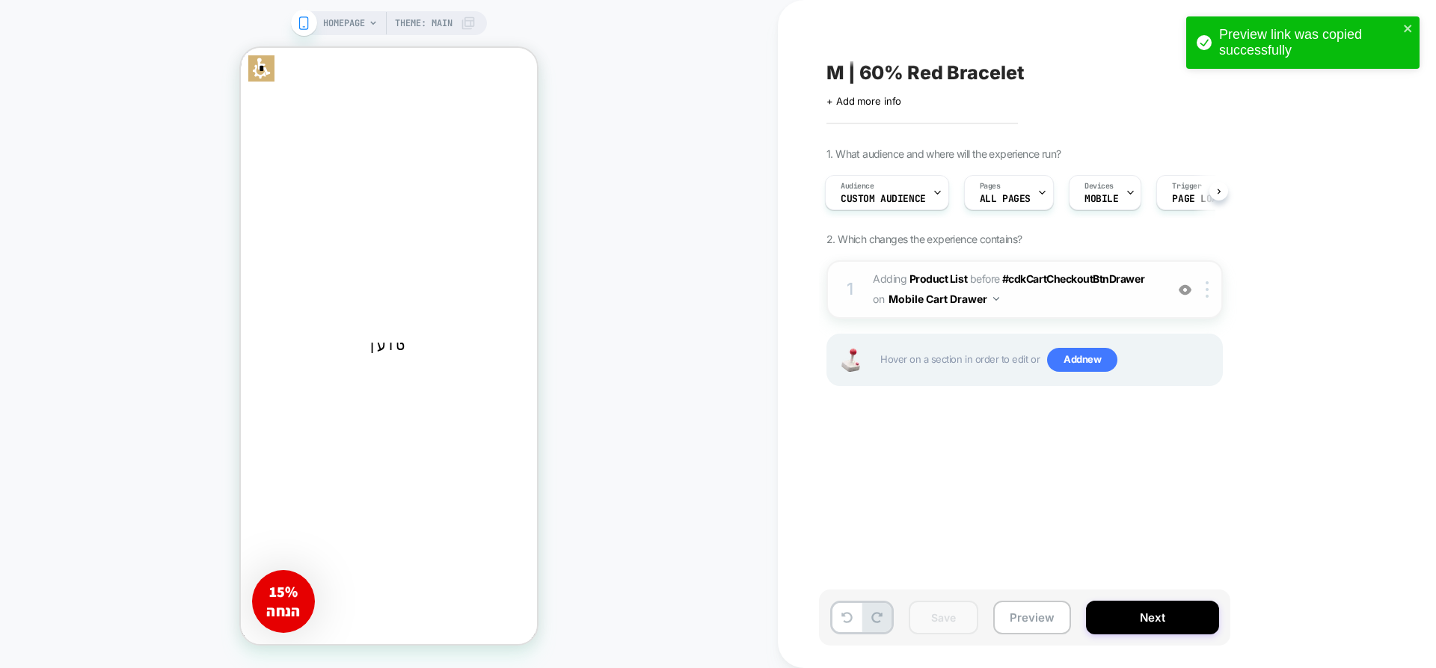
click at [976, 302] on button "Mobile Cart Drawer" at bounding box center [944, 299] width 111 height 22
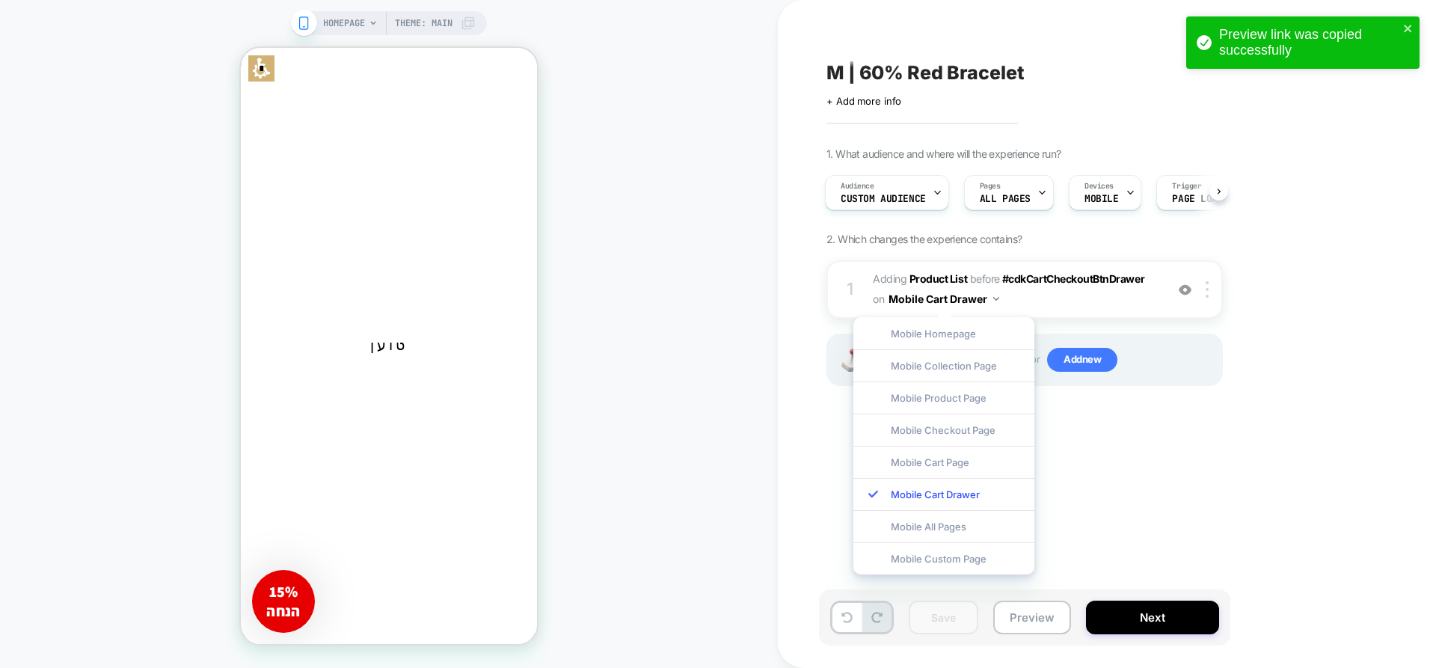
click at [1190, 515] on div "M | 60% Red Bracelet Click to edit experience details + Add more info 1. What a…" at bounding box center [1099, 334] width 561 height 638
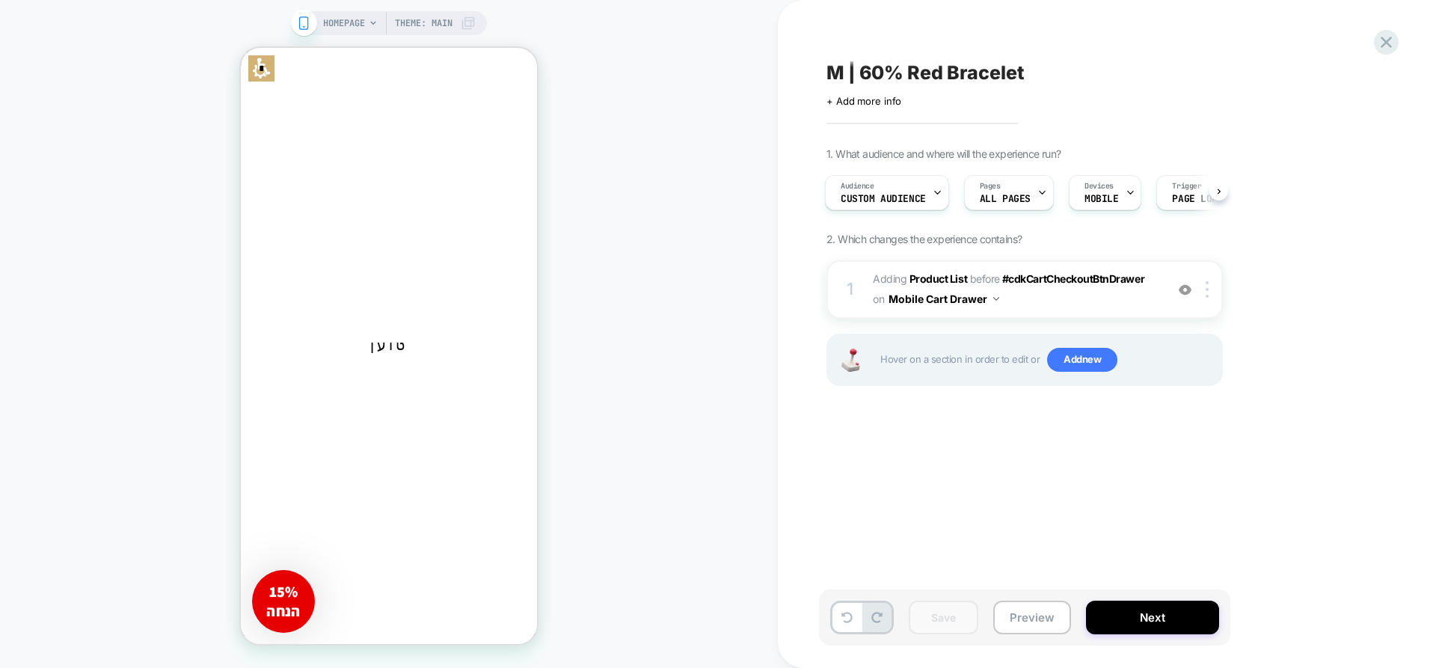
click at [885, 211] on div "Audience Custom Audience Pages ALL PAGES Devices MOBILE Trigger Page Load" at bounding box center [1017, 193] width 397 height 50
click at [896, 198] on span "Custom Audience" at bounding box center [883, 199] width 85 height 10
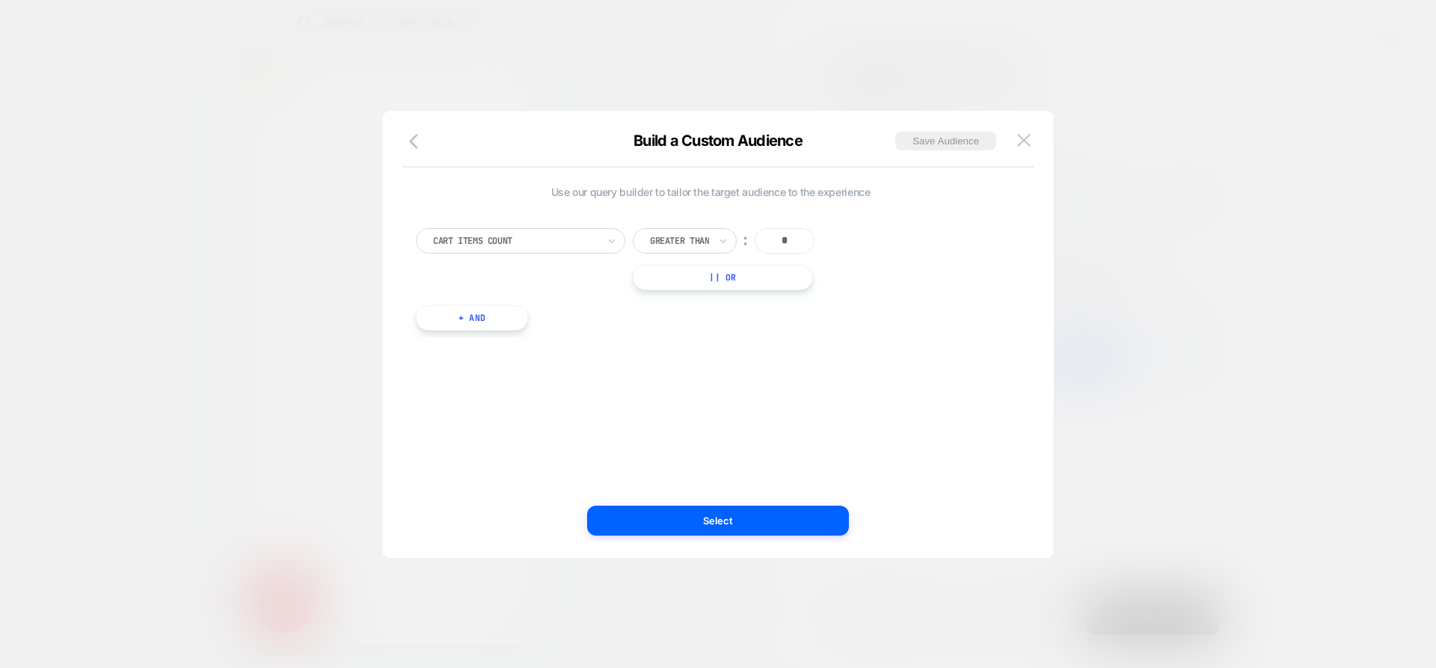
click at [489, 325] on button "+ And" at bounding box center [472, 317] width 112 height 25
click at [607, 340] on div "Predefined Audience" at bounding box center [553, 333] width 168 height 16
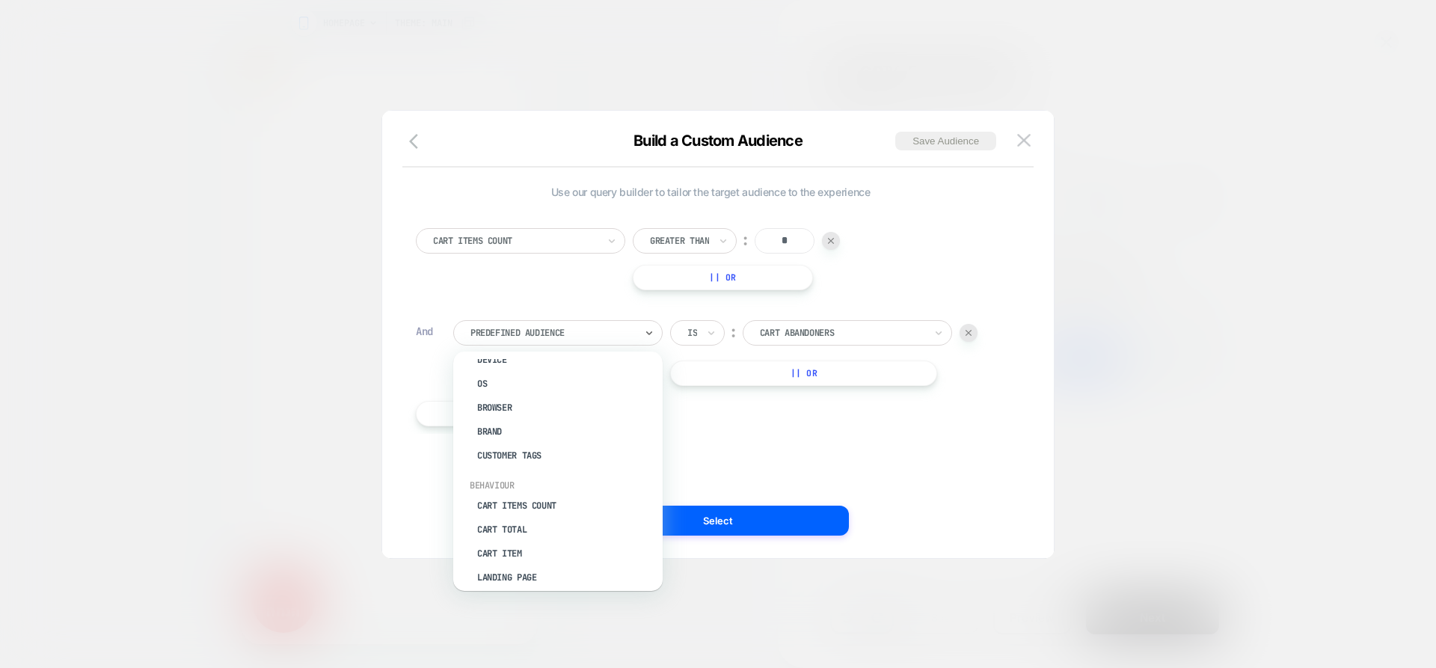
scroll to position [75, 0]
click at [568, 488] on div "Cart Items Count" at bounding box center [565, 489] width 195 height 24
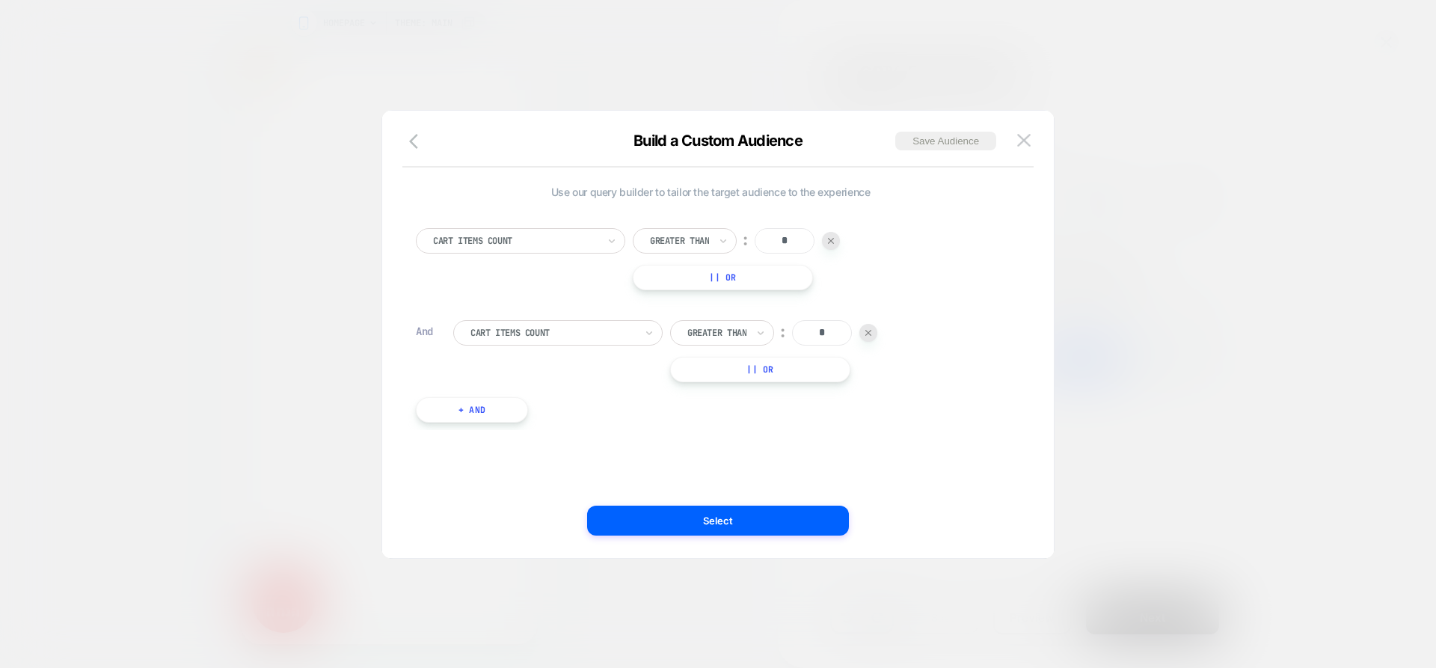
click at [735, 326] on div at bounding box center [717, 332] width 59 height 13
click at [720, 395] on div "Is not" at bounding box center [733, 398] width 97 height 24
click at [530, 334] on div at bounding box center [553, 332] width 165 height 13
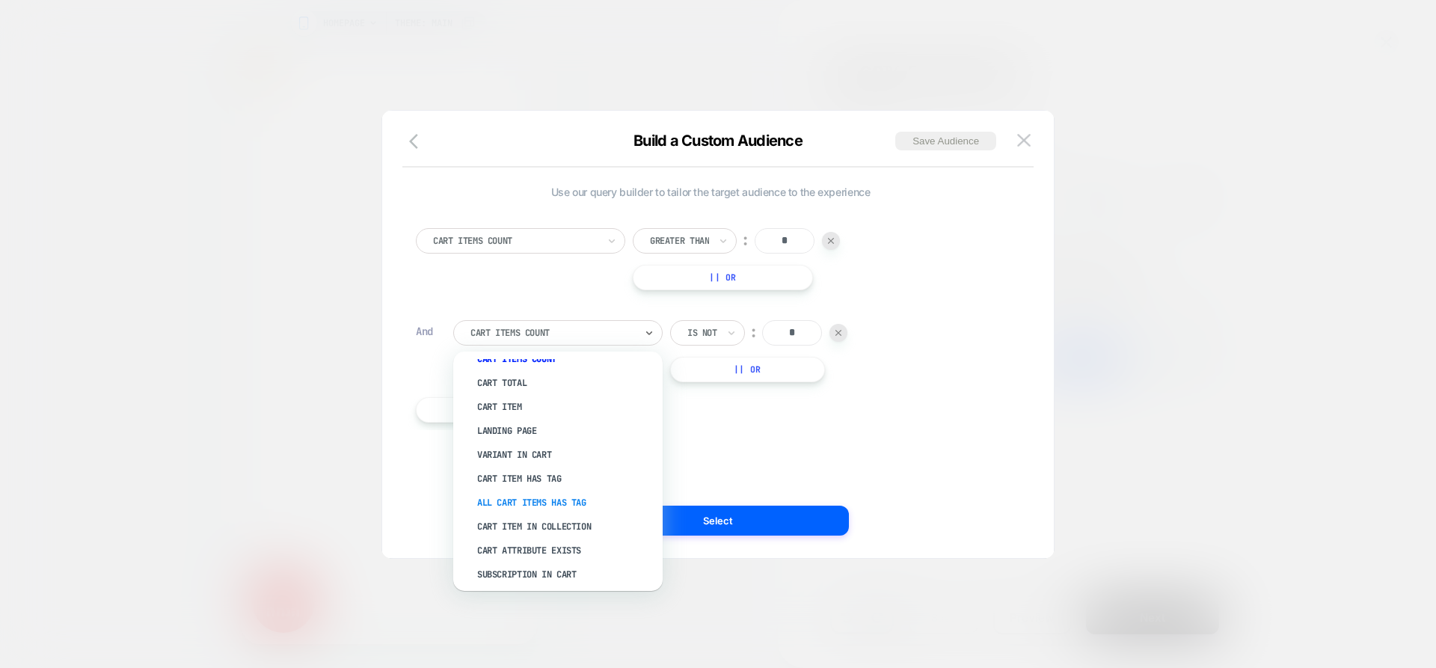
scroll to position [224, 0]
click at [518, 385] on div "Cart Item" at bounding box center [565, 388] width 195 height 24
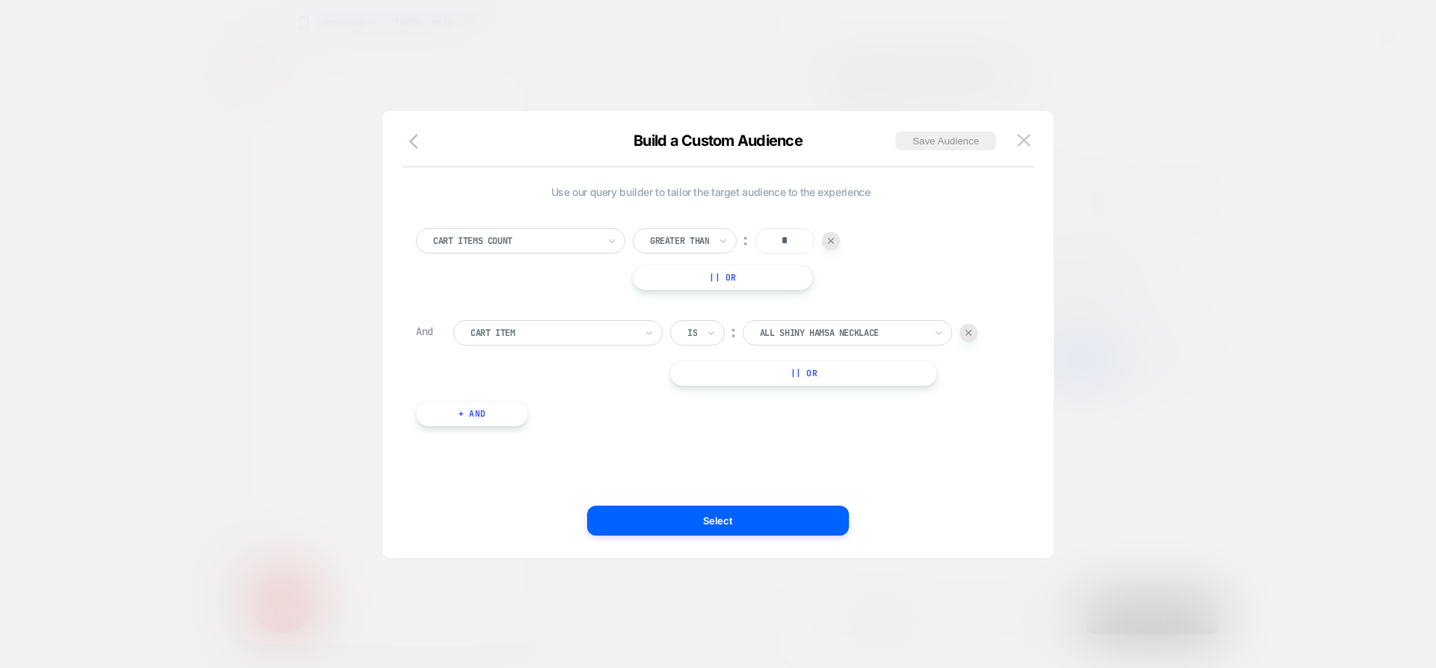
click at [828, 328] on div at bounding box center [842, 332] width 165 height 13
type input "***"
click at [841, 380] on div "red luck bracelet" at bounding box center [848, 386] width 195 height 48
click at [712, 334] on icon at bounding box center [711, 332] width 10 height 15
click at [720, 388] on div "Is not" at bounding box center [733, 398] width 97 height 24
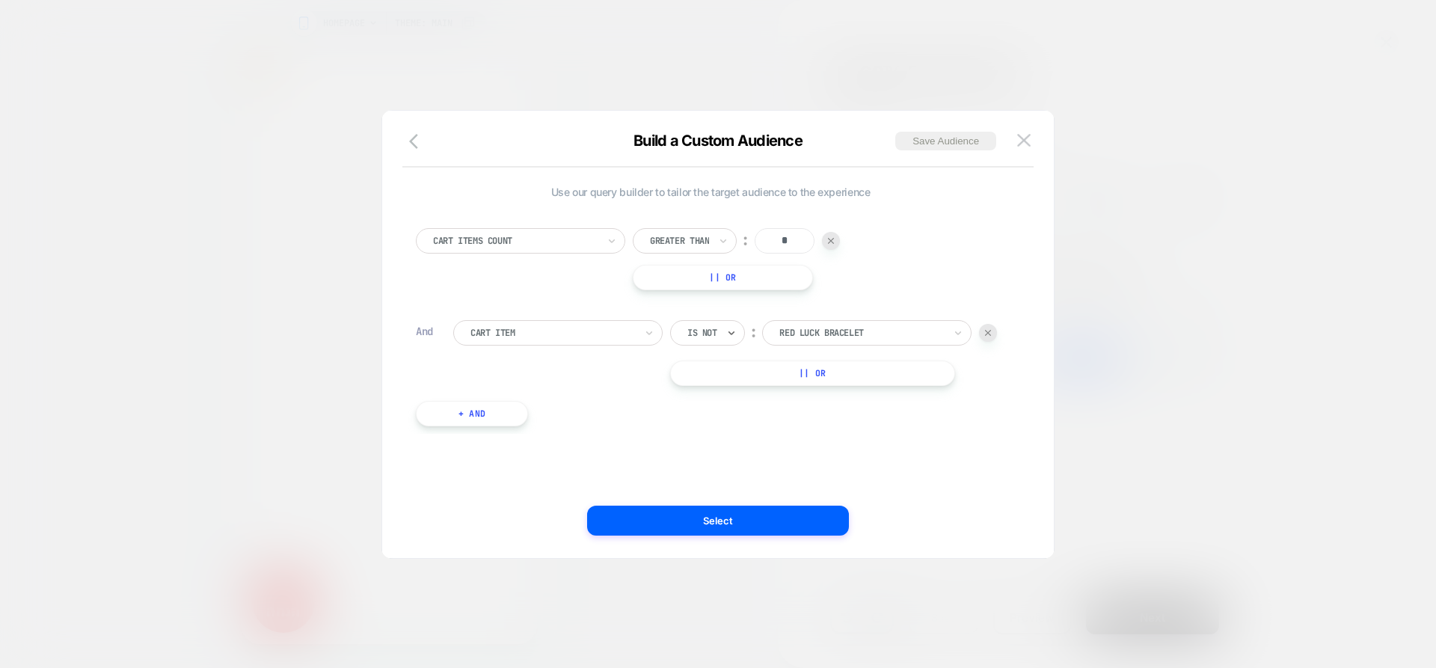
click at [747, 519] on button "Select" at bounding box center [718, 521] width 262 height 30
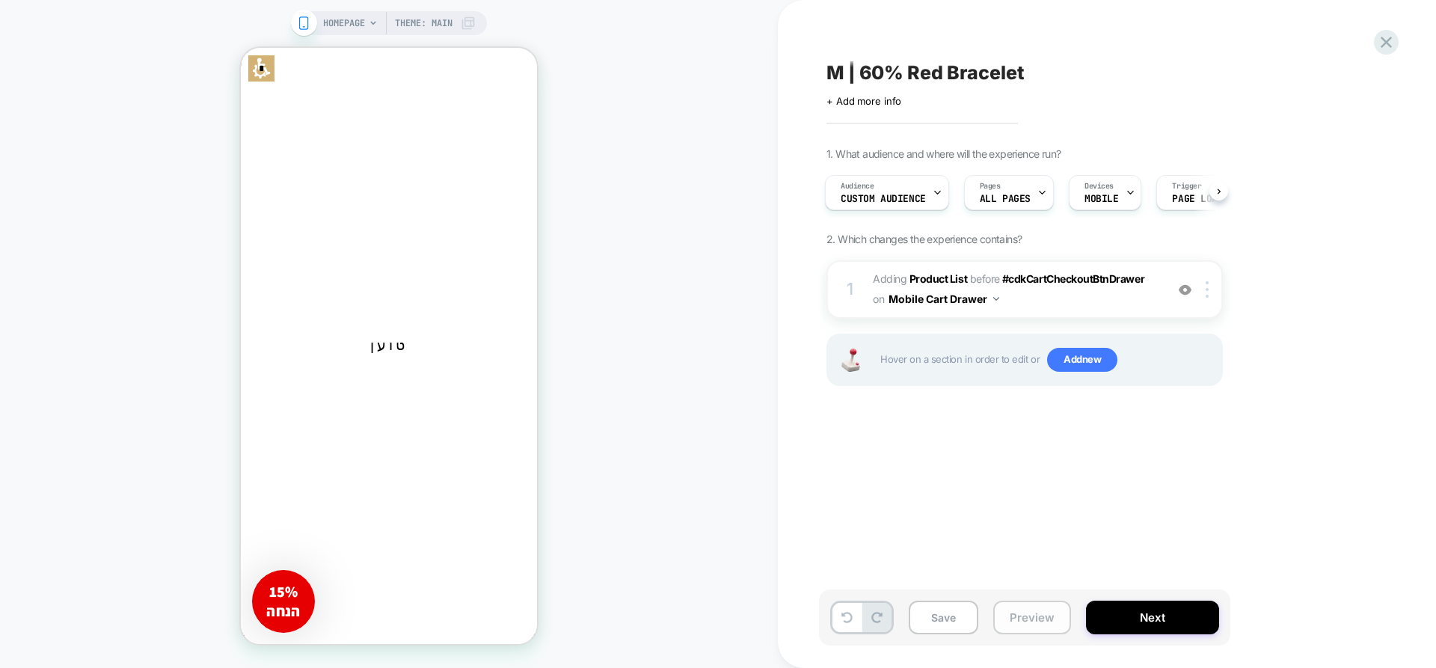
click at [1037, 622] on button "Preview" at bounding box center [1033, 618] width 78 height 34
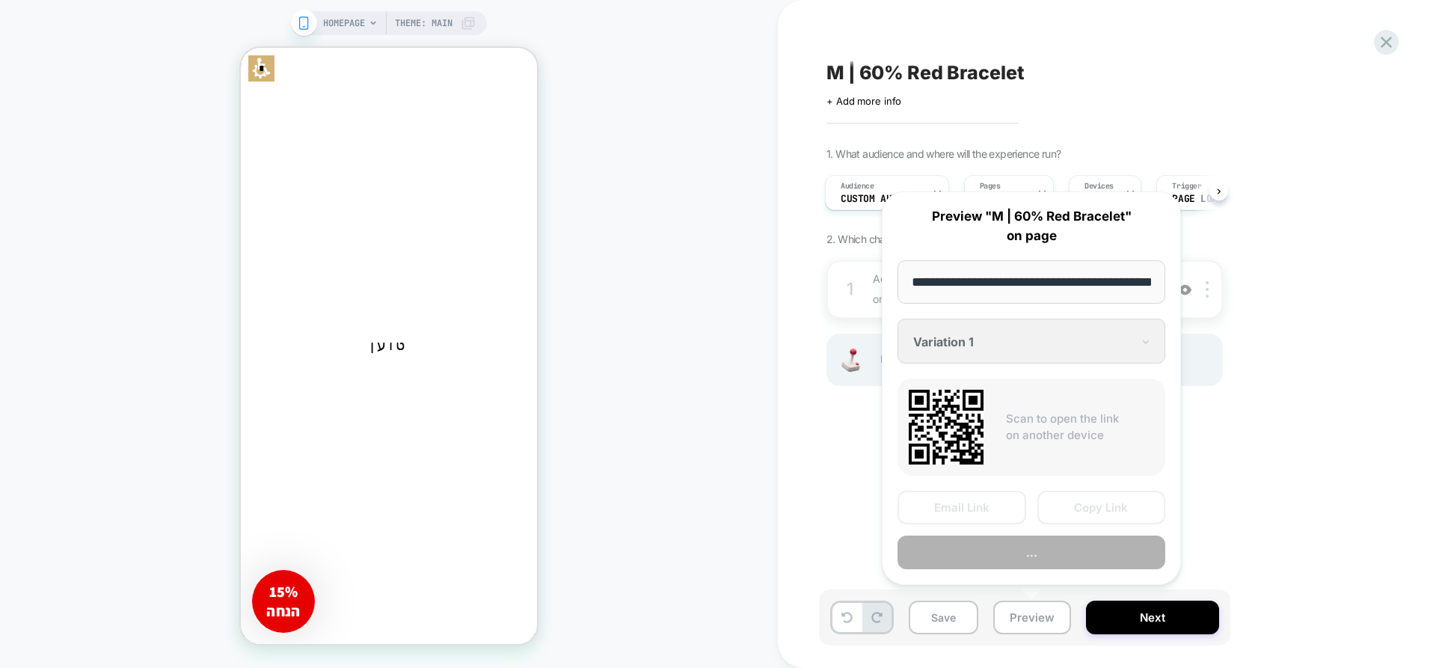
scroll to position [0, 36]
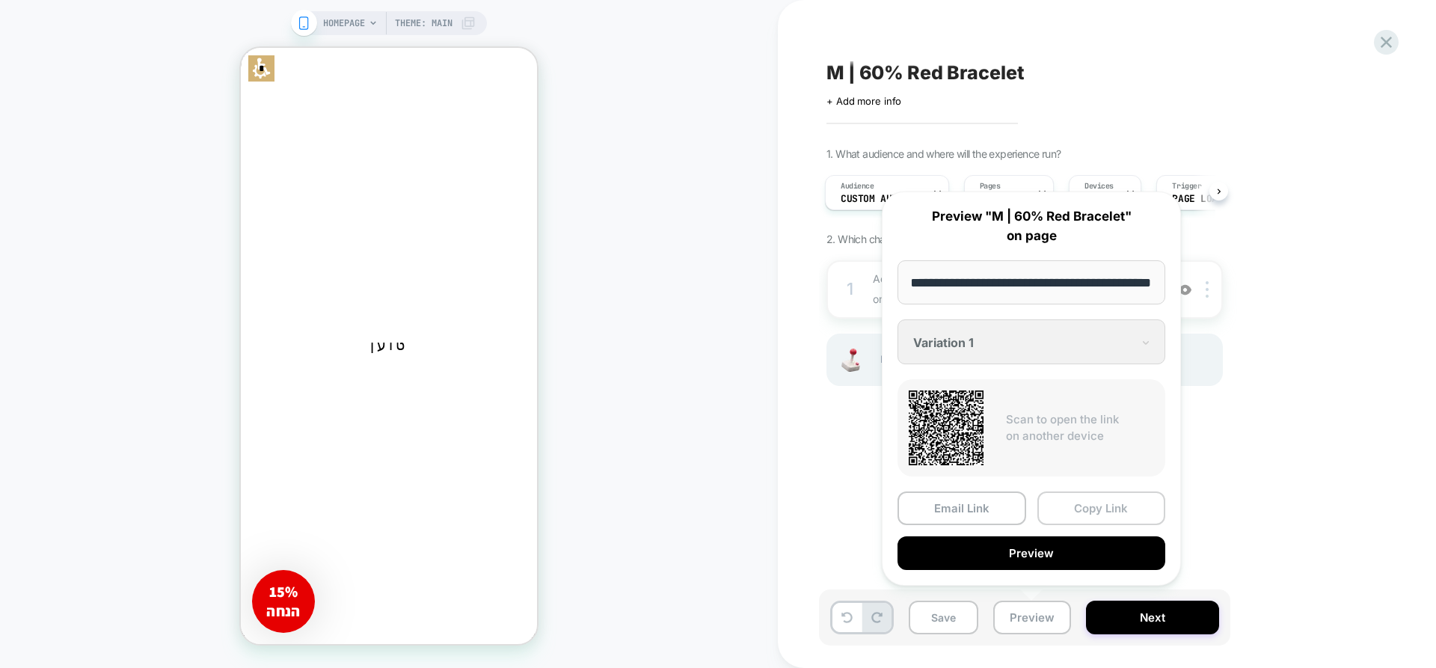
click at [1106, 500] on button "Copy Link" at bounding box center [1102, 509] width 129 height 34
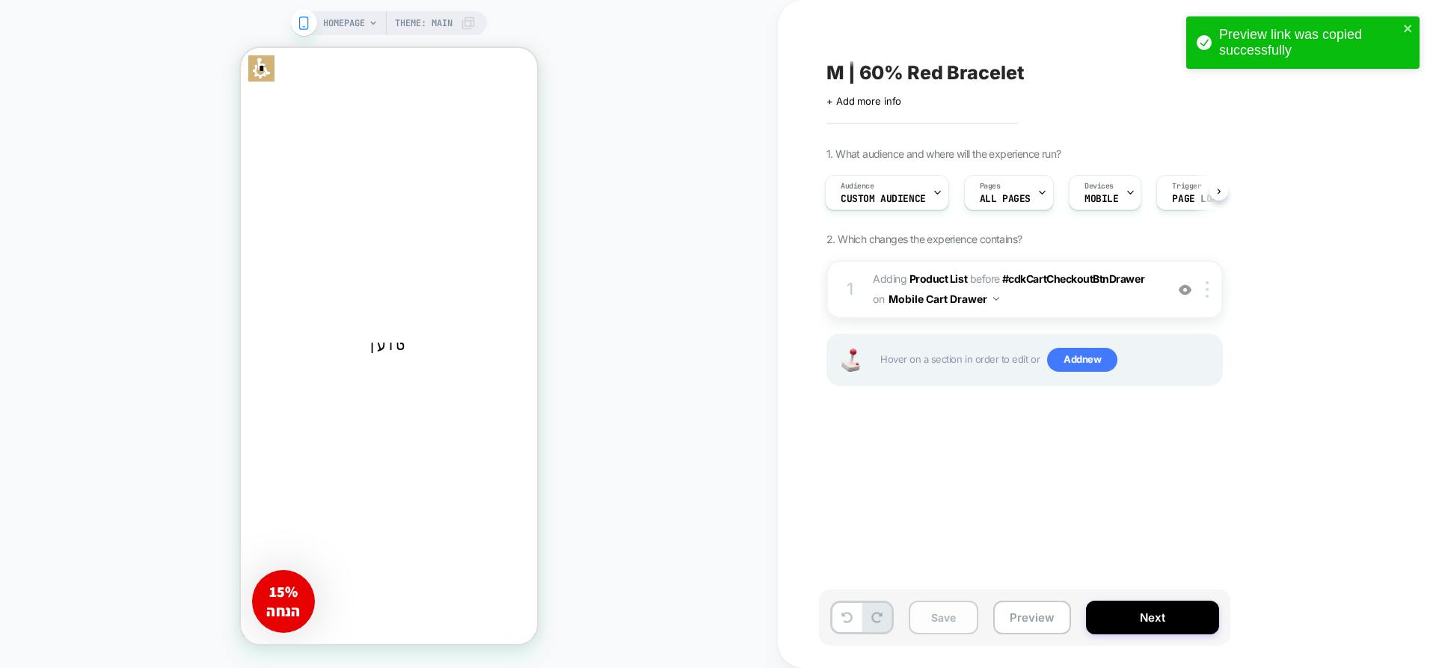
click at [940, 616] on button "Save" at bounding box center [944, 618] width 70 height 34
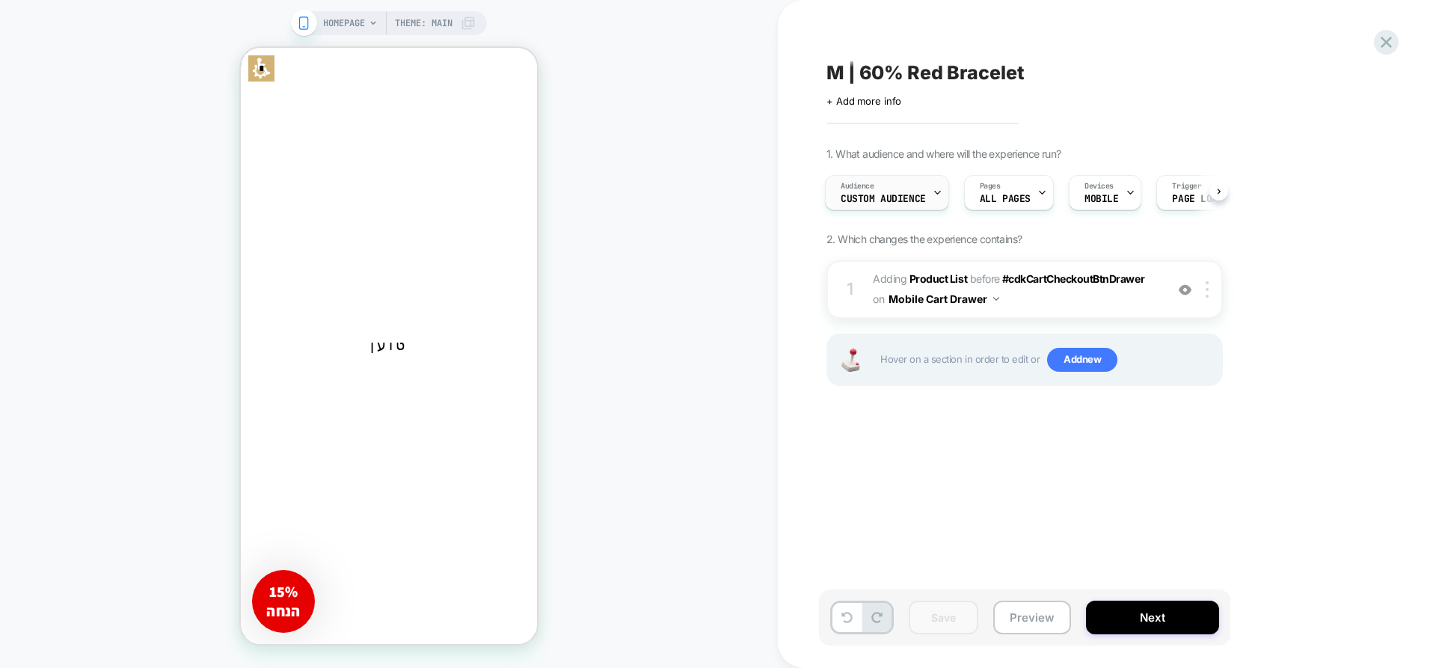
click at [872, 197] on span "Custom Audience" at bounding box center [883, 199] width 85 height 10
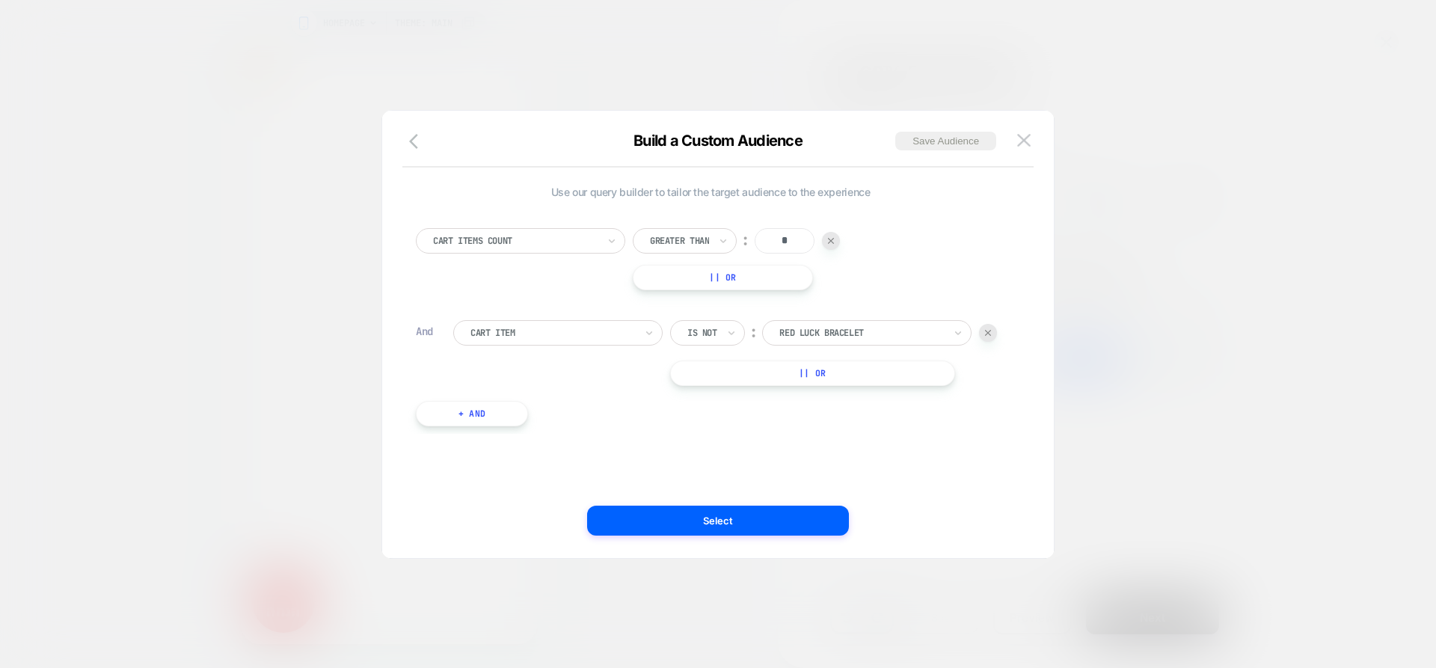
click at [475, 419] on button "+ And" at bounding box center [472, 413] width 112 height 25
click at [509, 436] on div "Predefined Audience" at bounding box center [553, 428] width 168 height 16
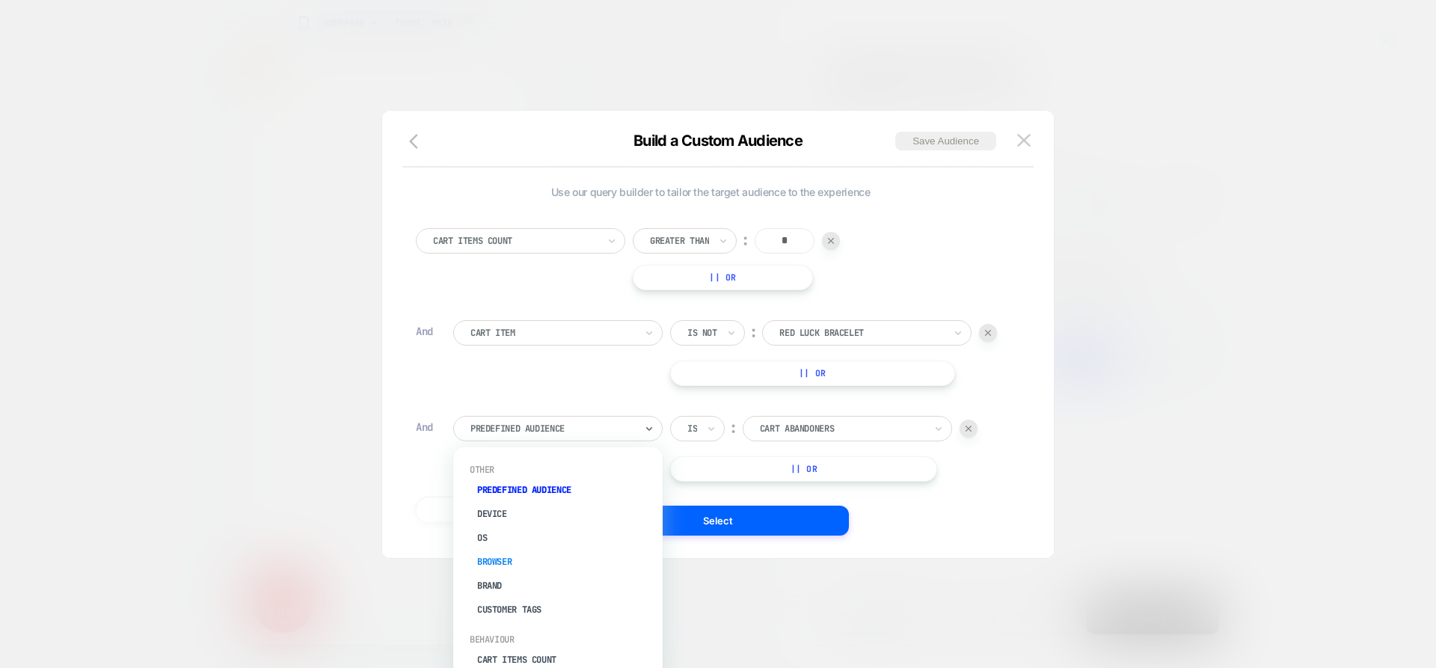
type input "*"
click at [1029, 139] on img at bounding box center [1024, 140] width 13 height 13
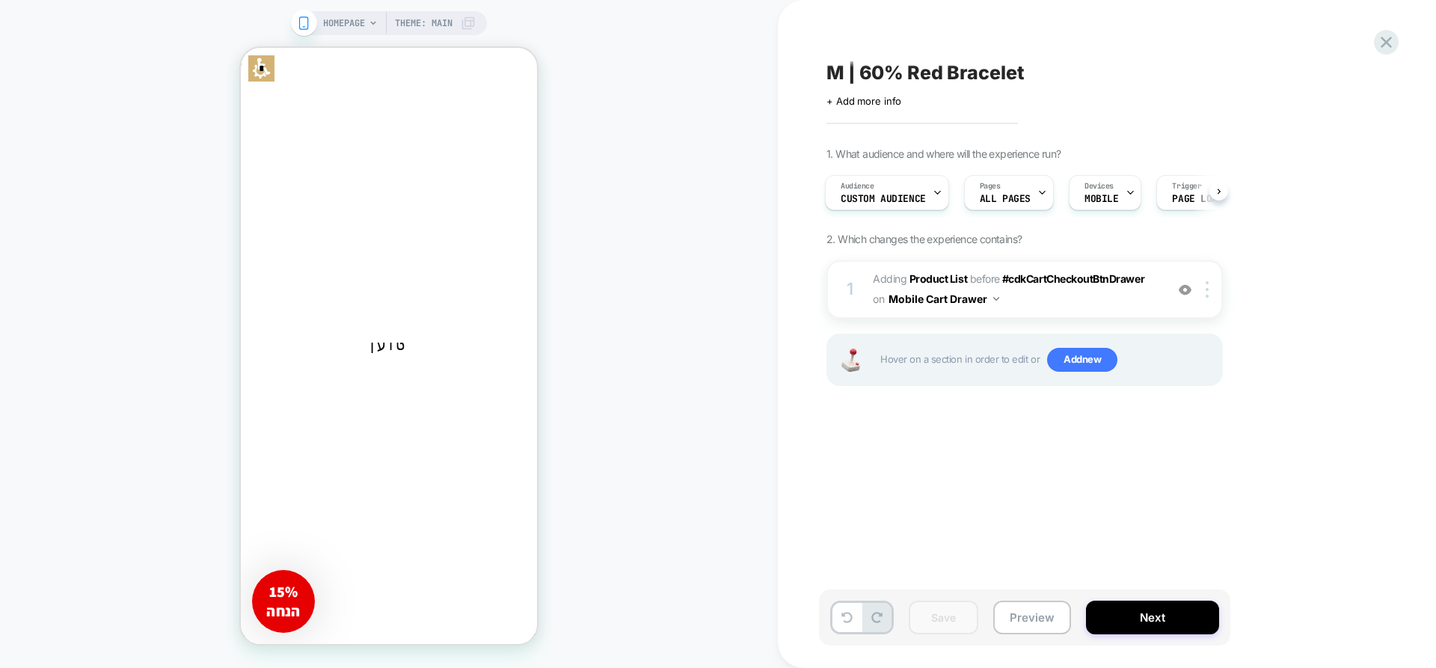
click at [821, 194] on div "Audience Custom Audience Pages ALL PAGES Devices MOBILE Trigger Page Load" at bounding box center [1017, 193] width 397 height 50
click at [842, 194] on span "Custom Audience" at bounding box center [883, 199] width 85 height 10
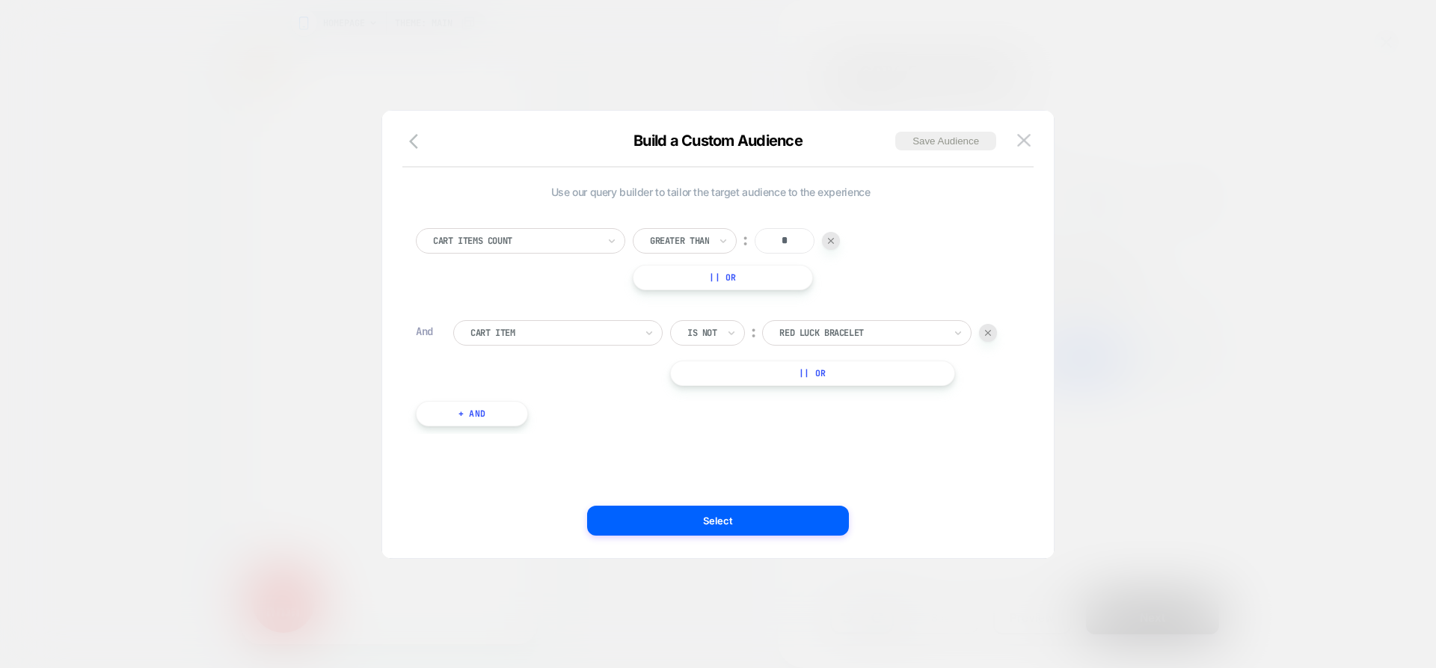
click at [420, 127] on div "Use our query builder to tailor the target audience to the experience Cart Item…" at bounding box center [718, 342] width 627 height 432
click at [415, 135] on icon "button" at bounding box center [418, 141] width 18 height 18
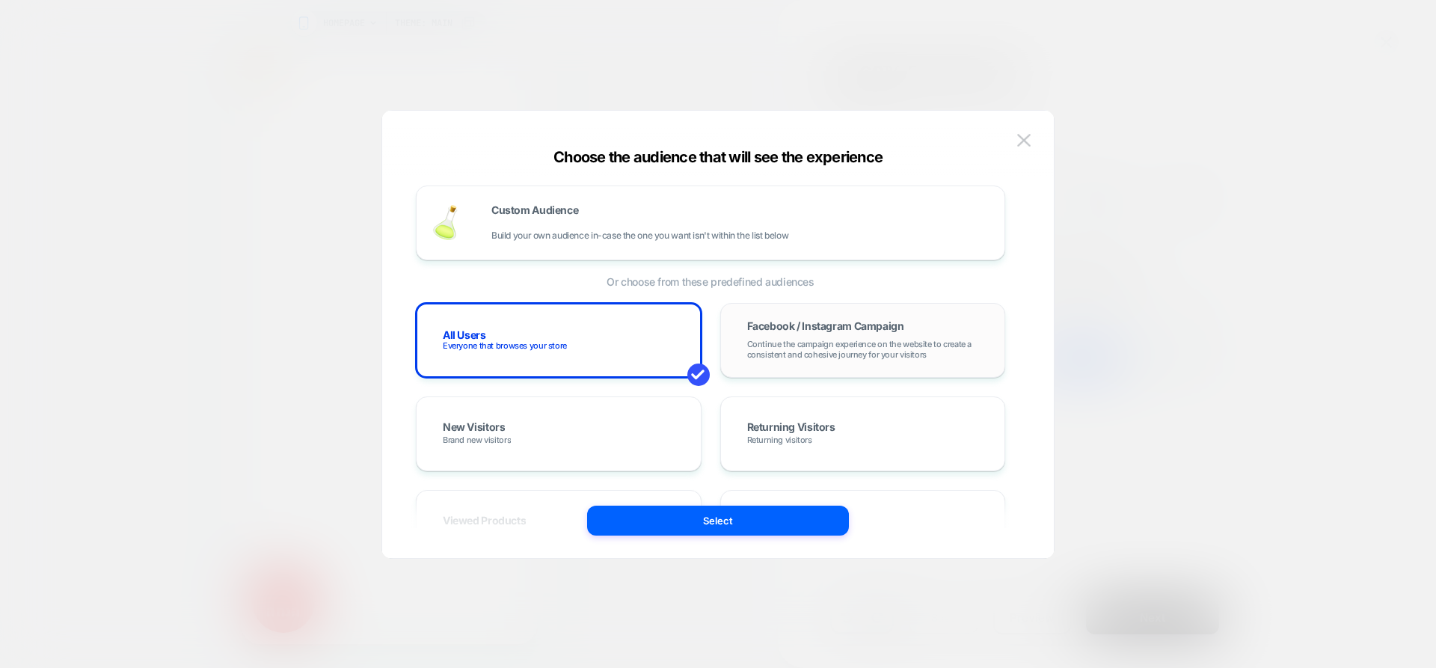
scroll to position [150, 0]
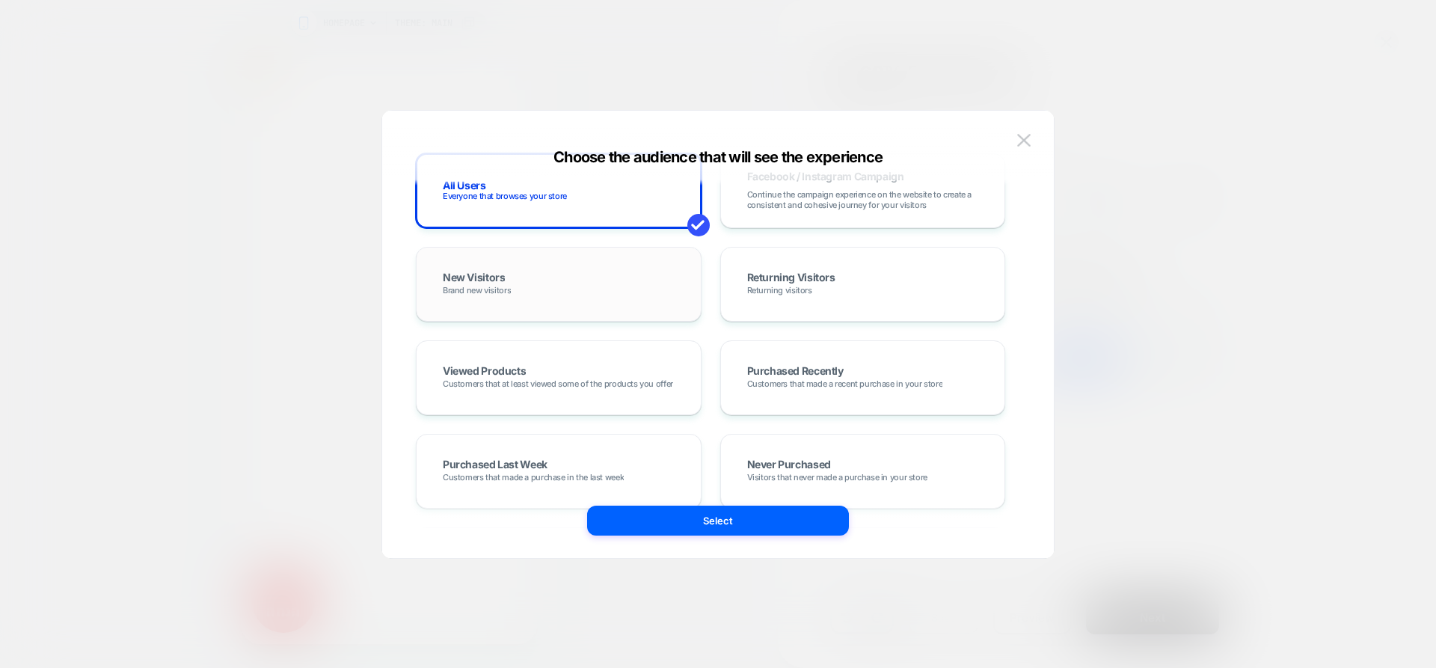
click at [480, 291] on span "Brand new visitors" at bounding box center [477, 290] width 68 height 10
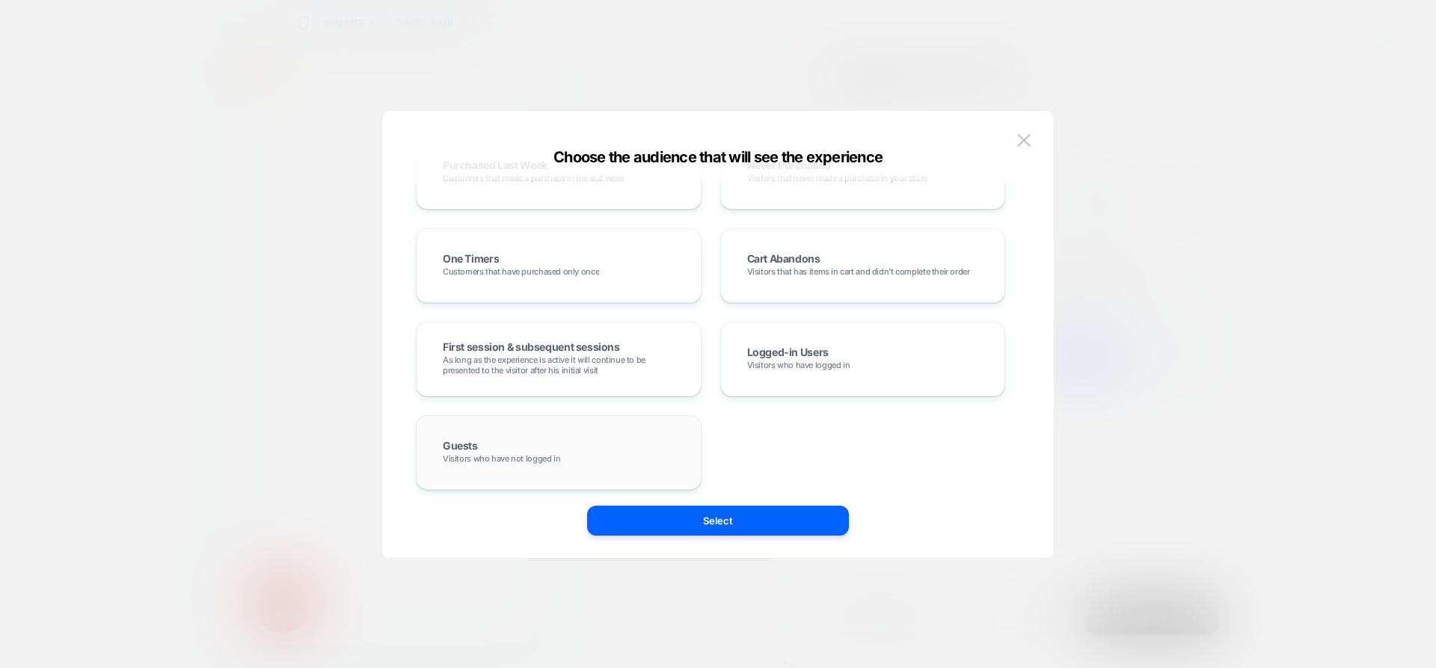
scroll to position [0, 0]
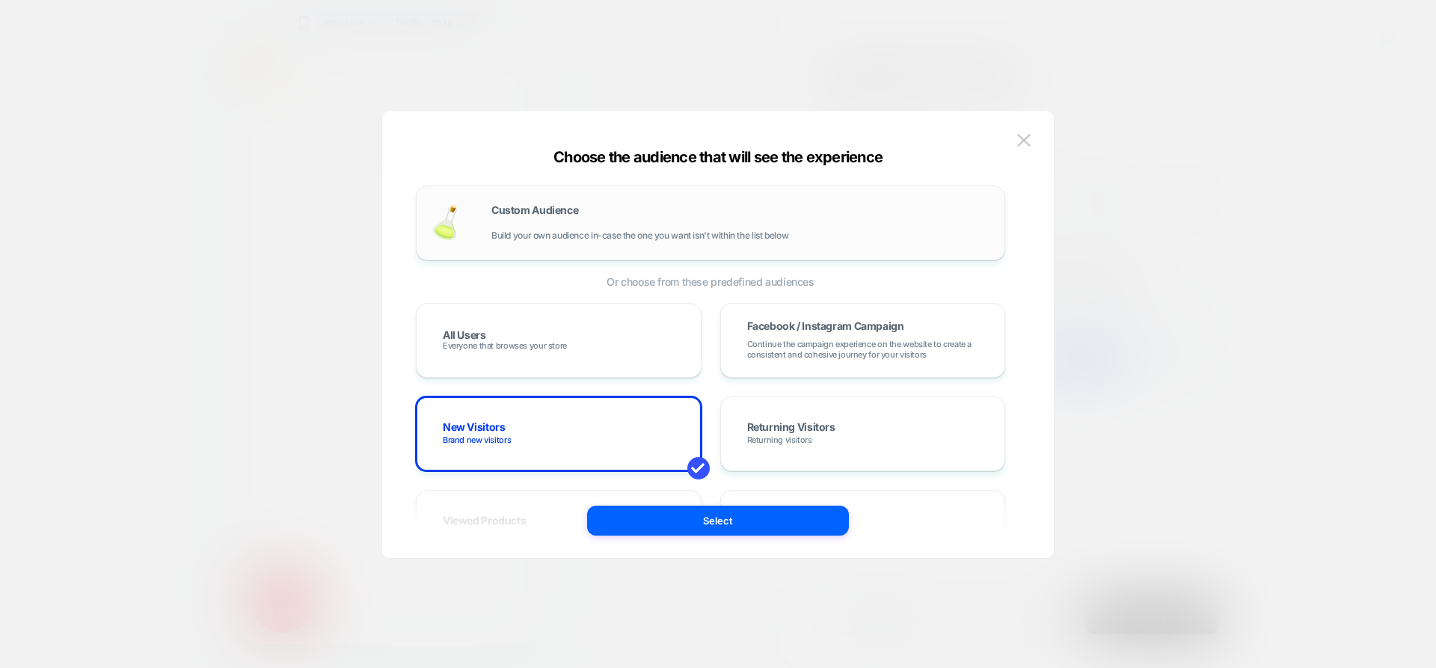
click at [530, 225] on div "Custom Audience Build your own audience in-case the one you want isn't within t…" at bounding box center [741, 223] width 498 height 36
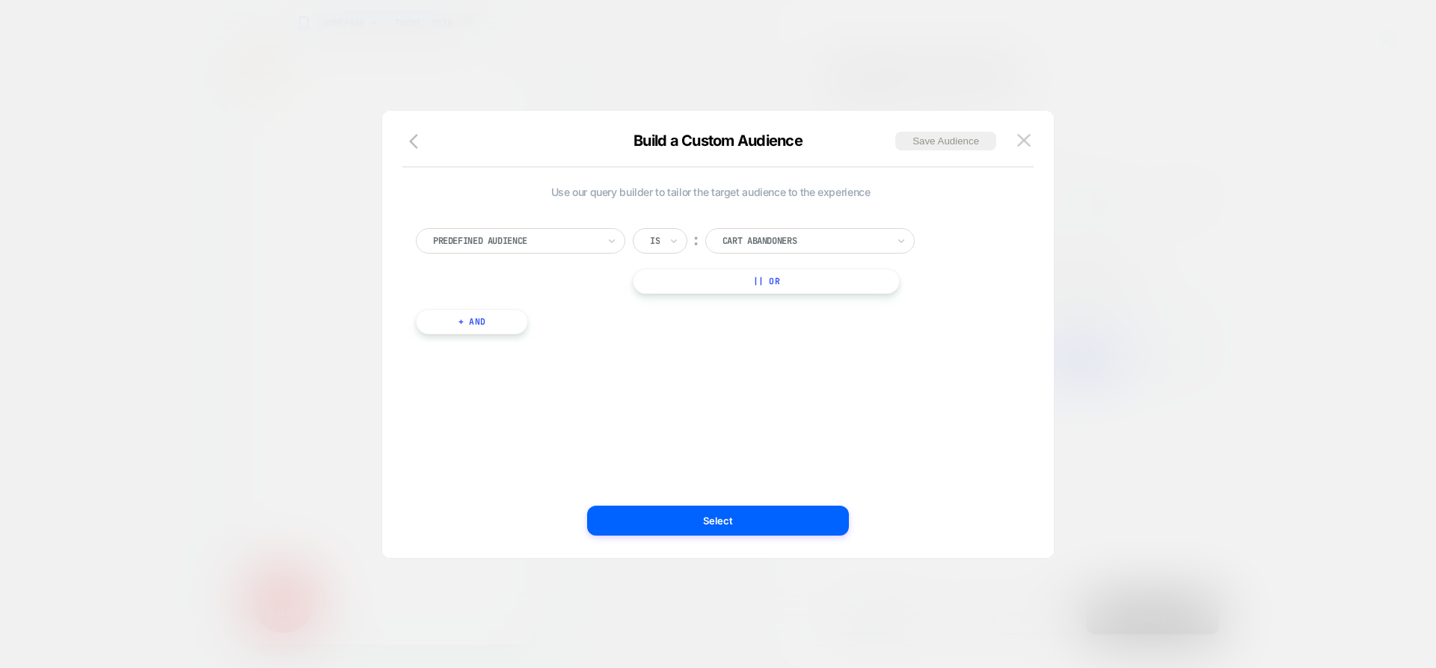
click at [764, 254] on div "Is ︰ Cart Abandoners || Or" at bounding box center [786, 261] width 307 height 66
click at [785, 239] on div at bounding box center [805, 240] width 165 height 13
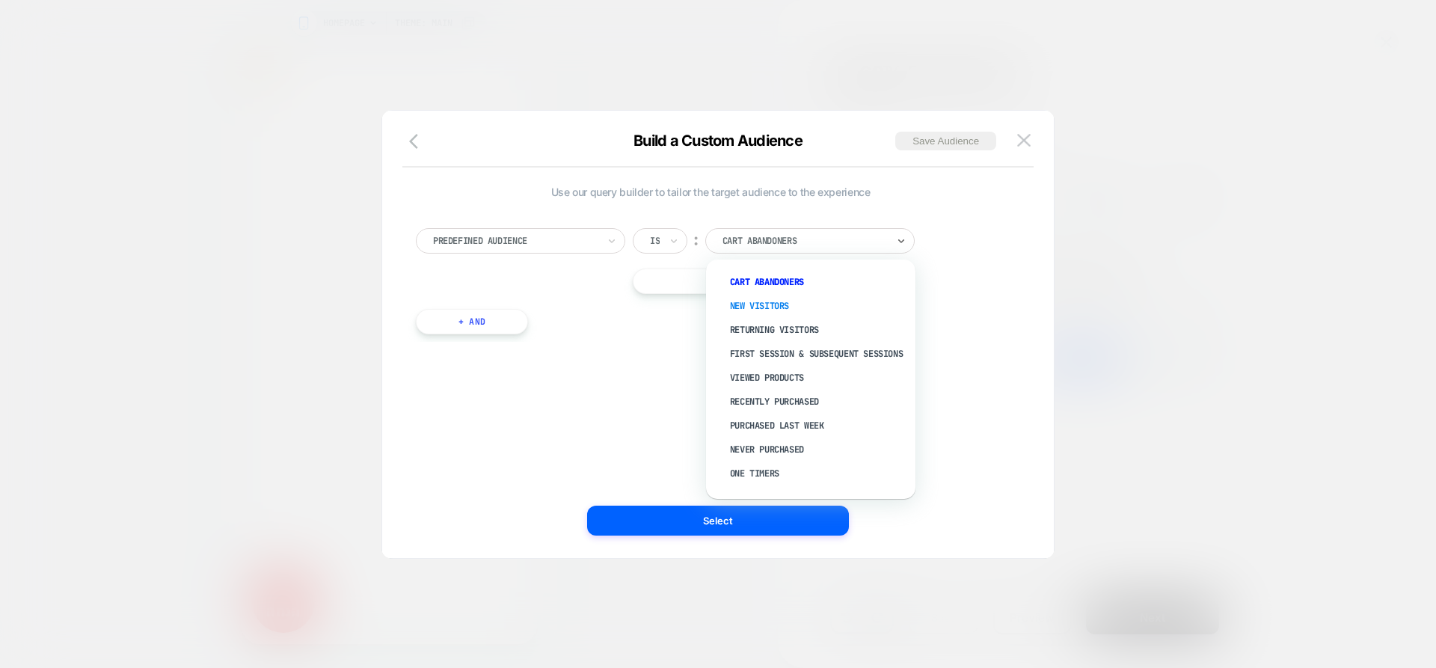
click at [777, 306] on div "New Visitors" at bounding box center [818, 306] width 195 height 24
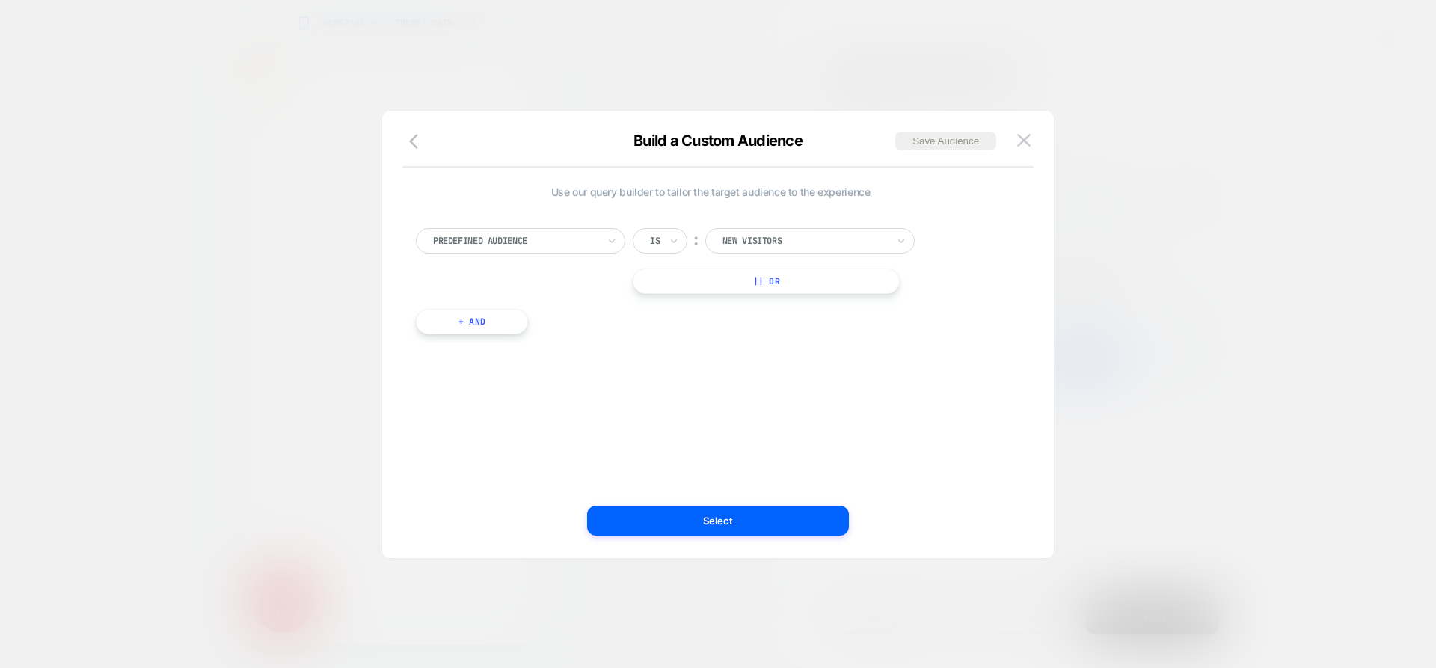
click at [454, 322] on button "+ And" at bounding box center [472, 321] width 112 height 25
click at [614, 331] on div at bounding box center [553, 336] width 165 height 13
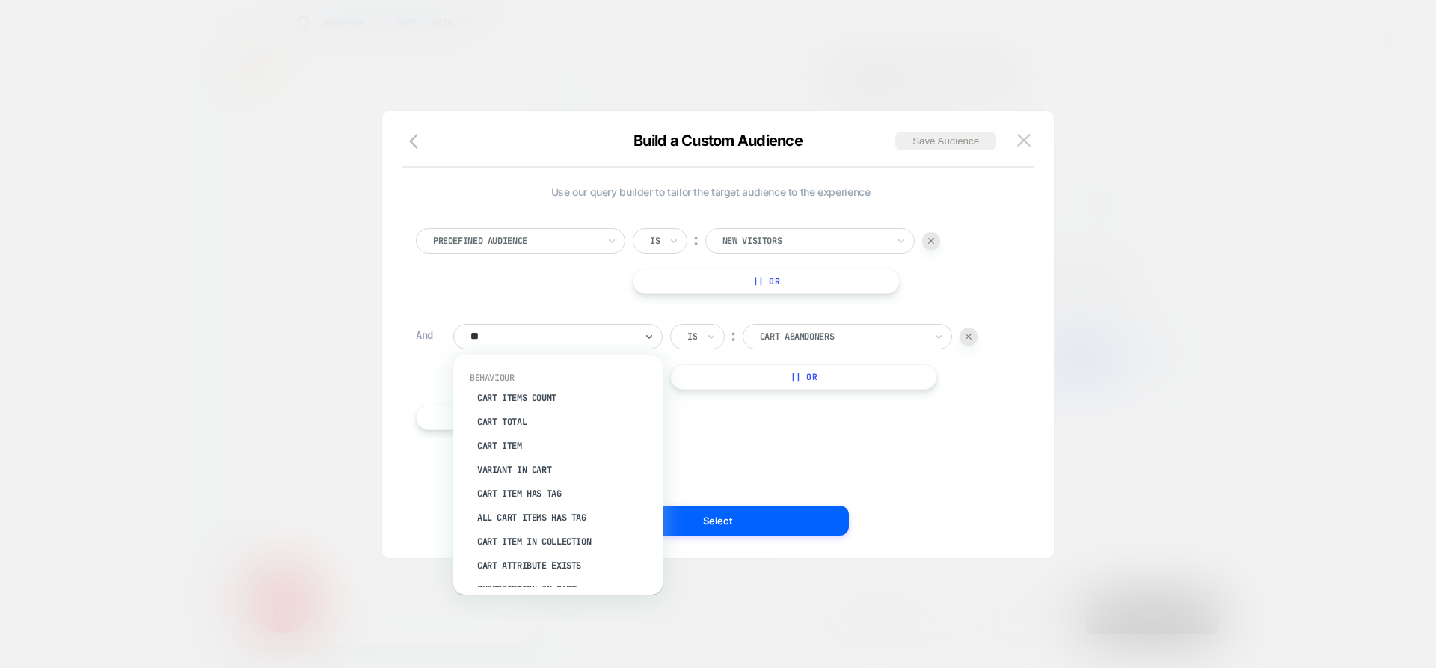
type input "***"
click at [551, 395] on div "Cart Items Count" at bounding box center [565, 398] width 195 height 24
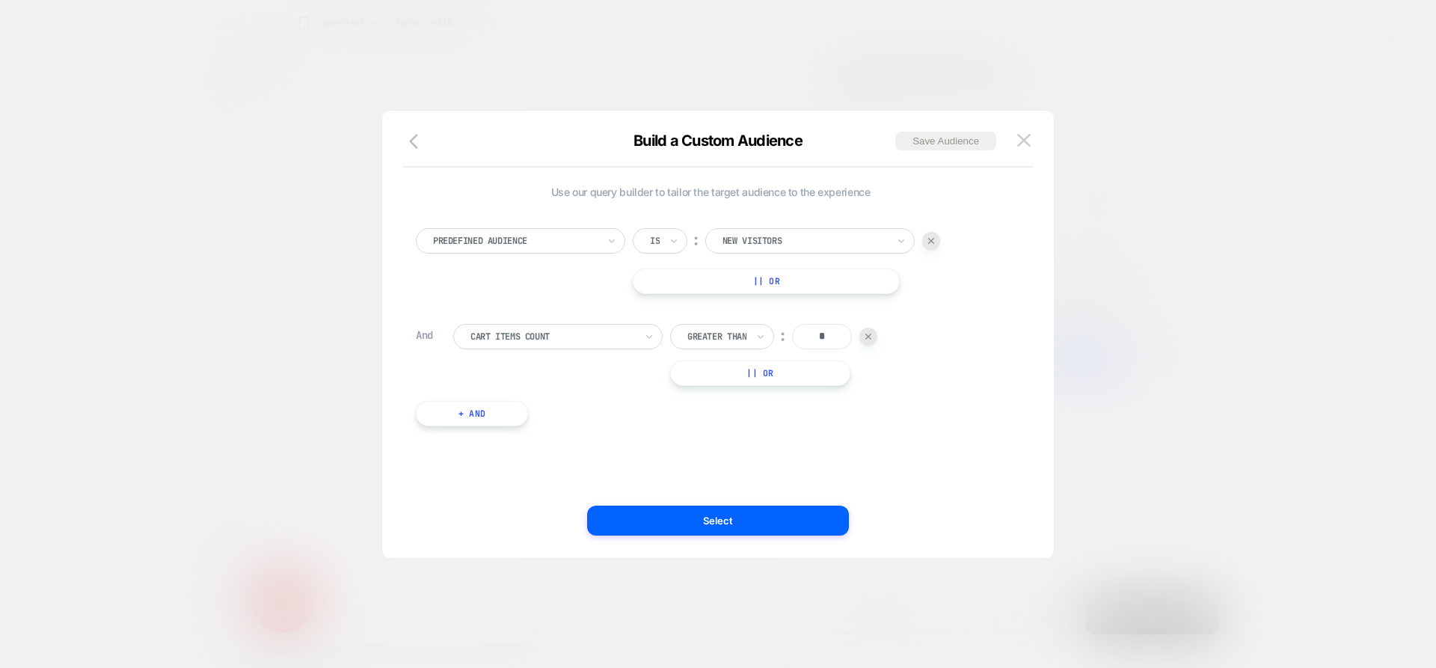
click at [462, 411] on button "+ And" at bounding box center [472, 413] width 112 height 25
click at [600, 429] on div at bounding box center [553, 428] width 165 height 13
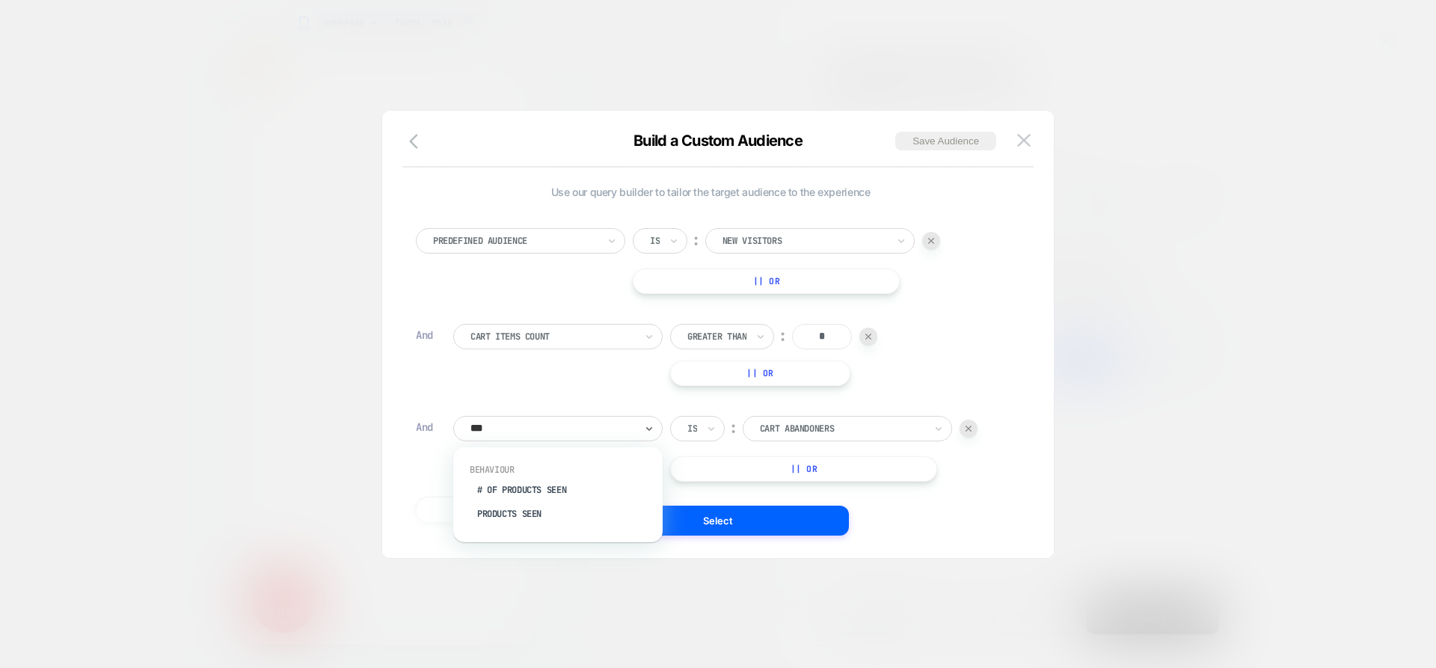
type input "****"
click at [622, 429] on div at bounding box center [553, 428] width 165 height 13
click at [566, 424] on div at bounding box center [553, 428] width 165 height 13
type input "*******"
click at [587, 431] on div at bounding box center [553, 428] width 165 height 13
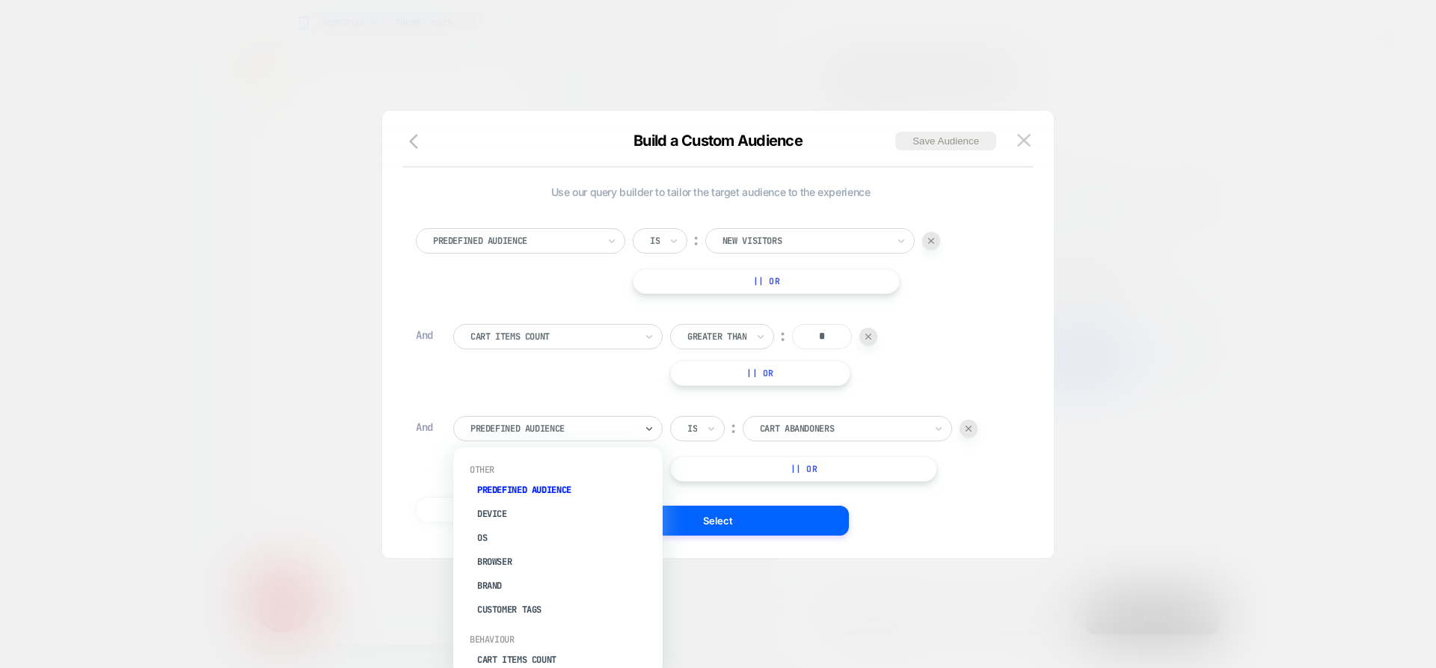
drag, startPoint x: 551, startPoint y: 432, endPoint x: 510, endPoint y: 426, distance: 42.2
click at [510, 426] on div at bounding box center [553, 428] width 165 height 13
type input "****"
click at [528, 533] on div "Cart Item" at bounding box center [565, 538] width 195 height 24
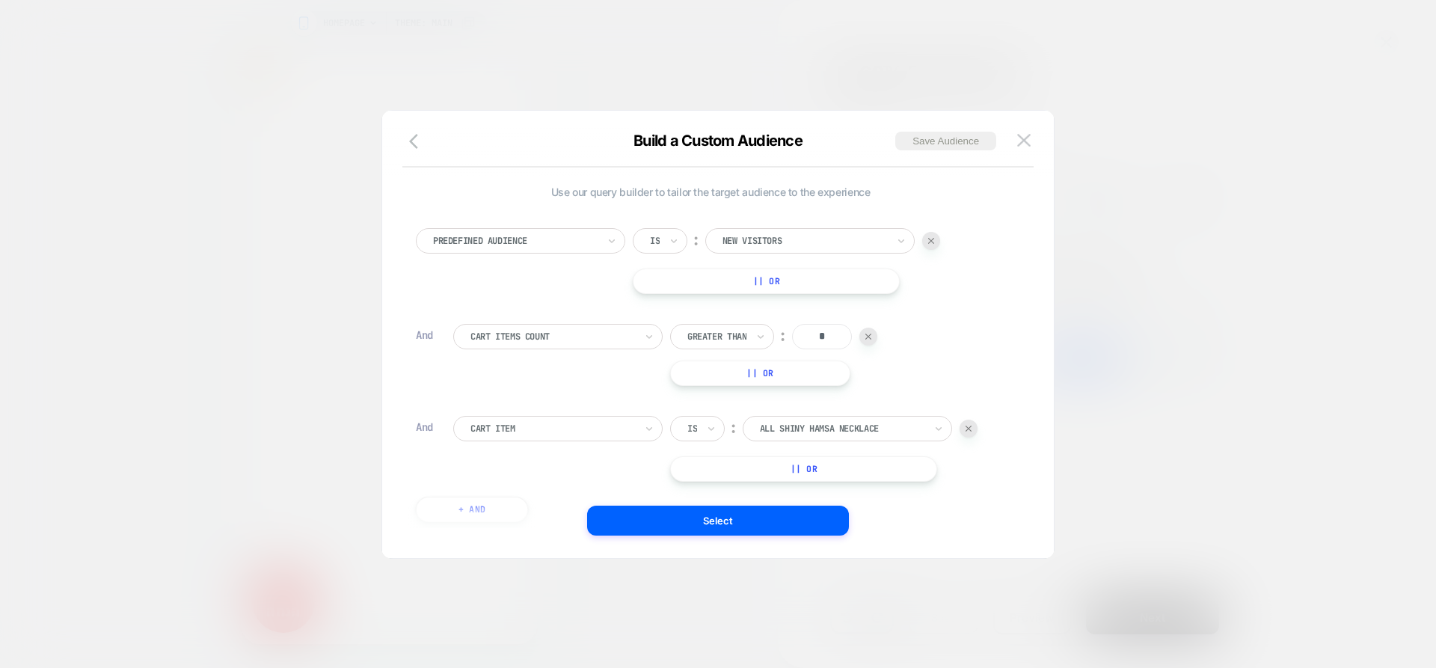
click at [701, 429] on div "Is" at bounding box center [697, 428] width 55 height 25
click at [703, 483] on div "Is not" at bounding box center [733, 494] width 97 height 24
click at [825, 423] on div at bounding box center [862, 428] width 165 height 13
type input "***"
click at [842, 497] on div "red luck bracelet" at bounding box center [868, 482] width 195 height 48
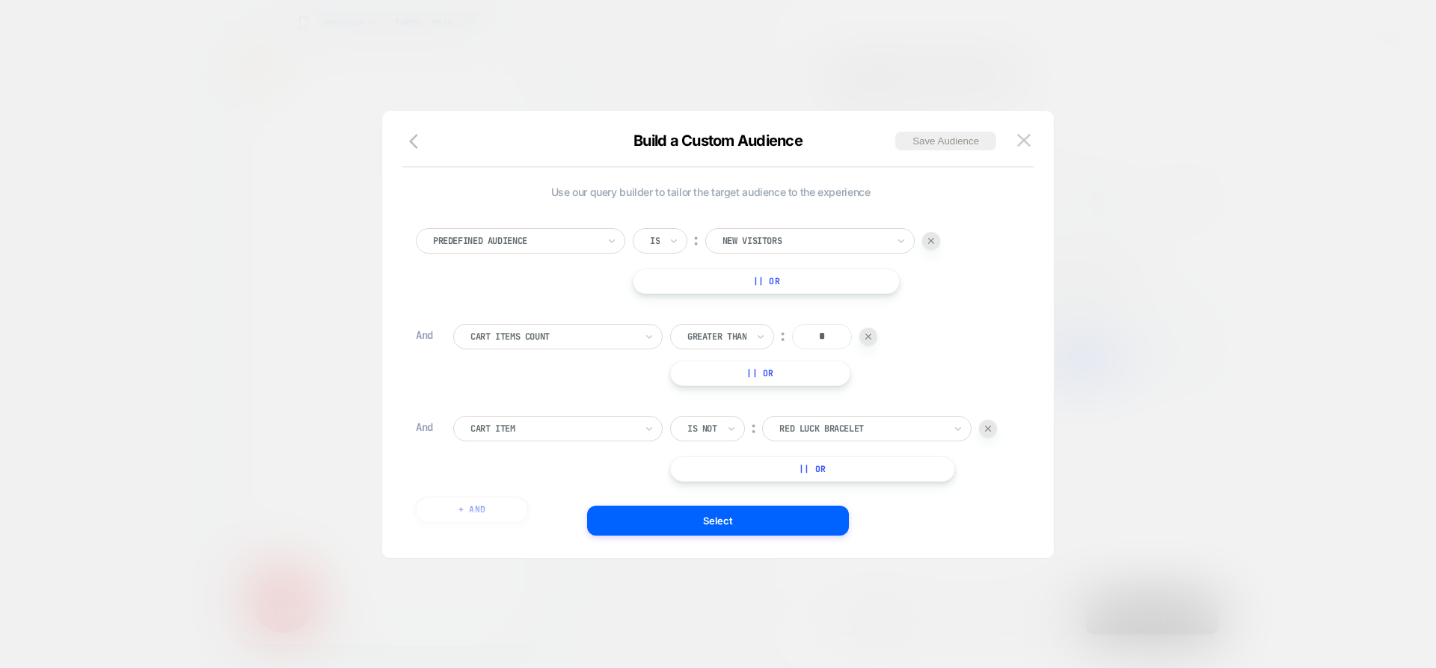
drag, startPoint x: 736, startPoint y: 521, endPoint x: 744, endPoint y: 525, distance: 8.4
click at [736, 521] on button "Select" at bounding box center [718, 521] width 262 height 30
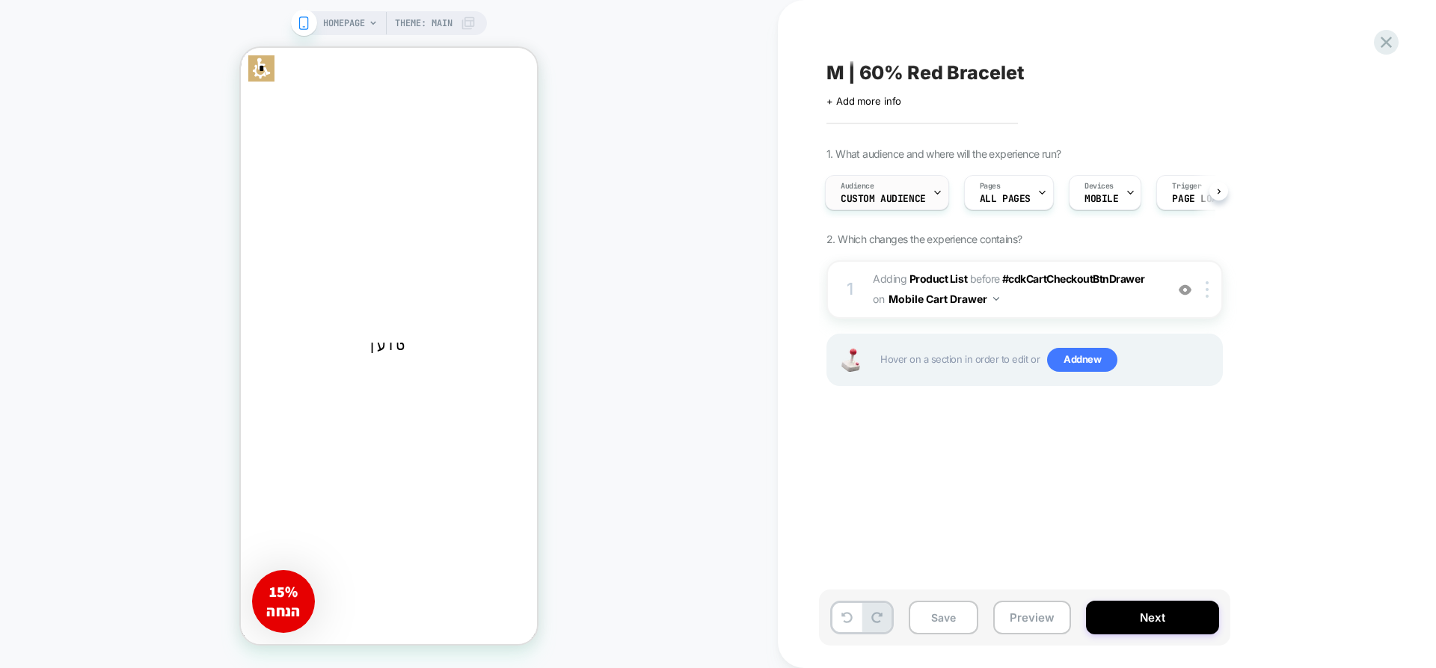
click at [896, 196] on span "Custom Audience" at bounding box center [883, 199] width 85 height 10
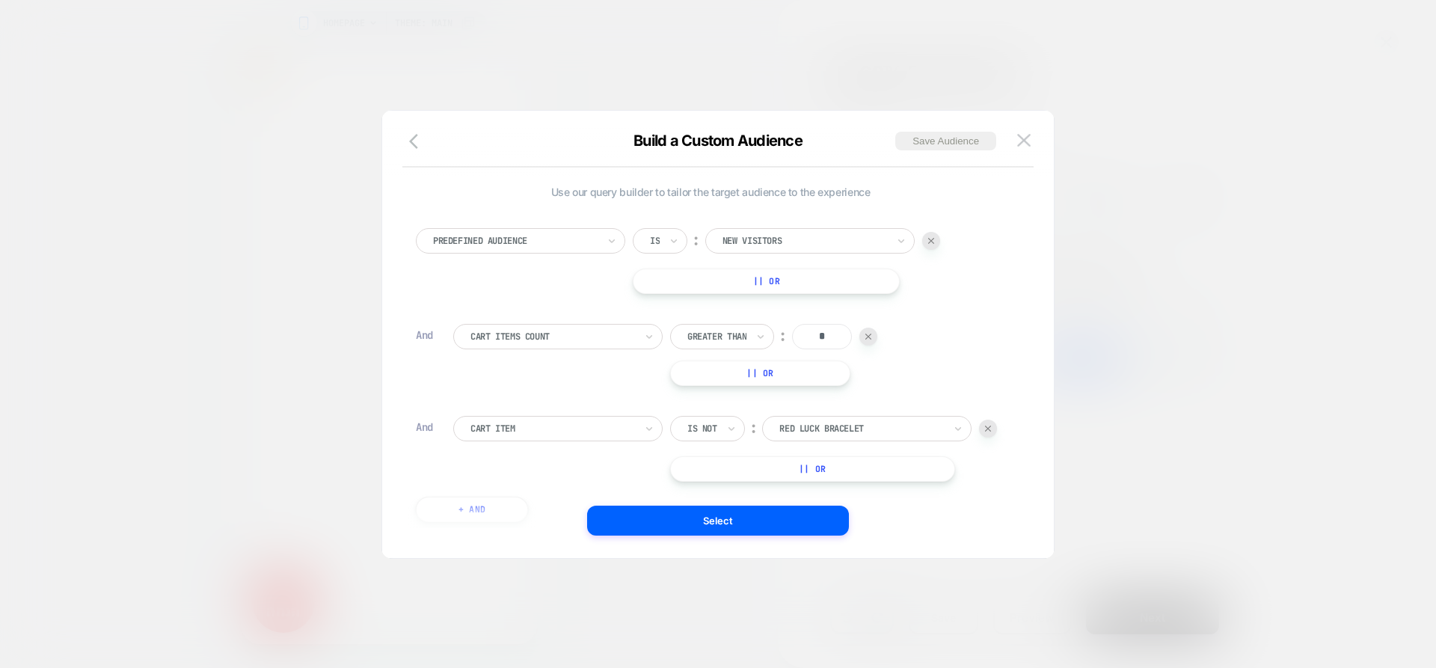
click at [1294, 116] on div at bounding box center [718, 334] width 1436 height 668
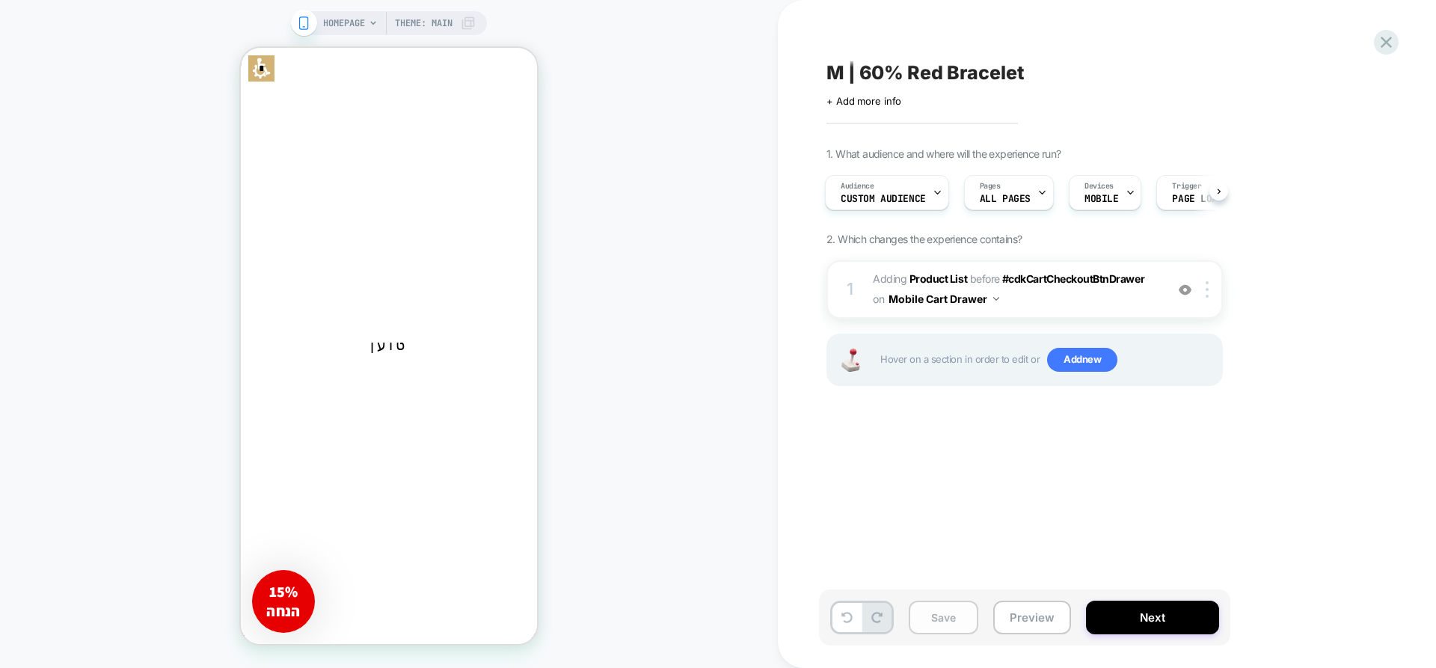
click at [943, 616] on button "Save" at bounding box center [944, 618] width 70 height 34
click at [925, 201] on div "Audience Custom Audience" at bounding box center [883, 193] width 115 height 34
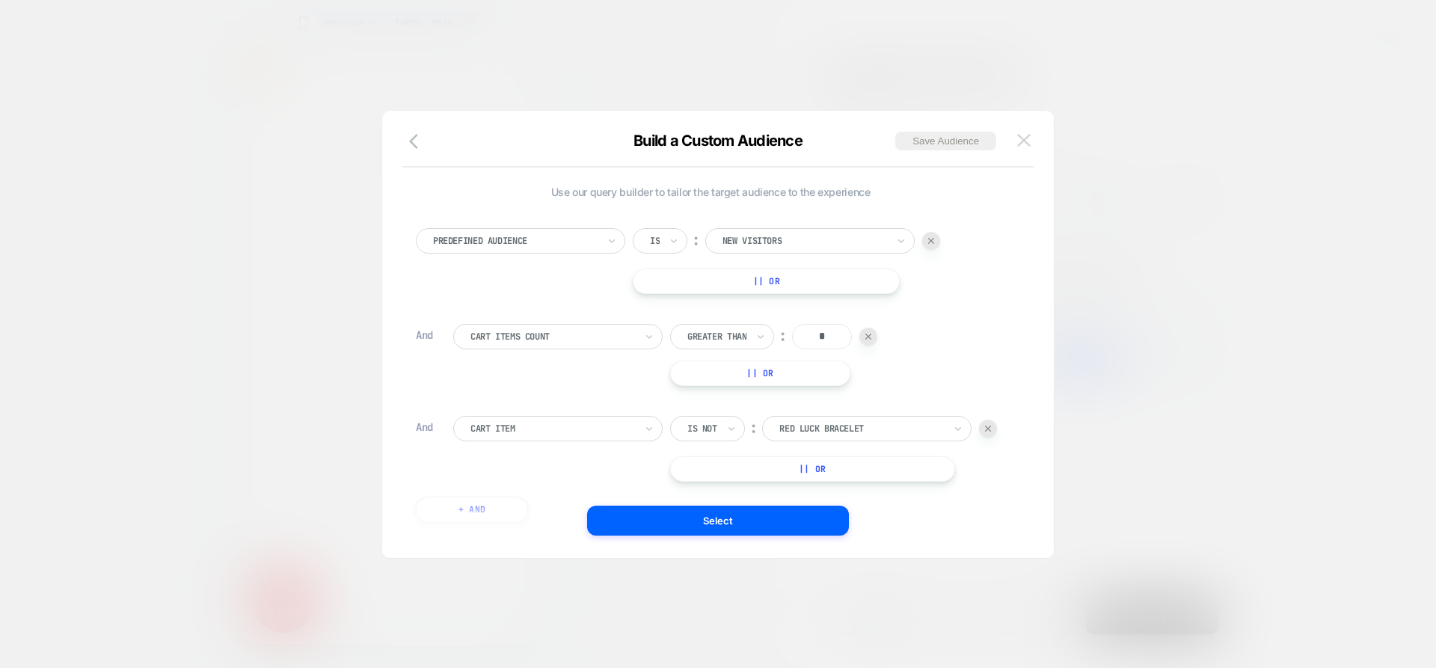
click at [1031, 141] on button at bounding box center [1024, 140] width 22 height 22
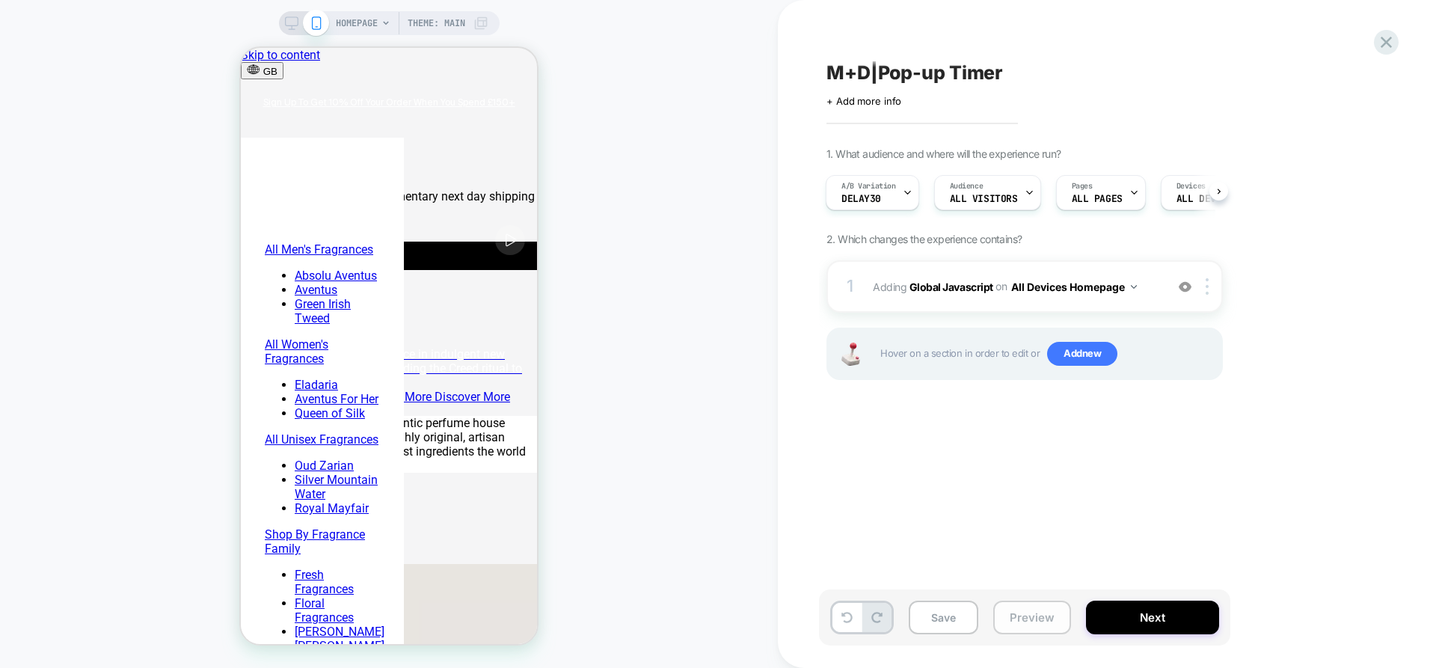
click at [1048, 623] on button "Preview" at bounding box center [1033, 618] width 78 height 34
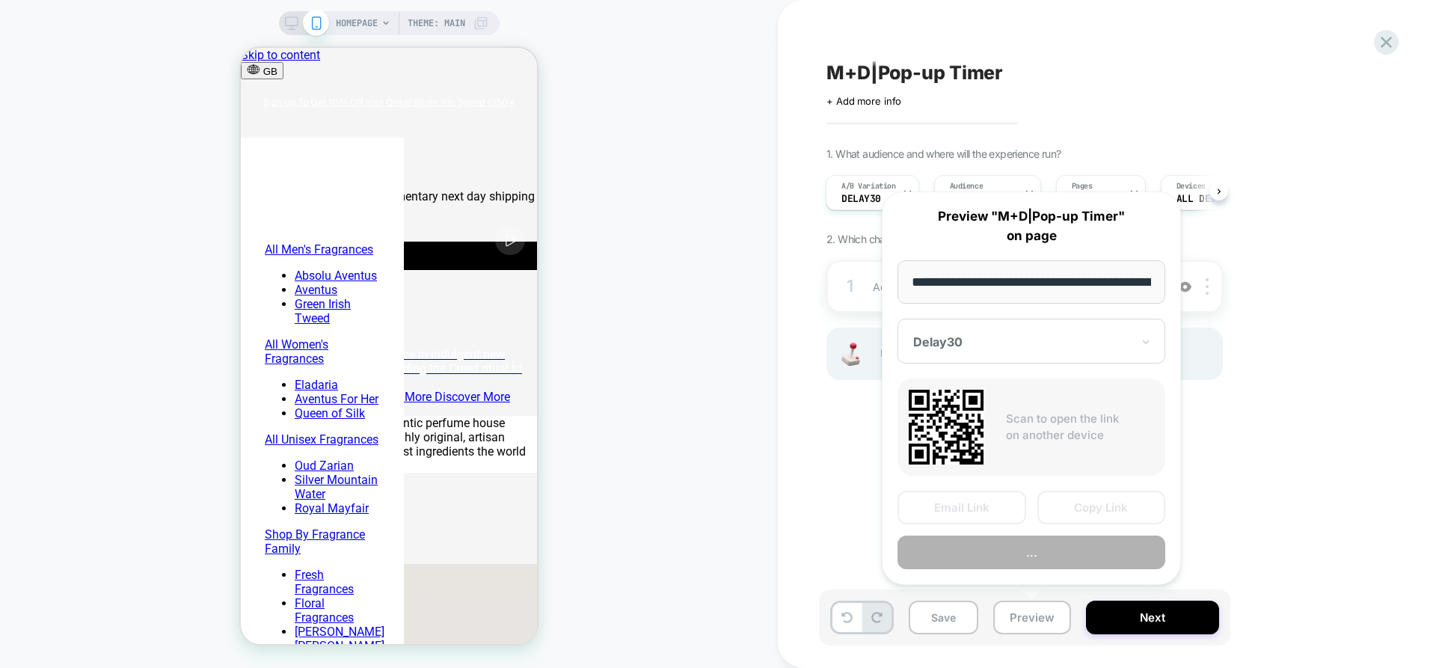
scroll to position [0, 95]
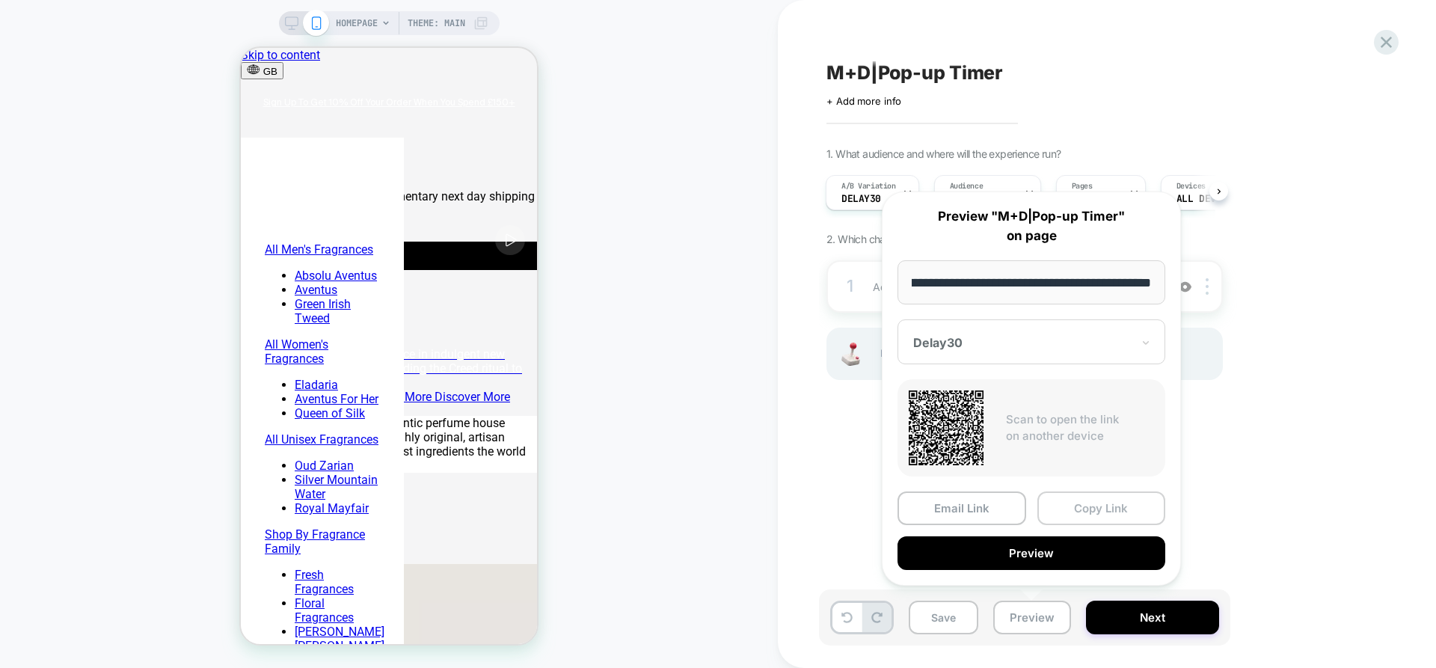
click at [1105, 502] on button "Copy Link" at bounding box center [1102, 509] width 129 height 34
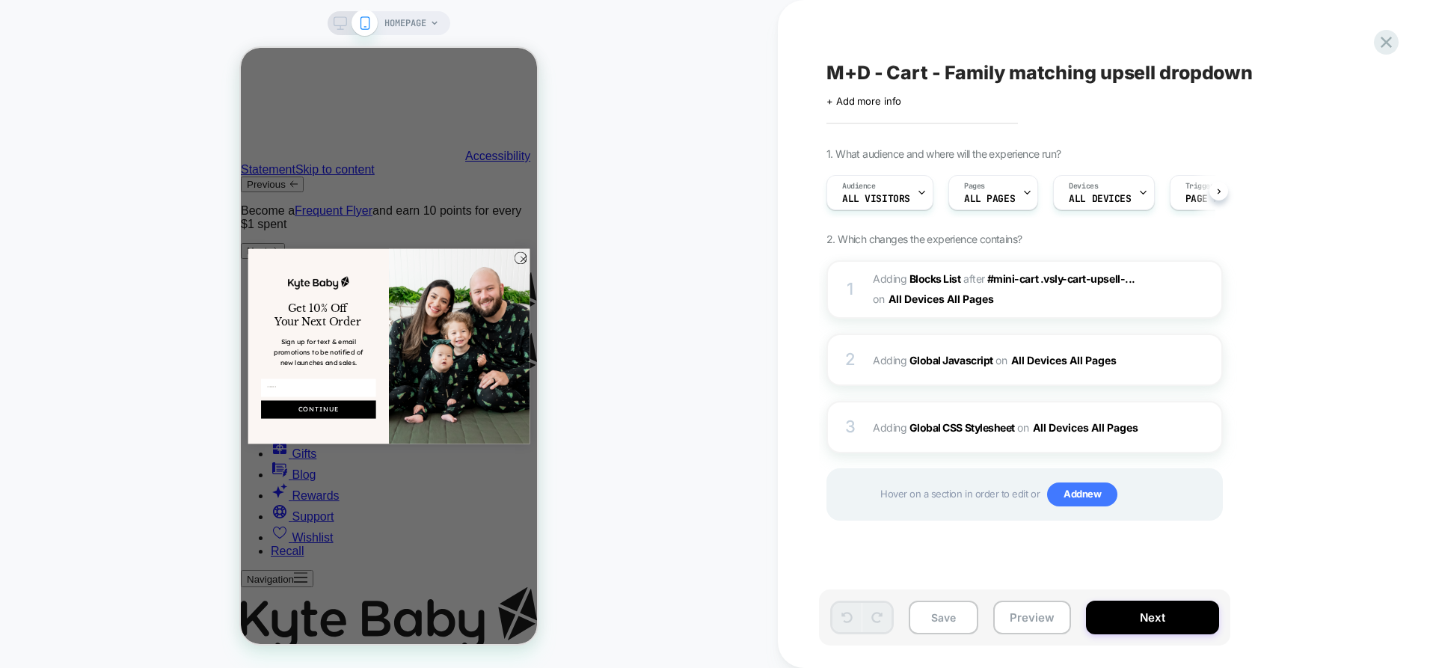
scroll to position [0, 1]
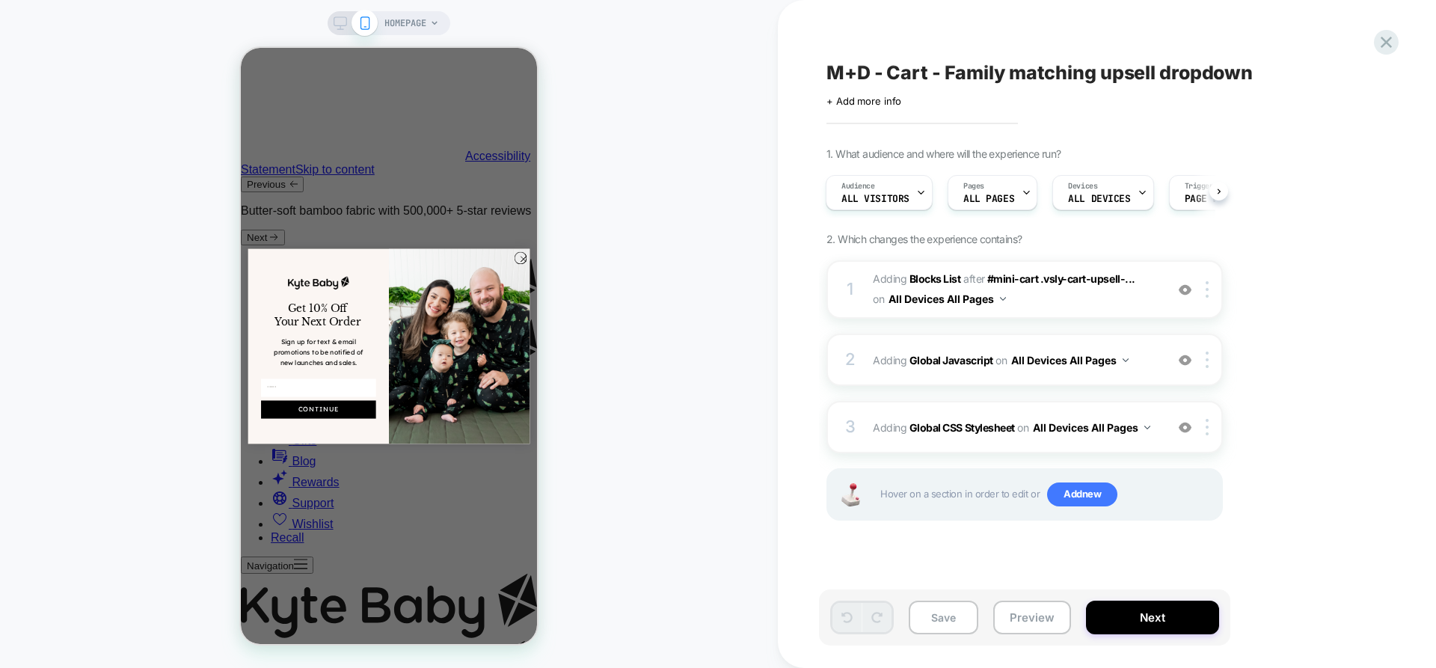
drag, startPoint x: 1042, startPoint y: 606, endPoint x: 1046, endPoint y: 564, distance: 42.1
click at [1044, 604] on button "Preview" at bounding box center [1033, 618] width 78 height 34
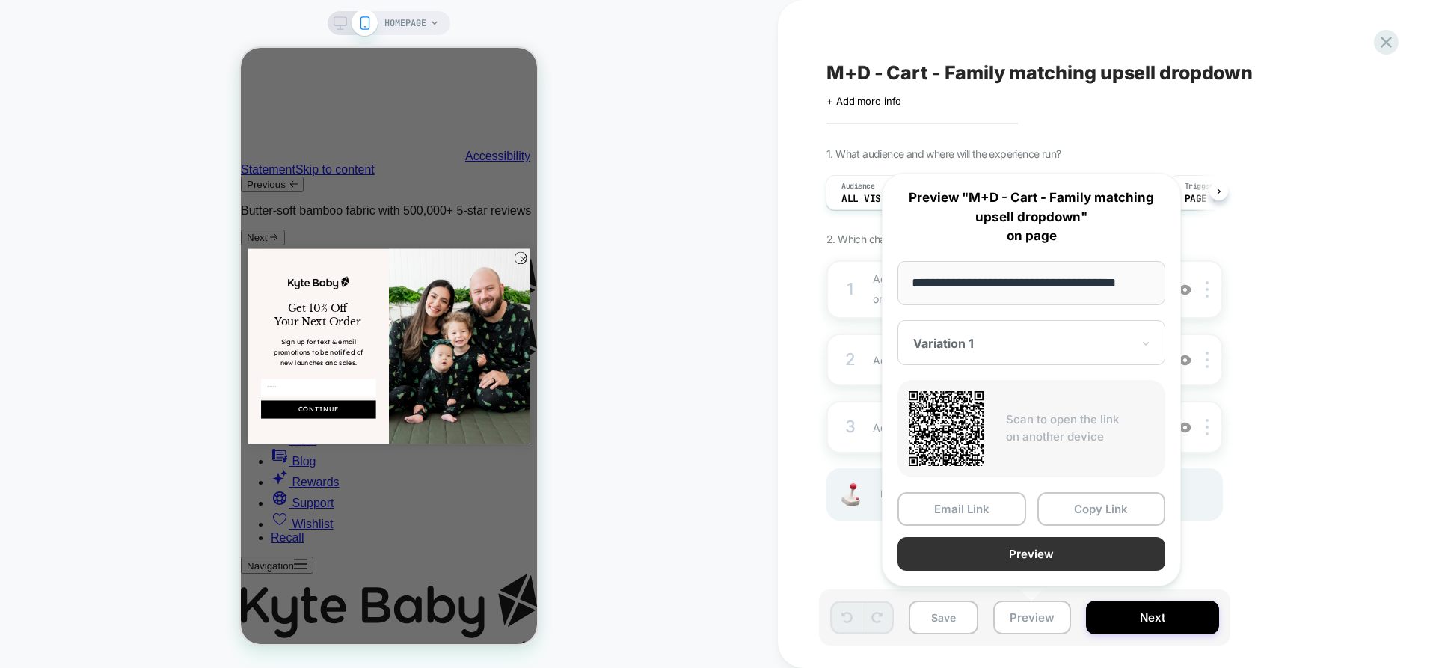
scroll to position [0, 0]
click at [1056, 554] on button "Preview" at bounding box center [1032, 554] width 268 height 34
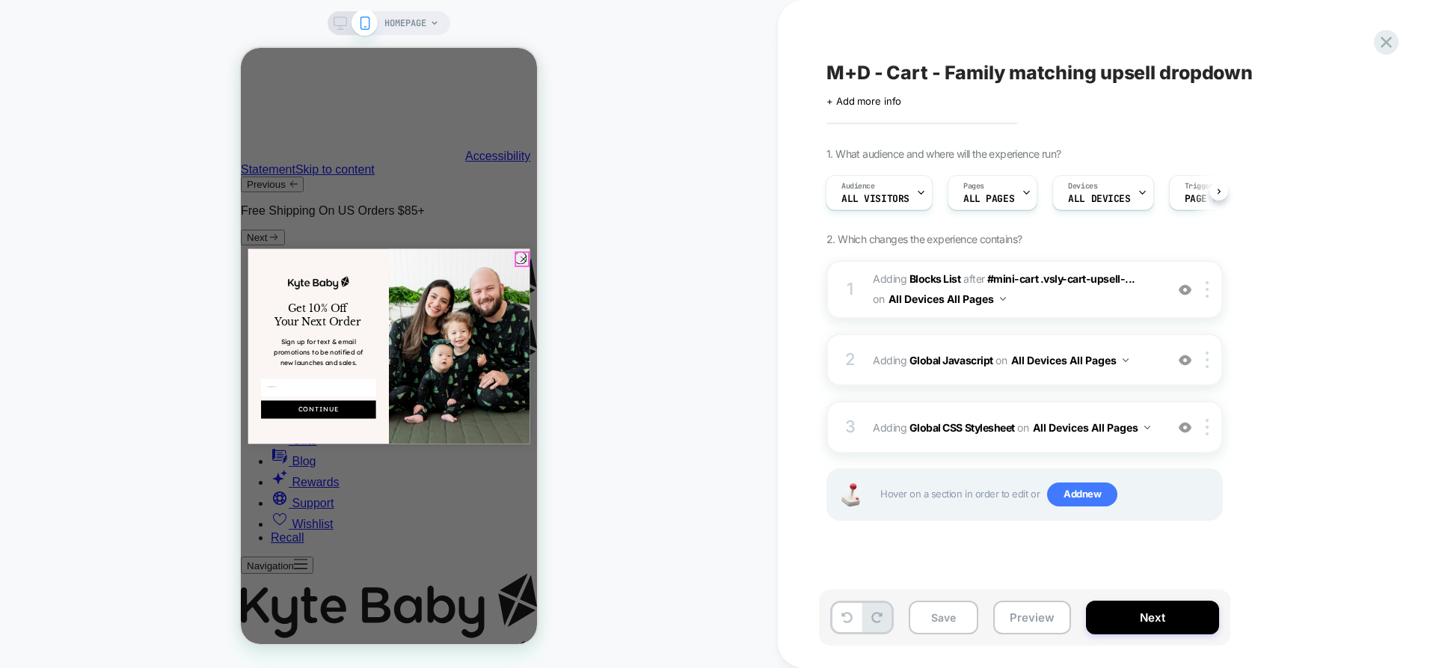
click at [521, 256] on circle "Close dialog" at bounding box center [524, 259] width 12 height 12
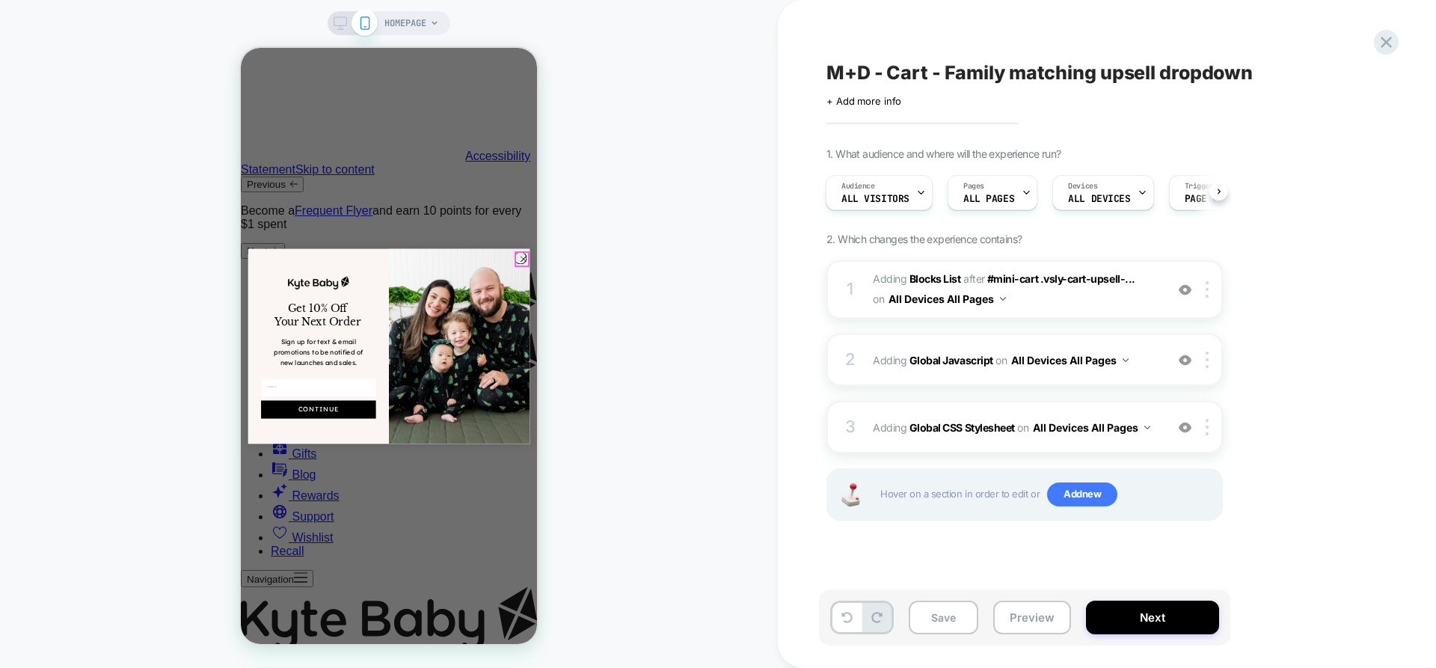
click at [522, 253] on circle "Close dialog" at bounding box center [524, 259] width 12 height 12
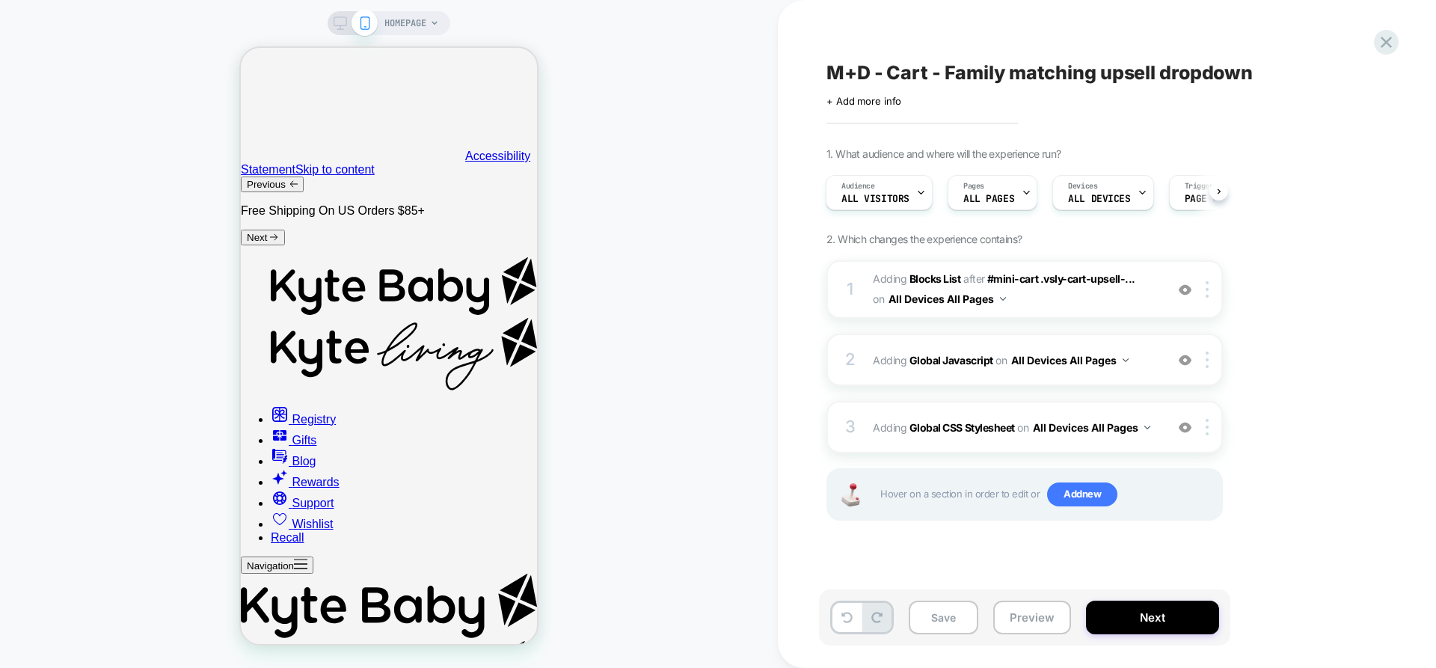
click at [1022, 635] on div "Save Preview Next" at bounding box center [1024, 618] width 411 height 56
click at [1038, 618] on button "Preview" at bounding box center [1033, 618] width 78 height 34
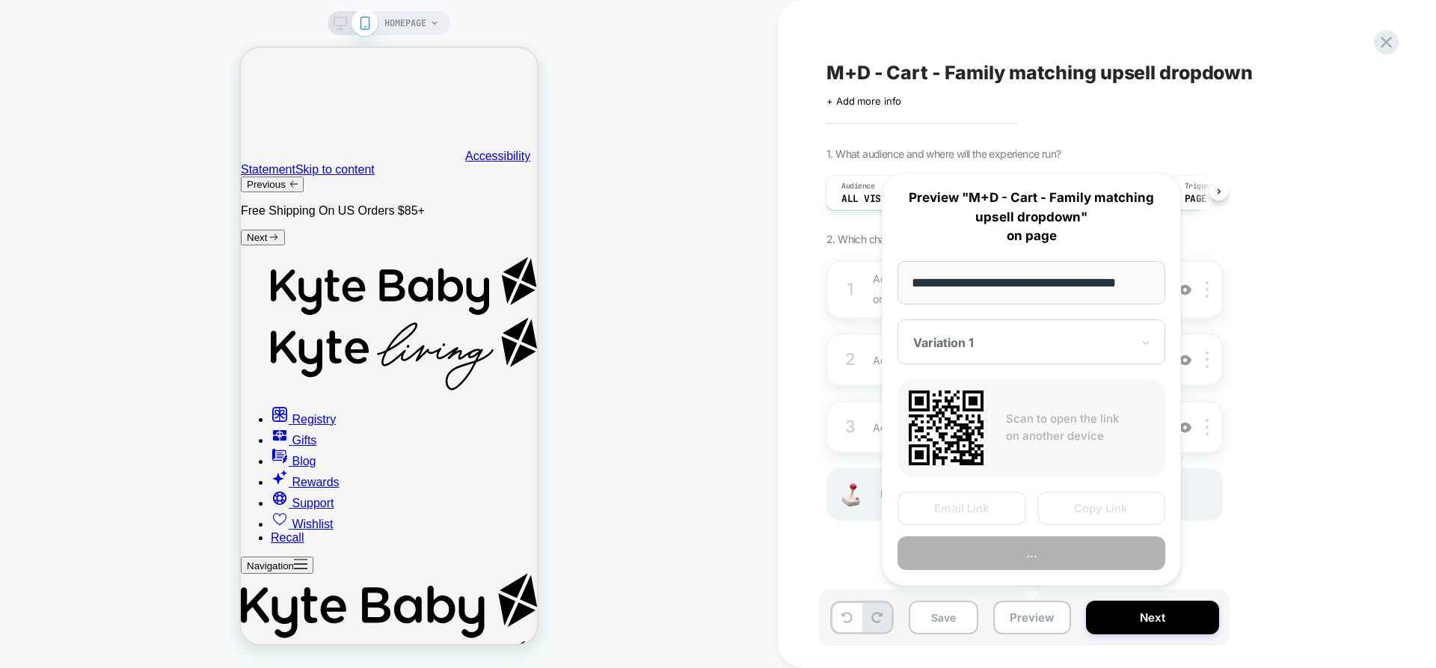
click at [1092, 507] on button "Copy Link" at bounding box center [1102, 509] width 129 height 34
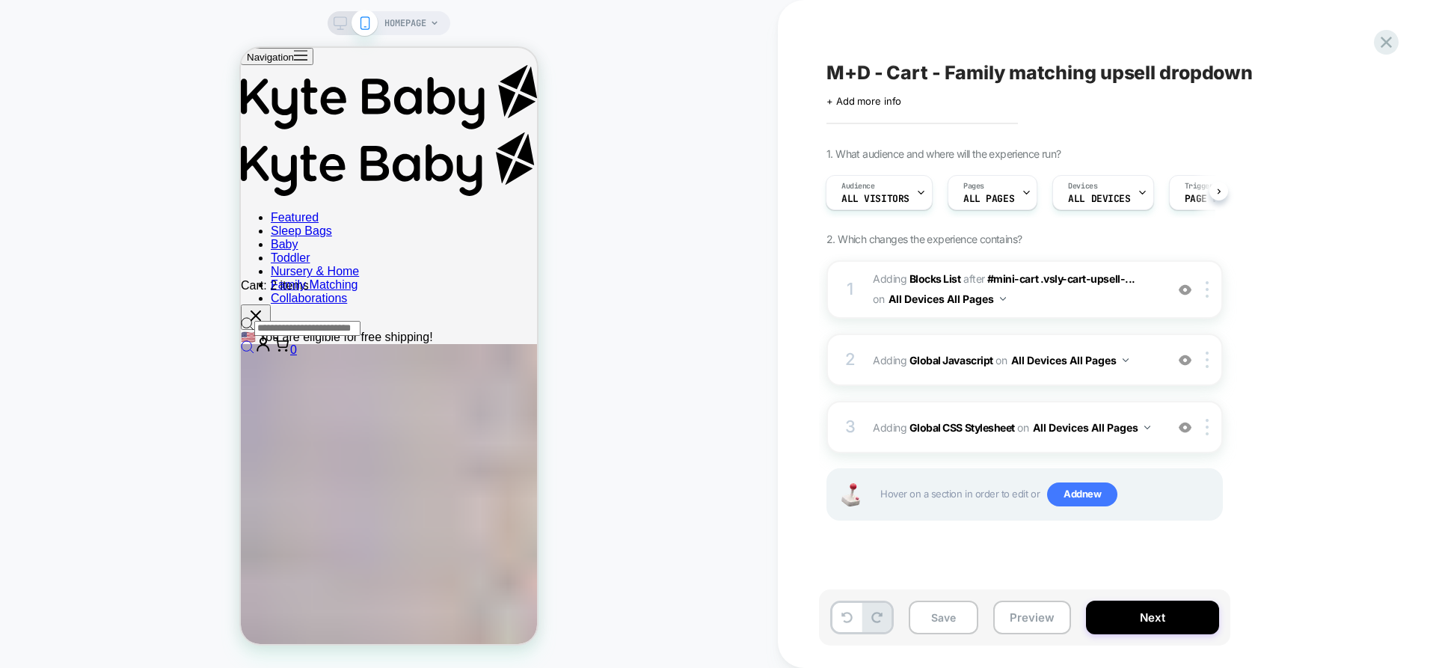
scroll to position [585, 0]
click at [1038, 625] on button "Preview" at bounding box center [1033, 618] width 78 height 34
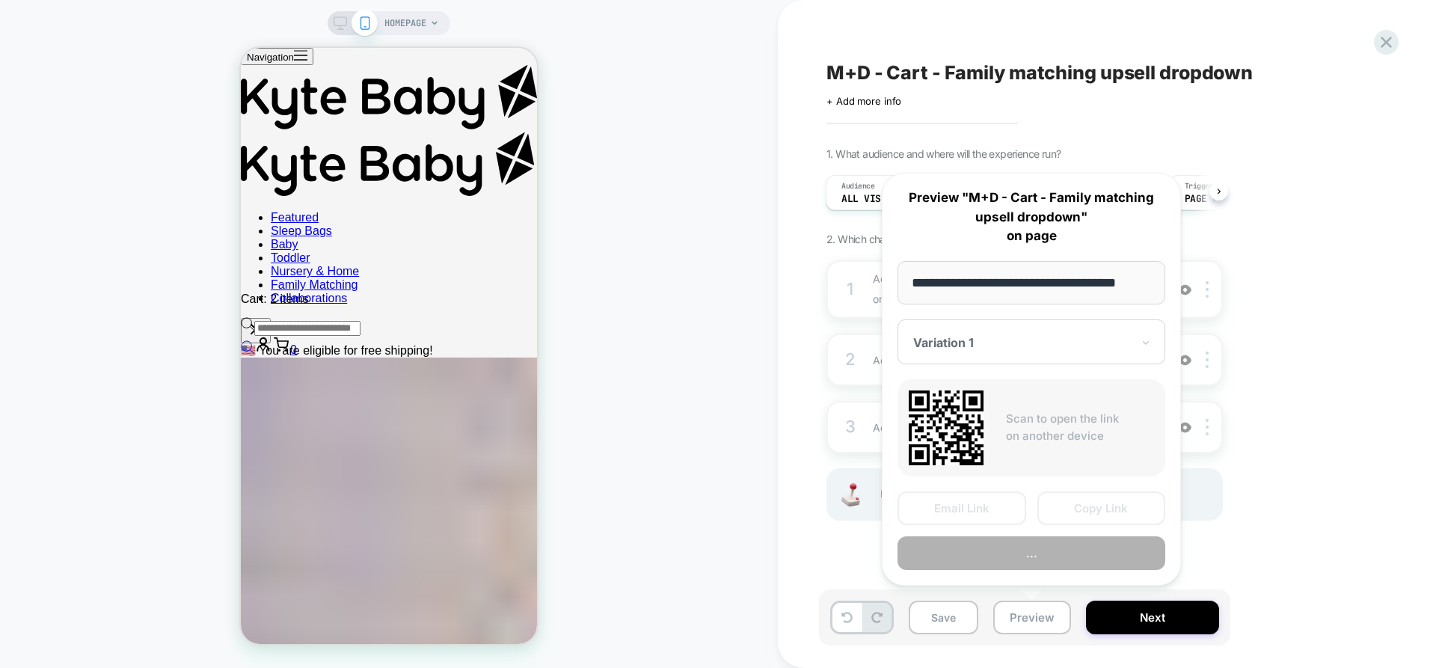
scroll to position [0, 11]
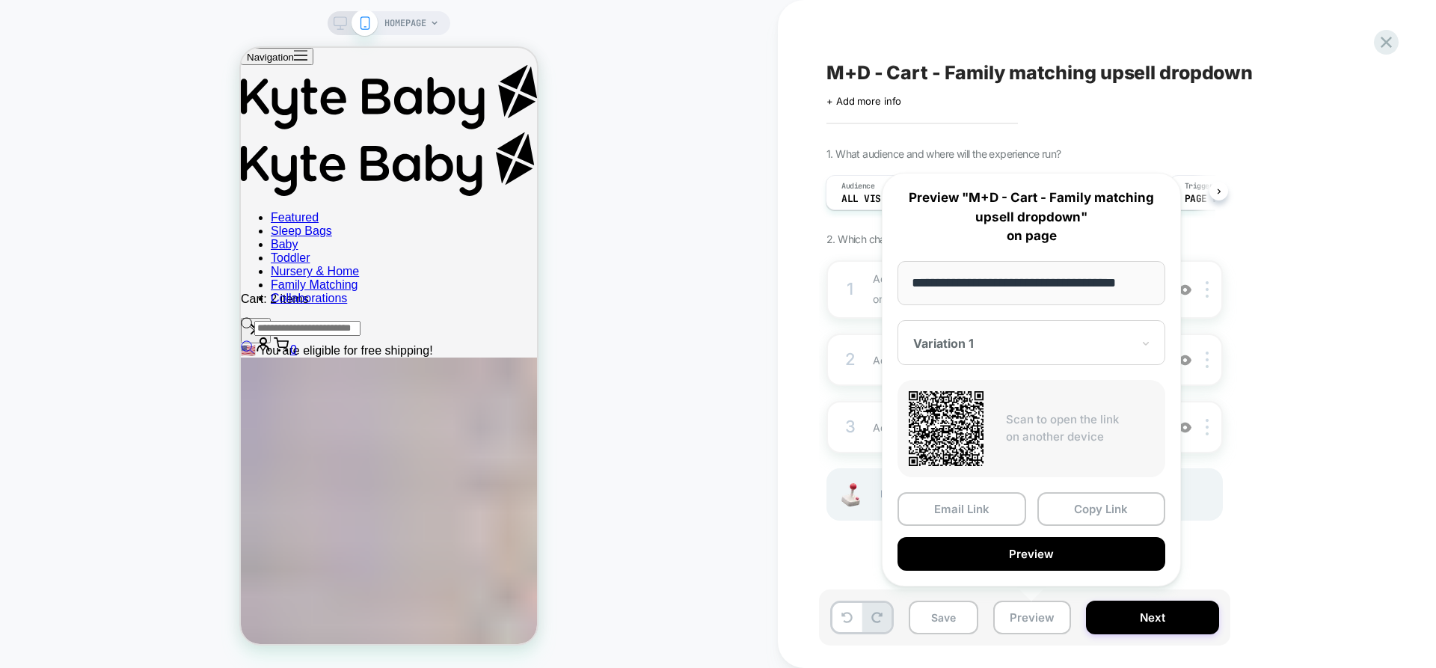
click at [364, 10] on span at bounding box center [365, 23] width 26 height 26
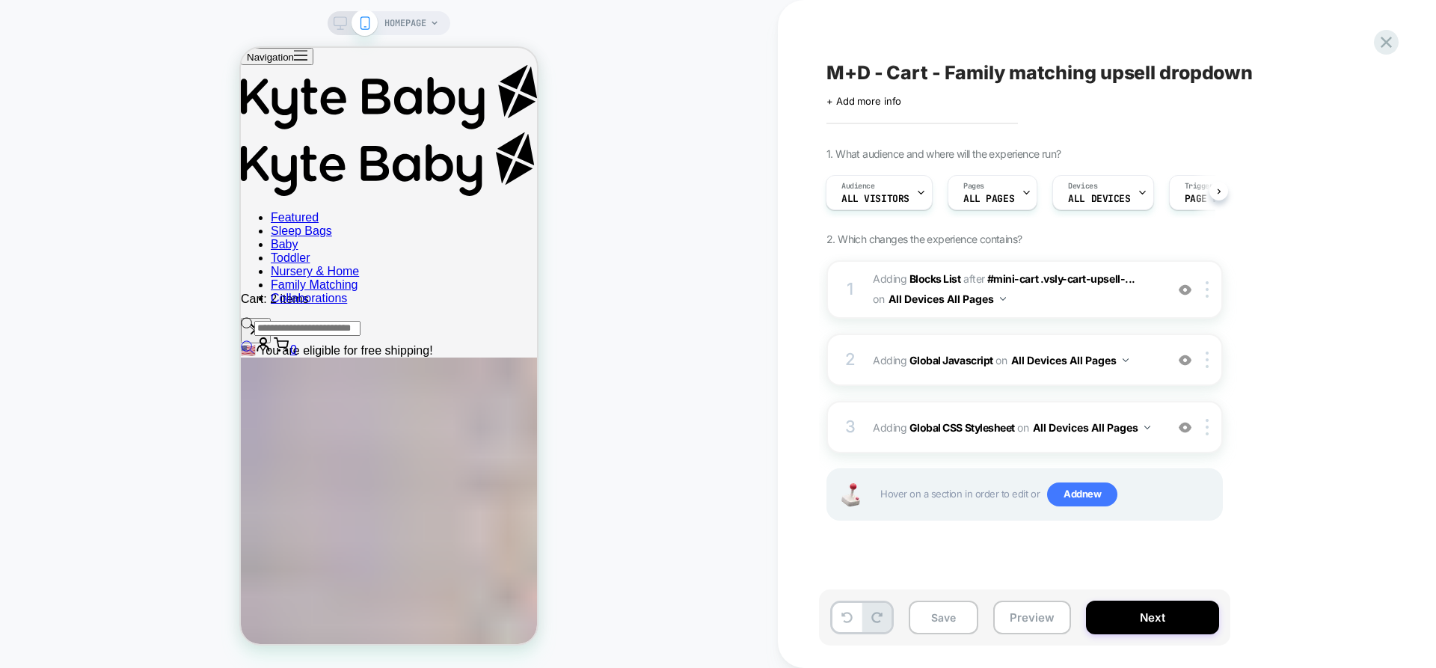
click at [418, 24] on span "HOMEPAGE" at bounding box center [406, 23] width 42 height 24
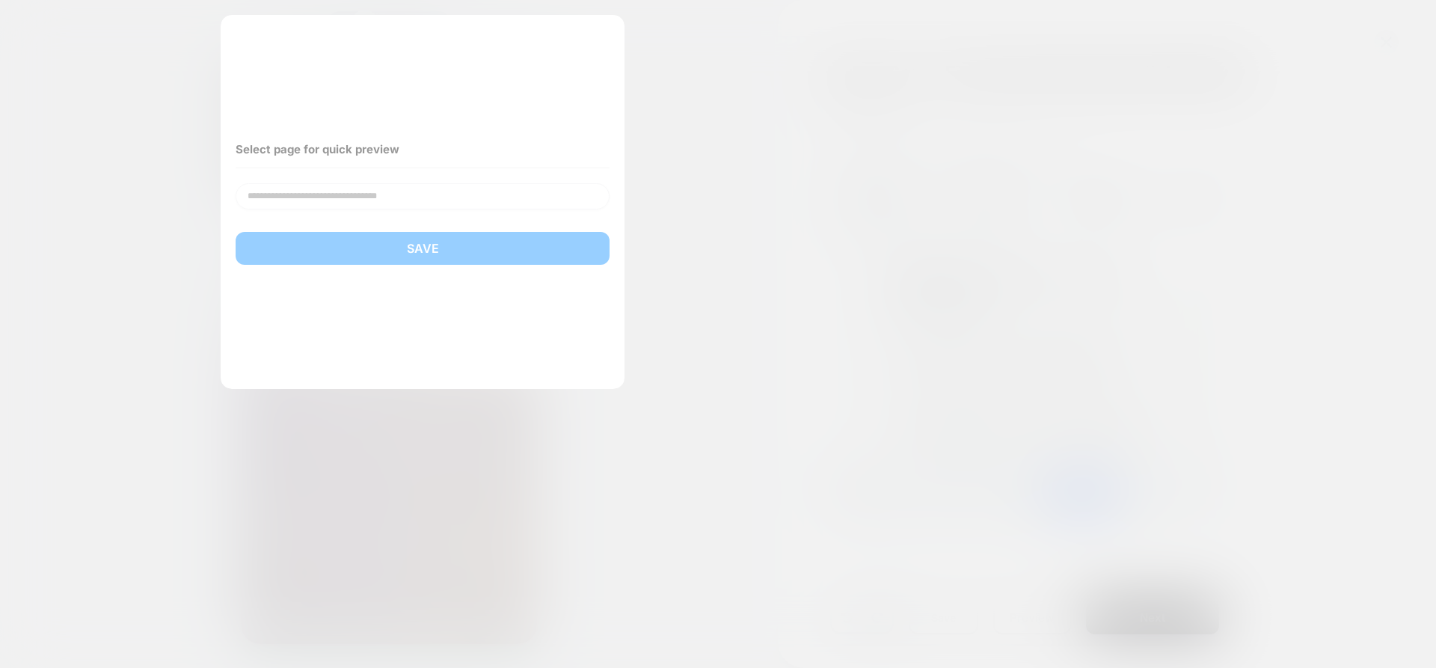
scroll to position [599, 0]
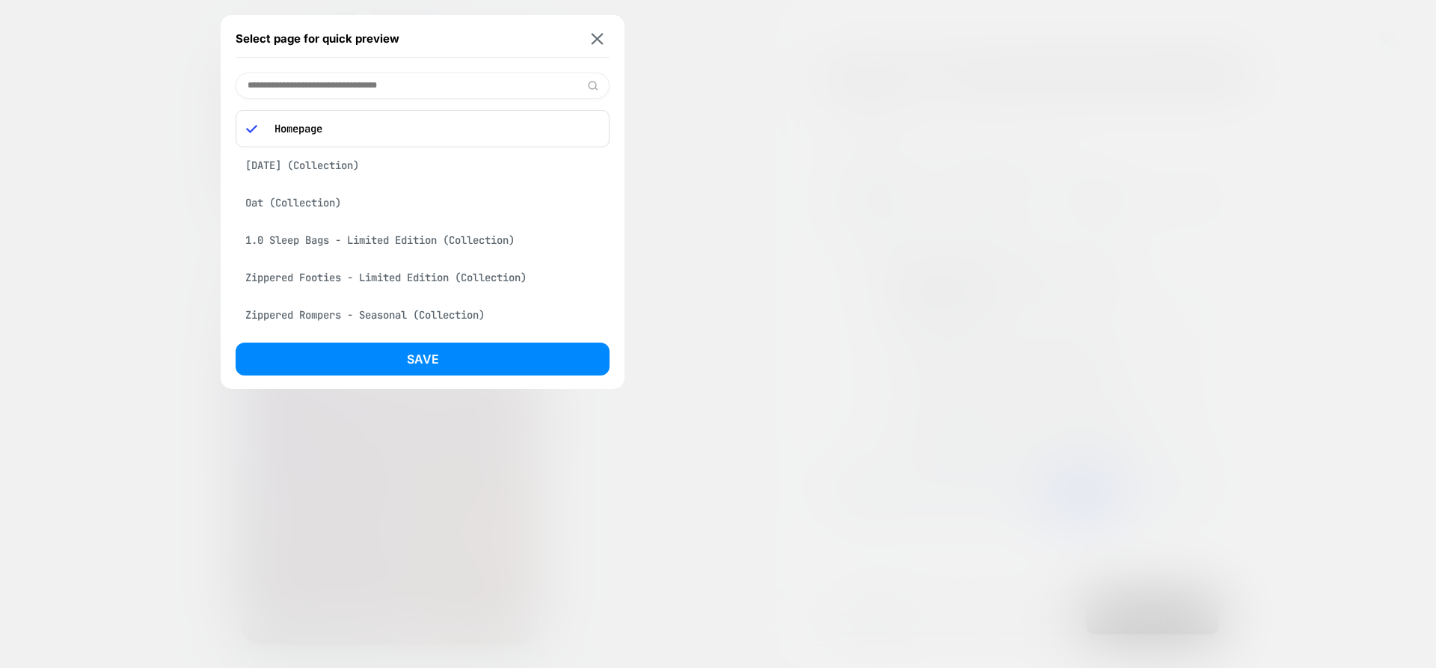
click at [364, 83] on input at bounding box center [423, 86] width 374 height 26
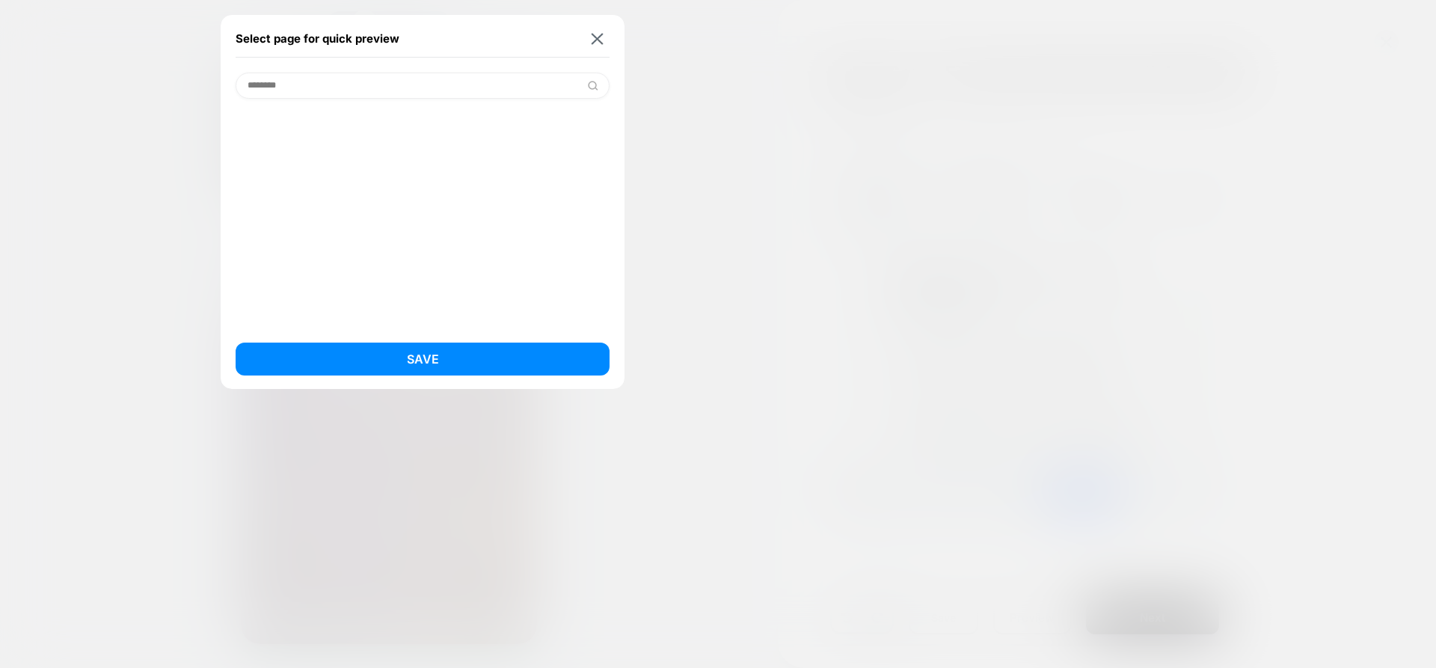
click at [328, 35] on div "Select page for quick preview ******** Save HOMEPAGE" at bounding box center [389, 23] width 123 height 24
type input "****"
click at [477, 131] on div "Free Returns + Package Protection (Product)" at bounding box center [423, 124] width 374 height 28
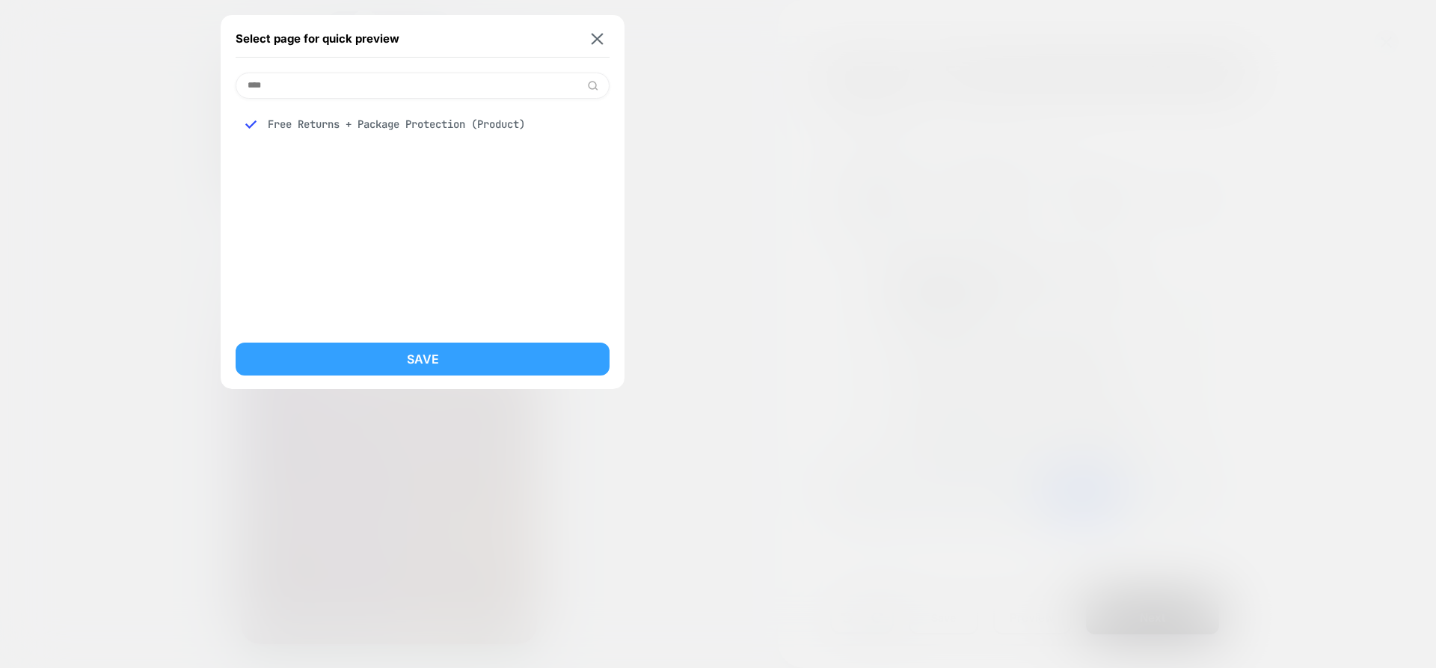
click at [477, 361] on button "Save" at bounding box center [423, 359] width 374 height 33
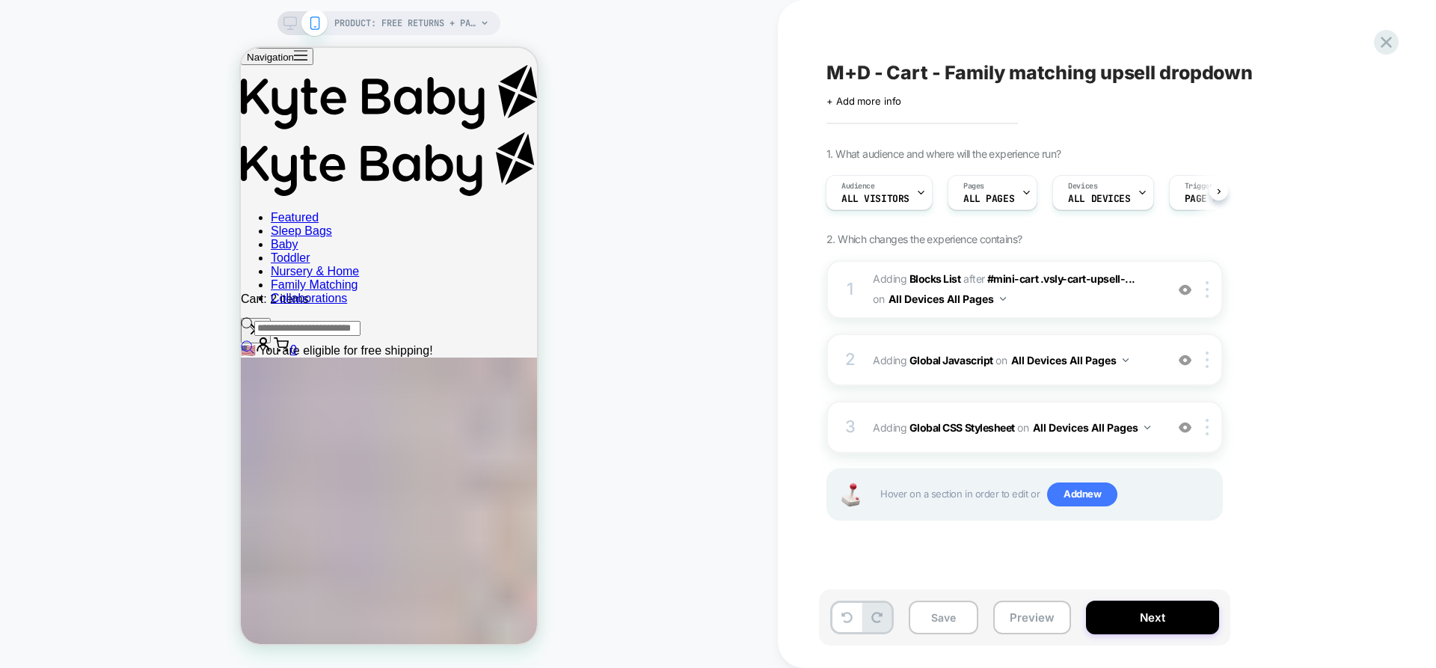
scroll to position [0, 1]
click at [1023, 630] on button "Preview" at bounding box center [1033, 618] width 78 height 34
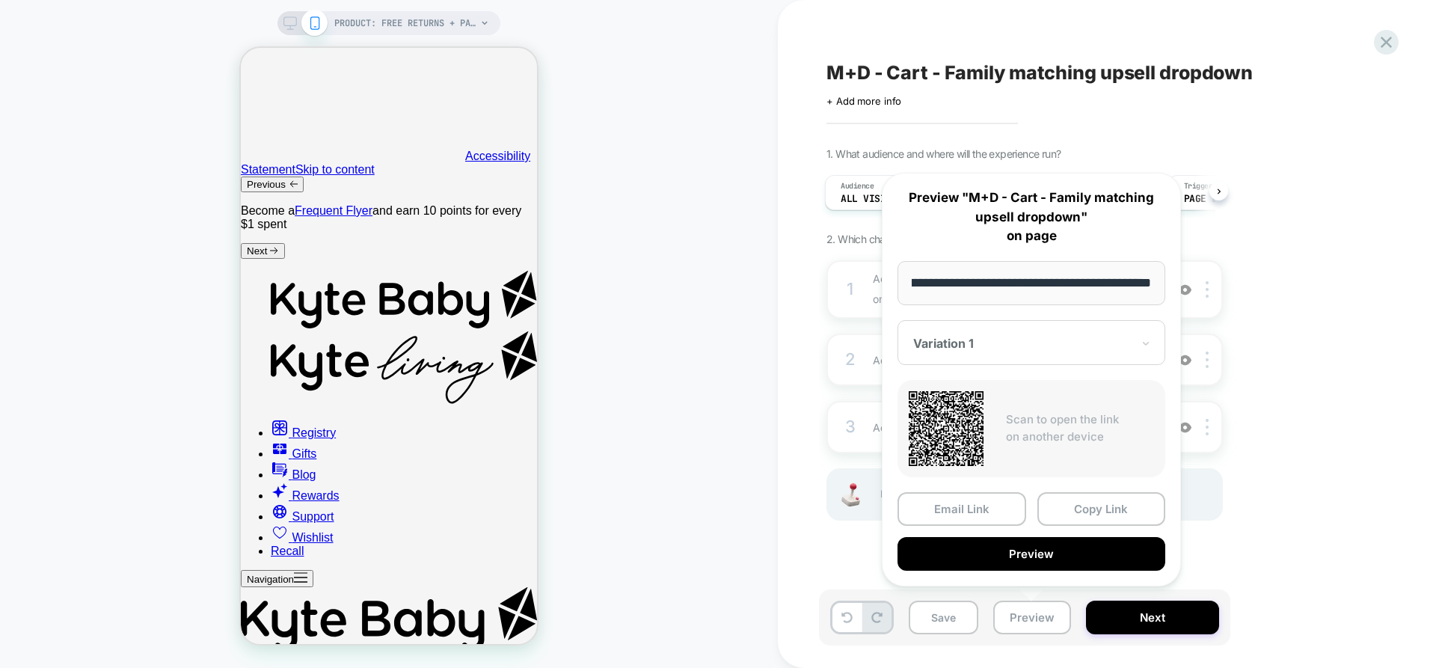
scroll to position [0, 0]
click at [733, 436] on div "PRODUCT: Free Returns + Package Protection PRODUCT: Free Returns + Package Prot…" at bounding box center [389, 334] width 778 height 638
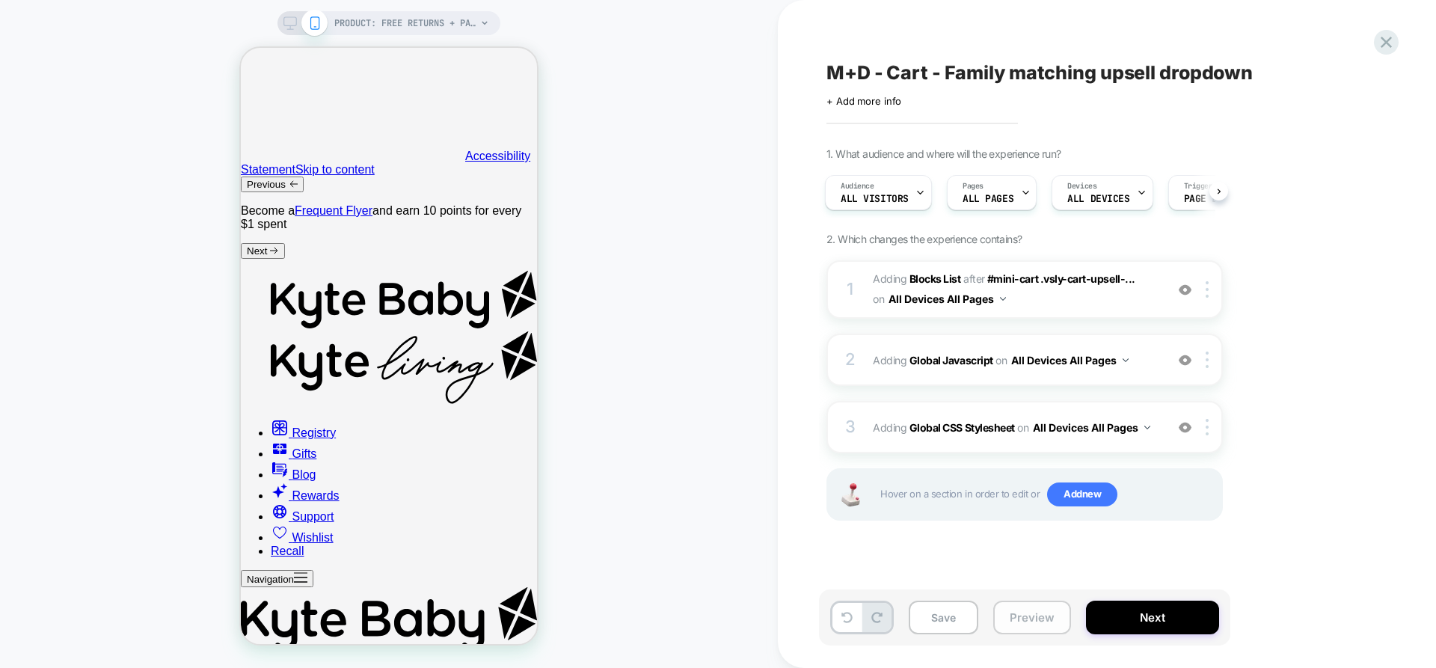
click at [1026, 626] on button "Preview" at bounding box center [1033, 618] width 78 height 34
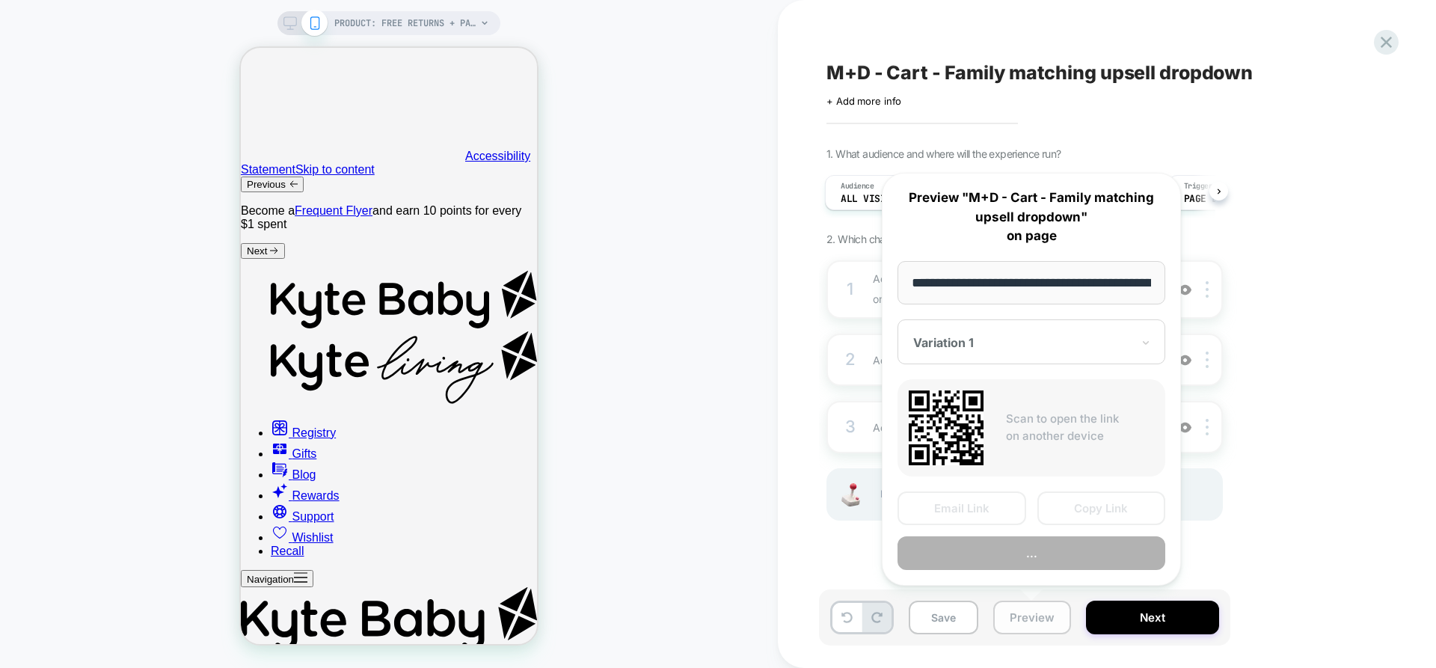
scroll to position [0, 256]
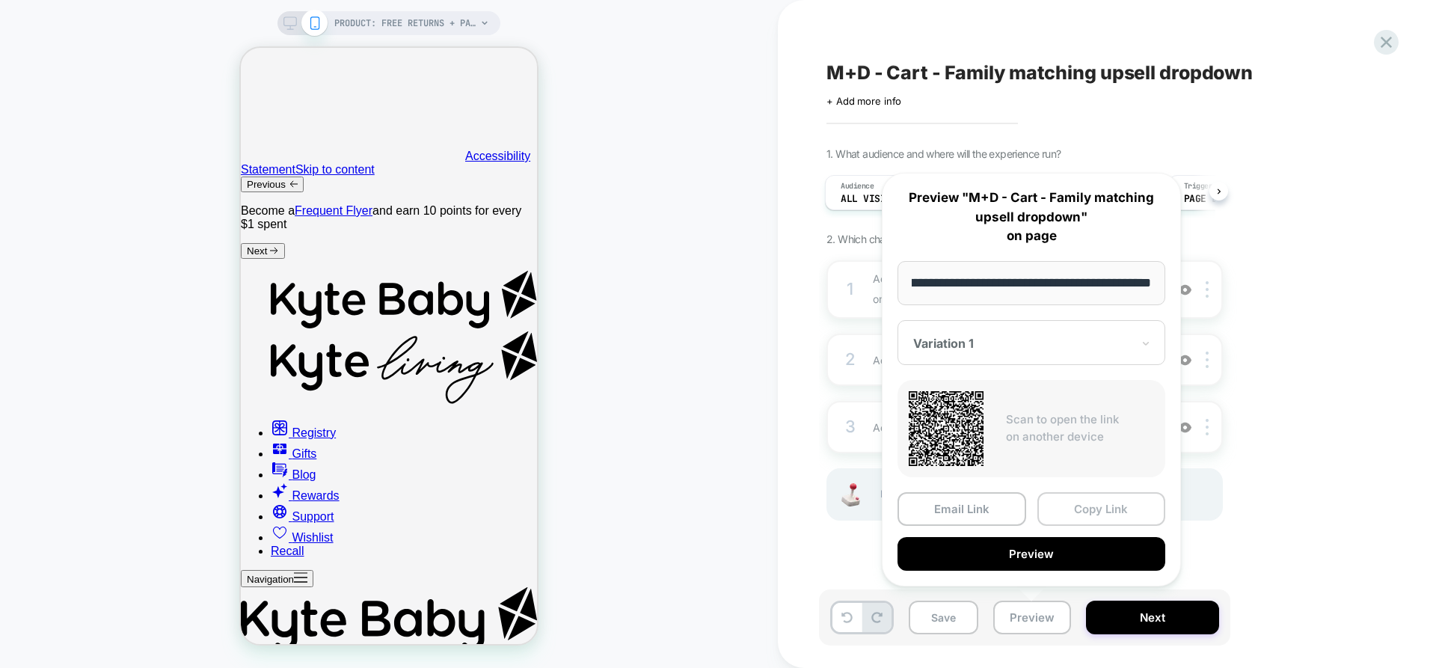
click at [1104, 508] on button "Copy Link" at bounding box center [1102, 509] width 129 height 34
